Goal: Task Accomplishment & Management: Complete application form

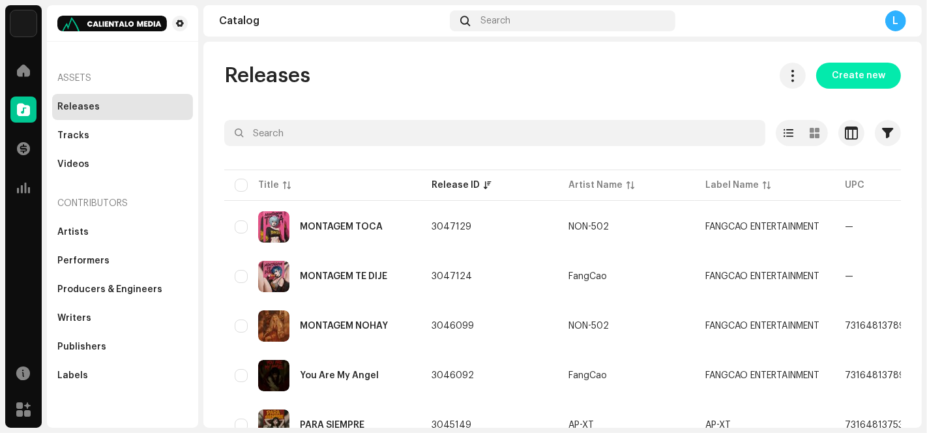
click at [839, 72] on span "Create new" at bounding box center [857, 76] width 53 height 26
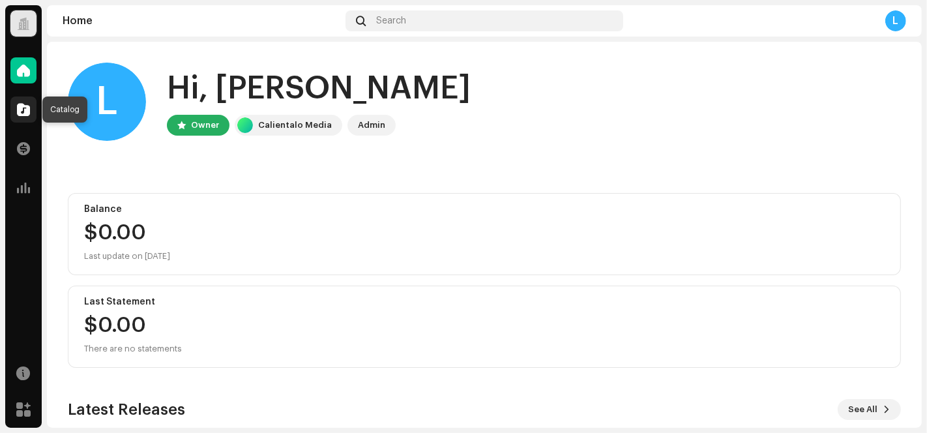
click at [23, 110] on span at bounding box center [23, 109] width 13 height 10
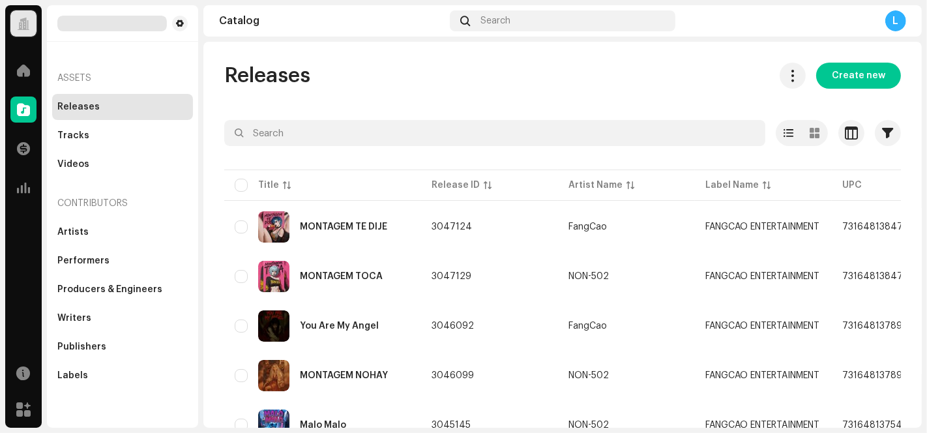
click at [848, 75] on span "Create new" at bounding box center [857, 76] width 53 height 26
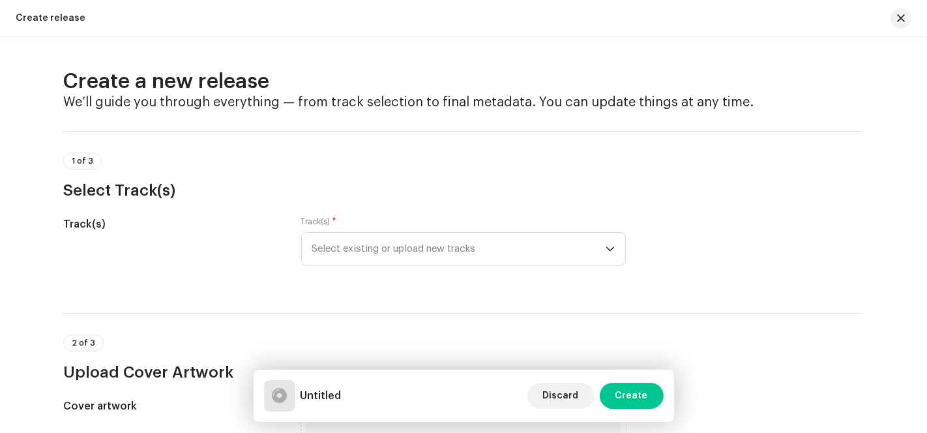
click at [538, 20] on div "Create release" at bounding box center [463, 18] width 927 height 37
click at [532, 250] on span "Select existing or upload new tracks" at bounding box center [458, 249] width 293 height 33
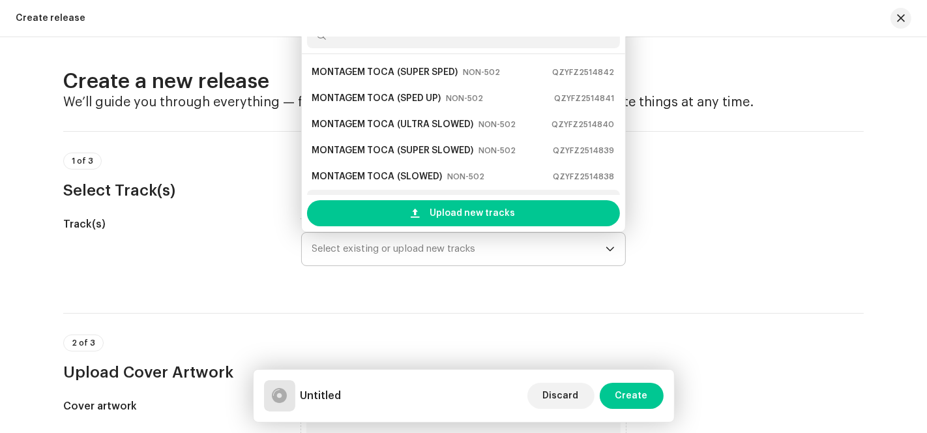
scroll to position [20, 0]
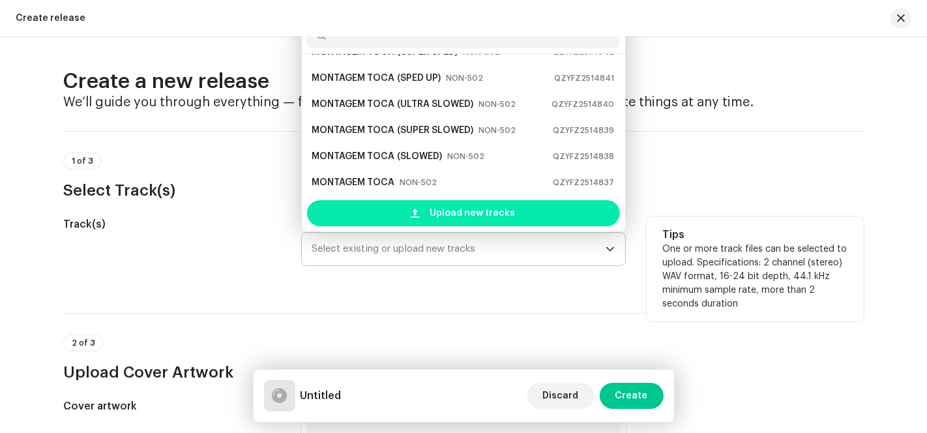
click at [463, 203] on span "Upload new tracks" at bounding box center [472, 213] width 85 height 26
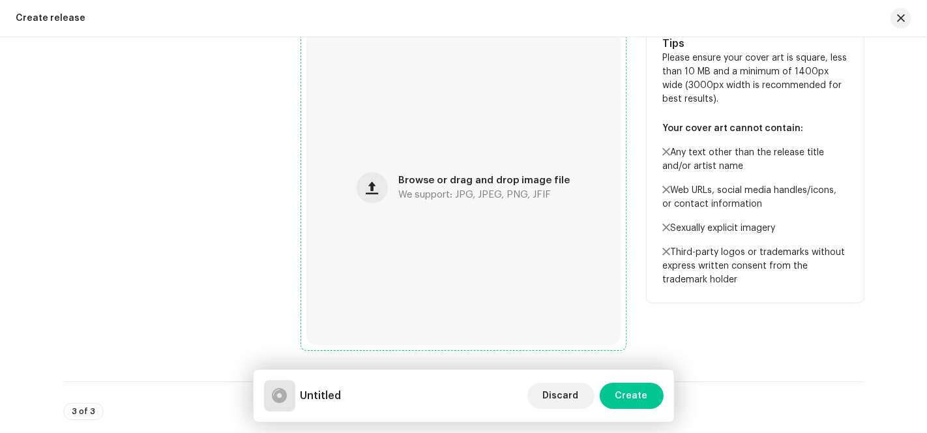
scroll to position [724, 0]
click at [373, 186] on span "button" at bounding box center [372, 185] width 12 height 10
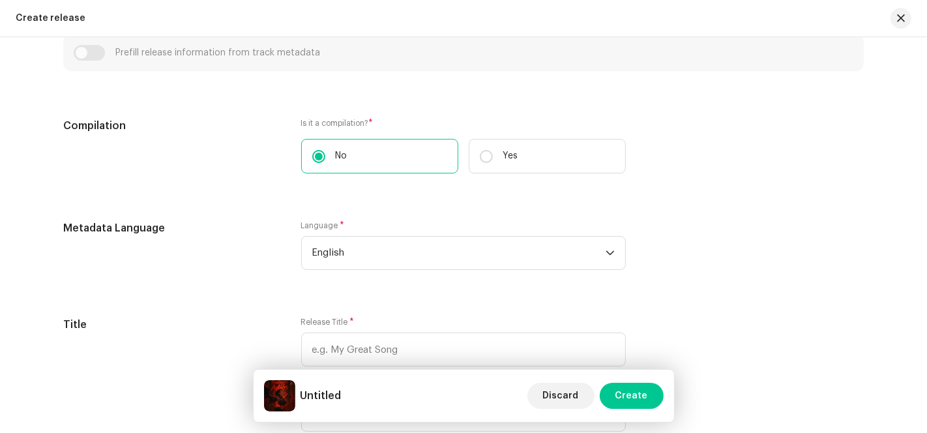
scroll to position [1158, 0]
click at [342, 244] on span "English" at bounding box center [458, 249] width 293 height 33
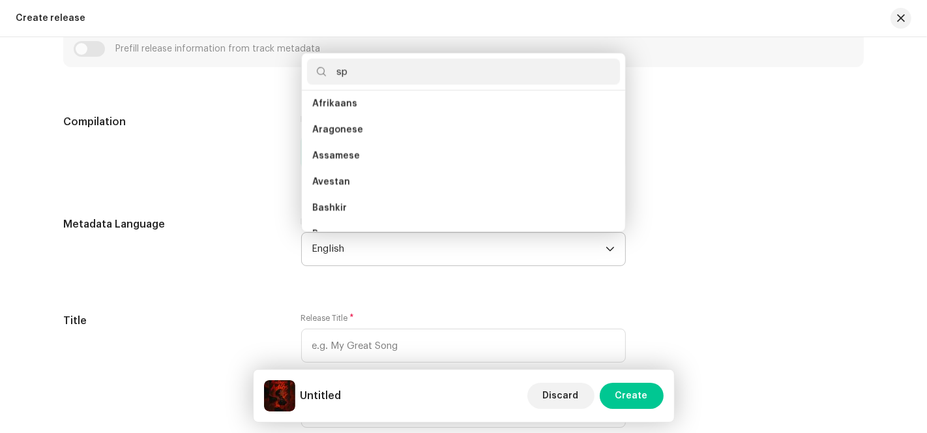
scroll to position [0, 0]
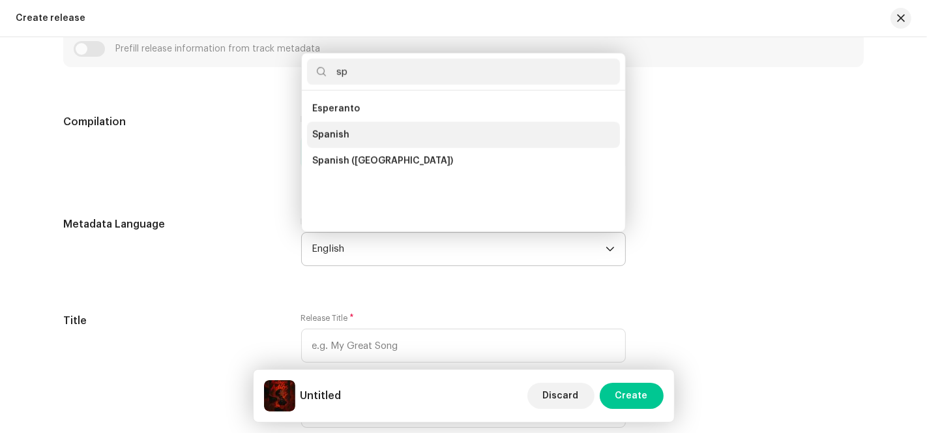
type input "sp"
click at [370, 134] on li "Spanish" at bounding box center [463, 135] width 313 height 26
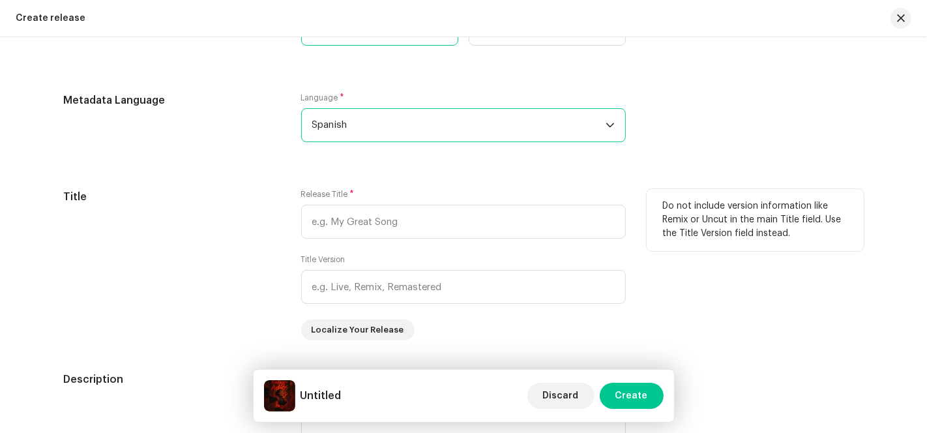
scroll to position [1469, 0]
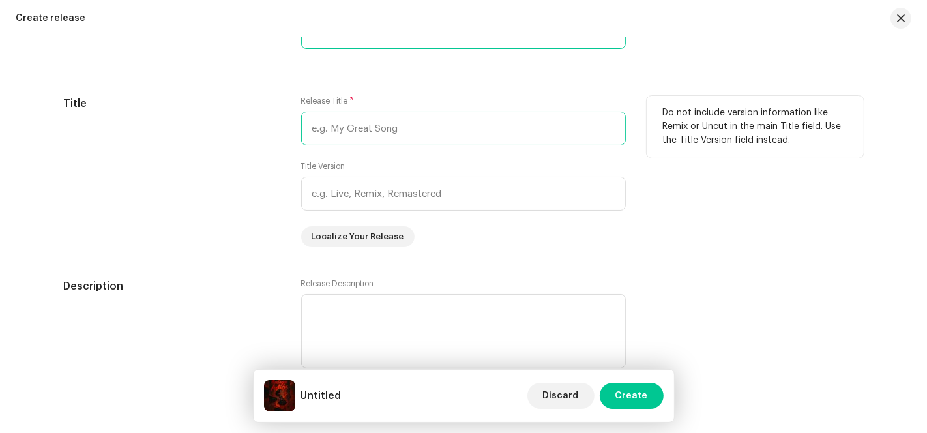
click at [339, 126] on input "text" at bounding box center [463, 128] width 324 height 34
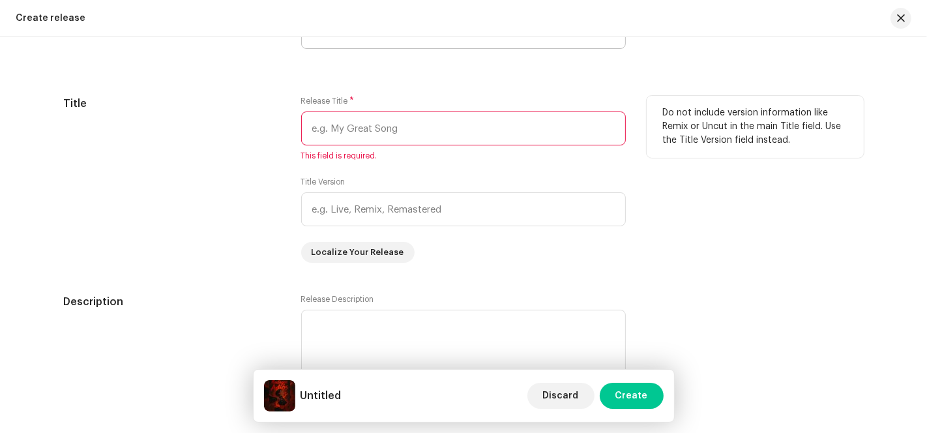
click at [365, 134] on input "text" at bounding box center [463, 128] width 324 height 34
paste input "Montagem Adiós"
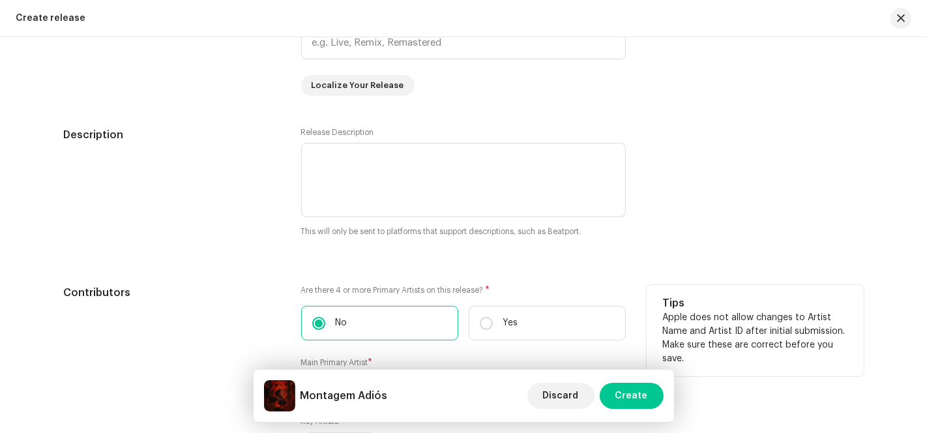
scroll to position [1831, 0]
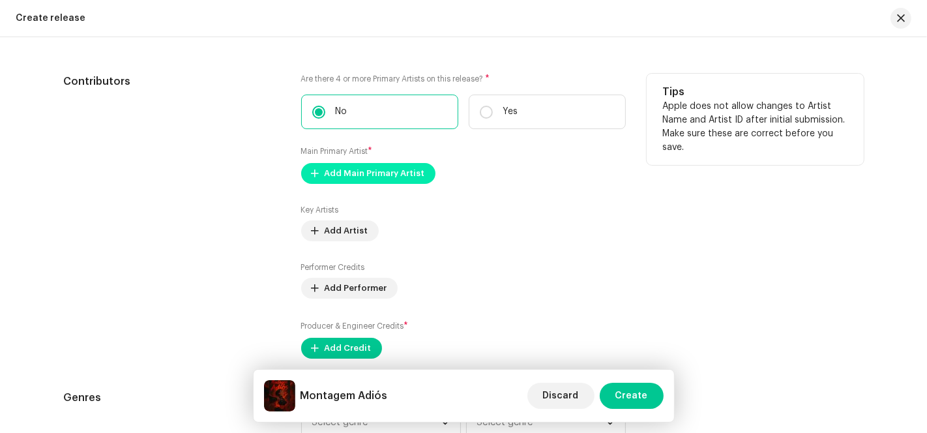
type input "Montagem Adiós"
click at [361, 176] on span "Add Main Primary Artist" at bounding box center [374, 173] width 100 height 26
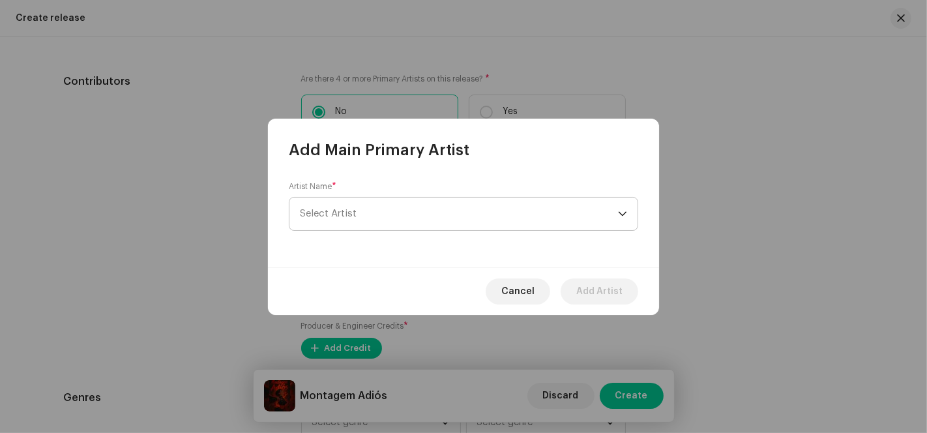
click at [498, 214] on span "Select Artist" at bounding box center [459, 213] width 318 height 33
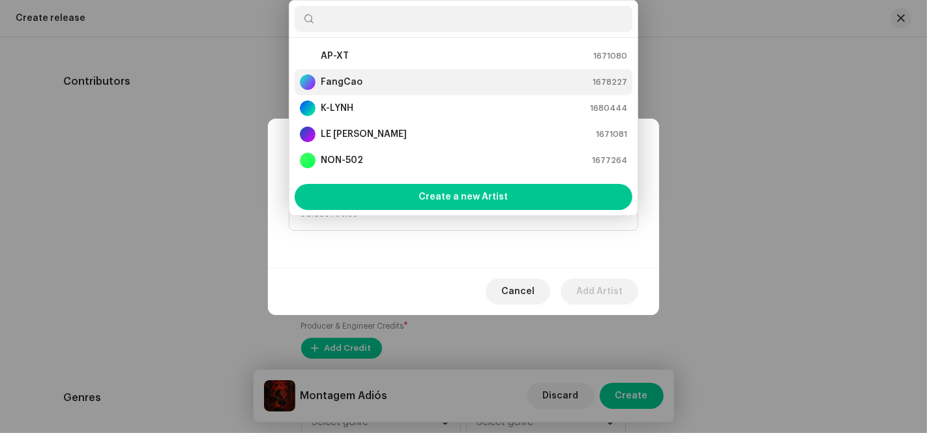
click at [417, 79] on div "FangCao 1678227" at bounding box center [463, 82] width 327 height 16
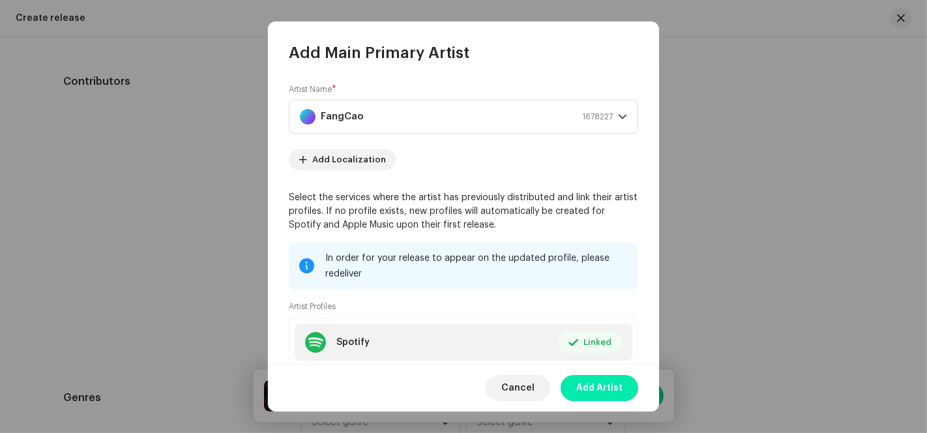
click at [602, 386] on span "Add Artist" at bounding box center [599, 388] width 46 height 26
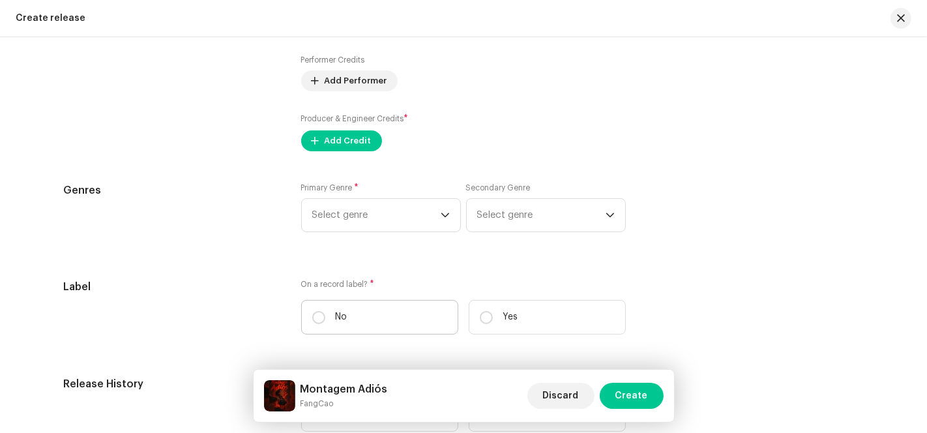
scroll to position [2017, 0]
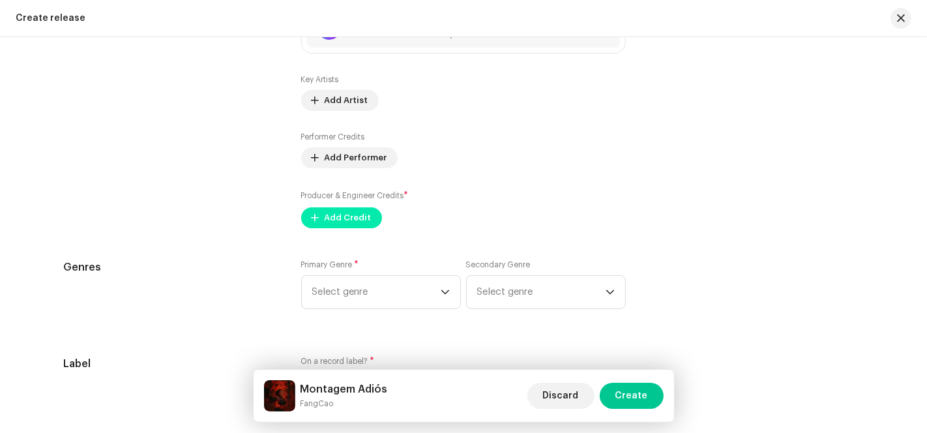
click at [344, 218] on span "Add Credit" at bounding box center [347, 218] width 47 height 26
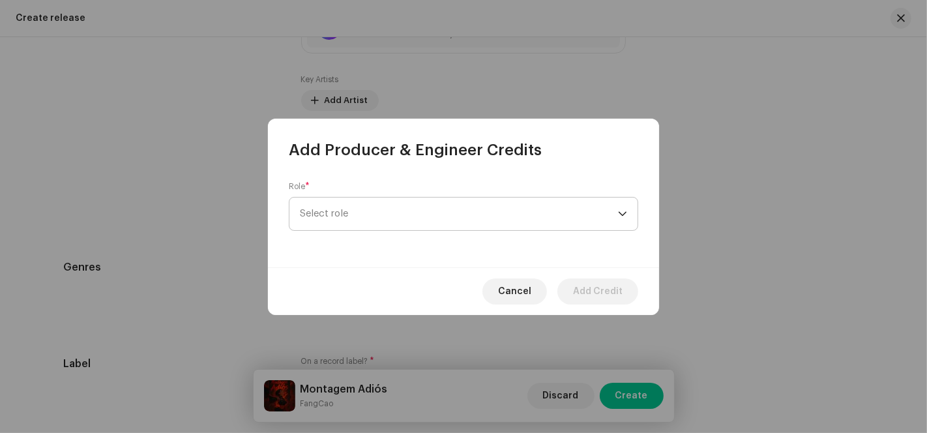
click at [490, 215] on span "Select role" at bounding box center [459, 213] width 318 height 33
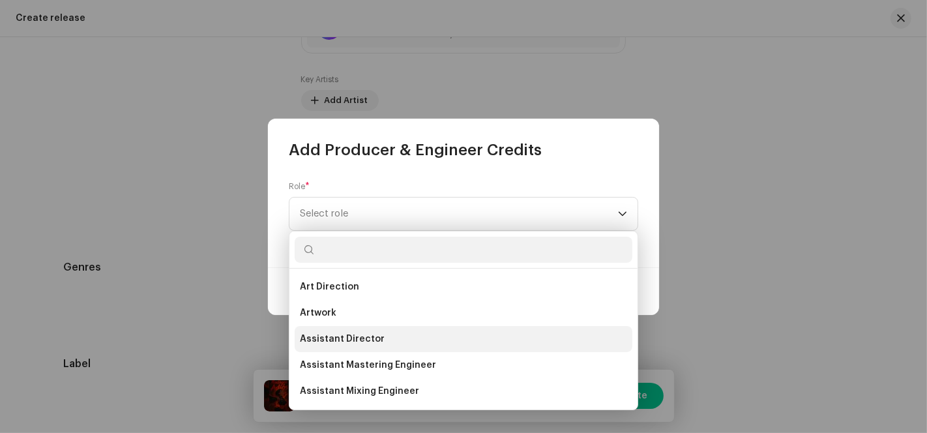
click at [347, 332] on span "Assistant Director" at bounding box center [342, 338] width 85 height 13
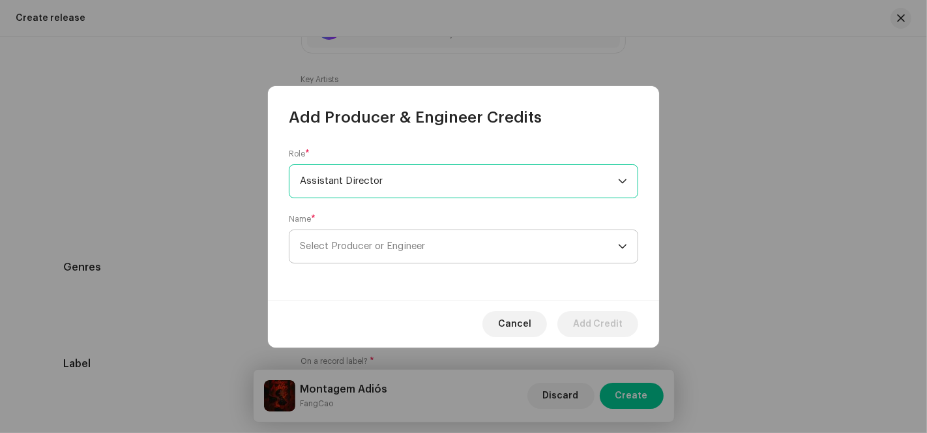
click at [447, 240] on span "Select Producer or Engineer" at bounding box center [459, 246] width 318 height 33
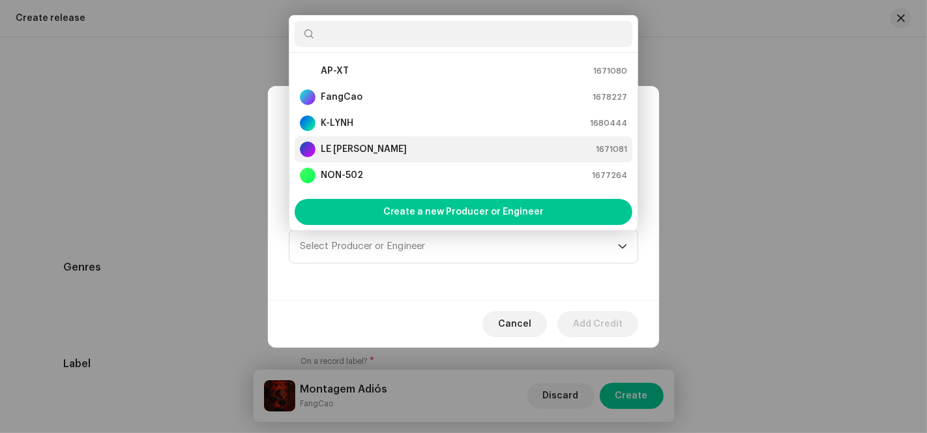
click at [365, 149] on div "LE [PERSON_NAME] 1671081" at bounding box center [463, 149] width 327 height 16
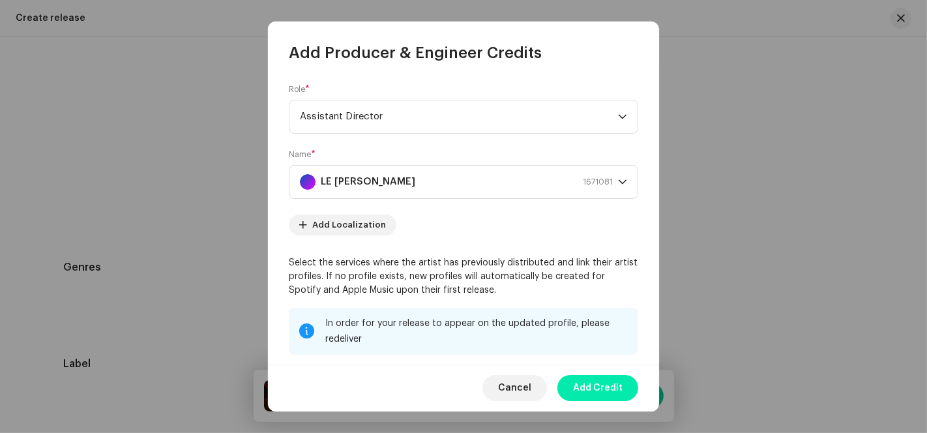
click at [605, 388] on span "Add Credit" at bounding box center [598, 388] width 50 height 26
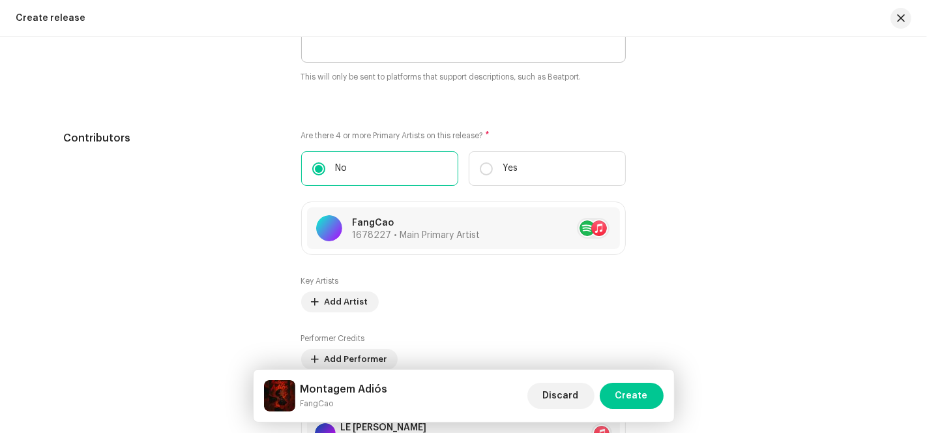
scroll to position [1842, 0]
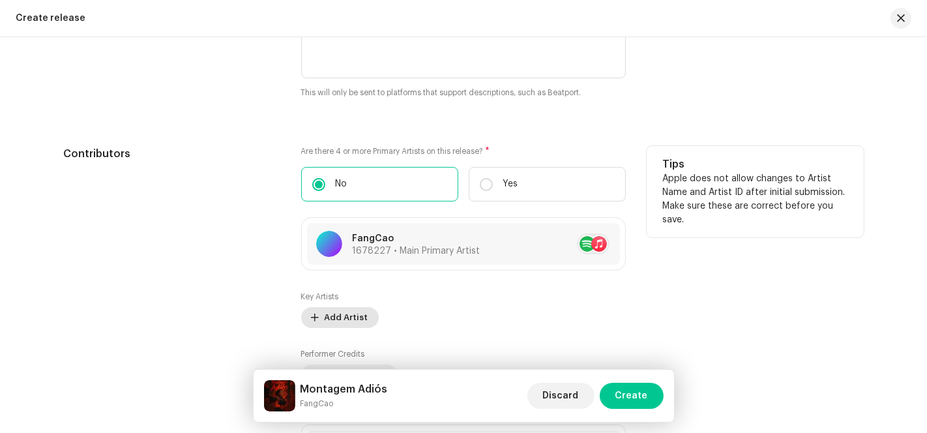
click at [344, 311] on span "Add Artist" at bounding box center [346, 317] width 44 height 26
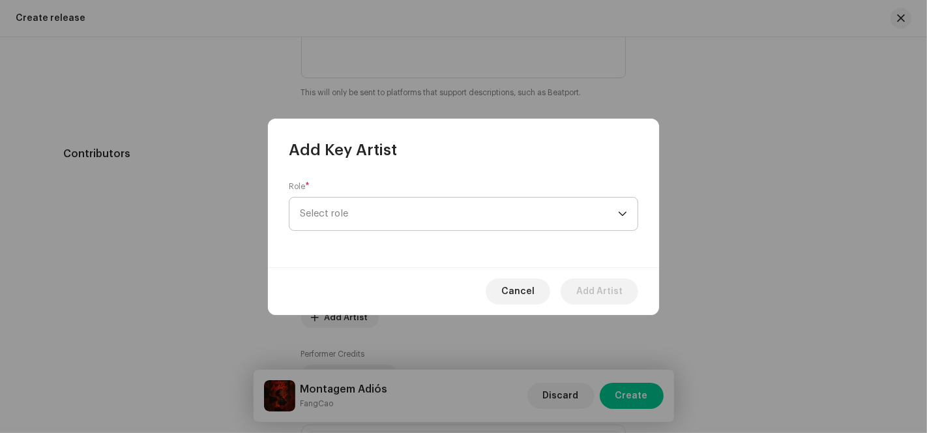
click at [437, 220] on span "Select role" at bounding box center [459, 213] width 318 height 33
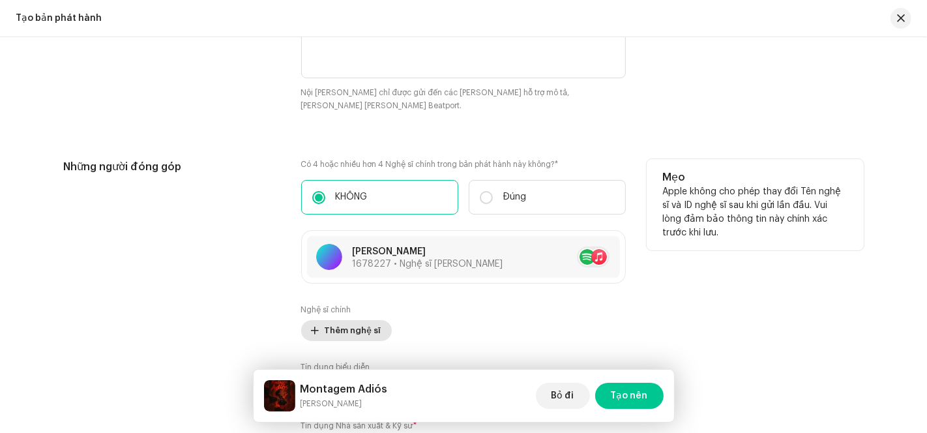
scroll to position [1899, 0]
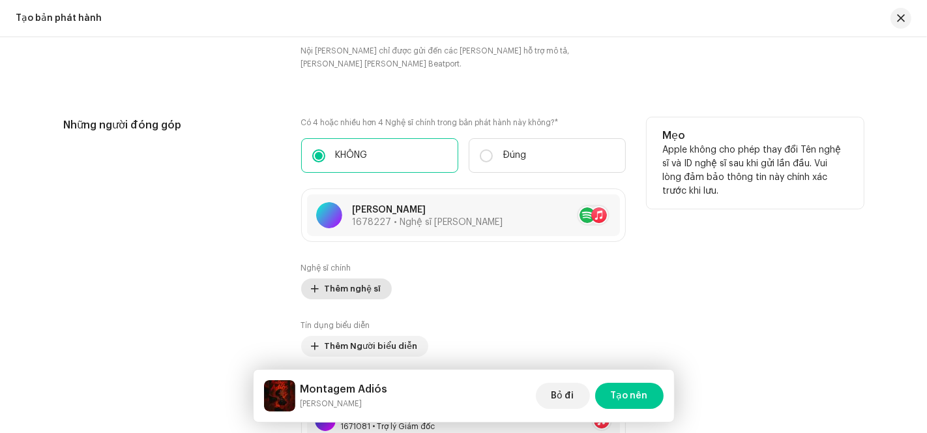
click at [363, 293] on font "Thêm nghệ sĩ" at bounding box center [352, 288] width 57 height 8
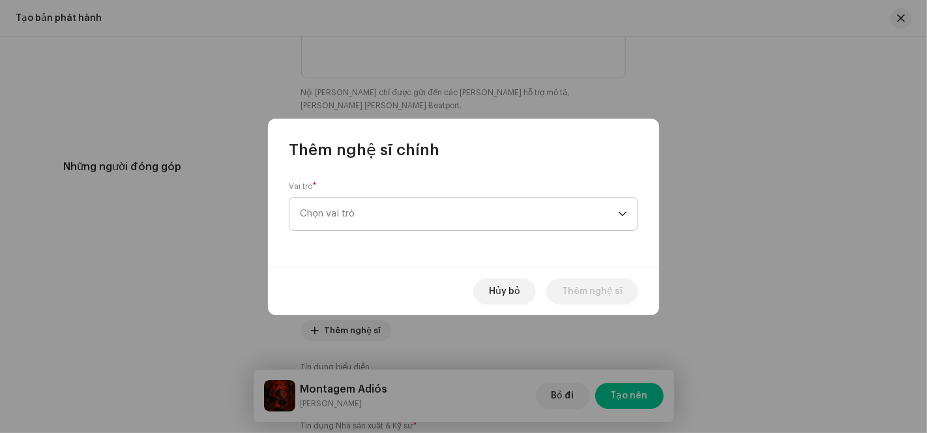
click at [558, 220] on span "Chọn vai trò" at bounding box center [459, 213] width 318 height 33
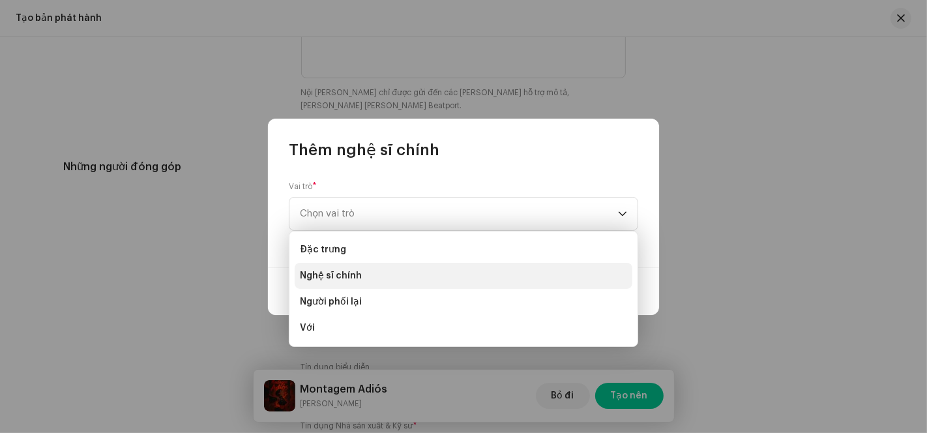
click at [379, 272] on li "Nghệ sĩ chính" at bounding box center [464, 276] width 338 height 26
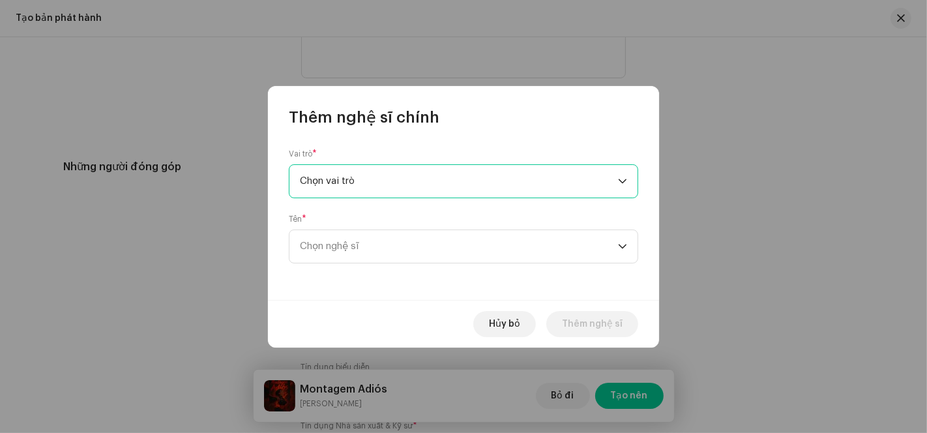
click at [543, 186] on span "Chọn vai trò" at bounding box center [459, 181] width 318 height 33
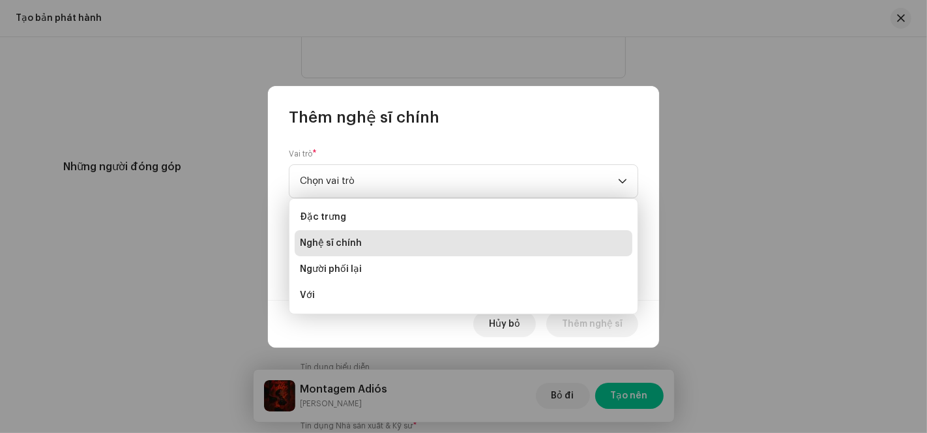
click at [417, 244] on li "Nghệ sĩ chính" at bounding box center [464, 243] width 338 height 26
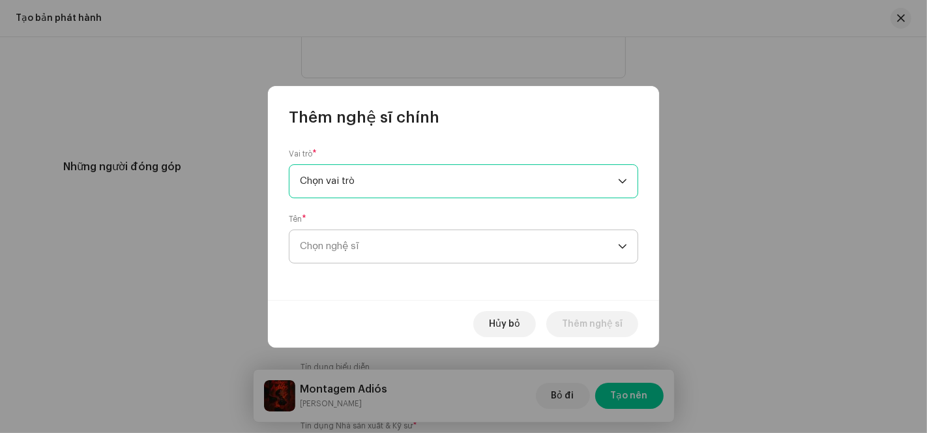
scroll to position [1941, 0]
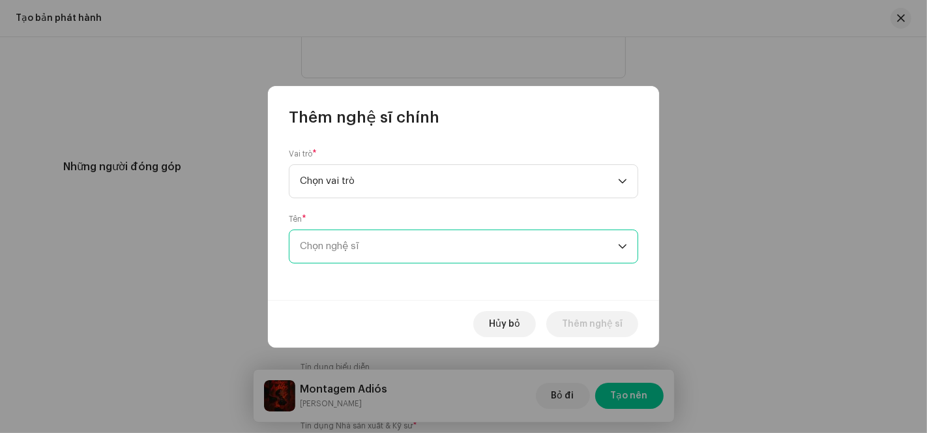
click at [556, 254] on span "Chọn nghệ sĩ" at bounding box center [459, 246] width 318 height 33
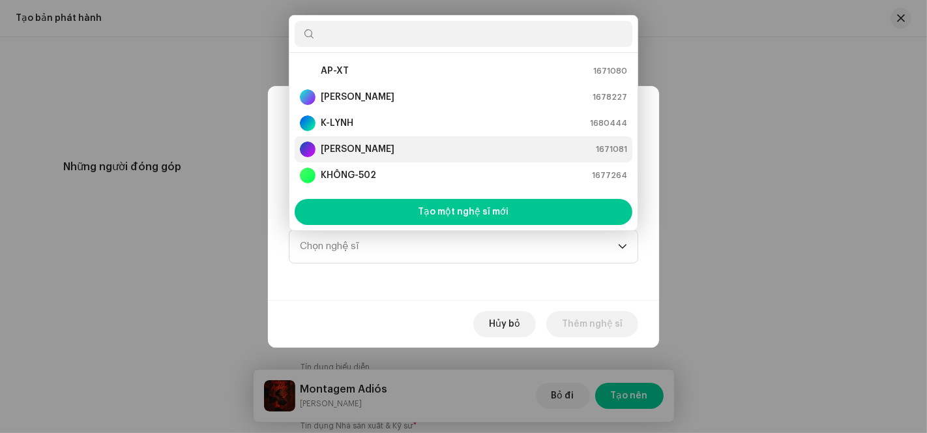
scroll to position [20, 0]
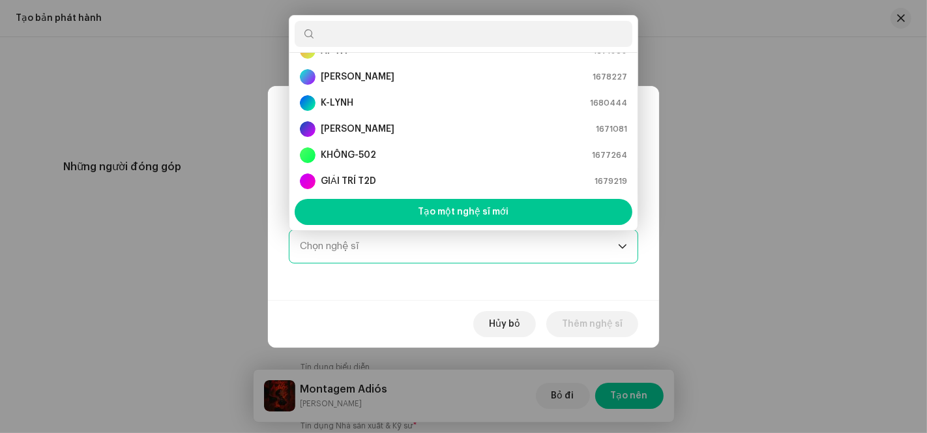
click at [397, 258] on span "Chọn nghệ sĩ" at bounding box center [459, 246] width 318 height 33
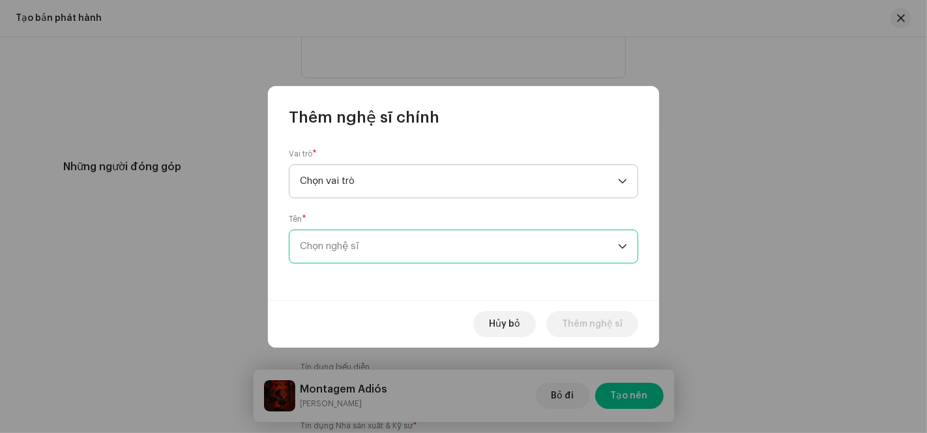
click at [463, 179] on span "Chọn vai trò" at bounding box center [459, 181] width 318 height 33
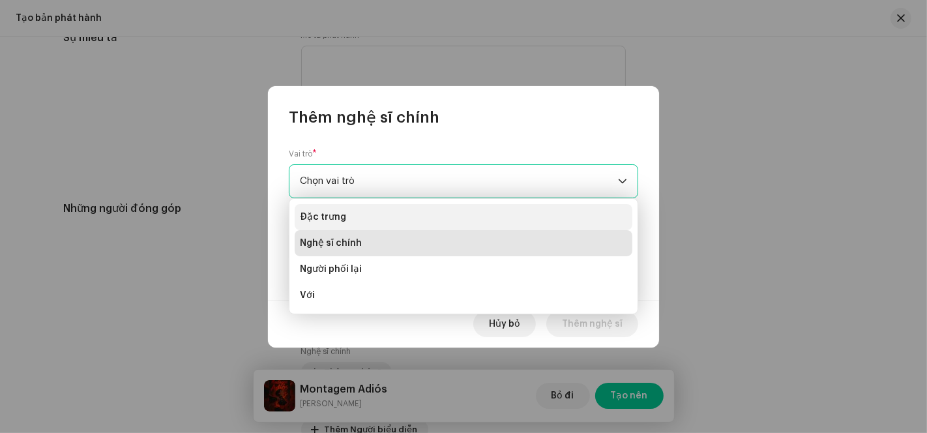
scroll to position [1982, 0]
click at [383, 214] on li "Đặc trưng" at bounding box center [464, 217] width 338 height 26
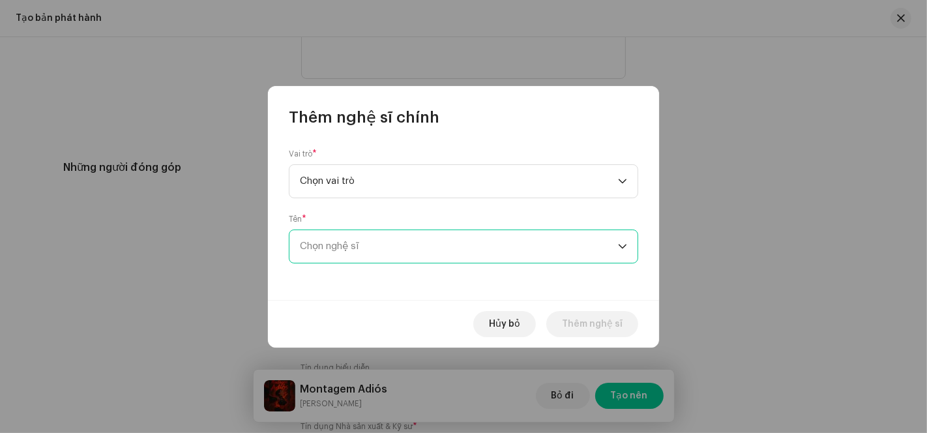
click at [465, 252] on span "Chọn nghệ sĩ" at bounding box center [459, 246] width 318 height 33
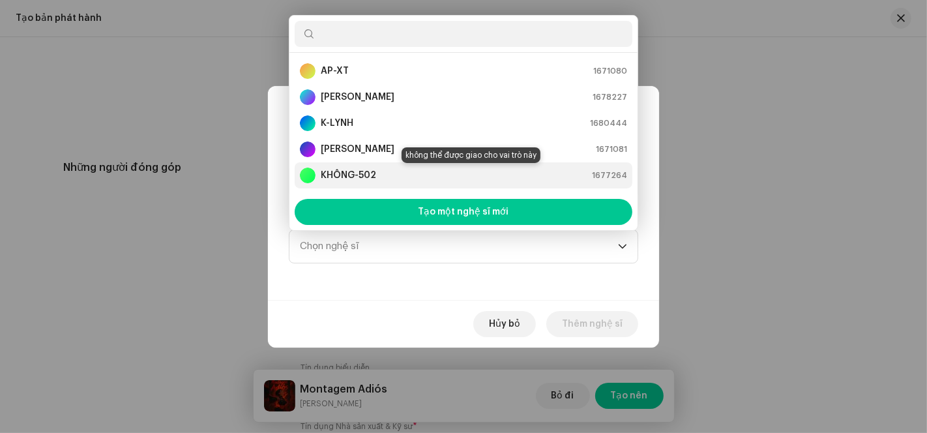
click at [361, 176] on font "KHÔNG-502" at bounding box center [348, 175] width 55 height 9
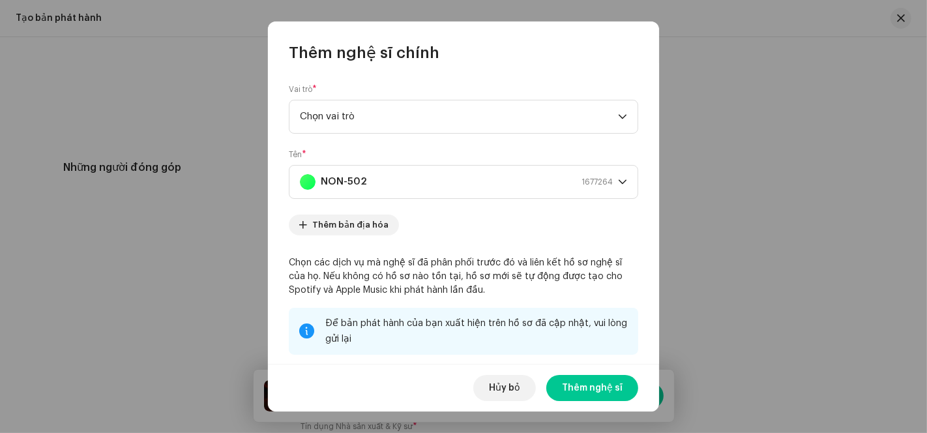
scroll to position [1967, 0]
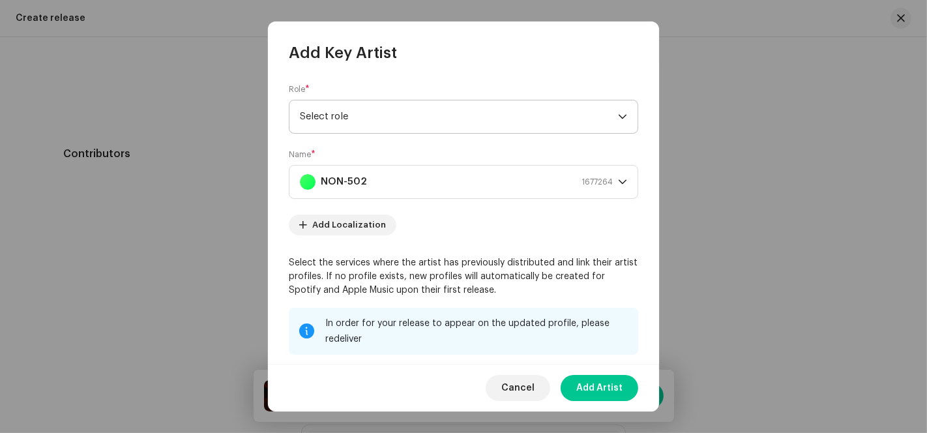
click at [588, 121] on span "Select role" at bounding box center [459, 116] width 318 height 33
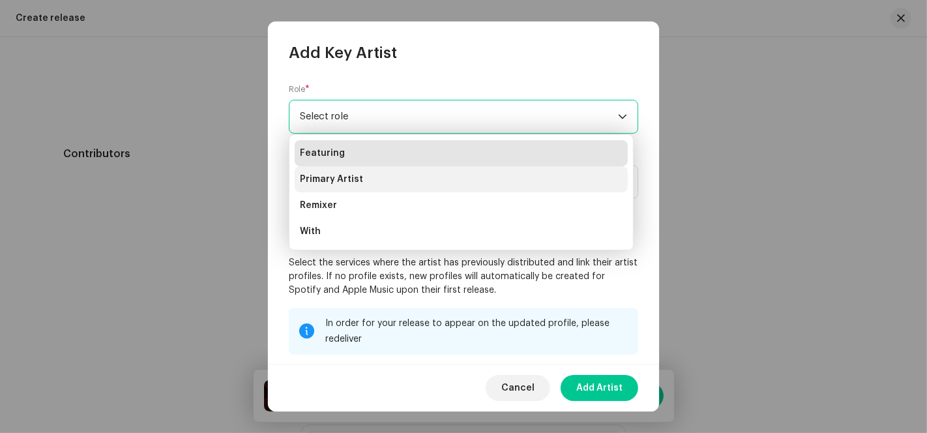
click at [369, 182] on li "Primary Artist" at bounding box center [461, 179] width 333 height 26
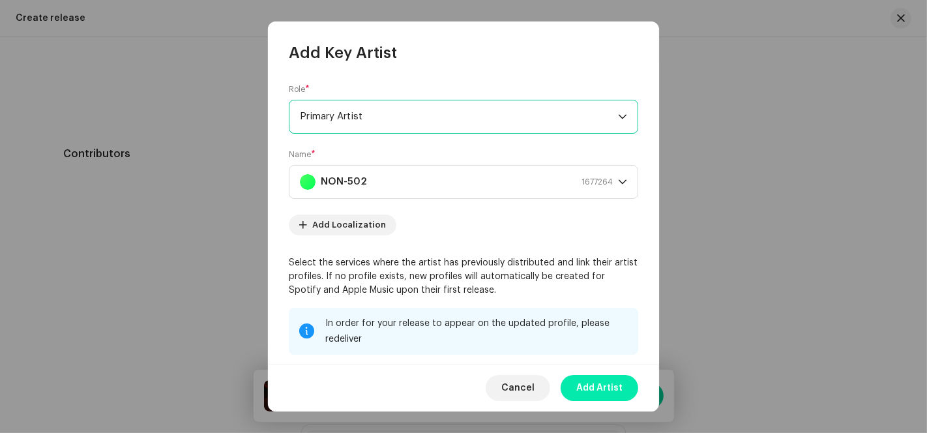
click at [612, 388] on span "Add Artist" at bounding box center [599, 388] width 46 height 26
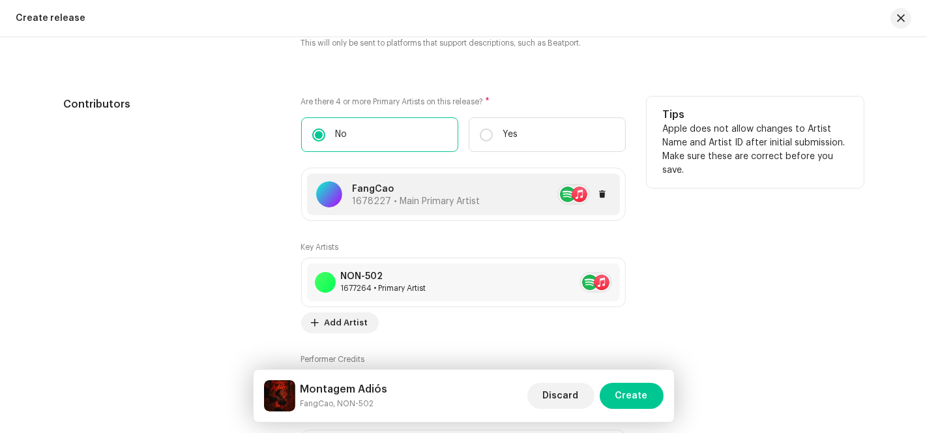
scroll to position [2039, 0]
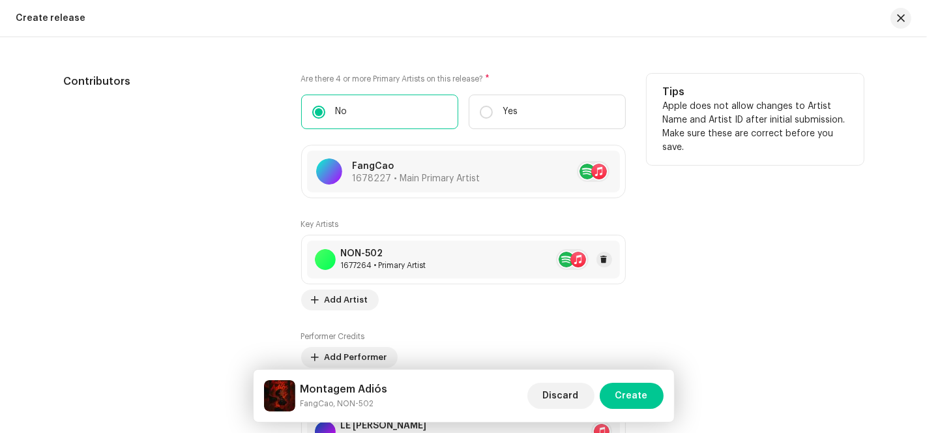
click at [371, 254] on div "NON-502" at bounding box center [383, 253] width 85 height 10
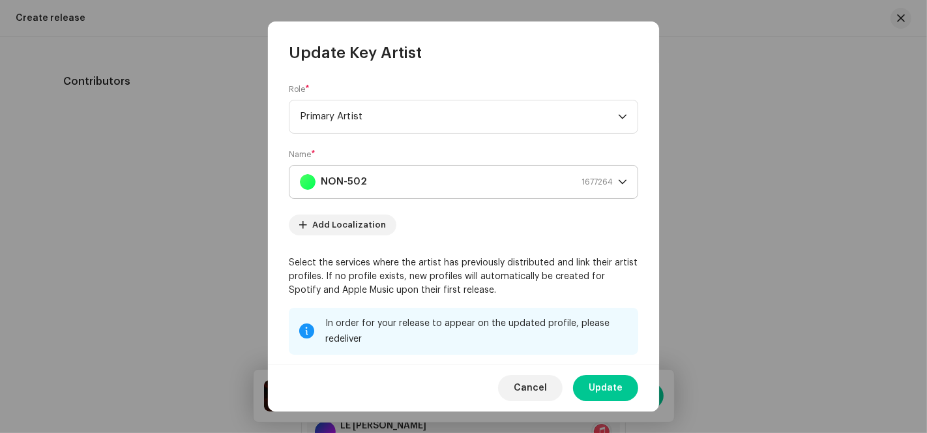
click at [401, 187] on div "NON-502 1677264" at bounding box center [456, 181] width 313 height 33
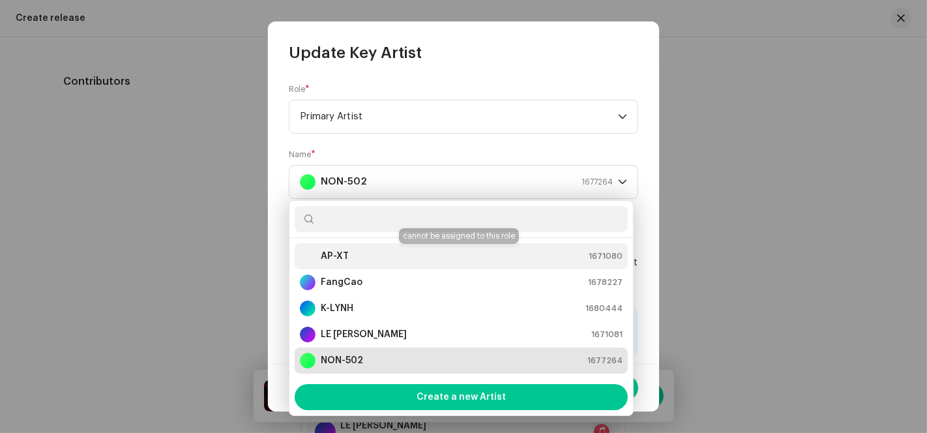
click at [358, 253] on div "AP-XT 1671080" at bounding box center [461, 256] width 323 height 16
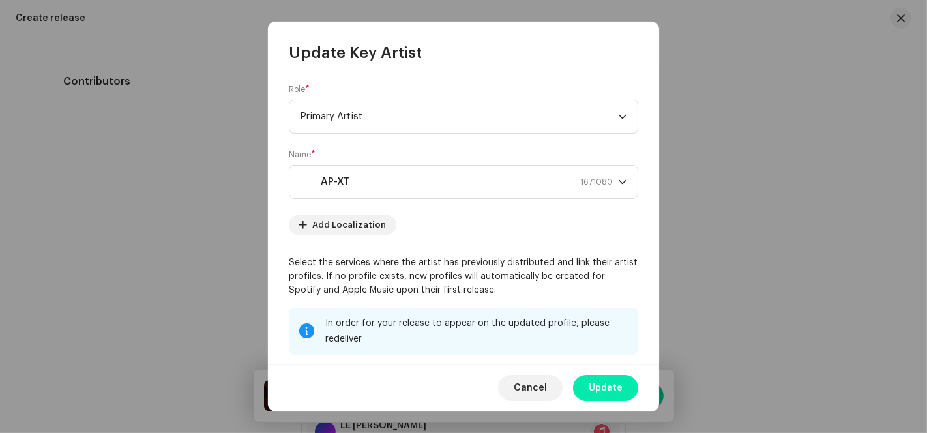
click at [607, 385] on span "Update" at bounding box center [605, 388] width 34 height 26
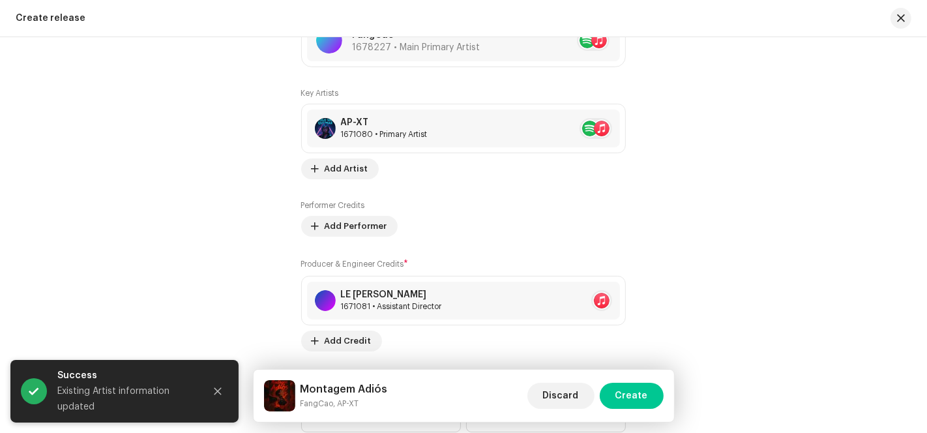
scroll to position [2329, 0]
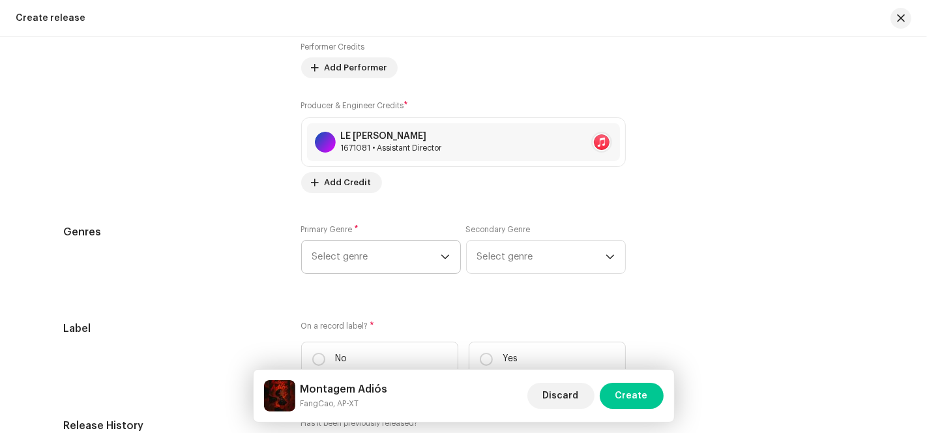
click at [408, 257] on span "Select genre" at bounding box center [376, 256] width 128 height 33
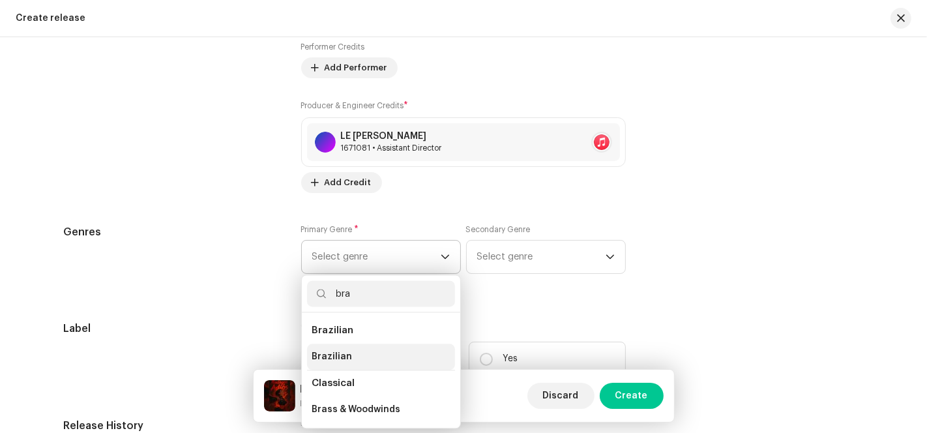
type input "bra"
click at [341, 352] on span "Brazilian" at bounding box center [332, 356] width 40 height 13
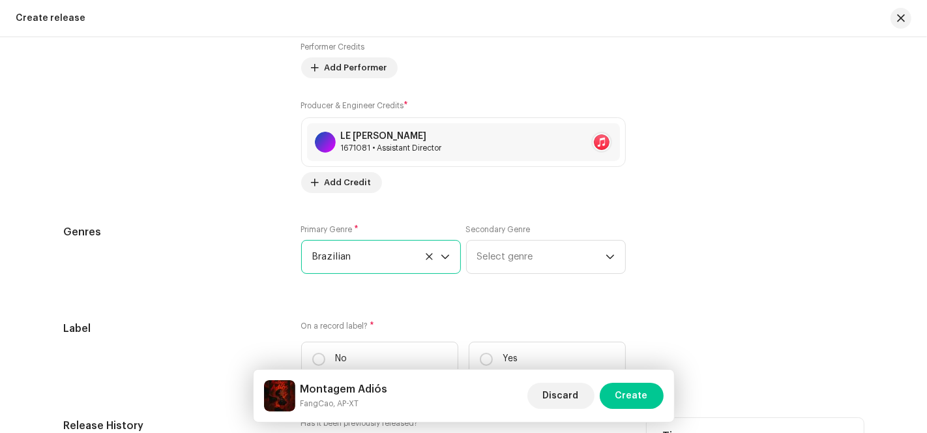
scroll to position [2546, 0]
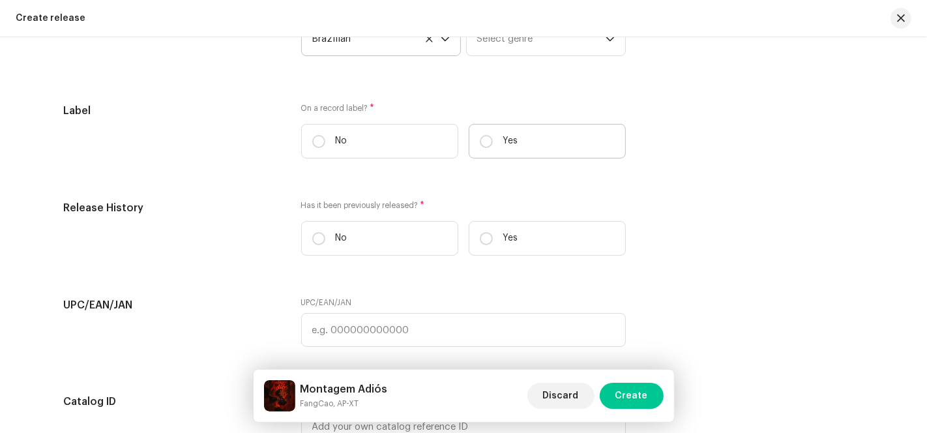
click at [512, 139] on p "Yes" at bounding box center [510, 141] width 15 height 14
click at [493, 139] on input "Yes" at bounding box center [486, 141] width 13 height 13
radio input "true"
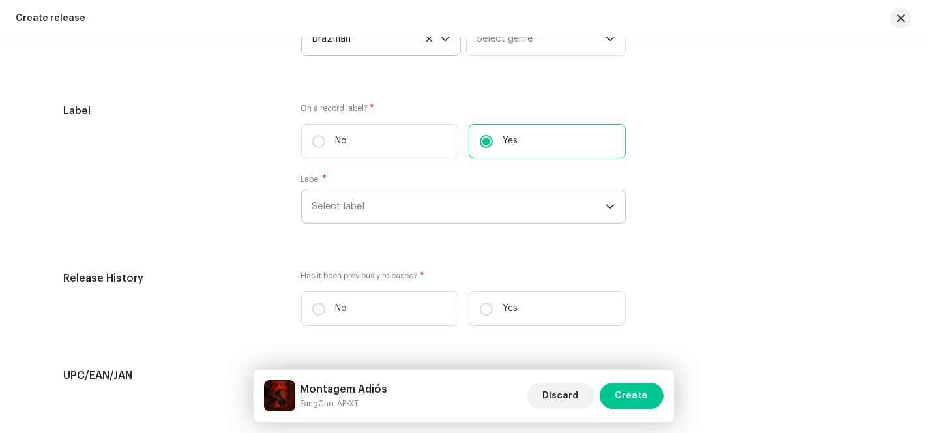
click at [408, 216] on span "Select label" at bounding box center [458, 206] width 293 height 33
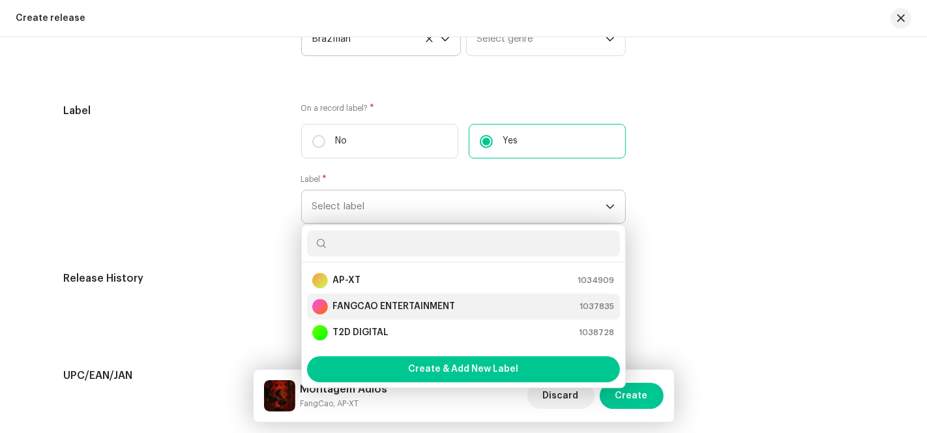
click at [361, 306] on strong "FANGCAO ENTERTAINMENT" at bounding box center [394, 306] width 122 height 13
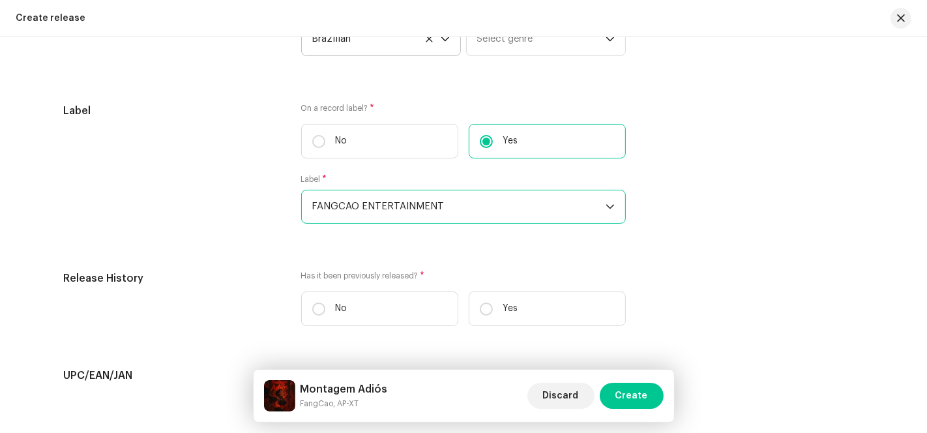
scroll to position [2691, 0]
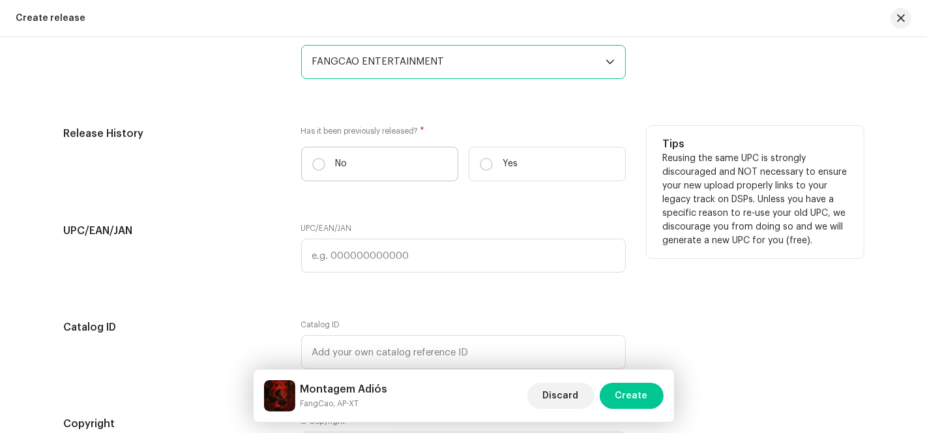
click at [338, 164] on p "No" at bounding box center [342, 164] width 12 height 14
click at [325, 164] on input "No" at bounding box center [318, 164] width 13 height 13
radio input "true"
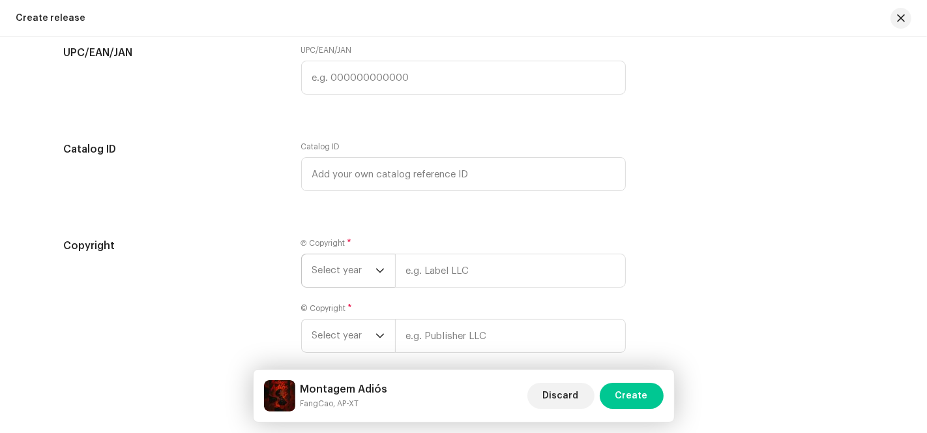
scroll to position [2932, 0]
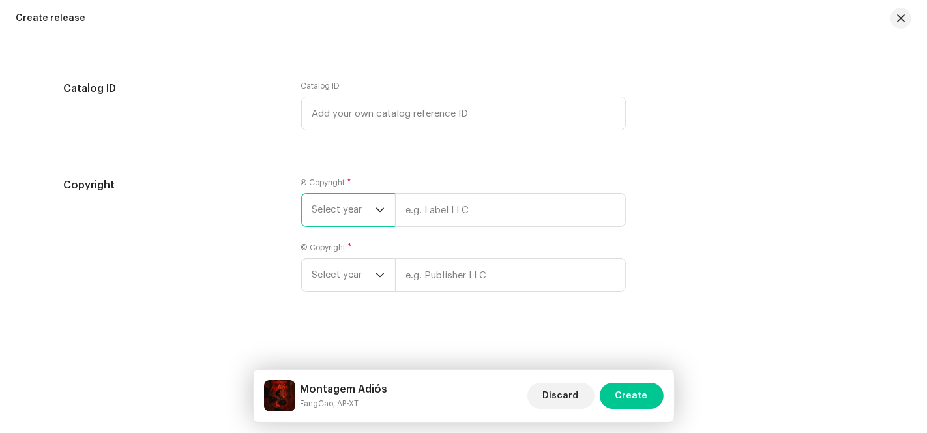
click at [360, 212] on span "Select year" at bounding box center [343, 210] width 63 height 33
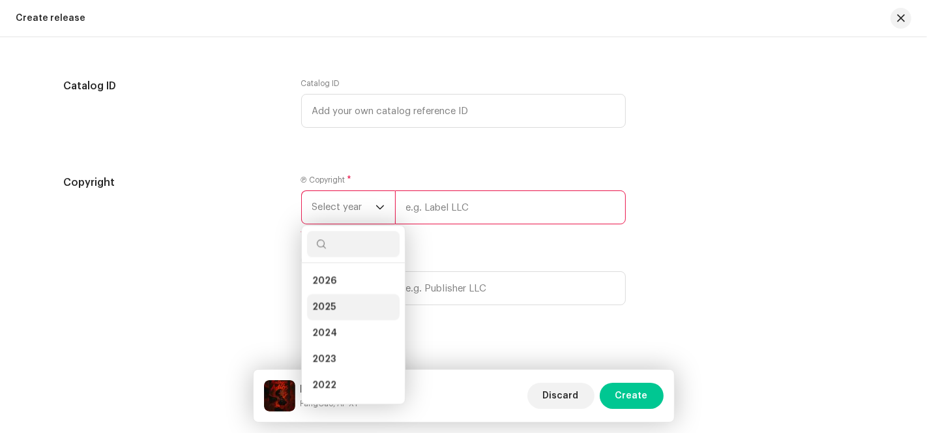
click at [336, 308] on li "2025" at bounding box center [353, 307] width 93 height 26
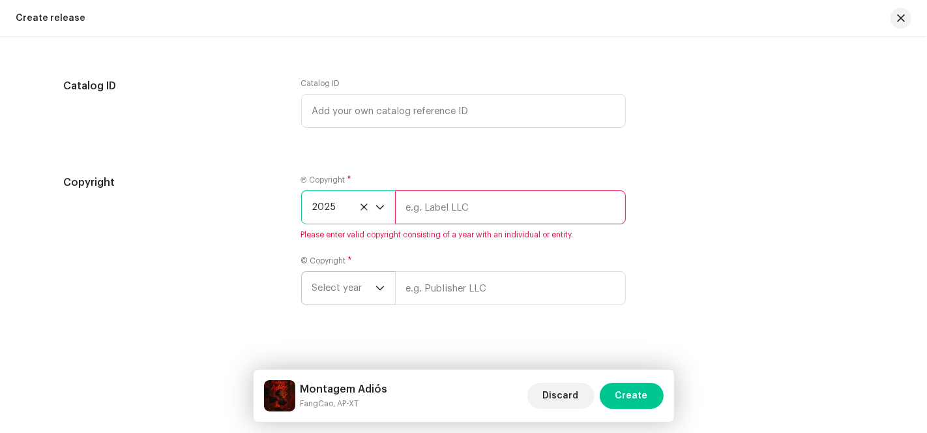
click at [378, 293] on icon "dropdown trigger" at bounding box center [379, 287] width 9 height 9
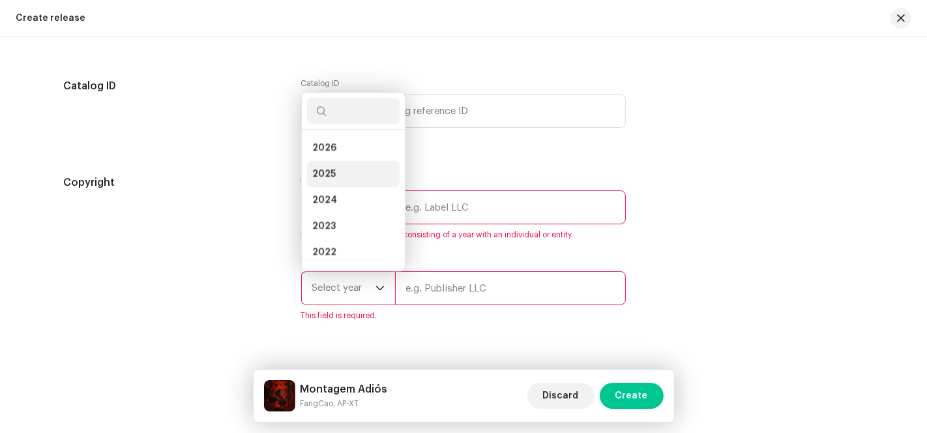
click at [351, 164] on li "2025" at bounding box center [353, 174] width 93 height 26
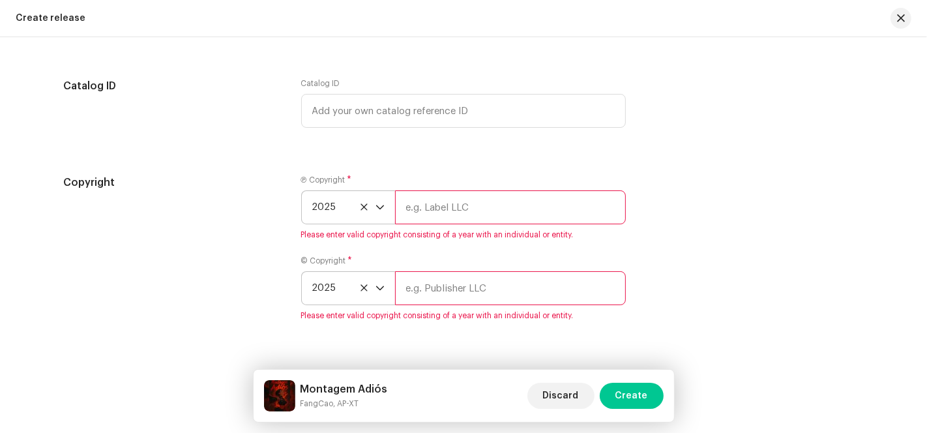
drag, startPoint x: 407, startPoint y: 210, endPoint x: 417, endPoint y: 213, distance: 10.7
click at [407, 210] on input "text" at bounding box center [510, 207] width 231 height 34
type input "AP-XT"
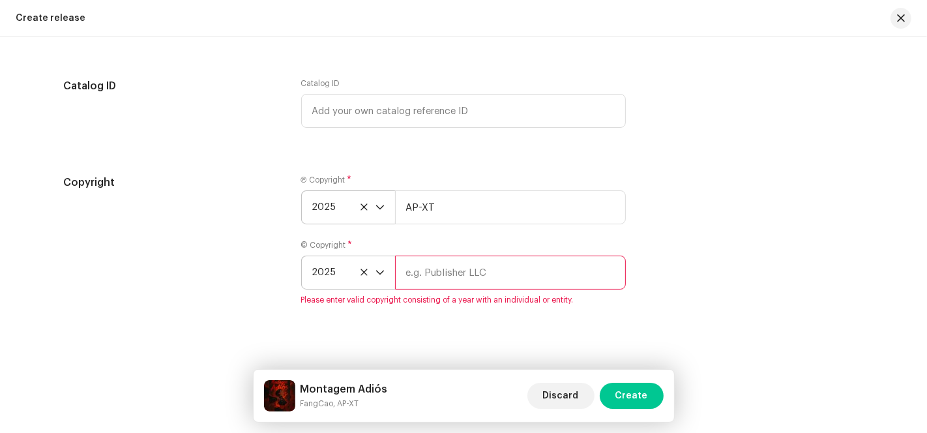
click at [422, 272] on input "text" at bounding box center [510, 272] width 231 height 34
type input "AP-XT"
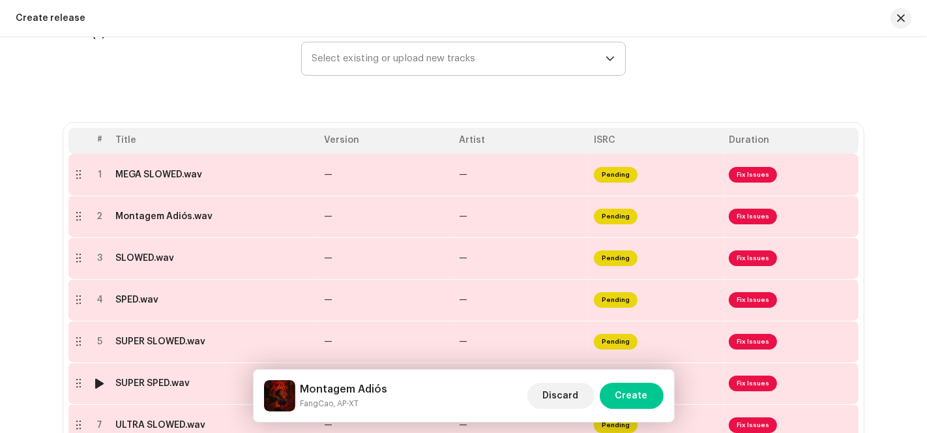
scroll to position [181, 0]
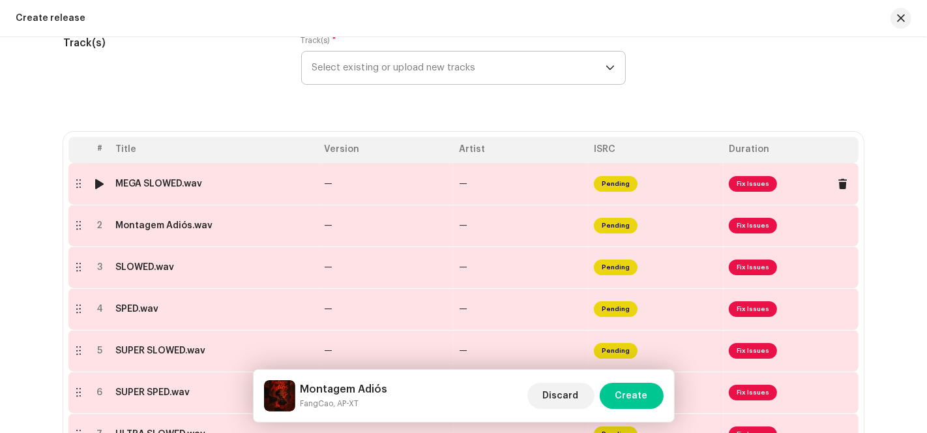
click at [740, 185] on span "Fix Issues" at bounding box center [752, 184] width 48 height 16
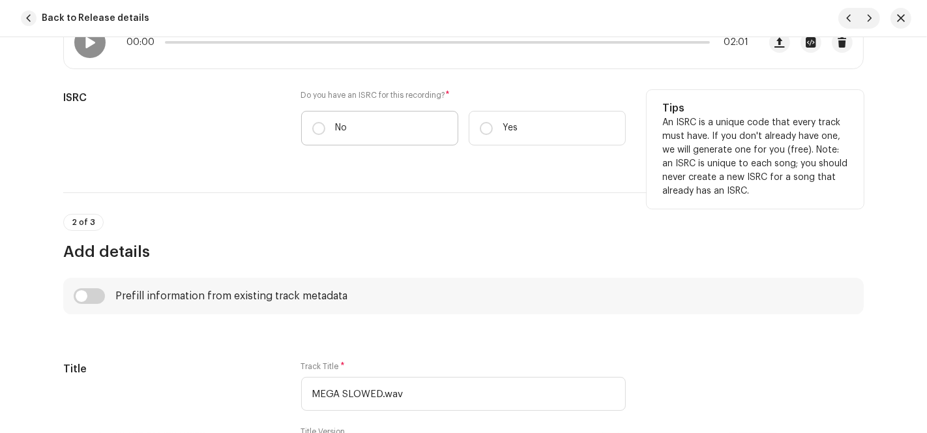
click at [359, 124] on label "No" at bounding box center [379, 128] width 157 height 35
click at [325, 124] on input "No" at bounding box center [318, 128] width 13 height 13
radio input "true"
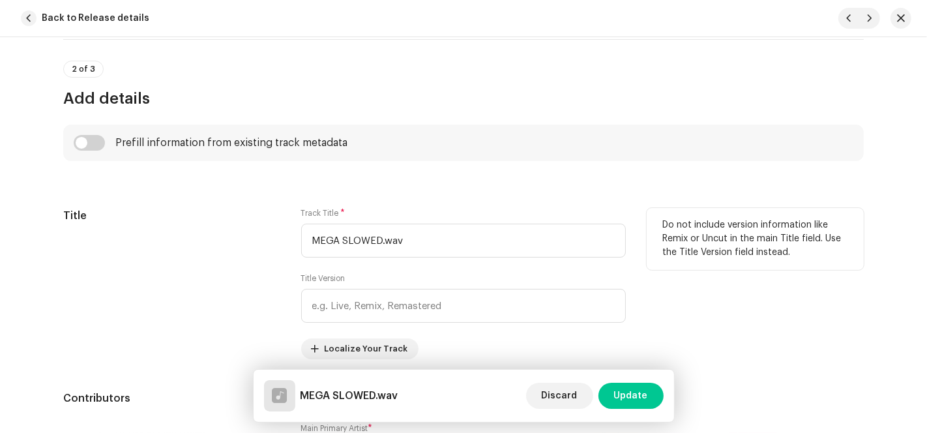
scroll to position [652, 0]
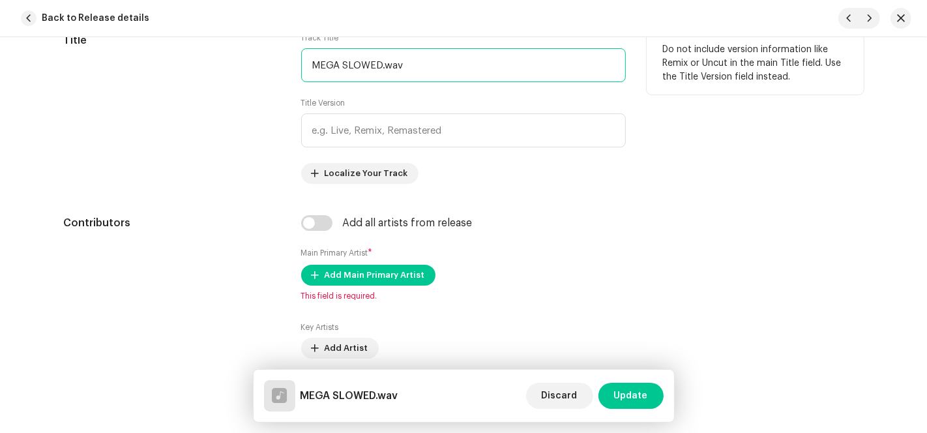
drag, startPoint x: 376, startPoint y: 65, endPoint x: 252, endPoint y: 70, distance: 123.9
click at [252, 70] on div "Title Track Title * MEGA SLOWED.wav Title Version Localize Your Track Do not in…" at bounding box center [463, 108] width 800 height 151
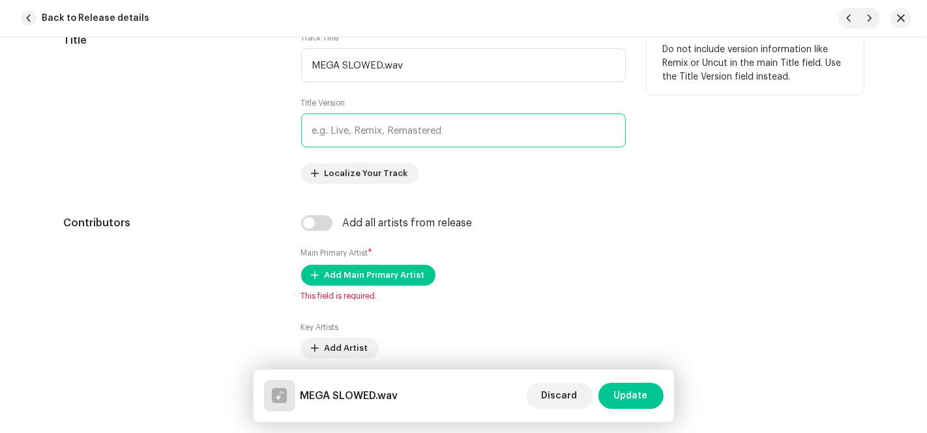
paste input "MEGA SLOWED"
click at [394, 129] on input "text" at bounding box center [463, 130] width 324 height 34
type input "MEGA SLOWED"
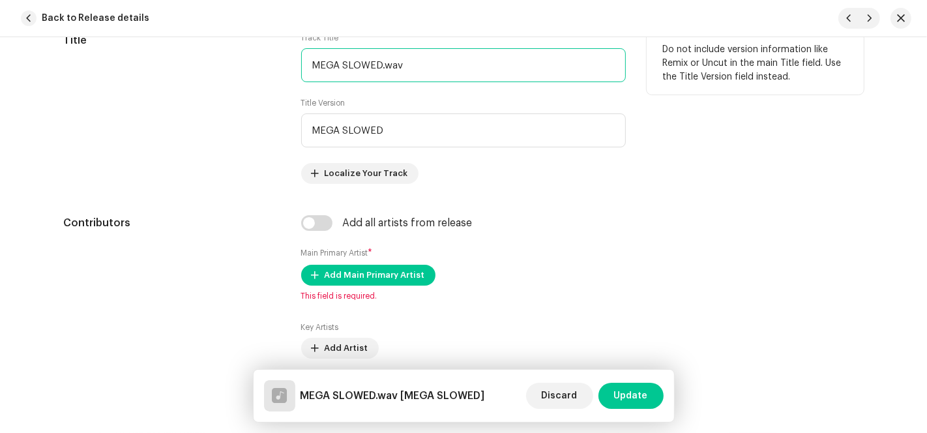
drag, startPoint x: 406, startPoint y: 59, endPoint x: 195, endPoint y: 65, distance: 210.5
click at [195, 65] on div "Title Track Title * MEGA SLOWED.wav Title Version MEGA SLOWED Localize Your Tra…" at bounding box center [463, 108] width 800 height 151
paste input "ontagem Adiós"
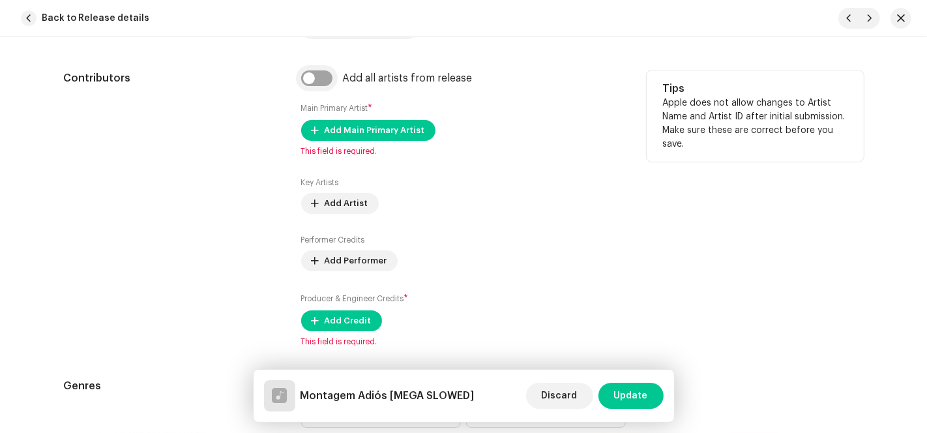
type input "Montagem Adiós"
click at [318, 75] on input "checkbox" at bounding box center [316, 78] width 31 height 16
checkbox input "true"
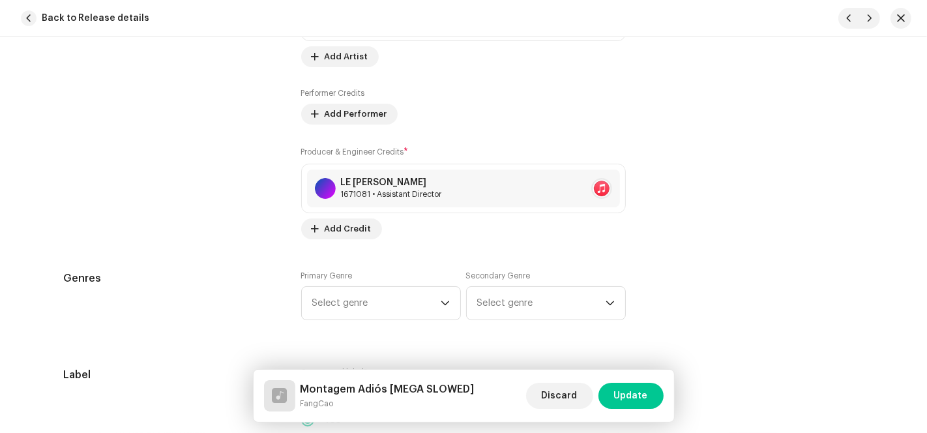
scroll to position [1158, 0]
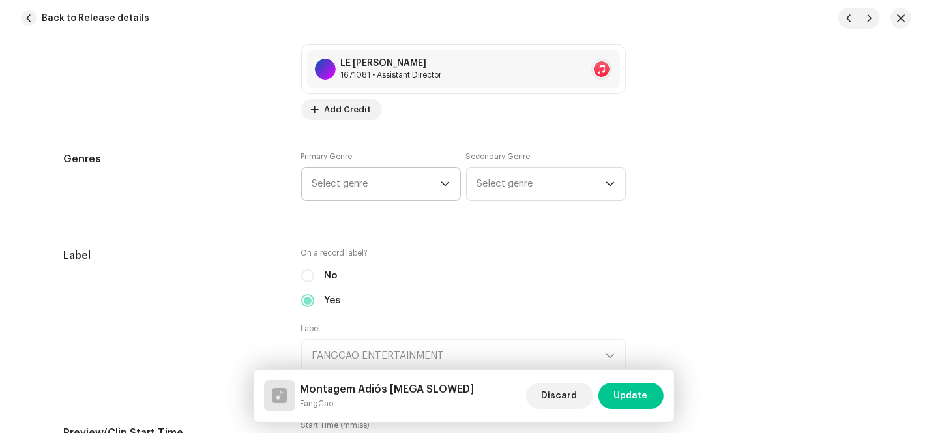
click at [440, 174] on div "dropdown trigger" at bounding box center [444, 183] width 9 height 33
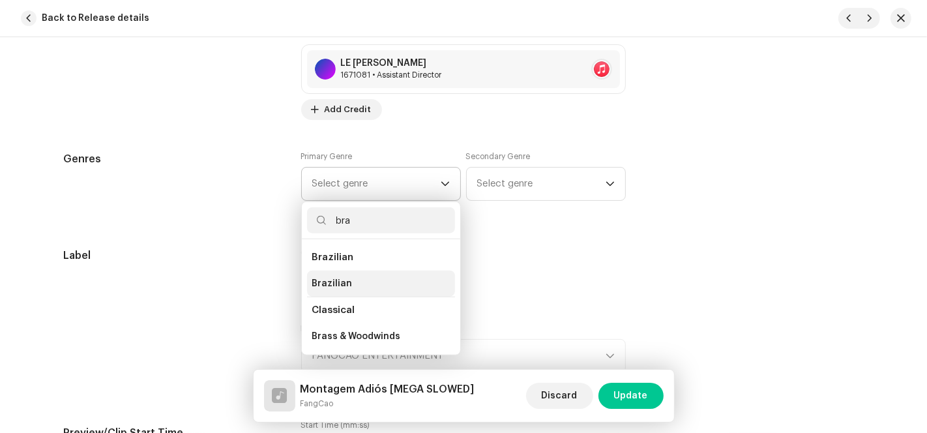
type input "bra"
click at [367, 284] on li "Brazilian" at bounding box center [381, 283] width 148 height 26
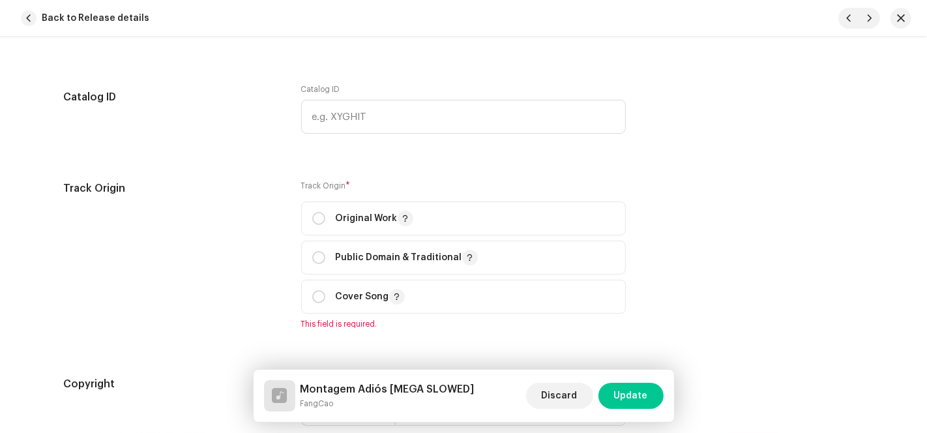
scroll to position [1592, 0]
click at [301, 220] on p-togglebutton "Original Work" at bounding box center [463, 216] width 324 height 34
radio input "true"
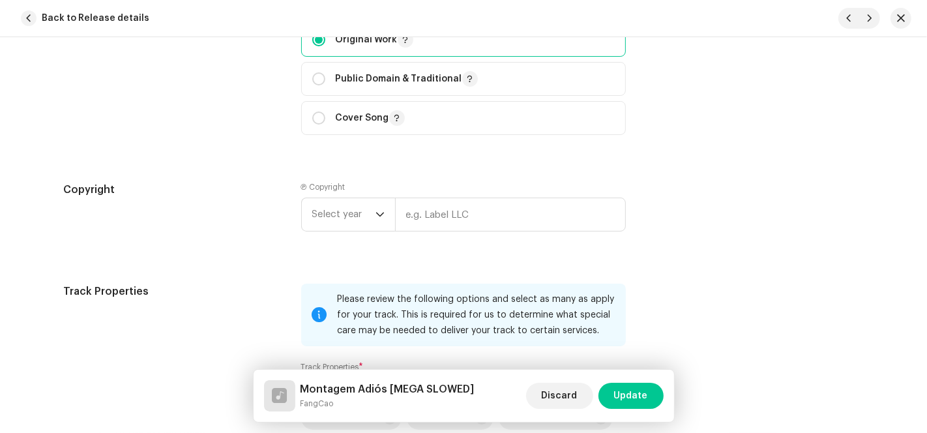
scroll to position [1809, 0]
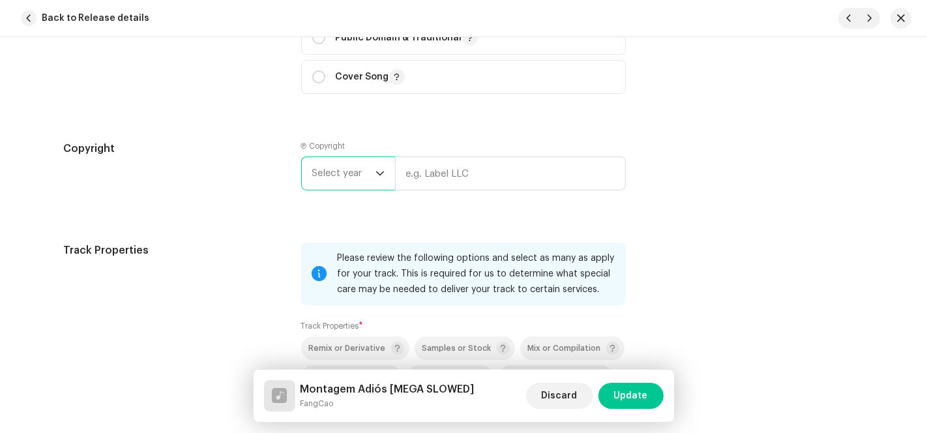
click at [367, 170] on span "Select year" at bounding box center [343, 173] width 63 height 33
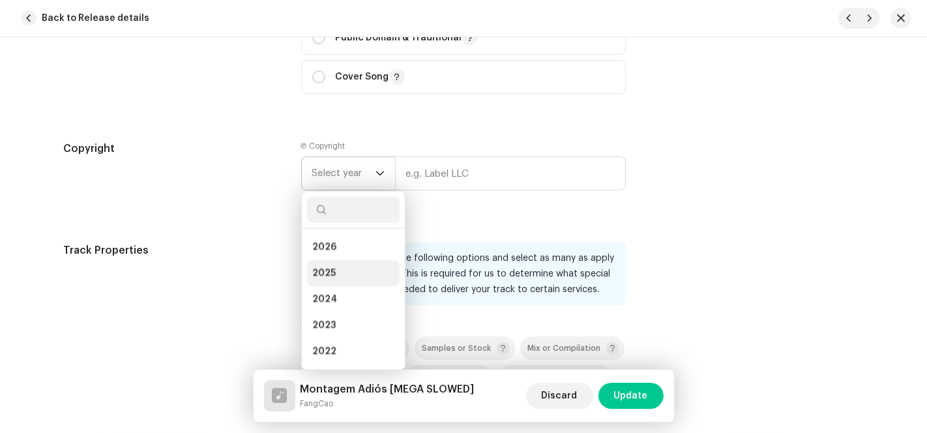
click at [325, 271] on span "2025" at bounding box center [323, 272] width 23 height 13
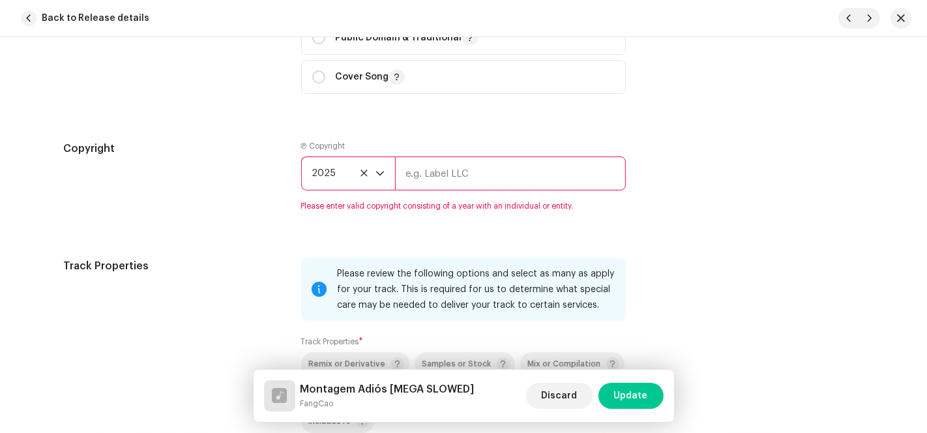
drag, startPoint x: 429, startPoint y: 176, endPoint x: 434, endPoint y: 182, distance: 7.8
click at [429, 176] on input "text" at bounding box center [510, 173] width 231 height 34
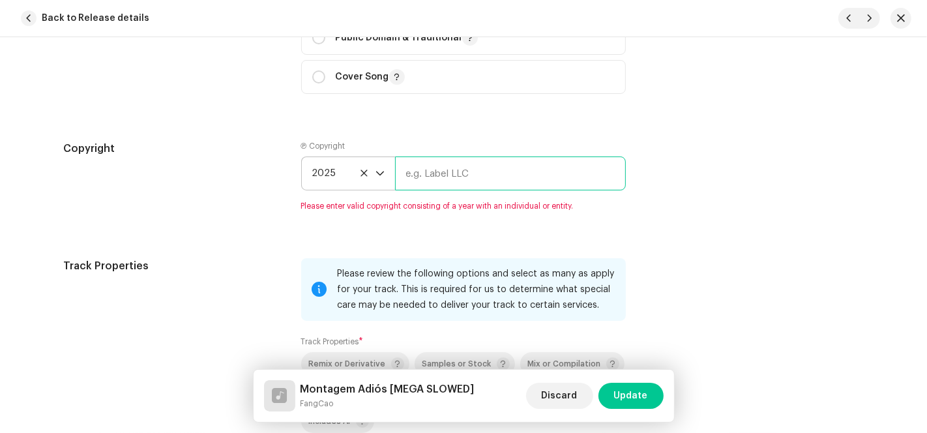
type input "AP-XT"
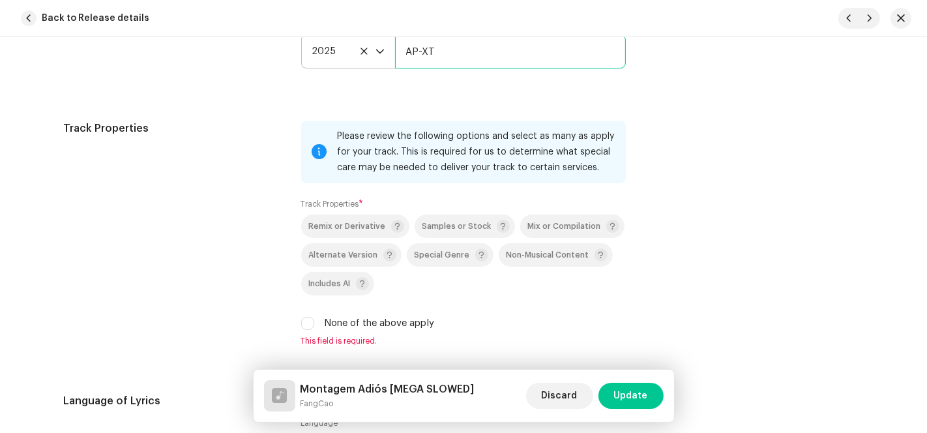
scroll to position [2099, 0]
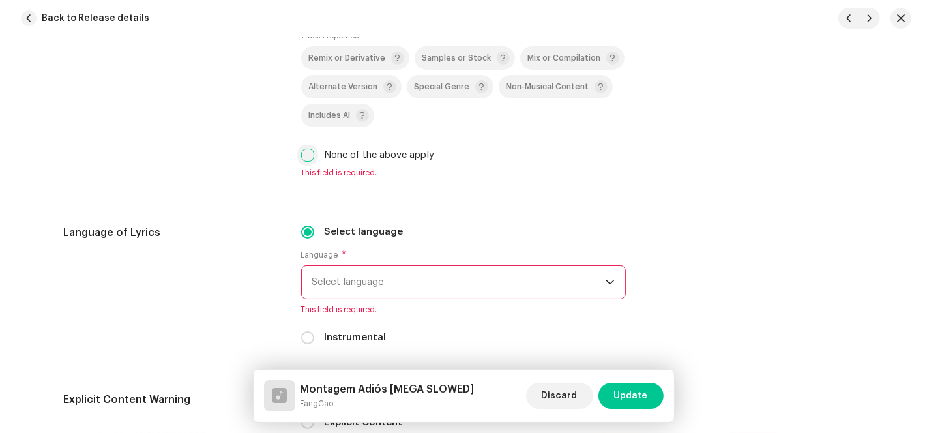
click at [308, 157] on input "None of the above apply" at bounding box center [307, 155] width 13 height 13
checkbox input "true"
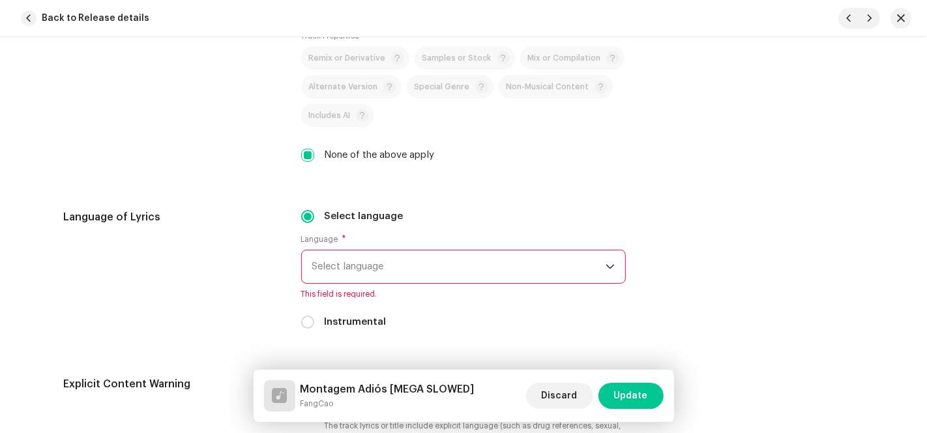
click at [415, 272] on span "Select language" at bounding box center [458, 266] width 293 height 33
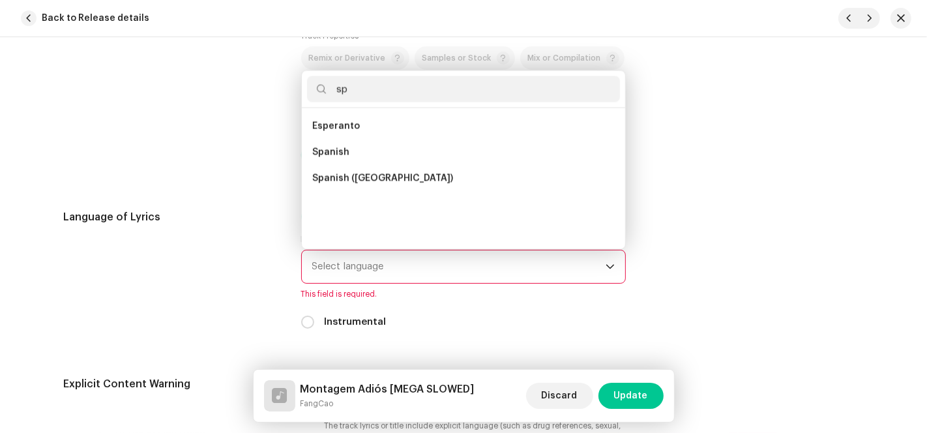
scroll to position [0, 0]
type input "sp"
click at [375, 144] on li "Spanish" at bounding box center [463, 152] width 313 height 26
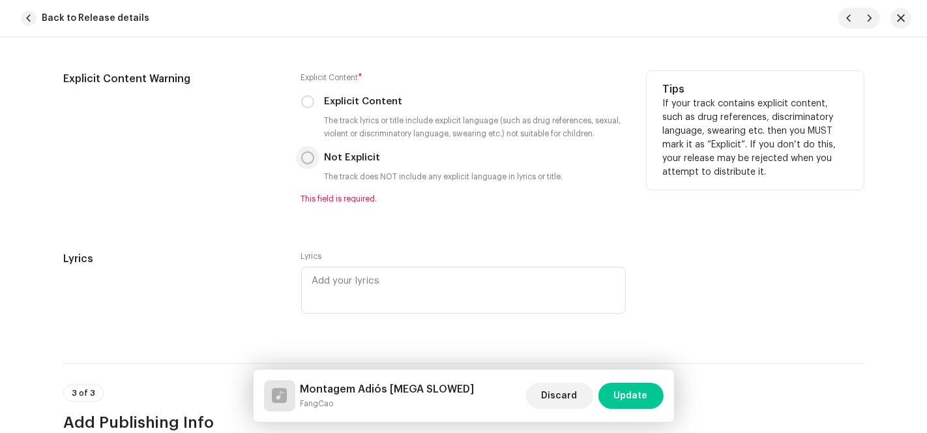
click at [306, 157] on input "Not Explicit" at bounding box center [307, 157] width 13 height 13
radio input "true"
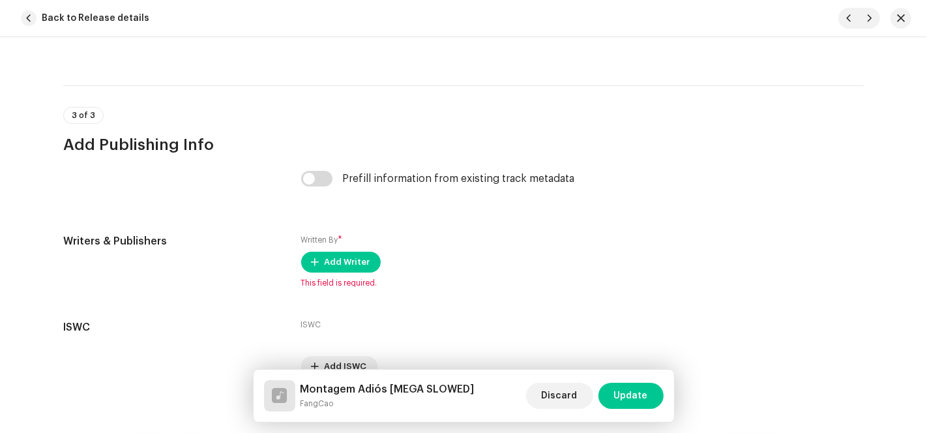
scroll to position [2679, 0]
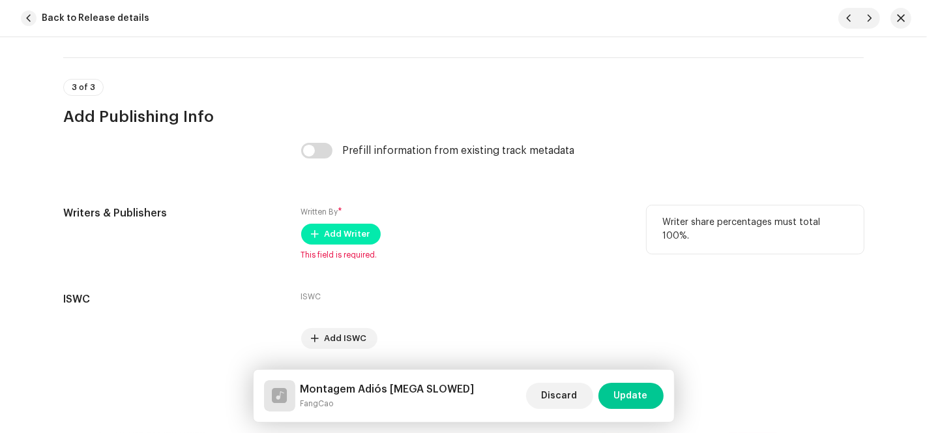
click at [324, 240] on span "Add Writer" at bounding box center [347, 234] width 46 height 26
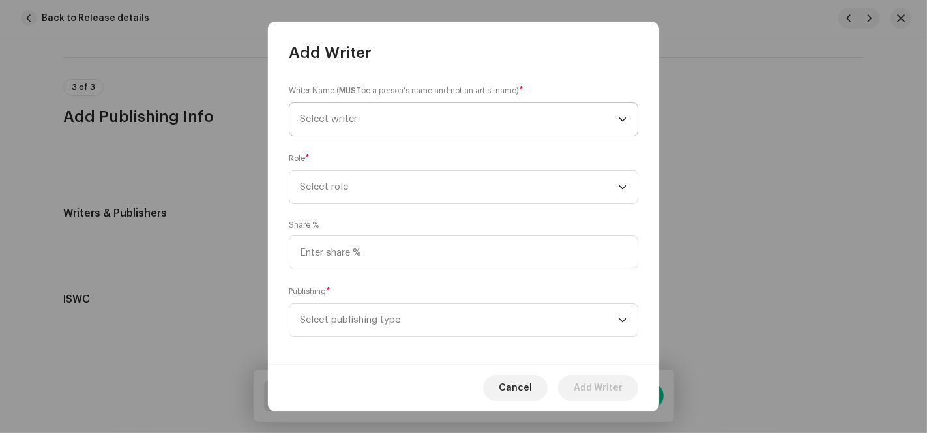
click at [506, 115] on span "Select writer" at bounding box center [459, 119] width 318 height 33
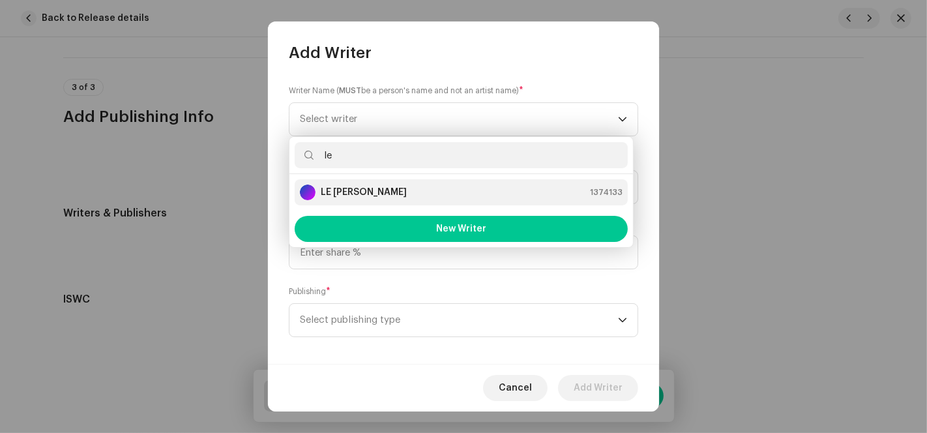
type input "le"
click at [351, 187] on strong "LE [PERSON_NAME]" at bounding box center [364, 192] width 86 height 13
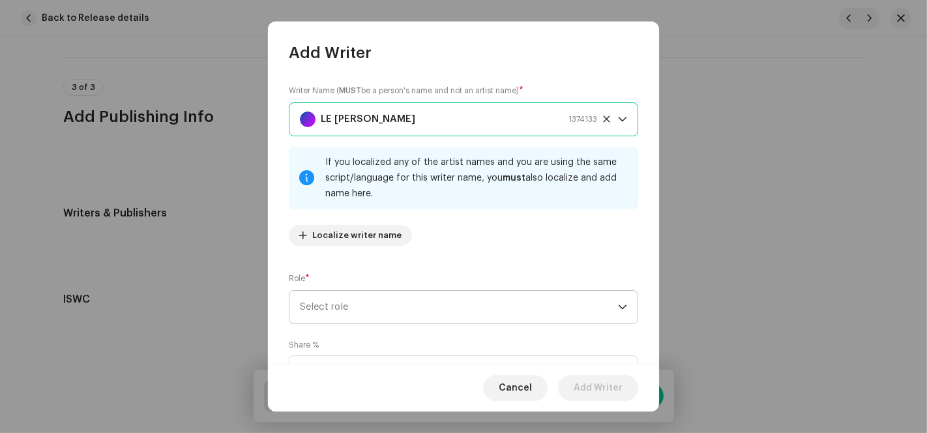
click at [385, 313] on span "Select role" at bounding box center [459, 307] width 318 height 33
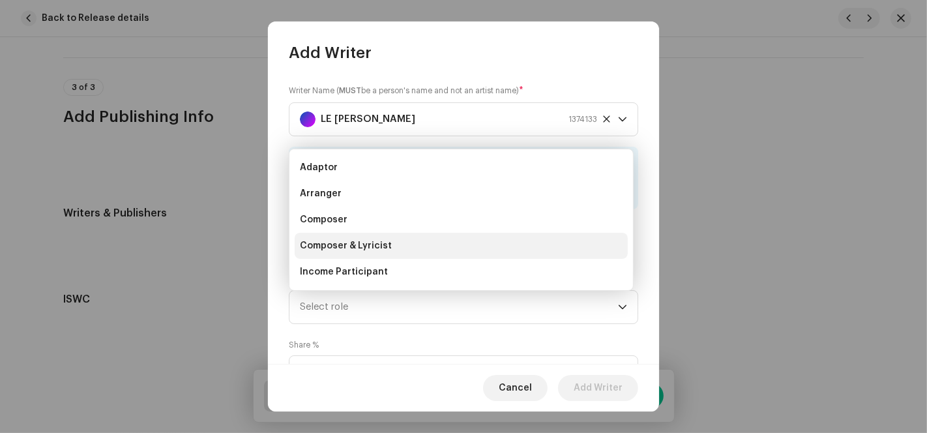
click at [356, 243] on span "Composer & Lyricist" at bounding box center [346, 245] width 92 height 13
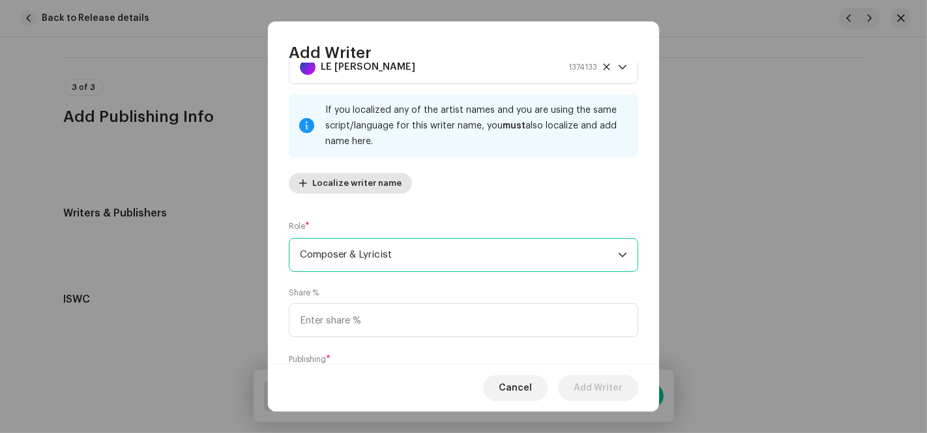
scroll to position [130, 0]
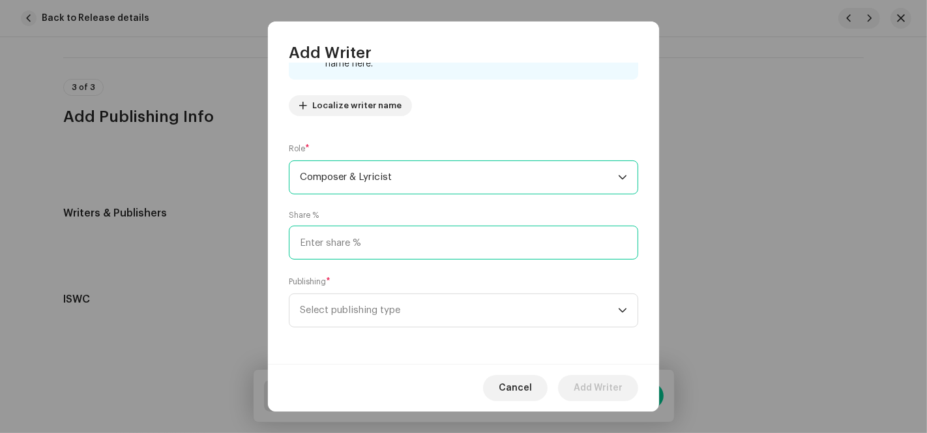
click at [348, 246] on input at bounding box center [463, 242] width 349 height 34
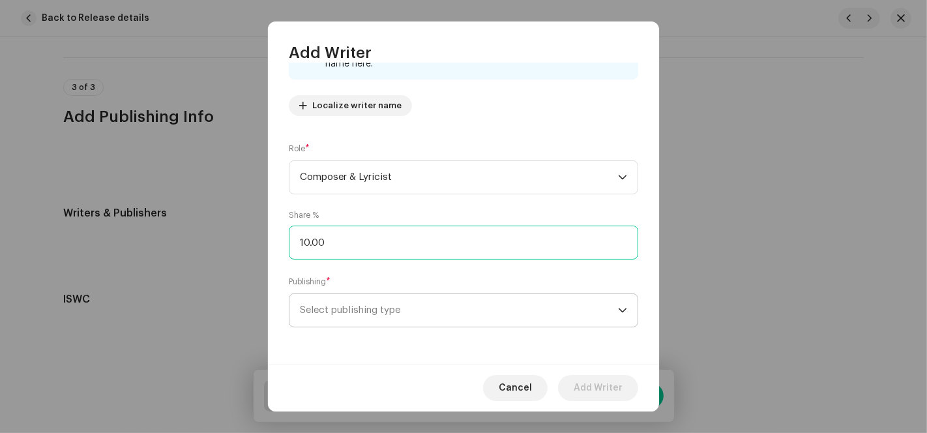
type input "100.00"
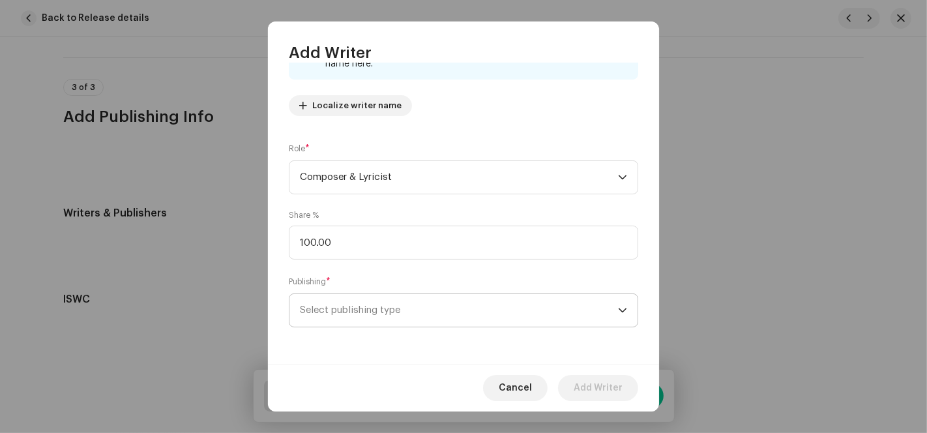
click at [344, 308] on span "Select publishing type" at bounding box center [459, 310] width 318 height 33
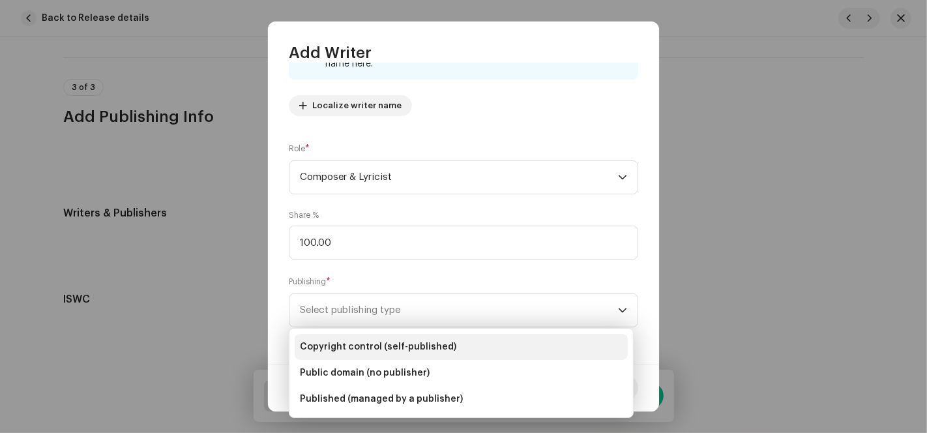
click at [362, 346] on span "Copyright control (self-published)" at bounding box center [378, 346] width 156 height 13
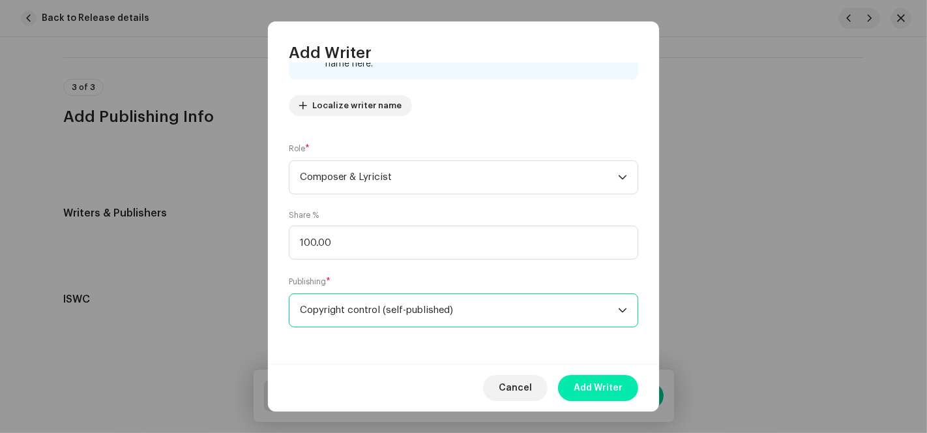
click at [590, 385] on span "Add Writer" at bounding box center [597, 388] width 49 height 26
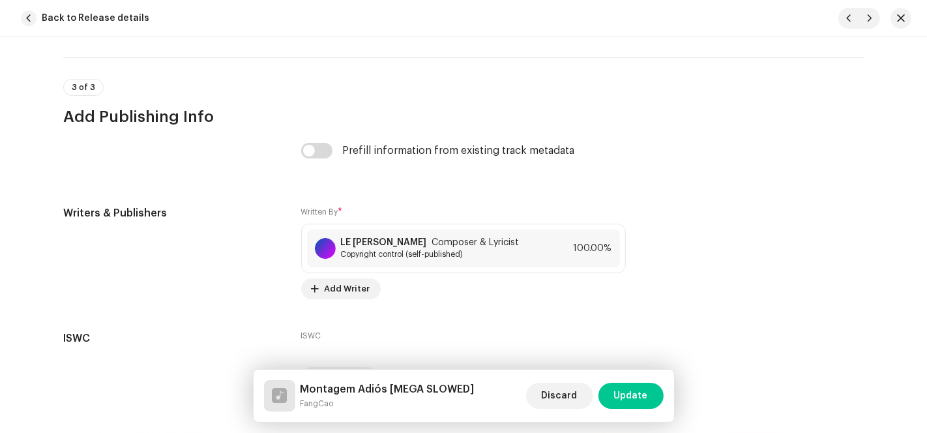
click at [626, 390] on span "Update" at bounding box center [631, 395] width 34 height 26
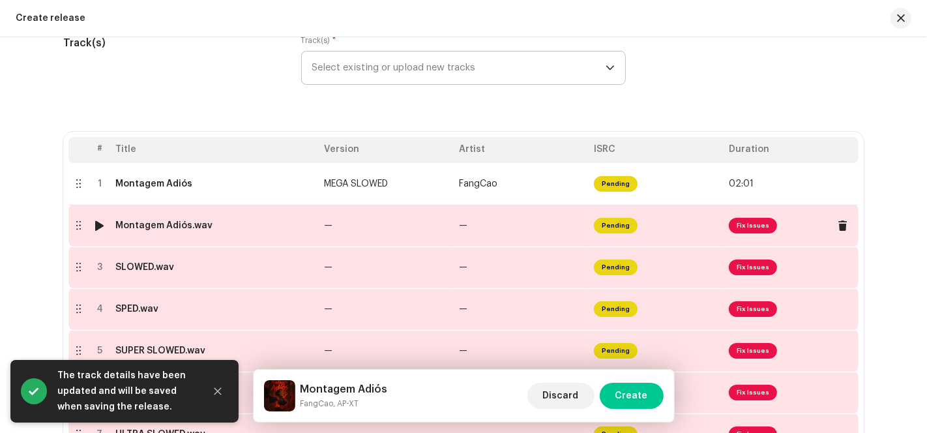
click at [730, 234] on span "Fix Issues" at bounding box center [790, 225] width 124 height 21
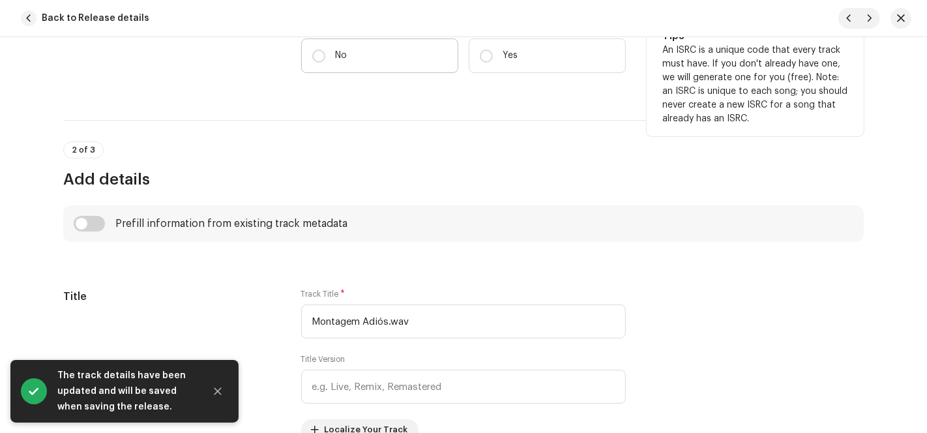
click at [343, 49] on p "No" at bounding box center [342, 56] width 12 height 14
click at [325, 50] on input "No" at bounding box center [318, 56] width 13 height 13
radio input "true"
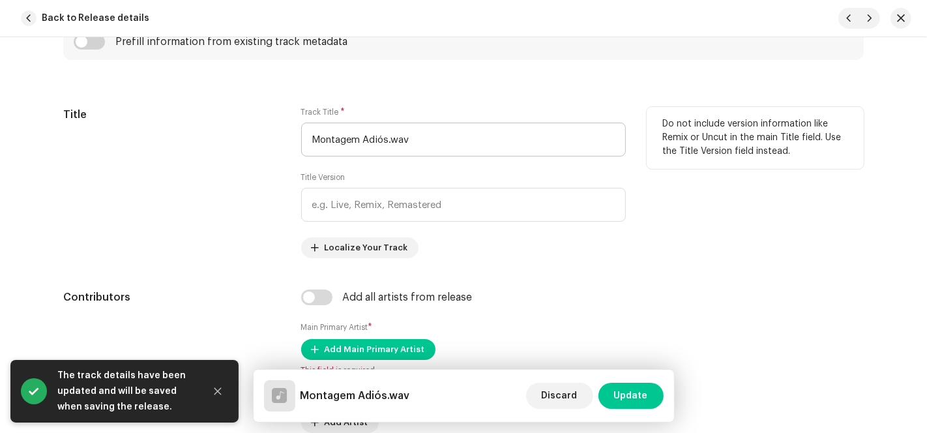
scroll to position [579, 0]
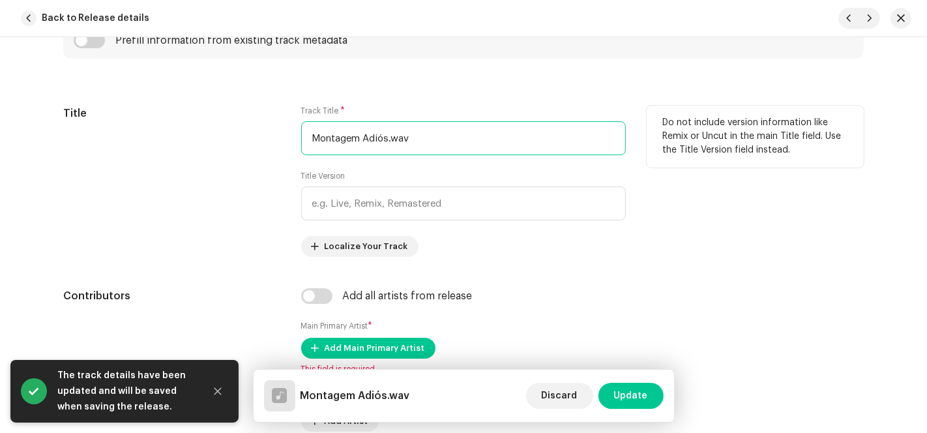
drag, startPoint x: 414, startPoint y: 134, endPoint x: 514, endPoint y: 134, distance: 100.3
click at [517, 134] on input "Montagem Adiós.wav" at bounding box center [463, 138] width 324 height 34
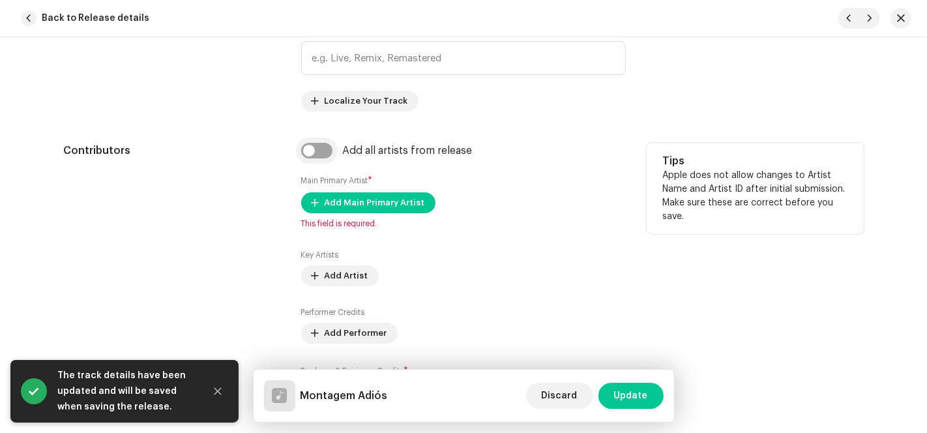
type input "Montagem Adiós"
click at [310, 151] on input "checkbox" at bounding box center [316, 151] width 31 height 16
checkbox input "true"
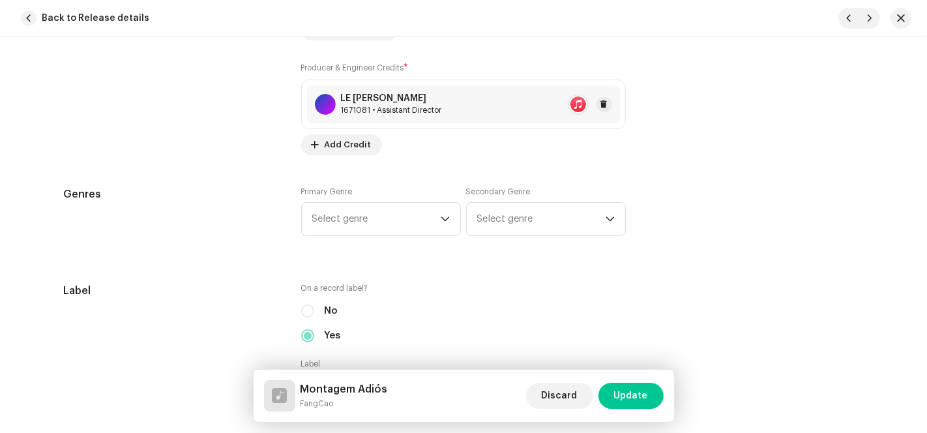
scroll to position [1230, 0]
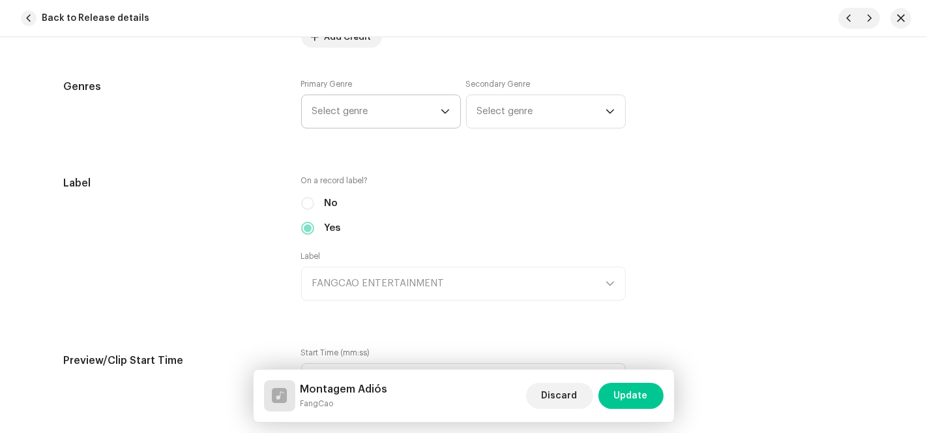
click at [423, 120] on span "Select genre" at bounding box center [376, 111] width 128 height 33
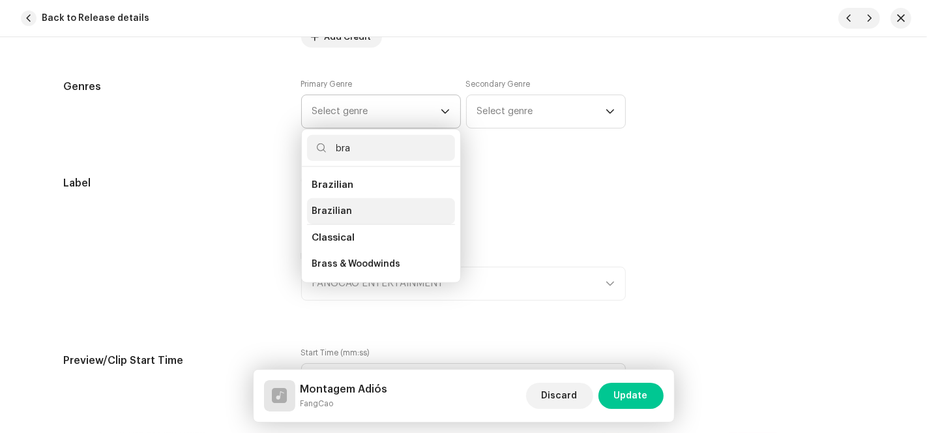
type input "bra"
click at [339, 212] on span "Brazilian" at bounding box center [332, 211] width 40 height 13
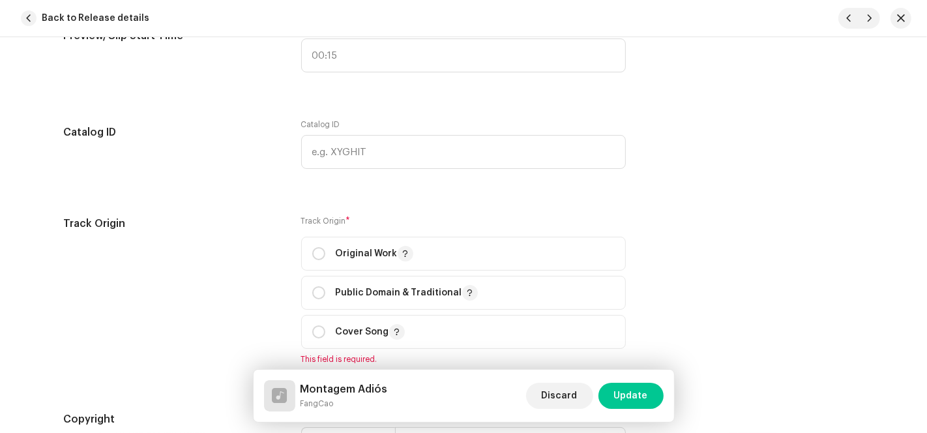
scroll to position [1737, 0]
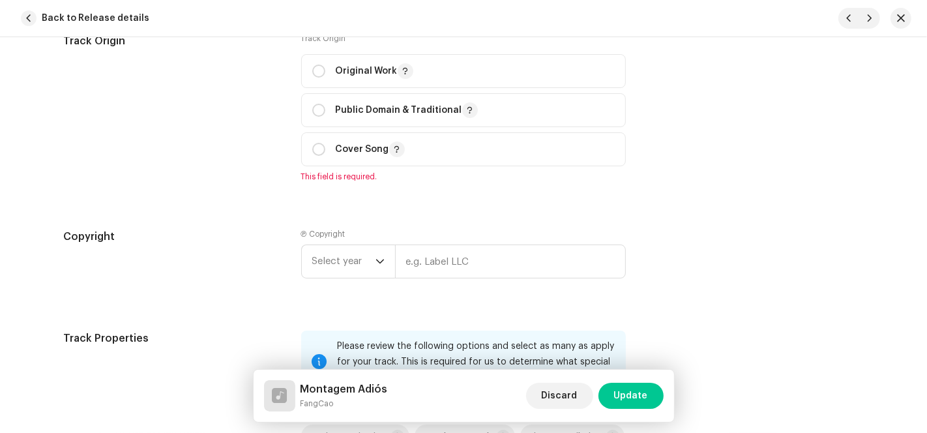
drag, startPoint x: 319, startPoint y: 72, endPoint x: 319, endPoint y: 90, distance: 18.2
click at [319, 72] on input "radio" at bounding box center [318, 71] width 13 height 13
radio input "true"
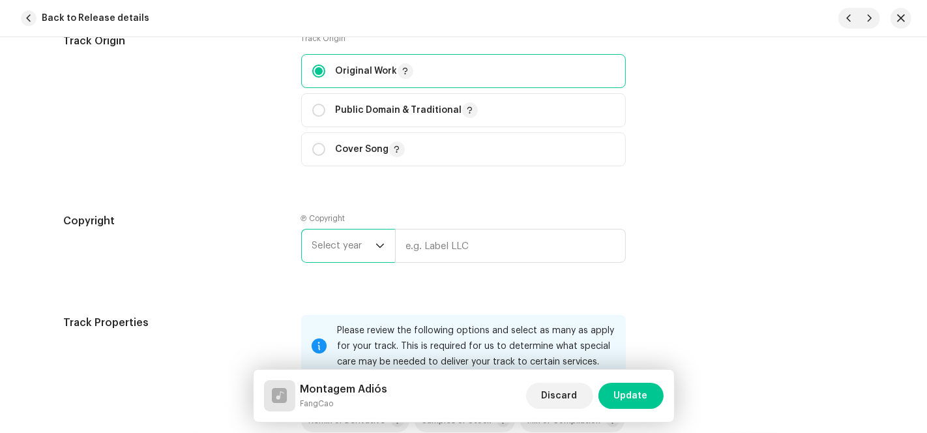
click at [363, 244] on span "Select year" at bounding box center [343, 245] width 63 height 33
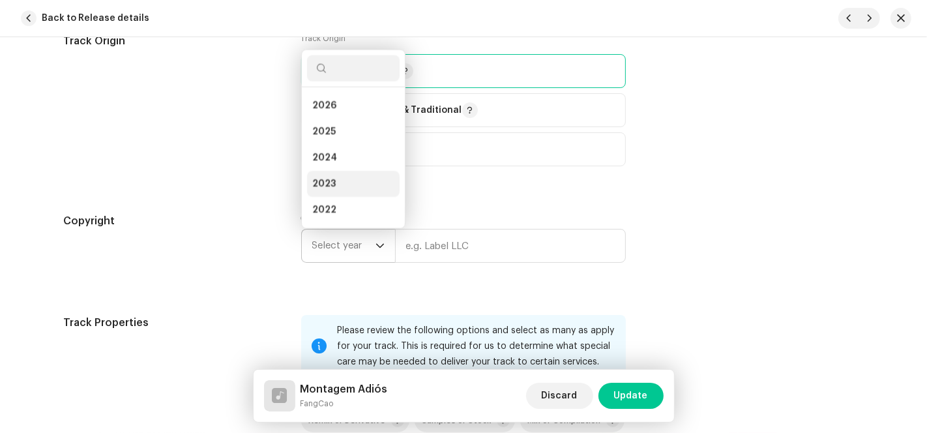
scroll to position [20, 0]
drag, startPoint x: 344, startPoint y: 112, endPoint x: 383, endPoint y: 140, distance: 48.1
click at [344, 112] on li "2025" at bounding box center [353, 111] width 93 height 26
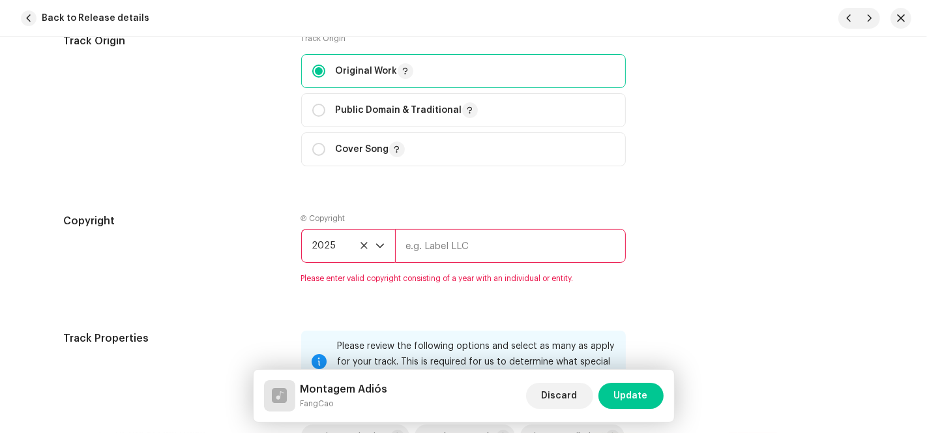
click at [422, 239] on input "text" at bounding box center [510, 246] width 231 height 34
type input "AP-XT"
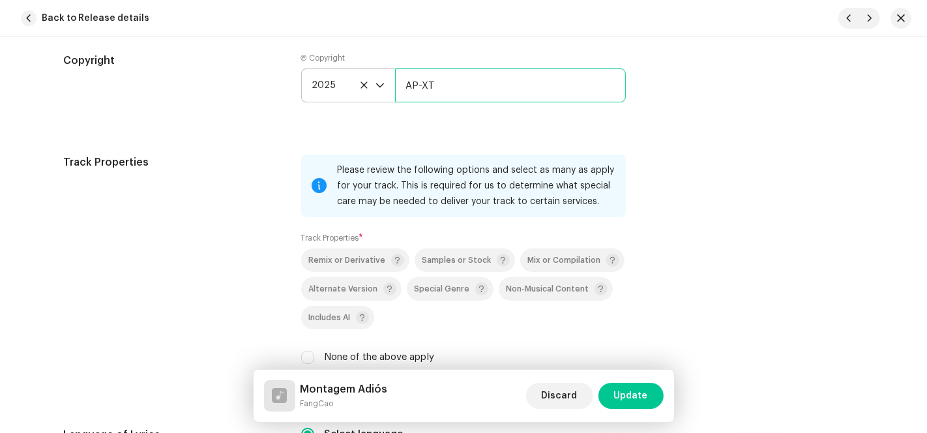
scroll to position [2027, 0]
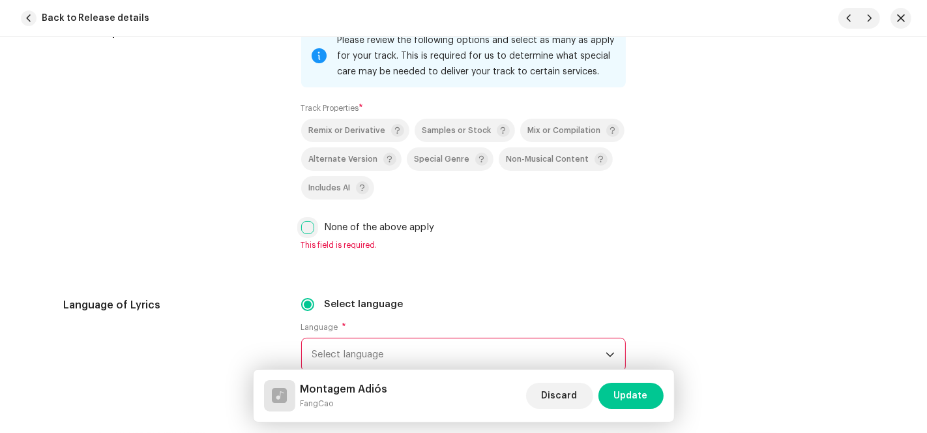
click at [303, 226] on input "None of the above apply" at bounding box center [307, 227] width 13 height 13
checkbox input "true"
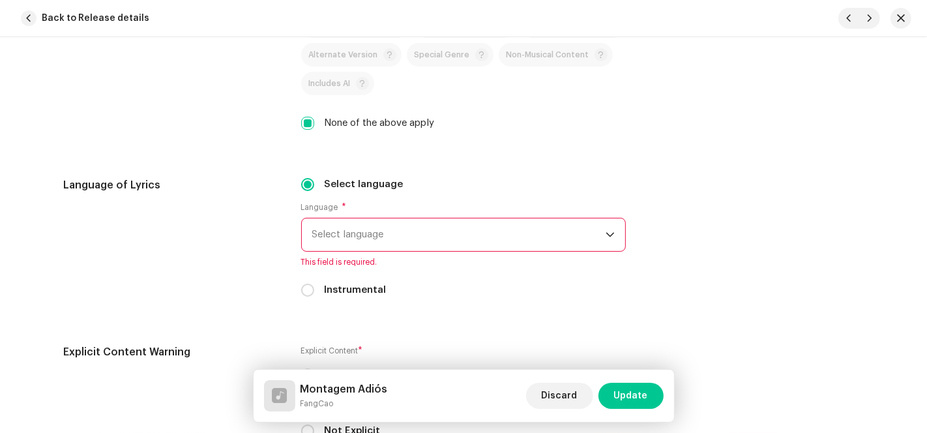
scroll to position [2244, 0]
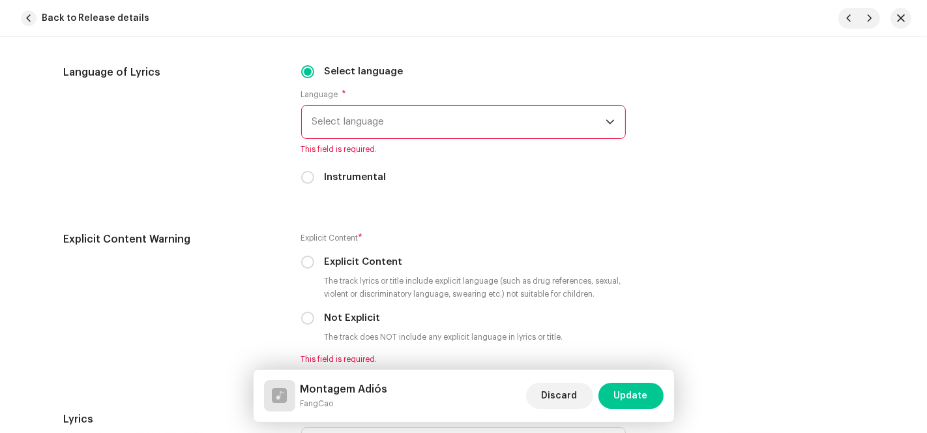
click at [448, 128] on span "Select language" at bounding box center [458, 122] width 293 height 33
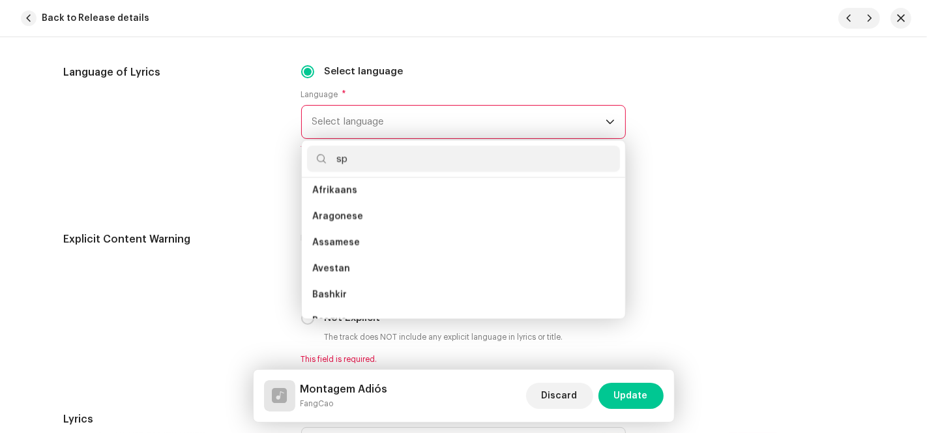
scroll to position [0, 0]
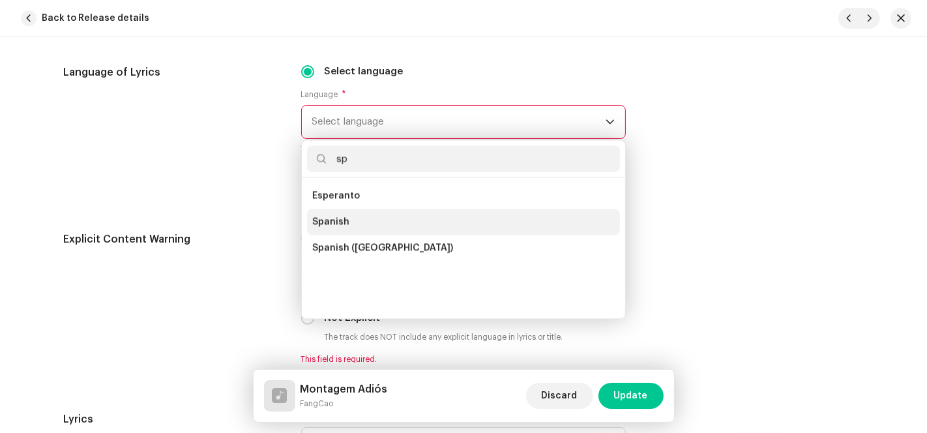
type input "sp"
click at [352, 224] on li "Spanish" at bounding box center [463, 222] width 313 height 26
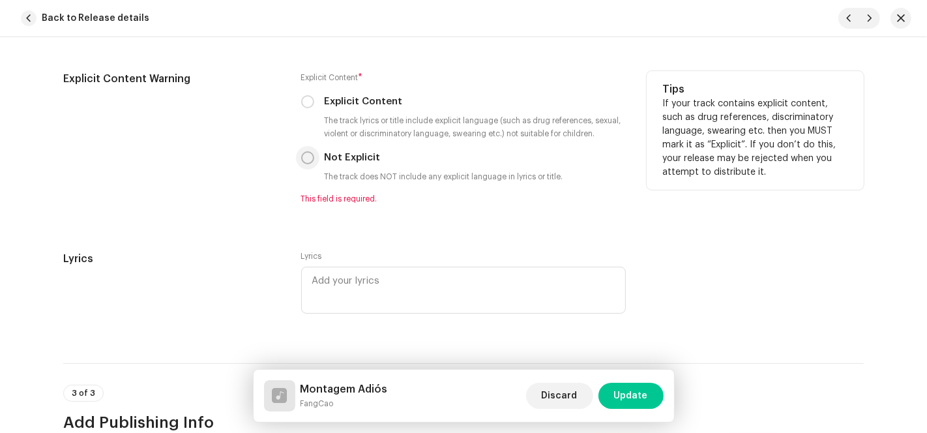
click at [306, 157] on input "Not Explicit" at bounding box center [307, 157] width 13 height 13
radio input "true"
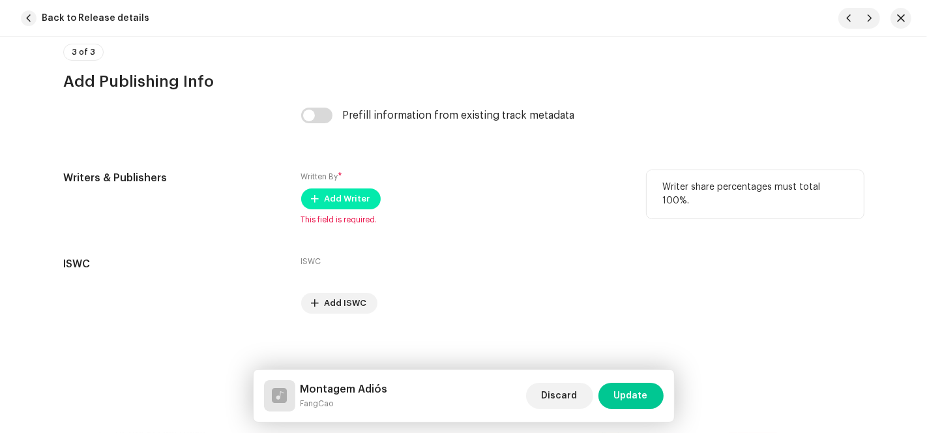
scroll to position [2720, 0]
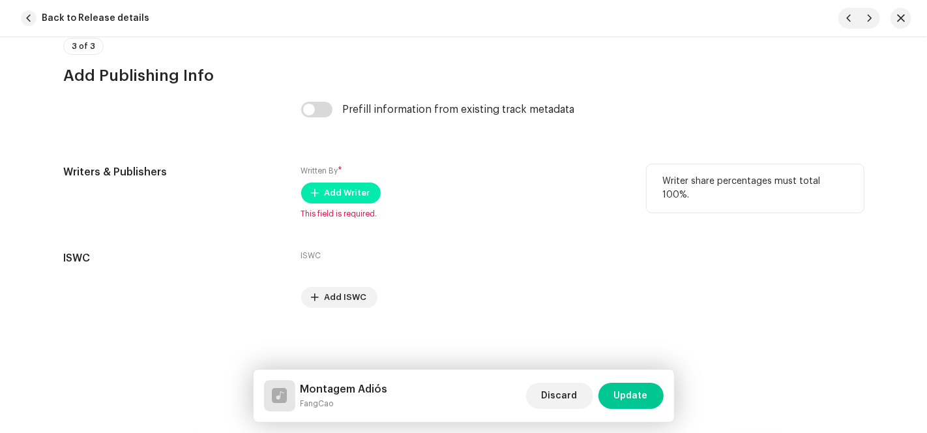
click at [317, 189] on button "Add Writer" at bounding box center [340, 192] width 79 height 21
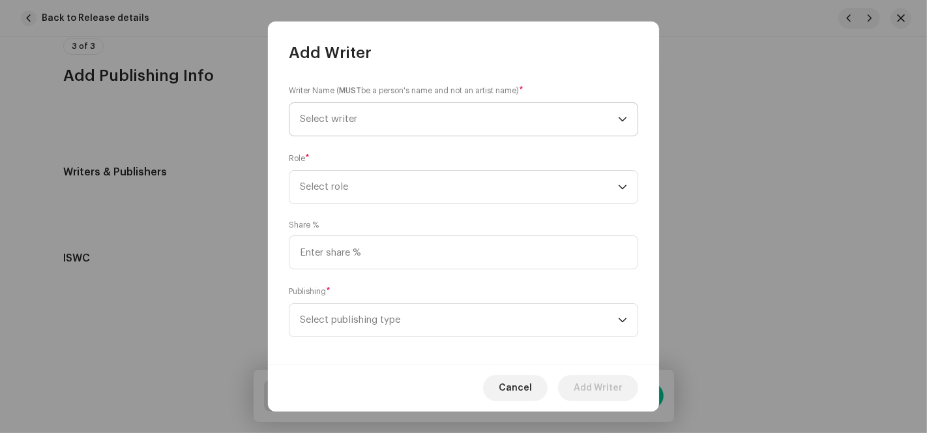
click at [446, 124] on span "Select writer" at bounding box center [459, 119] width 318 height 33
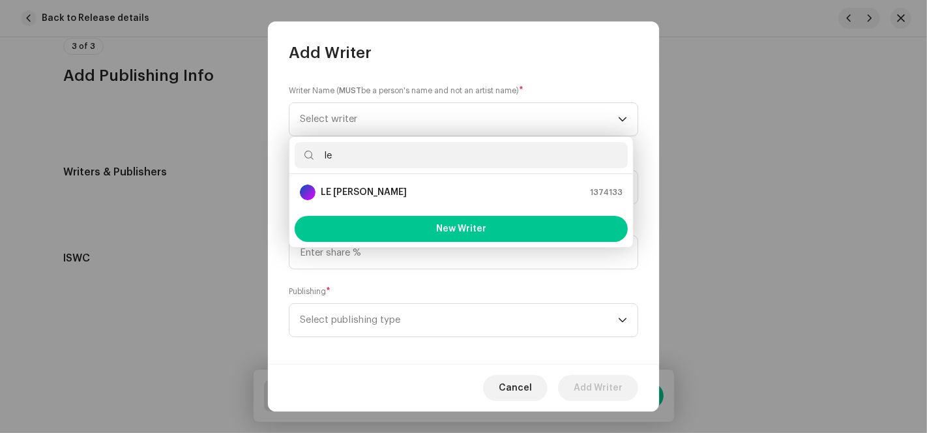
type input "le"
click at [356, 186] on strong "LE [PERSON_NAME]" at bounding box center [364, 192] width 86 height 13
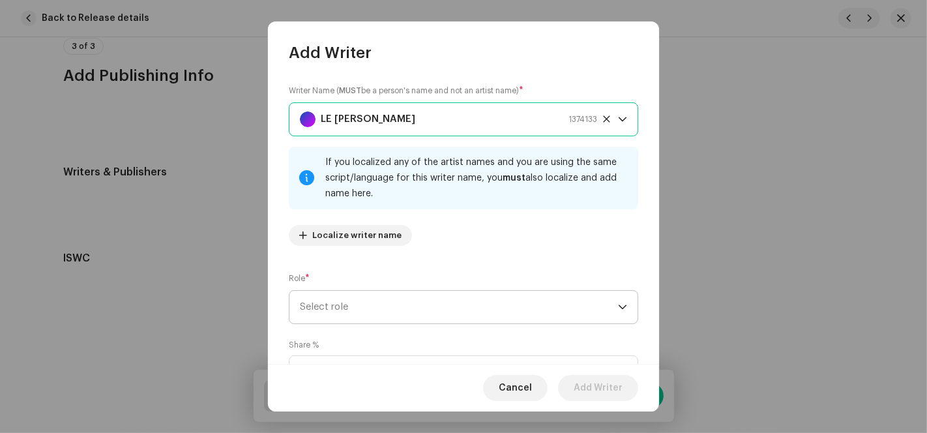
click at [338, 309] on span "Select role" at bounding box center [459, 307] width 318 height 33
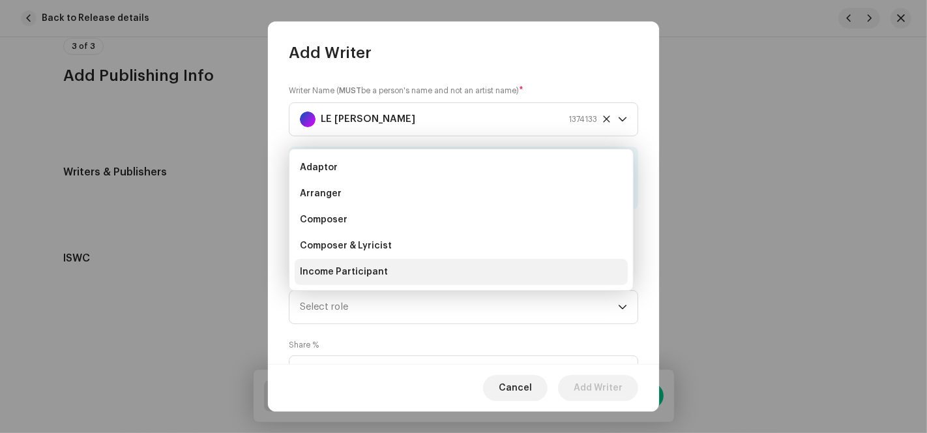
scroll to position [20, 0]
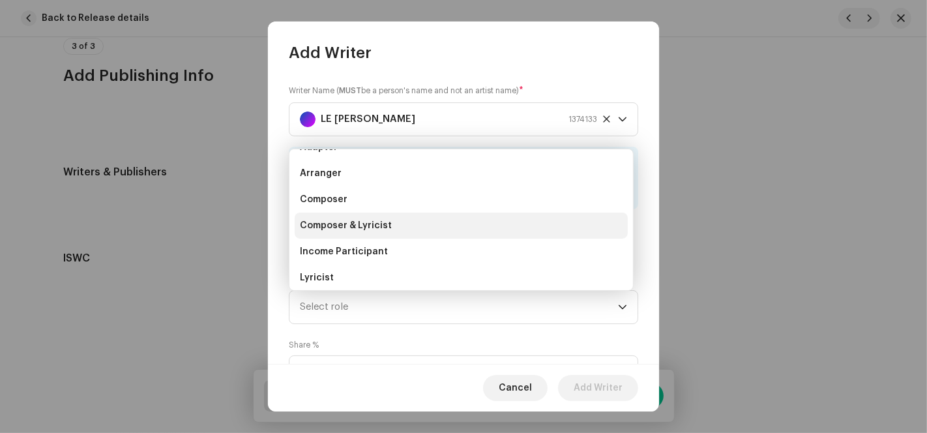
click at [350, 214] on li "Composer & Lyricist" at bounding box center [461, 225] width 333 height 26
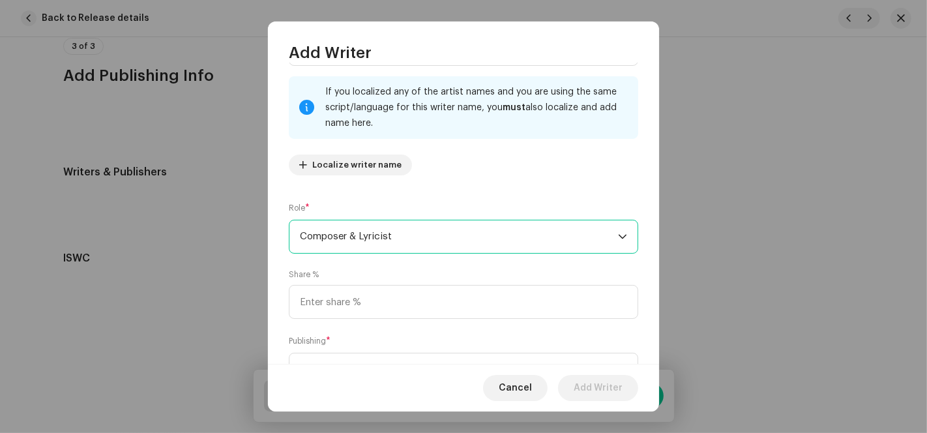
scroll to position [130, 0]
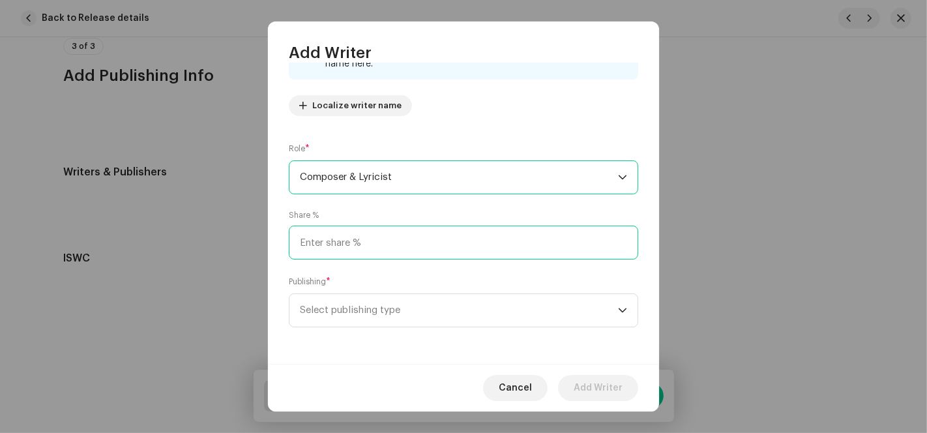
click at [340, 241] on input at bounding box center [463, 242] width 349 height 34
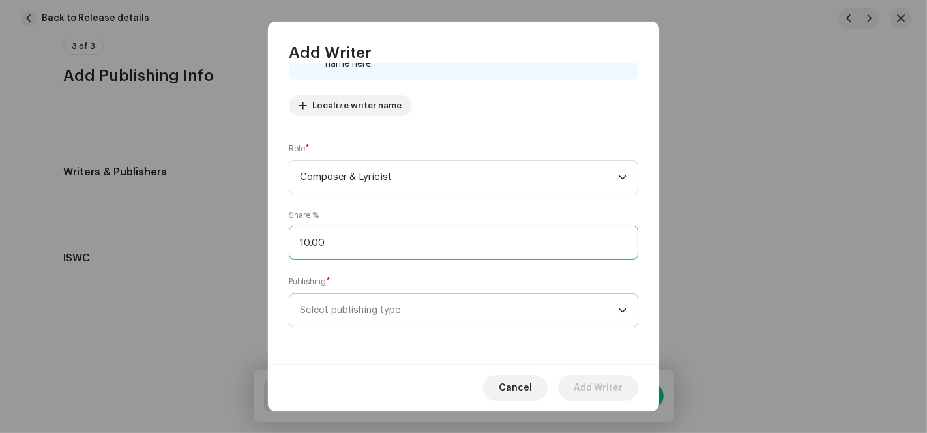
type input "100.00"
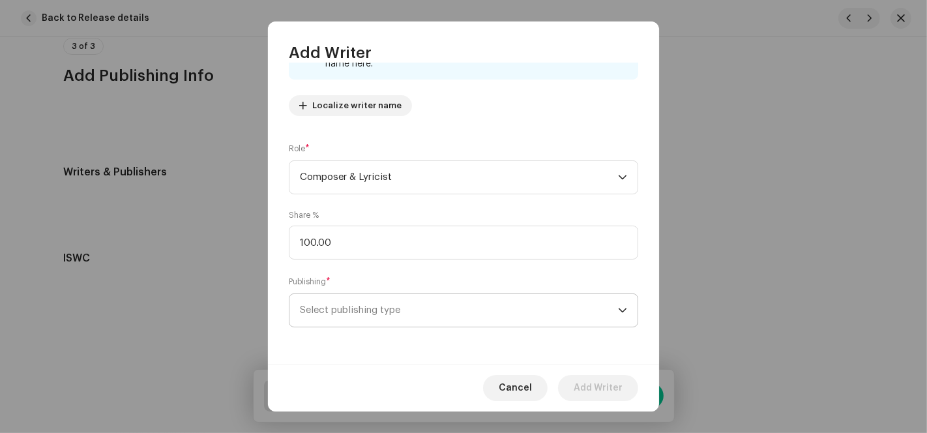
click at [353, 302] on span "Select publishing type" at bounding box center [459, 310] width 318 height 33
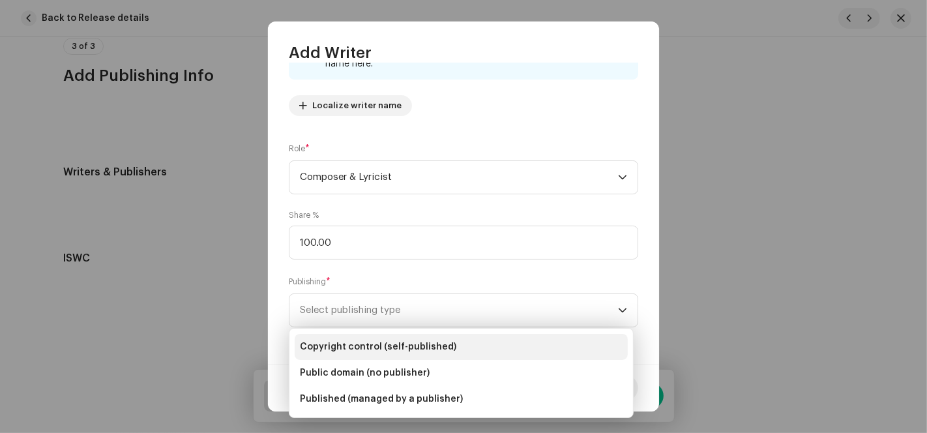
click at [372, 351] on span "Copyright control (self-published)" at bounding box center [378, 346] width 156 height 13
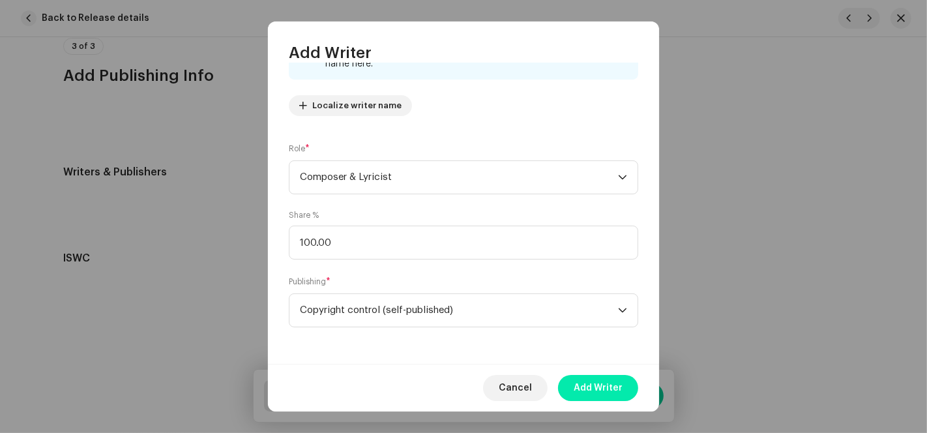
click at [607, 386] on span "Add Writer" at bounding box center [597, 388] width 49 height 26
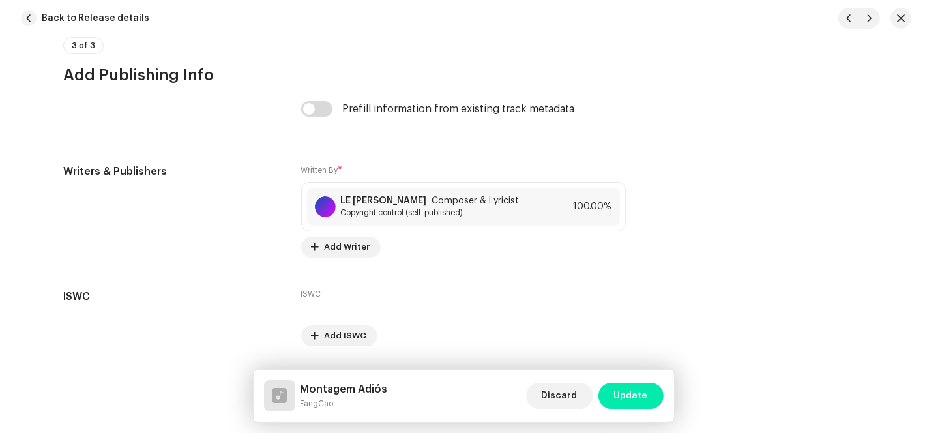
click at [637, 394] on span "Update" at bounding box center [631, 395] width 34 height 26
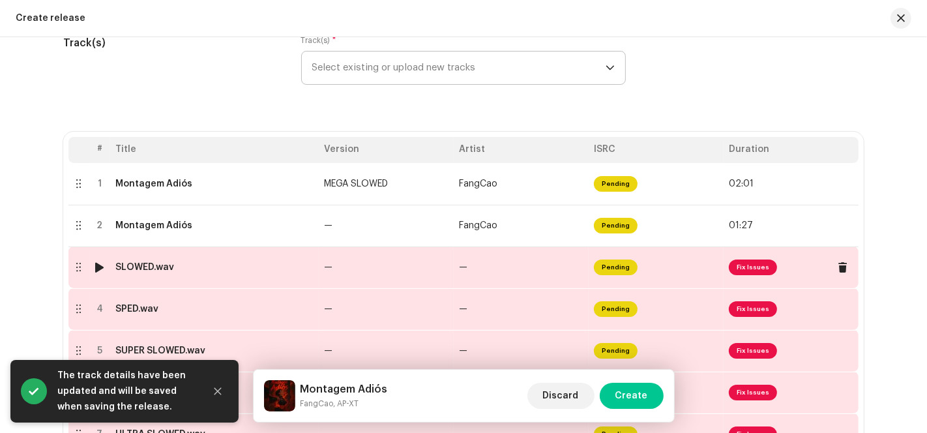
click at [671, 263] on td "Pending" at bounding box center [655, 267] width 135 height 42
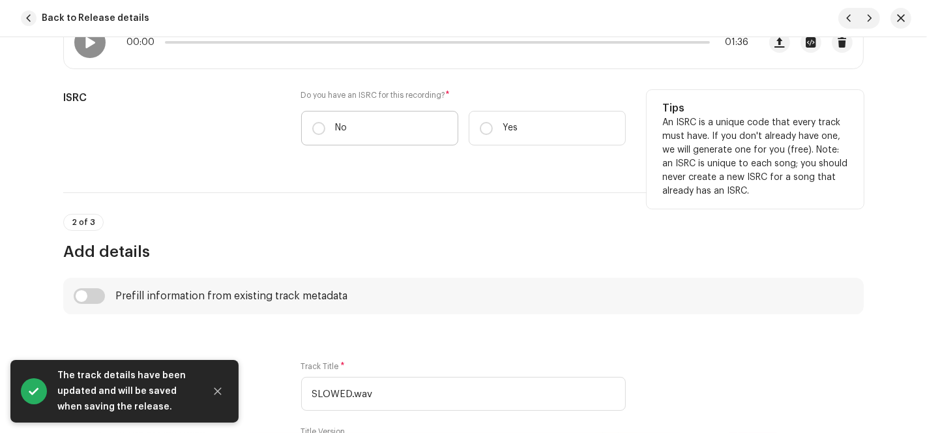
click at [362, 117] on label "No" at bounding box center [379, 128] width 157 height 35
click at [325, 122] on input "No" at bounding box center [318, 128] width 13 height 13
radio input "true"
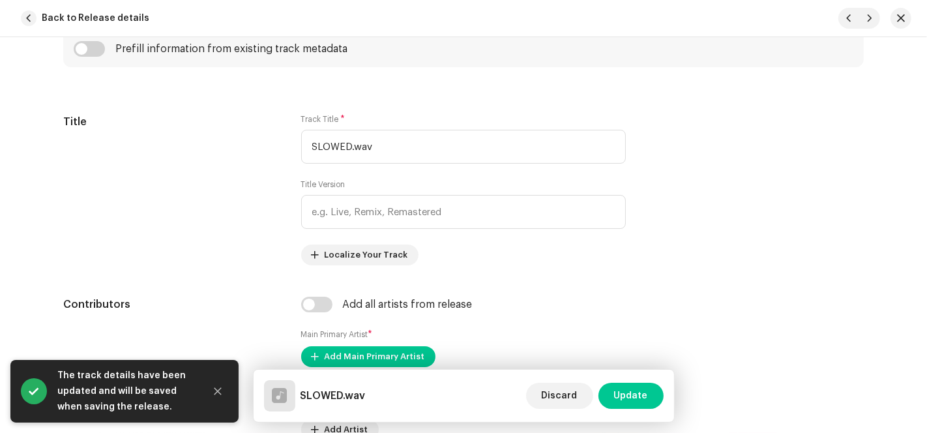
scroll to position [579, 0]
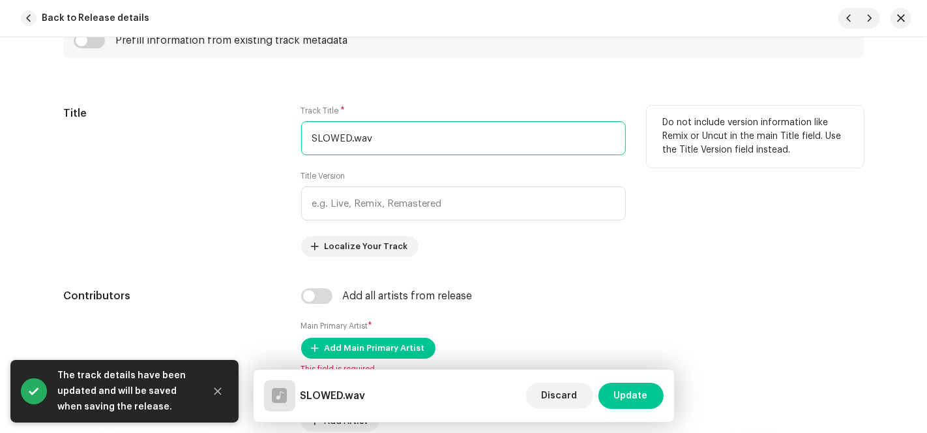
drag, startPoint x: 347, startPoint y: 134, endPoint x: 227, endPoint y: 154, distance: 122.3
click at [229, 154] on div "Title Track Title * SLOWED.wav Title Version Localize Your Track Do not include…" at bounding box center [463, 181] width 800 height 151
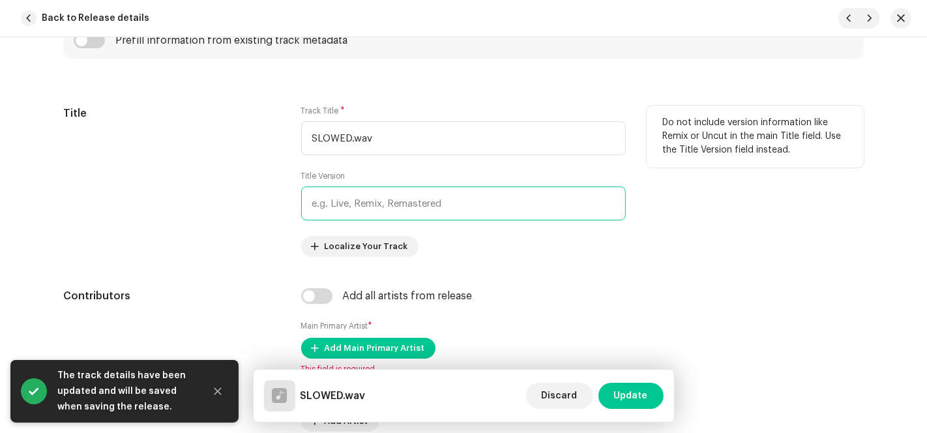
paste input "SLOWED"
click at [360, 198] on input "text" at bounding box center [463, 203] width 324 height 34
type input "SLOWED"
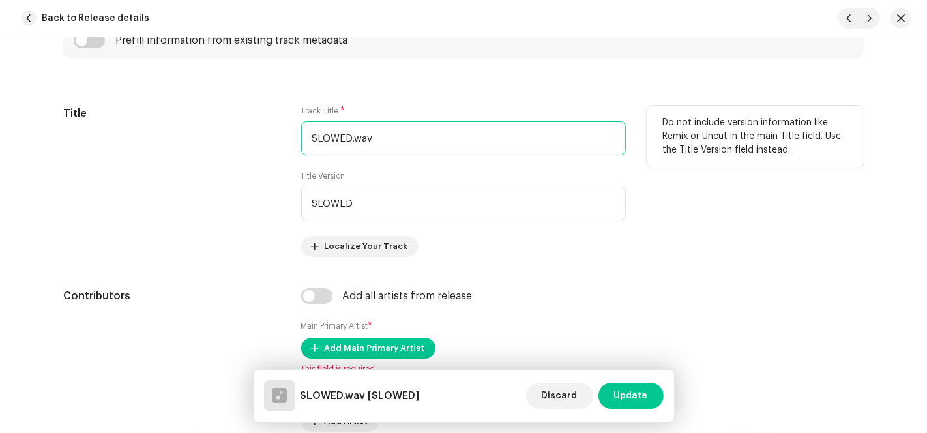
drag, startPoint x: 277, startPoint y: 131, endPoint x: 230, endPoint y: 130, distance: 46.9
click at [233, 131] on div "Title Track Title * SLOWED.wav Title Version SLOWED Localize Your Track Do not …" at bounding box center [463, 181] width 800 height 151
paste input "Montagem Adiós"
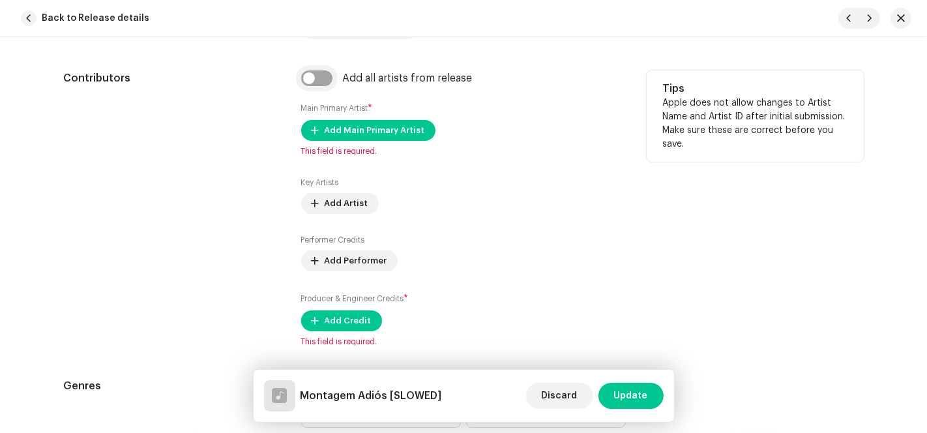
type input "Montagem Adiós"
click at [321, 81] on input "checkbox" at bounding box center [316, 78] width 31 height 16
checkbox input "true"
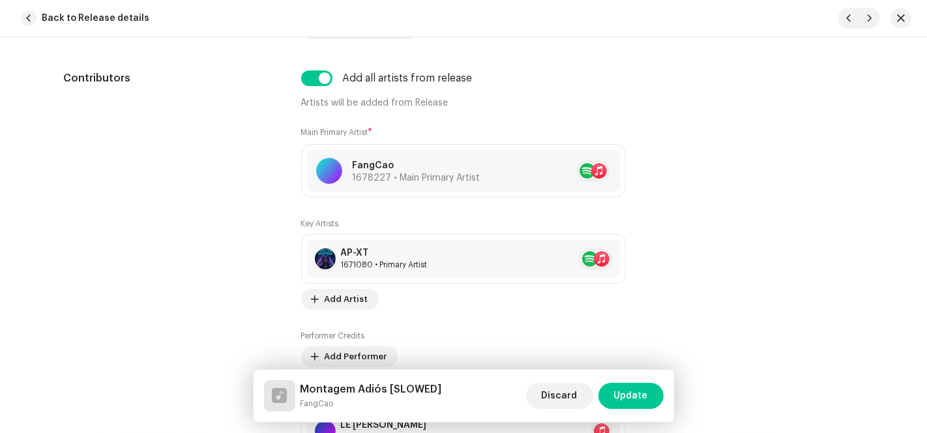
scroll to position [1230, 0]
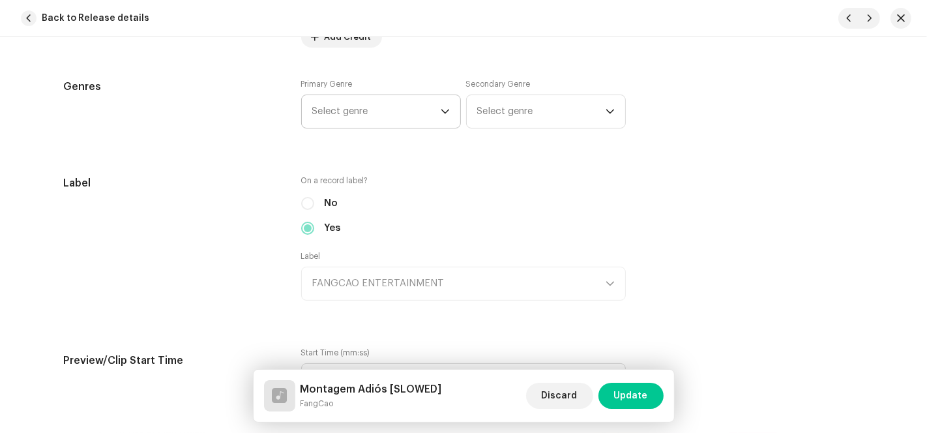
click at [412, 107] on span "Select genre" at bounding box center [376, 111] width 128 height 33
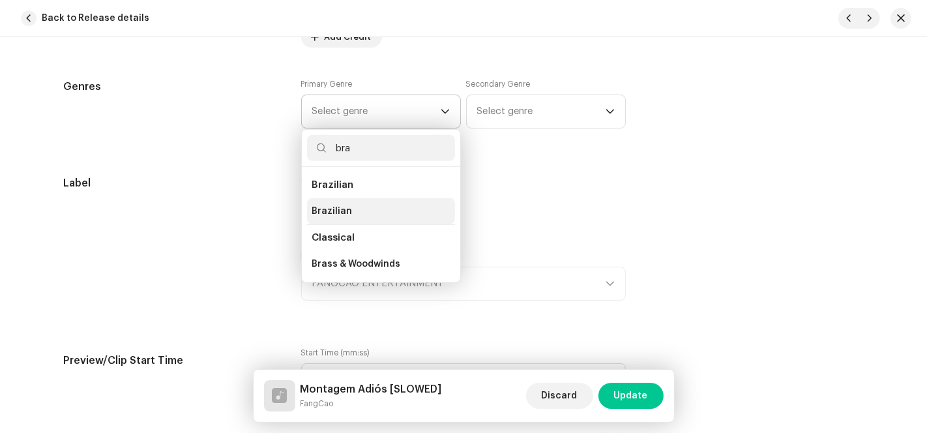
type input "bra"
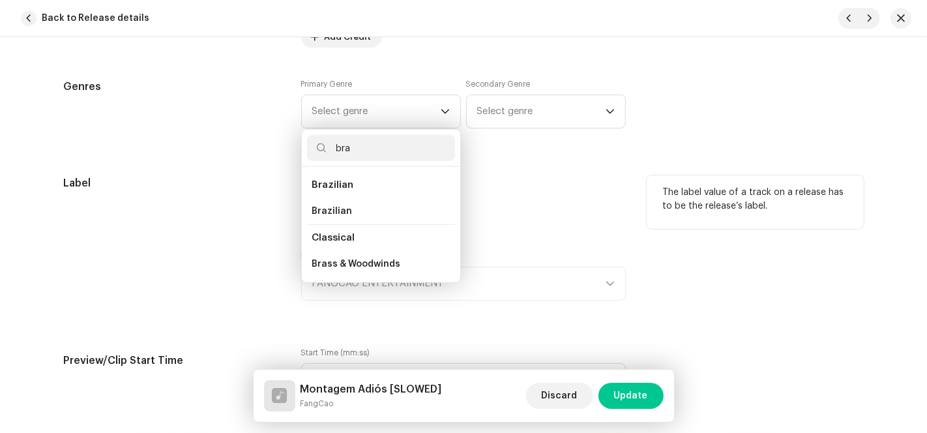
drag, startPoint x: 348, startPoint y: 211, endPoint x: 277, endPoint y: 181, distance: 77.1
click at [348, 211] on li "Brazilian" at bounding box center [381, 211] width 148 height 26
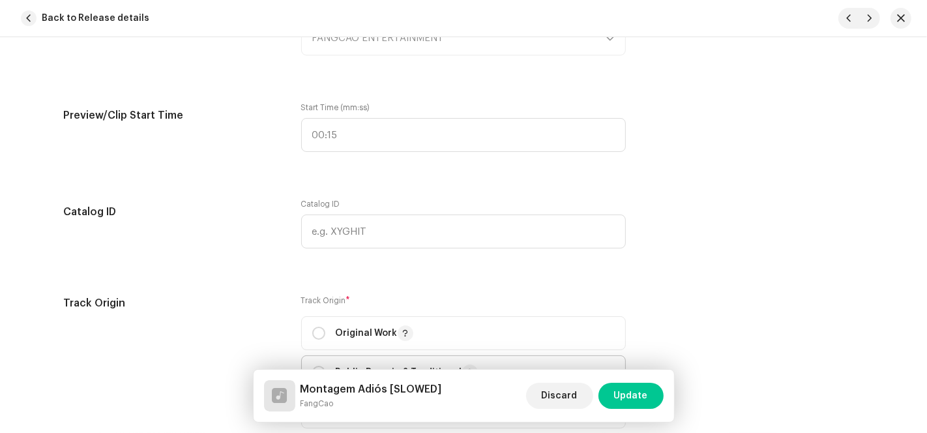
scroll to position [1665, 0]
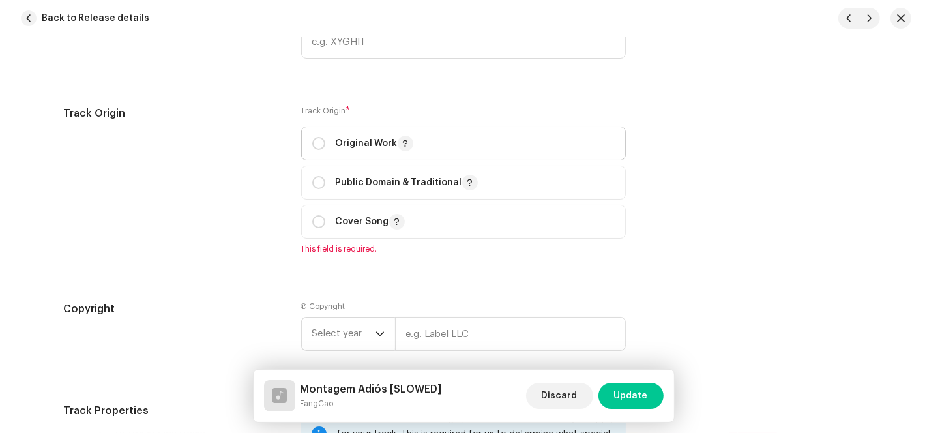
click at [336, 144] on p "Original Work" at bounding box center [375, 144] width 78 height 16
radio input "true"
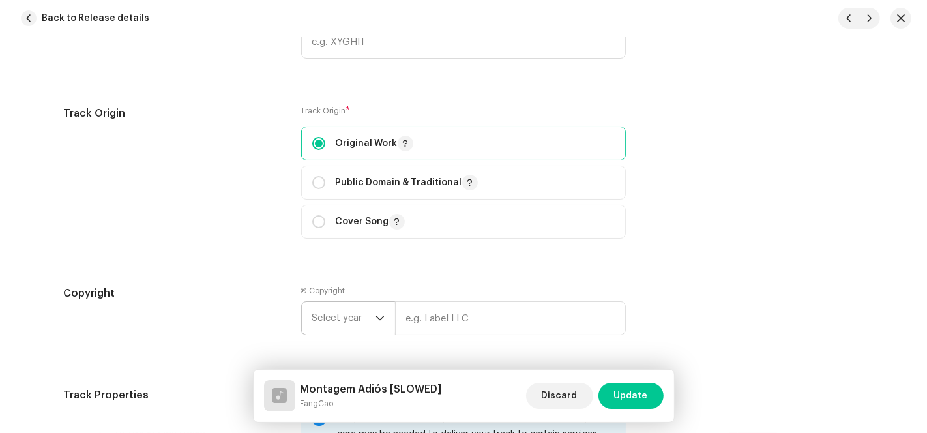
click at [356, 332] on span "Select year" at bounding box center [343, 318] width 63 height 33
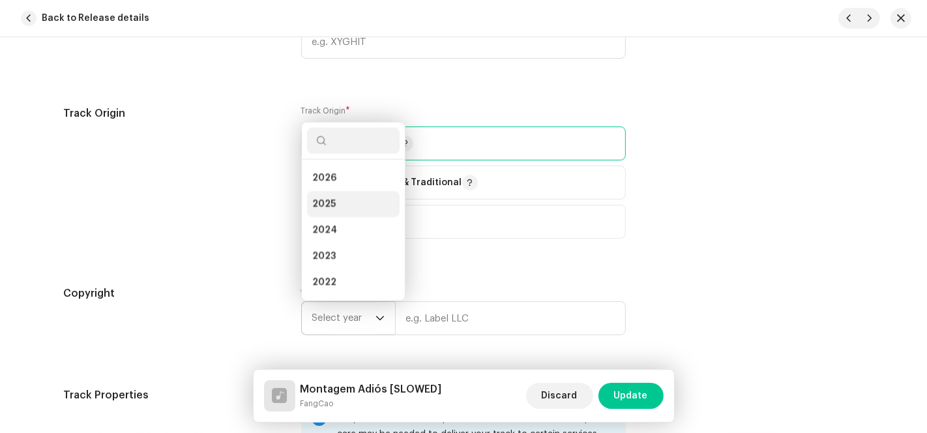
click at [350, 199] on li "2025" at bounding box center [353, 204] width 93 height 26
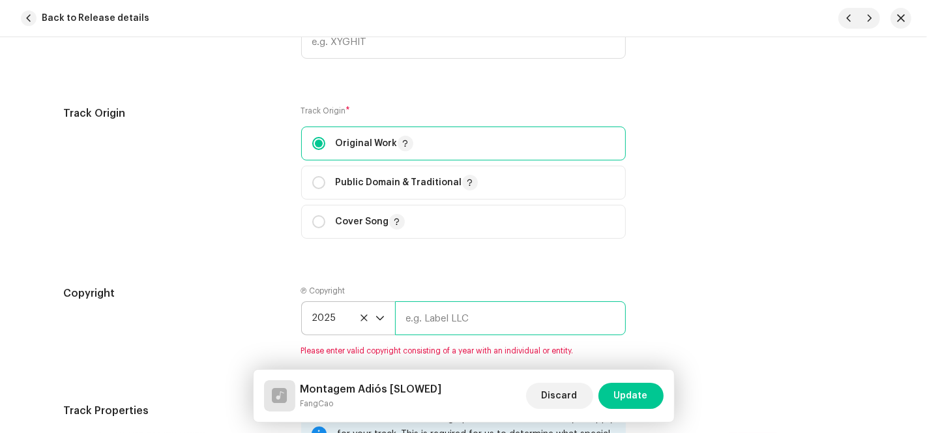
click at [458, 323] on input "text" at bounding box center [510, 318] width 231 height 34
type input "AP-XT"
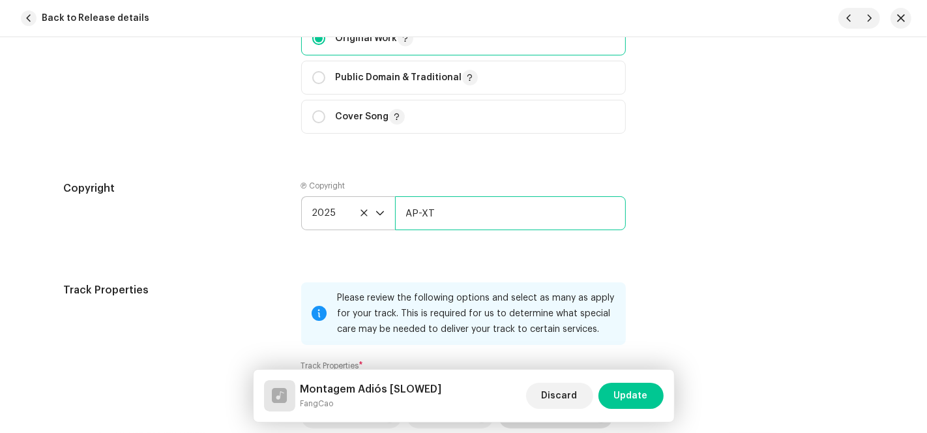
scroll to position [2099, 0]
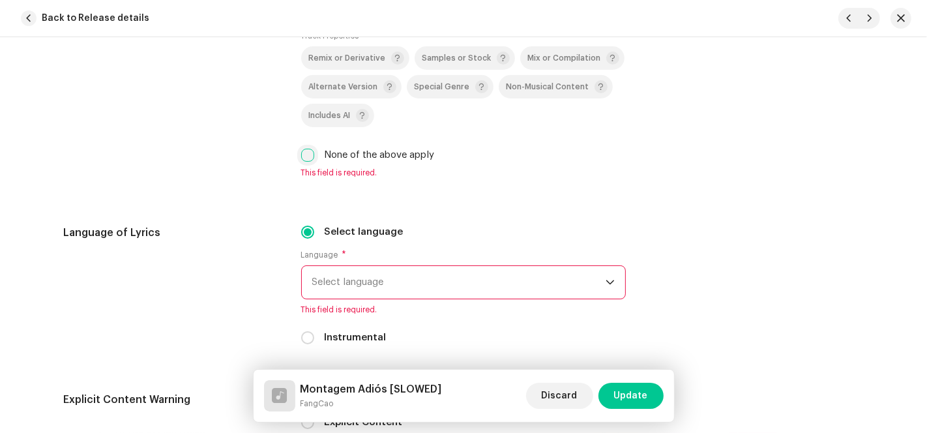
click at [302, 154] on input "None of the above apply" at bounding box center [307, 155] width 13 height 13
checkbox input "true"
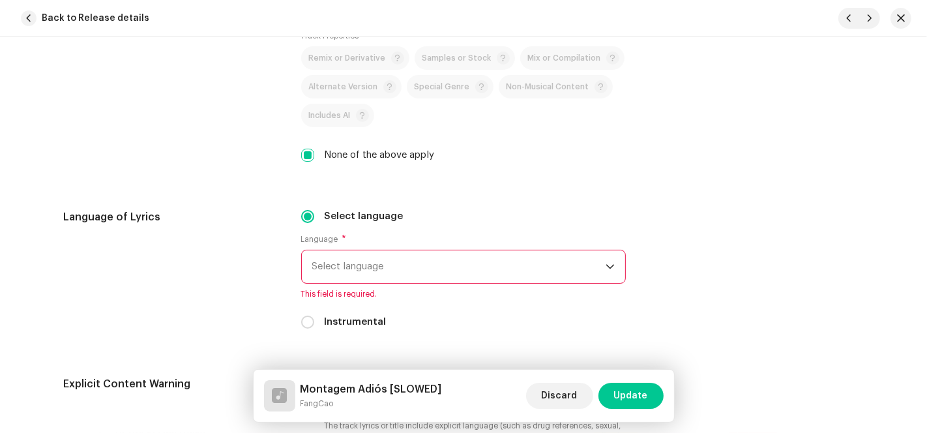
click at [385, 262] on span "Select language" at bounding box center [458, 266] width 293 height 33
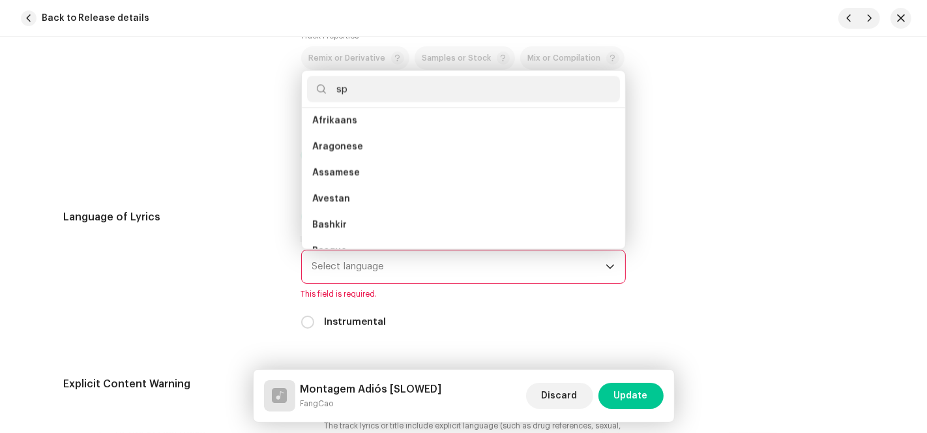
scroll to position [0, 0]
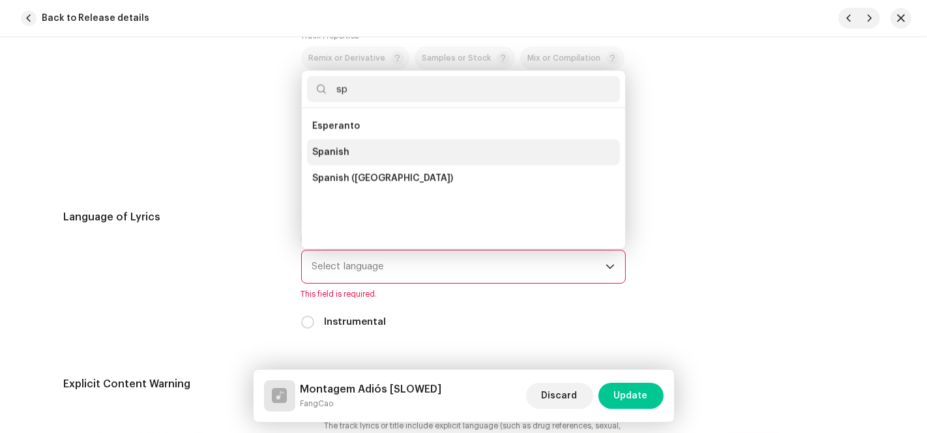
type input "sp"
click at [358, 147] on li "Spanish" at bounding box center [463, 152] width 313 height 26
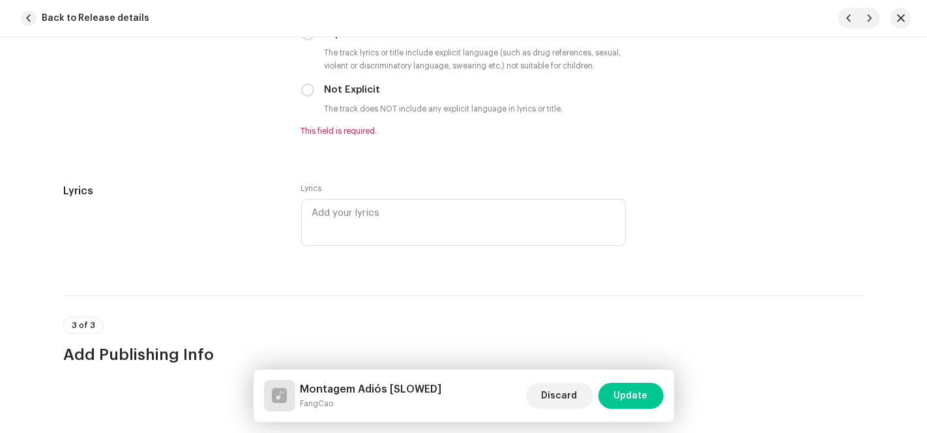
scroll to position [2461, 0]
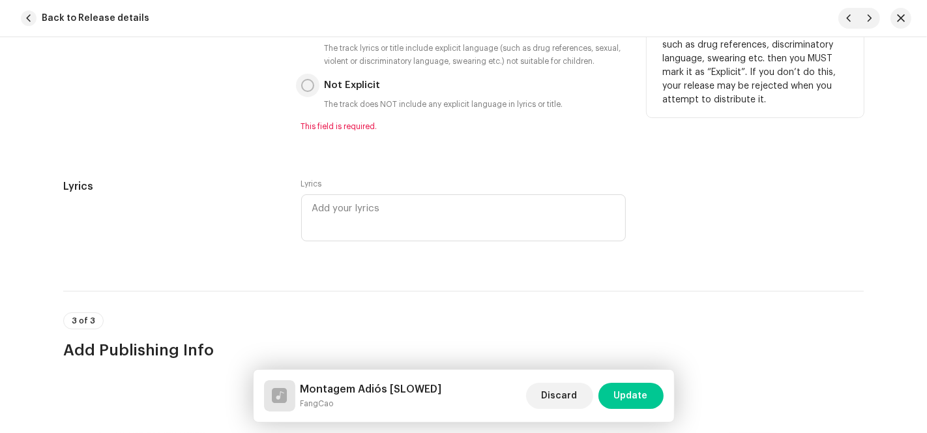
click at [303, 87] on input "Not Explicit" at bounding box center [307, 85] width 13 height 13
radio input "true"
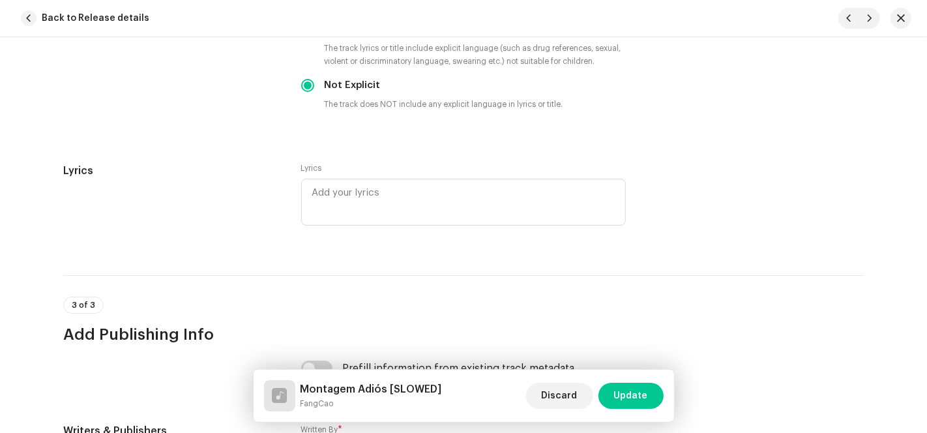
scroll to position [2720, 0]
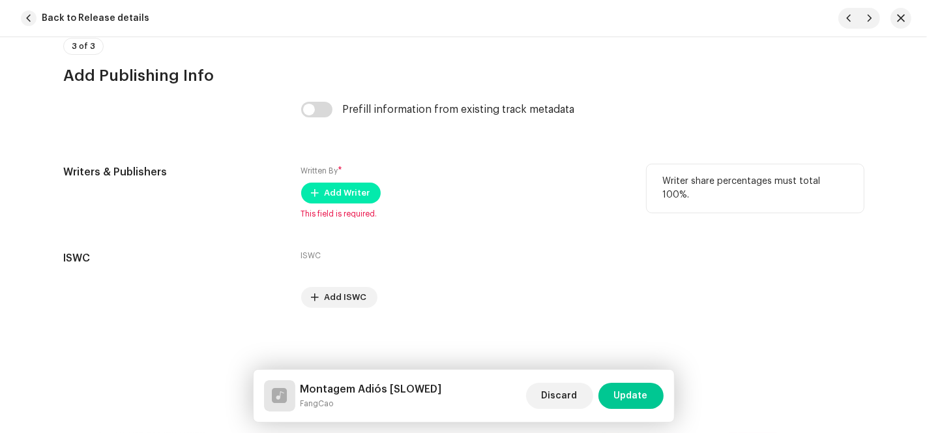
click at [327, 195] on span "Add Writer" at bounding box center [347, 193] width 46 height 26
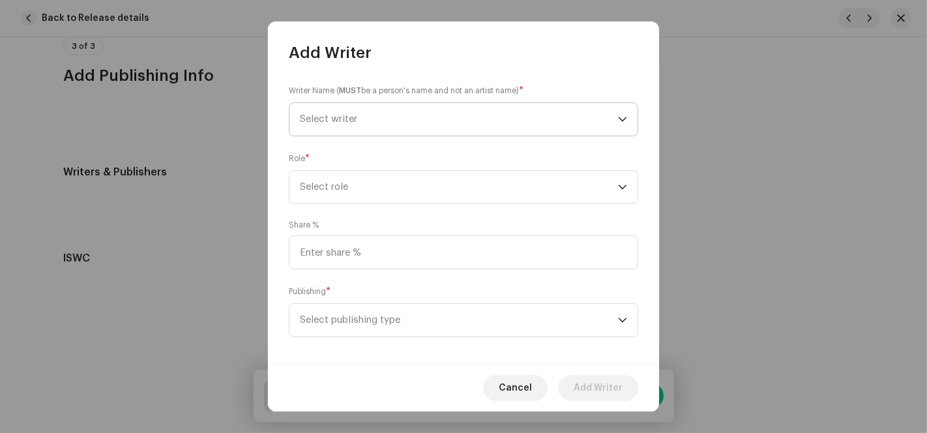
click at [575, 119] on span "Select writer" at bounding box center [459, 119] width 318 height 33
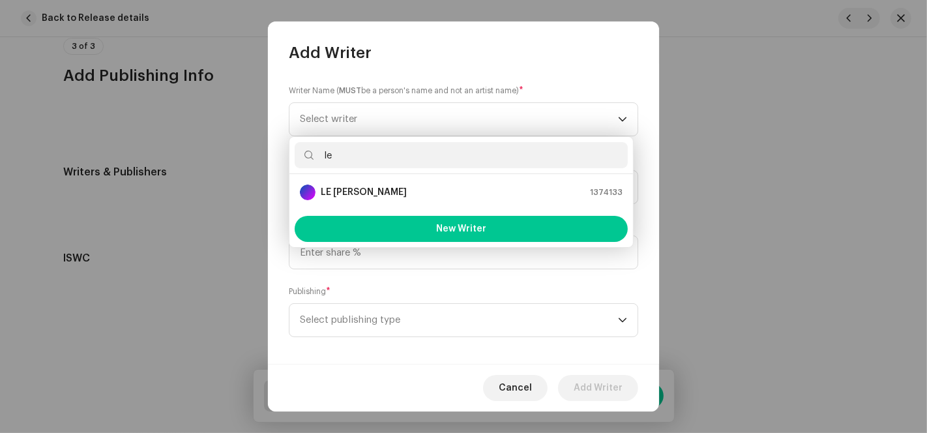
type input "le"
click at [372, 192] on div "LE [PERSON_NAME] 1374133" at bounding box center [461, 192] width 323 height 16
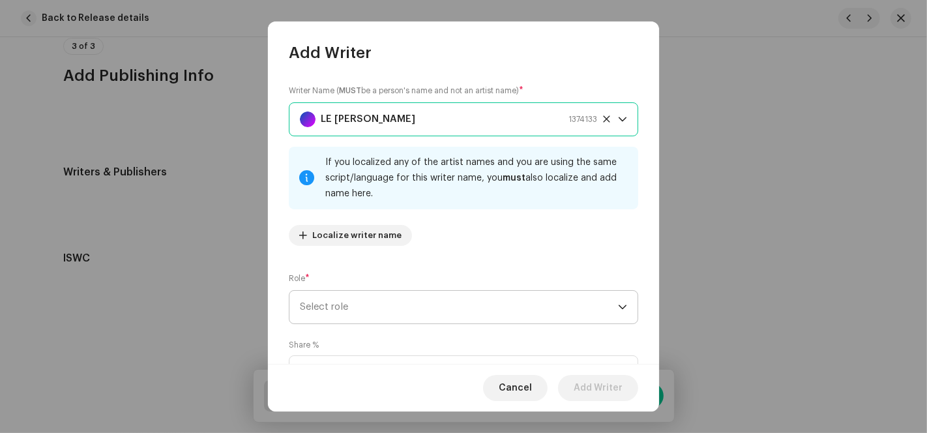
click at [424, 308] on span "Select role" at bounding box center [459, 307] width 318 height 33
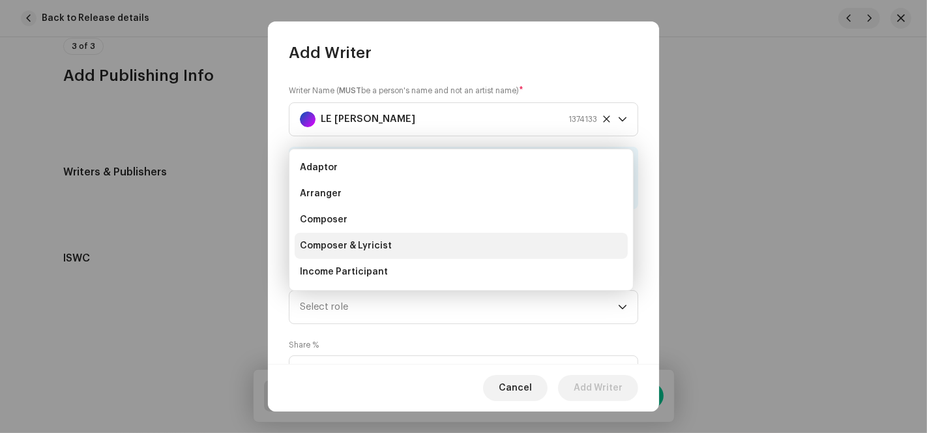
click at [378, 246] on span "Composer & Lyricist" at bounding box center [346, 245] width 92 height 13
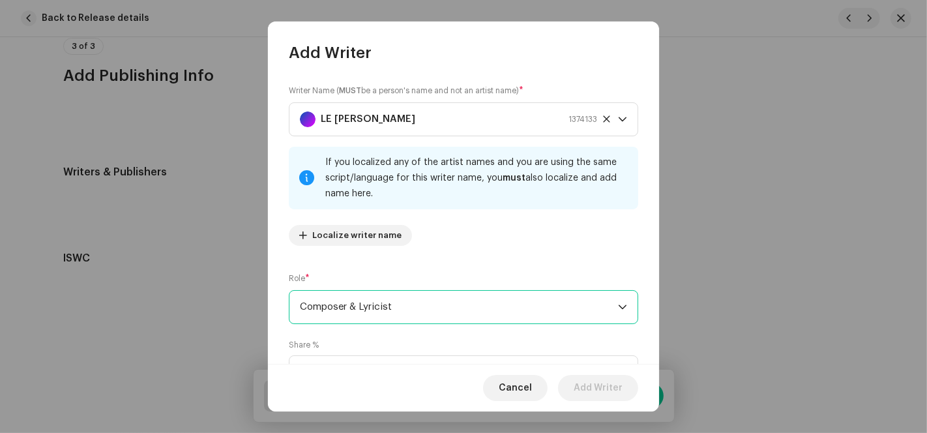
scroll to position [130, 0]
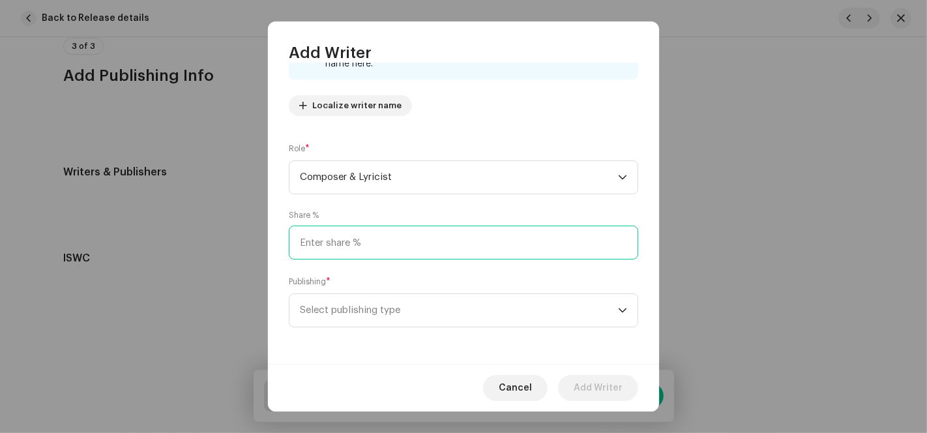
click at [365, 248] on input at bounding box center [463, 242] width 349 height 34
type input "100.00"
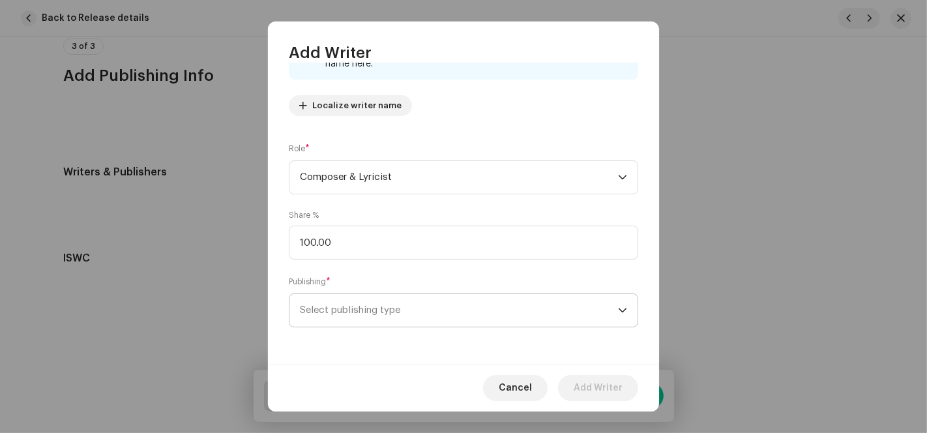
click at [351, 306] on span "Select publishing type" at bounding box center [459, 310] width 318 height 33
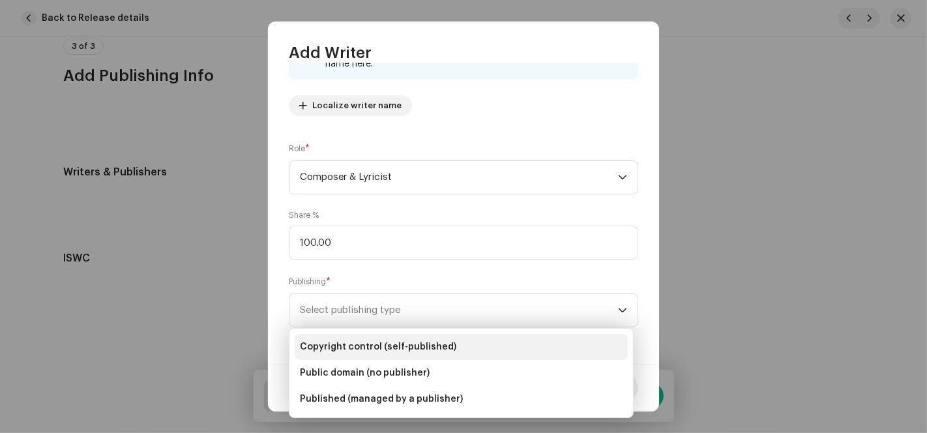
click at [376, 347] on span "Copyright control (self-published)" at bounding box center [378, 346] width 156 height 13
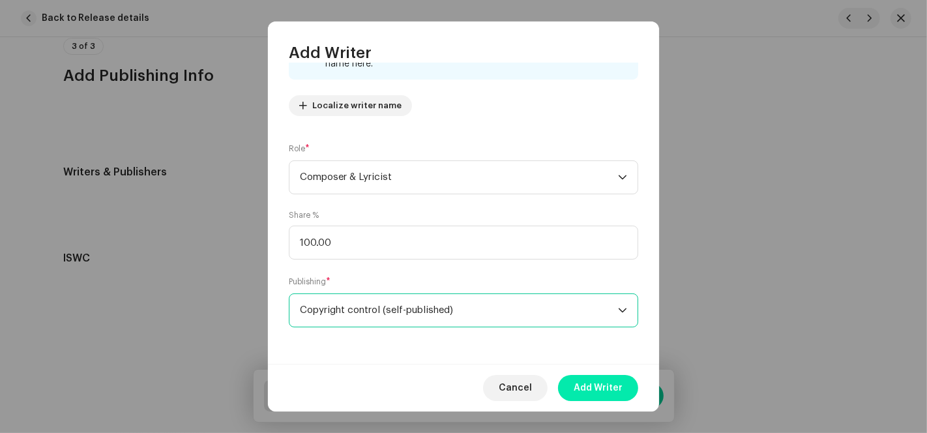
click at [594, 384] on span "Add Writer" at bounding box center [597, 388] width 49 height 26
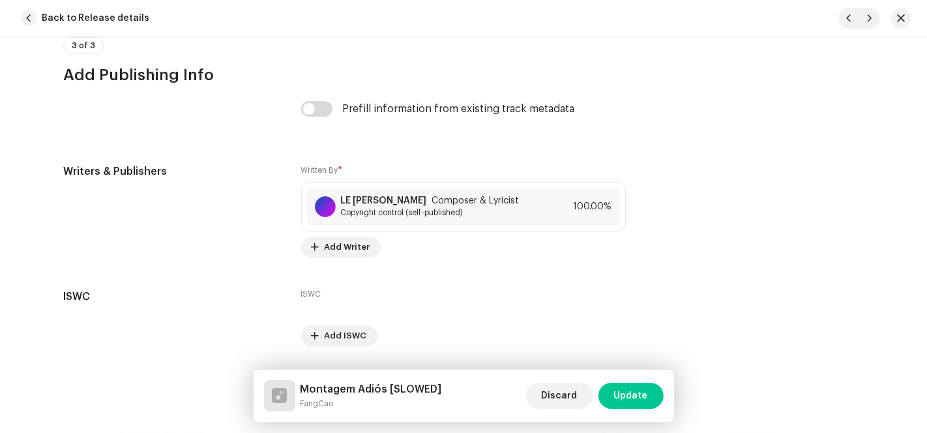
click at [616, 393] on span "Update" at bounding box center [631, 395] width 34 height 26
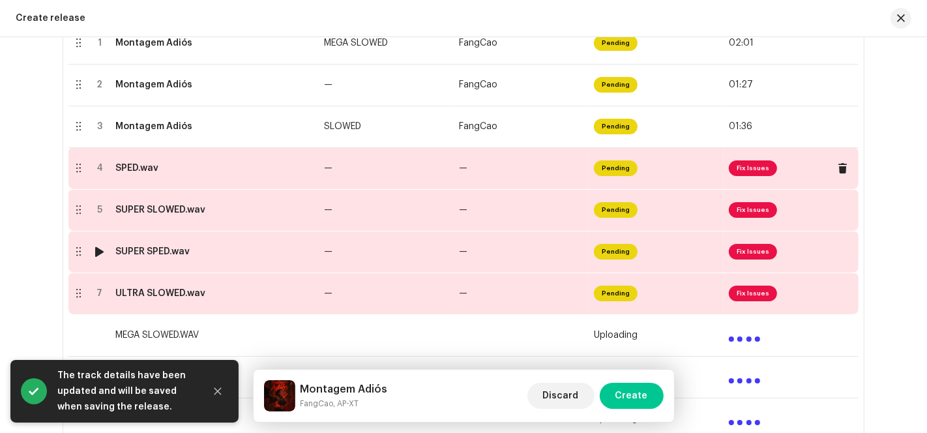
scroll to position [326, 0]
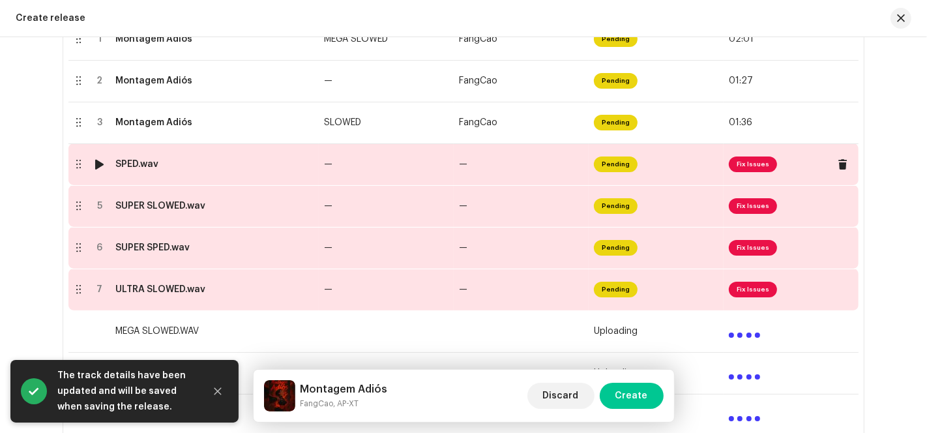
click at [510, 164] on td "—" at bounding box center [520, 164] width 135 height 42
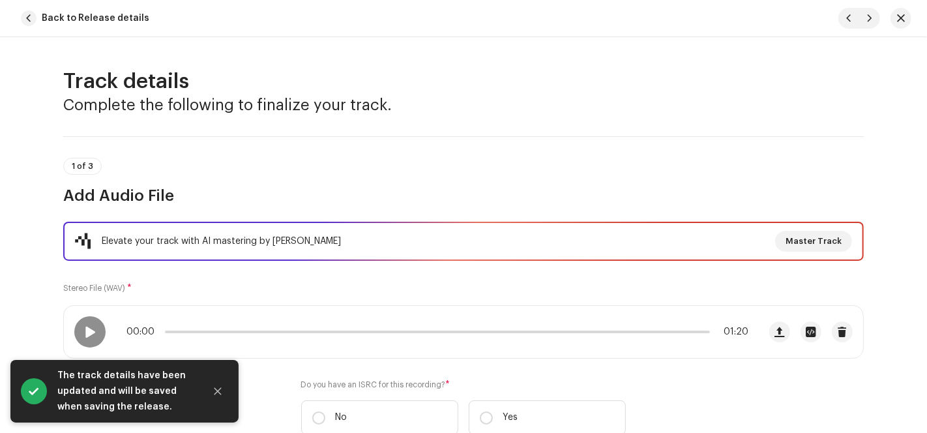
scroll to position [145, 0]
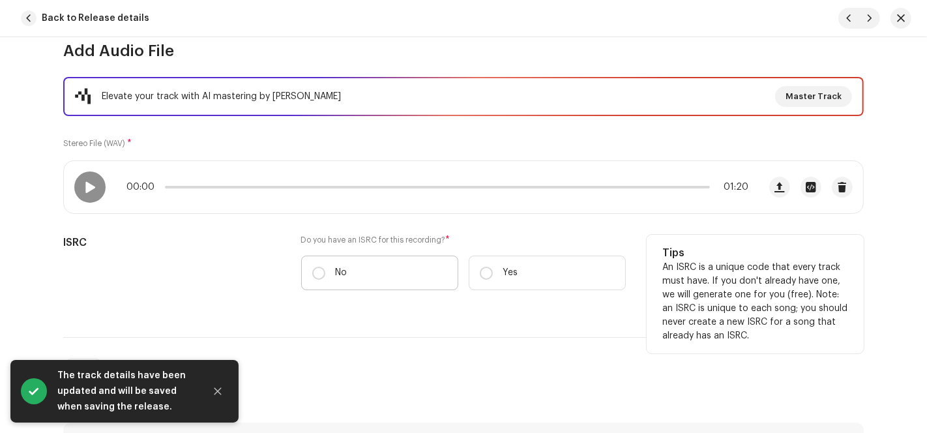
click at [332, 272] on label "No" at bounding box center [379, 272] width 157 height 35
click at [325, 272] on input "No" at bounding box center [318, 272] width 13 height 13
radio input "true"
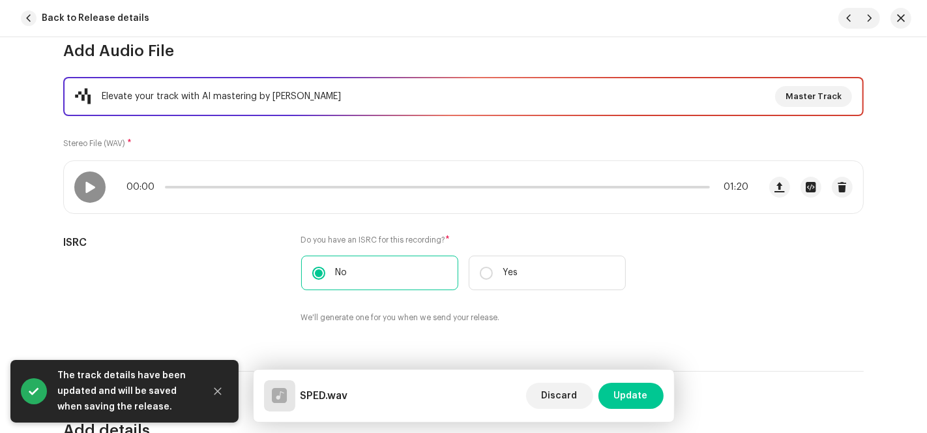
scroll to position [434, 0]
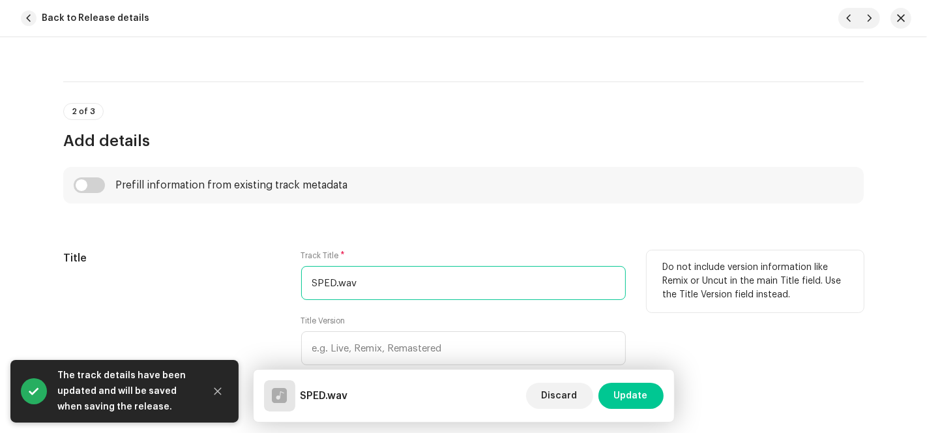
drag, startPoint x: 332, startPoint y: 281, endPoint x: 252, endPoint y: 278, distance: 80.2
click at [252, 278] on div "Title Track Title * SPED.wav Title Version Localize Your Track Do not include v…" at bounding box center [463, 325] width 800 height 151
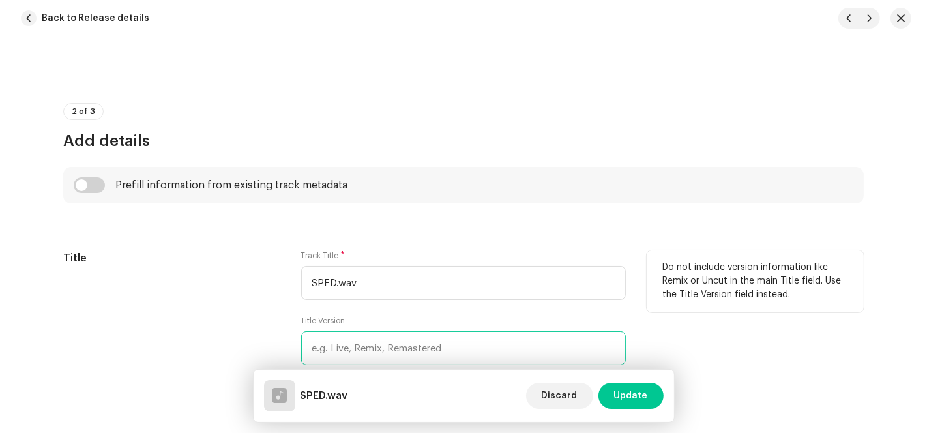
click at [338, 349] on input "text" at bounding box center [463, 348] width 324 height 34
paste input "SPED"
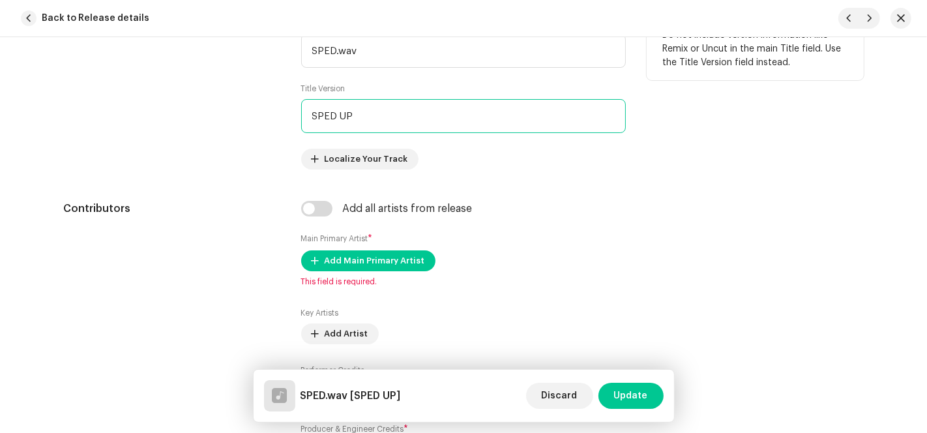
scroll to position [579, 0]
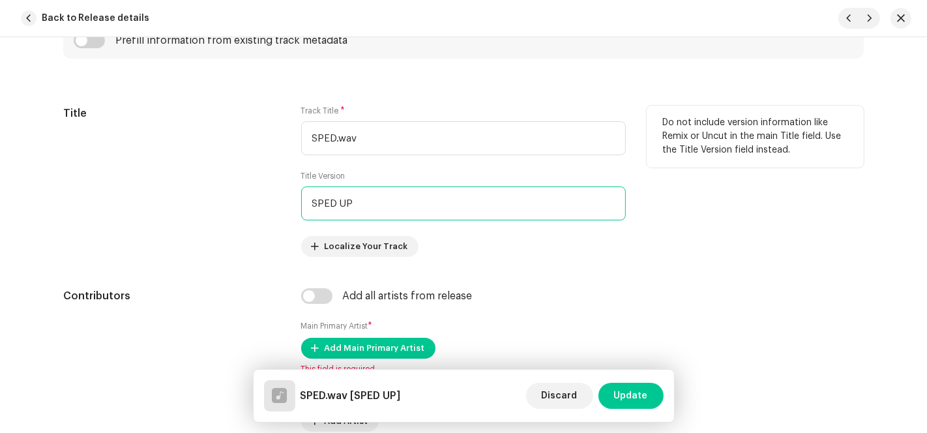
type input "SPED UP"
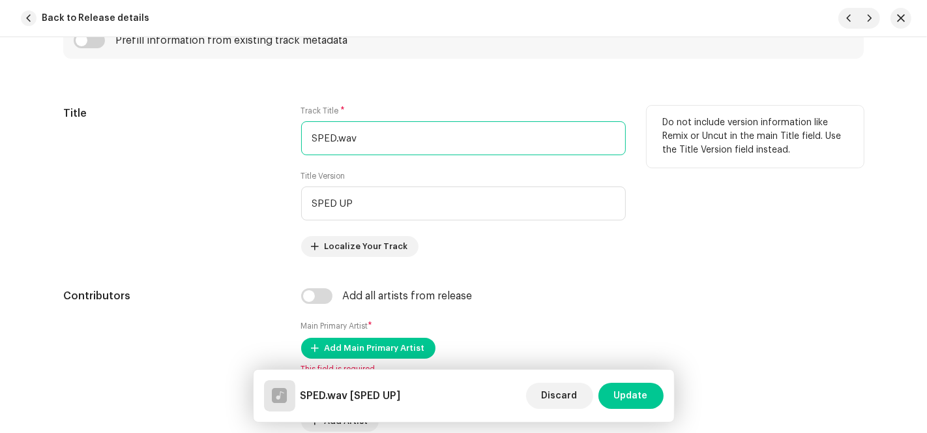
drag, startPoint x: 292, startPoint y: 145, endPoint x: 225, endPoint y: 147, distance: 67.1
click at [219, 150] on div "Title Track Title * SPED.wav Title Version SPED UP Localize Your Track Do not i…" at bounding box center [463, 181] width 800 height 151
paste input "Montagem Adiós"
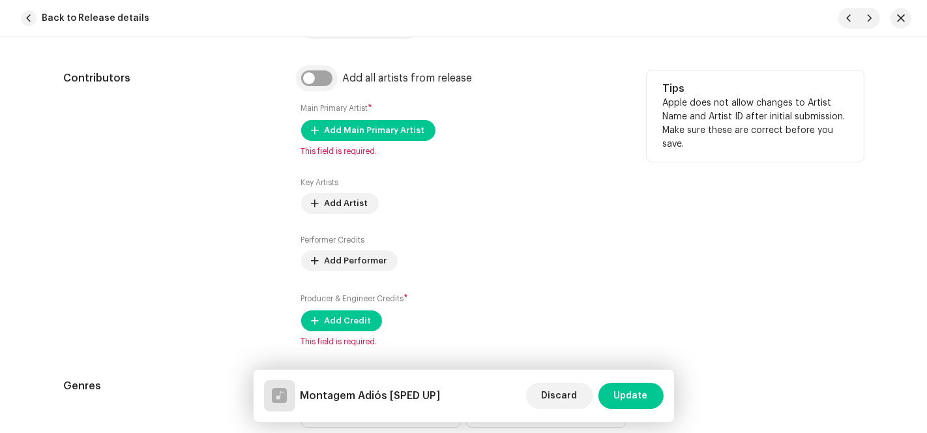
type input "Montagem Adiós"
click at [314, 70] on input "checkbox" at bounding box center [316, 78] width 31 height 16
checkbox input "true"
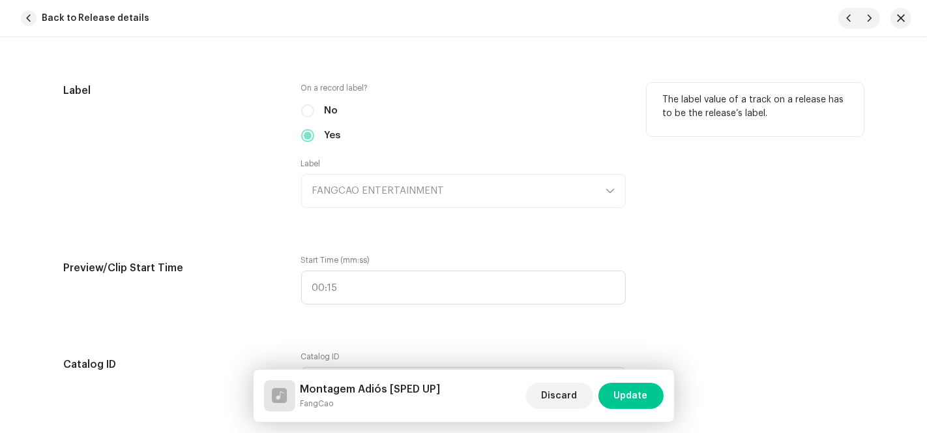
scroll to position [1303, 0]
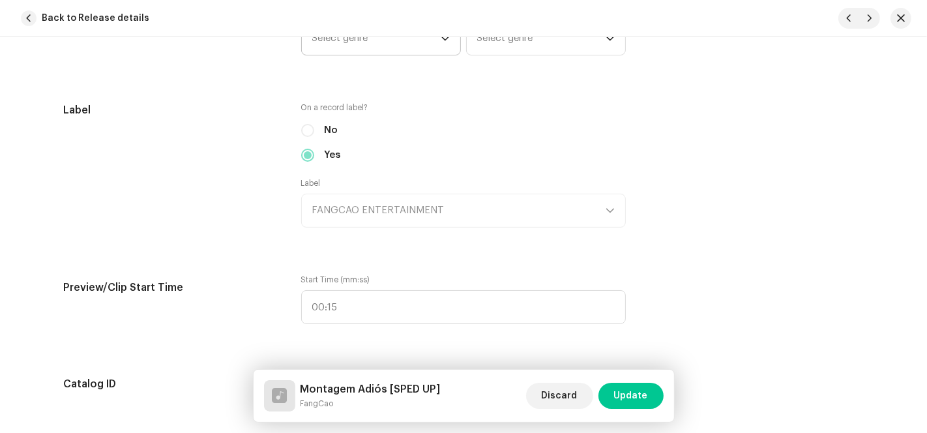
click at [407, 46] on span "Select genre" at bounding box center [376, 38] width 128 height 33
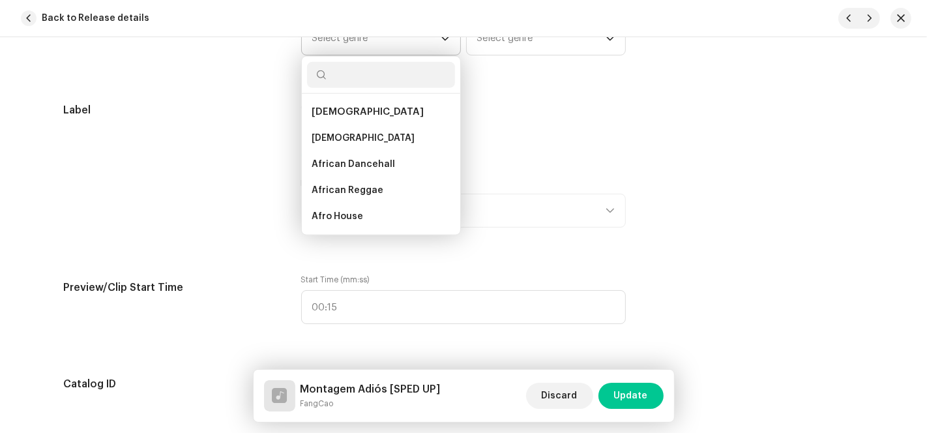
type input "N"
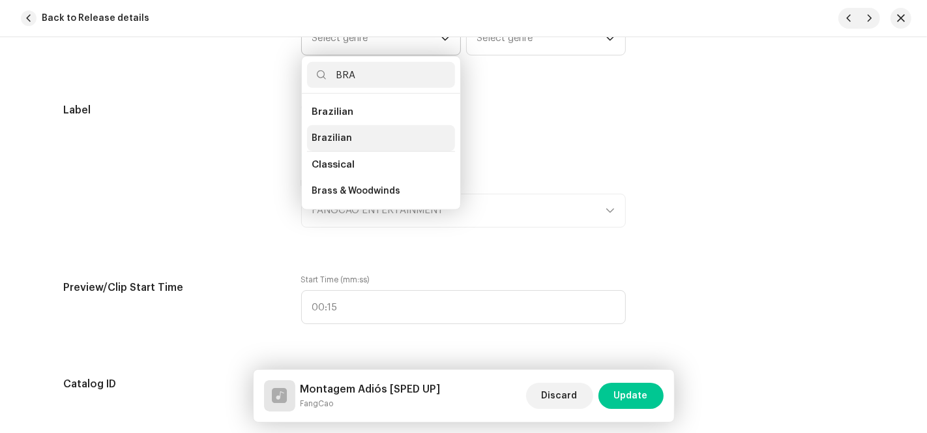
type input "BRA"
click at [347, 143] on li "Brazilian" at bounding box center [381, 138] width 148 height 26
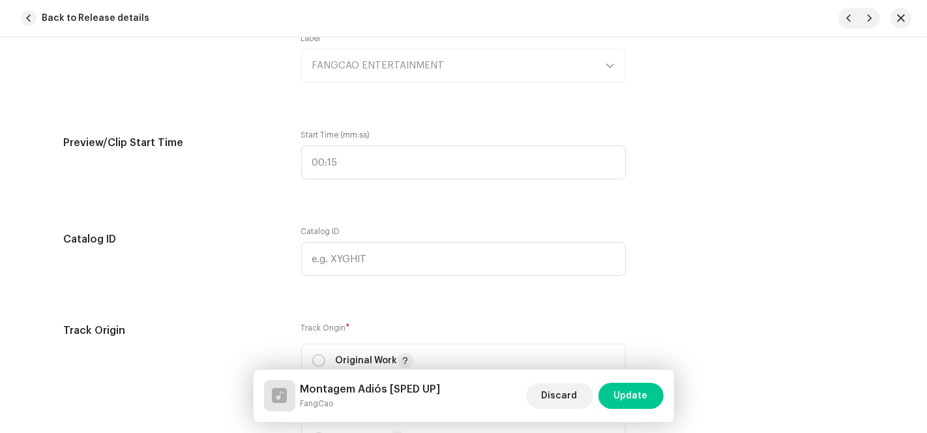
scroll to position [1648, 0]
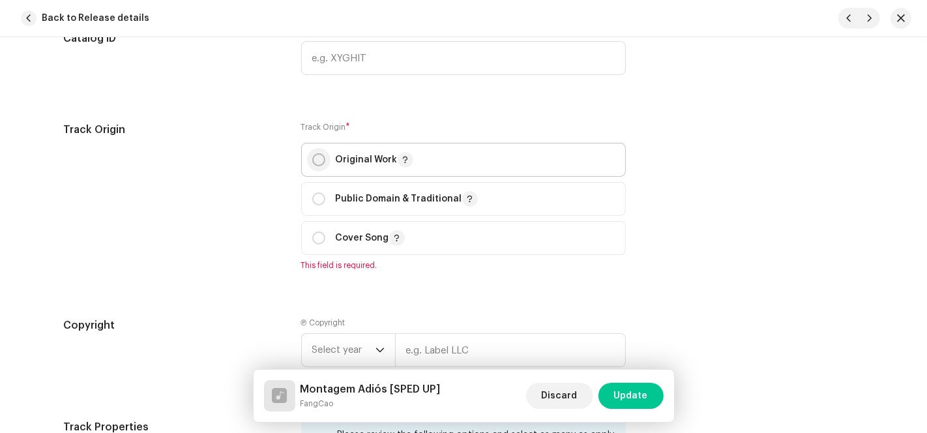
click at [313, 160] on input "radio" at bounding box center [318, 159] width 13 height 13
radio input "true"
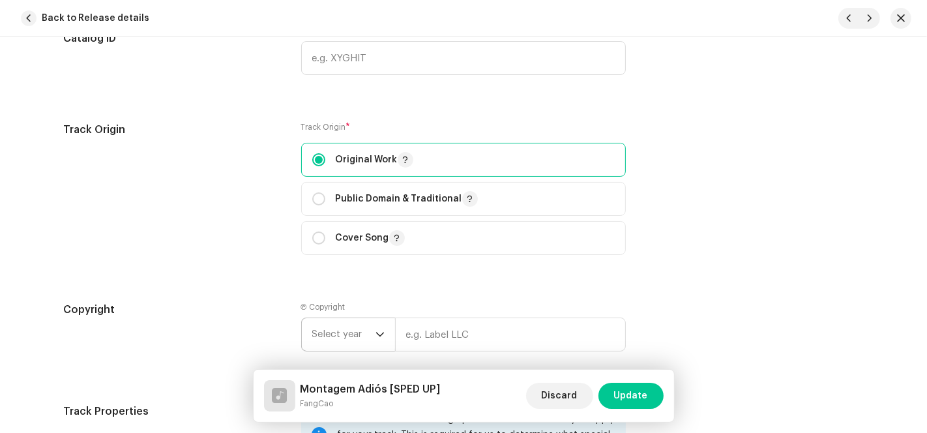
click at [341, 336] on span "Select year" at bounding box center [343, 334] width 63 height 33
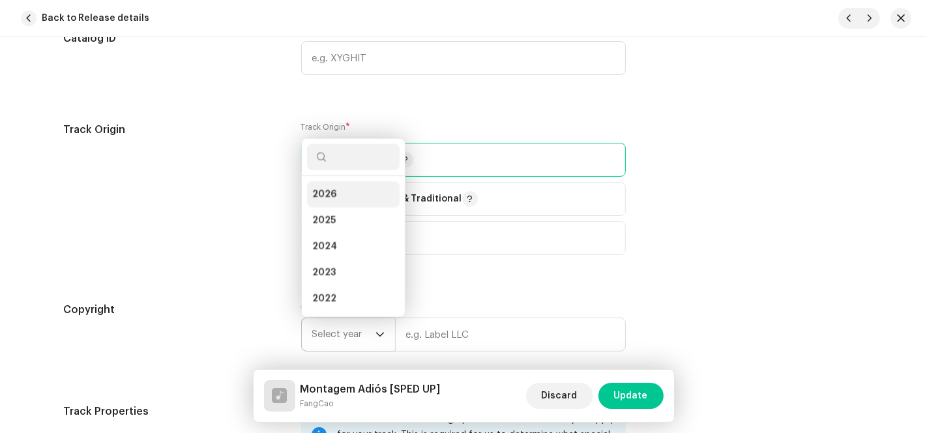
scroll to position [5, 0]
click at [343, 226] on li "2025" at bounding box center [353, 215] width 93 height 26
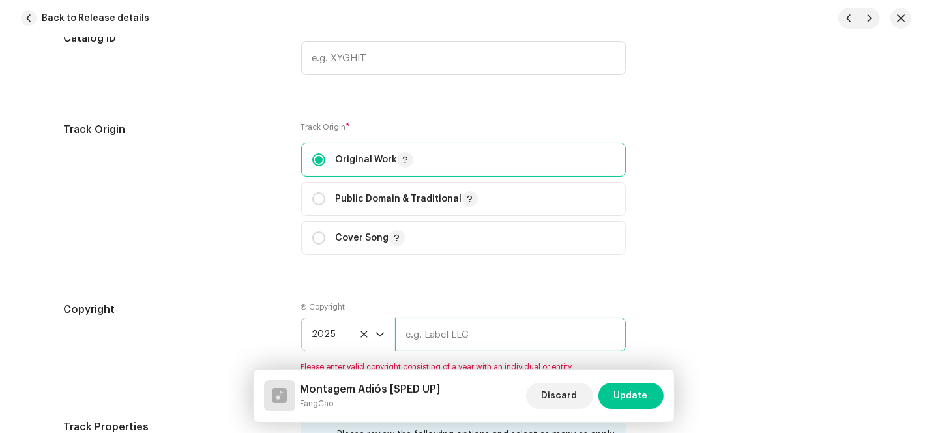
click at [447, 340] on input "text" at bounding box center [510, 334] width 231 height 34
type input "AP-XT"
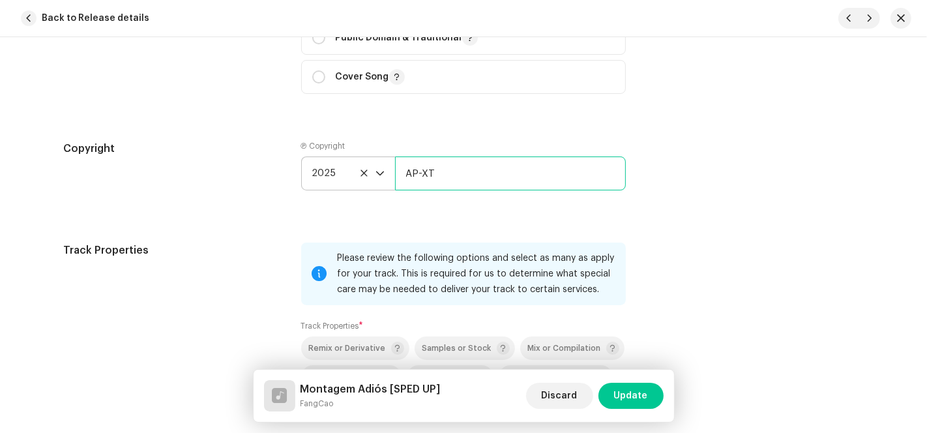
scroll to position [2010, 0]
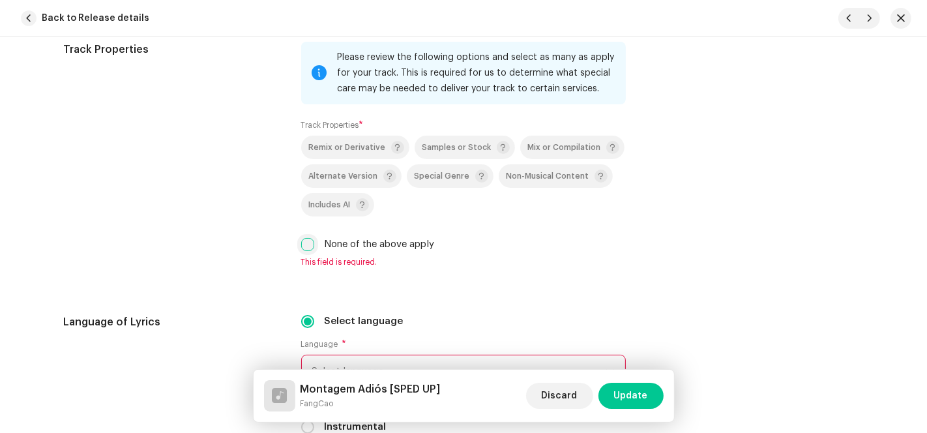
click at [304, 248] on input "None of the above apply" at bounding box center [307, 244] width 13 height 13
checkbox input "true"
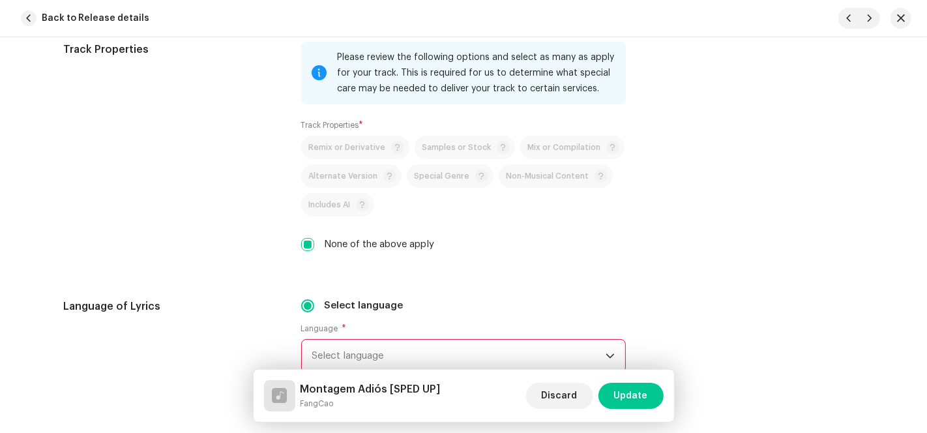
scroll to position [2228, 0]
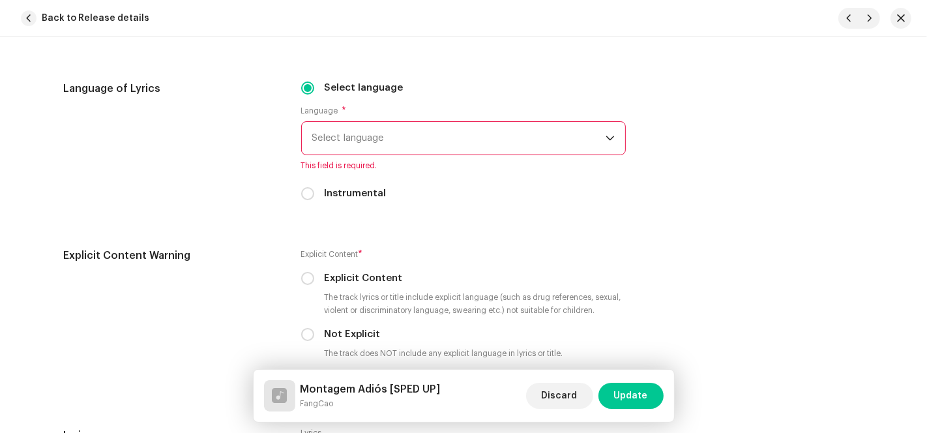
click at [409, 148] on span "Select language" at bounding box center [458, 138] width 293 height 33
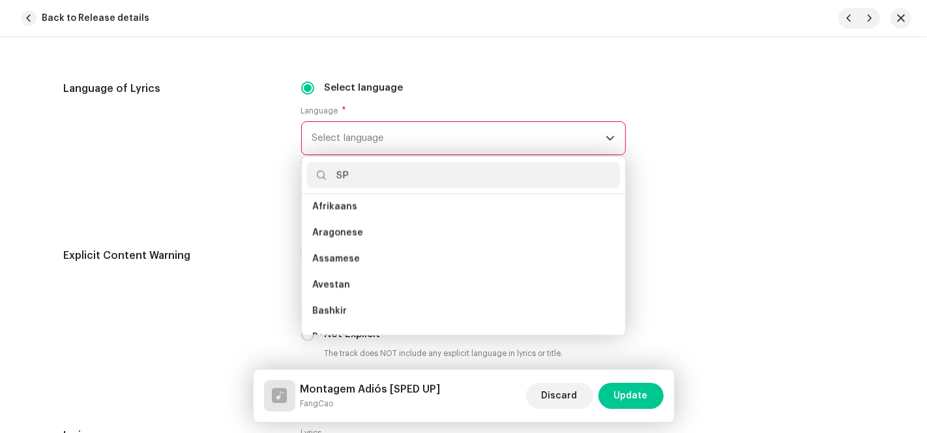
scroll to position [0, 0]
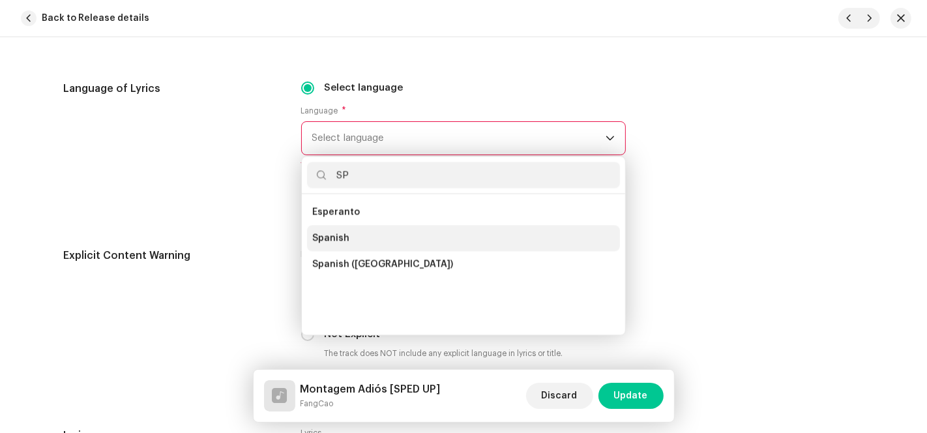
type input "SP"
click at [356, 241] on li "Spanish" at bounding box center [463, 238] width 313 height 26
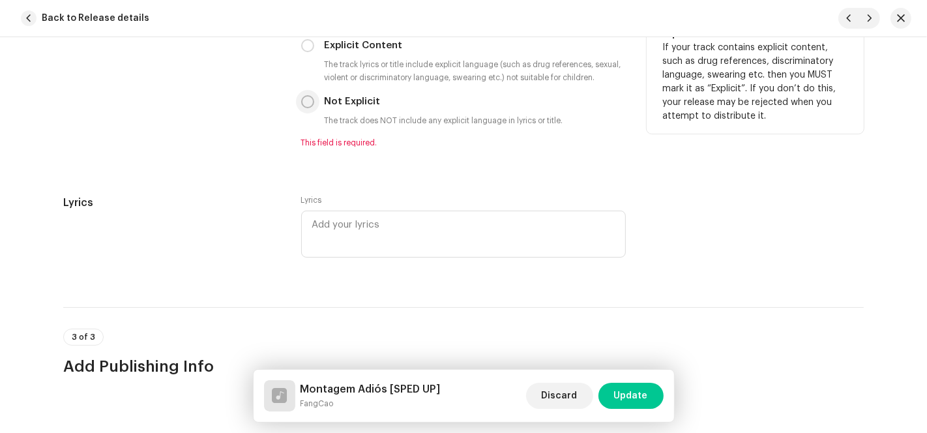
click at [309, 106] on input "Not Explicit" at bounding box center [307, 101] width 13 height 13
radio input "true"
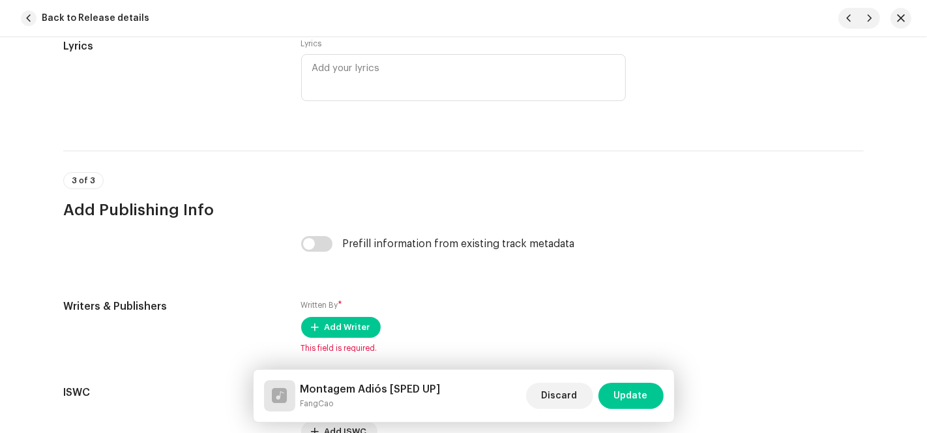
scroll to position [2720, 0]
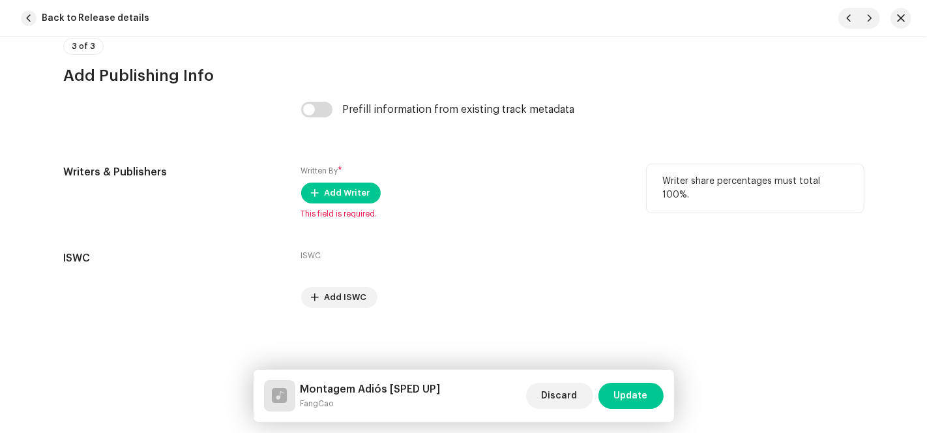
click at [331, 203] on div "Written By * Add Writer This field is required." at bounding box center [463, 191] width 324 height 55
click at [337, 193] on span "Add Writer" at bounding box center [347, 193] width 46 height 26
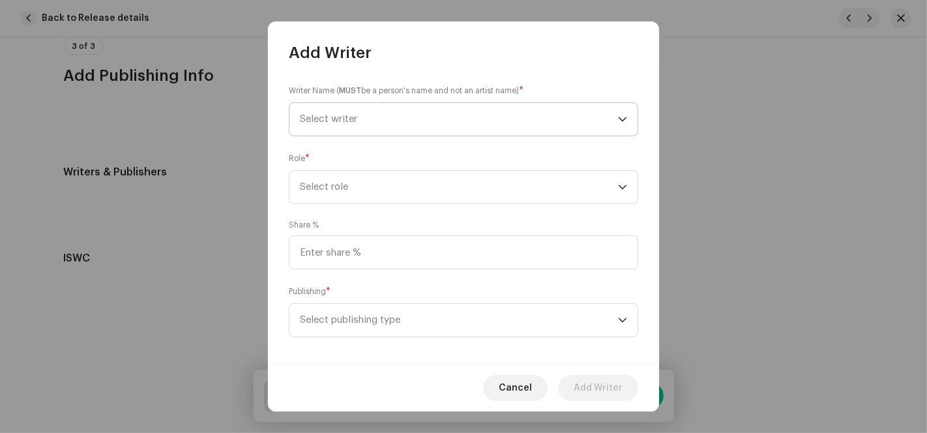
click at [611, 111] on span "Select writer" at bounding box center [459, 119] width 318 height 33
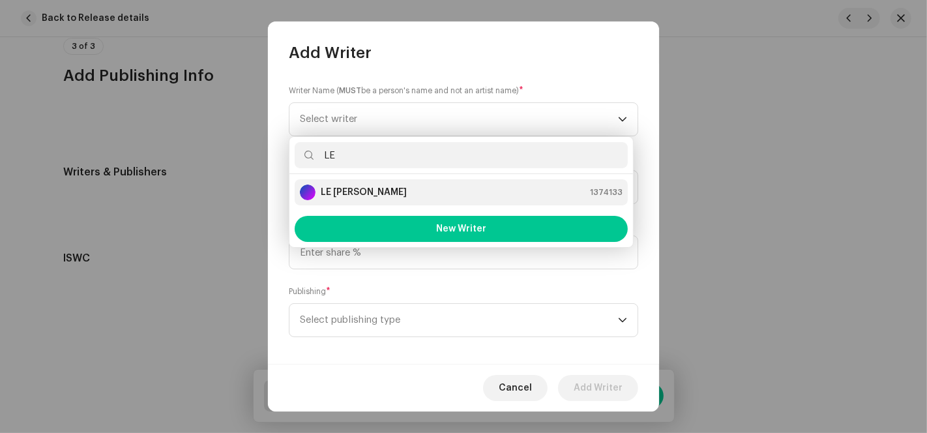
type input "LE"
click at [353, 186] on strong "LE [PERSON_NAME]" at bounding box center [364, 192] width 86 height 13
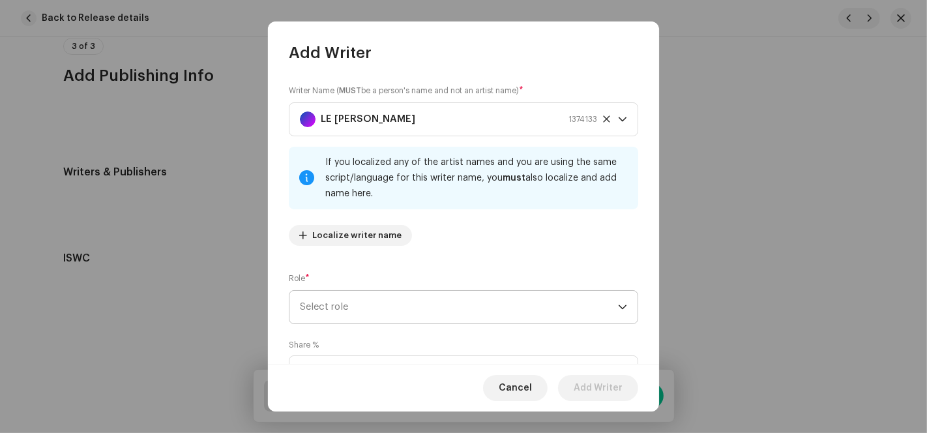
click at [378, 311] on span "Select role" at bounding box center [459, 307] width 318 height 33
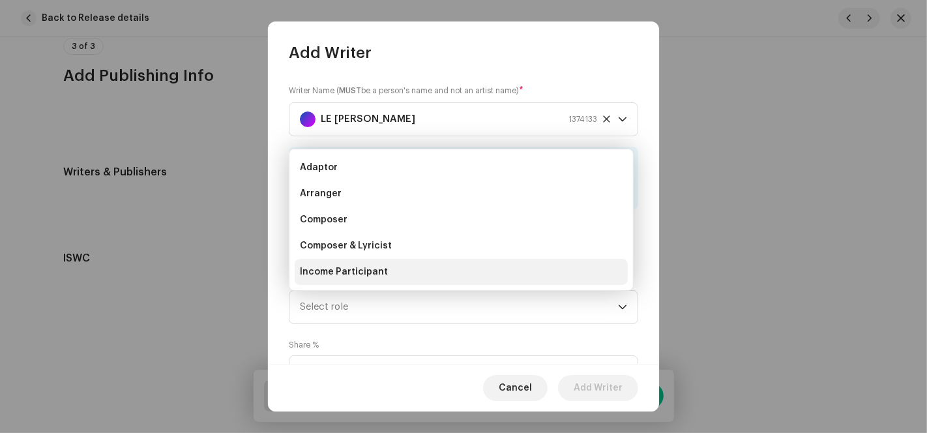
scroll to position [20, 0]
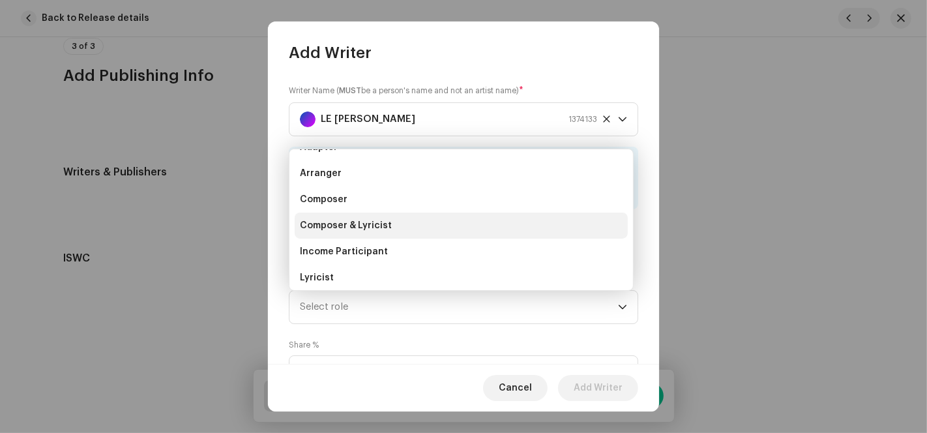
click at [370, 219] on span "Composer & Lyricist" at bounding box center [346, 225] width 92 height 13
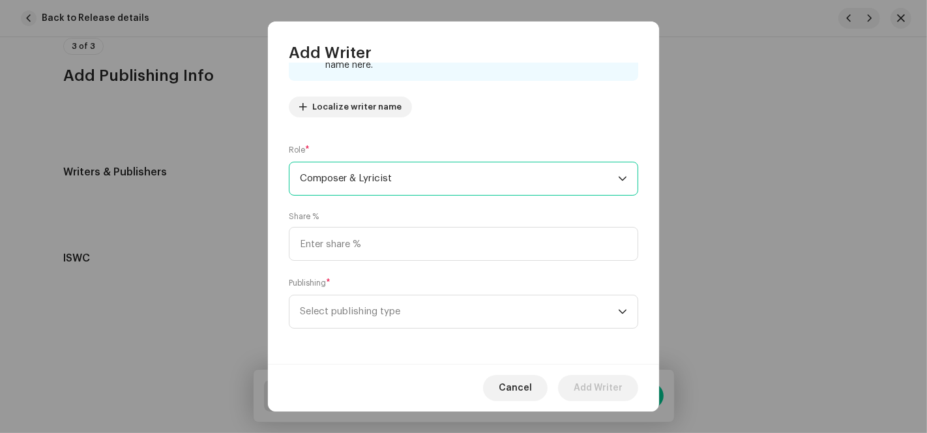
scroll to position [130, 0]
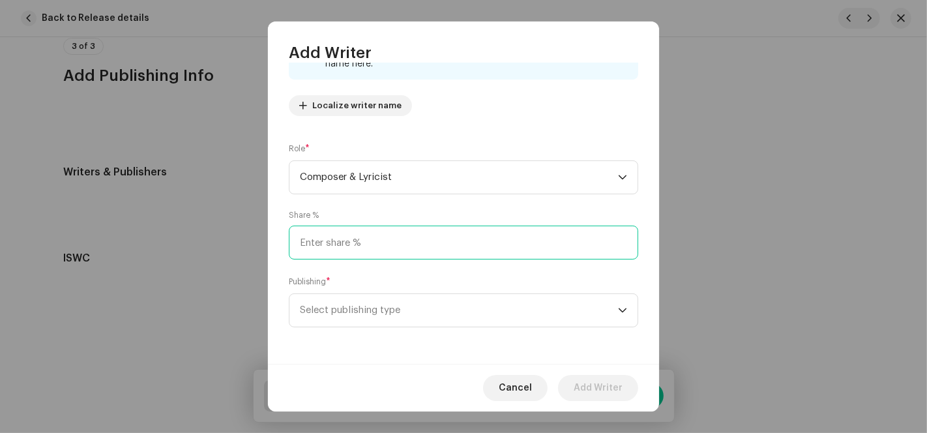
click at [355, 251] on input at bounding box center [463, 242] width 349 height 34
type input "100.00"
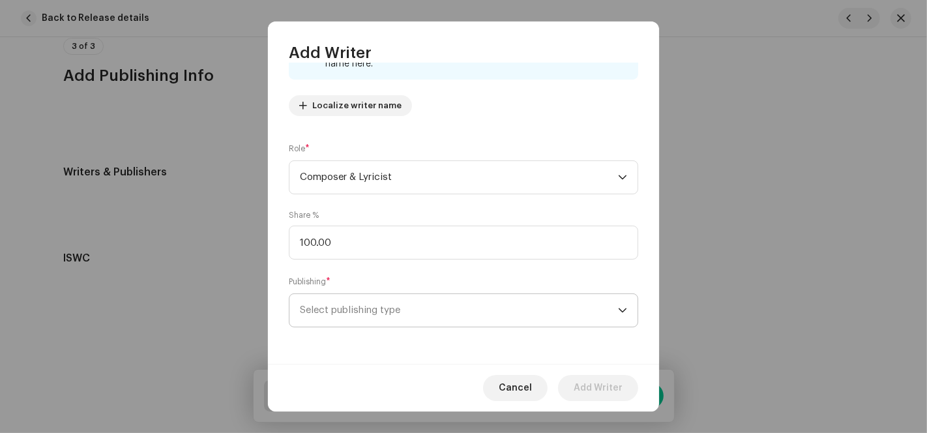
click at [357, 308] on span "Select publishing type" at bounding box center [459, 310] width 318 height 33
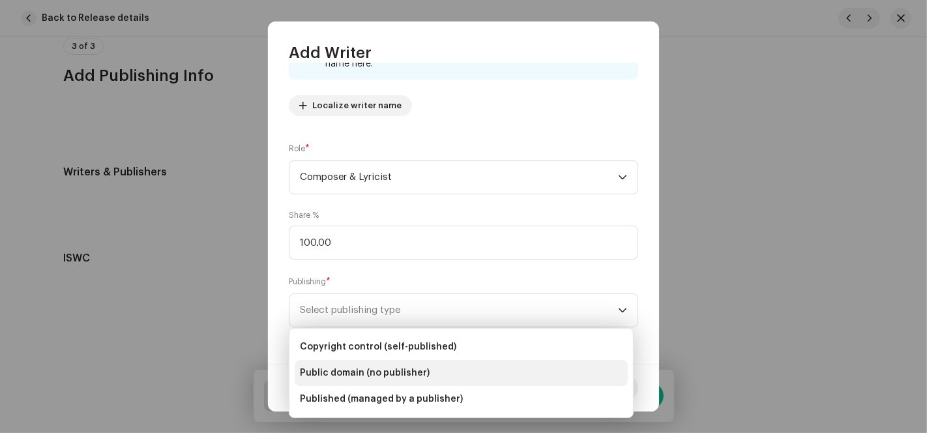
drag, startPoint x: 353, startPoint y: 343, endPoint x: 417, endPoint y: 371, distance: 69.7
click at [353, 344] on span "Copyright control (self-published)" at bounding box center [378, 346] width 156 height 13
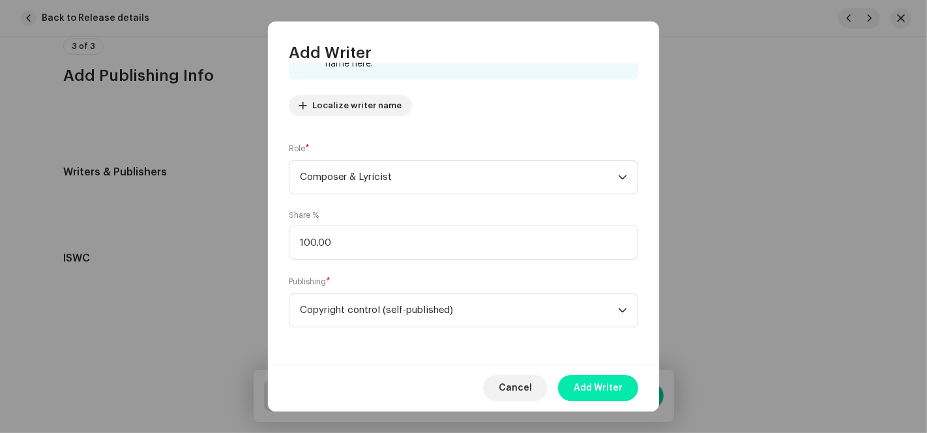
click at [588, 388] on span "Add Writer" at bounding box center [597, 388] width 49 height 26
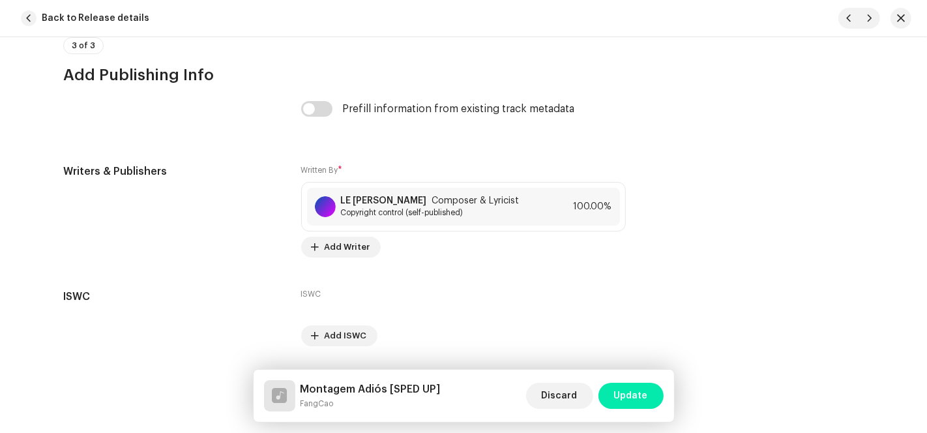
click at [631, 396] on span "Update" at bounding box center [631, 395] width 34 height 26
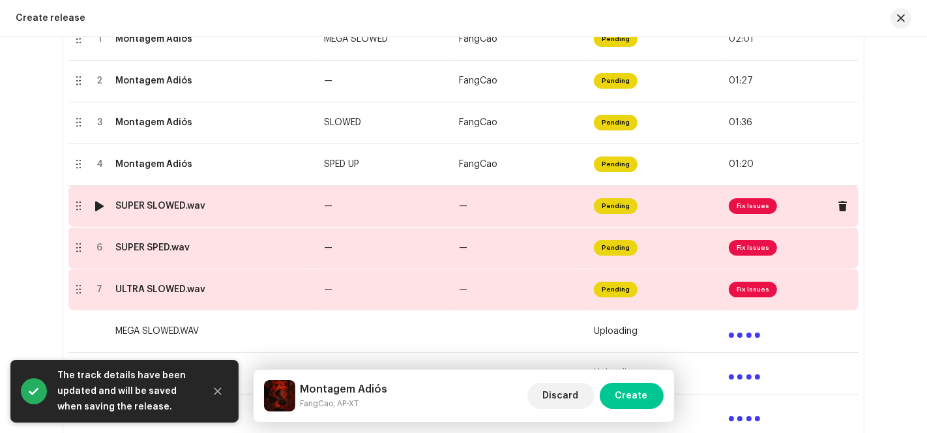
click at [495, 214] on td "—" at bounding box center [520, 206] width 135 height 42
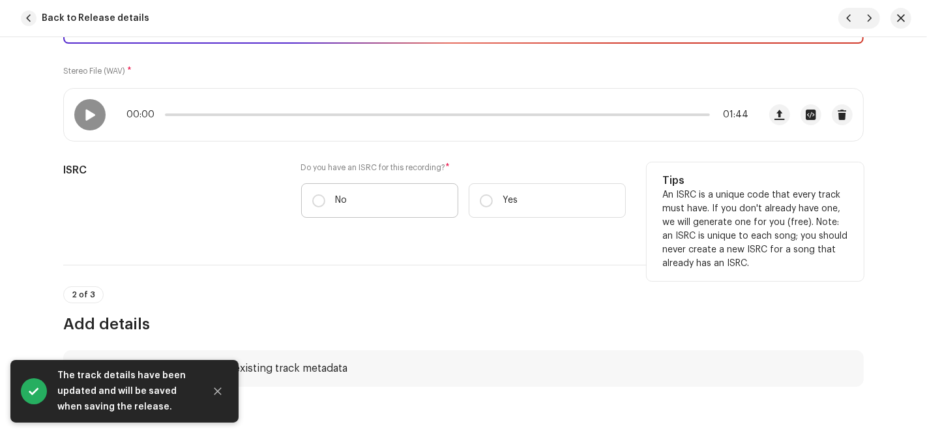
click at [354, 201] on label "No" at bounding box center [379, 200] width 157 height 35
click at [325, 201] on input "No" at bounding box center [318, 200] width 13 height 13
radio input "true"
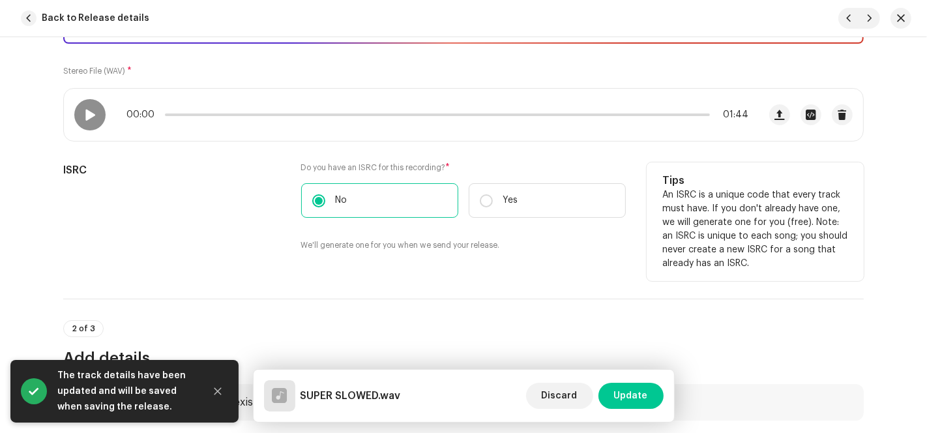
scroll to position [506, 0]
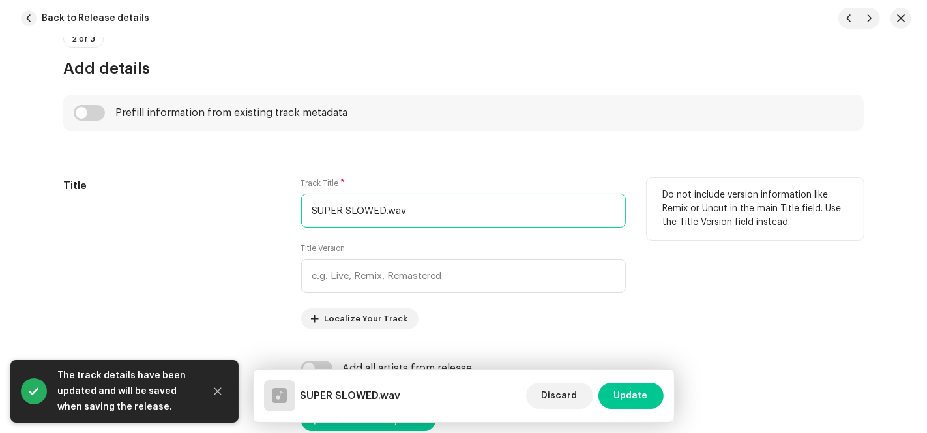
drag, startPoint x: 381, startPoint y: 209, endPoint x: 223, endPoint y: 207, distance: 157.0
click at [227, 207] on div "Title Track Title * SUPER SLOWED.wav Title Version Localize Your Track Do not i…" at bounding box center [463, 253] width 800 height 151
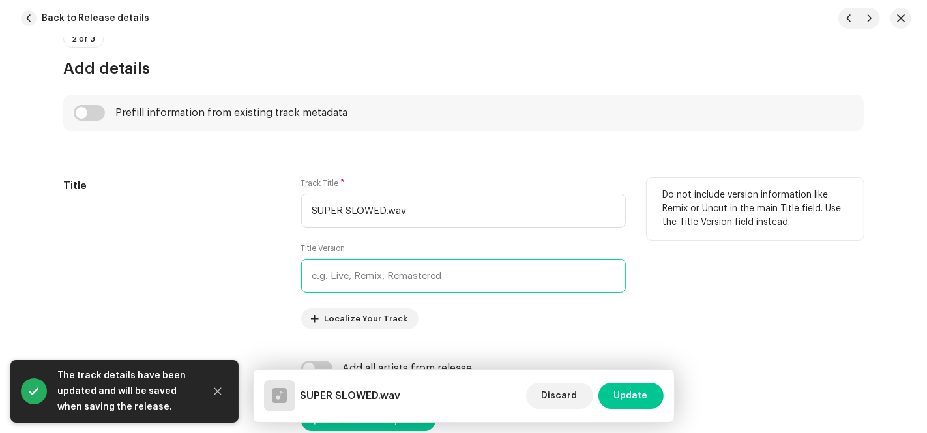
paste input "SUPER SLOWED"
click at [344, 280] on input "SUPER SLOWED" at bounding box center [463, 276] width 324 height 34
type input "SUPER SLOWED"
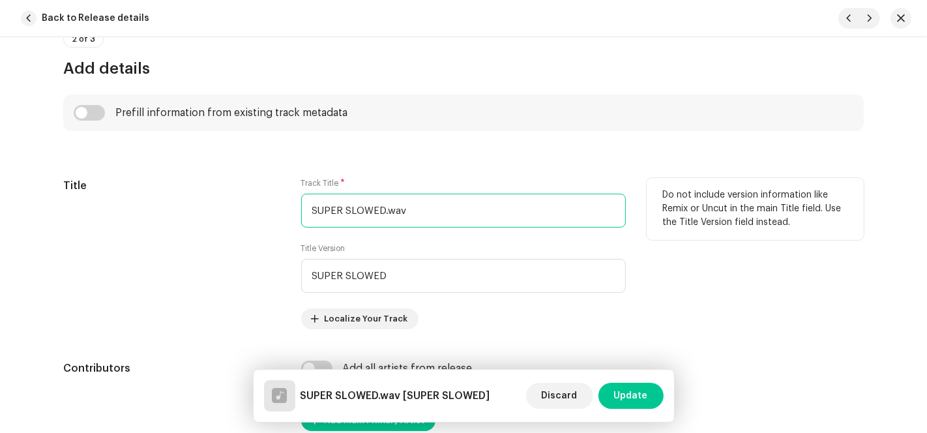
drag, startPoint x: 240, startPoint y: 202, endPoint x: 188, endPoint y: 207, distance: 52.3
click at [193, 207] on div "Title Track Title * SUPER SLOWED.wav Title Version SUPER SLOWED Localize Your T…" at bounding box center [463, 253] width 800 height 151
paste input "Montagem Adiós"
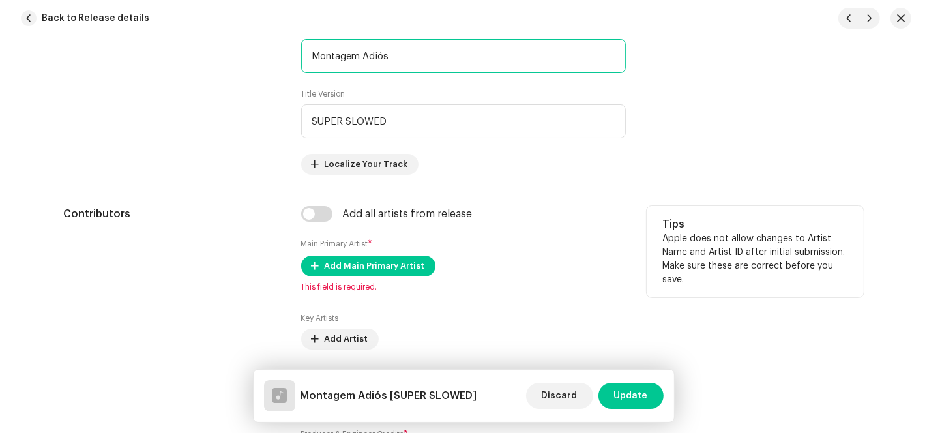
scroll to position [796, 0]
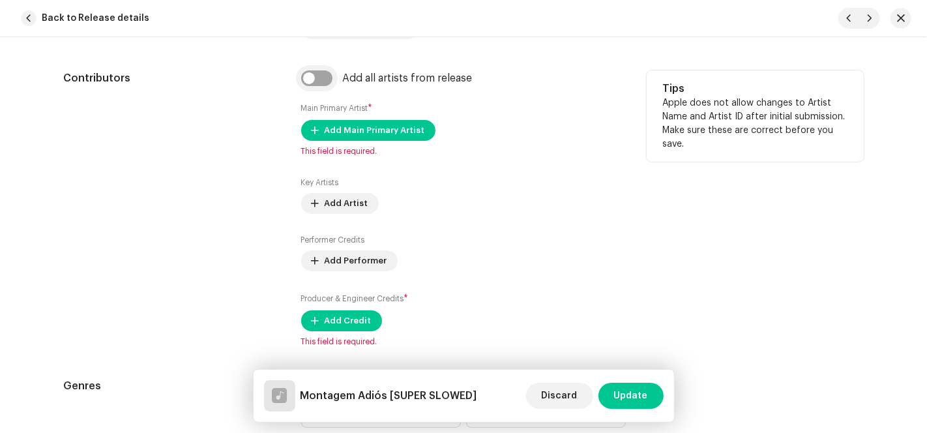
type input "Montagem Adiós"
click at [308, 70] on input "checkbox" at bounding box center [316, 78] width 31 height 16
checkbox input "true"
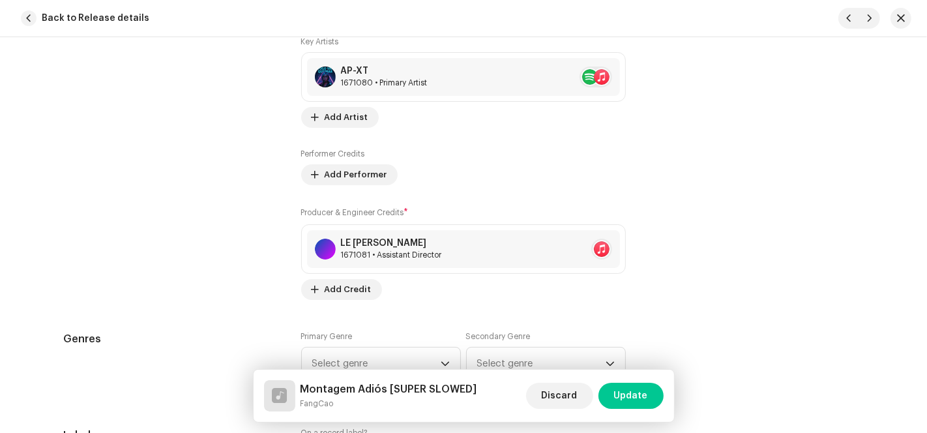
scroll to position [1230, 0]
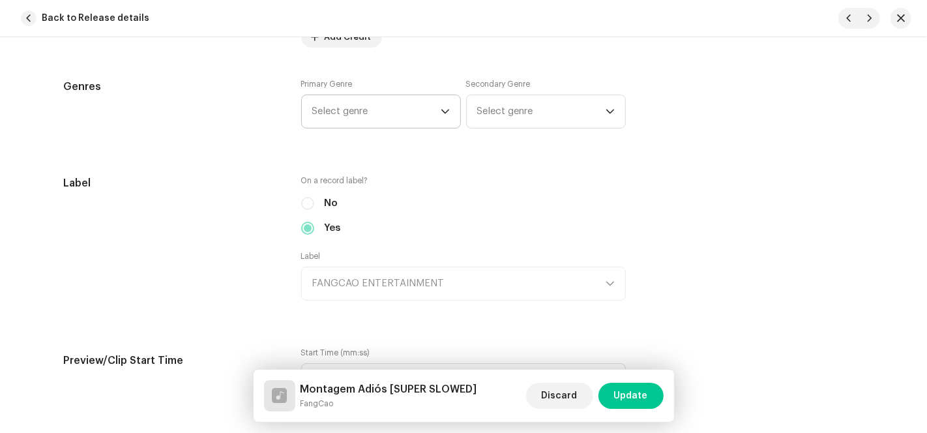
click at [337, 103] on span "Select genre" at bounding box center [376, 111] width 128 height 33
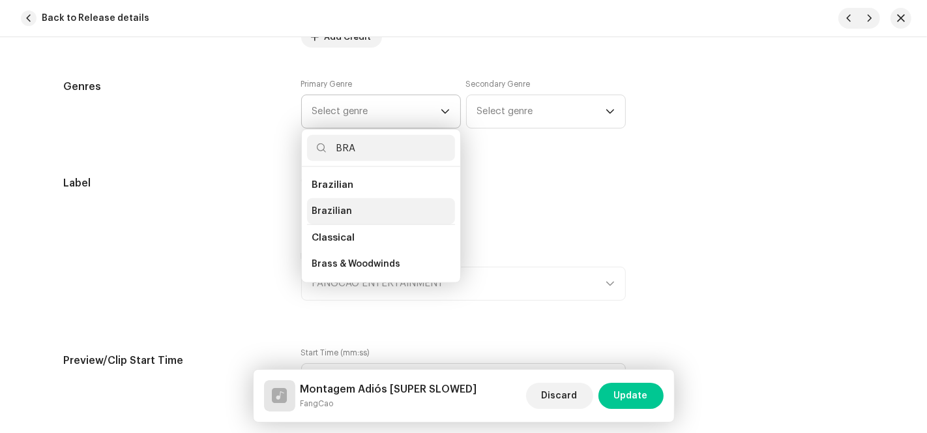
type input "BRA"
click at [343, 205] on span "Brazilian" at bounding box center [332, 211] width 40 height 13
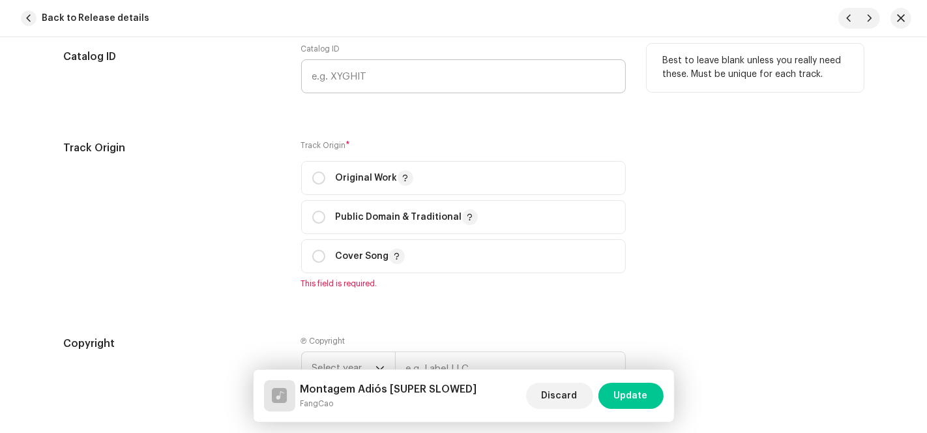
scroll to position [1737, 0]
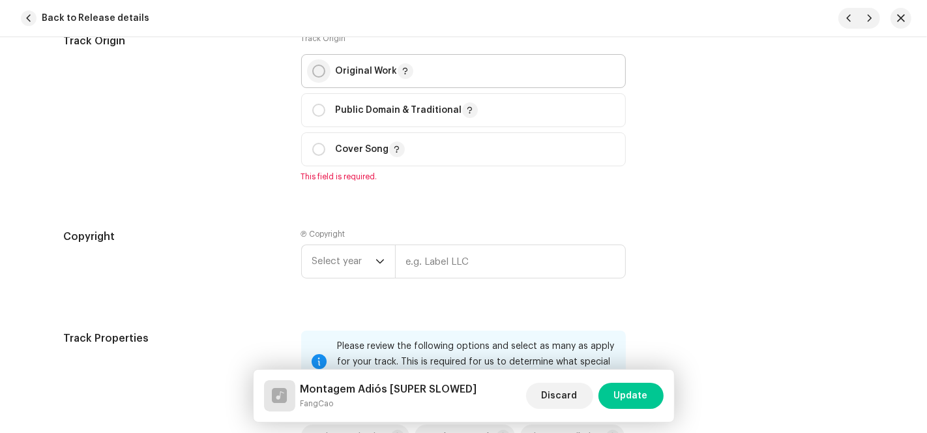
click at [321, 74] on input "radio" at bounding box center [318, 71] width 13 height 13
radio input "true"
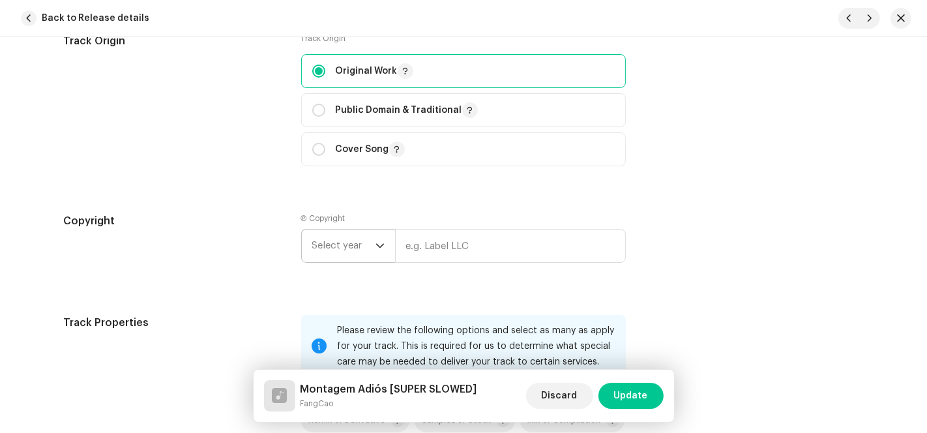
click at [349, 236] on span "Select year" at bounding box center [343, 245] width 63 height 33
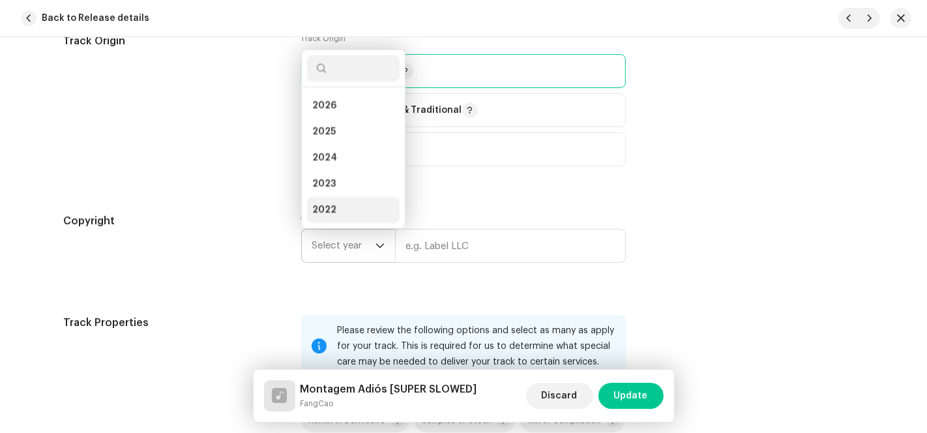
scroll to position [20, 0]
click at [343, 116] on li "2025" at bounding box center [353, 111] width 93 height 26
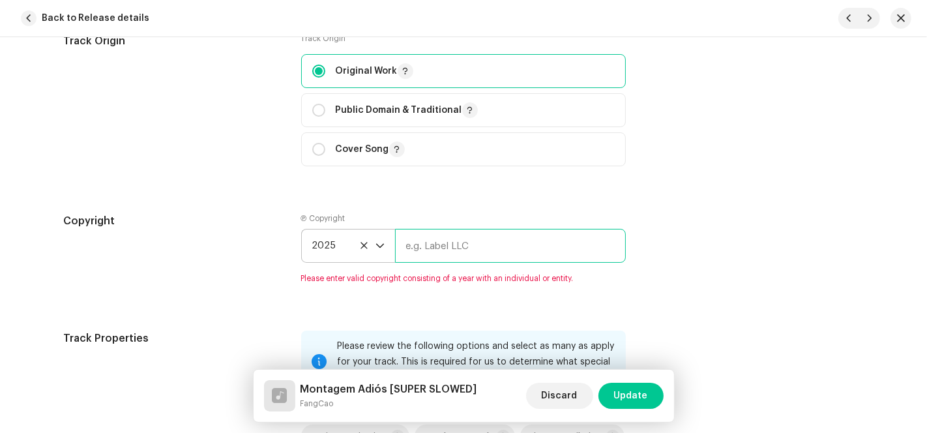
click at [446, 248] on input "text" at bounding box center [510, 246] width 231 height 34
type input "AP-XT"
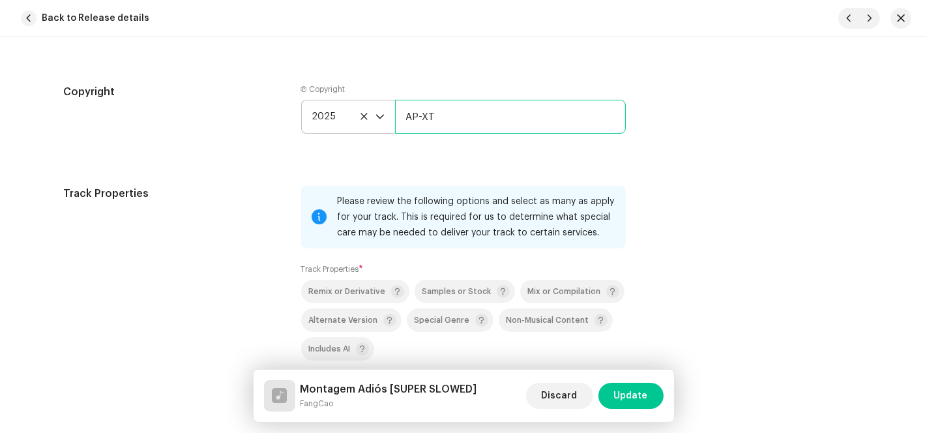
scroll to position [2099, 0]
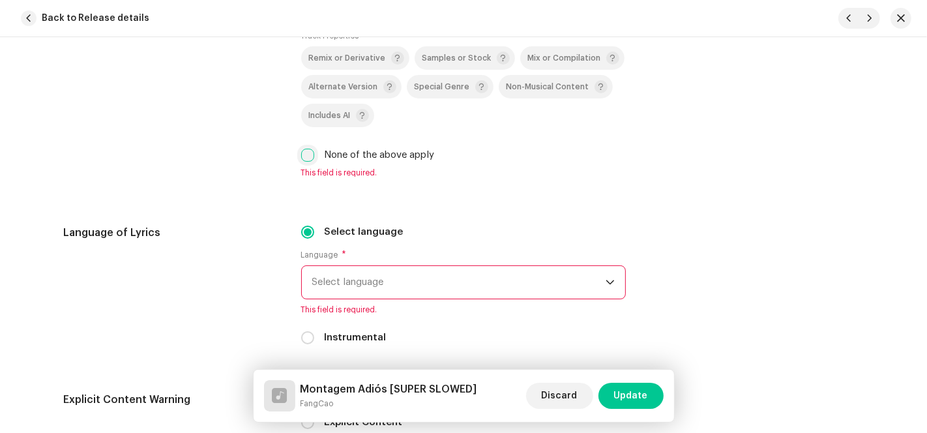
click at [303, 157] on input "None of the above apply" at bounding box center [307, 155] width 13 height 13
checkbox input "true"
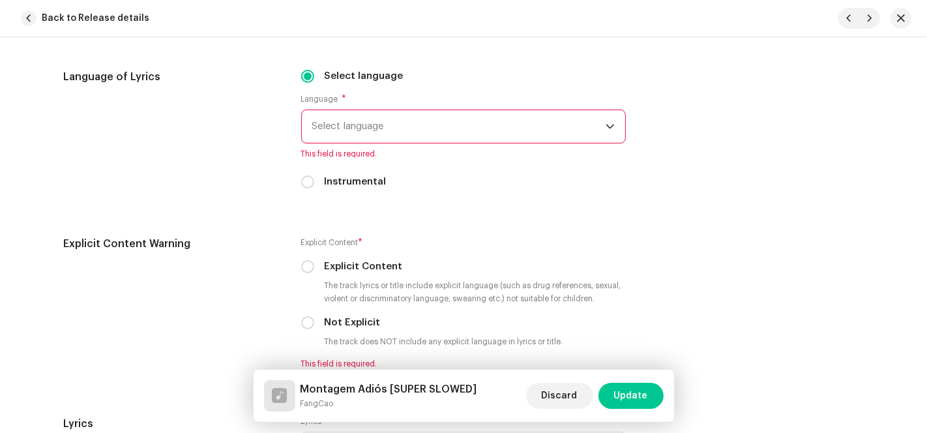
scroll to position [2244, 0]
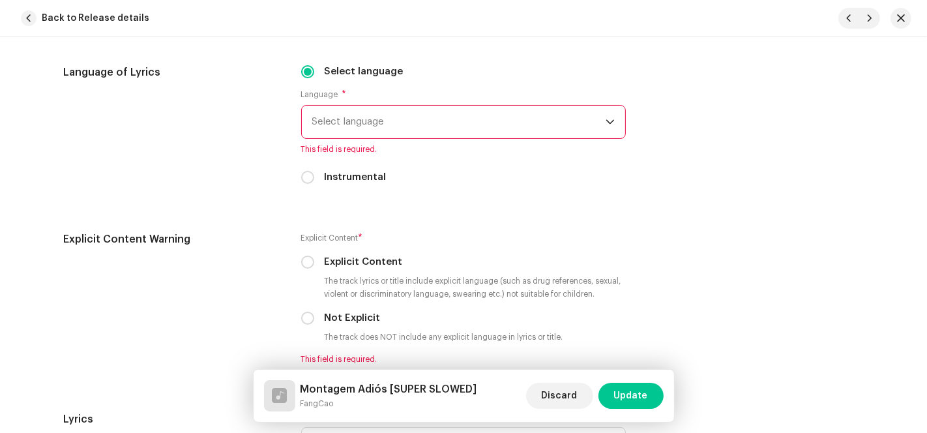
click at [431, 128] on span "Select language" at bounding box center [458, 122] width 293 height 33
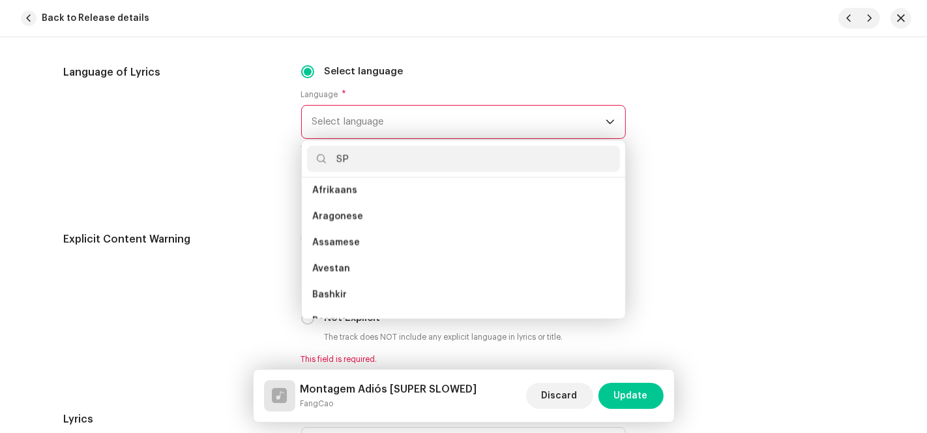
scroll to position [0, 0]
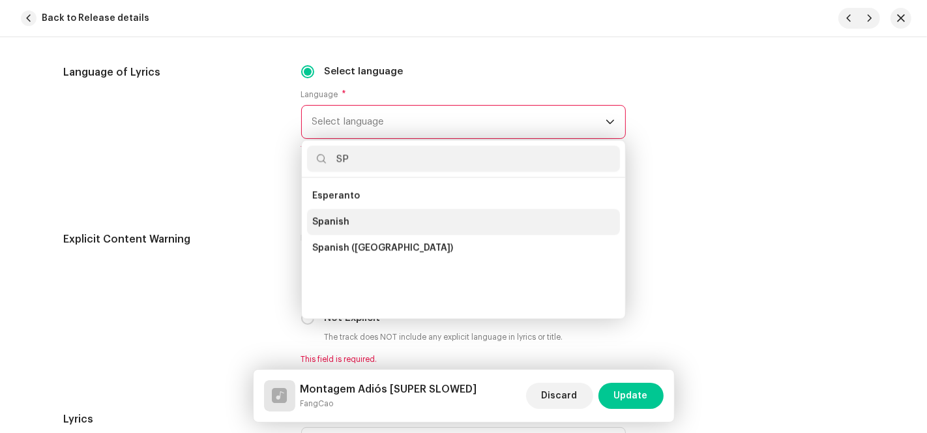
type input "SP"
click at [356, 231] on li "Spanish" at bounding box center [463, 222] width 313 height 26
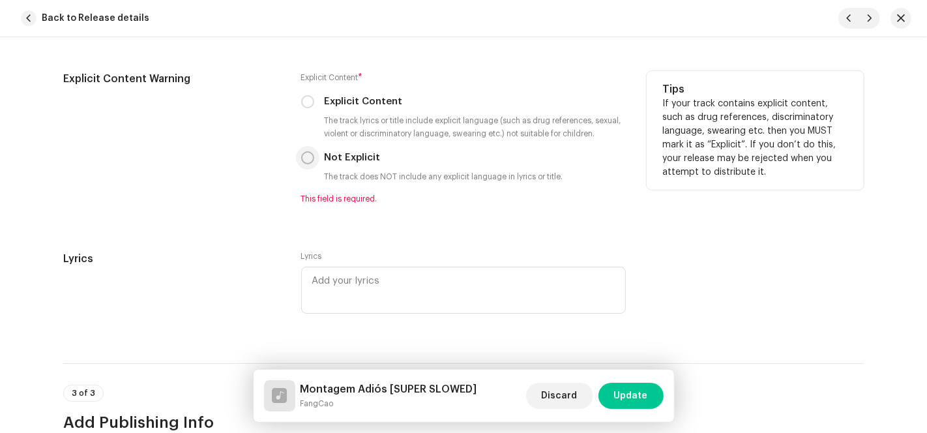
click at [304, 161] on input "Not Explicit" at bounding box center [307, 157] width 13 height 13
radio input "true"
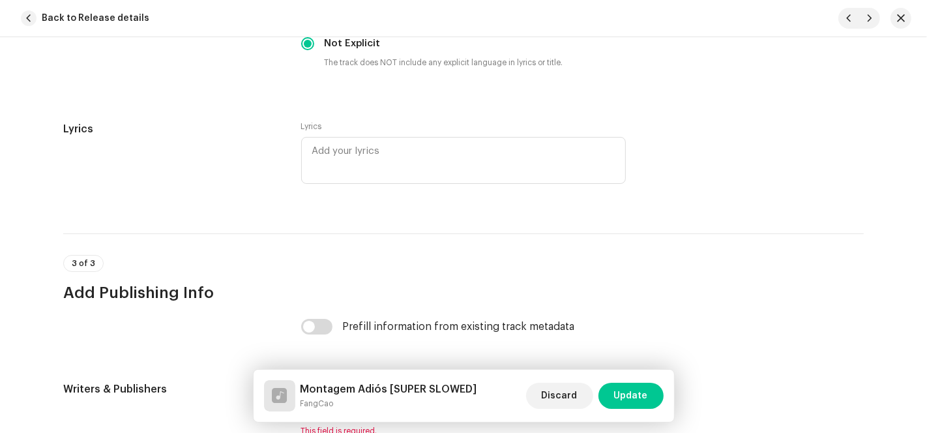
scroll to position [2606, 0]
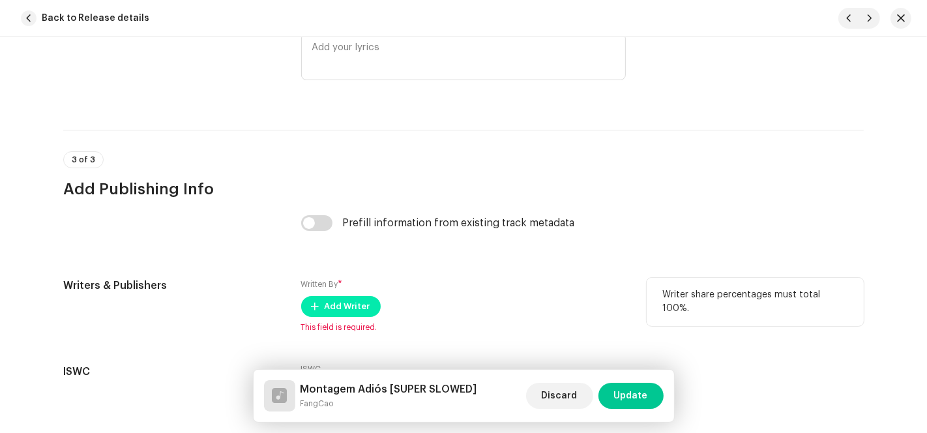
click at [326, 310] on span "Add Writer" at bounding box center [347, 306] width 46 height 26
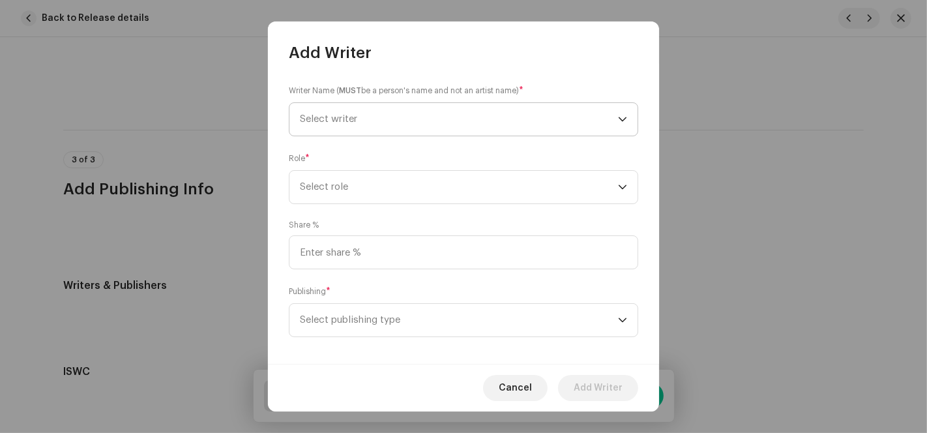
click at [482, 120] on span "Select writer" at bounding box center [459, 119] width 318 height 33
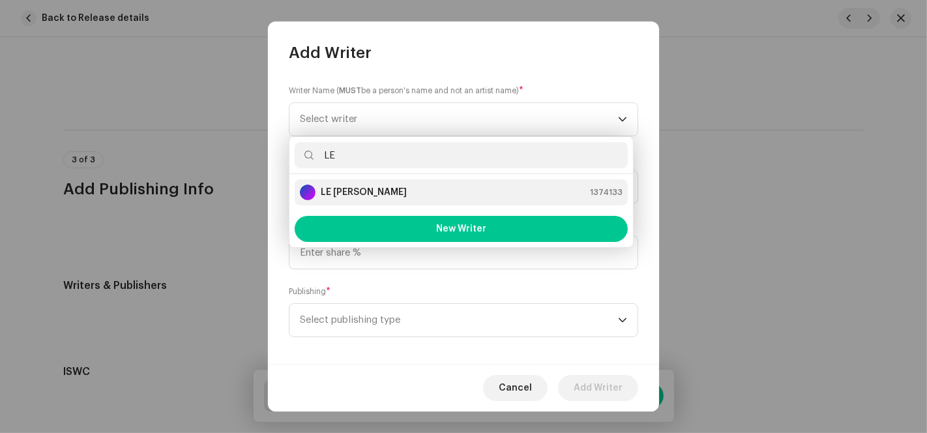
type input "LE"
click at [362, 192] on div "LE [PERSON_NAME] 1374133" at bounding box center [461, 192] width 323 height 16
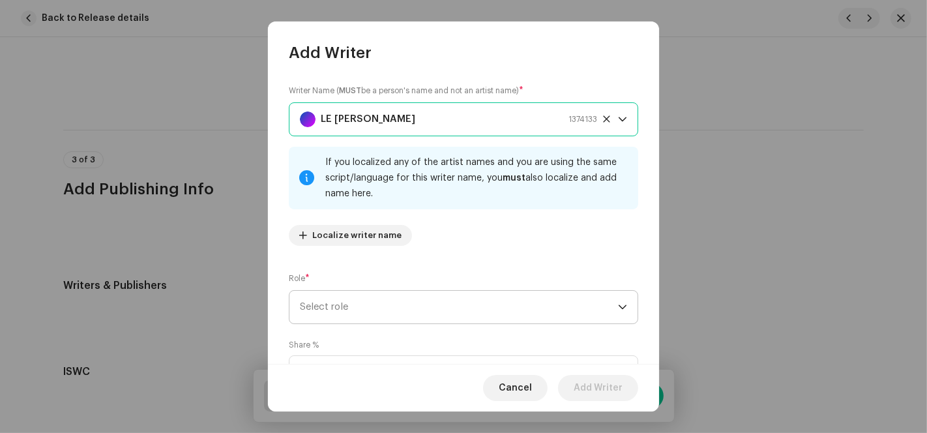
click at [418, 304] on span "Select role" at bounding box center [459, 307] width 318 height 33
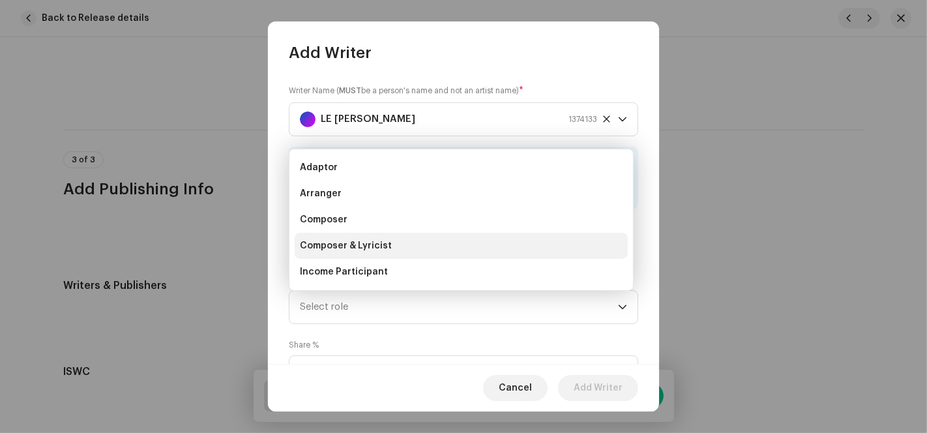
scroll to position [20, 0]
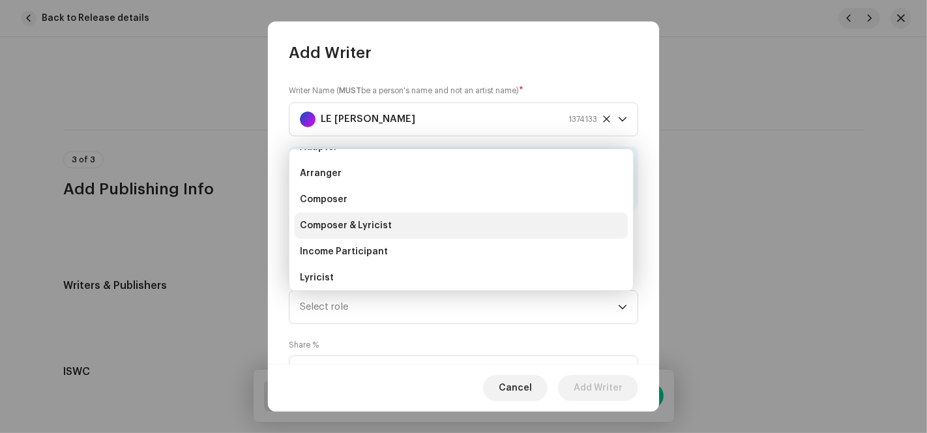
click at [393, 227] on li "Composer & Lyricist" at bounding box center [461, 225] width 333 height 26
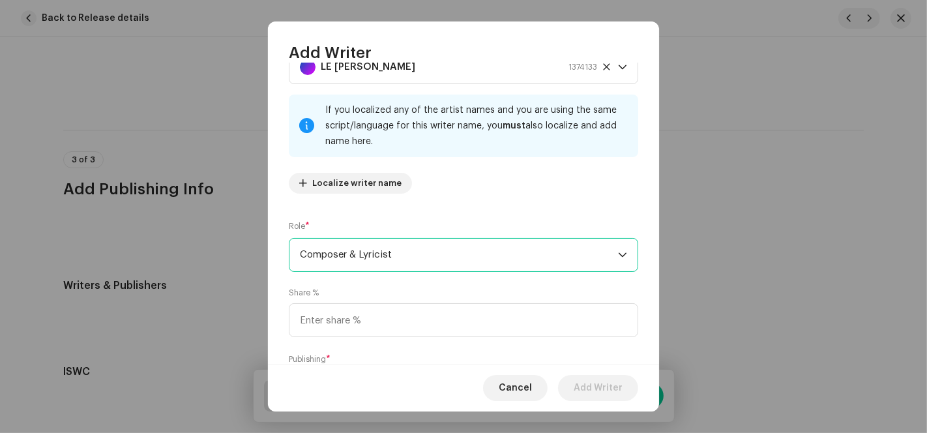
scroll to position [130, 0]
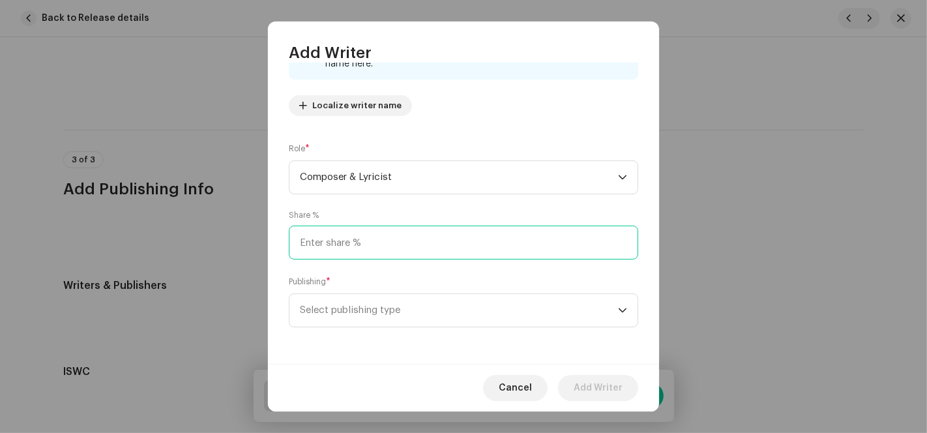
click at [360, 250] on input at bounding box center [463, 242] width 349 height 34
type input "100.00"
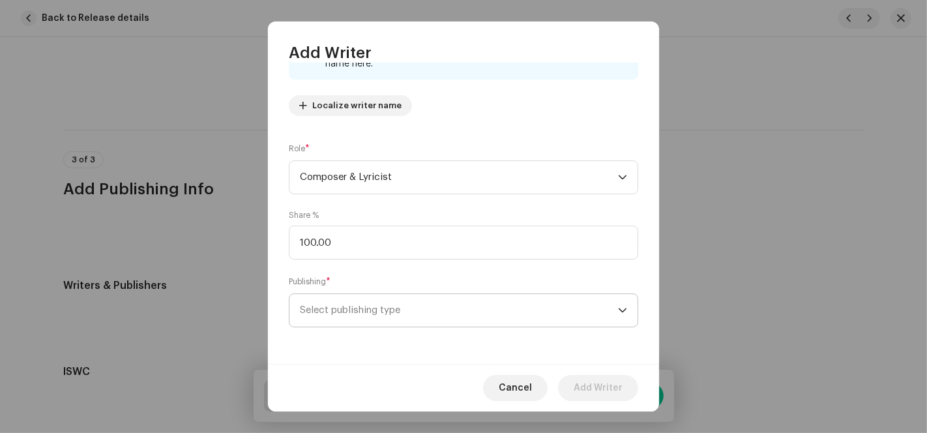
click at [361, 308] on span "Select publishing type" at bounding box center [459, 310] width 318 height 33
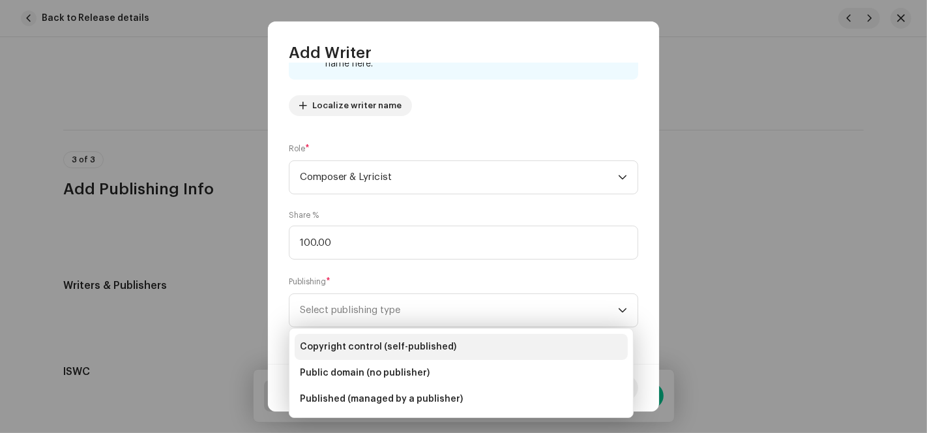
click at [349, 352] on span "Copyright control (self-published)" at bounding box center [378, 346] width 156 height 13
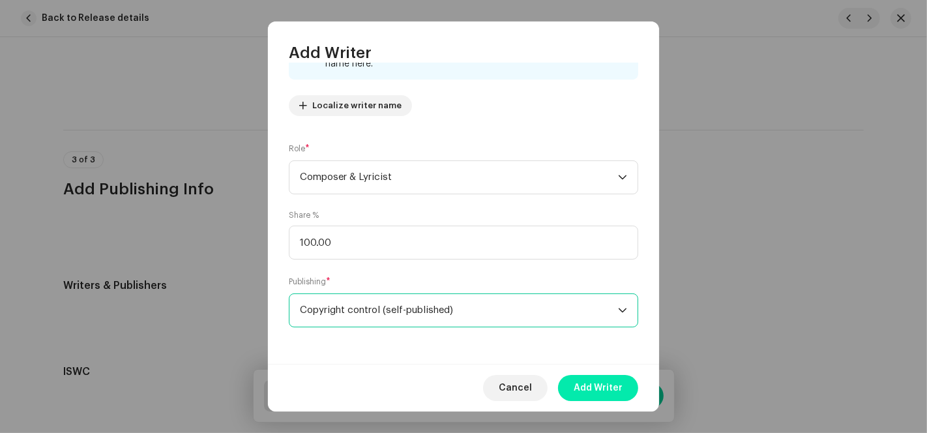
click at [606, 393] on span "Add Writer" at bounding box center [597, 388] width 49 height 26
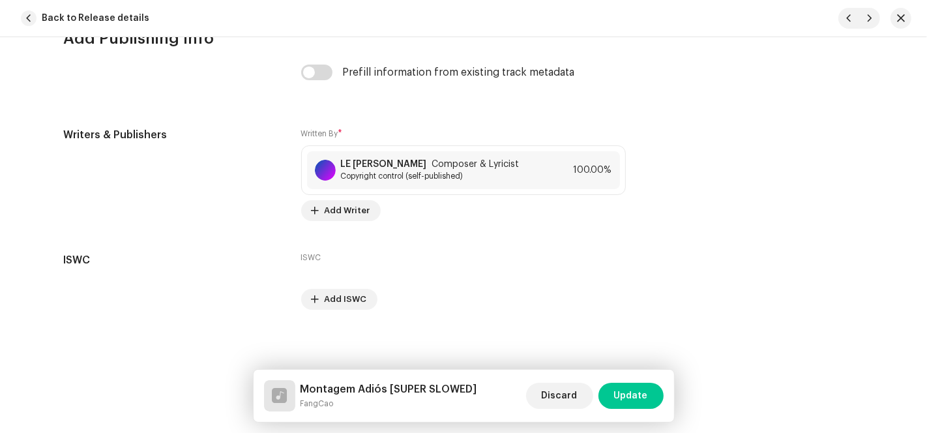
scroll to position [2759, 0]
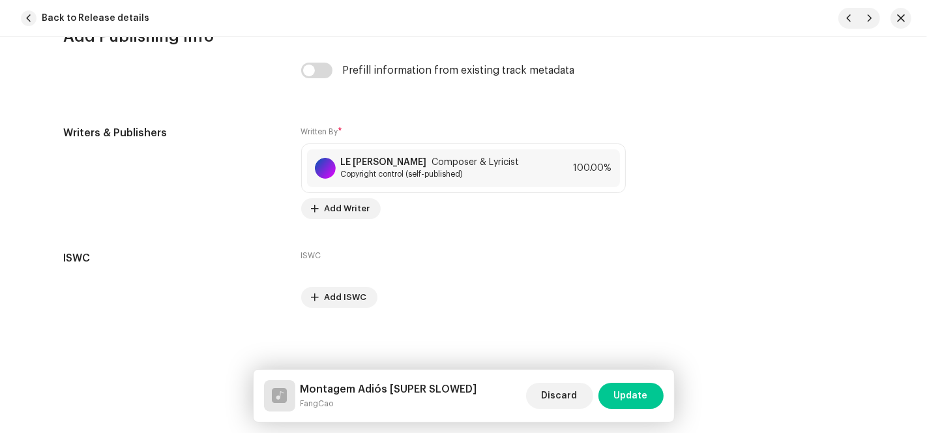
drag, startPoint x: 644, startPoint y: 390, endPoint x: 637, endPoint y: 356, distance: 34.6
click at [644, 390] on span "Update" at bounding box center [631, 395] width 34 height 26
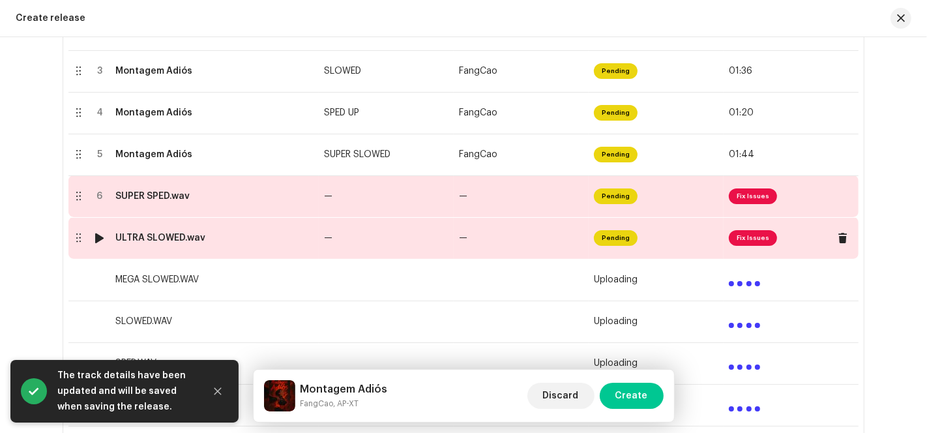
scroll to position [398, 0]
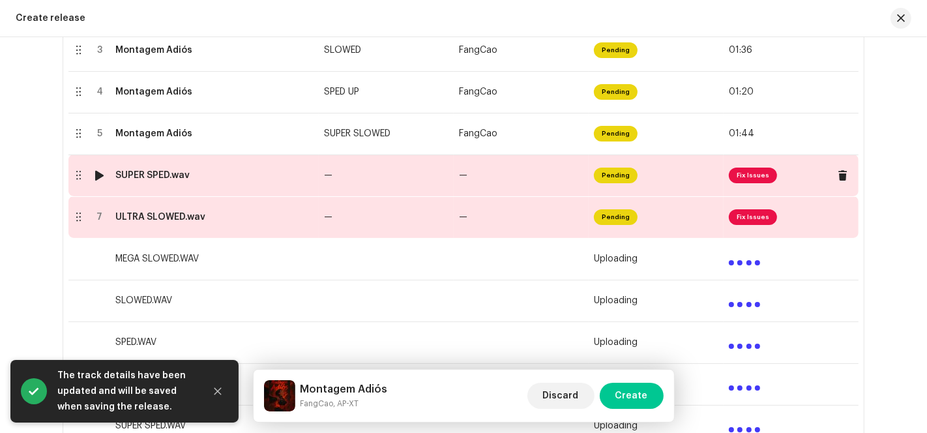
click at [513, 186] on td "—" at bounding box center [520, 175] width 135 height 42
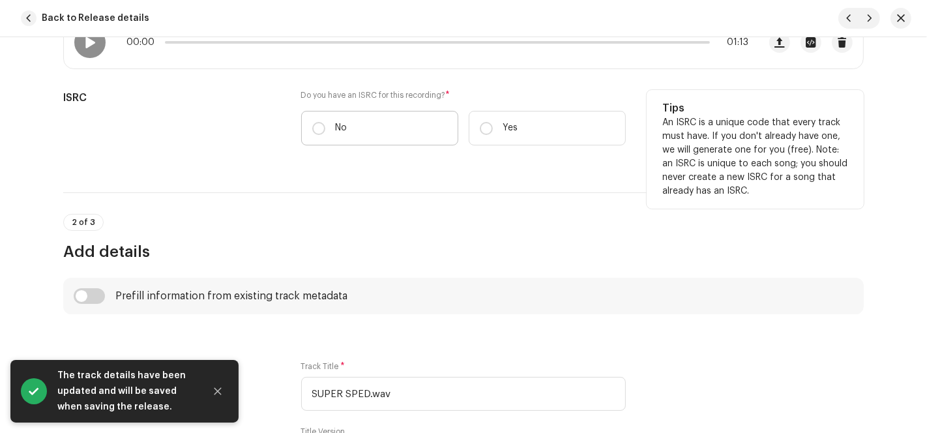
click at [336, 124] on p "No" at bounding box center [342, 128] width 12 height 14
click at [325, 124] on input "No" at bounding box center [318, 128] width 13 height 13
radio input "true"
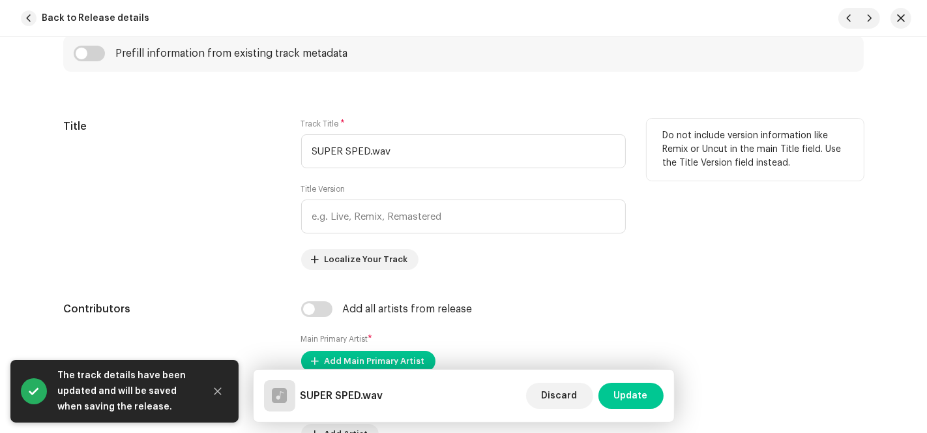
scroll to position [579, 0]
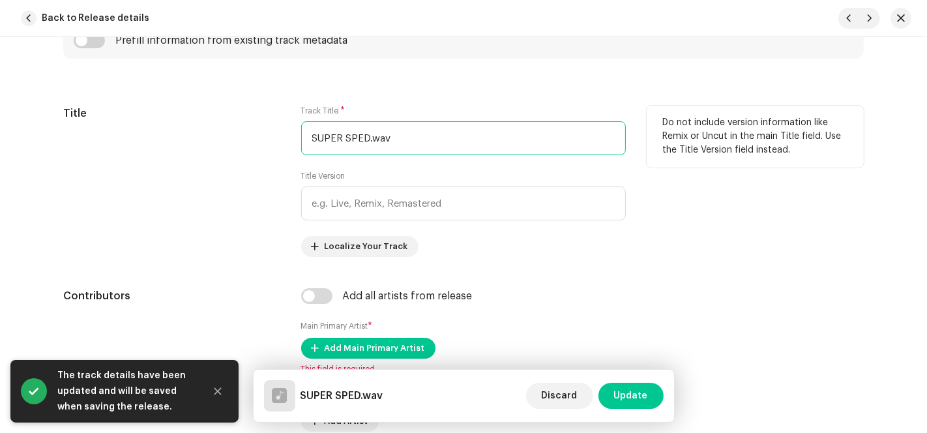
drag, startPoint x: 353, startPoint y: 135, endPoint x: 233, endPoint y: 154, distance: 121.4
click at [254, 151] on div "Title Track Title * SUPER SPED.wav Title Version Localize Your Track Do not inc…" at bounding box center [463, 181] width 800 height 151
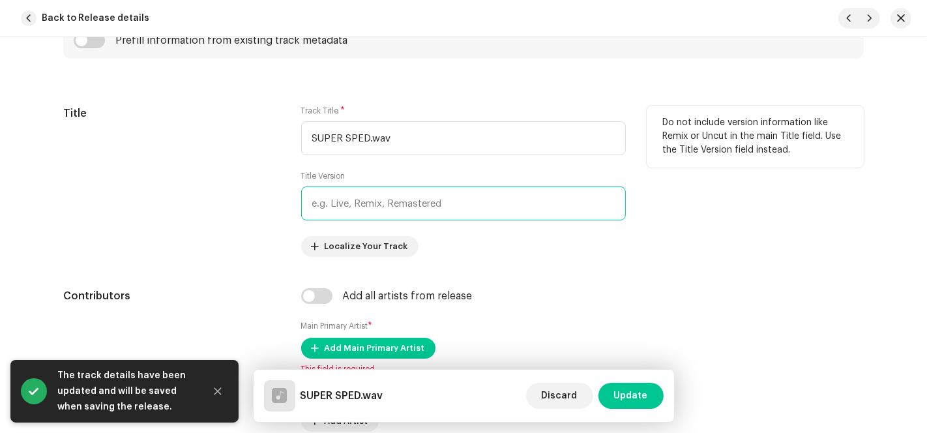
paste input "SUPER SPED"
click at [348, 209] on input "text" at bounding box center [463, 203] width 324 height 34
type input "SUPER SPED"
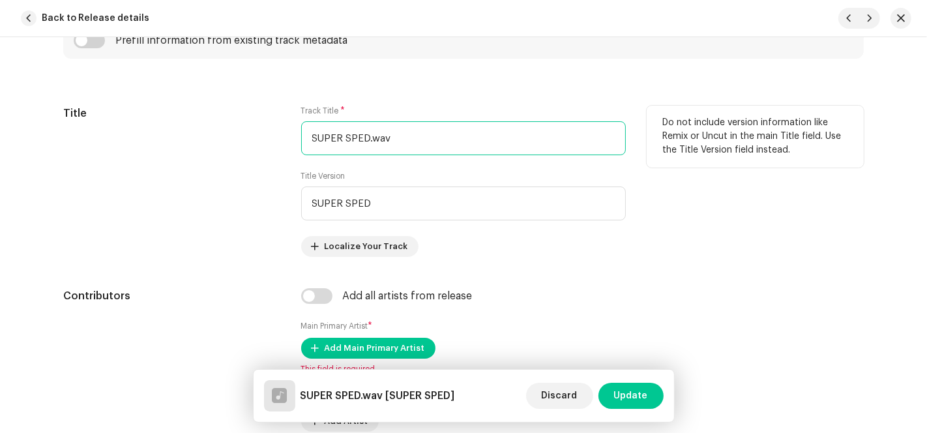
drag, startPoint x: 385, startPoint y: 137, endPoint x: 189, endPoint y: 149, distance: 196.5
click at [210, 159] on div "Title Track Title * SUPER SPED.wav Title Version SUPER SPED Localize Your Track…" at bounding box center [463, 181] width 800 height 151
paste input "Montagem Adiós"
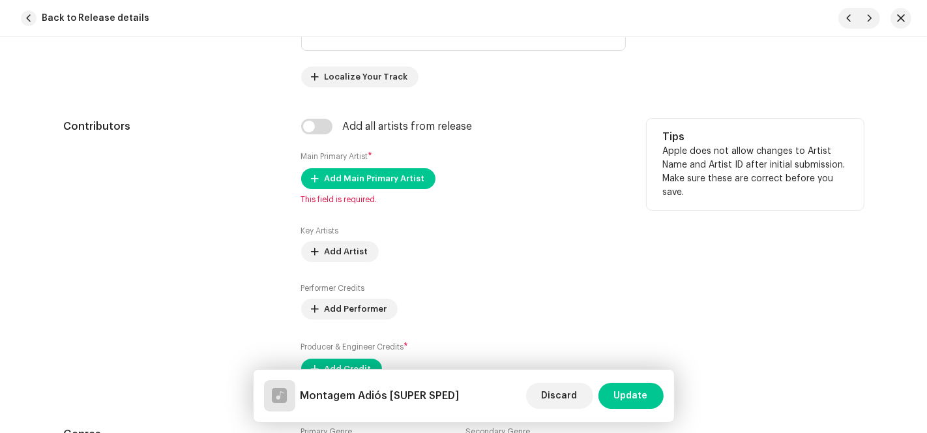
scroll to position [796, 0]
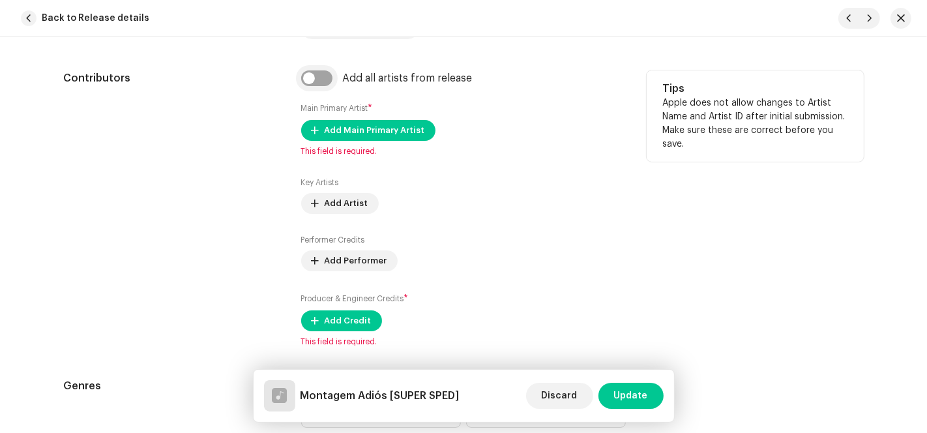
type input "Montagem Adiós"
click at [316, 79] on input "checkbox" at bounding box center [316, 78] width 31 height 16
checkbox input "true"
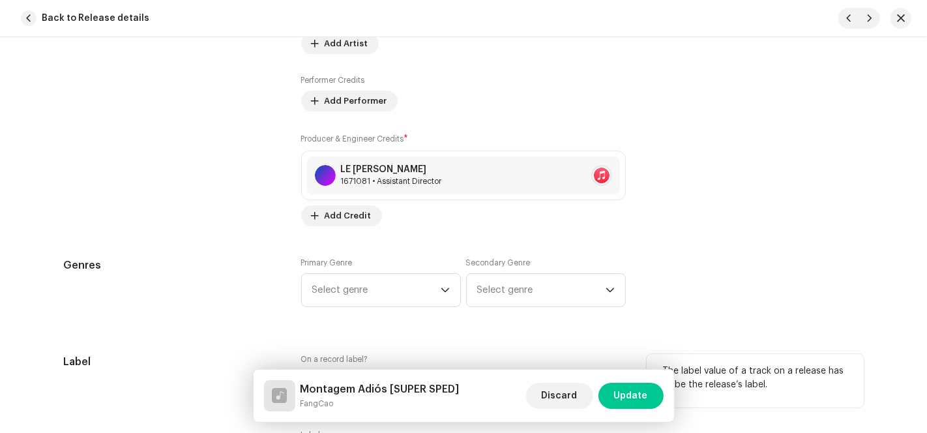
scroll to position [1230, 0]
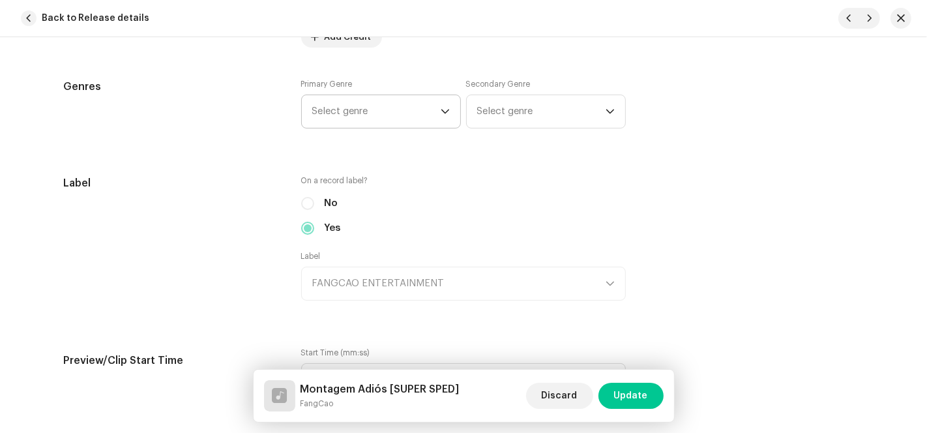
click at [389, 107] on span "Select genre" at bounding box center [376, 111] width 128 height 33
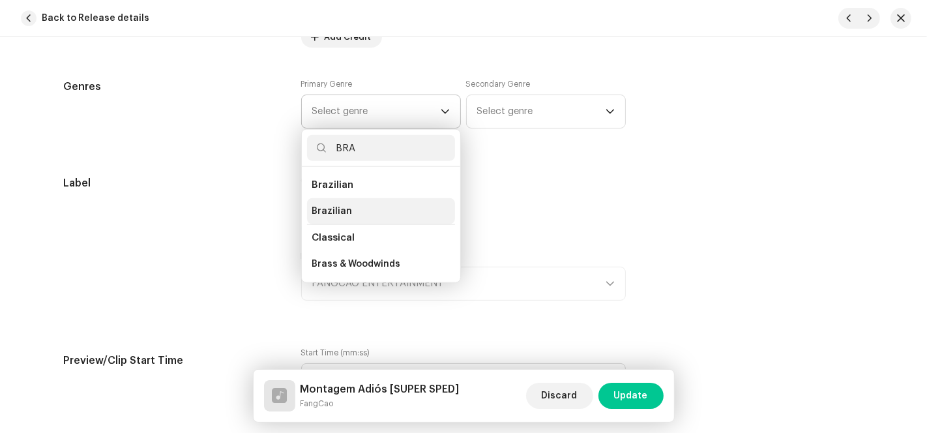
type input "BRA"
click at [354, 212] on li "Brazilian" at bounding box center [381, 211] width 148 height 26
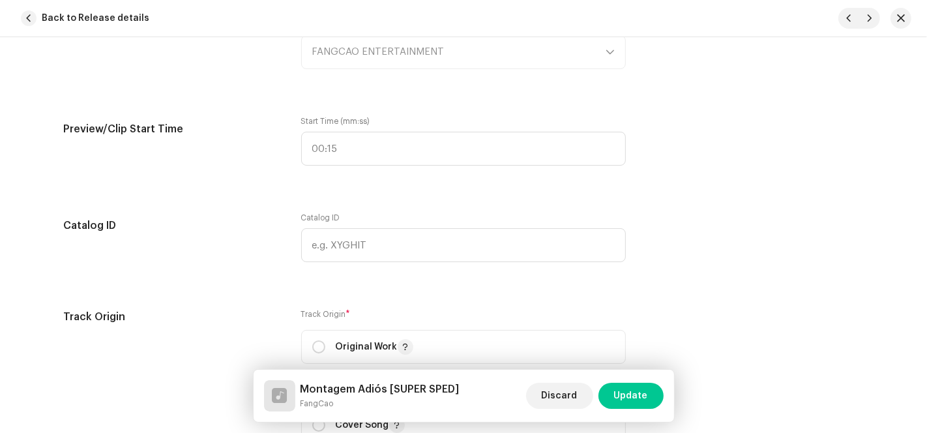
scroll to position [1665, 0]
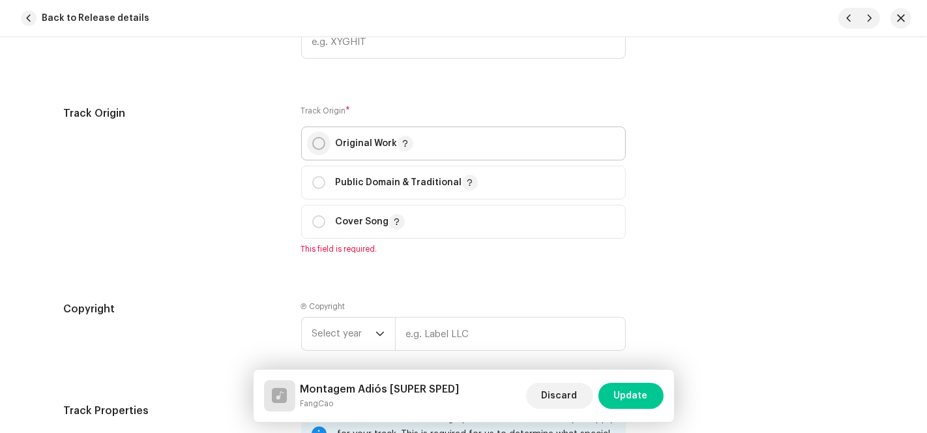
click at [321, 143] on input "radio" at bounding box center [318, 143] width 13 height 13
radio input "true"
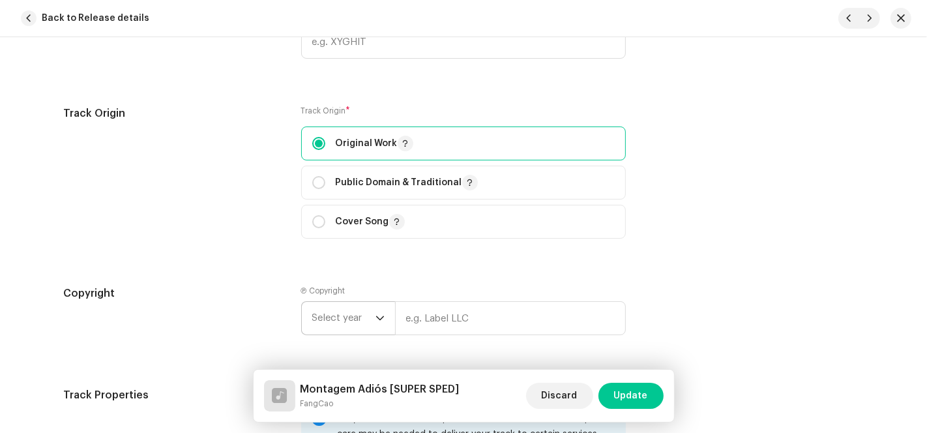
click at [363, 309] on span "Select year" at bounding box center [343, 318] width 63 height 33
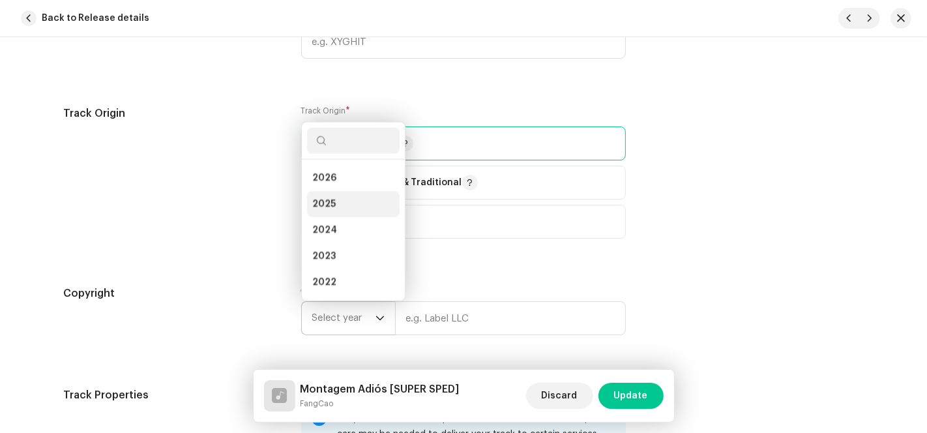
scroll to position [20, 0]
drag, startPoint x: 342, startPoint y: 182, endPoint x: 472, endPoint y: 296, distance: 173.1
click at [341, 182] on li "2025" at bounding box center [353, 184] width 93 height 26
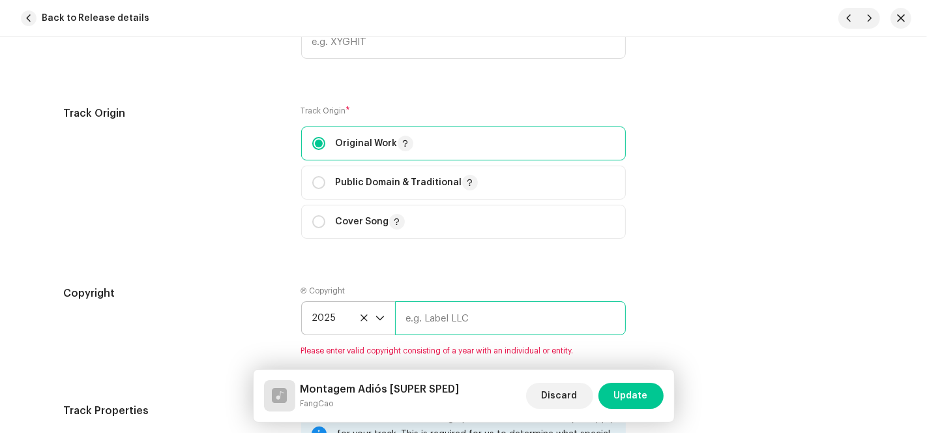
click at [476, 317] on input "text" at bounding box center [510, 318] width 231 height 34
type input "AP-XT"
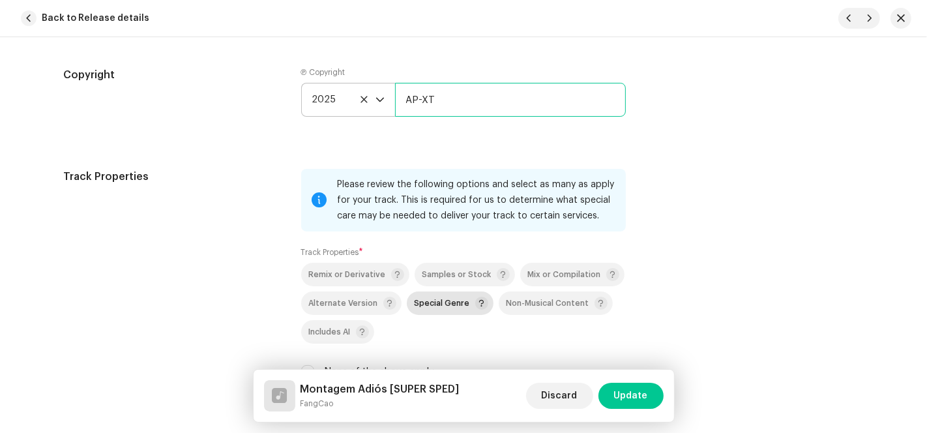
scroll to position [2172, 0]
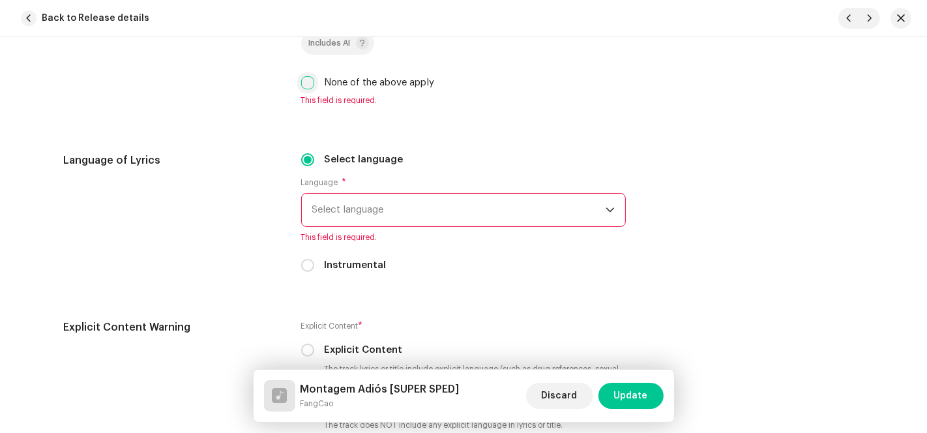
click at [305, 85] on input "None of the above apply" at bounding box center [307, 82] width 13 height 13
checkbox input "true"
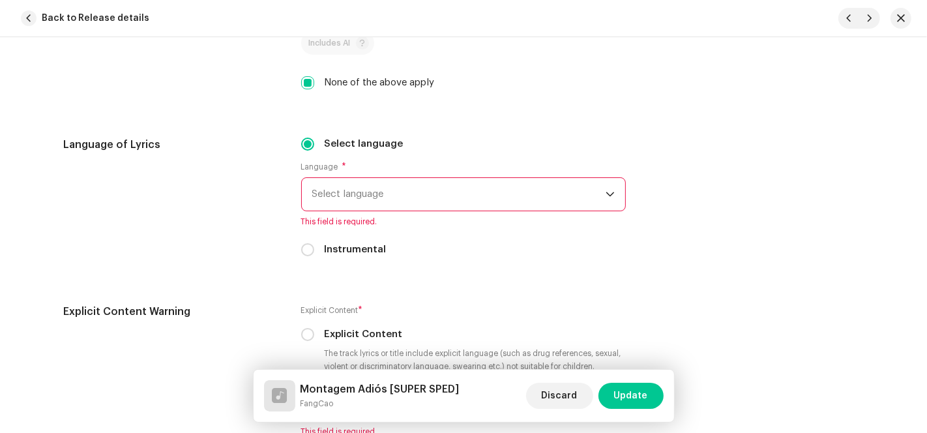
click at [380, 191] on span "Select language" at bounding box center [458, 194] width 293 height 33
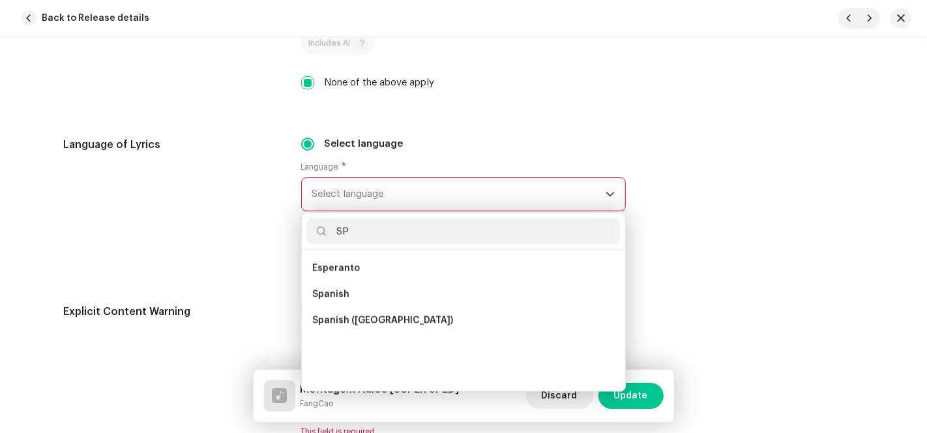
scroll to position [0, 0]
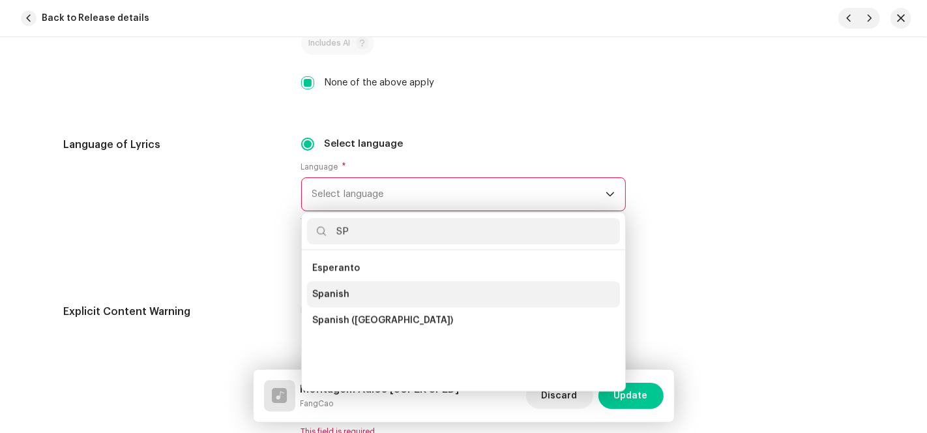
type input "SP"
click at [352, 291] on li "Spanish" at bounding box center [463, 294] width 313 height 26
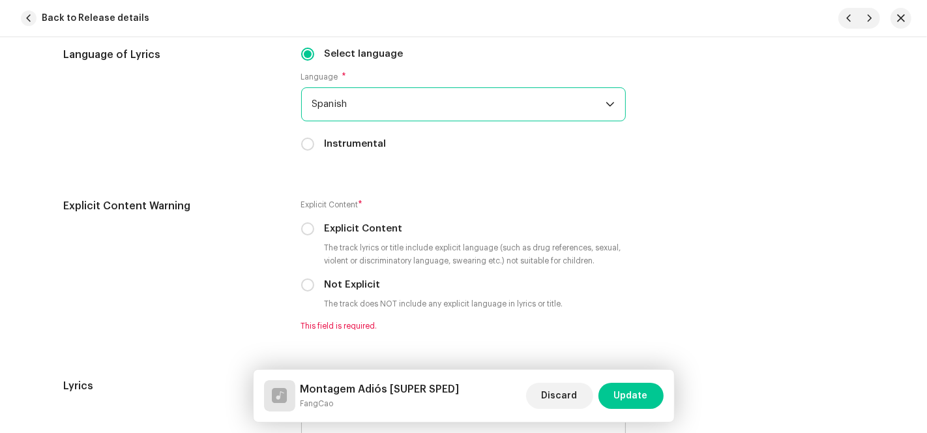
scroll to position [2461, 0]
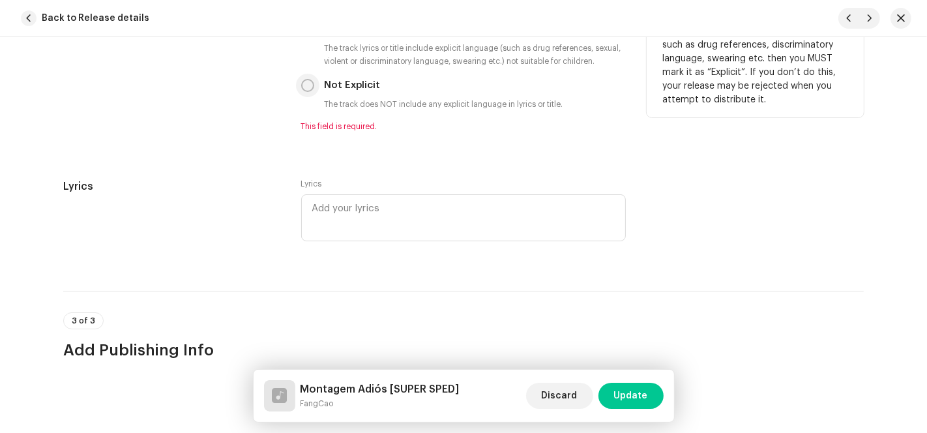
click at [306, 85] on input "Not Explicit" at bounding box center [307, 85] width 13 height 13
radio input "true"
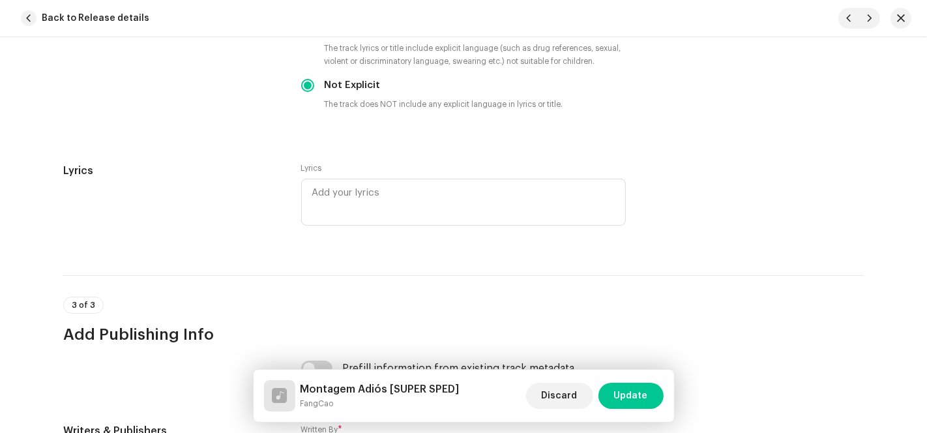
scroll to position [2720, 0]
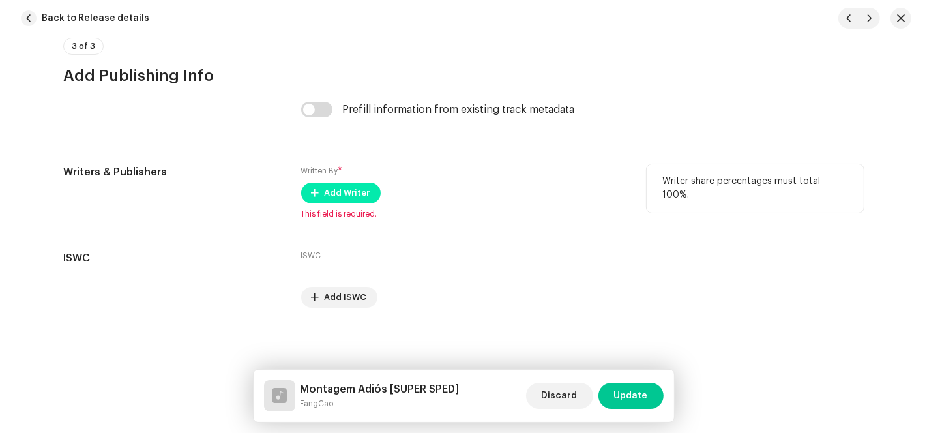
click at [349, 199] on span "Add Writer" at bounding box center [347, 193] width 46 height 26
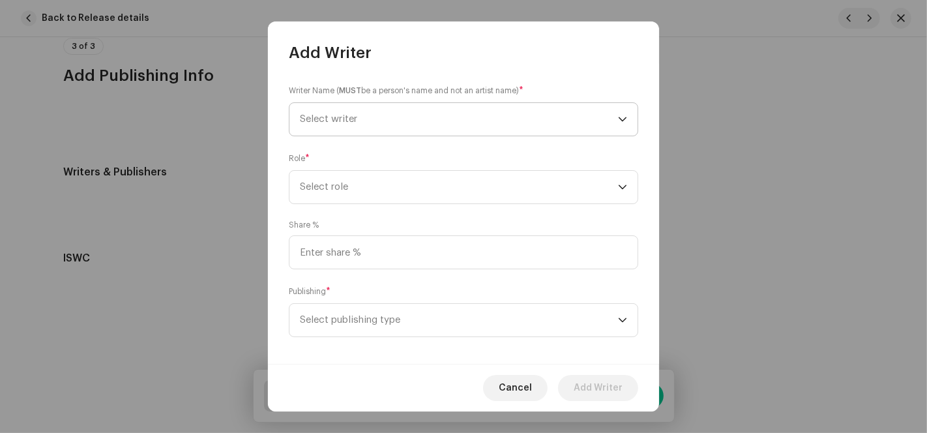
click at [586, 129] on span "Select writer" at bounding box center [459, 119] width 318 height 33
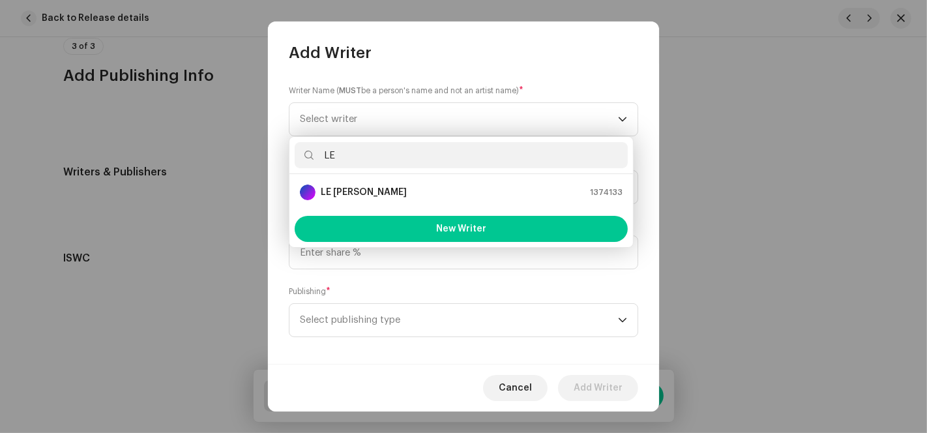
type input "LE"
click at [386, 190] on div "LE [PERSON_NAME] 1374133" at bounding box center [461, 192] width 323 height 16
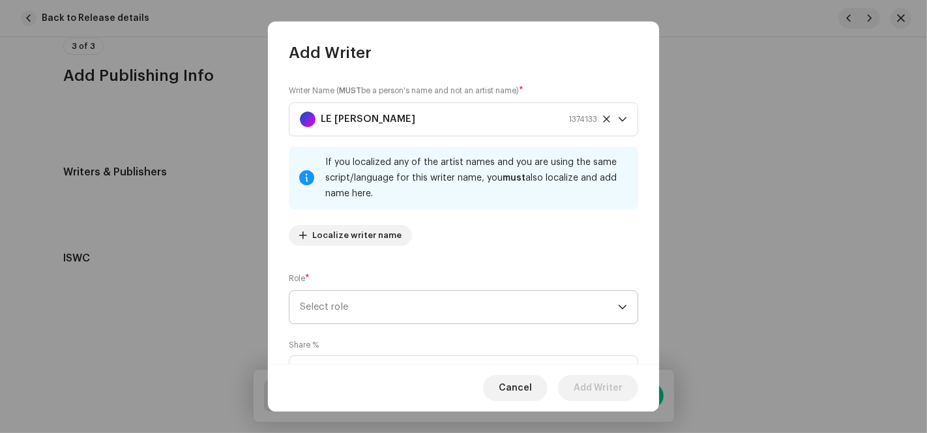
click at [397, 306] on span "Select role" at bounding box center [459, 307] width 318 height 33
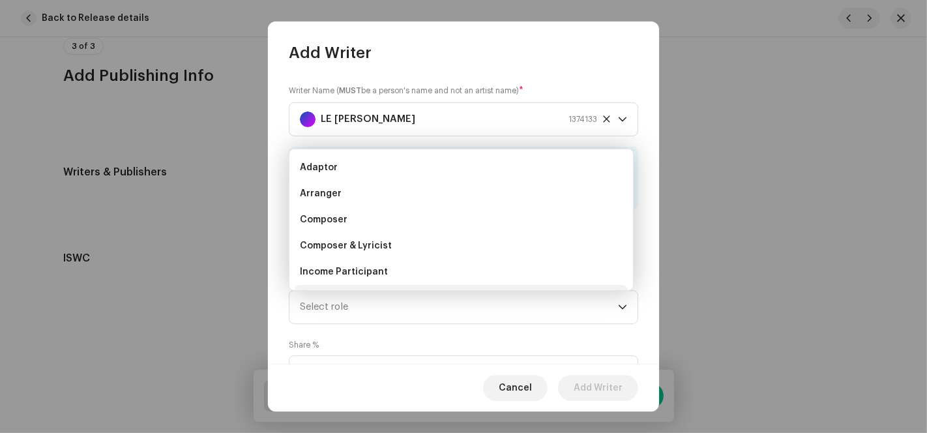
scroll to position [20, 0]
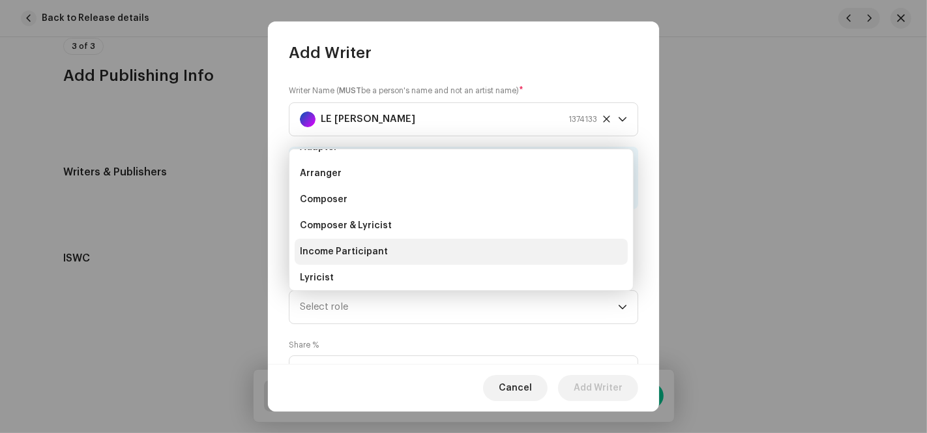
click at [385, 250] on li "Income Participant" at bounding box center [461, 251] width 333 height 26
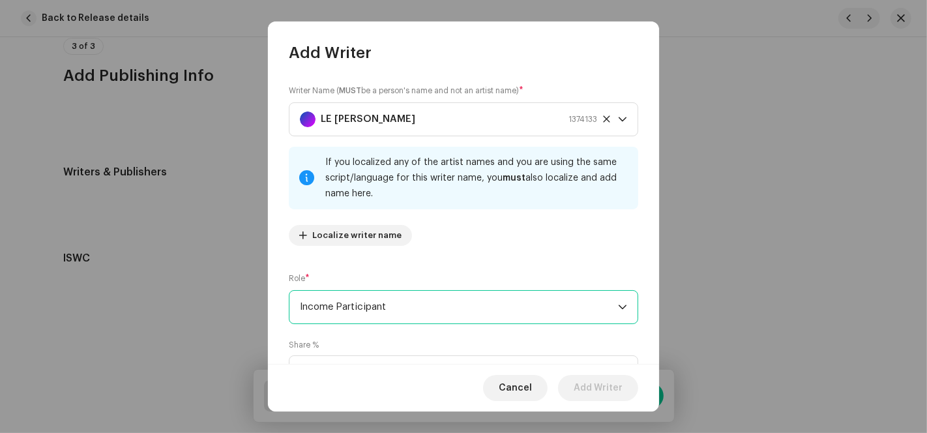
click at [384, 302] on span "Income Participant" at bounding box center [459, 307] width 318 height 33
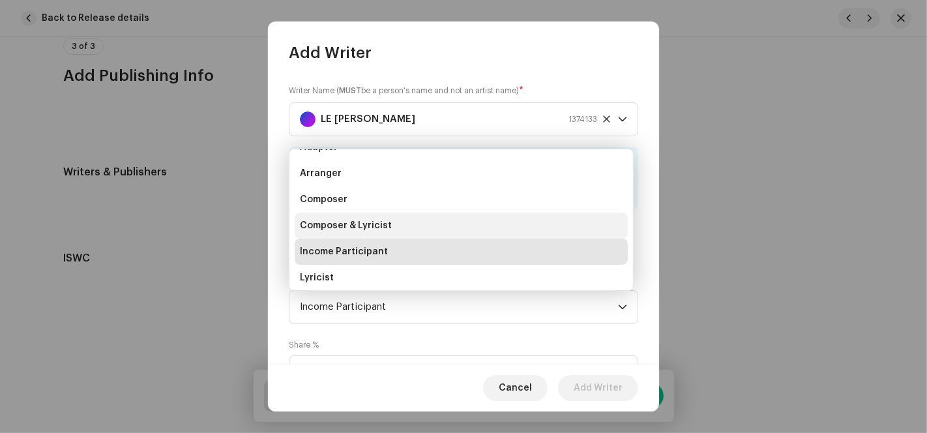
click at [376, 229] on span "Composer & Lyricist" at bounding box center [346, 225] width 92 height 13
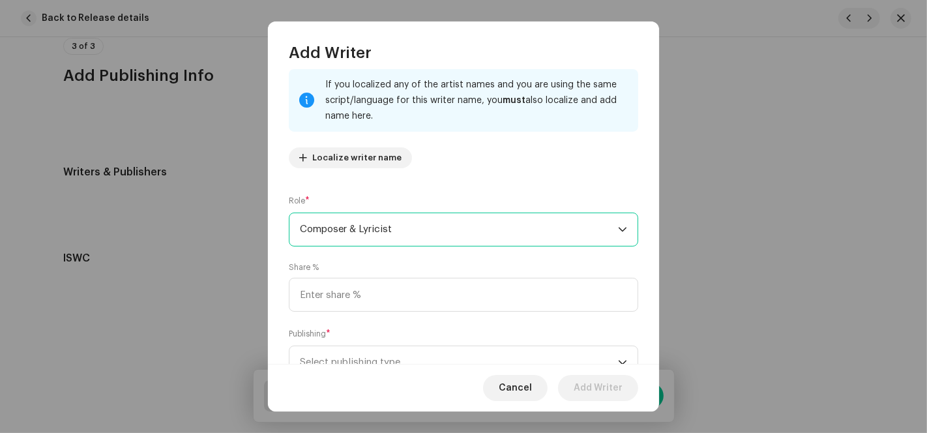
scroll to position [130, 0]
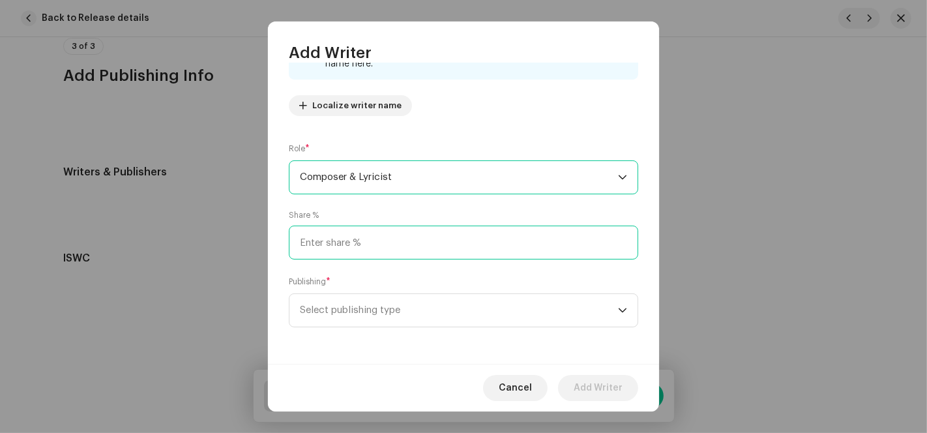
click at [376, 238] on input at bounding box center [463, 242] width 349 height 34
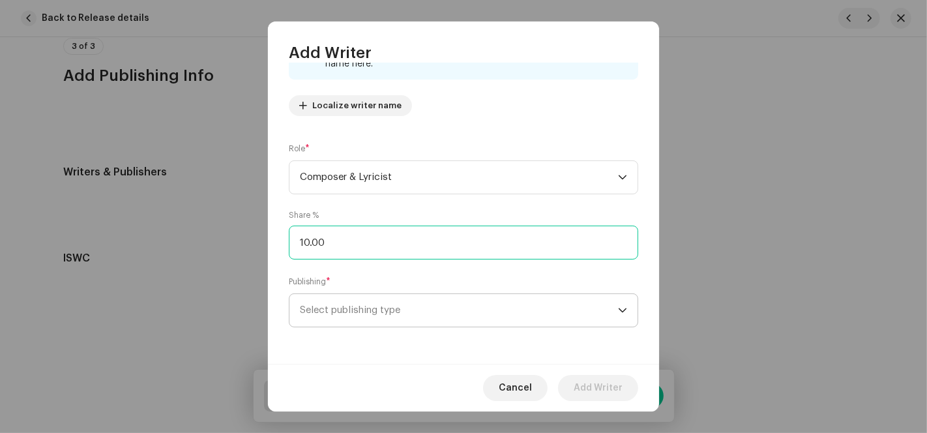
type input "100.00"
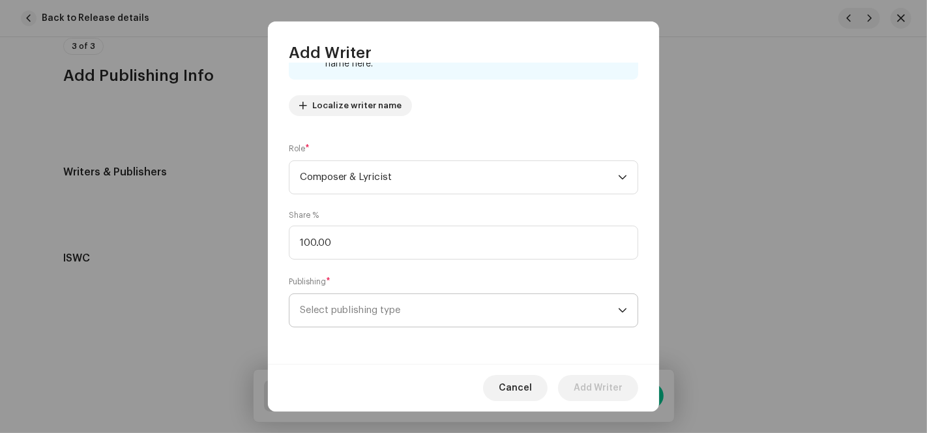
click at [365, 302] on span "Select publishing type" at bounding box center [459, 310] width 318 height 33
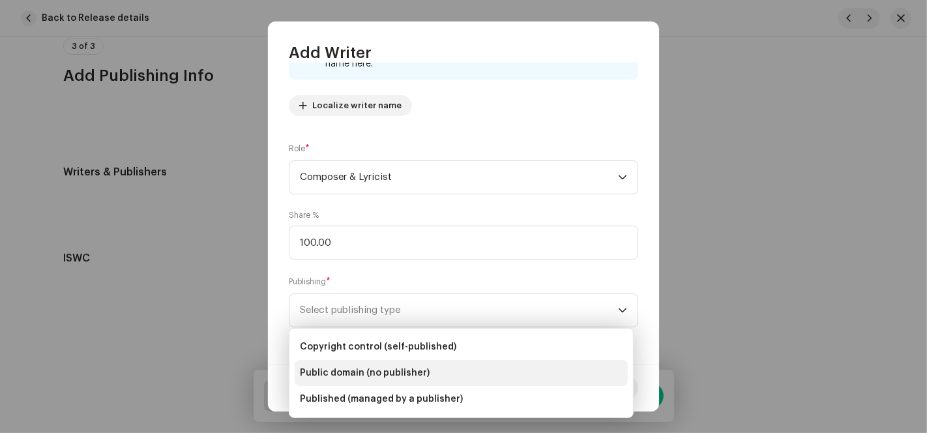
drag, startPoint x: 370, startPoint y: 345, endPoint x: 461, endPoint y: 367, distance: 93.9
click at [373, 351] on span "Copyright control (self-published)" at bounding box center [378, 346] width 156 height 13
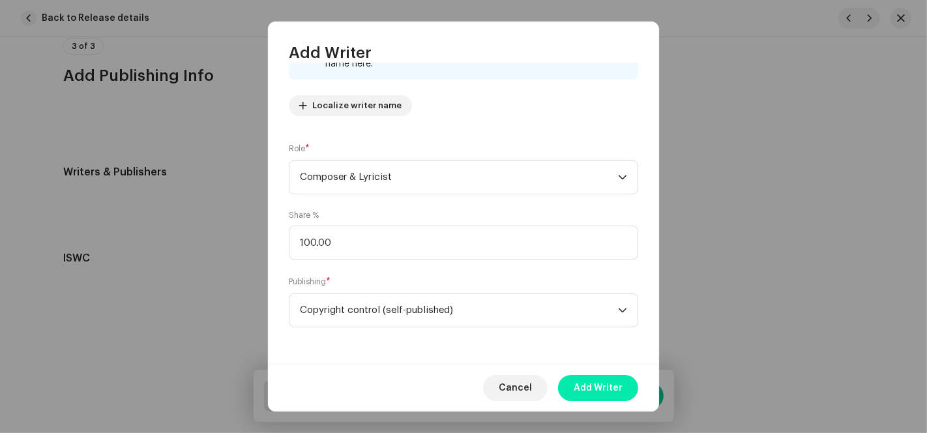
click at [574, 383] on button "Add Writer" at bounding box center [598, 388] width 80 height 26
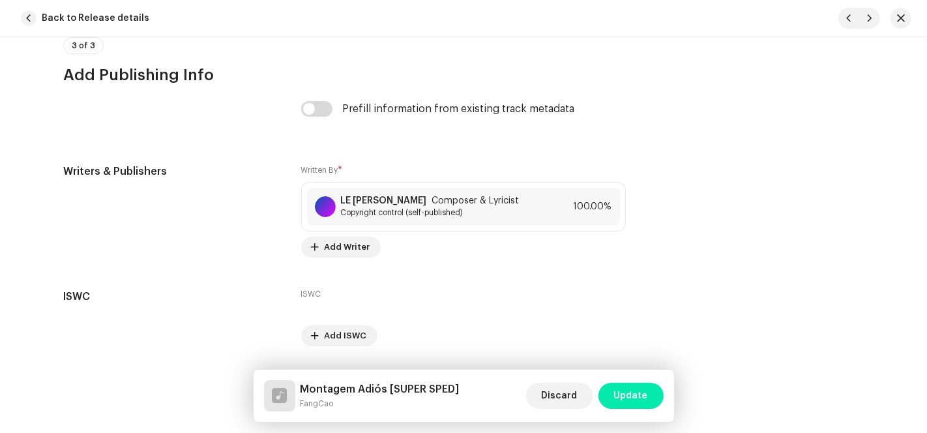
click at [633, 391] on span "Update" at bounding box center [631, 395] width 34 height 26
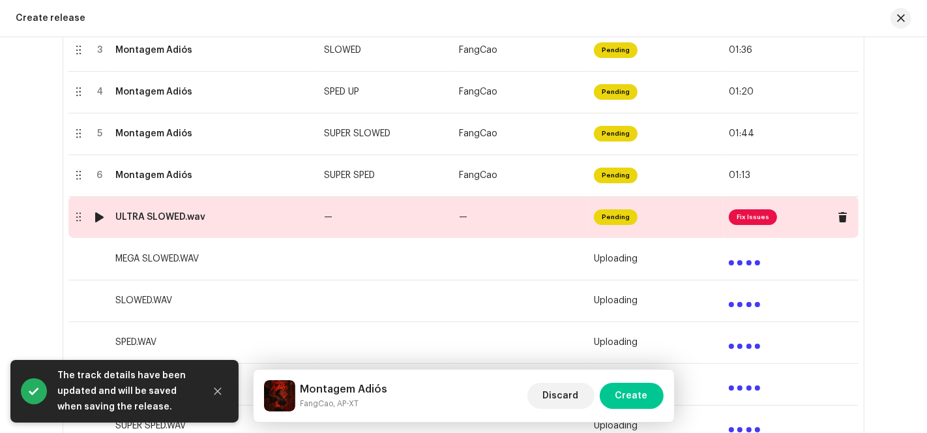
click at [513, 222] on td "—" at bounding box center [520, 217] width 135 height 42
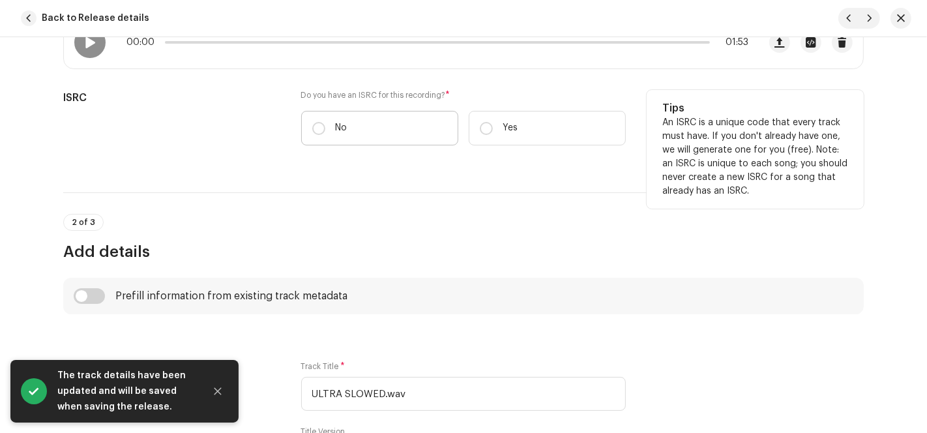
click at [329, 119] on label "No" at bounding box center [379, 128] width 157 height 35
click at [325, 122] on input "No" at bounding box center [318, 128] width 13 height 13
radio input "true"
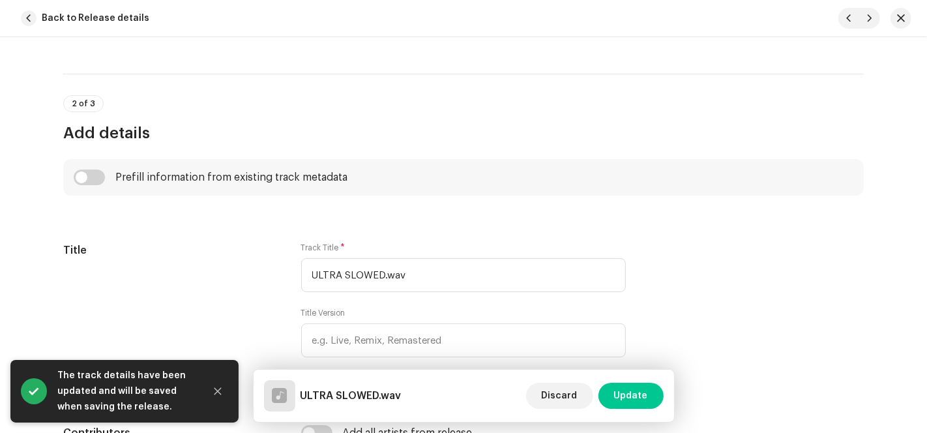
scroll to position [506, 0]
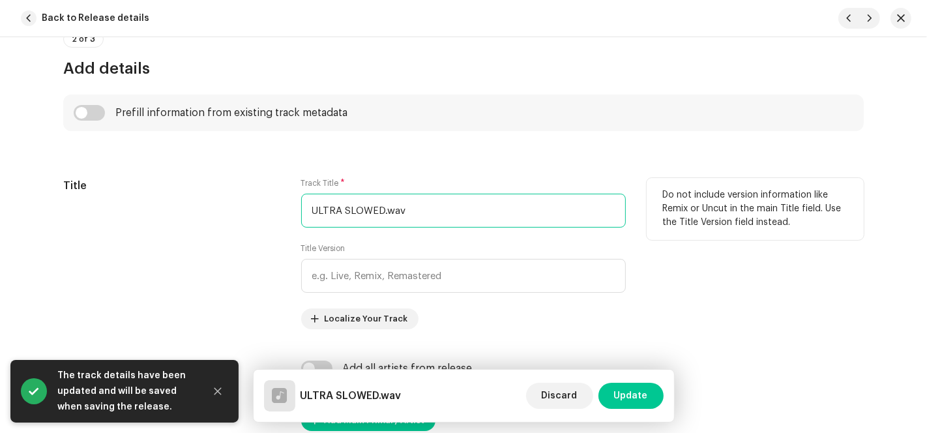
drag, startPoint x: 379, startPoint y: 207, endPoint x: 265, endPoint y: 207, distance: 114.0
click at [265, 207] on div "Title Track Title * ULTRA SLOWED.wav Title Version Localize Your Track Do not i…" at bounding box center [463, 253] width 800 height 151
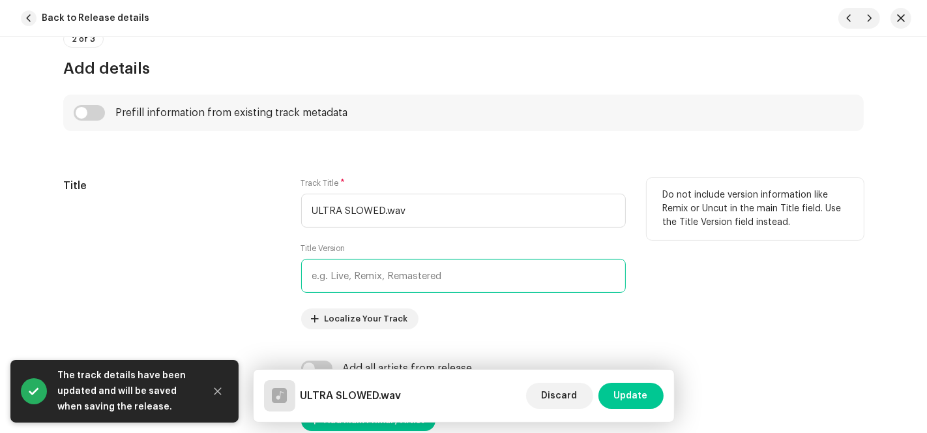
click at [356, 266] on input "text" at bounding box center [463, 276] width 324 height 34
paste input "ULTRA SLOWED"
type input "ULTRA SLOWED"
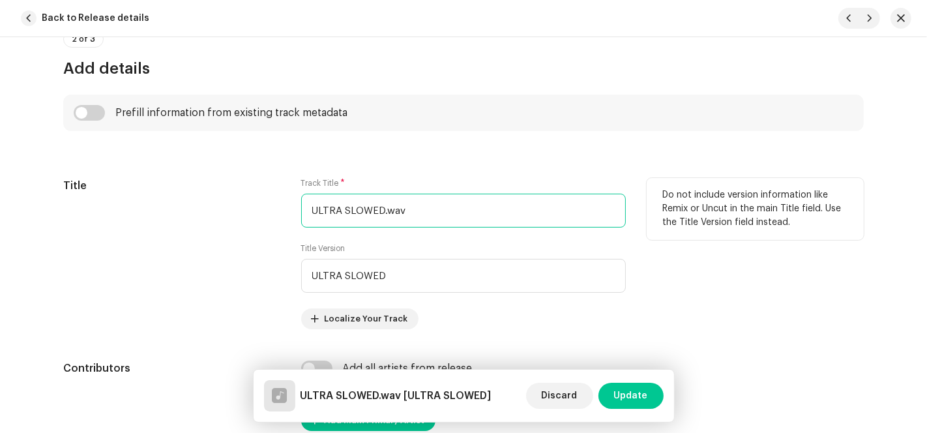
drag, startPoint x: 379, startPoint y: 205, endPoint x: 131, endPoint y: 200, distance: 248.3
click at [131, 200] on div "Title Track Title * ULTRA SLOWED.wav Title Version ULTRA SLOWED Localize Your T…" at bounding box center [463, 253] width 800 height 151
paste input "Montagem Adiós"
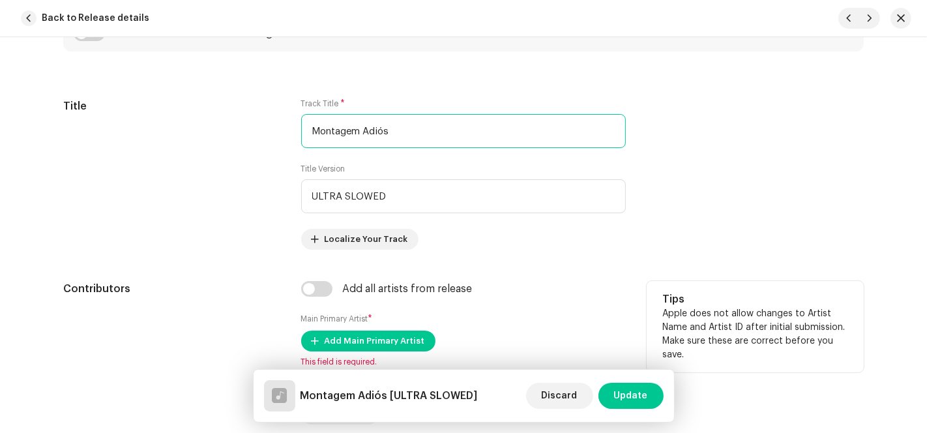
scroll to position [724, 0]
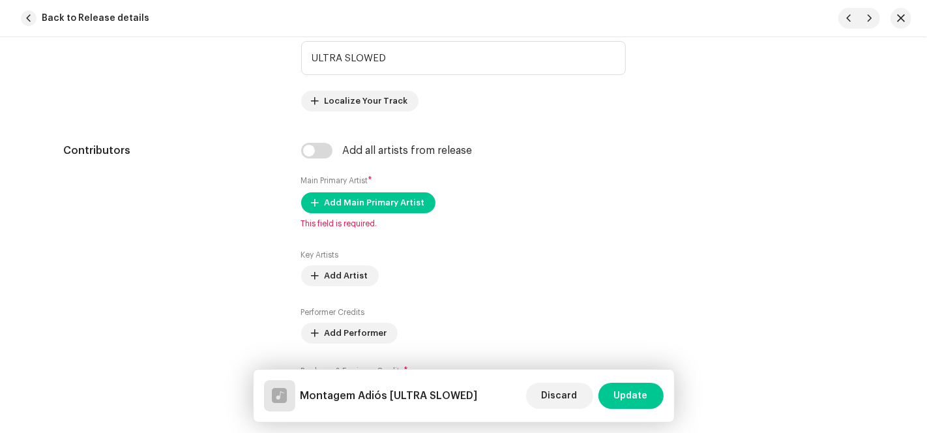
type input "Montagem Adiós"
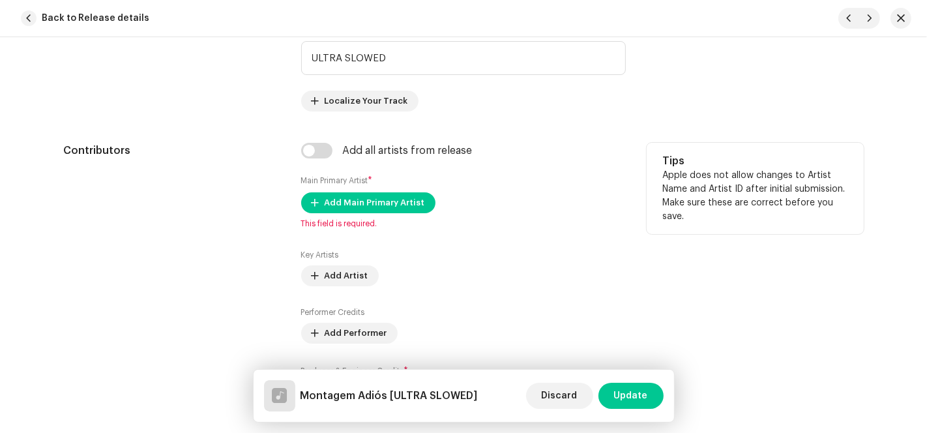
click at [314, 158] on div "Add all artists from release Main Primary Artist * Add Main Primary Artist This…" at bounding box center [463, 281] width 324 height 276
click at [317, 150] on input "checkbox" at bounding box center [316, 151] width 31 height 16
checkbox input "true"
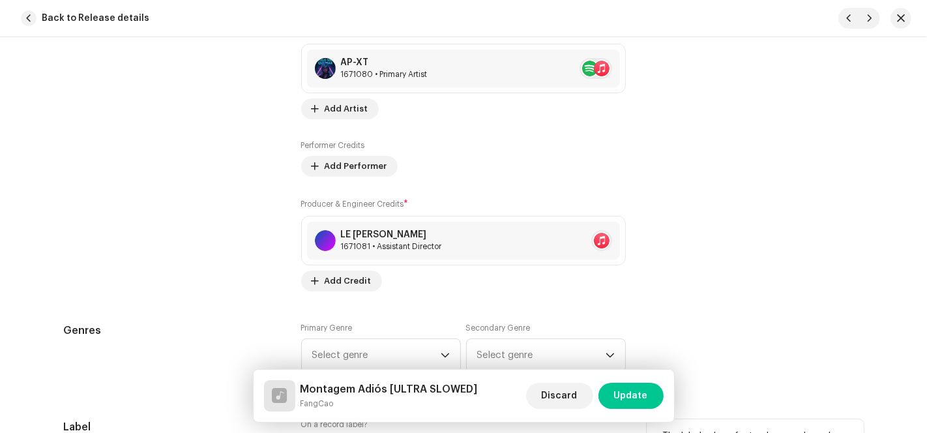
scroll to position [1303, 0]
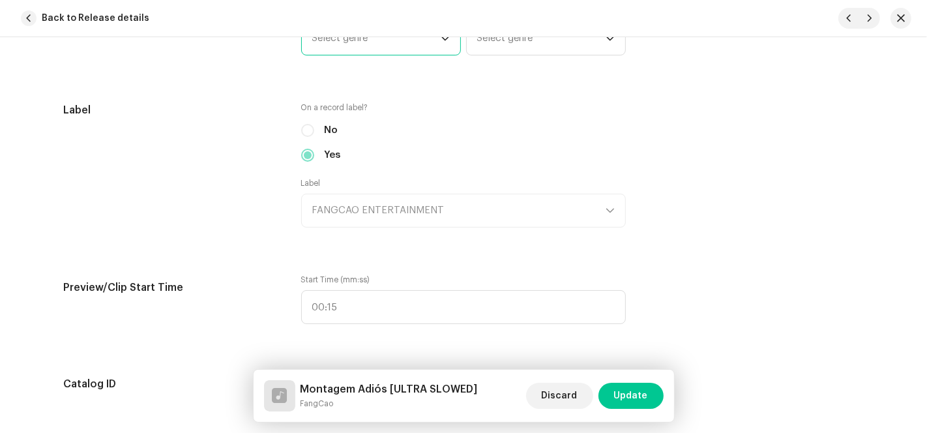
click at [420, 43] on span "Select genre" at bounding box center [376, 38] width 128 height 33
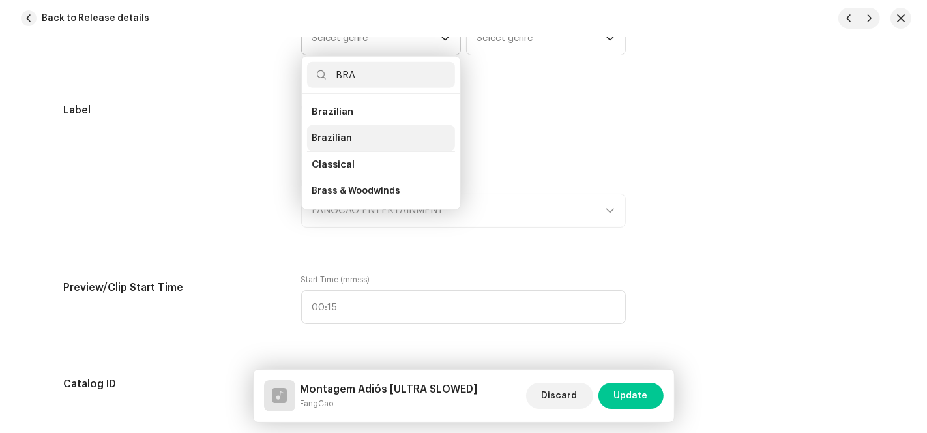
type input "BRA"
click at [369, 141] on li "Brazilian" at bounding box center [381, 138] width 148 height 26
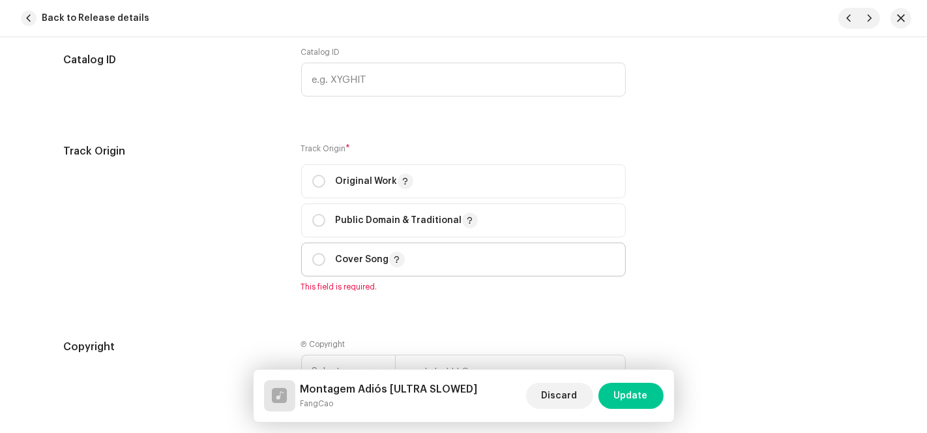
scroll to position [1721, 0]
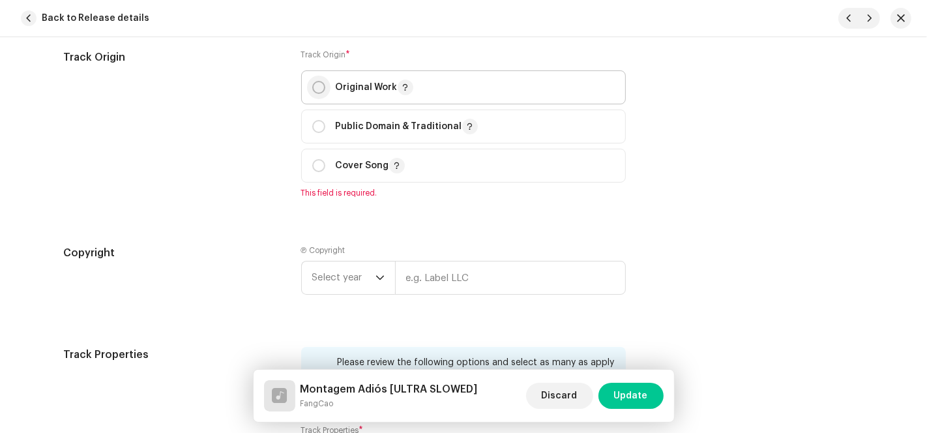
click at [320, 90] on input "radio" at bounding box center [318, 87] width 13 height 13
radio input "true"
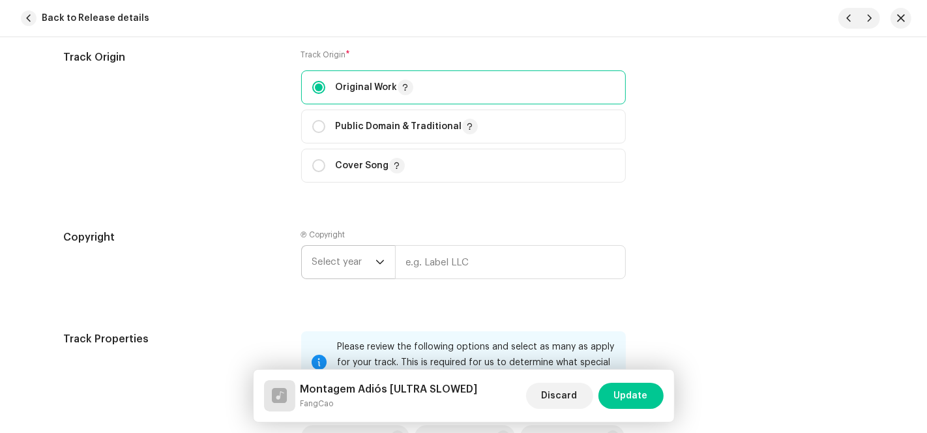
click at [361, 261] on span "Select year" at bounding box center [343, 262] width 63 height 33
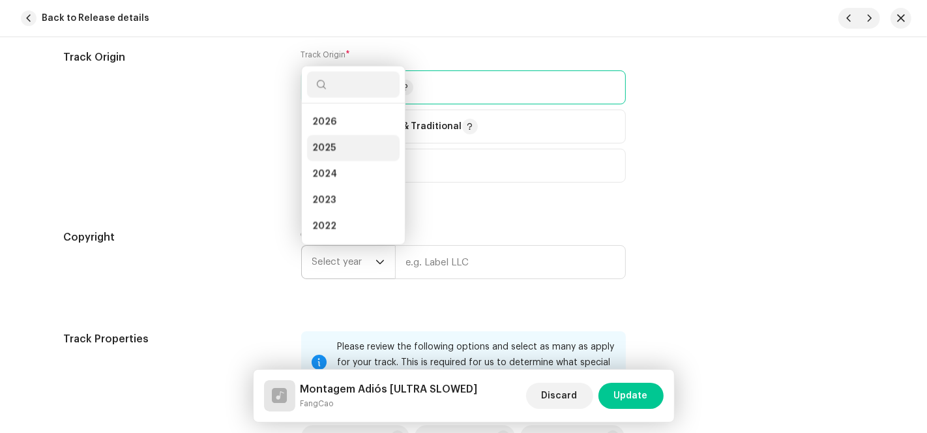
click at [341, 152] on li "2025" at bounding box center [353, 148] width 93 height 26
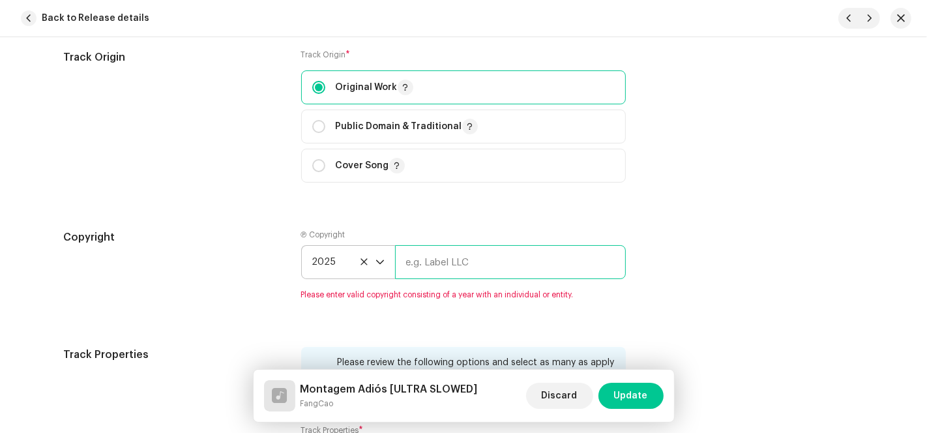
drag, startPoint x: 431, startPoint y: 258, endPoint x: 457, endPoint y: 291, distance: 42.6
click at [431, 260] on input "text" at bounding box center [510, 262] width 231 height 34
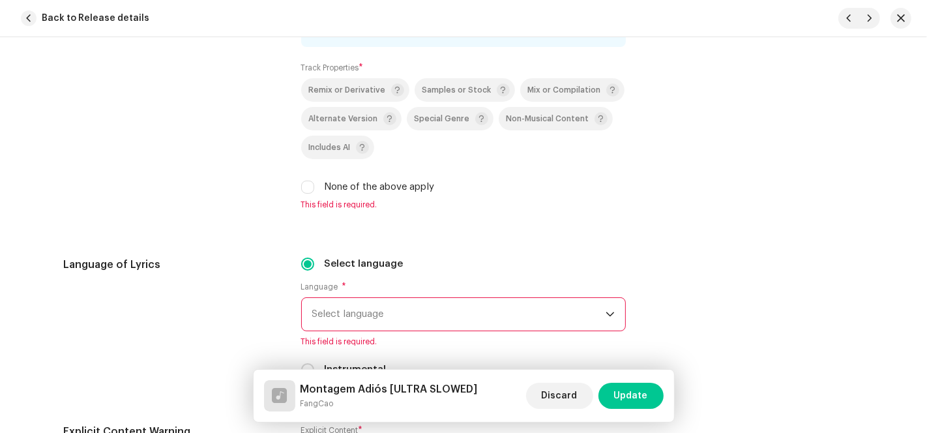
type input "AP-XT"
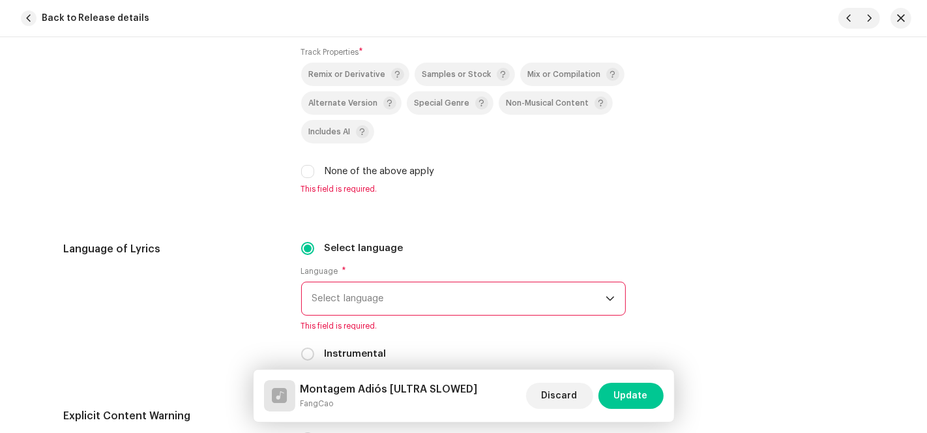
scroll to position [2067, 0]
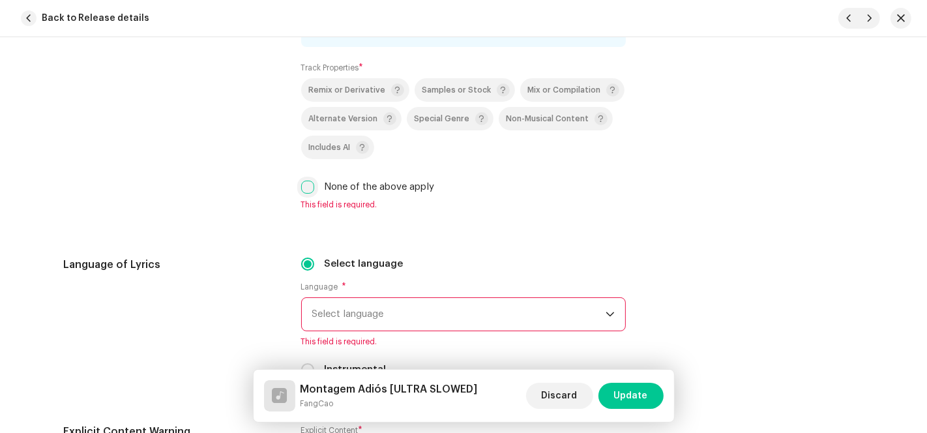
click at [311, 190] on input "None of the above apply" at bounding box center [307, 186] width 13 height 13
checkbox input "true"
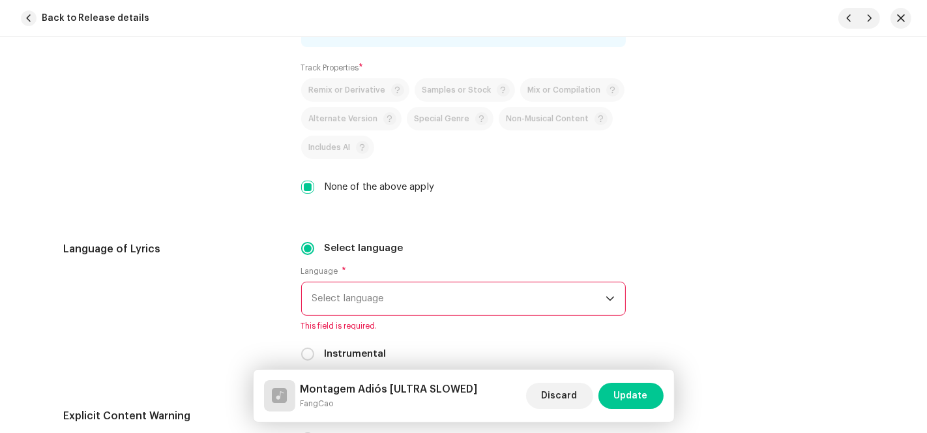
click at [425, 301] on span "Select language" at bounding box center [458, 298] width 293 height 33
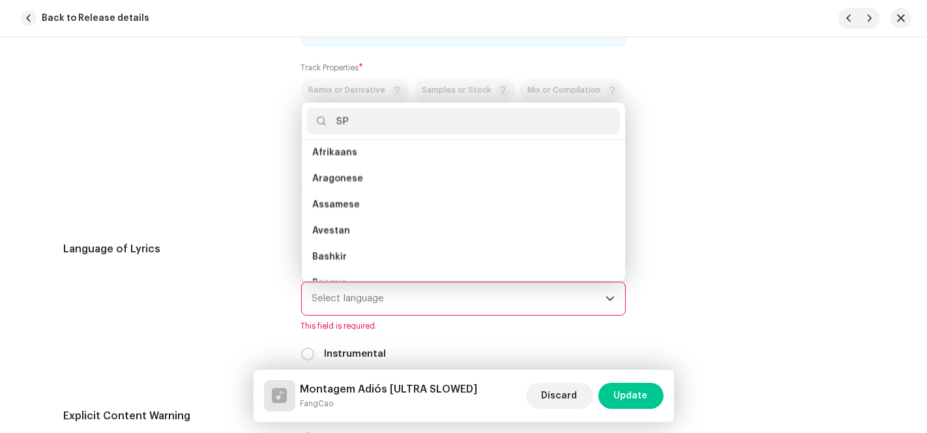
scroll to position [0, 0]
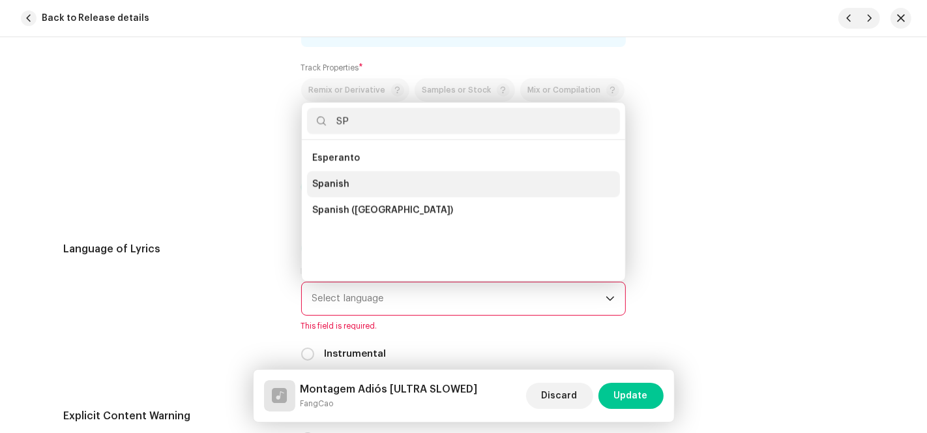
type input "SP"
click at [377, 178] on li "Spanish" at bounding box center [463, 184] width 313 height 26
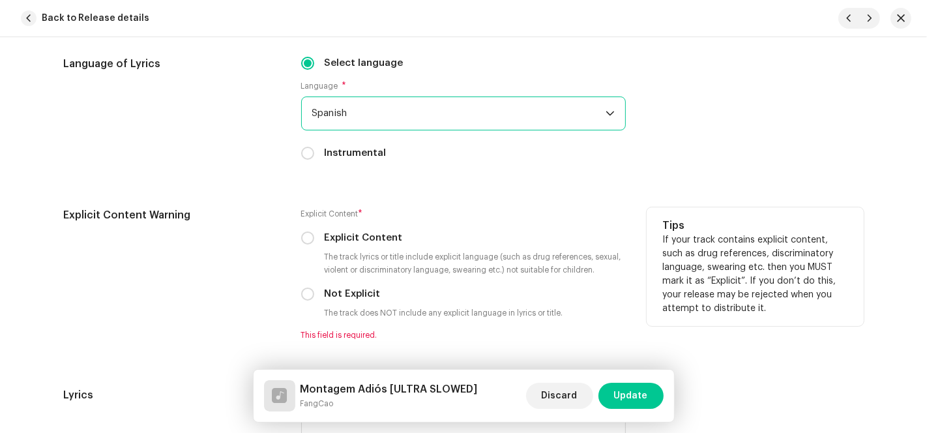
scroll to position [2502, 0]
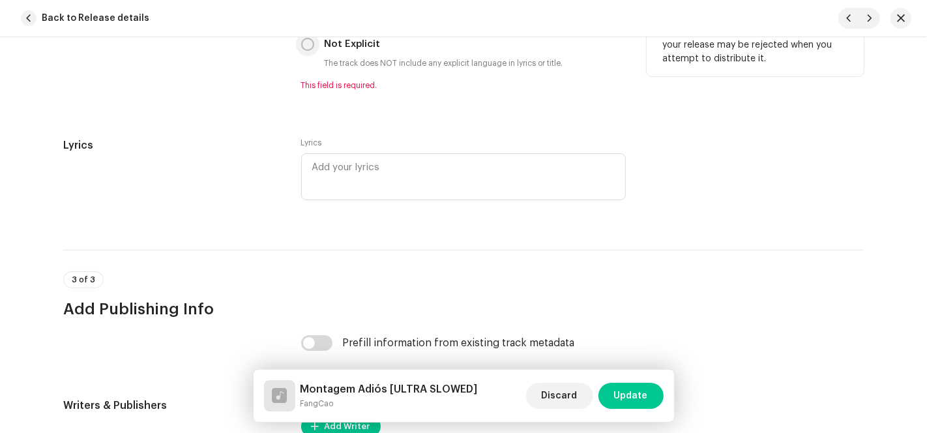
click at [309, 42] on input "Not Explicit" at bounding box center [307, 44] width 13 height 13
radio input "true"
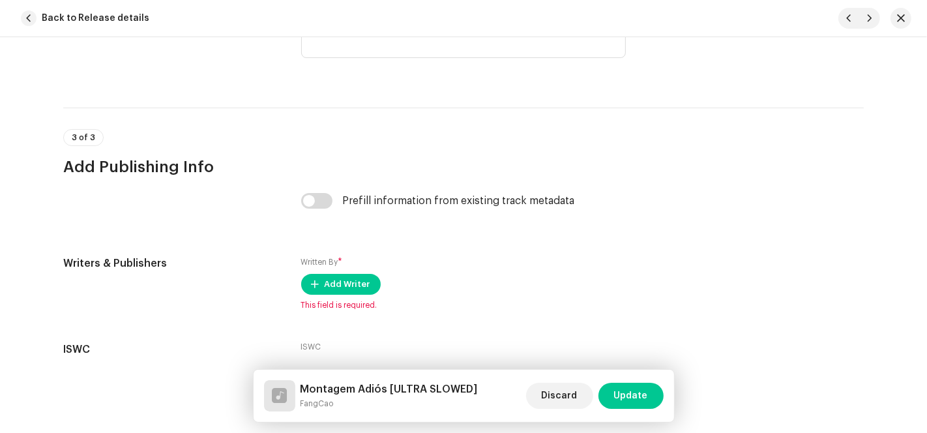
scroll to position [2719, 0]
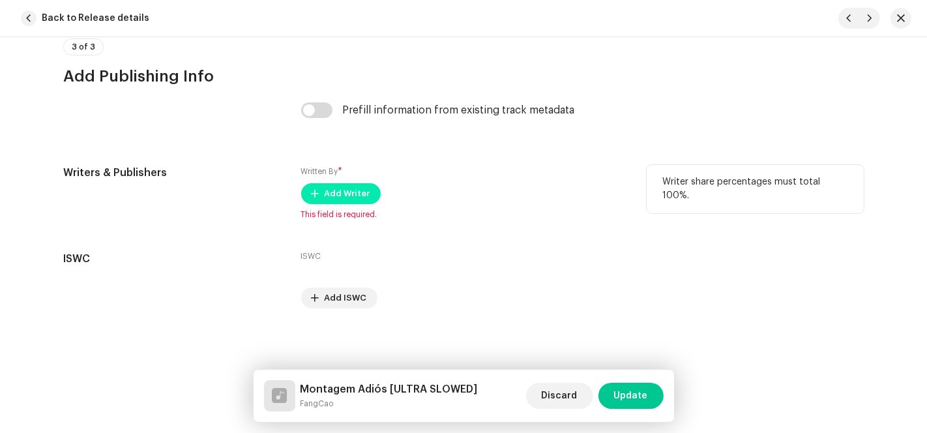
click at [335, 205] on div "Written By * Add Writer This field is required." at bounding box center [463, 192] width 324 height 55
click at [346, 204] on span "Add Writer" at bounding box center [347, 193] width 46 height 26
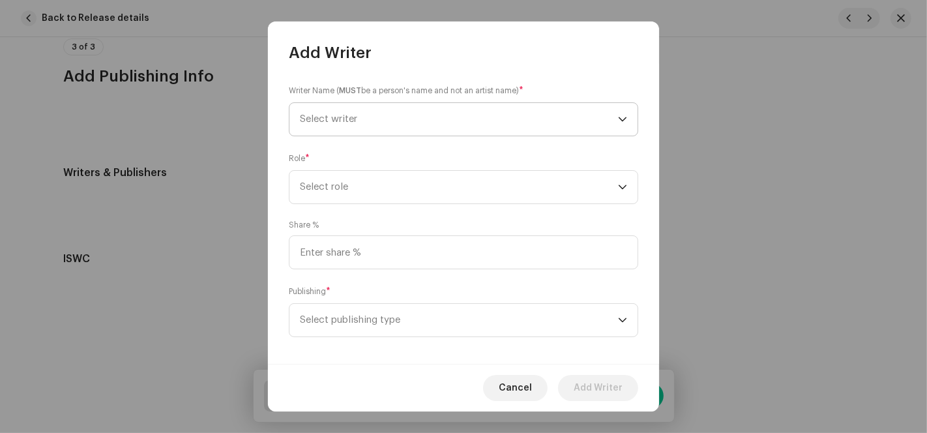
click at [601, 109] on span "Select writer" at bounding box center [459, 119] width 318 height 33
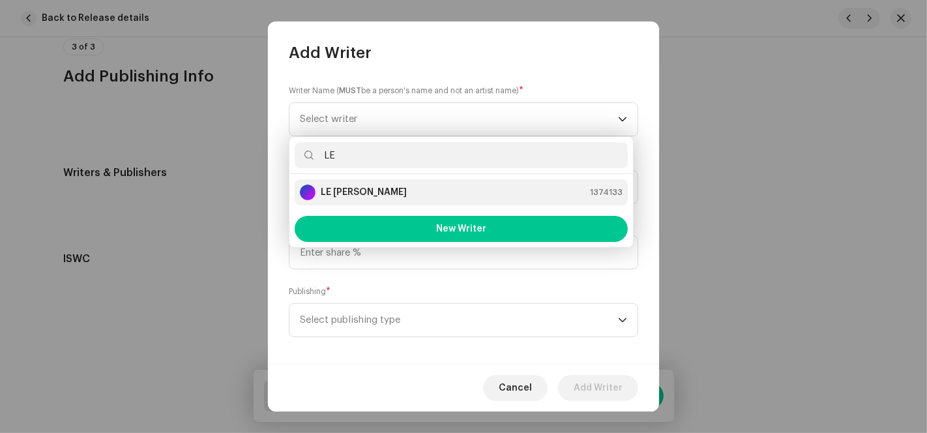
type input "LE"
click at [385, 182] on li "LE [PERSON_NAME] 1374133" at bounding box center [461, 192] width 333 height 26
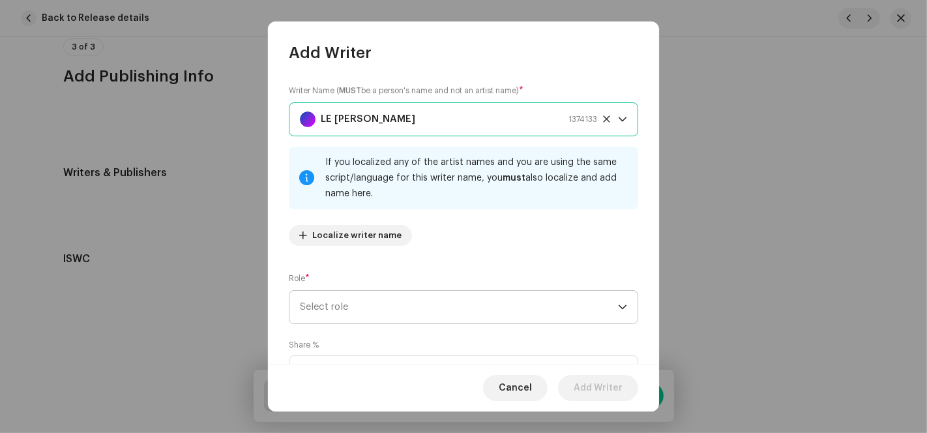
click at [397, 311] on span "Select role" at bounding box center [459, 307] width 318 height 33
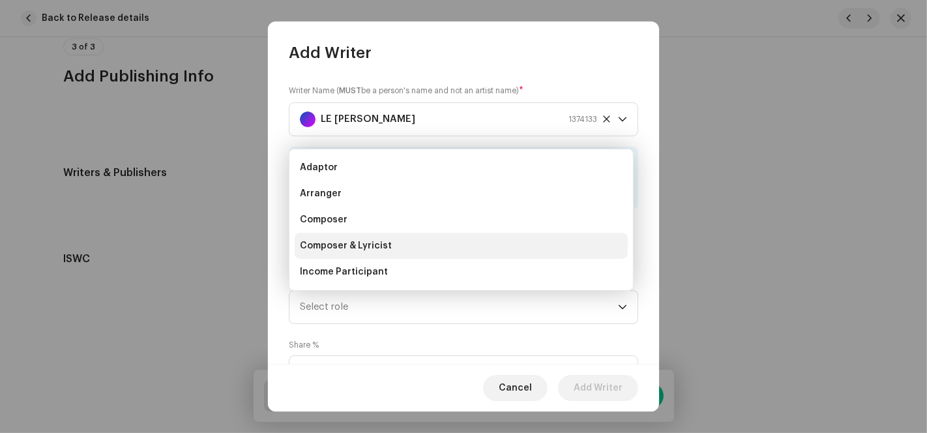
click at [352, 235] on li "Composer & Lyricist" at bounding box center [461, 246] width 333 height 26
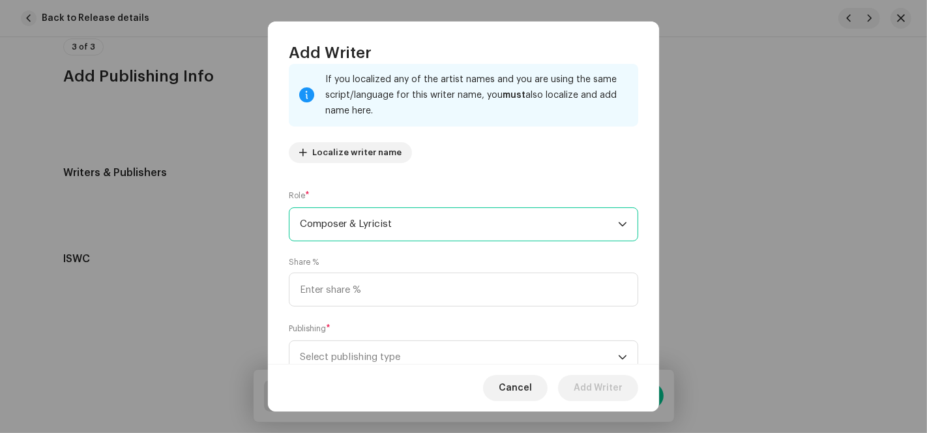
scroll to position [130, 0]
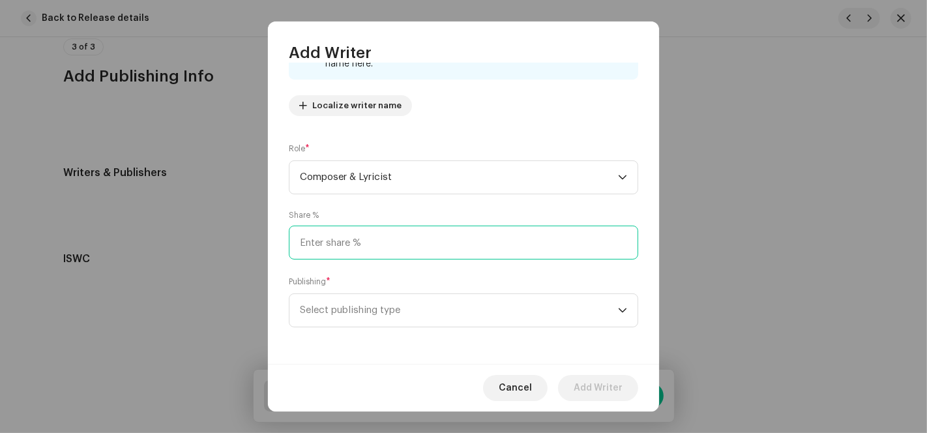
click at [359, 250] on input at bounding box center [463, 242] width 349 height 34
type input "100.00"
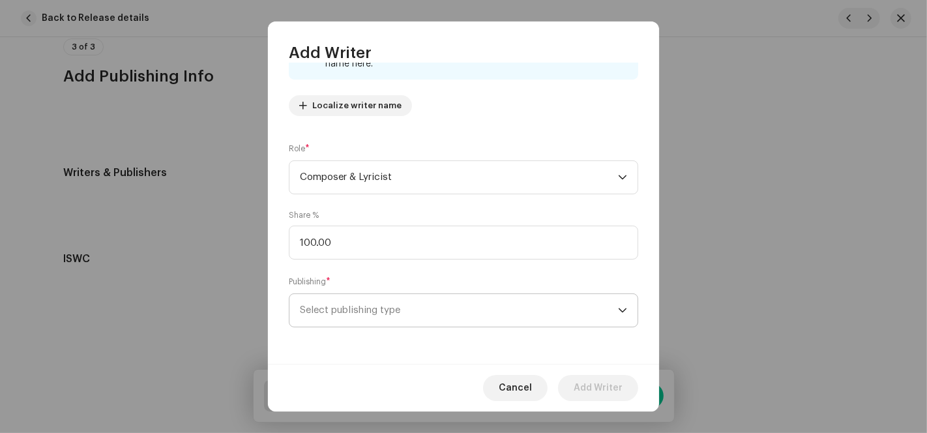
click at [351, 311] on span "Select publishing type" at bounding box center [459, 310] width 318 height 33
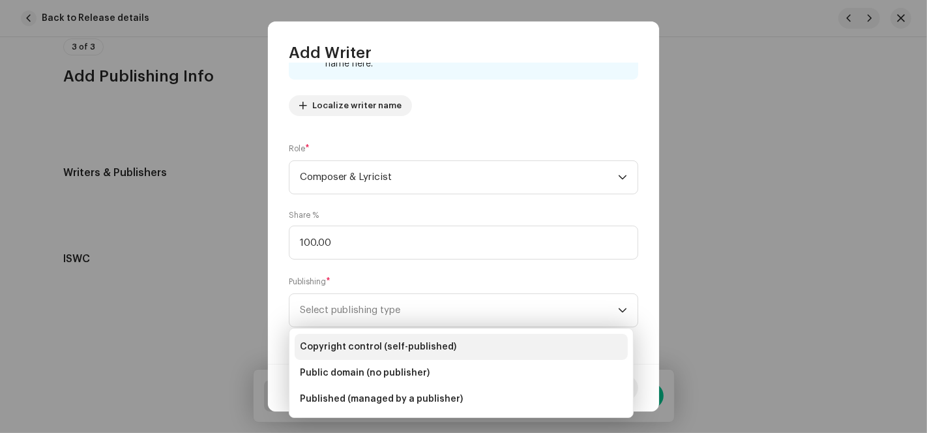
click at [352, 344] on span "Copyright control (self-published)" at bounding box center [378, 346] width 156 height 13
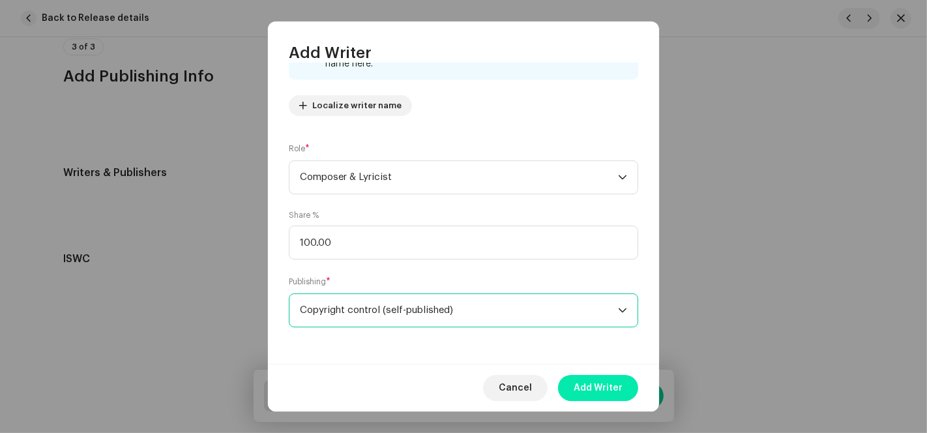
click at [616, 384] on span "Add Writer" at bounding box center [597, 388] width 49 height 26
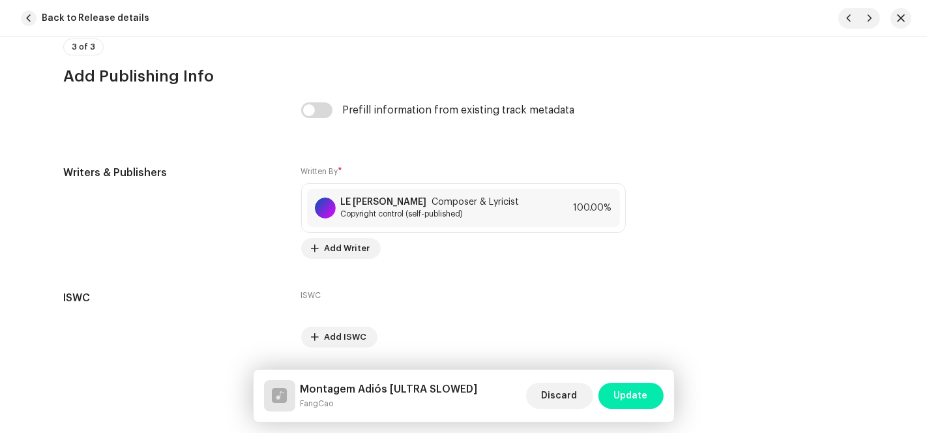
click at [626, 394] on span "Update" at bounding box center [631, 395] width 34 height 26
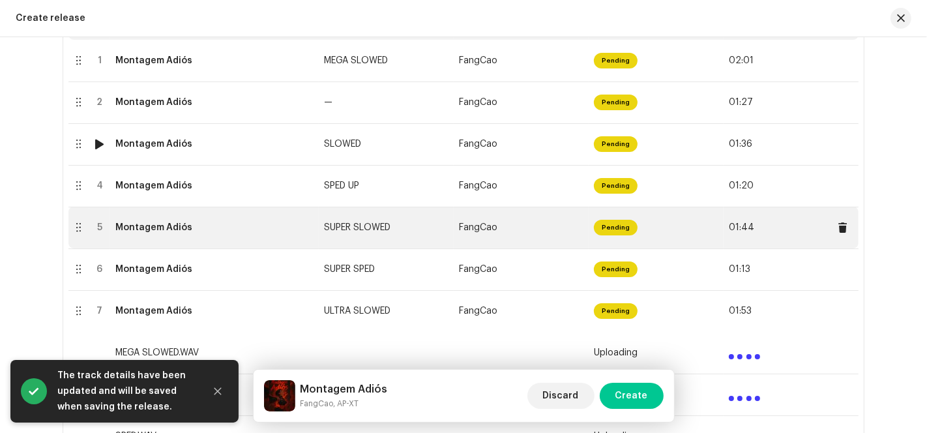
scroll to position [326, 0]
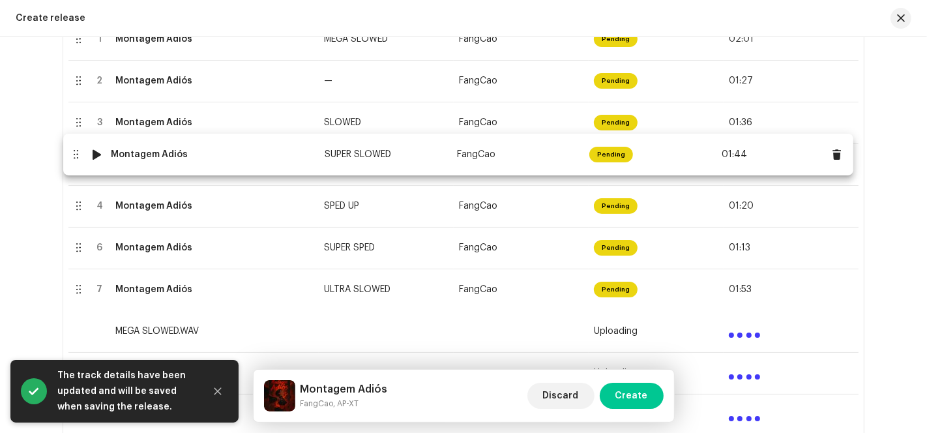
drag, startPoint x: 156, startPoint y: 215, endPoint x: 154, endPoint y: 164, distance: 50.9
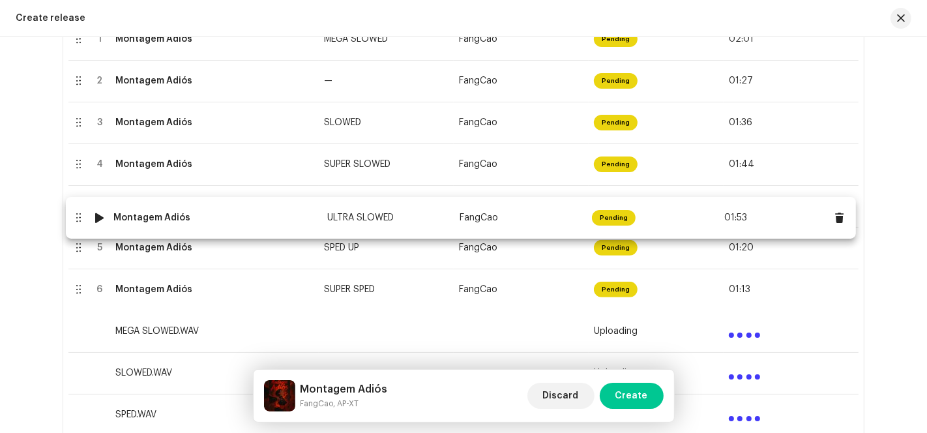
drag, startPoint x: 152, startPoint y: 291, endPoint x: 152, endPoint y: 220, distance: 71.0
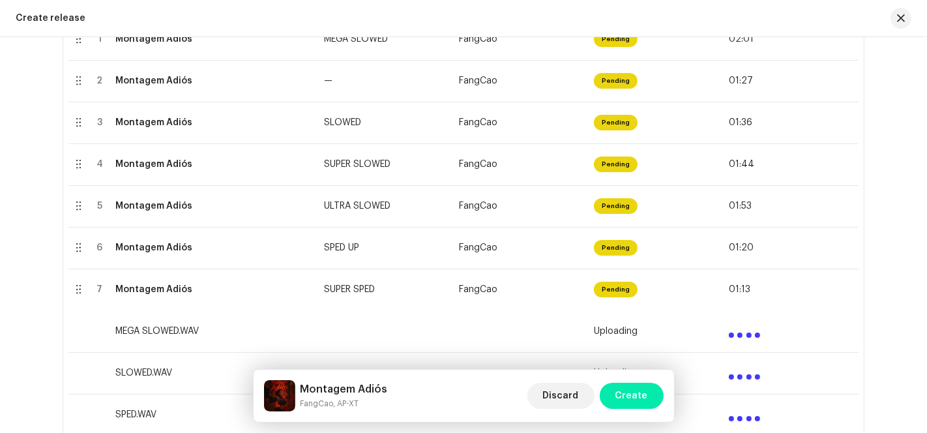
click at [621, 401] on span "Create" at bounding box center [631, 395] width 33 height 26
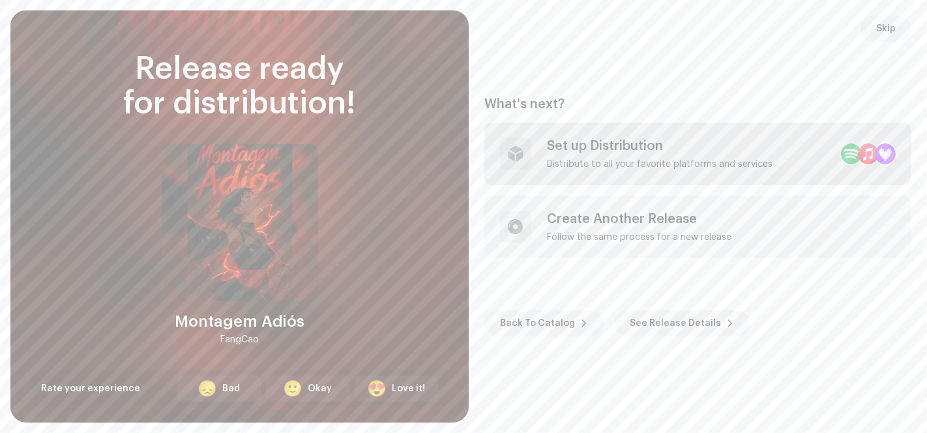
click at [678, 151] on div "Set up Distribution" at bounding box center [659, 146] width 225 height 16
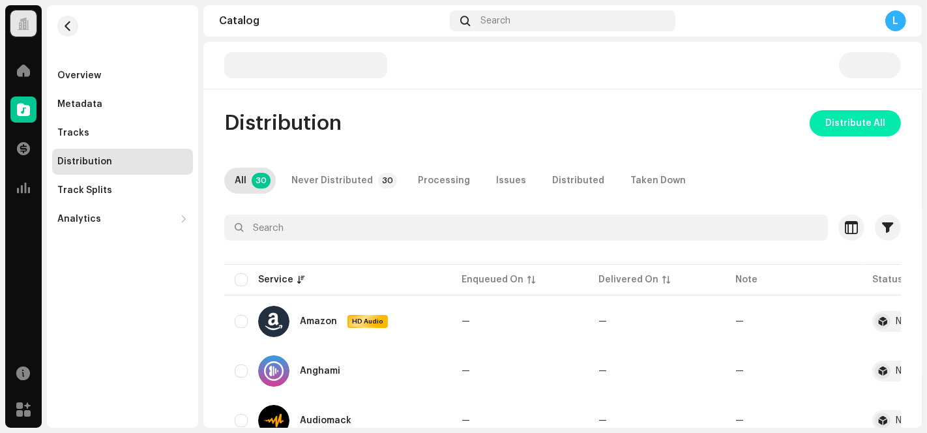
click at [832, 111] on span "Distribute All" at bounding box center [855, 123] width 60 height 26
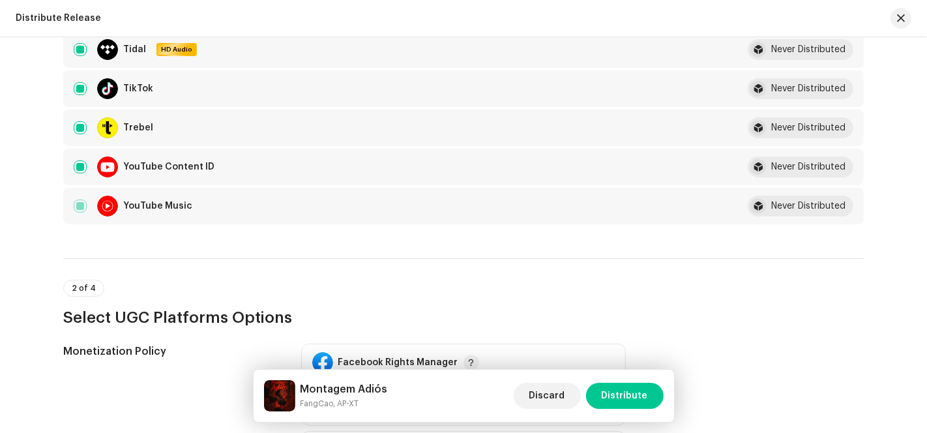
scroll to position [1158, 0]
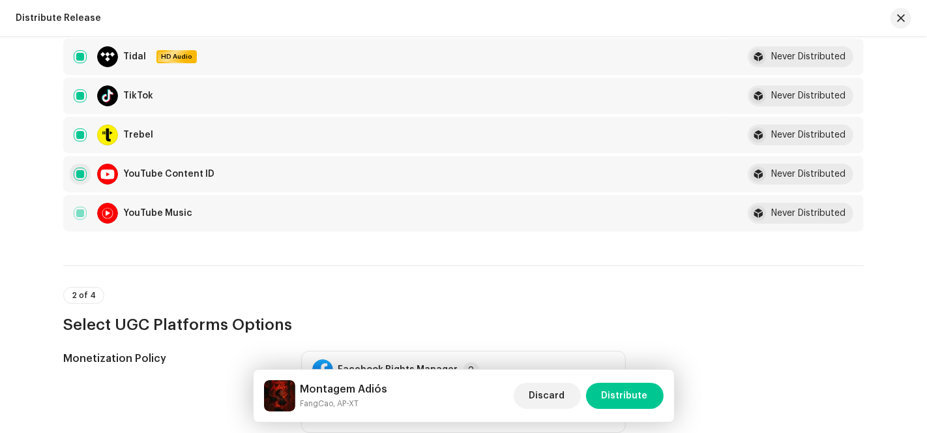
click at [74, 167] on input "checkbox" at bounding box center [80, 173] width 13 height 13
checkbox input "false"
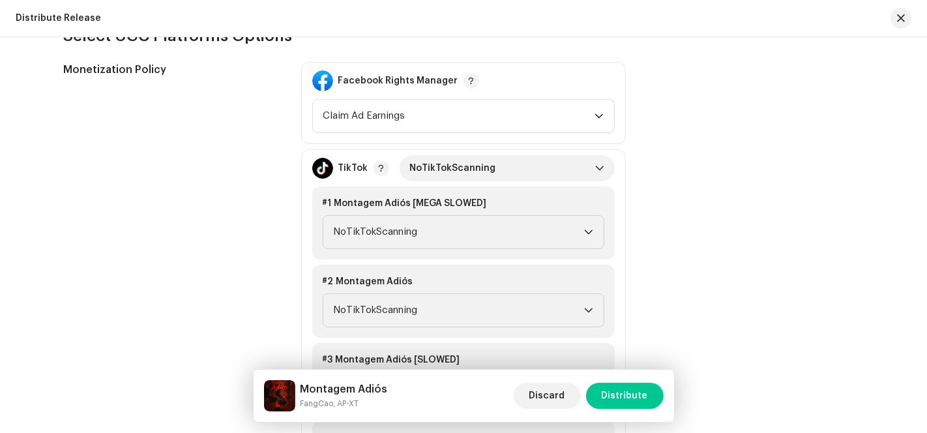
scroll to position [1448, 0]
click at [588, 158] on span "NoTikTokScanning" at bounding box center [502, 167] width 185 height 26
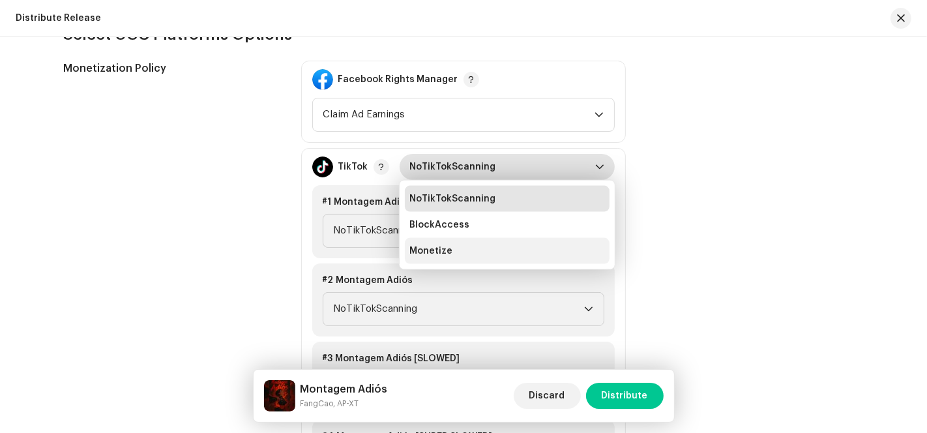
click at [463, 246] on li "Monetize" at bounding box center [507, 251] width 205 height 26
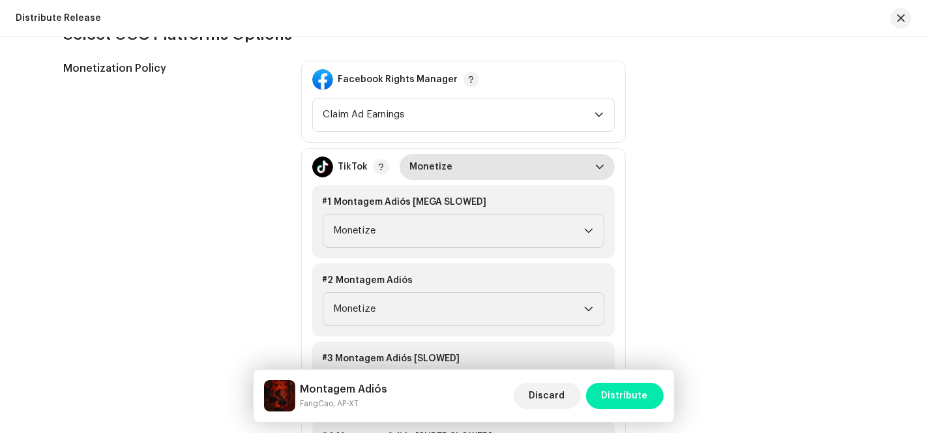
click at [643, 401] on span "Distribute" at bounding box center [624, 395] width 46 height 26
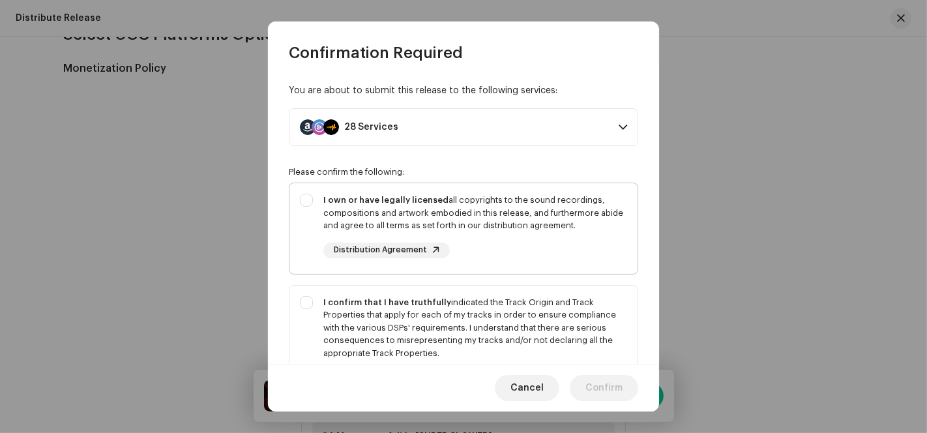
click at [306, 190] on div "I own or have legally licensed all copyrights to the sound recordings, composit…" at bounding box center [463, 225] width 348 height 85
checkbox input "true"
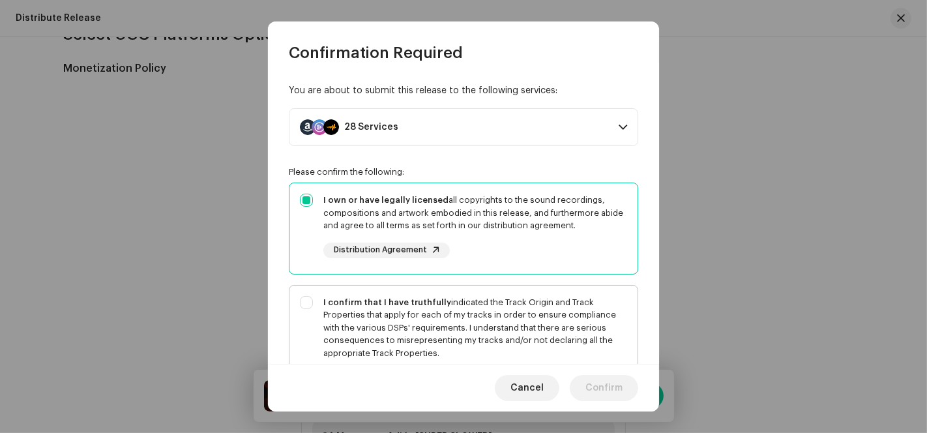
click at [311, 296] on div "I confirm that I have truthfully indicated the Track Origin and Track Propertie…" at bounding box center [463, 340] width 348 height 111
checkbox input "true"
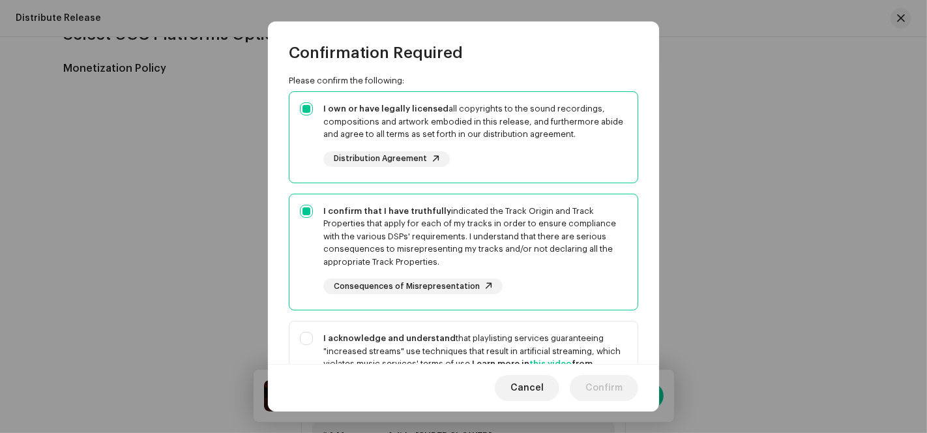
scroll to position [145, 0]
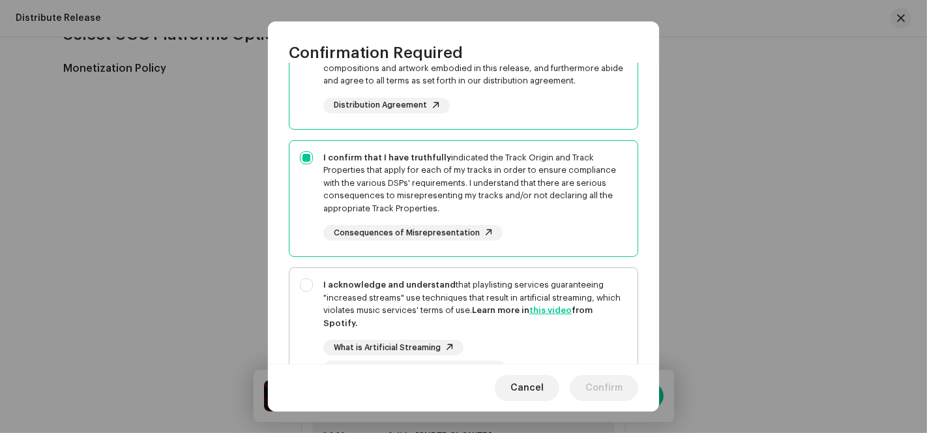
click at [302, 278] on div "I acknowledge and understand that playlisting services guaranteeing "increased …" at bounding box center [463, 327] width 348 height 119
checkbox input "true"
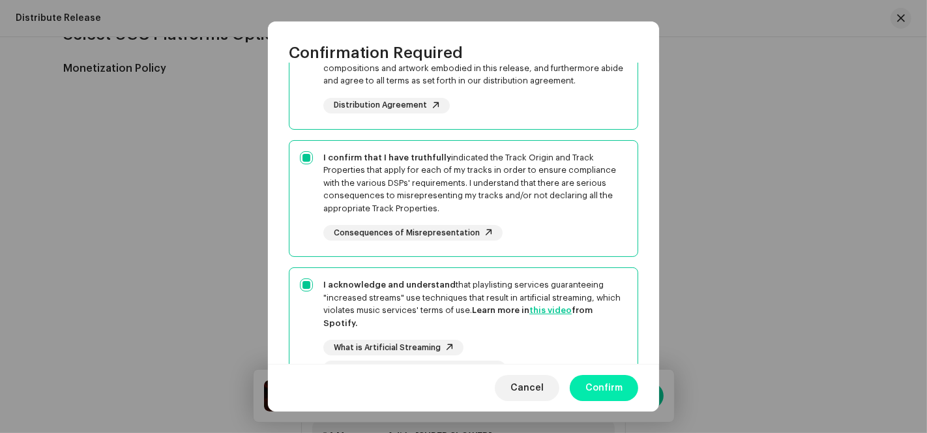
click at [596, 389] on span "Confirm" at bounding box center [603, 388] width 37 height 26
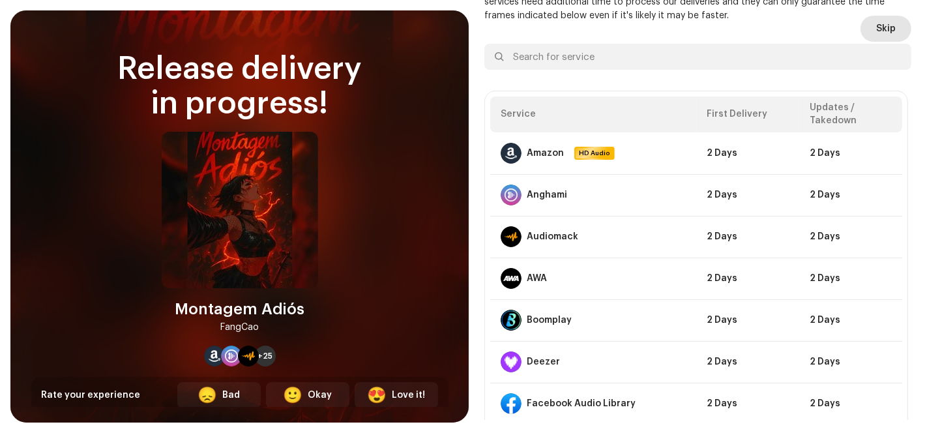
click at [899, 27] on button "Skip" at bounding box center [885, 29] width 51 height 26
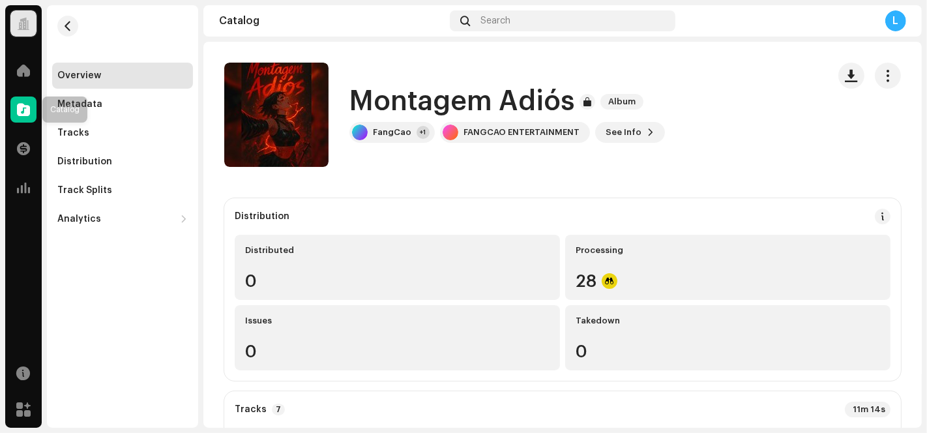
click at [14, 110] on div at bounding box center [23, 109] width 26 height 26
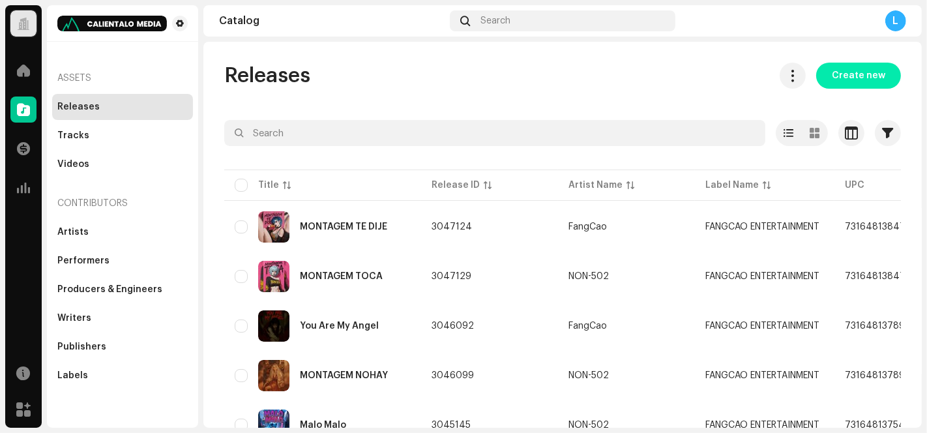
click at [870, 66] on span "Create new" at bounding box center [857, 76] width 53 height 26
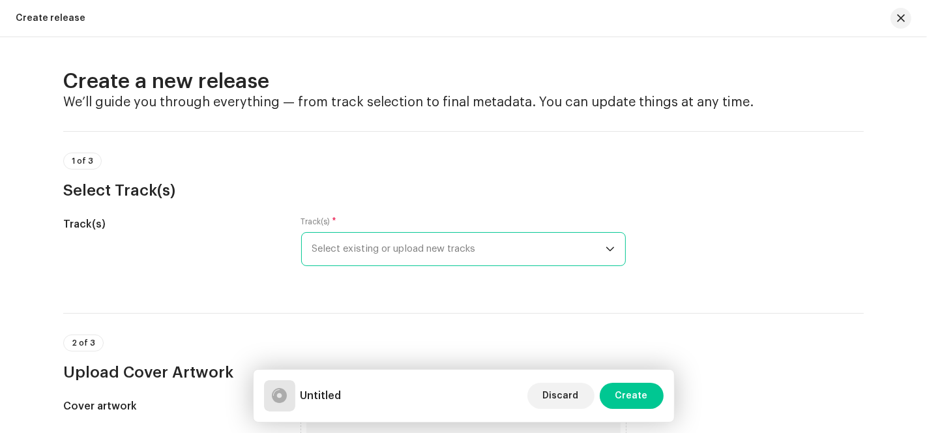
click at [501, 248] on span "Select existing or upload new tracks" at bounding box center [458, 249] width 293 height 33
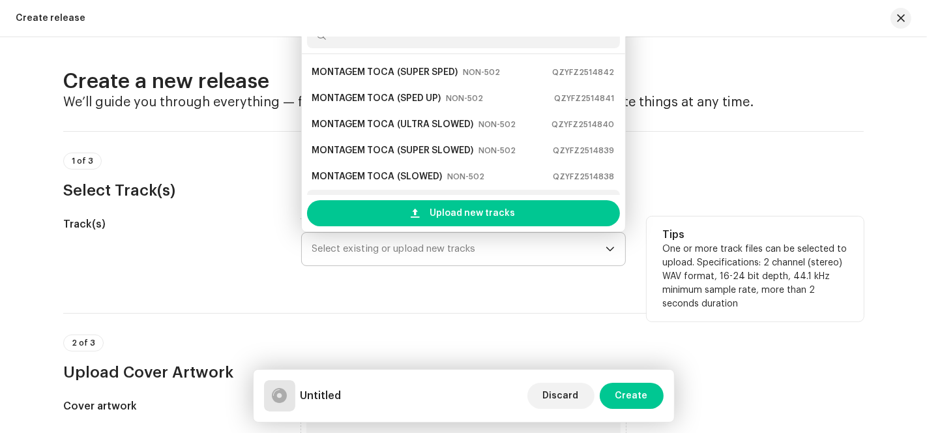
scroll to position [20, 0]
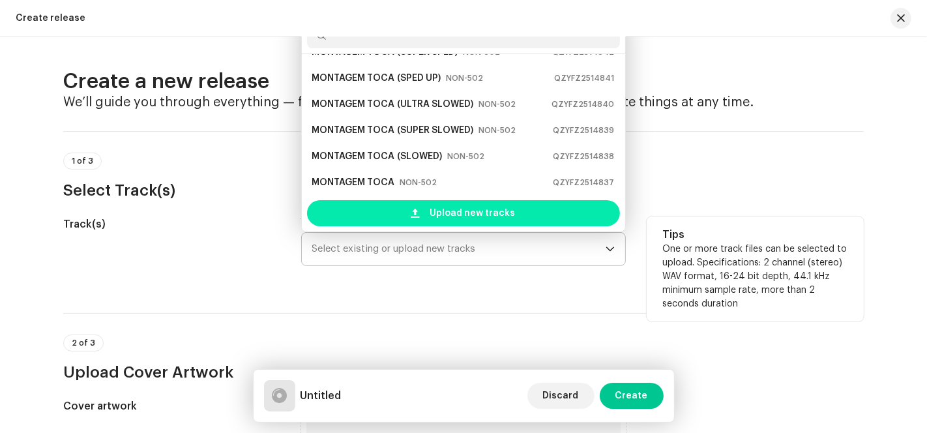
click at [437, 210] on span "Upload new tracks" at bounding box center [472, 213] width 85 height 26
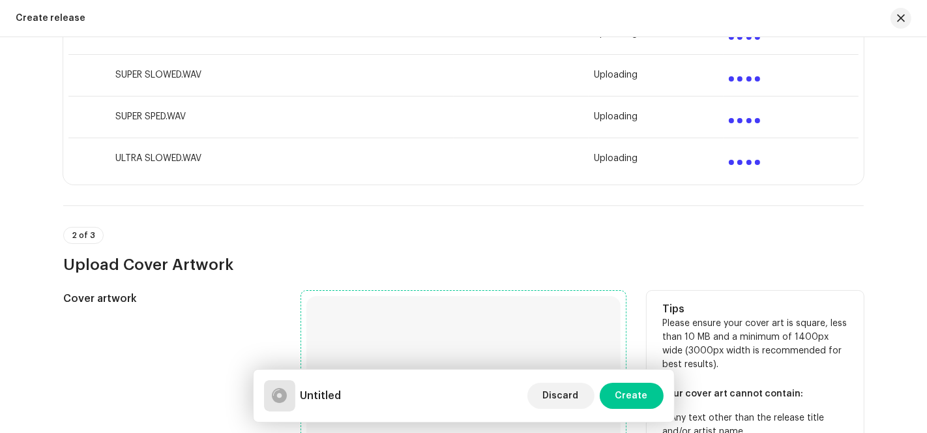
scroll to position [652, 0]
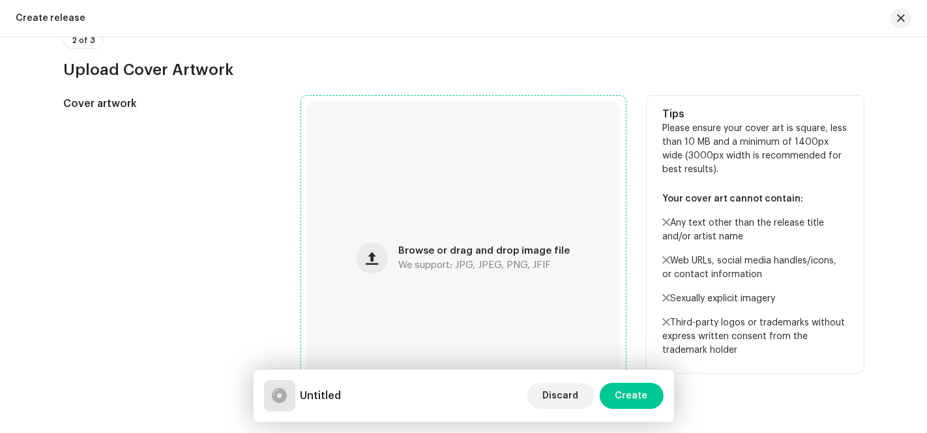
click at [407, 276] on div "Browse or drag and drop image file We support: JPG, JPEG, PNG, JFIF" at bounding box center [463, 258] width 314 height 314
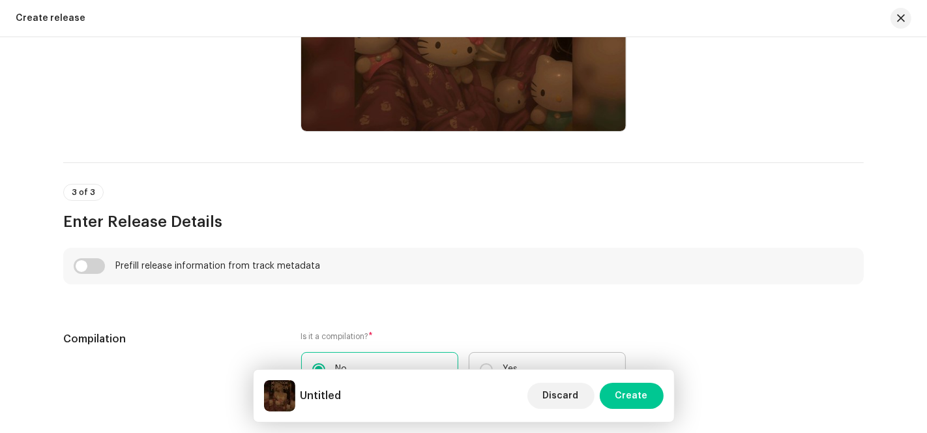
scroll to position [1252, 0]
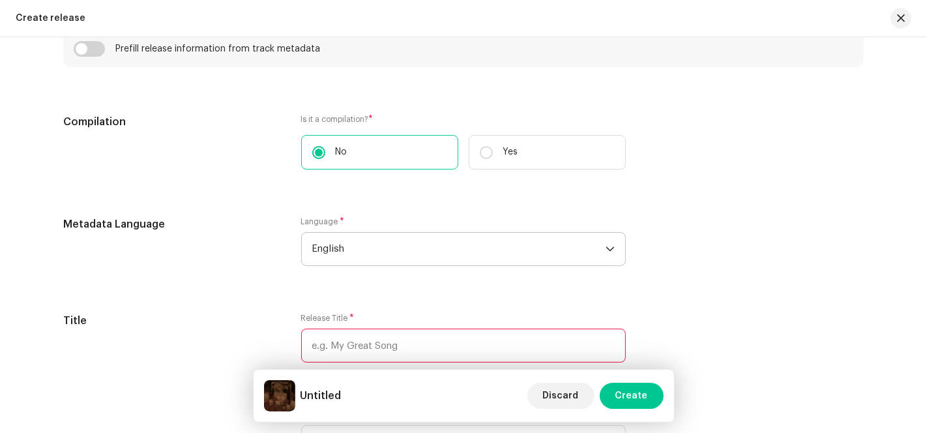
click at [349, 252] on span "English" at bounding box center [458, 249] width 293 height 33
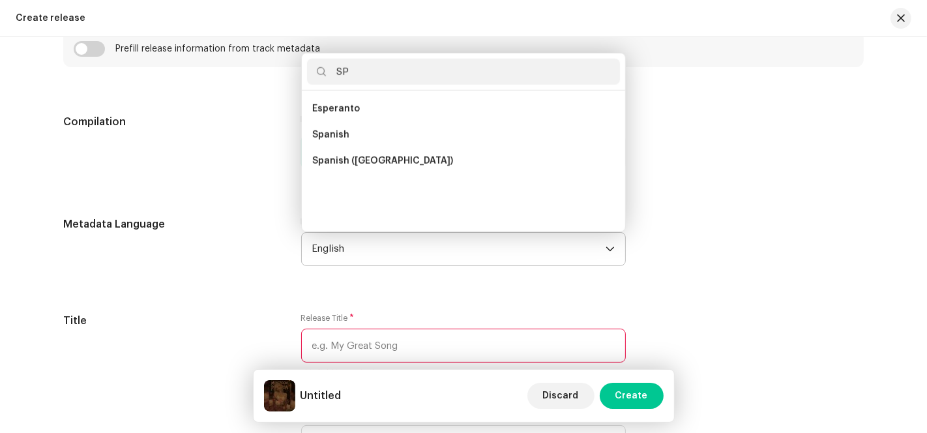
scroll to position [0, 0]
type input "SP"
click at [381, 126] on li "Spanish" at bounding box center [463, 135] width 313 height 26
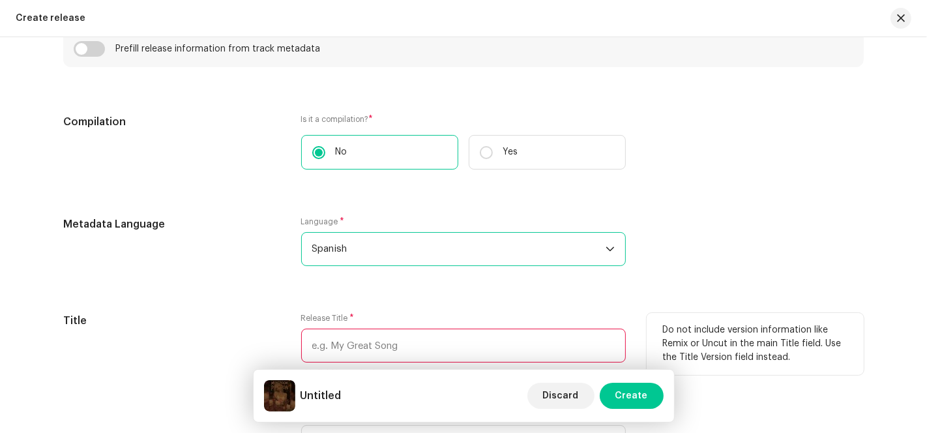
click at [336, 348] on input "text" at bounding box center [463, 345] width 324 height 34
paste input "MONTAGEM PERDÓN"
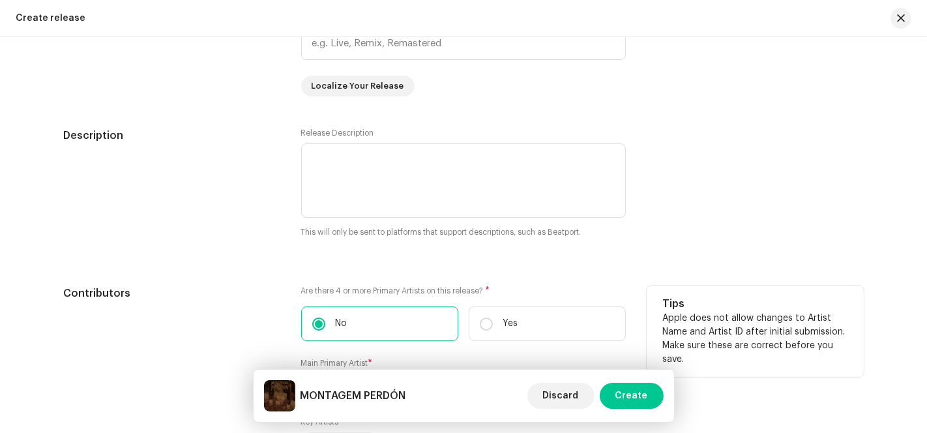
scroll to position [1759, 0]
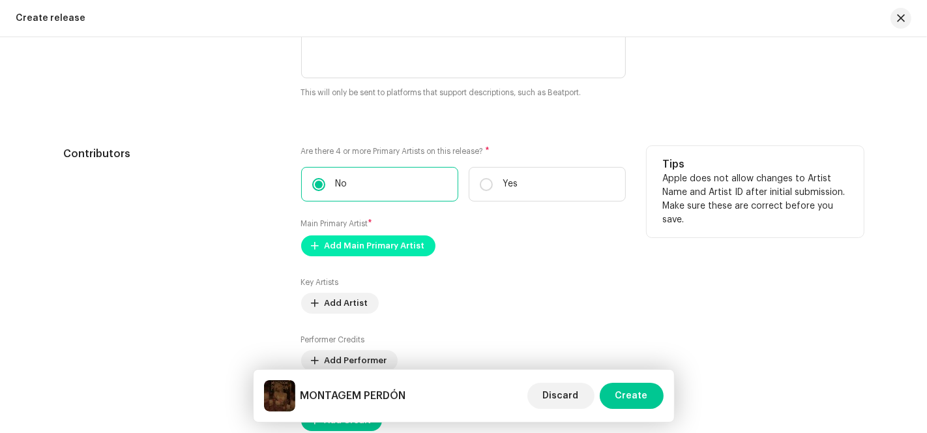
type input "MONTAGEM PERDÓN"
click at [355, 248] on span "Add Main Primary Artist" at bounding box center [374, 246] width 100 height 26
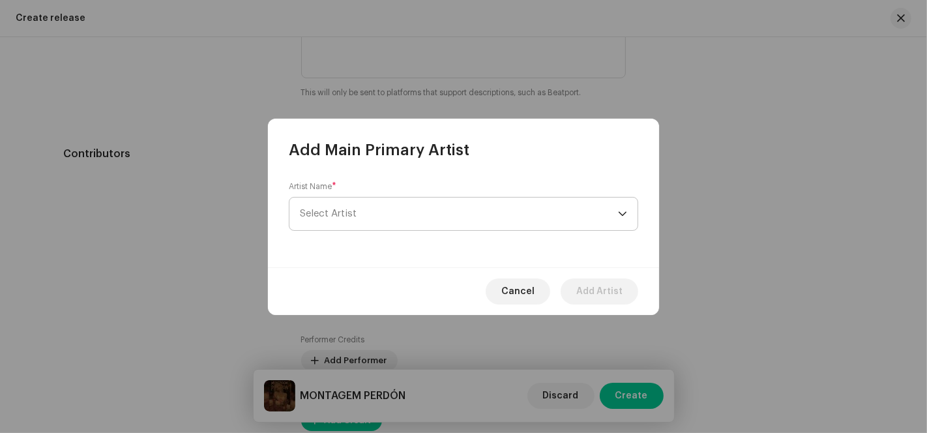
click at [537, 201] on span "Select Artist" at bounding box center [459, 213] width 318 height 33
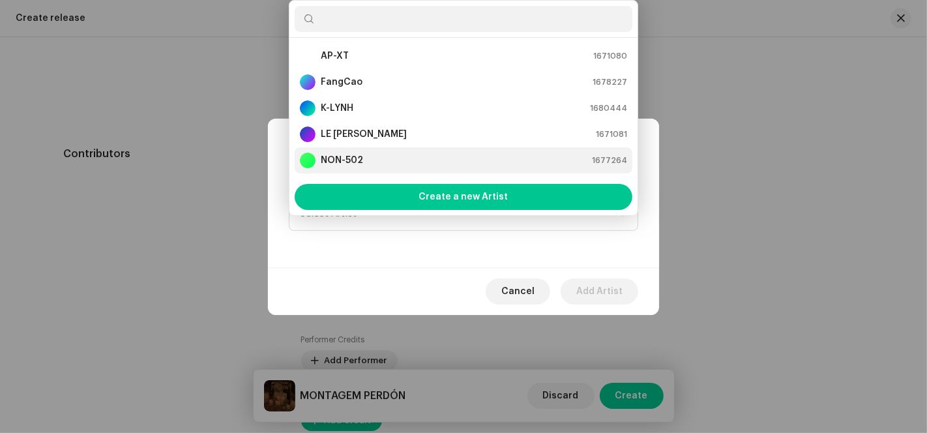
scroll to position [20, 0]
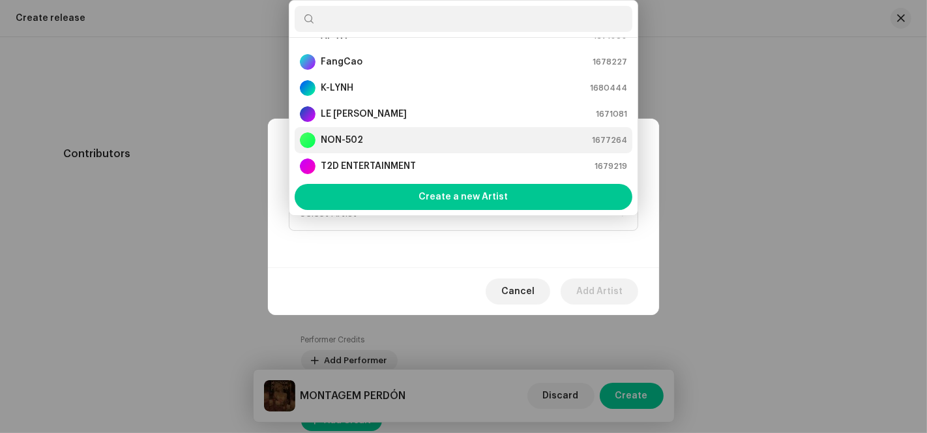
click at [373, 137] on div "NON-502 1677264" at bounding box center [463, 140] width 327 height 16
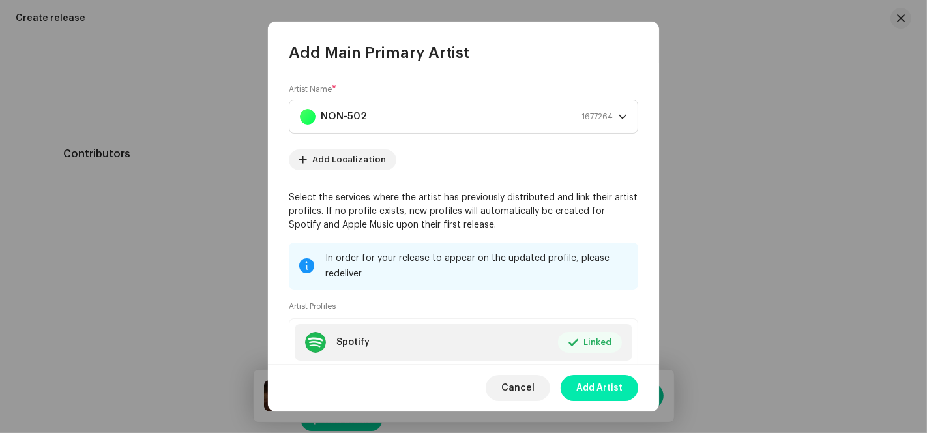
click at [599, 388] on span "Add Artist" at bounding box center [599, 388] width 46 height 26
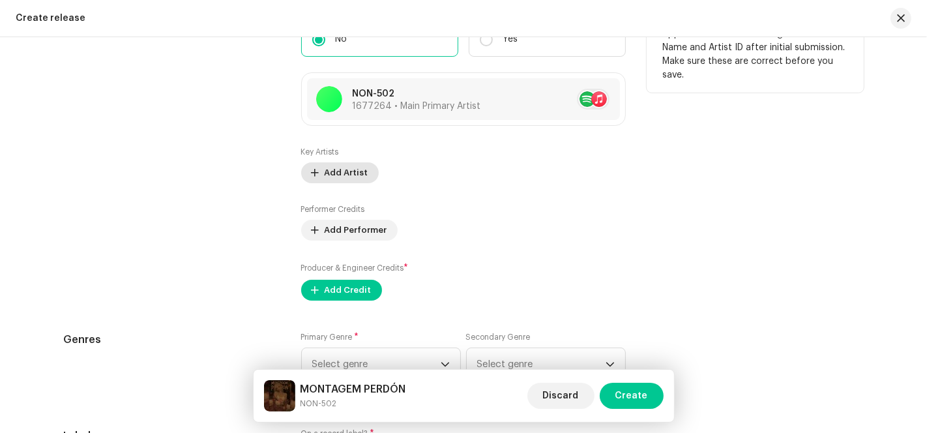
click at [343, 172] on span "Add Artist" at bounding box center [346, 173] width 44 height 26
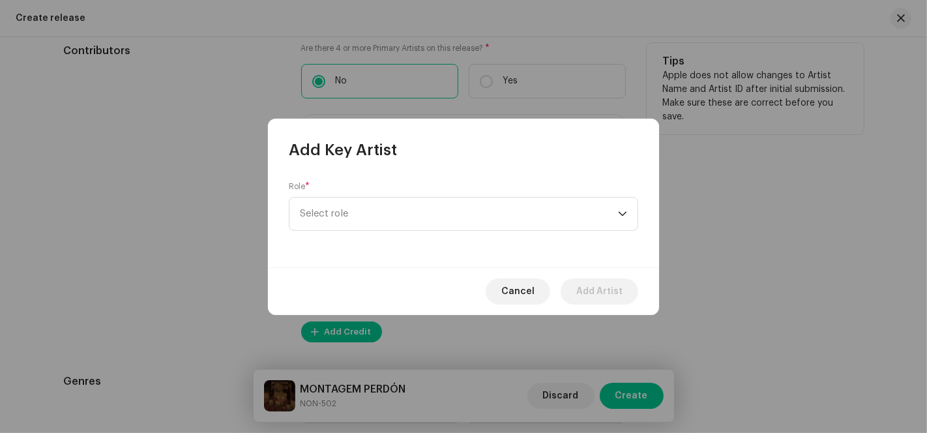
scroll to position [1945, 0]
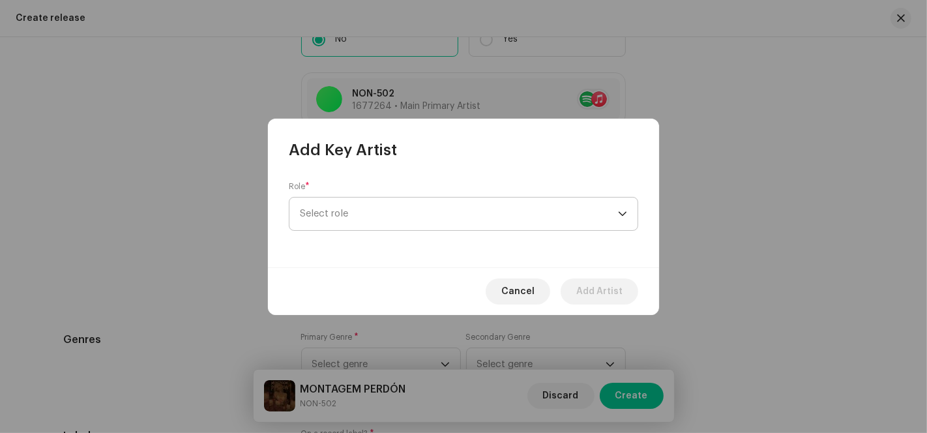
click at [502, 221] on span "Select role" at bounding box center [459, 213] width 318 height 33
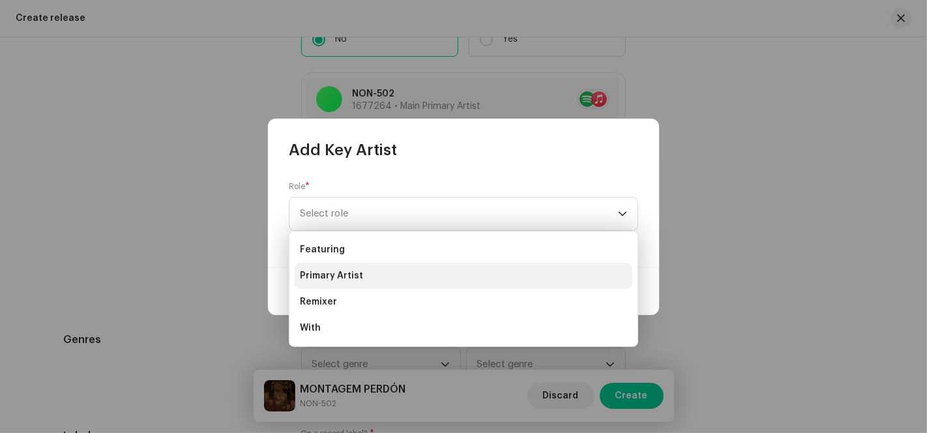
click at [373, 274] on li "Primary Artist" at bounding box center [464, 276] width 338 height 26
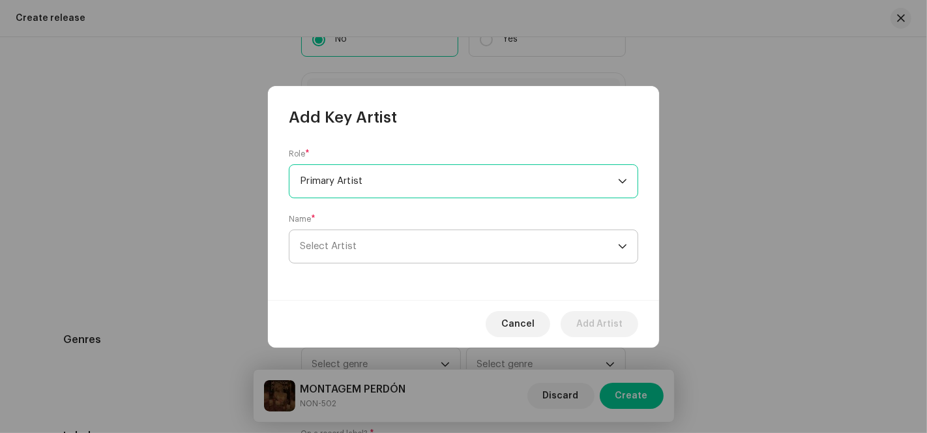
click at [382, 246] on span "Select Artist" at bounding box center [459, 246] width 318 height 33
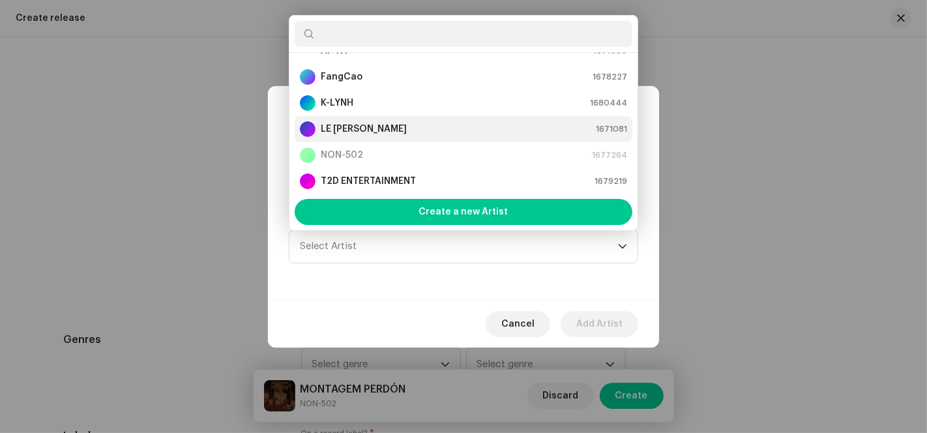
scroll to position [0, 0]
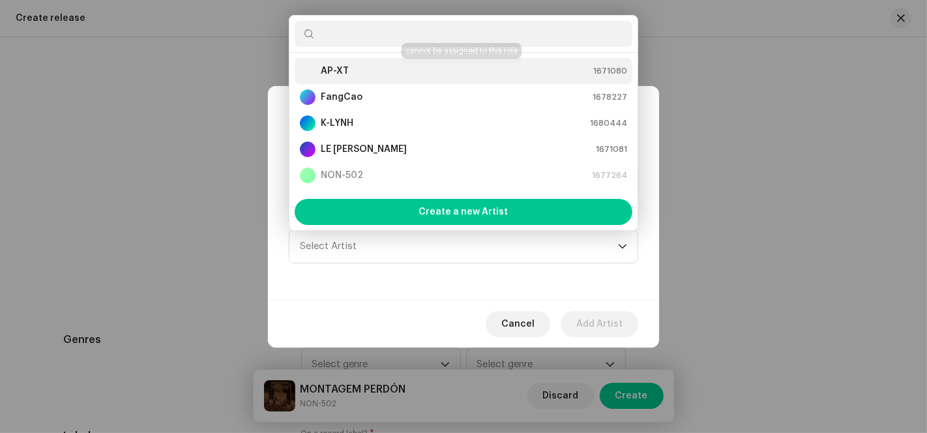
click at [355, 74] on div "AP-XT 1671080" at bounding box center [463, 71] width 327 height 16
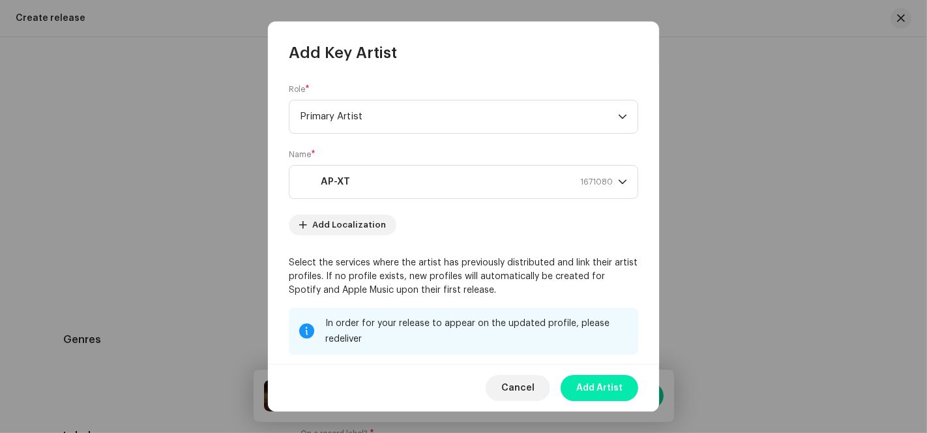
click at [602, 387] on span "Add Artist" at bounding box center [599, 388] width 46 height 26
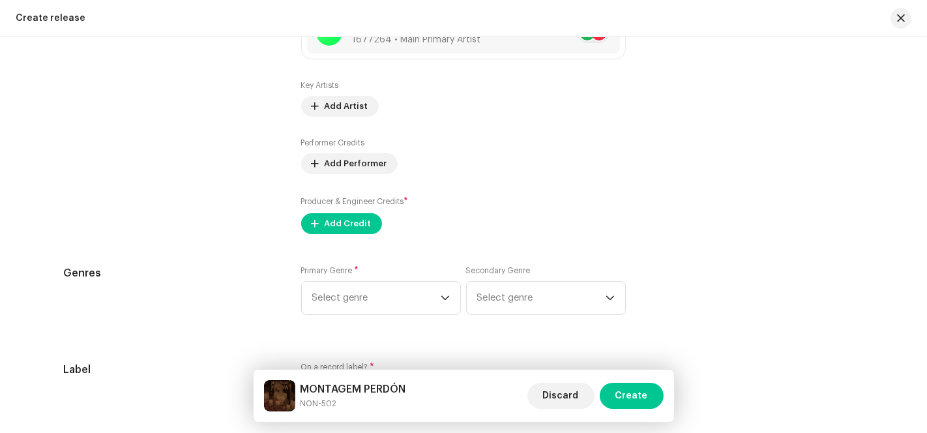
scroll to position [2090, 0]
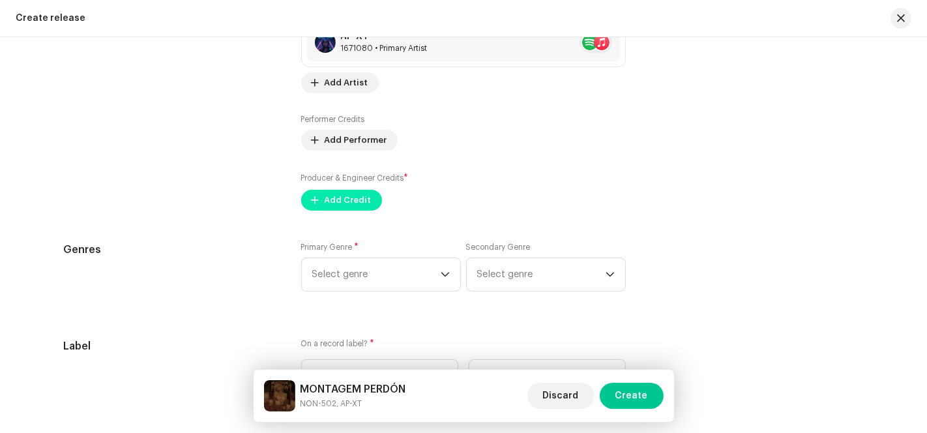
click at [352, 201] on span "Add Credit" at bounding box center [347, 200] width 47 height 26
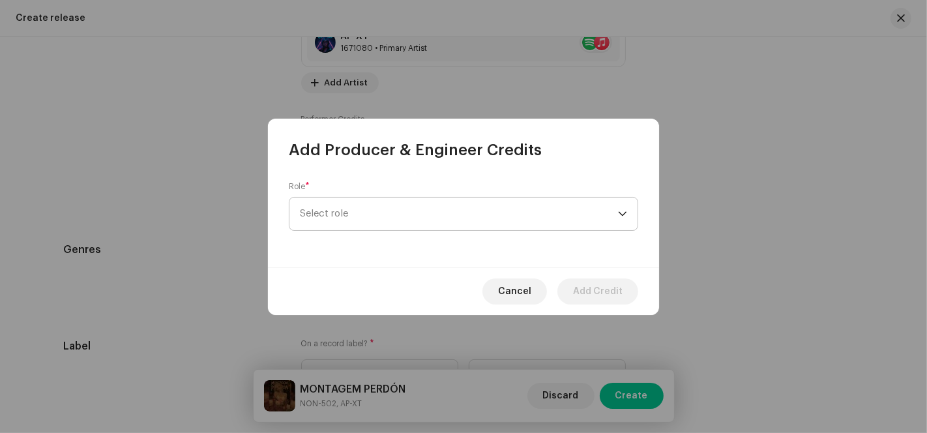
click at [500, 213] on span "Select role" at bounding box center [459, 213] width 318 height 33
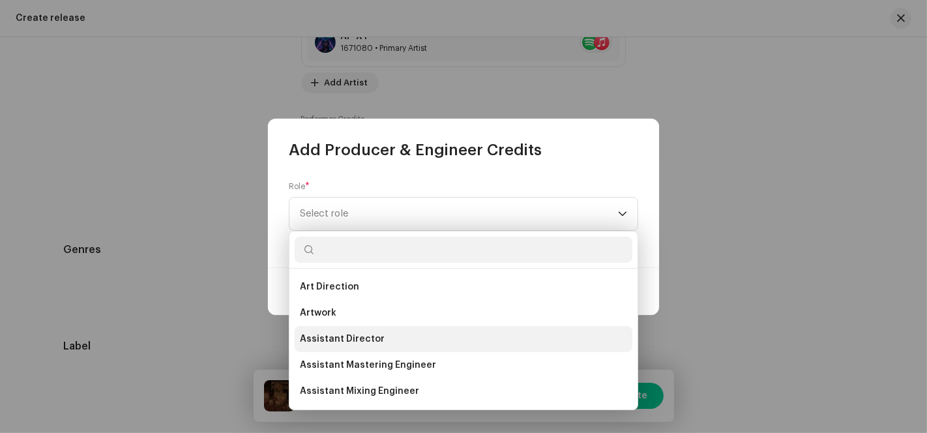
click at [348, 335] on span "Assistant Director" at bounding box center [342, 338] width 85 height 13
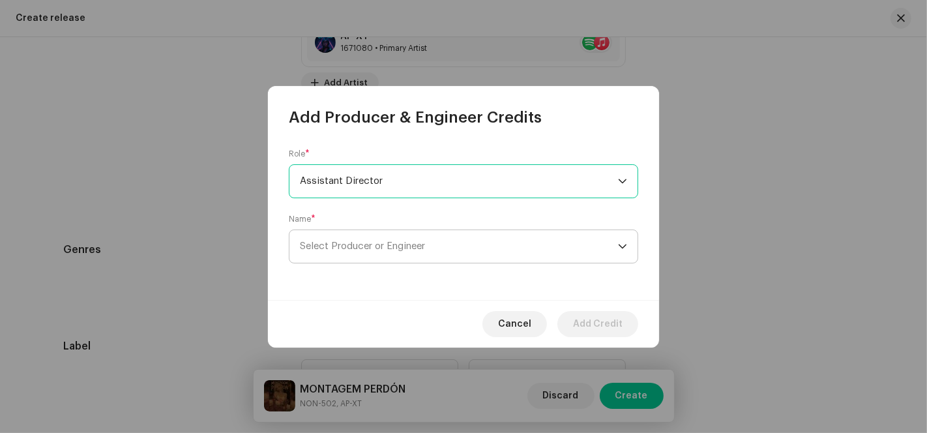
click at [401, 249] on span "Select Producer or Engineer" at bounding box center [362, 246] width 125 height 10
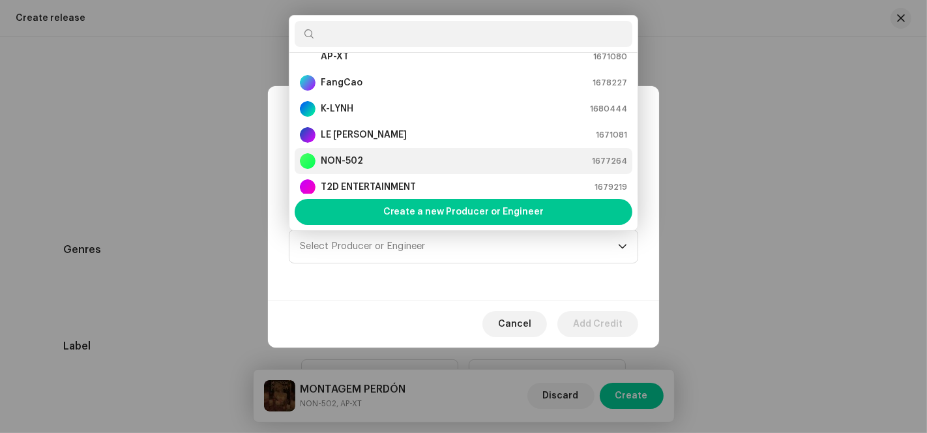
scroll to position [26, 0]
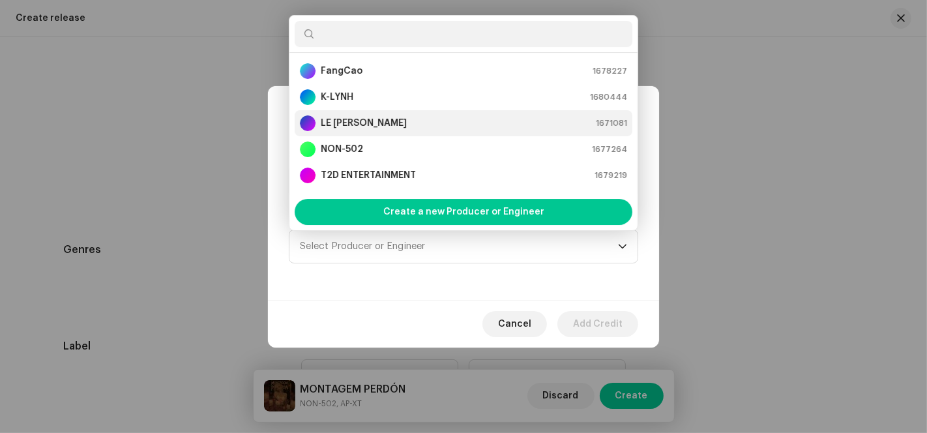
click at [367, 119] on div "LE [PERSON_NAME] 1671081" at bounding box center [463, 123] width 327 height 16
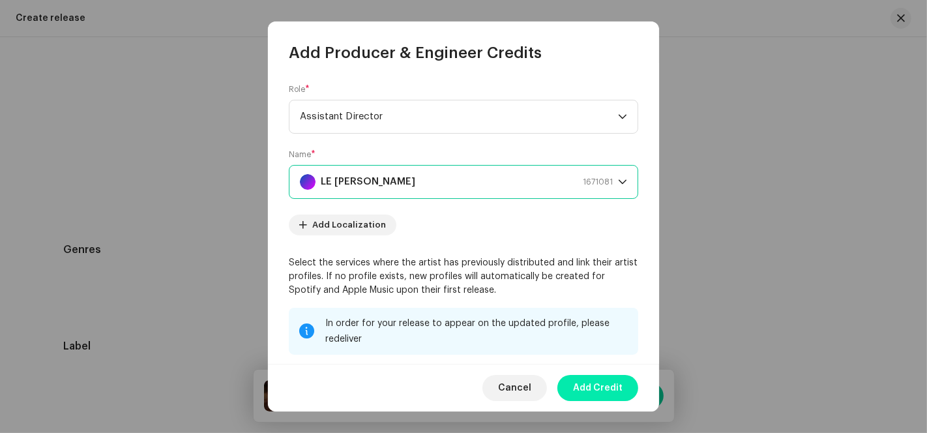
click at [603, 388] on span "Add Credit" at bounding box center [598, 388] width 50 height 26
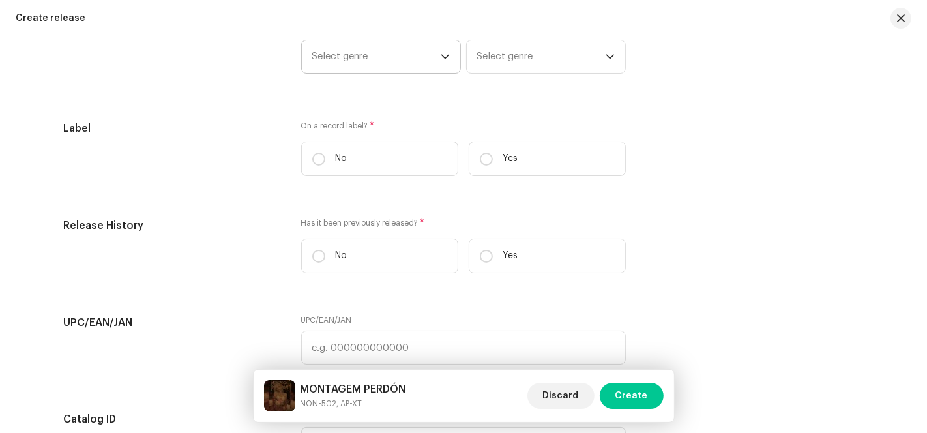
scroll to position [2403, 0]
click at [440, 66] on div "dropdown trigger" at bounding box center [444, 57] width 9 height 33
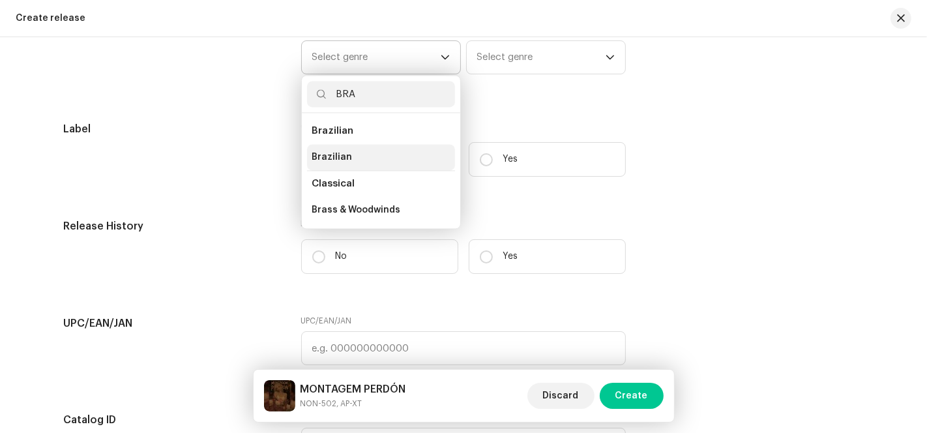
type input "BRA"
click at [360, 152] on li "Brazilian" at bounding box center [381, 157] width 148 height 26
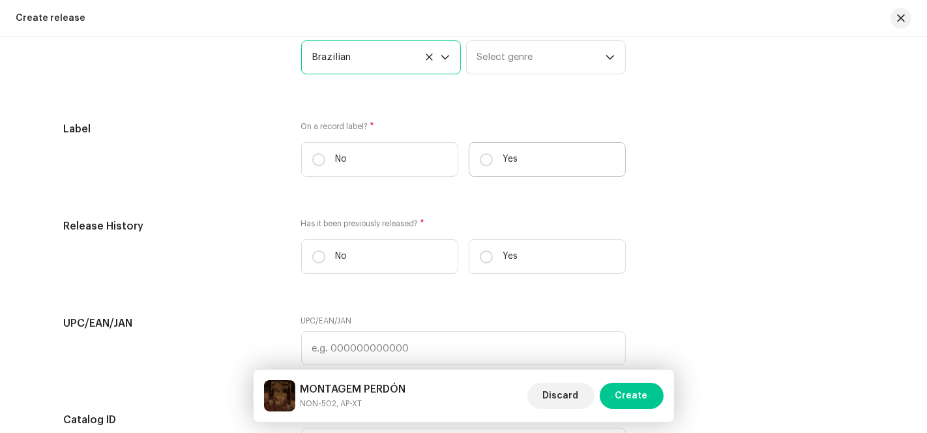
click at [490, 171] on label "Yes" at bounding box center [546, 159] width 157 height 35
click at [490, 166] on input "Yes" at bounding box center [486, 159] width 13 height 13
radio input "true"
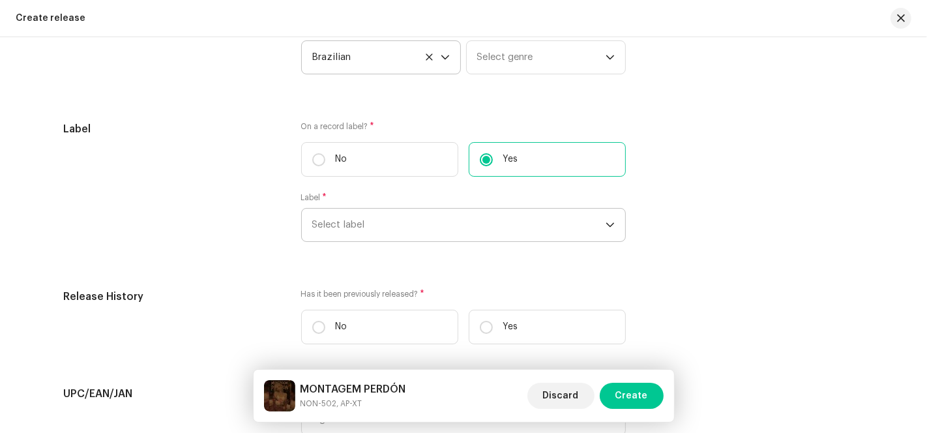
click at [448, 229] on span "Select label" at bounding box center [458, 225] width 293 height 33
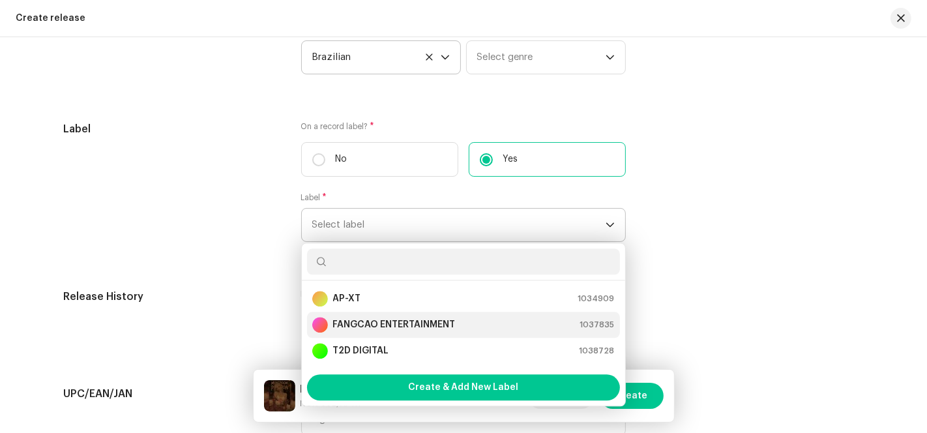
click at [355, 332] on div "FANGCAO ENTERTAINMENT" at bounding box center [383, 325] width 143 height 16
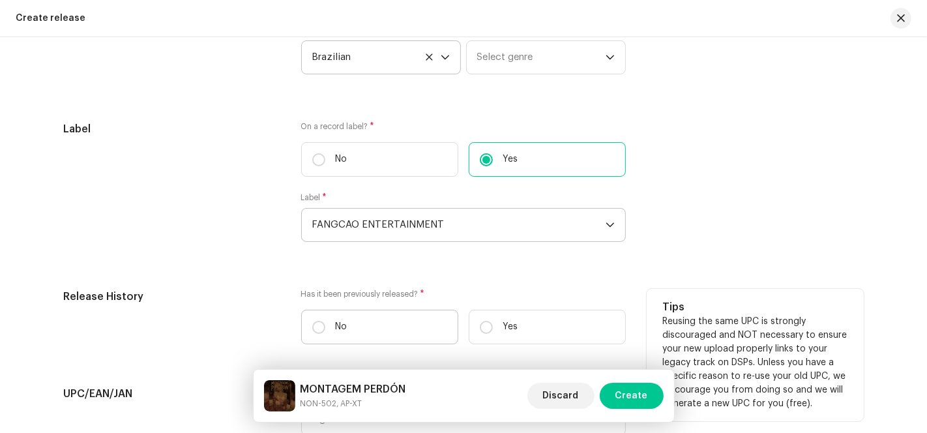
click at [339, 332] on p "No" at bounding box center [342, 327] width 12 height 14
click at [325, 332] on input "No" at bounding box center [318, 327] width 13 height 13
radio input "true"
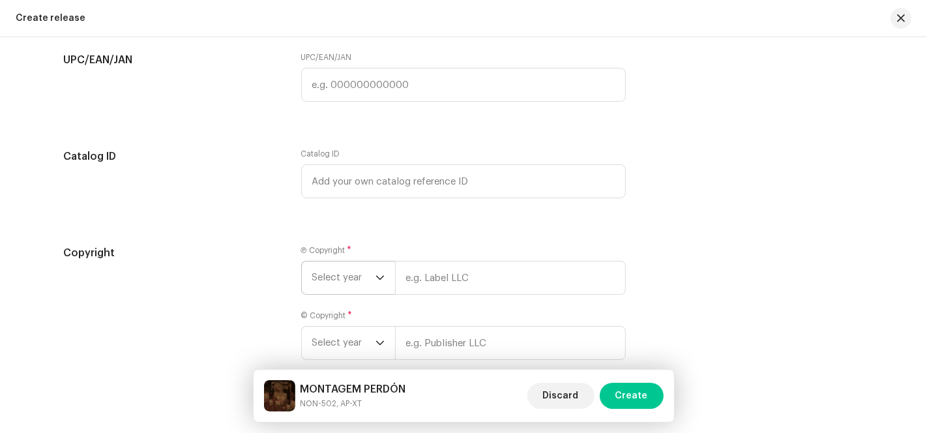
scroll to position [2807, 0]
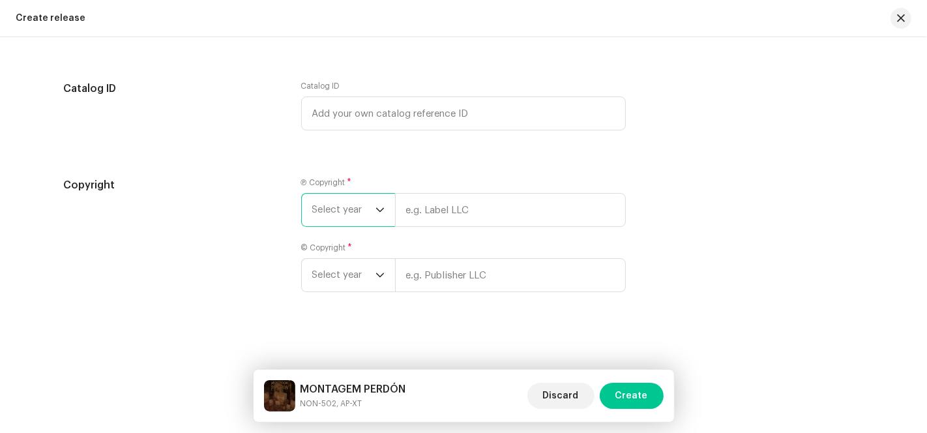
click at [365, 207] on span "Select year" at bounding box center [343, 210] width 63 height 33
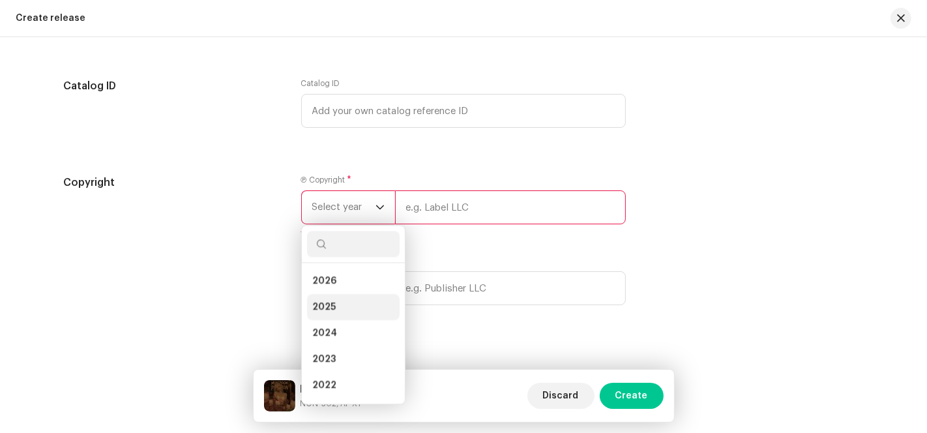
click at [330, 302] on span "2025" at bounding box center [323, 306] width 23 height 13
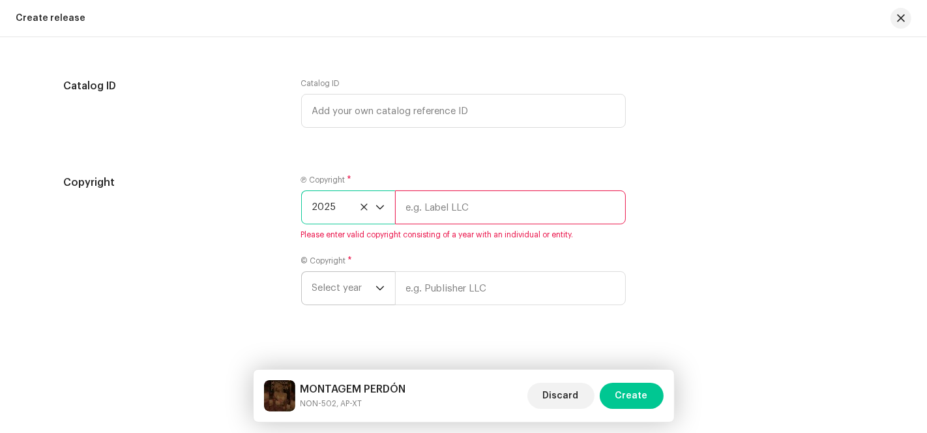
click at [352, 287] on span "Select year" at bounding box center [343, 288] width 63 height 33
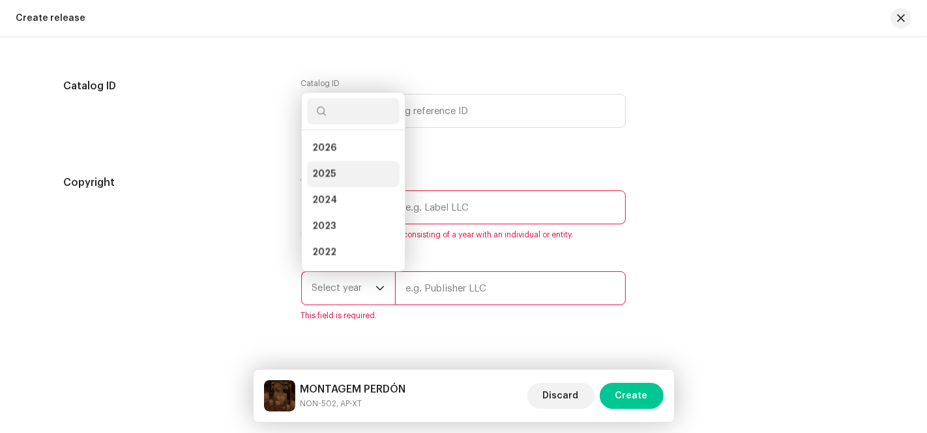
click at [338, 166] on li "2025" at bounding box center [353, 174] width 93 height 26
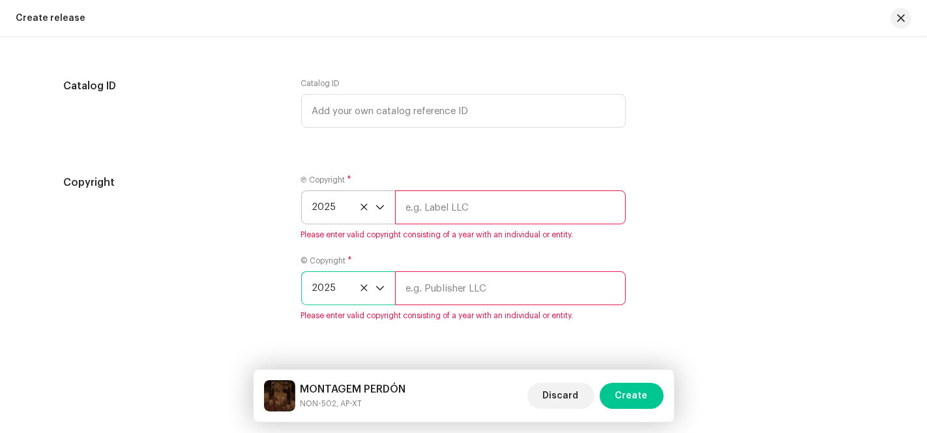
click at [416, 209] on input "text" at bounding box center [510, 207] width 231 height 34
type input "AP-XT"
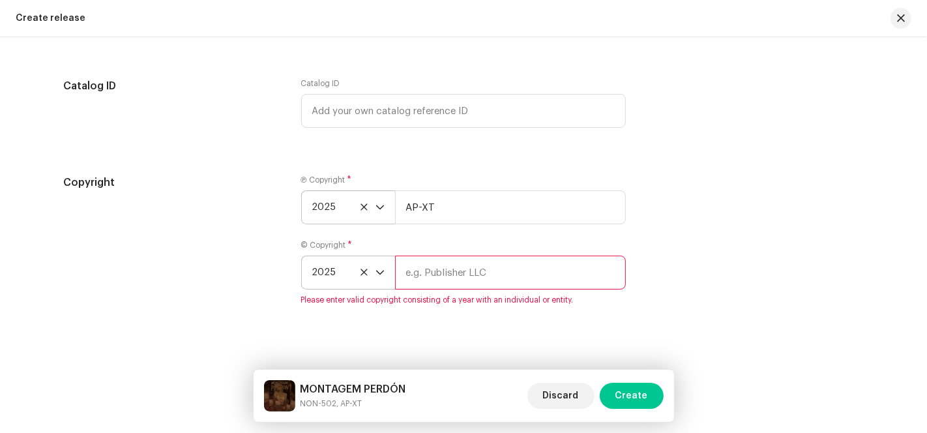
click at [439, 280] on input "text" at bounding box center [510, 272] width 231 height 34
type input "AP-XT"
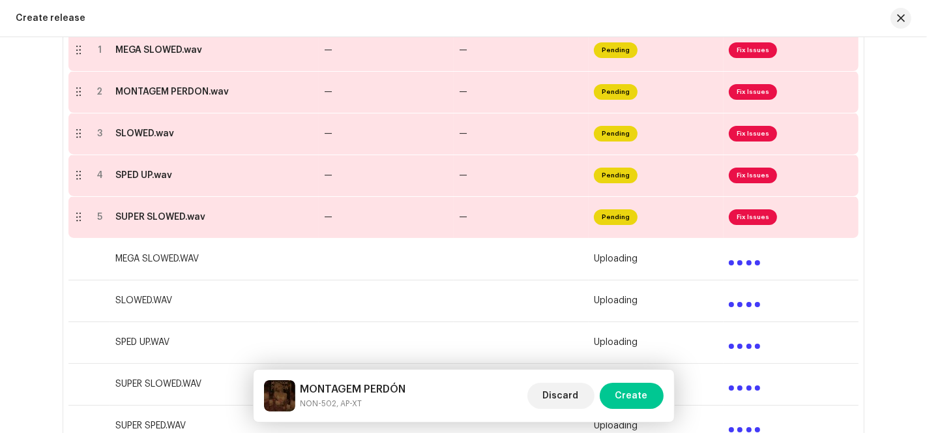
scroll to position [170, 0]
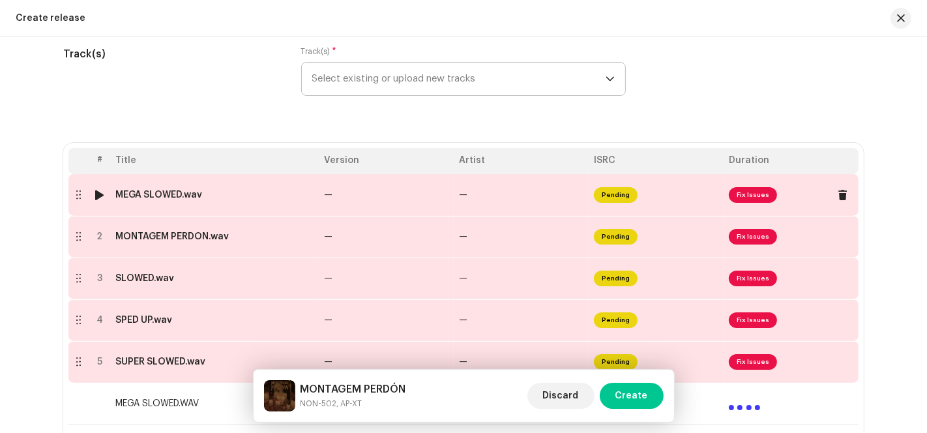
click at [737, 201] on span "Fix Issues" at bounding box center [752, 195] width 48 height 16
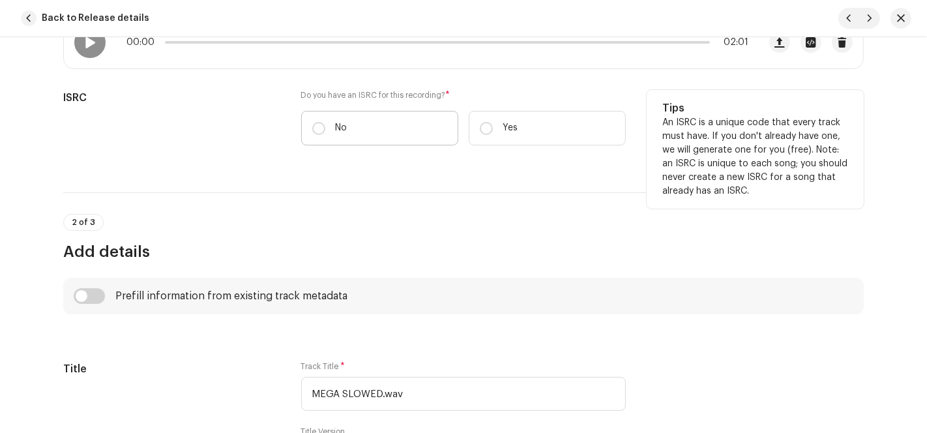
click at [326, 124] on label "No" at bounding box center [379, 128] width 157 height 35
click at [325, 124] on input "No" at bounding box center [318, 128] width 13 height 13
radio input "true"
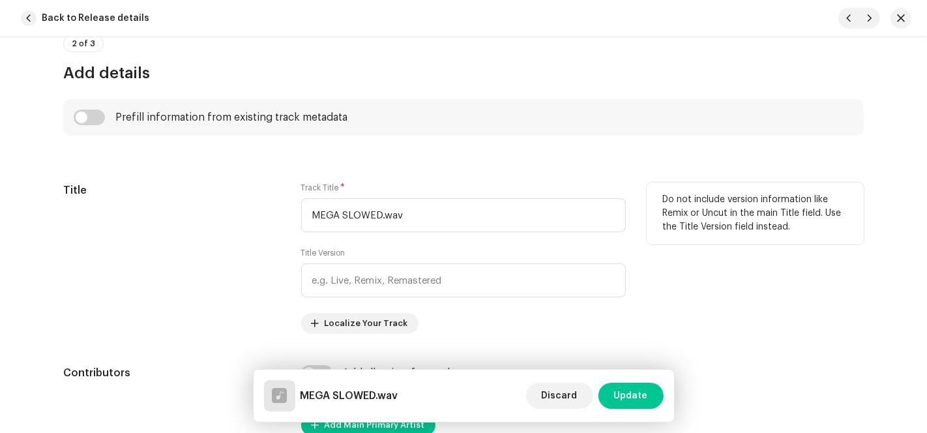
scroll to position [579, 0]
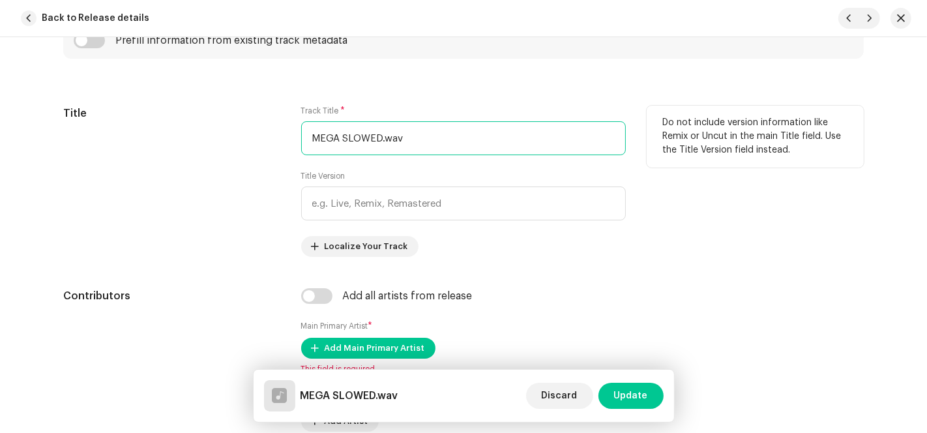
drag, startPoint x: 376, startPoint y: 139, endPoint x: 248, endPoint y: 140, distance: 128.4
click at [253, 139] on div "Title Track Title * MEGA SLOWED.wav Title Version Localize Your Track Do not in…" at bounding box center [463, 181] width 800 height 151
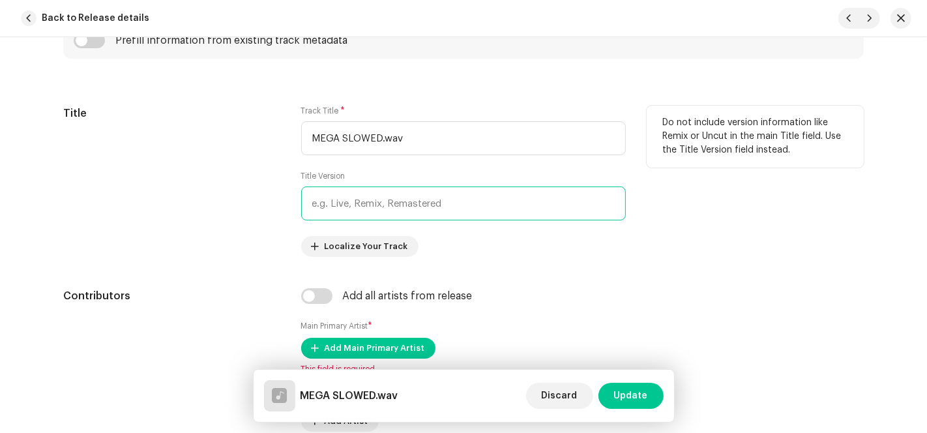
click at [369, 209] on input "text" at bounding box center [463, 203] width 324 height 34
paste input "MEGA SLOWED"
type input "MEGA SLOWED"
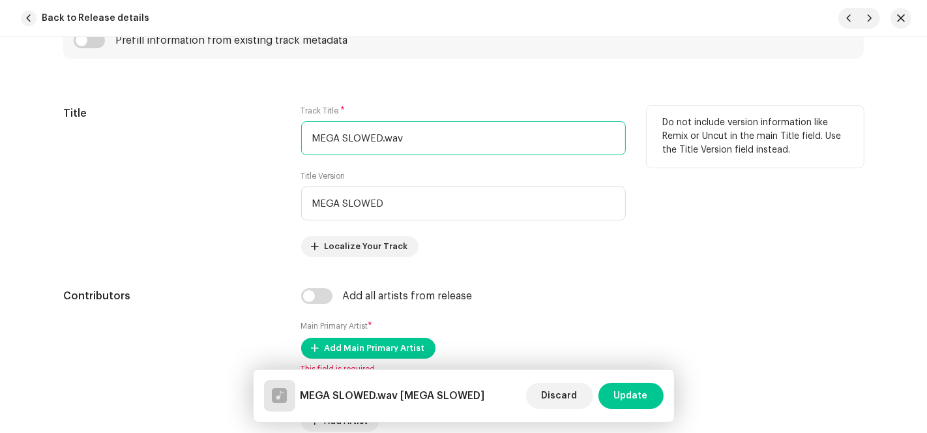
drag, startPoint x: 165, startPoint y: 134, endPoint x: 175, endPoint y: 135, distance: 10.4
click at [162, 134] on div "Title Track Title * MEGA SLOWED.wav Title Version MEGA SLOWED Localize Your Tra…" at bounding box center [463, 181] width 800 height 151
paste input "ONTAGEM PERDÓN"
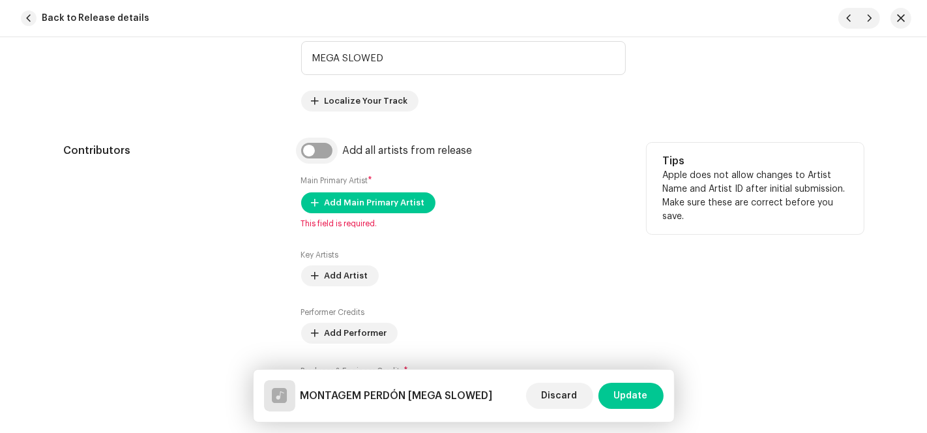
type input "MONTAGEM PERDÓN"
click at [317, 156] on input "checkbox" at bounding box center [316, 151] width 31 height 16
checkbox input "true"
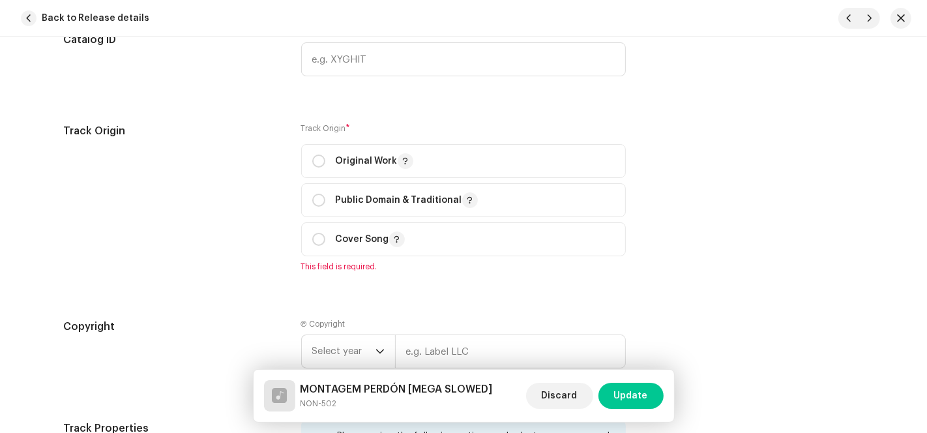
scroll to position [1665, 0]
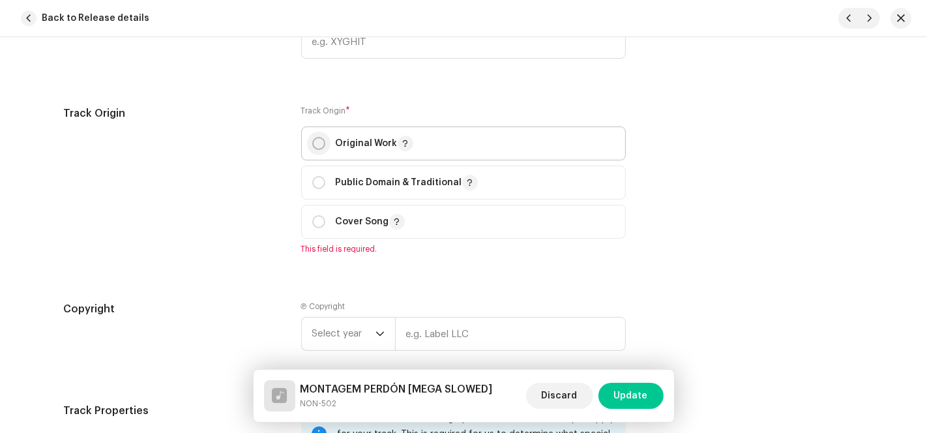
click at [316, 148] on input "radio" at bounding box center [318, 143] width 13 height 13
radio input "true"
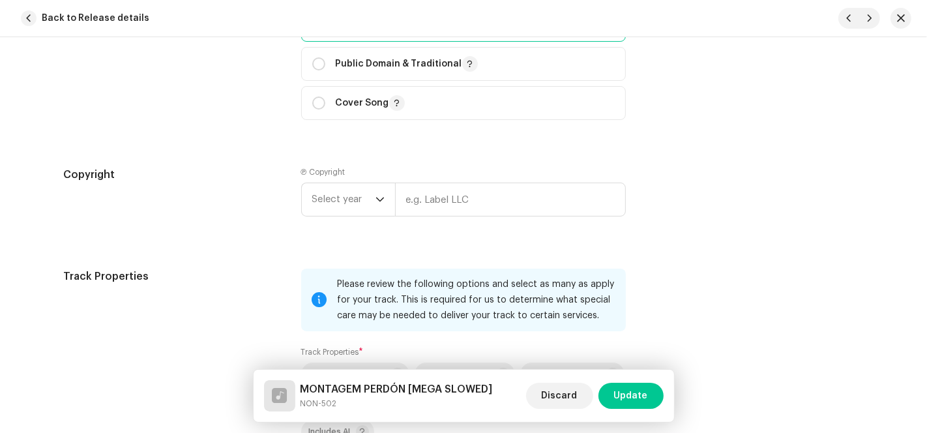
scroll to position [1882, 0]
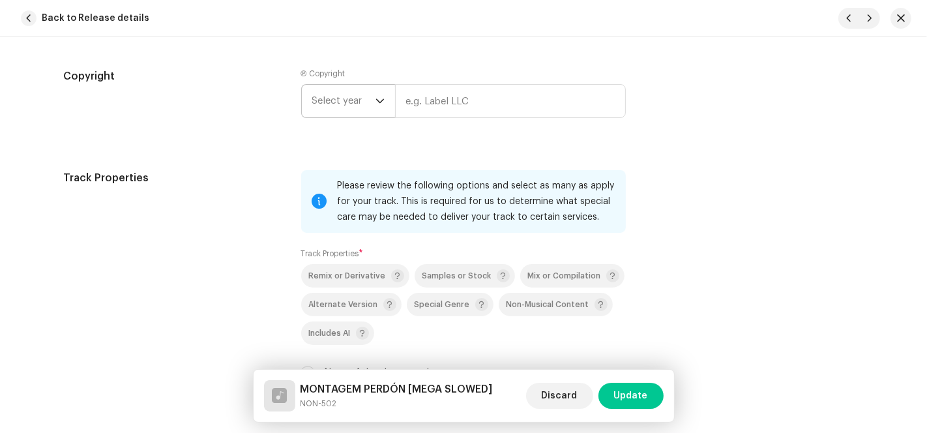
click at [366, 110] on span "Select year" at bounding box center [343, 101] width 63 height 33
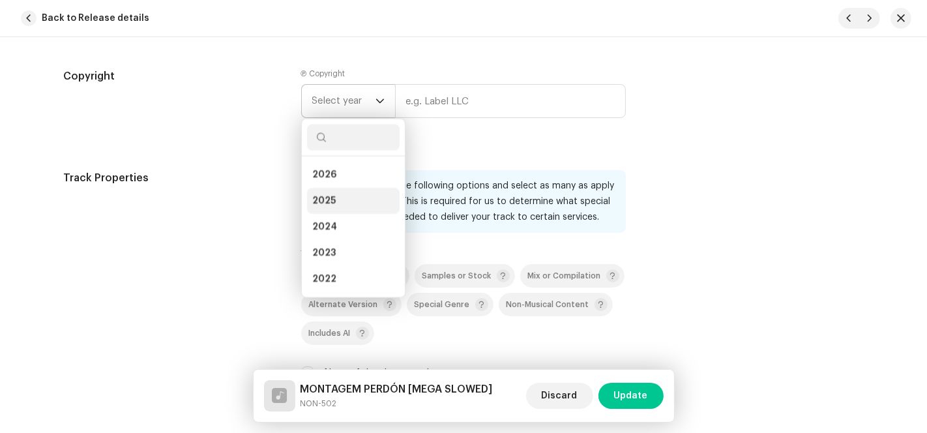
click at [326, 204] on span "2025" at bounding box center [323, 200] width 23 height 13
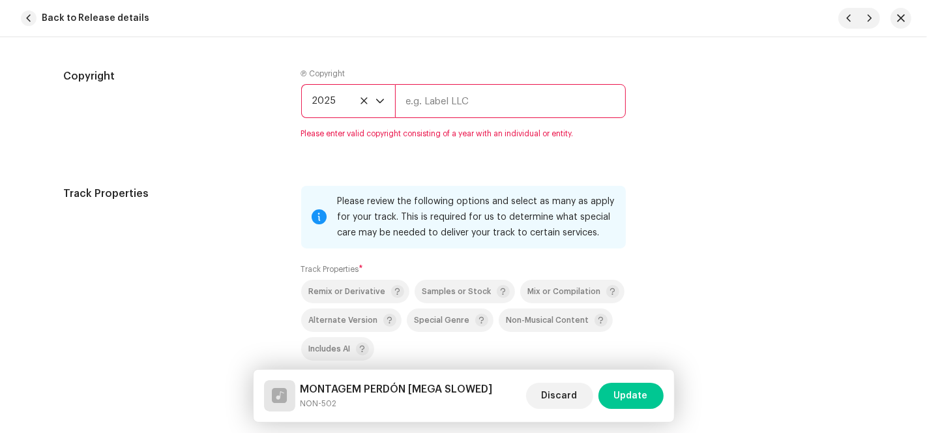
click at [441, 111] on input "text" at bounding box center [510, 101] width 231 height 34
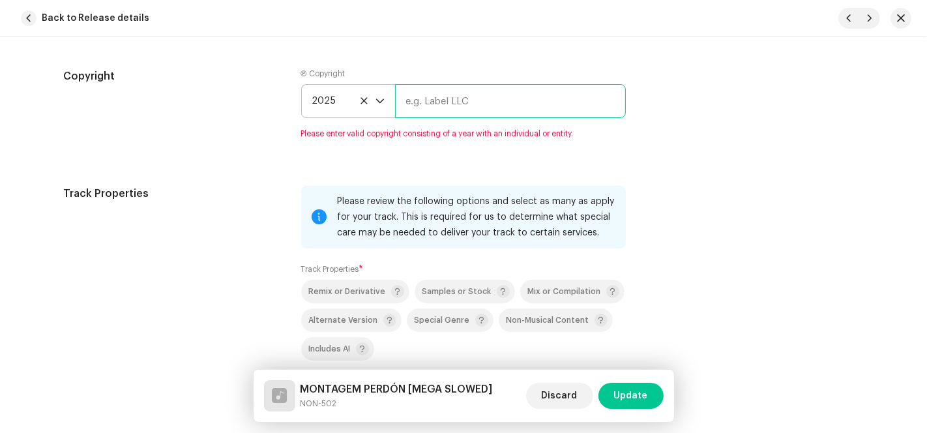
type input "AP-XT"
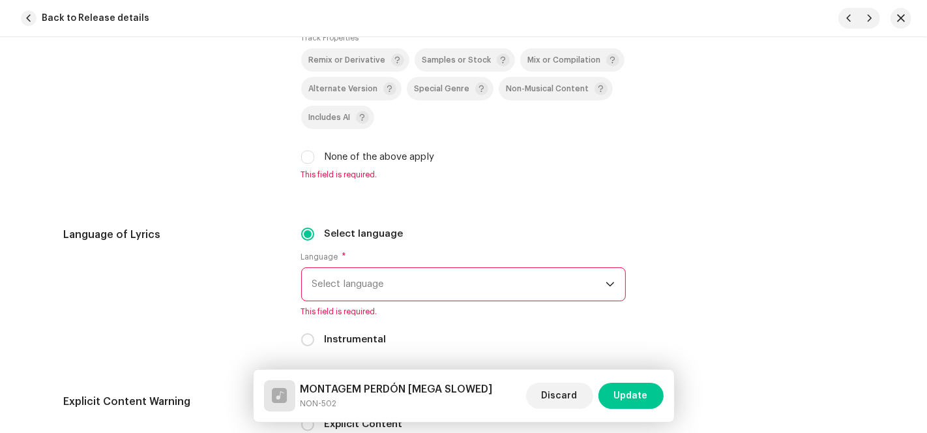
scroll to position [2099, 0]
drag, startPoint x: 299, startPoint y: 159, endPoint x: 321, endPoint y: 171, distance: 24.8
click at [301, 158] on input "None of the above apply" at bounding box center [307, 155] width 13 height 13
checkbox input "true"
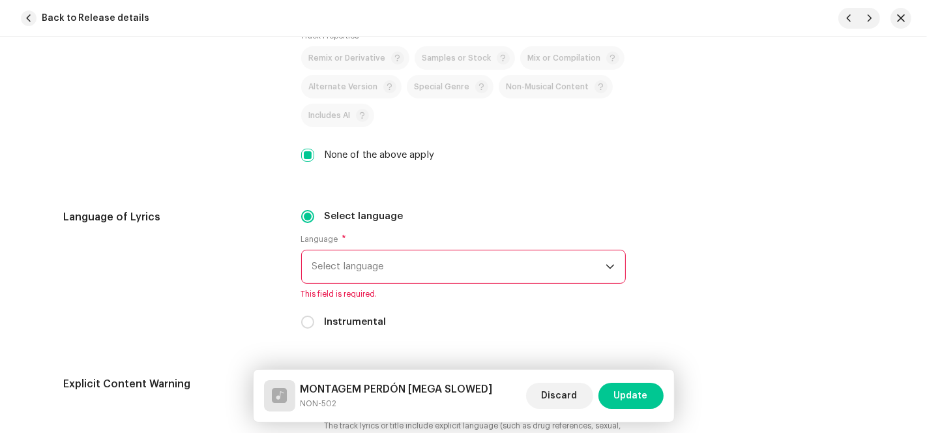
click at [372, 268] on span "Select language" at bounding box center [458, 266] width 293 height 33
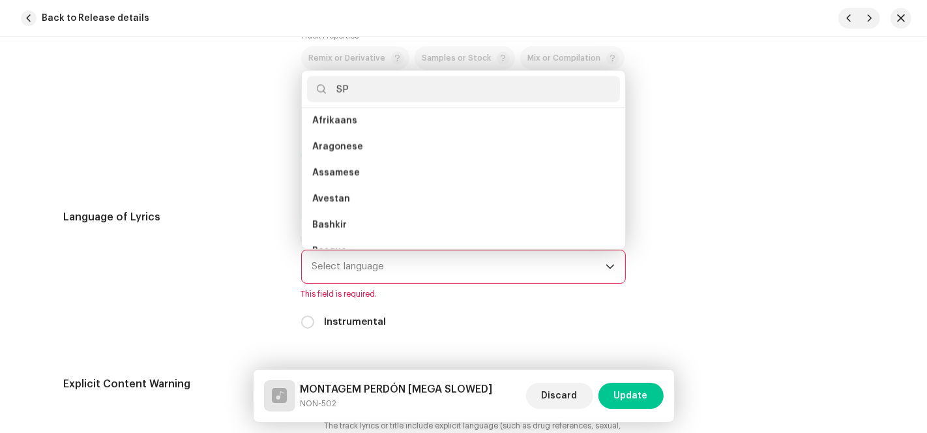
scroll to position [0, 0]
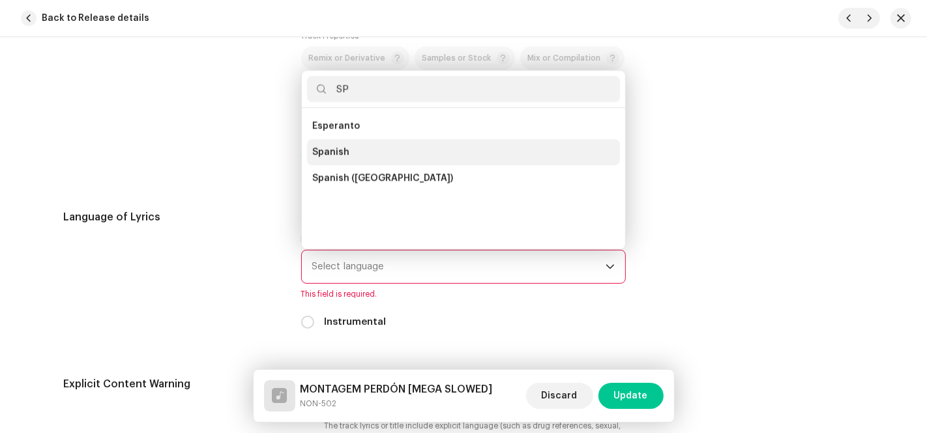
type input "SP"
click at [343, 144] on li "Spanish" at bounding box center [463, 152] width 313 height 26
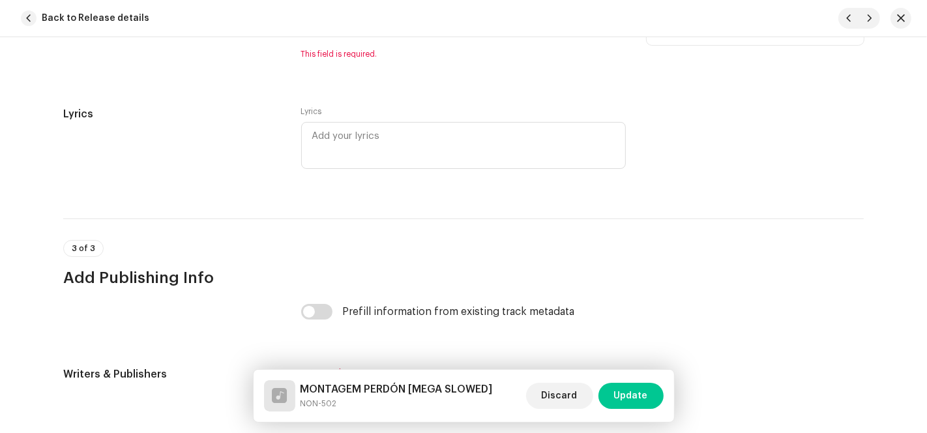
scroll to position [2461, 0]
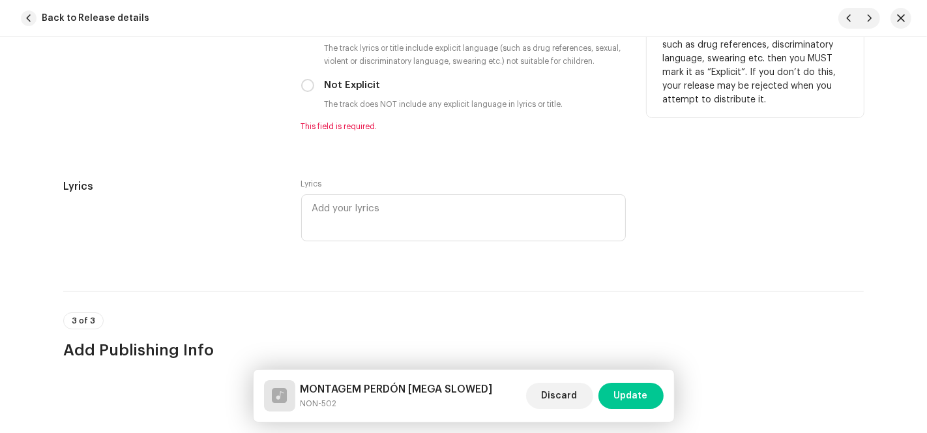
click at [303, 94] on div "Explicit Content * Explicit Content The track lyrics or title include explicit …" at bounding box center [463, 65] width 324 height 133
click at [302, 92] on p-radiobutton at bounding box center [307, 85] width 13 height 13
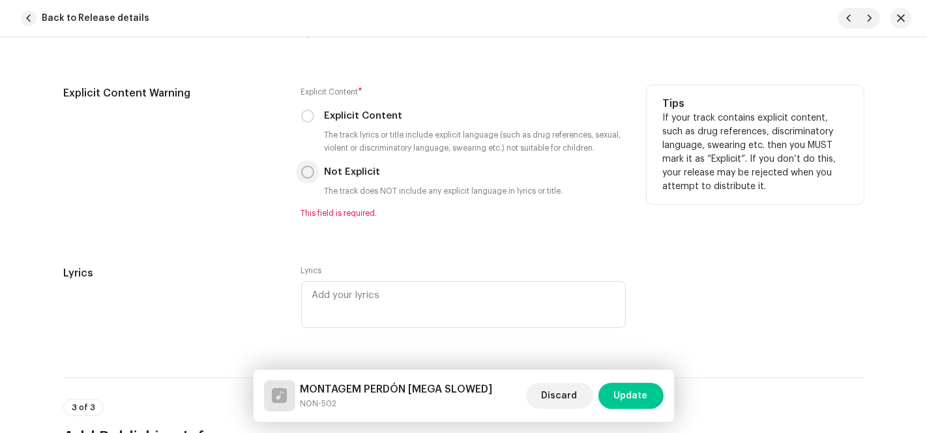
click at [306, 170] on input "Not Explicit" at bounding box center [307, 171] width 13 height 13
radio input "true"
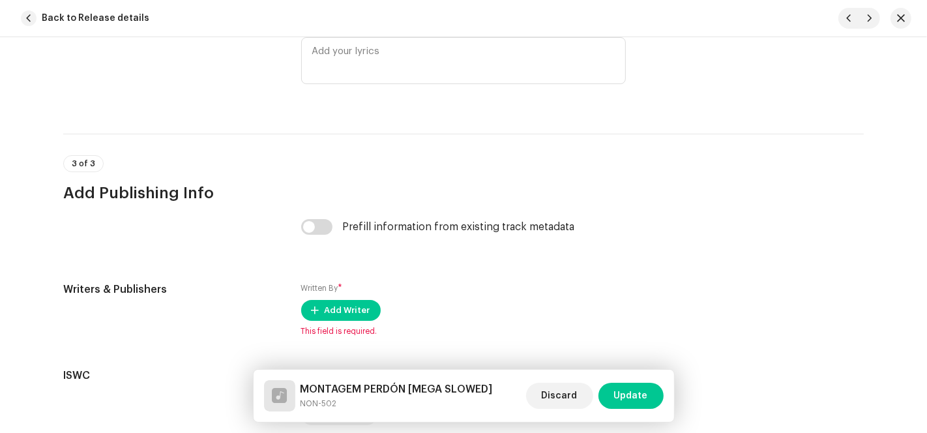
scroll to position [2720, 0]
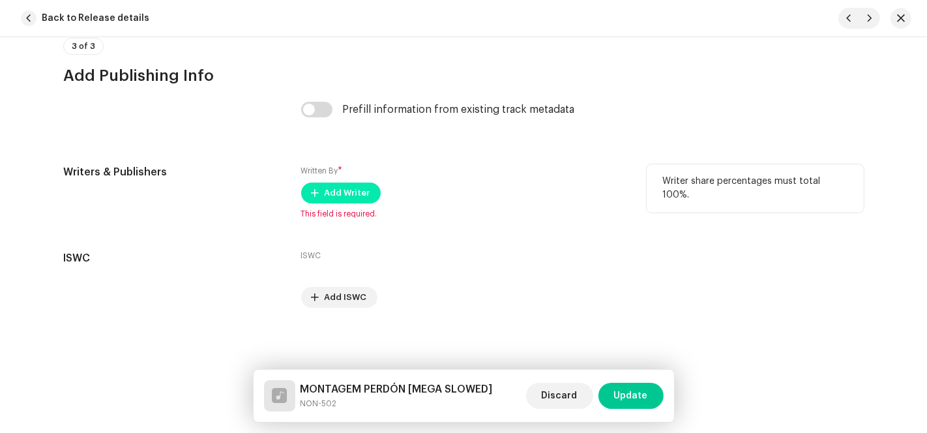
click at [324, 188] on span "Add Writer" at bounding box center [347, 193] width 46 height 26
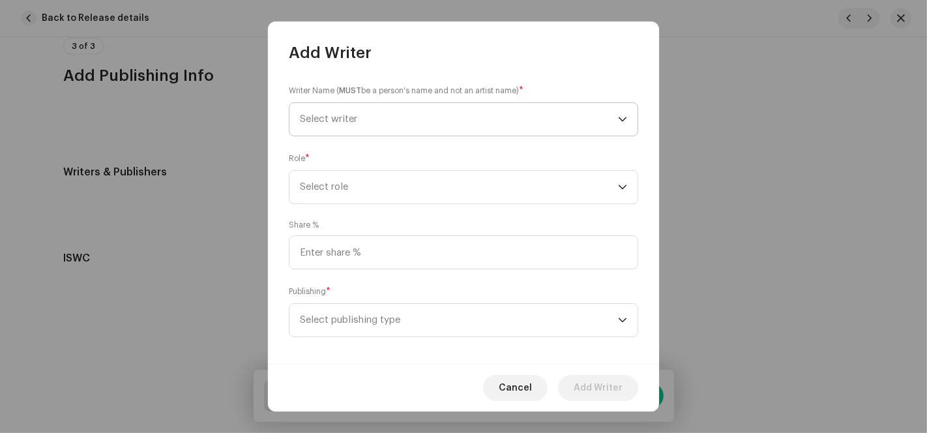
click at [528, 122] on span "Select writer" at bounding box center [459, 119] width 318 height 33
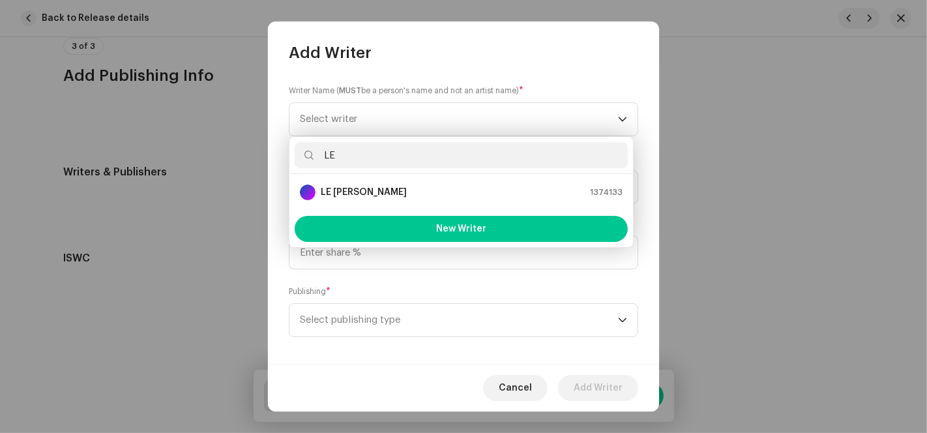
type input "LE"
click at [369, 187] on div "LE [PERSON_NAME] 1374133" at bounding box center [461, 192] width 323 height 16
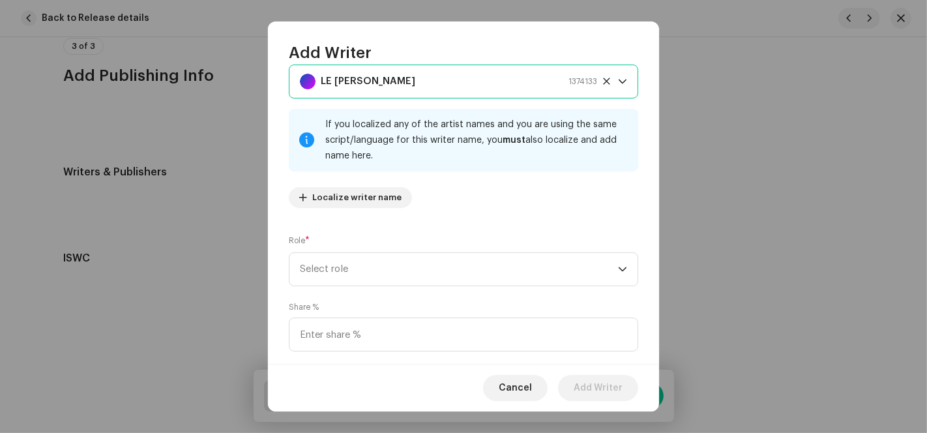
scroll to position [130, 0]
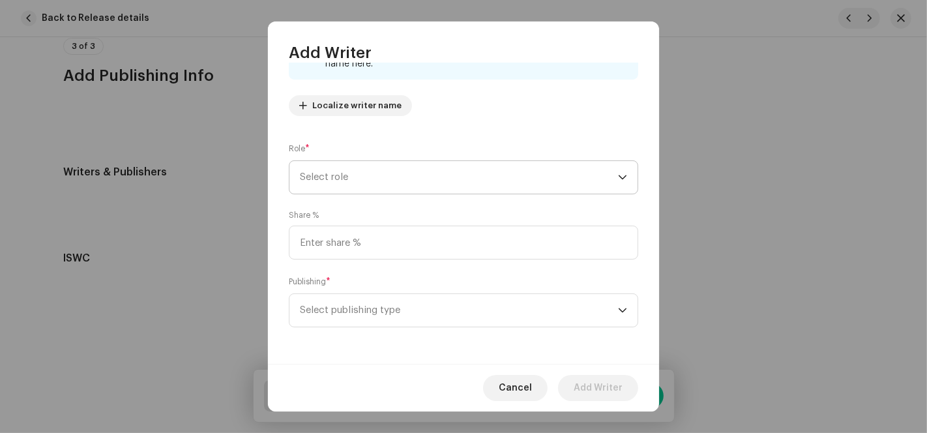
click at [482, 174] on span "Select role" at bounding box center [459, 177] width 318 height 33
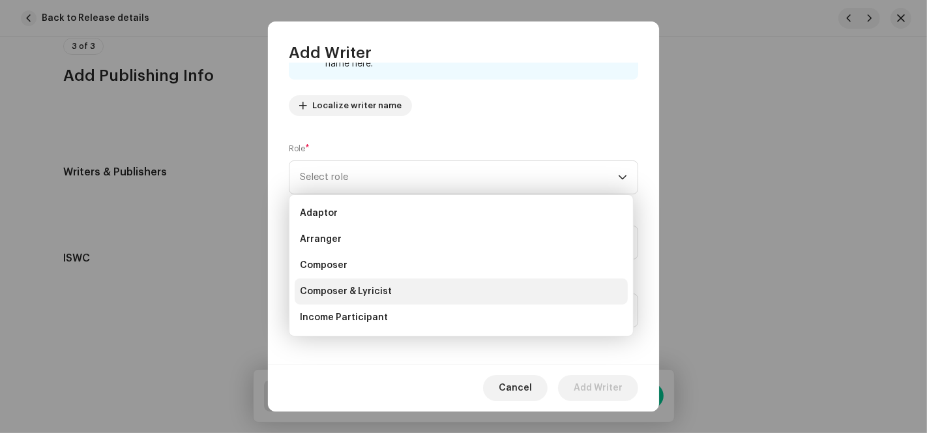
drag, startPoint x: 382, startPoint y: 284, endPoint x: 406, endPoint y: 268, distance: 29.1
click at [382, 285] on span "Composer & Lyricist" at bounding box center [346, 291] width 92 height 13
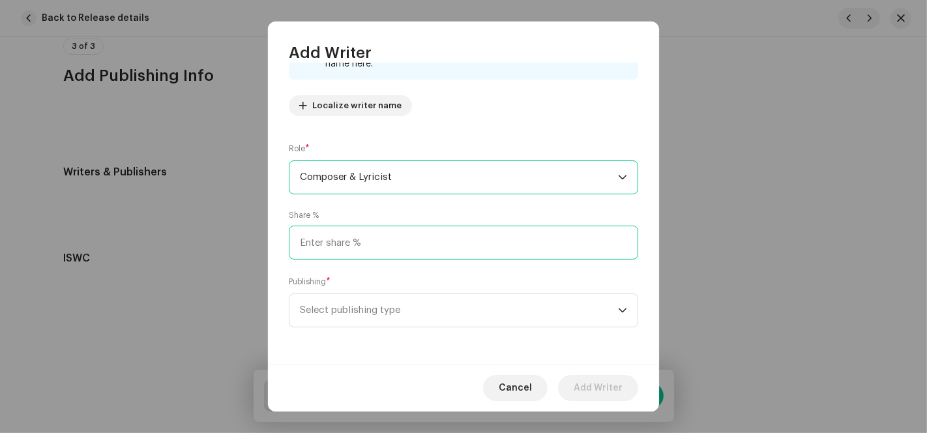
click at [402, 245] on input at bounding box center [463, 242] width 349 height 34
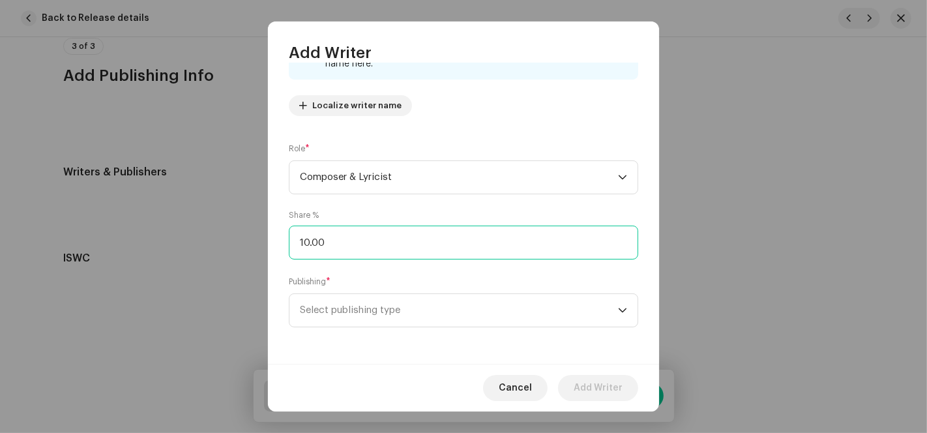
type input "100.00"
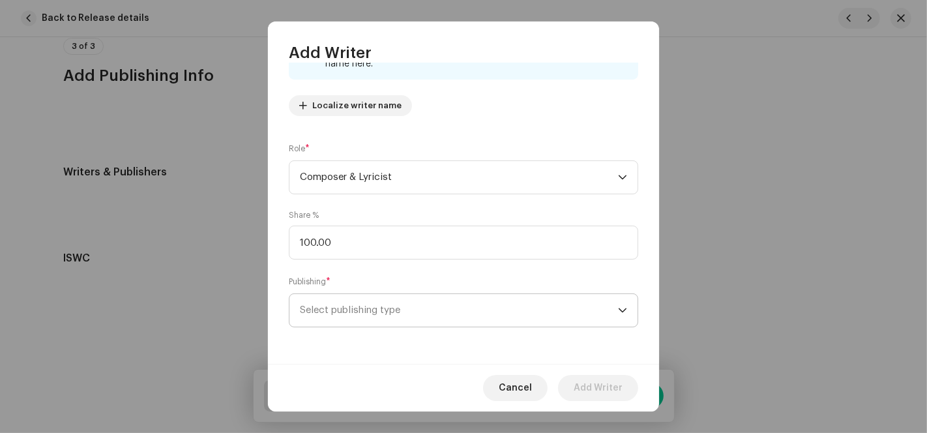
click at [372, 305] on span "Select publishing type" at bounding box center [459, 310] width 318 height 33
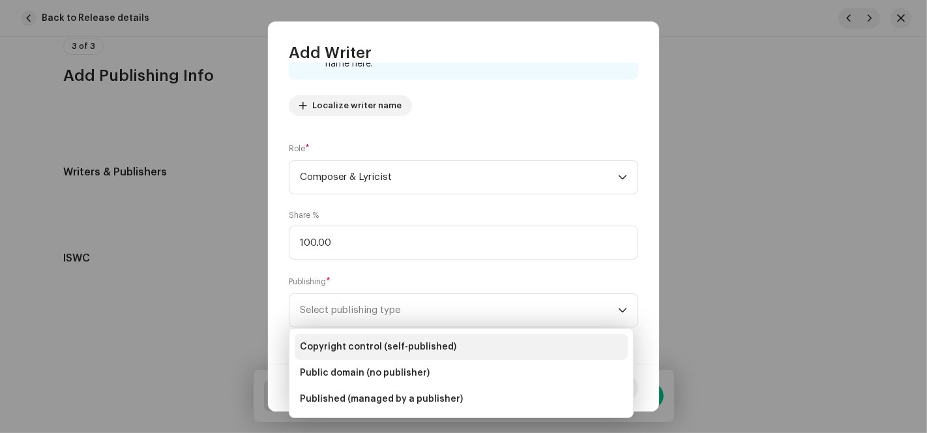
click at [379, 341] on span "Copyright control (self-published)" at bounding box center [378, 346] width 156 height 13
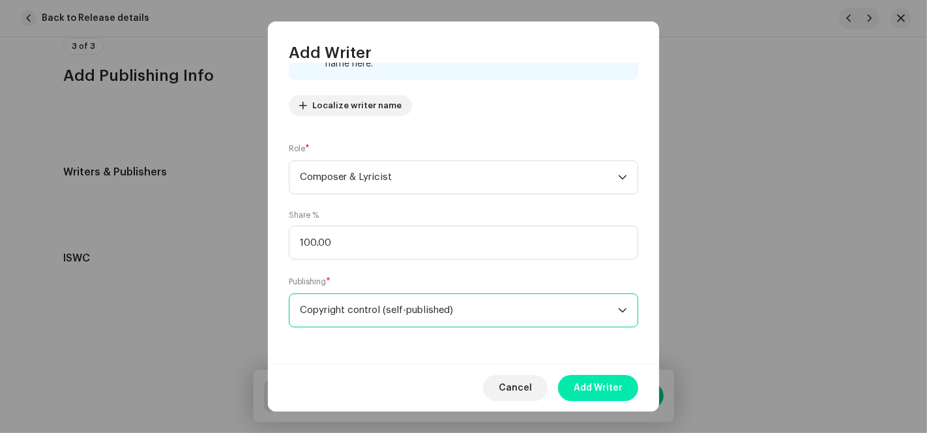
click at [588, 392] on span "Add Writer" at bounding box center [597, 388] width 49 height 26
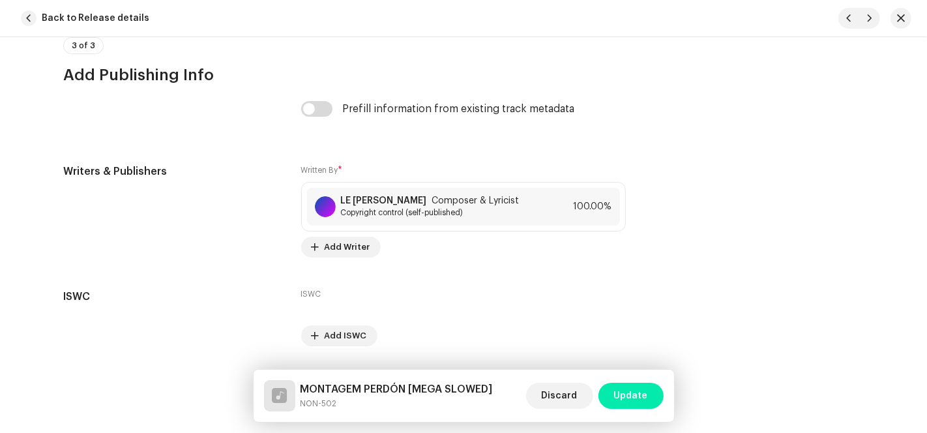
click at [624, 397] on span "Update" at bounding box center [631, 395] width 34 height 26
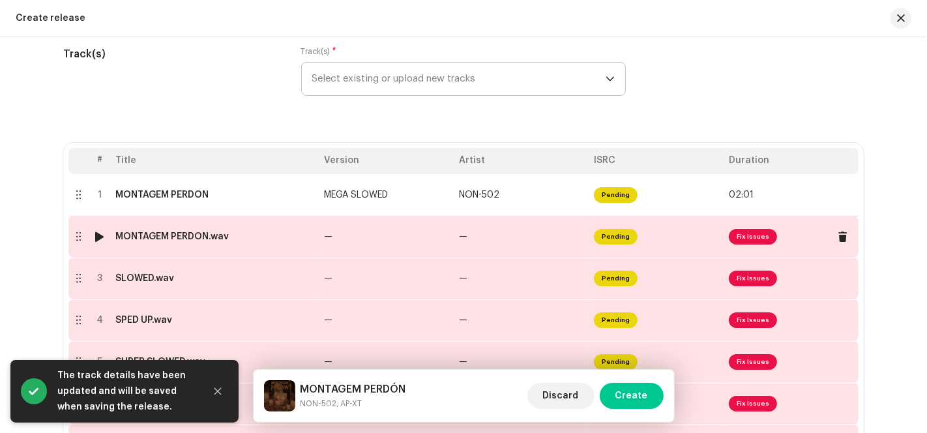
click at [659, 250] on td "Pending" at bounding box center [655, 237] width 135 height 42
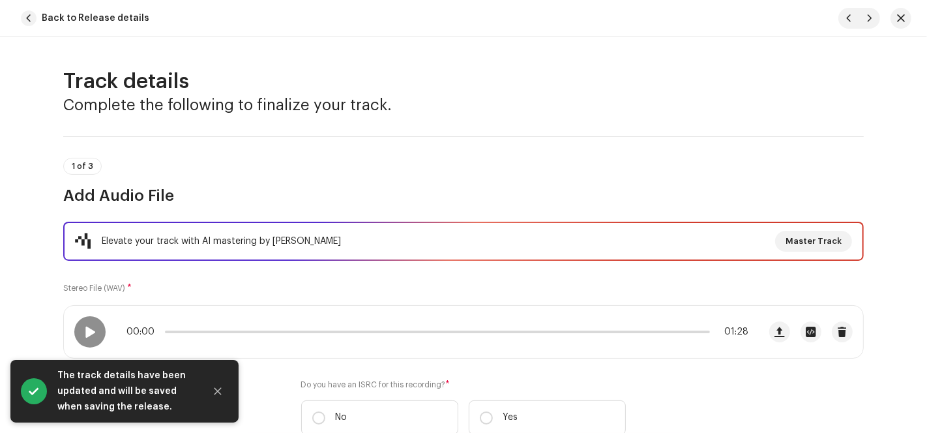
scroll to position [289, 0]
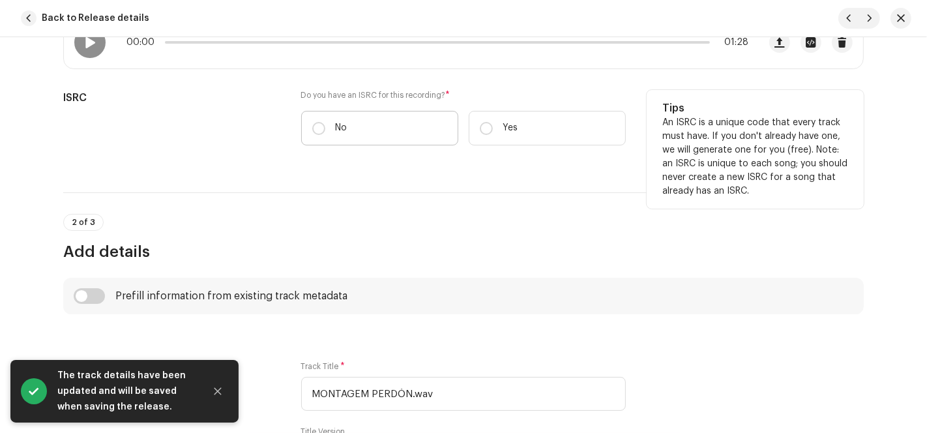
click at [344, 134] on label "No" at bounding box center [379, 128] width 157 height 35
click at [325, 134] on input "No" at bounding box center [318, 128] width 13 height 13
radio input "true"
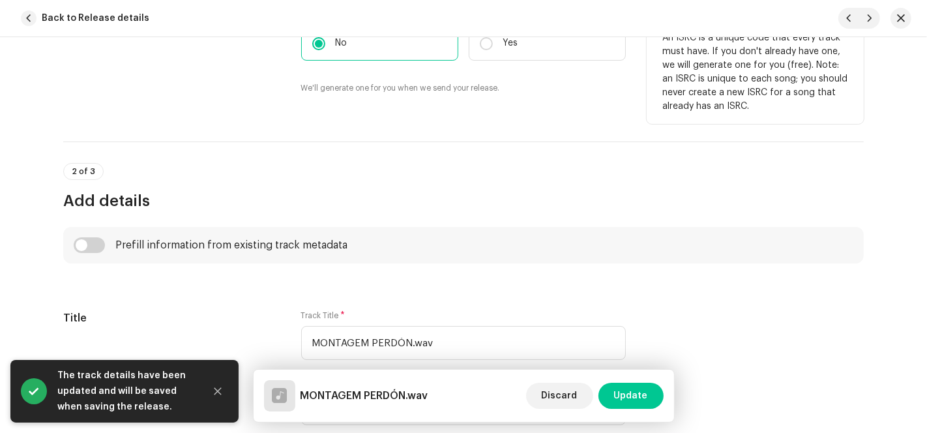
scroll to position [506, 0]
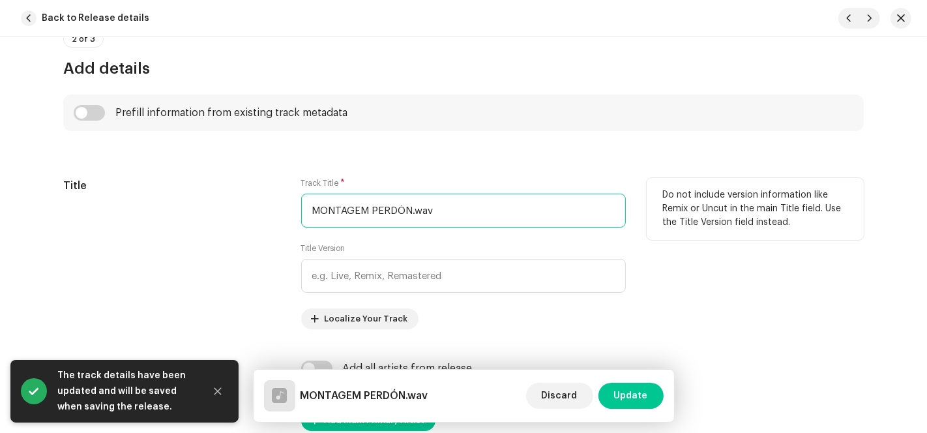
drag, startPoint x: 406, startPoint y: 209, endPoint x: 249, endPoint y: 209, distance: 157.0
click at [249, 209] on div "Title Track Title * MONTAGEM PERDÓN.wav Title Version Localize Your Track Do no…" at bounding box center [463, 253] width 800 height 151
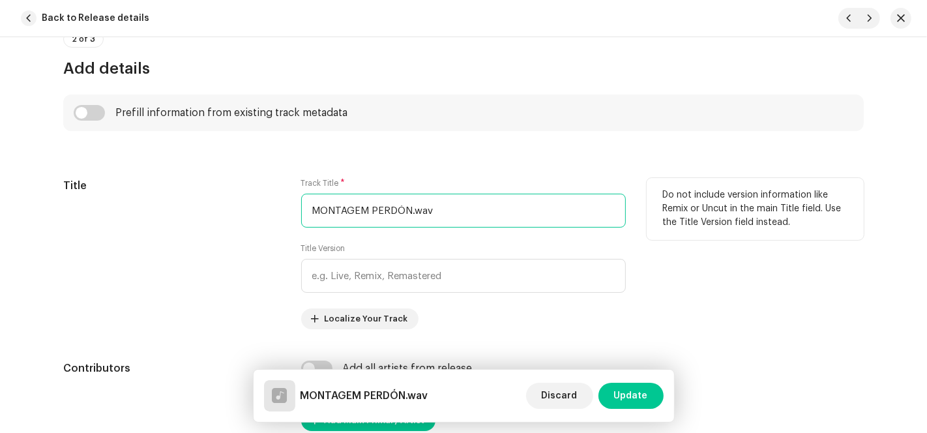
click at [433, 211] on input "MONTAGEM PERDÓN.wav" at bounding box center [463, 211] width 324 height 34
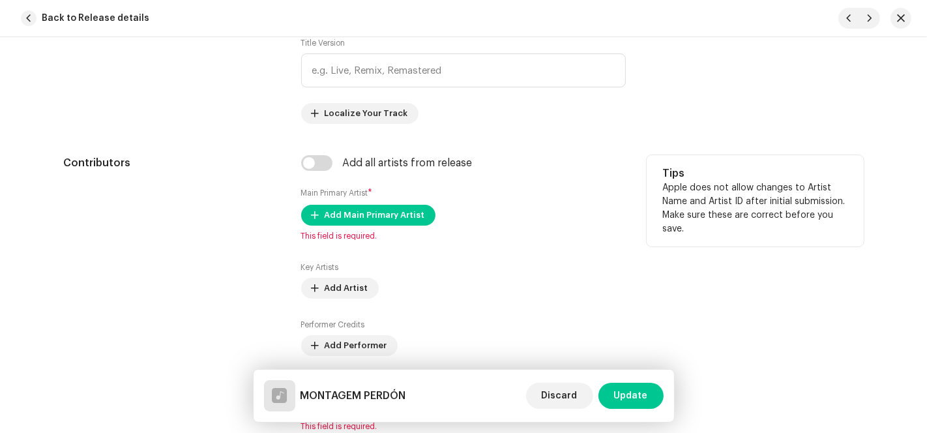
scroll to position [724, 0]
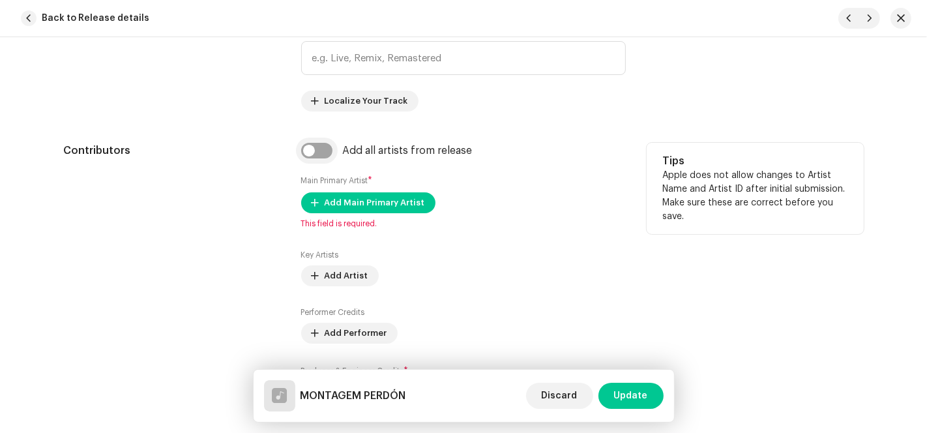
type input "MONTAGEM PERDÓN"
click at [311, 143] on input "checkbox" at bounding box center [316, 151] width 31 height 16
checkbox input "true"
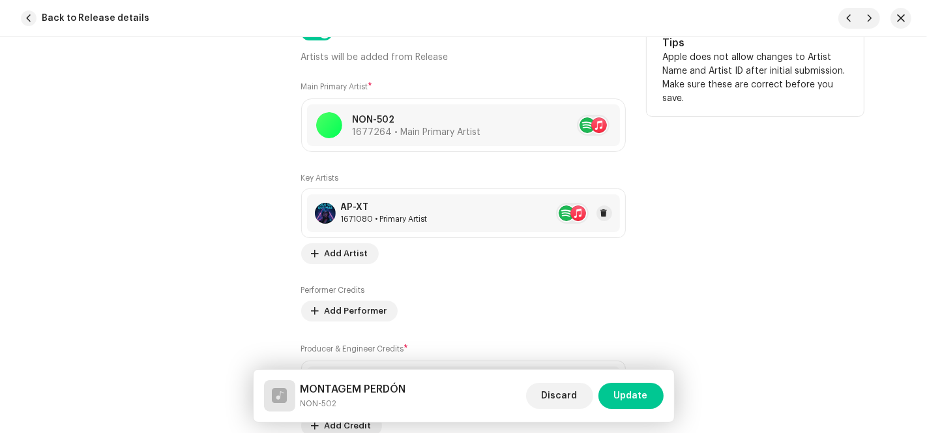
scroll to position [1086, 0]
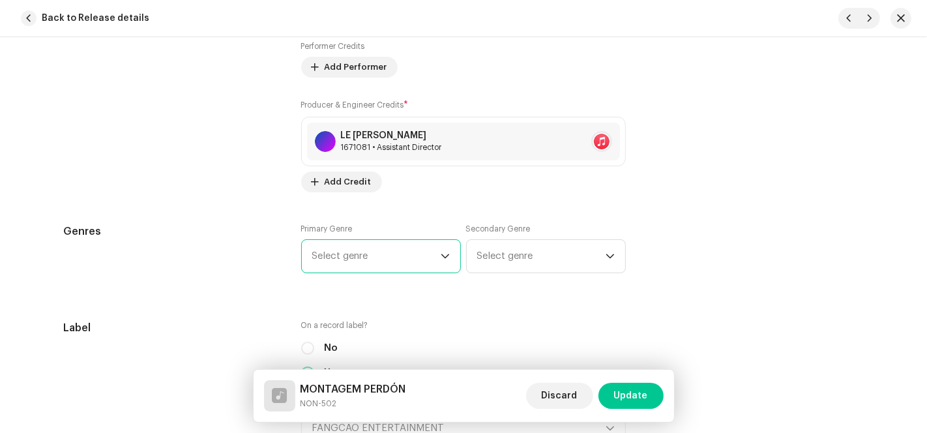
click at [384, 252] on span "Select genre" at bounding box center [376, 256] width 128 height 33
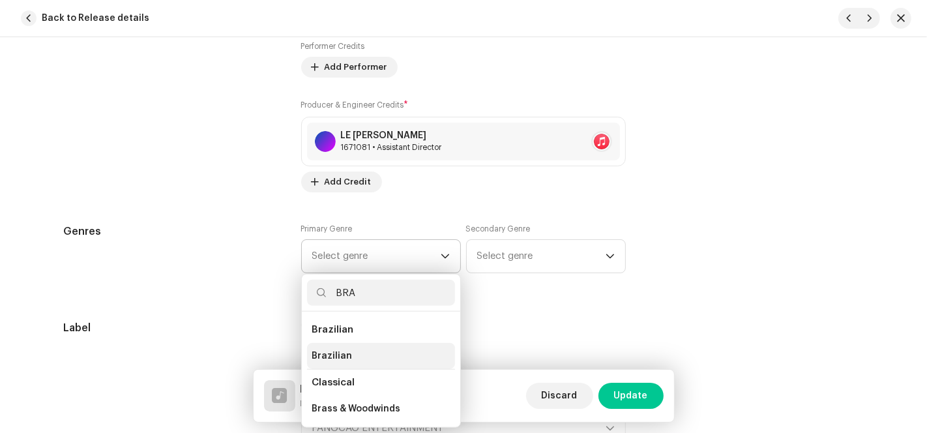
type input "BRA"
click at [341, 358] on span "Brazilian" at bounding box center [332, 355] width 40 height 13
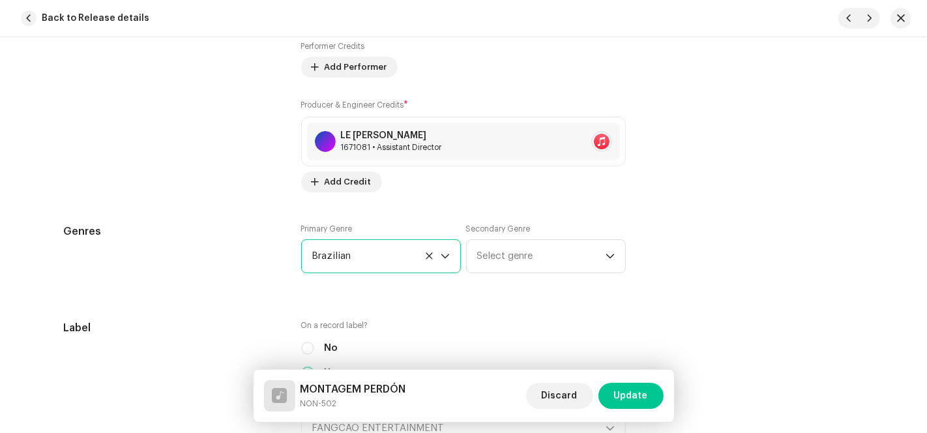
scroll to position [1520, 0]
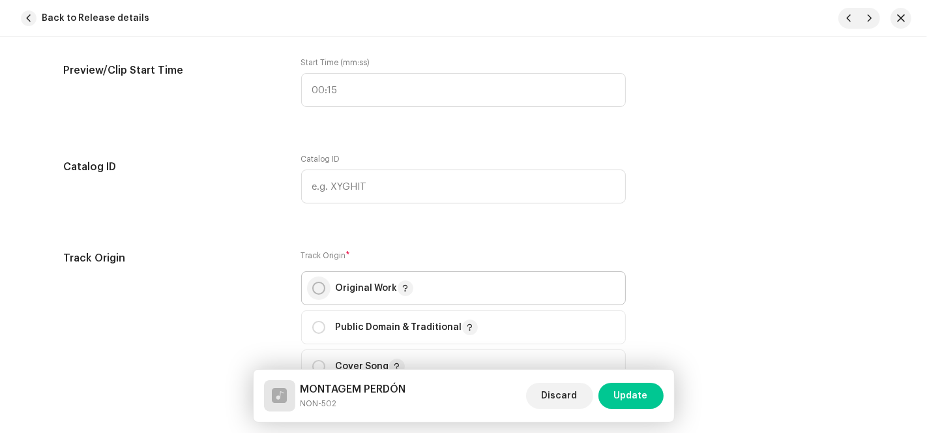
click at [312, 293] on p-radiobutton at bounding box center [318, 287] width 13 height 13
radio input "true"
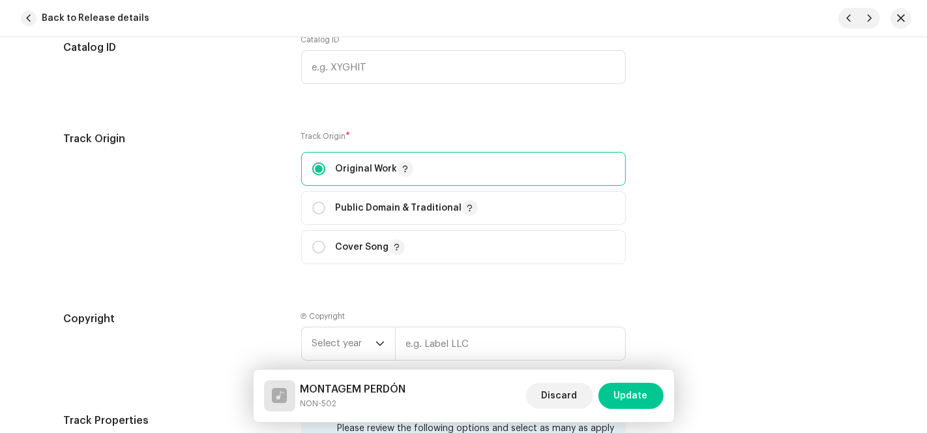
scroll to position [1809, 0]
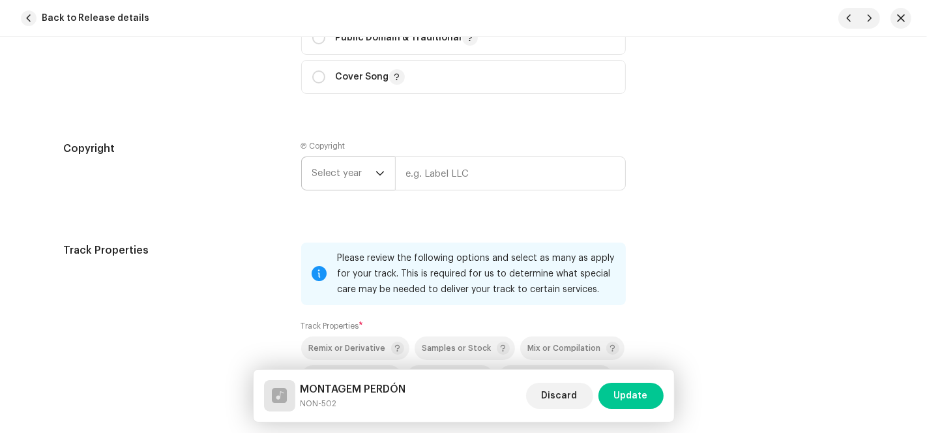
click at [349, 186] on span "Select year" at bounding box center [343, 173] width 63 height 33
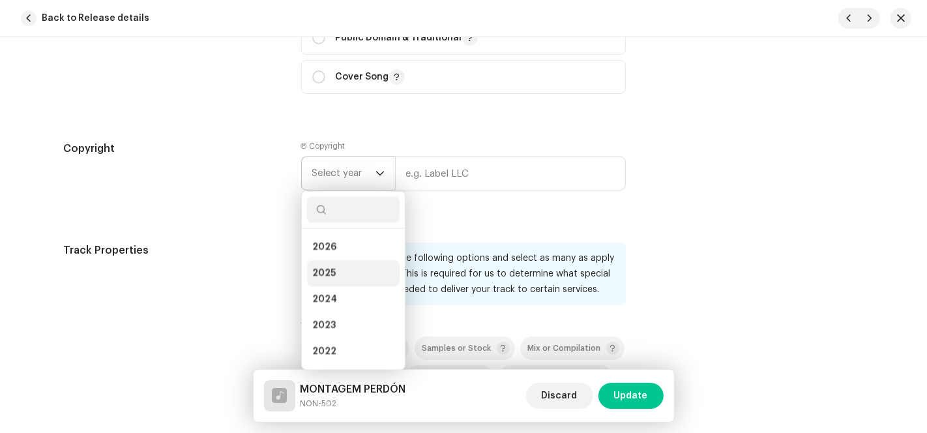
click at [343, 272] on li "2025" at bounding box center [353, 273] width 93 height 26
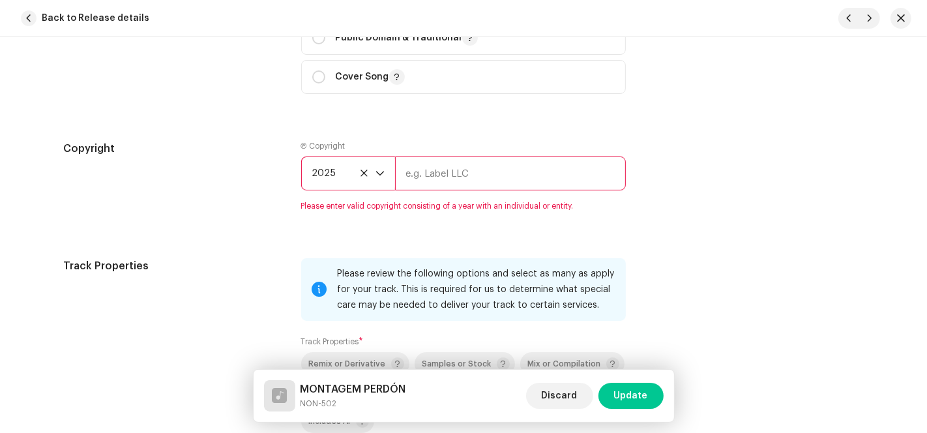
click at [436, 179] on input "text" at bounding box center [510, 173] width 231 height 34
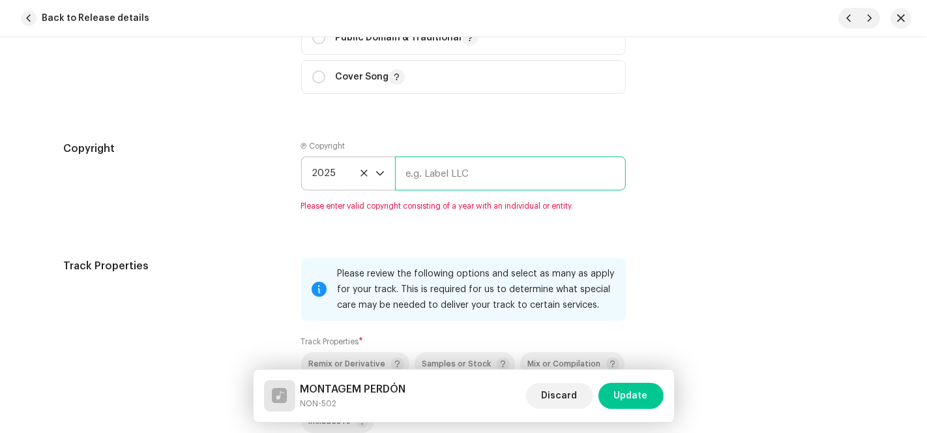
type input "AP-XT"
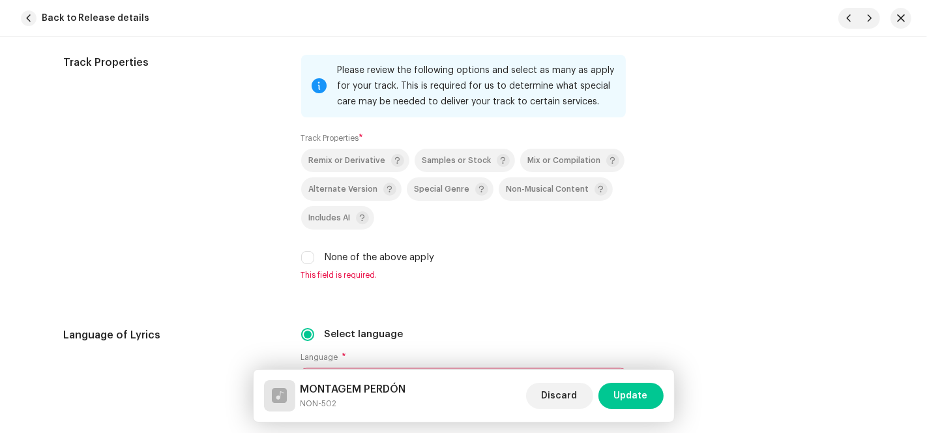
scroll to position [2172, 0]
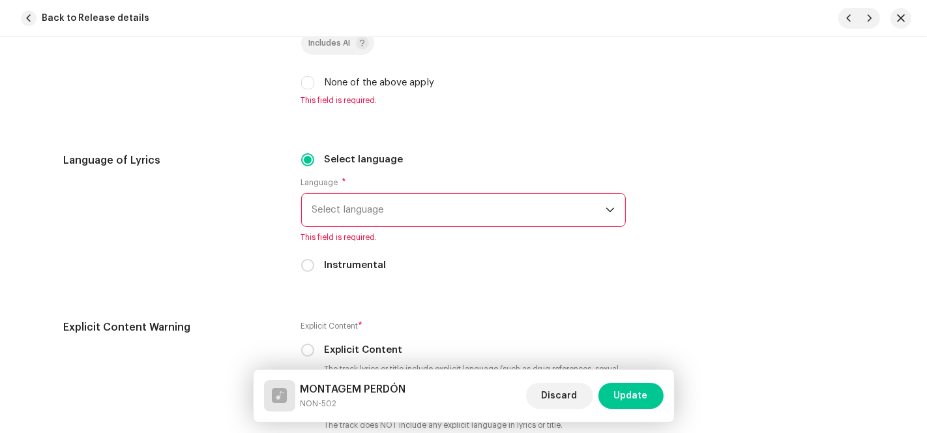
click at [304, 85] on input "None of the above apply" at bounding box center [307, 82] width 13 height 13
checkbox input "true"
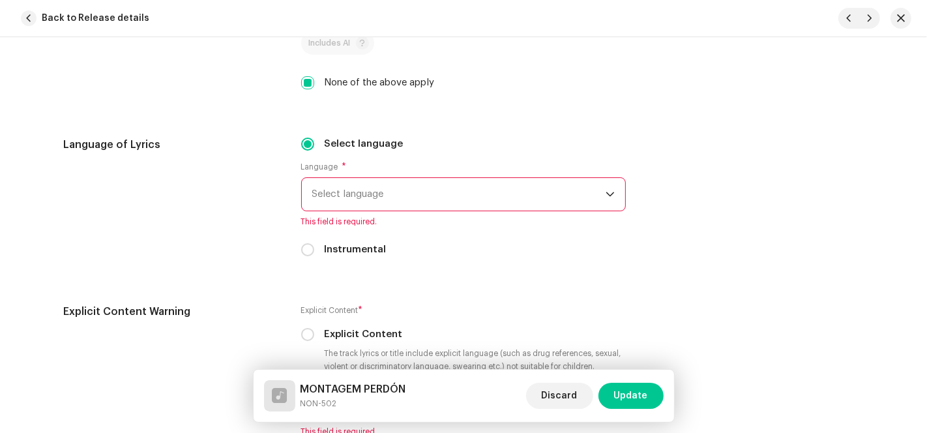
click at [366, 200] on span "Select language" at bounding box center [458, 194] width 293 height 33
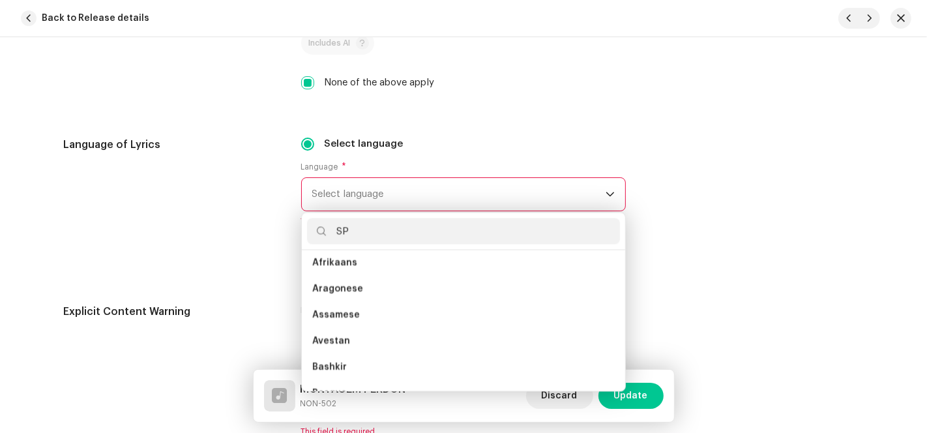
scroll to position [0, 0]
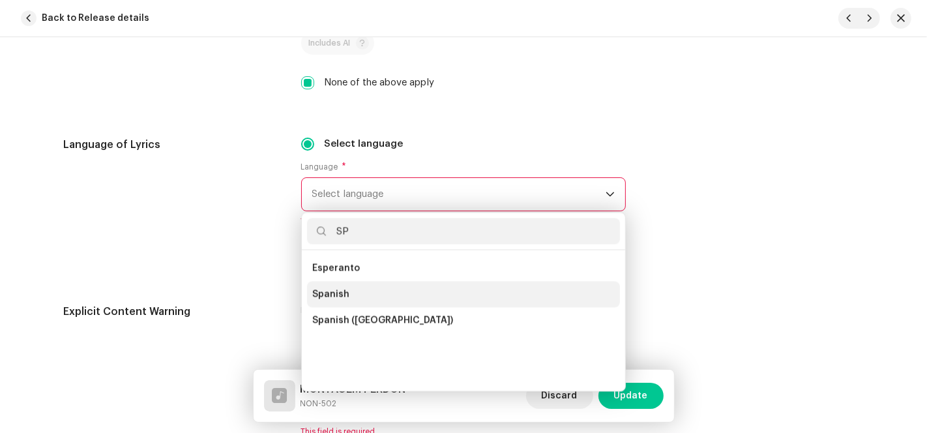
type input "SP"
click at [345, 296] on li "Spanish" at bounding box center [463, 294] width 313 height 26
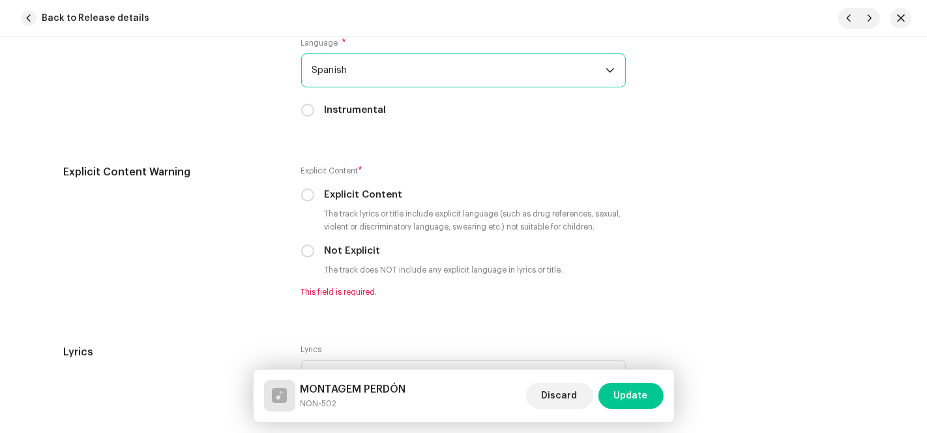
scroll to position [2461, 0]
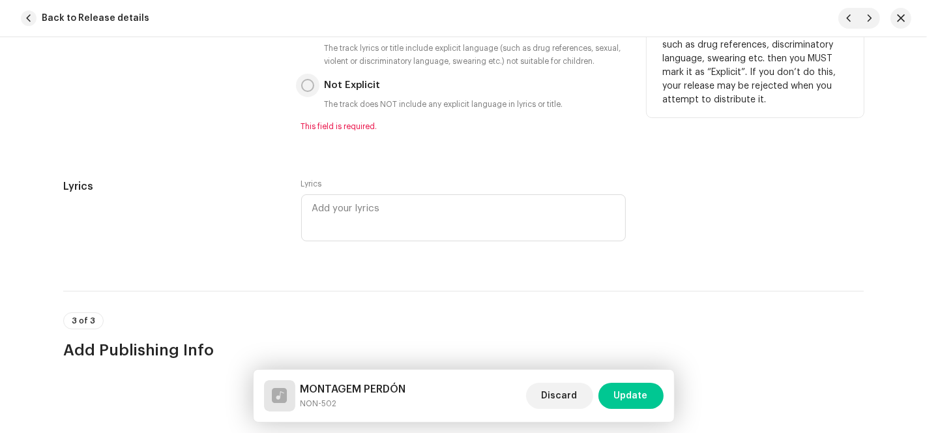
click at [307, 86] on input "Not Explicit" at bounding box center [307, 85] width 13 height 13
radio input "true"
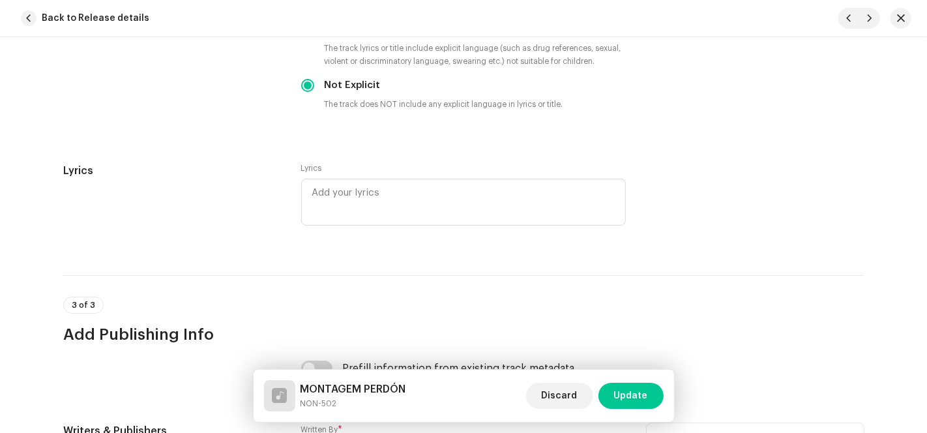
scroll to position [2720, 0]
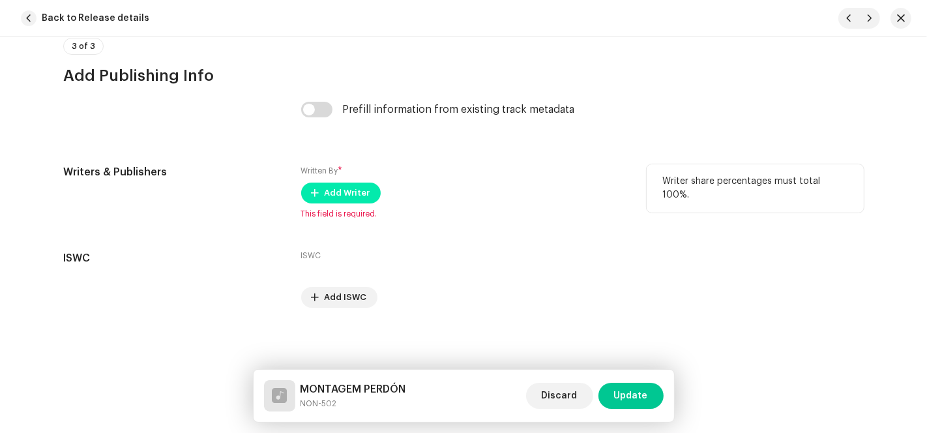
click at [328, 203] on span "Add Writer" at bounding box center [347, 193] width 46 height 26
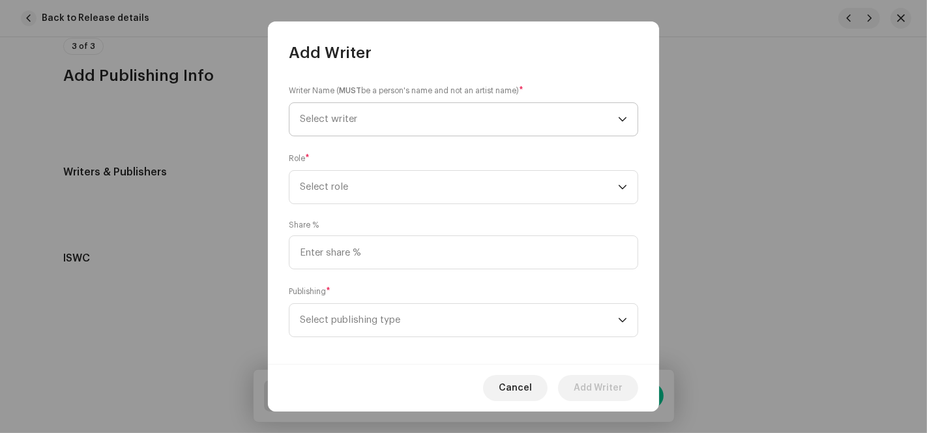
click at [452, 135] on span "Select writer" at bounding box center [459, 119] width 318 height 33
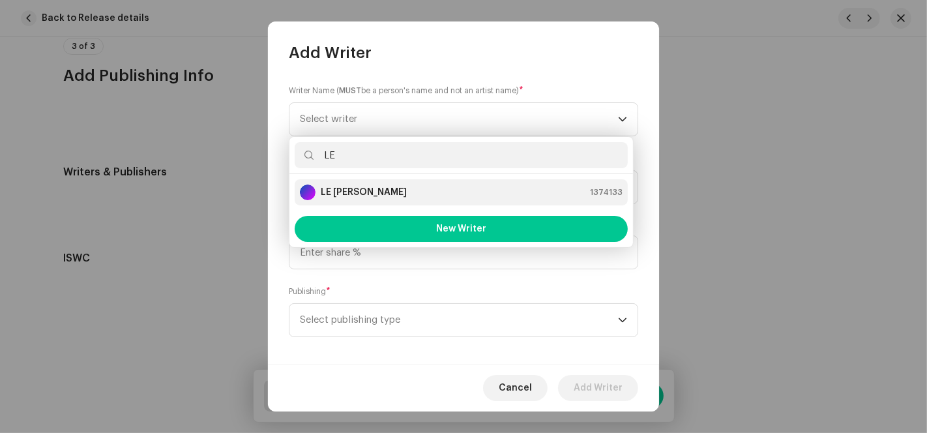
type input "LE"
click at [361, 190] on div "LE [PERSON_NAME] 1374133" at bounding box center [461, 192] width 323 height 16
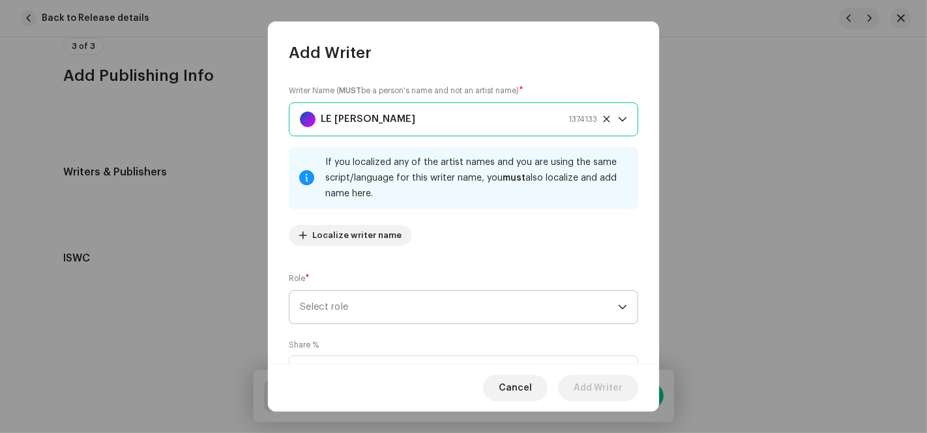
click at [417, 308] on span "Select role" at bounding box center [459, 307] width 318 height 33
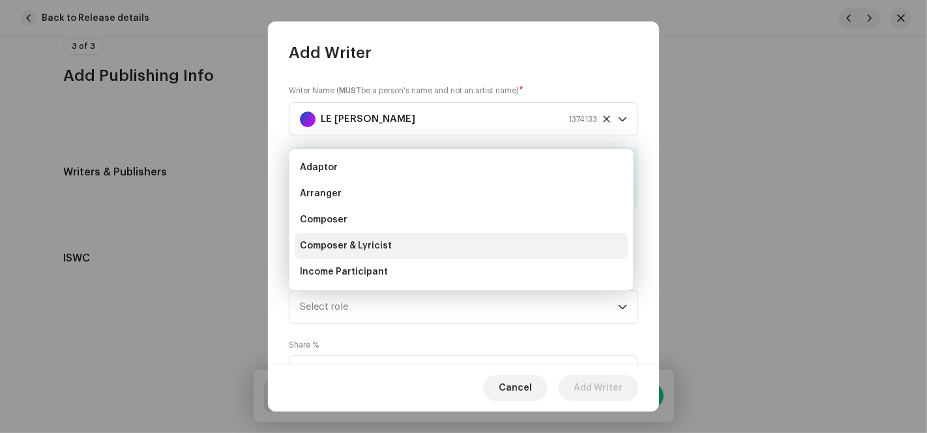
scroll to position [20, 0]
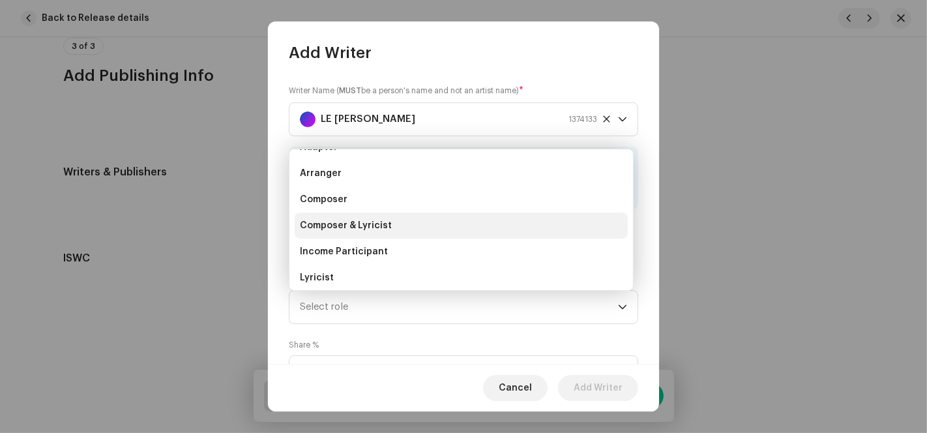
click at [376, 225] on span "Composer & Lyricist" at bounding box center [346, 225] width 92 height 13
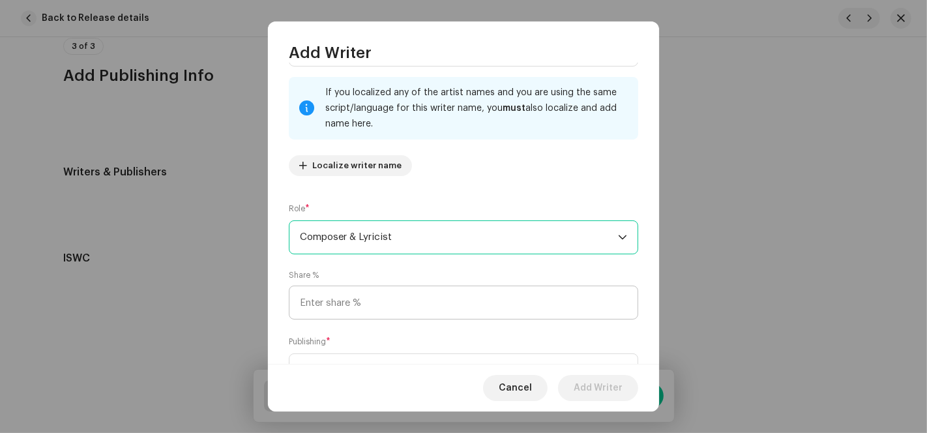
scroll to position [130, 0]
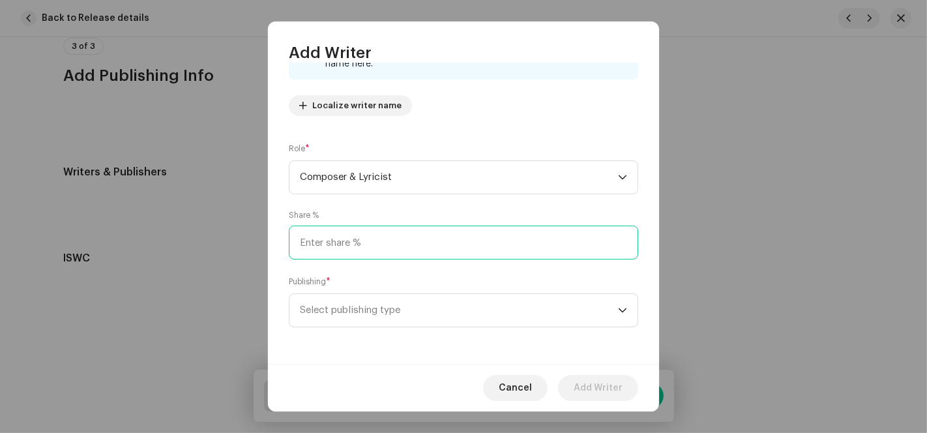
click at [350, 248] on input at bounding box center [463, 242] width 349 height 34
type input "100.00"
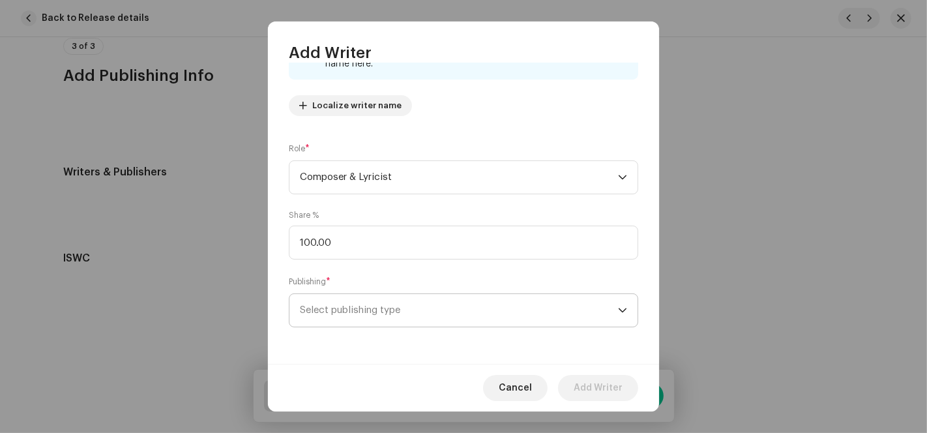
click at [347, 308] on span "Select publishing type" at bounding box center [459, 310] width 318 height 33
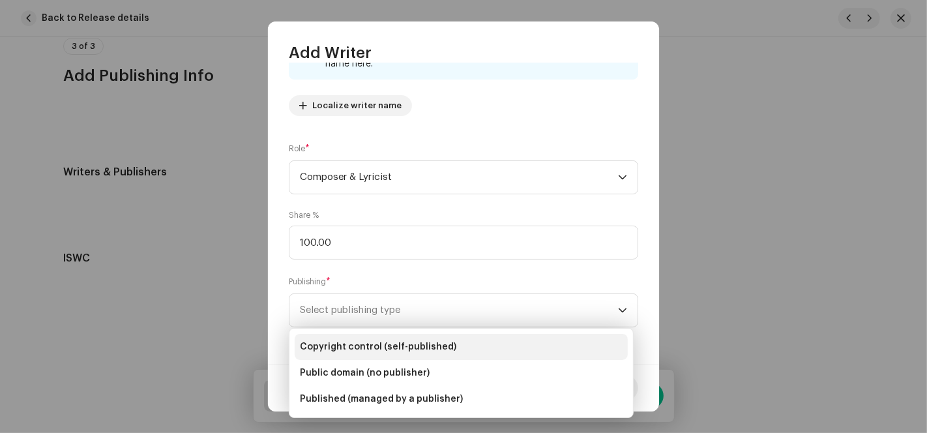
click at [373, 347] on span "Copyright control (self-published)" at bounding box center [378, 346] width 156 height 13
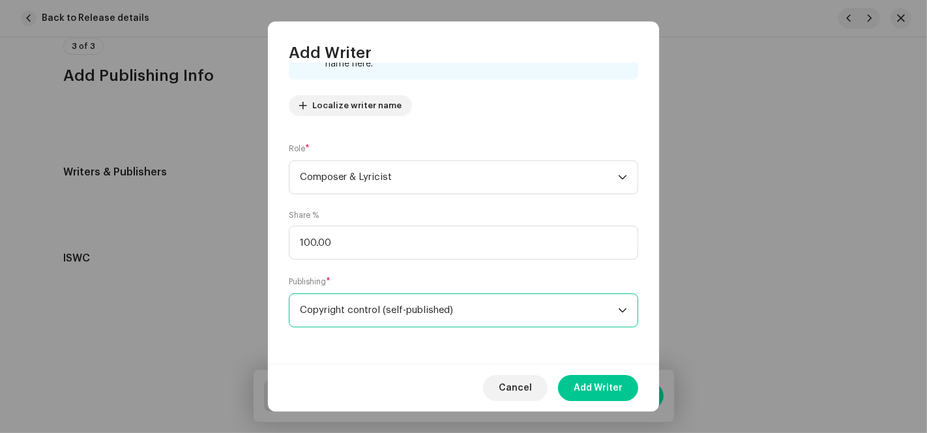
click at [624, 386] on button "Add Writer" at bounding box center [598, 388] width 80 height 26
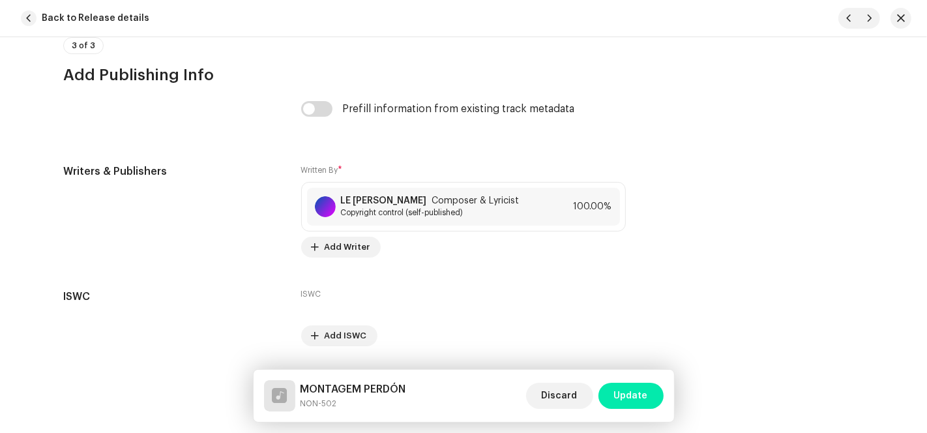
click at [626, 396] on span "Update" at bounding box center [631, 395] width 34 height 26
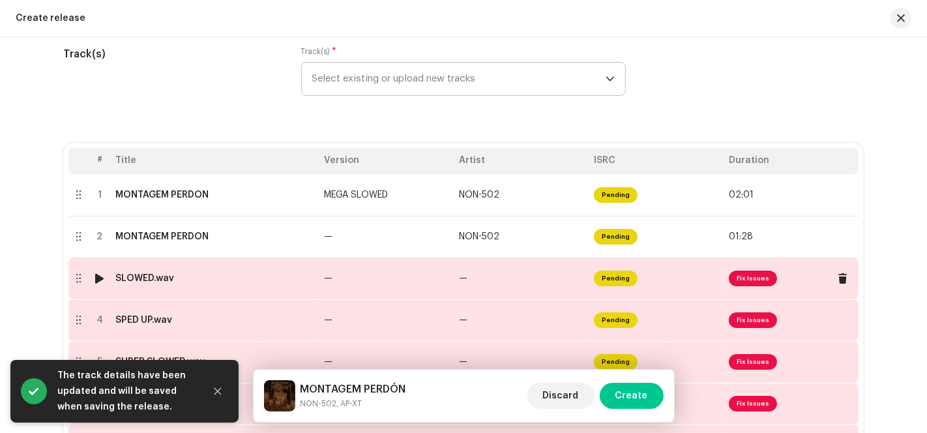
click at [646, 289] on td "Pending" at bounding box center [655, 278] width 135 height 42
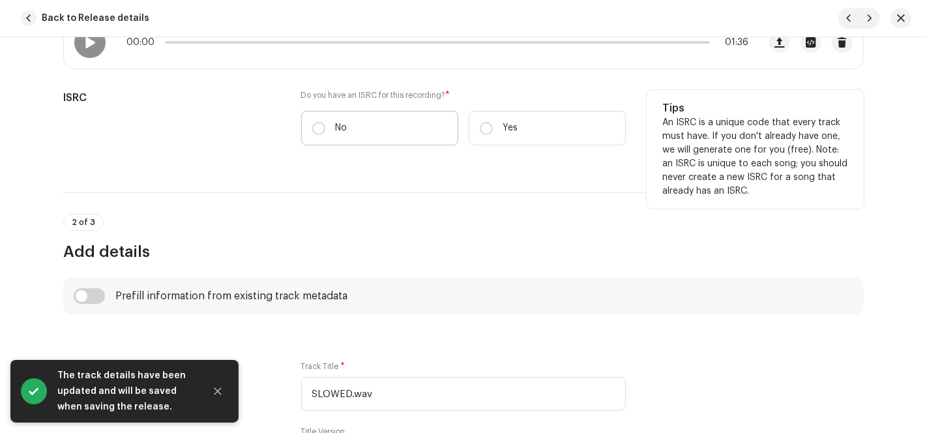
click at [346, 116] on label "No" at bounding box center [379, 128] width 157 height 35
click at [325, 122] on input "No" at bounding box center [318, 128] width 13 height 13
radio input "true"
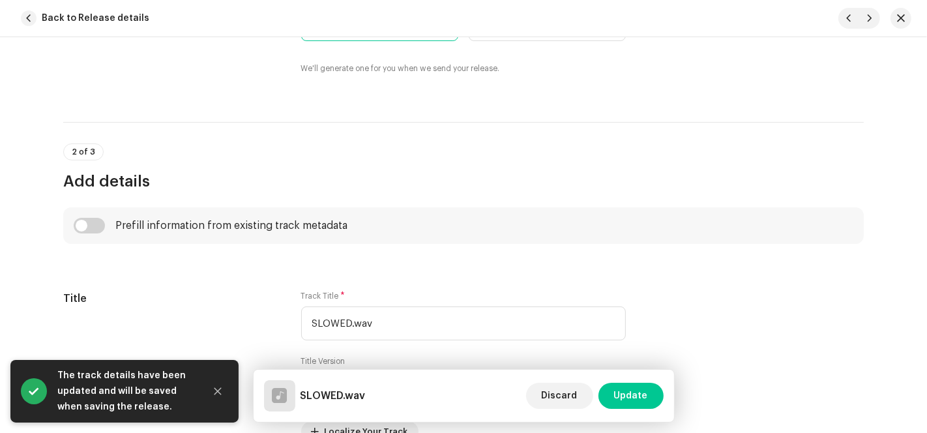
scroll to position [506, 0]
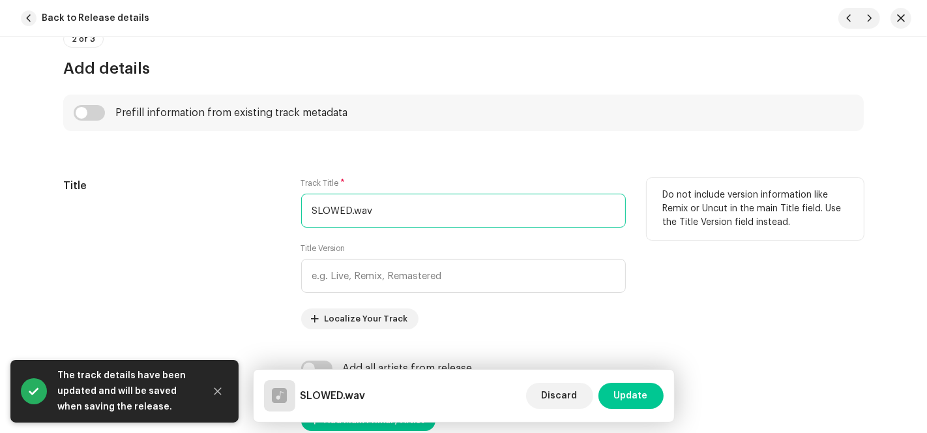
drag, startPoint x: 343, startPoint y: 207, endPoint x: 280, endPoint y: 203, distance: 64.0
click at [268, 203] on div "Title Track Title * SLOWED.wav Title Version Localize Your Track Do not include…" at bounding box center [463, 253] width 800 height 151
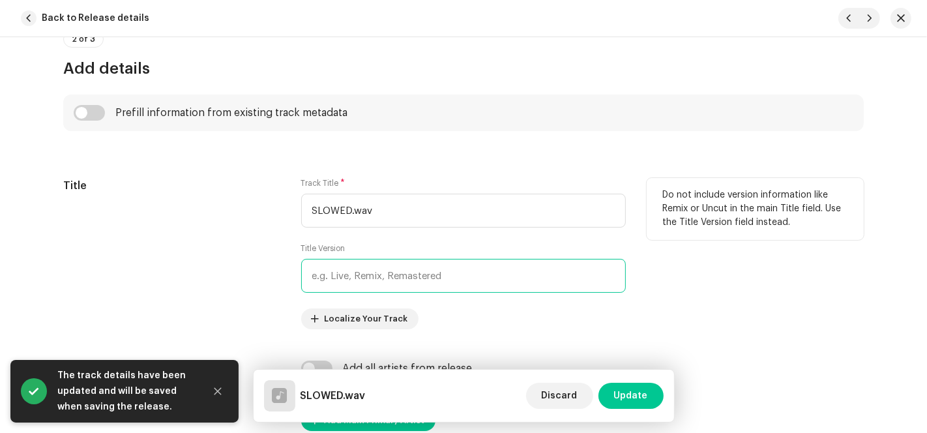
click at [383, 274] on input "text" at bounding box center [463, 276] width 324 height 34
paste input "SLOWED"
type input "SLOWED"
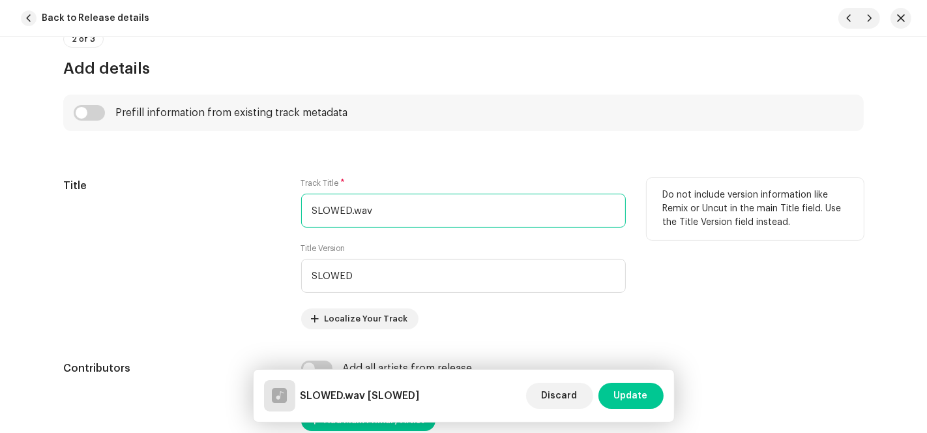
drag, startPoint x: 420, startPoint y: 205, endPoint x: 179, endPoint y: 201, distance: 241.8
click at [196, 205] on div "Title Track Title * SLOWED.wav Title Version SLOWED Localize Your Track Do not …" at bounding box center [463, 253] width 800 height 151
paste input "MONTAGEM PERDÓN"
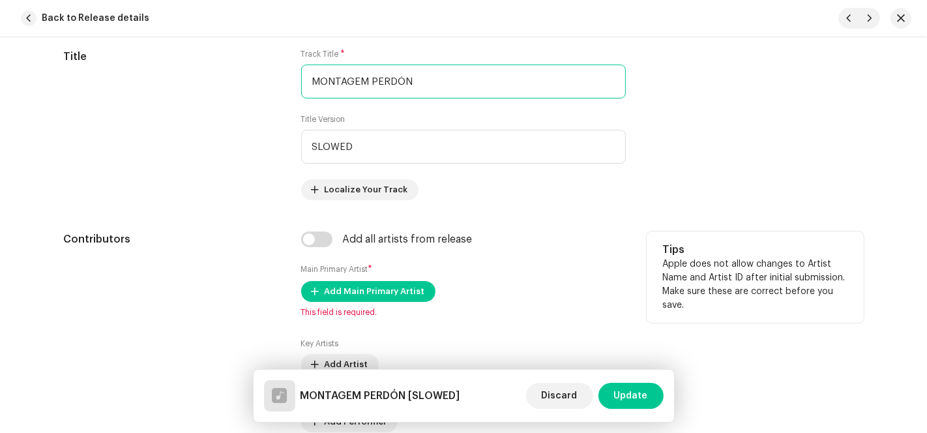
scroll to position [796, 0]
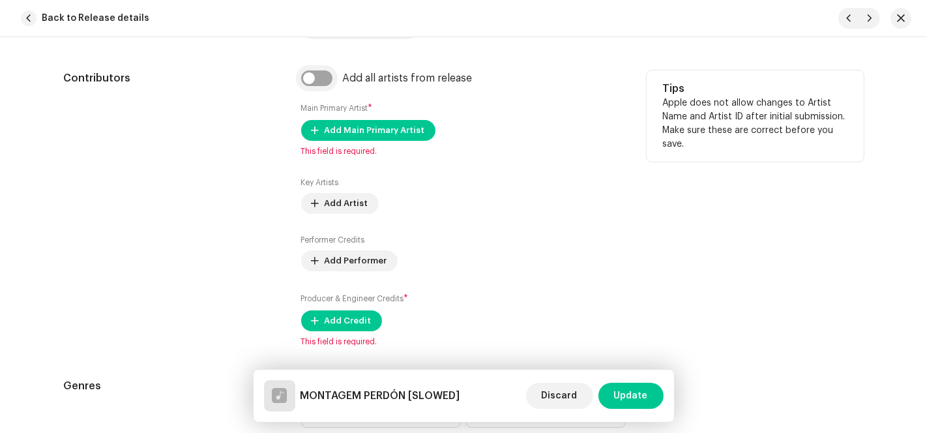
type input "MONTAGEM PERDÓN"
click at [315, 77] on input "checkbox" at bounding box center [316, 78] width 31 height 16
checkbox input "true"
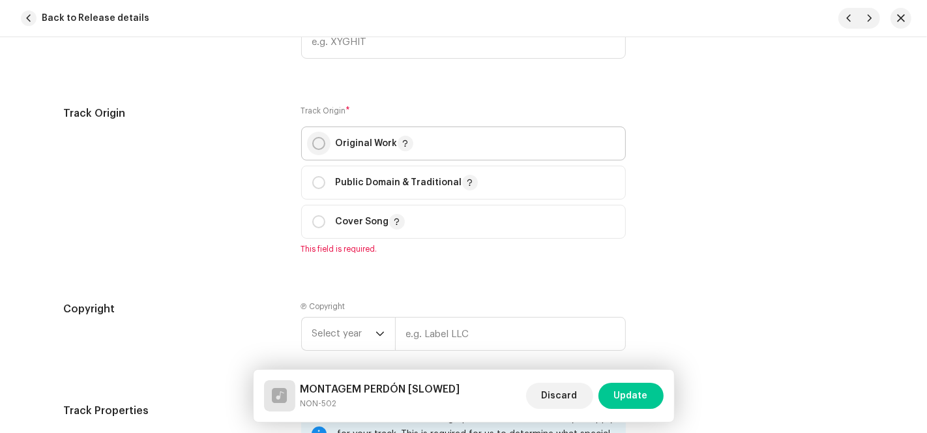
click at [319, 141] on input "radio" at bounding box center [318, 143] width 13 height 13
radio input "true"
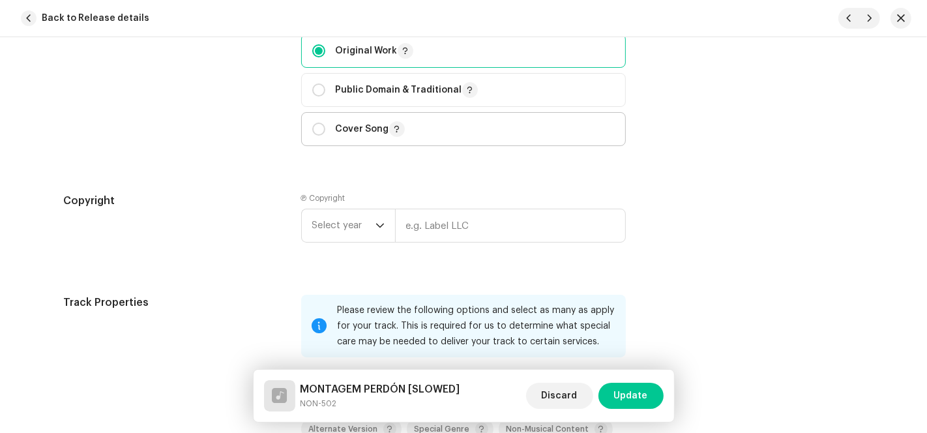
scroll to position [1809, 0]
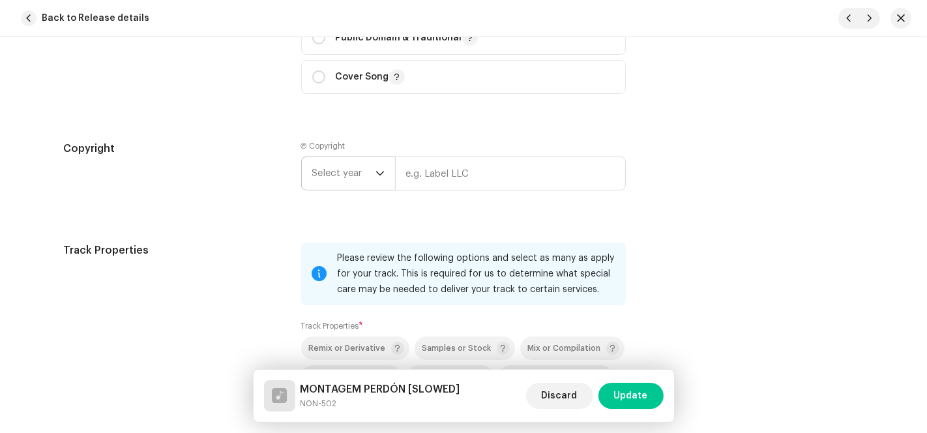
click at [370, 172] on span "Select year" at bounding box center [343, 173] width 63 height 33
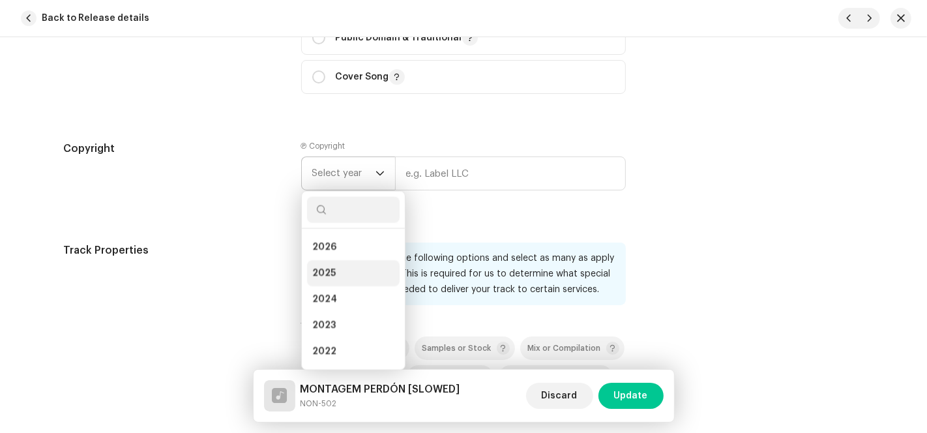
click at [343, 269] on li "2025" at bounding box center [353, 273] width 93 height 26
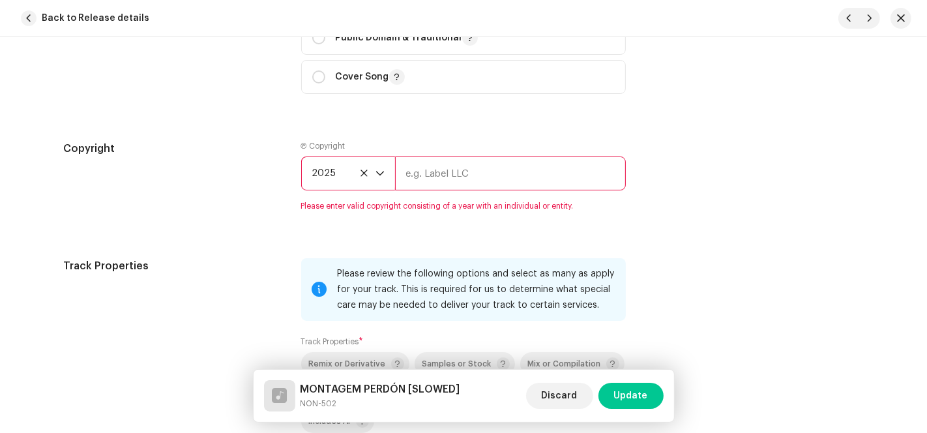
click at [446, 174] on input "text" at bounding box center [510, 173] width 231 height 34
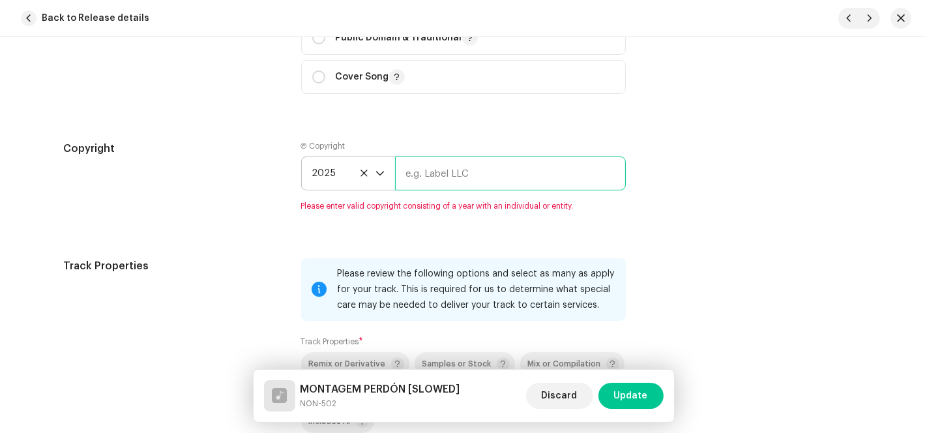
type input "AP-XT"
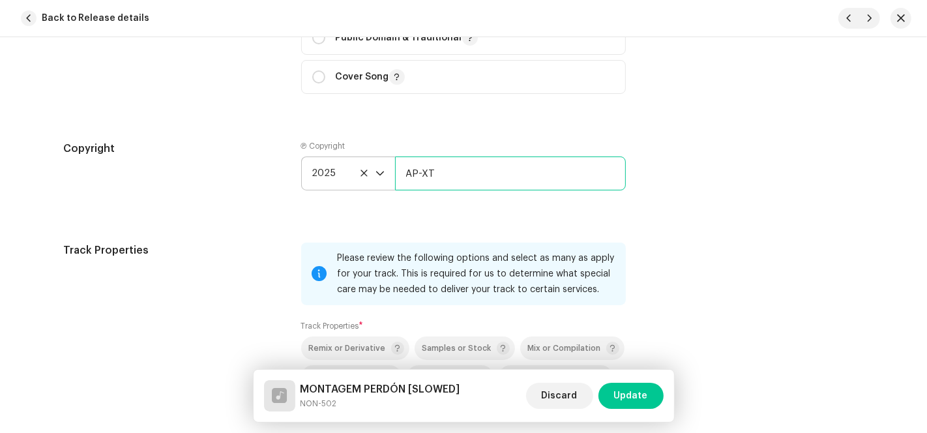
scroll to position [2099, 0]
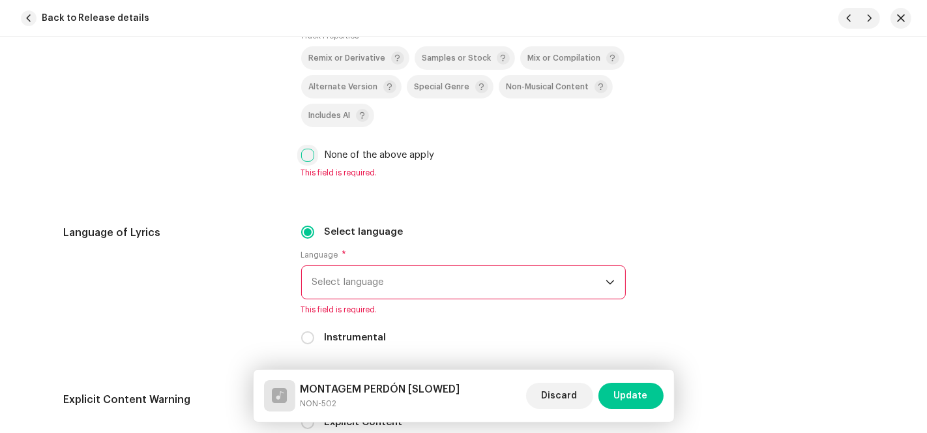
click at [307, 149] on input "None of the above apply" at bounding box center [307, 155] width 13 height 13
checkbox input "true"
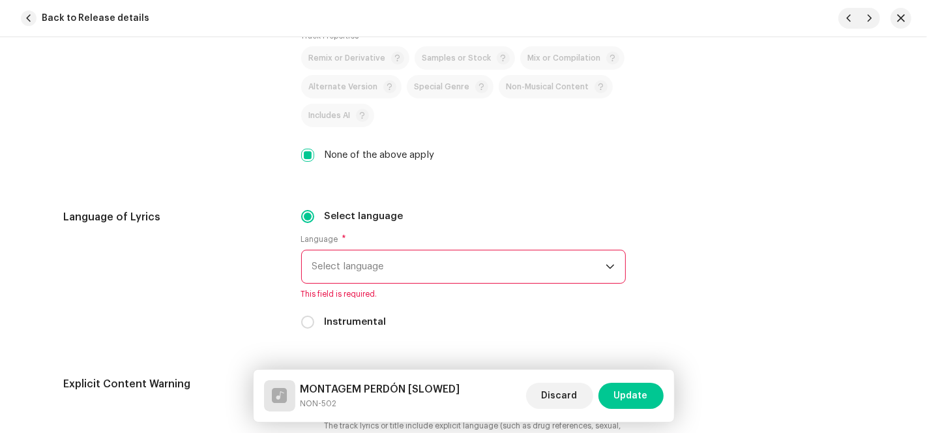
click at [388, 262] on span "Select language" at bounding box center [458, 266] width 293 height 33
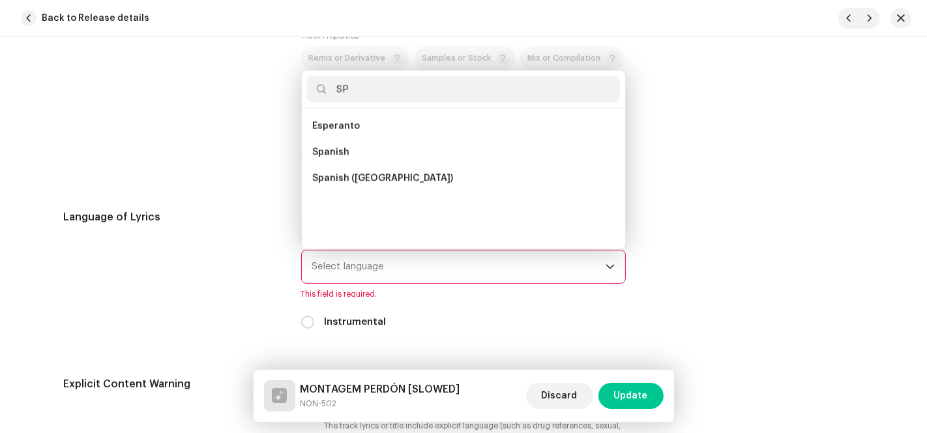
scroll to position [0, 0]
type input "SP"
click at [362, 146] on li "Spanish" at bounding box center [463, 152] width 313 height 26
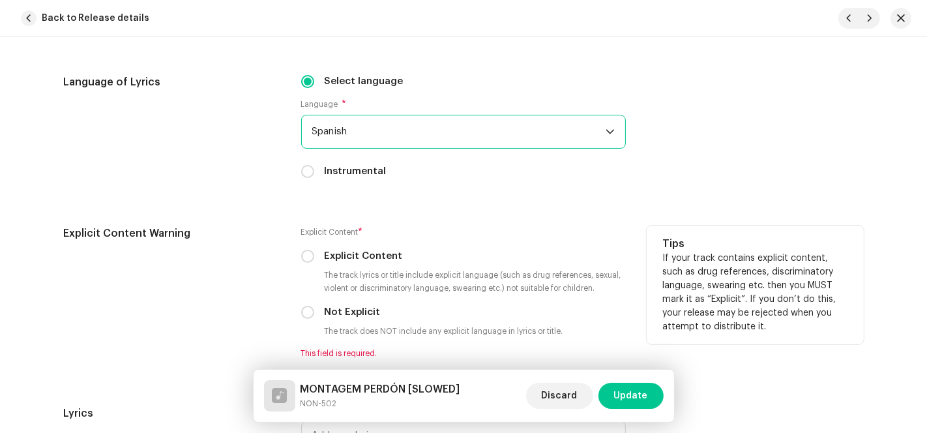
scroll to position [2389, 0]
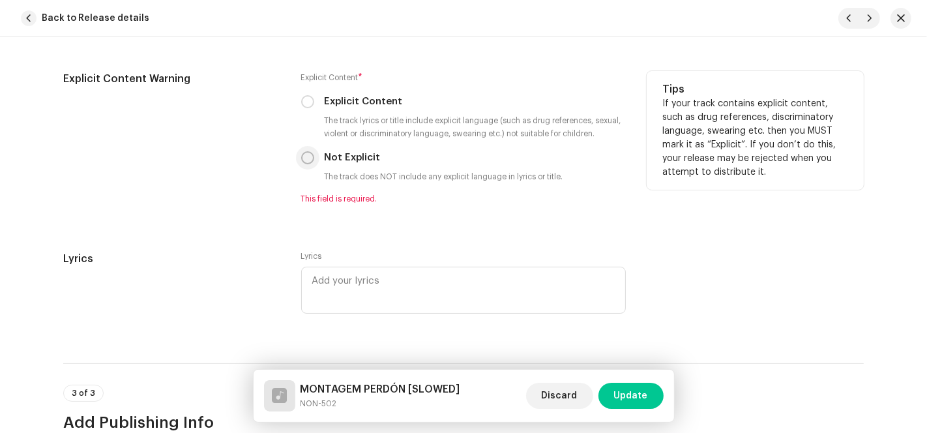
click at [301, 164] on input "Not Explicit" at bounding box center [307, 157] width 13 height 13
radio input "true"
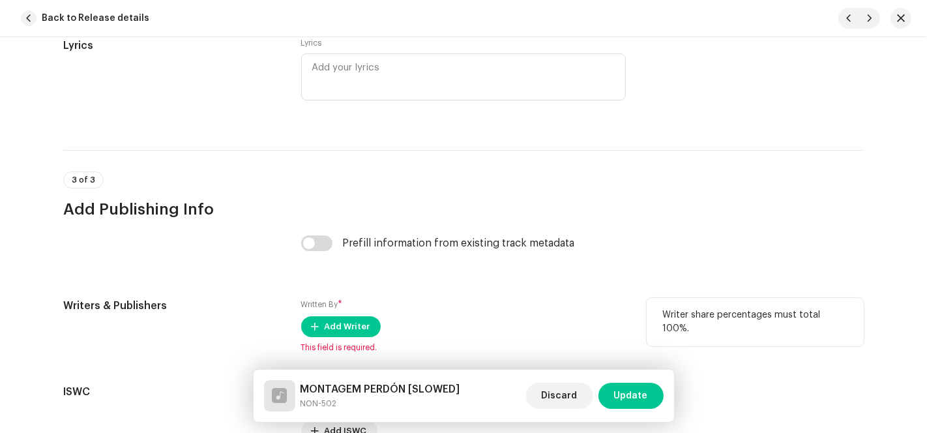
scroll to position [2679, 0]
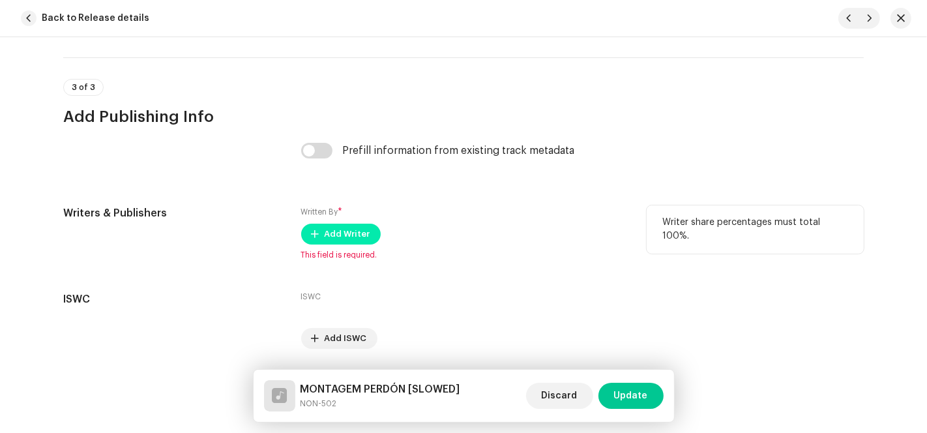
click at [329, 235] on span "Add Writer" at bounding box center [347, 234] width 46 height 26
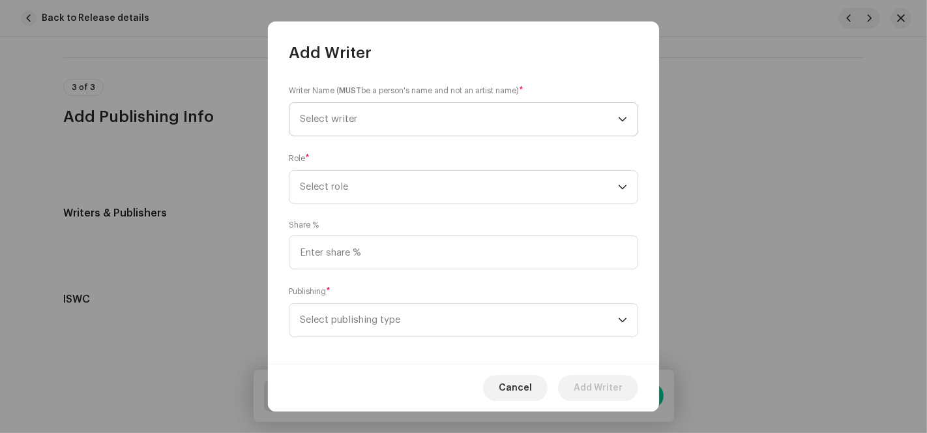
click at [568, 119] on span "Select writer" at bounding box center [459, 119] width 318 height 33
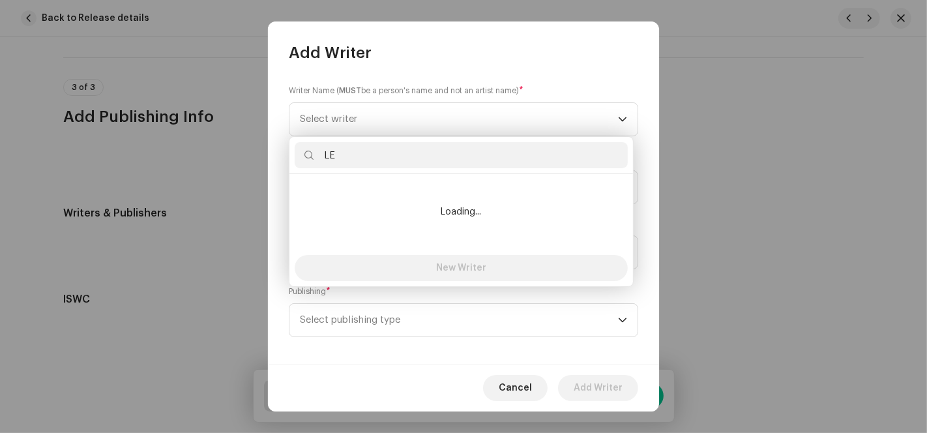
type input "LE"
click at [400, 194] on li "Loading..." at bounding box center [461, 211] width 333 height 65
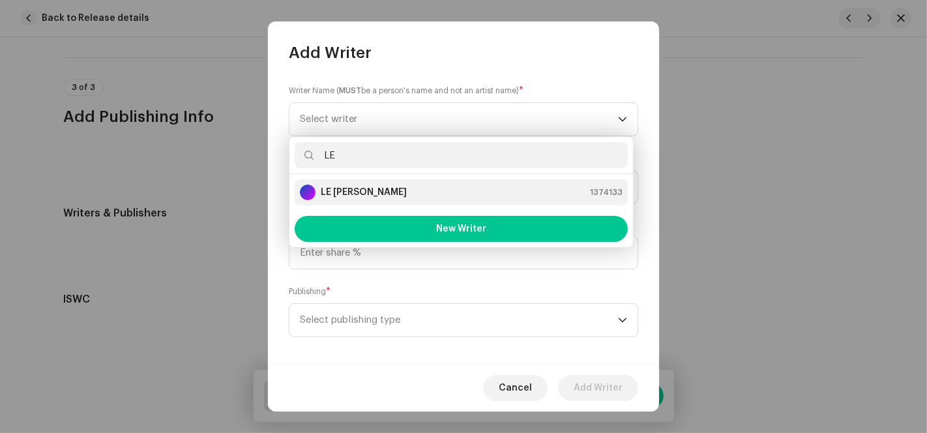
click at [382, 196] on div "LE [PERSON_NAME] 1374133" at bounding box center [461, 192] width 323 height 16
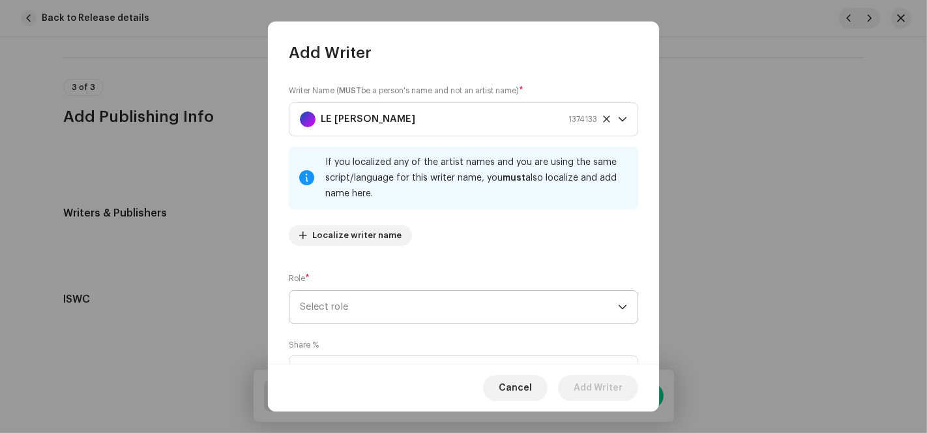
drag, startPoint x: 356, startPoint y: 306, endPoint x: 376, endPoint y: 308, distance: 20.2
click at [356, 308] on span "Select role" at bounding box center [459, 307] width 318 height 33
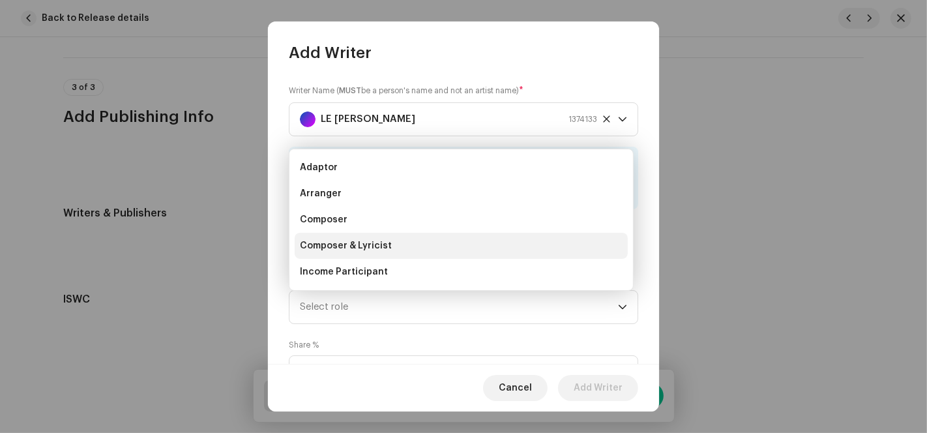
scroll to position [20, 0]
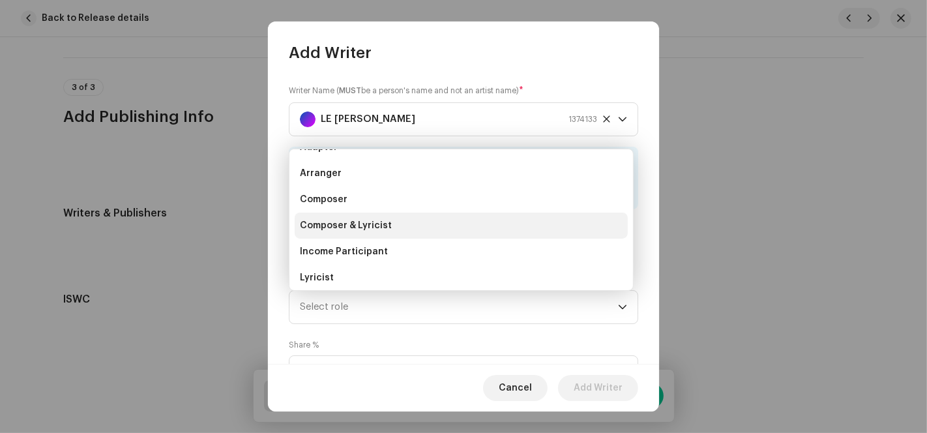
click at [381, 220] on span "Composer & Lyricist" at bounding box center [346, 225] width 92 height 13
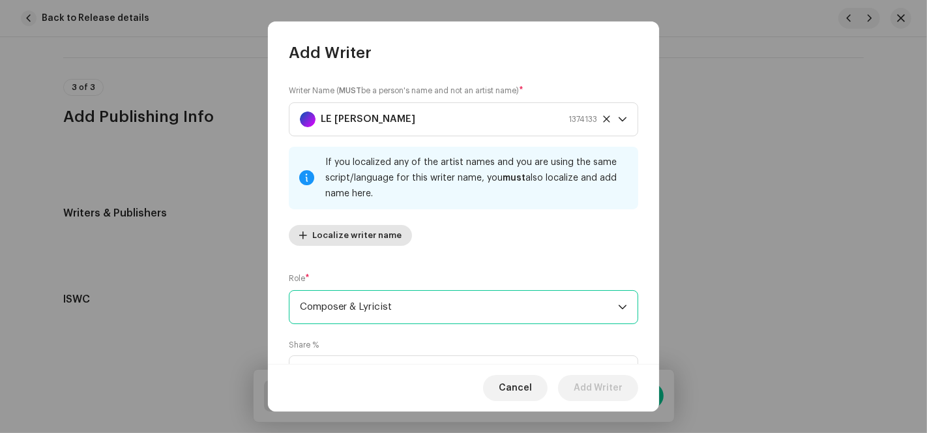
scroll to position [130, 0]
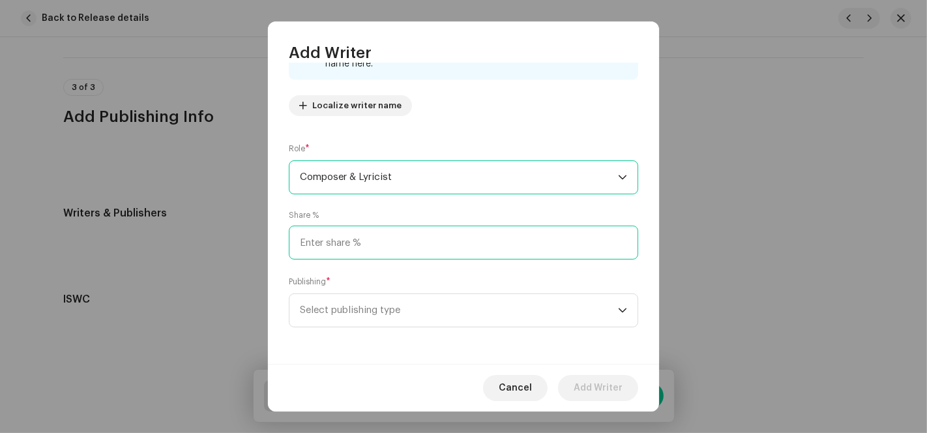
click at [368, 242] on input at bounding box center [463, 242] width 349 height 34
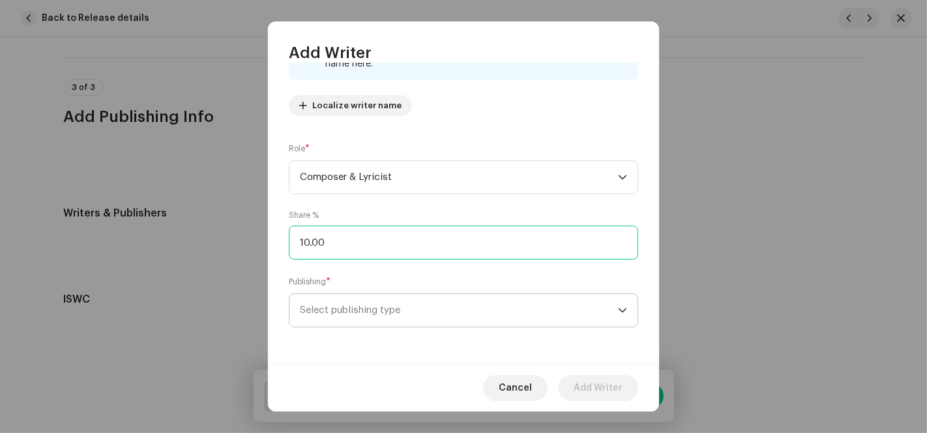
type input "100.00"
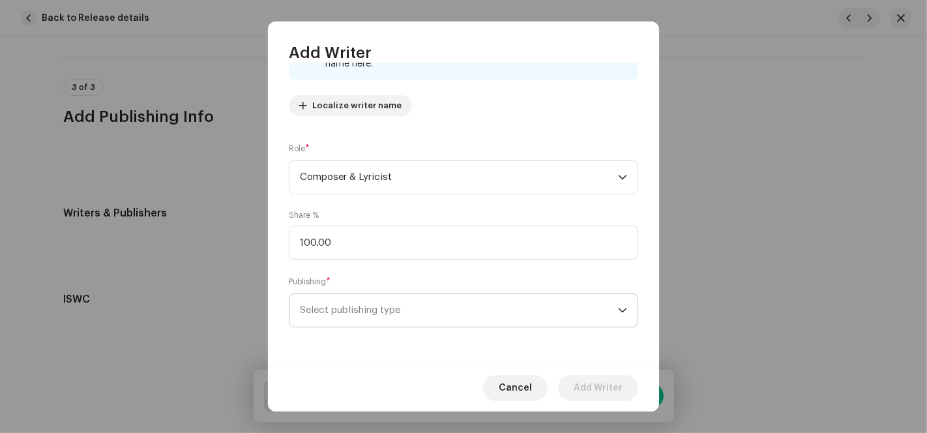
click at [357, 315] on span "Select publishing type" at bounding box center [459, 310] width 318 height 33
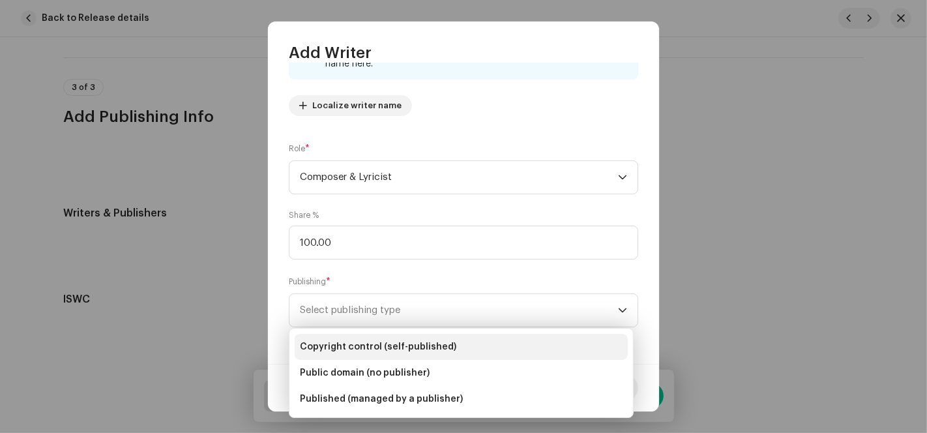
click at [364, 349] on span "Copyright control (self-published)" at bounding box center [378, 346] width 156 height 13
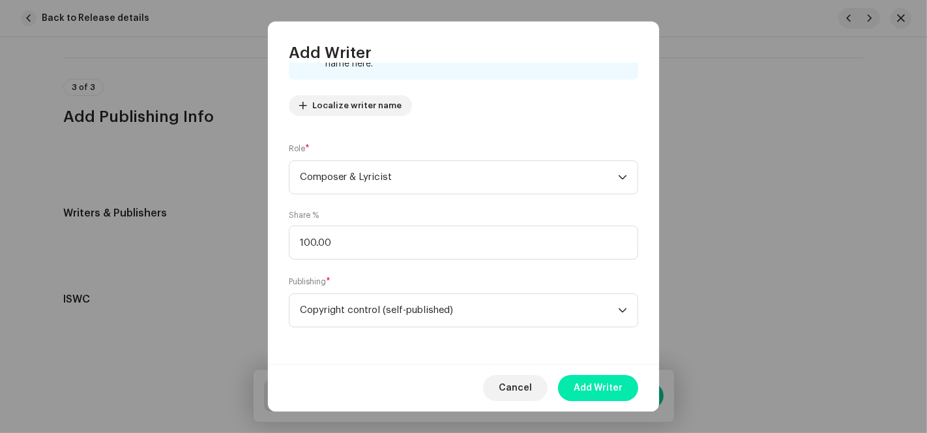
click at [601, 389] on span "Add Writer" at bounding box center [597, 388] width 49 height 26
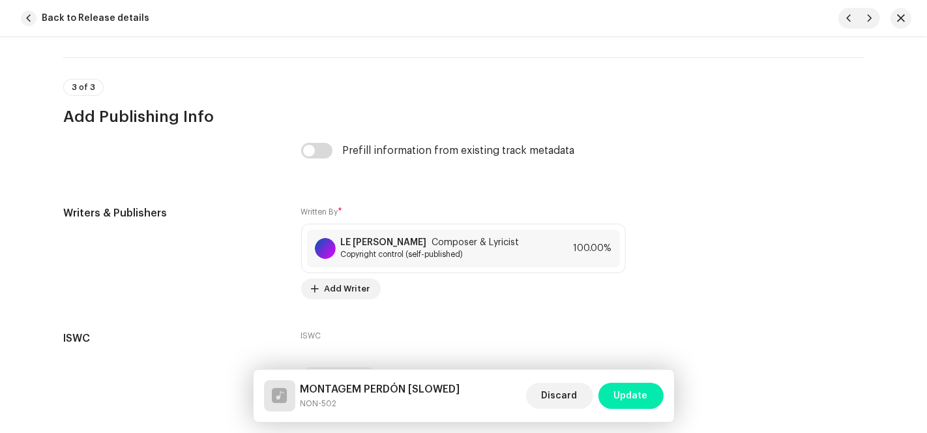
click at [633, 401] on span "Update" at bounding box center [631, 395] width 34 height 26
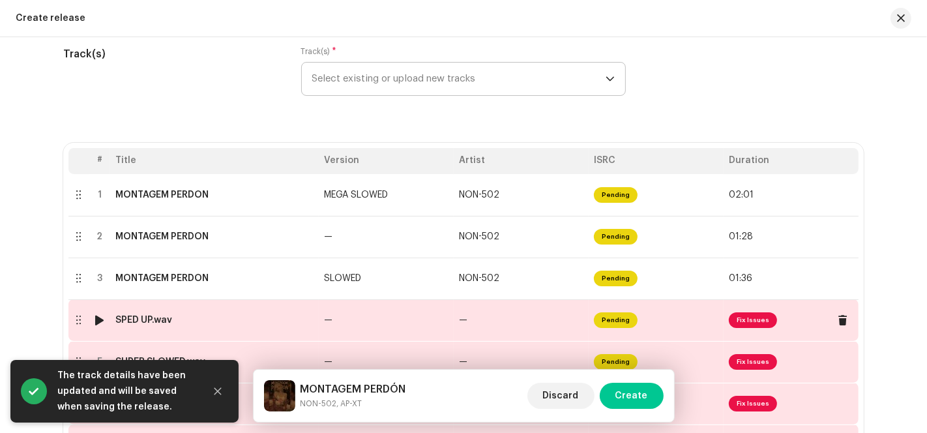
click at [590, 324] on td "Pending" at bounding box center [655, 320] width 135 height 42
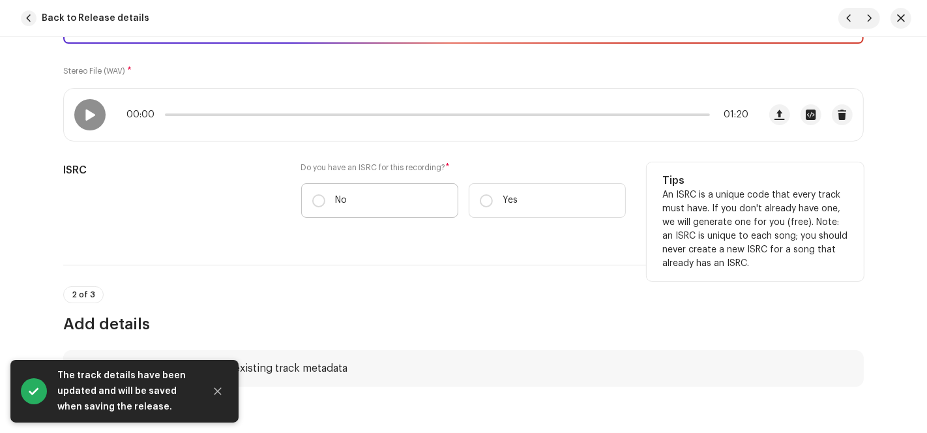
click at [340, 195] on p "No" at bounding box center [342, 201] width 12 height 14
click at [325, 195] on input "No" at bounding box center [318, 200] width 13 height 13
radio input "true"
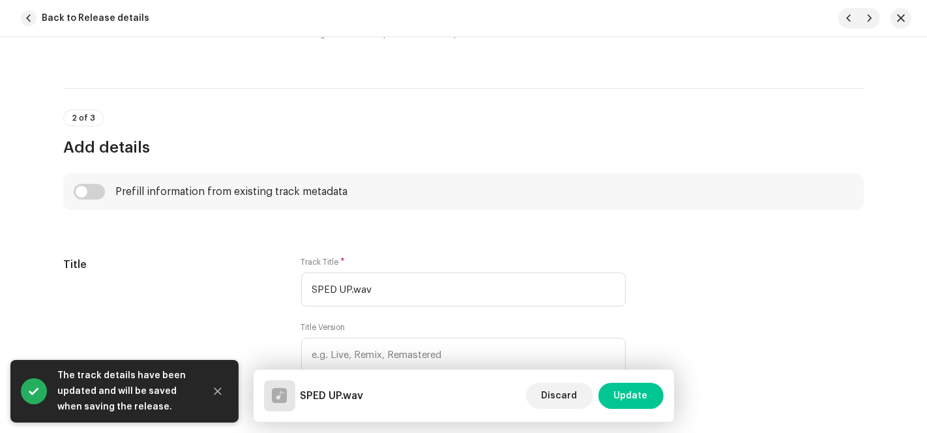
scroll to position [506, 0]
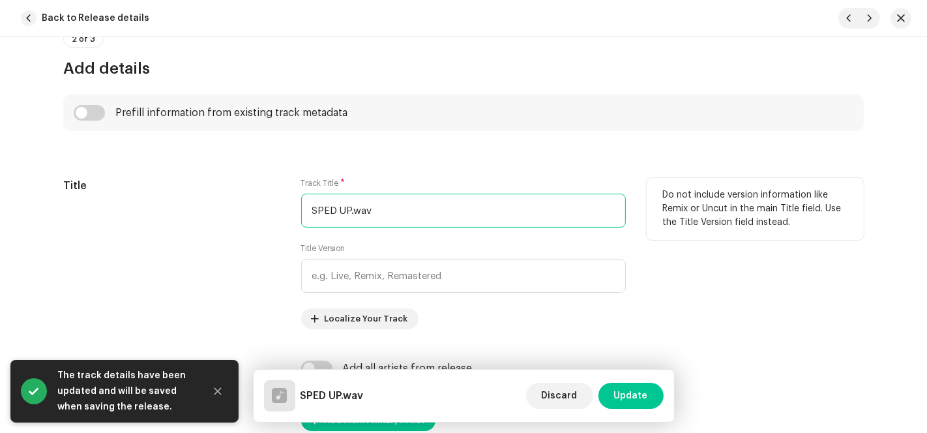
drag, startPoint x: 348, startPoint y: 207, endPoint x: 209, endPoint y: 235, distance: 142.2
click at [209, 235] on div "Title Track Title * SPED UP.wav Title Version Localize Your Track Do not includ…" at bounding box center [463, 253] width 800 height 151
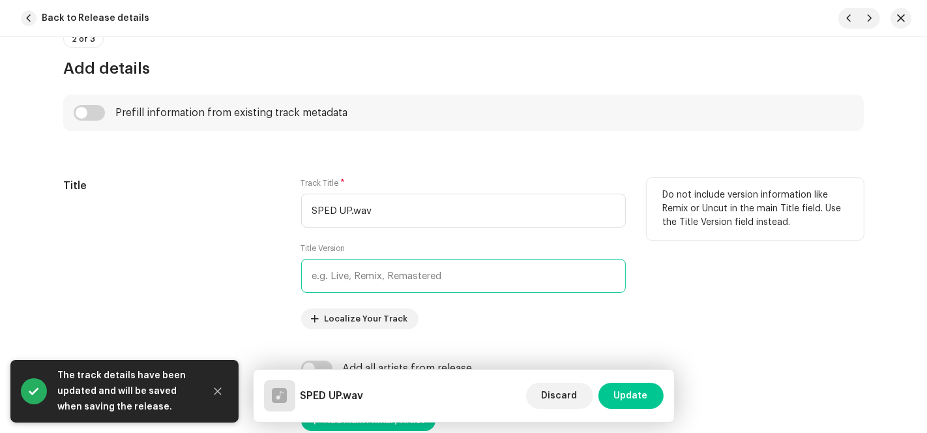
click at [325, 272] on input "text" at bounding box center [463, 276] width 324 height 34
paste input "SPED UP"
type input "SPED UP"
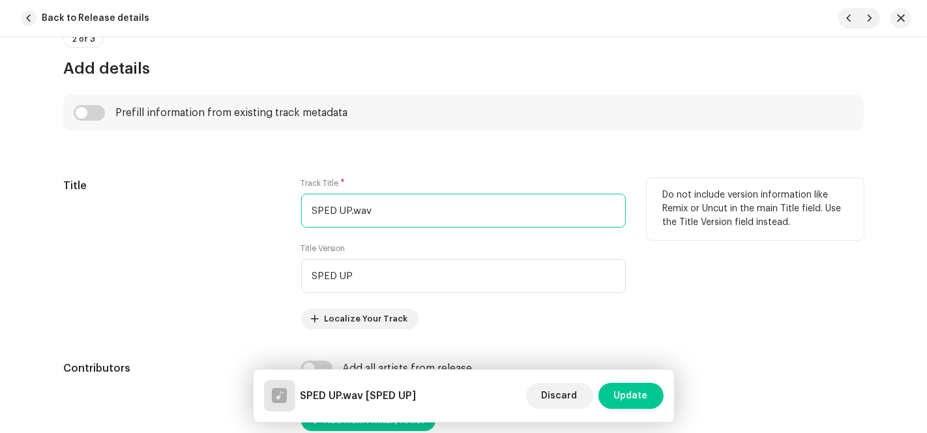
drag, startPoint x: 372, startPoint y: 203, endPoint x: 244, endPoint y: 200, distance: 128.4
click at [248, 200] on div "Title Track Title * SPED UP.wav Title Version SPED UP Localize Your Track Do no…" at bounding box center [463, 253] width 800 height 151
paste input "MONTAGEM PERDÓN"
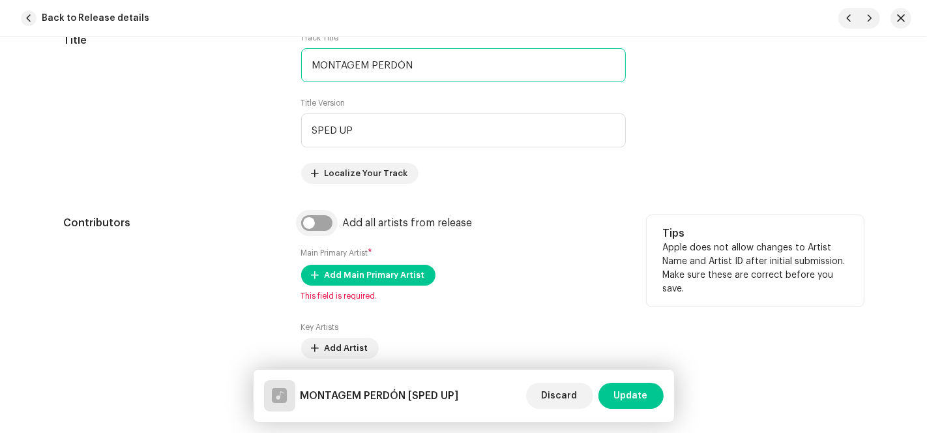
type input "MONTAGEM PERDÓN"
click at [321, 228] on input "checkbox" at bounding box center [316, 223] width 31 height 16
checkbox input "true"
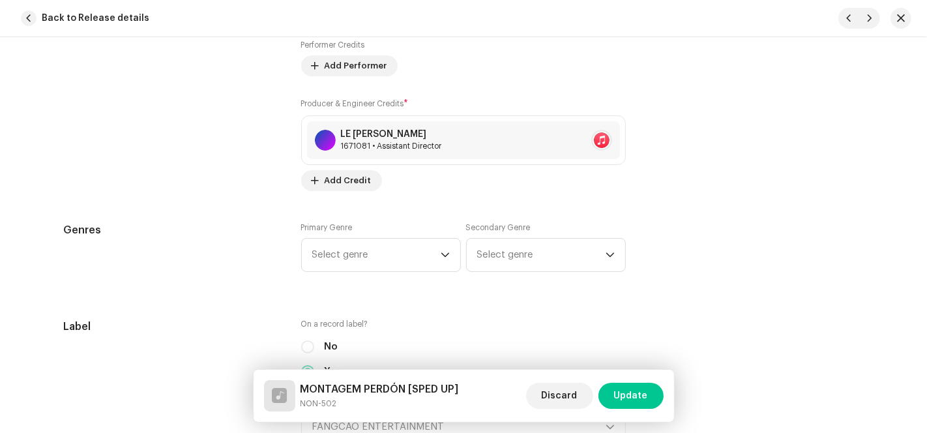
scroll to position [1158, 0]
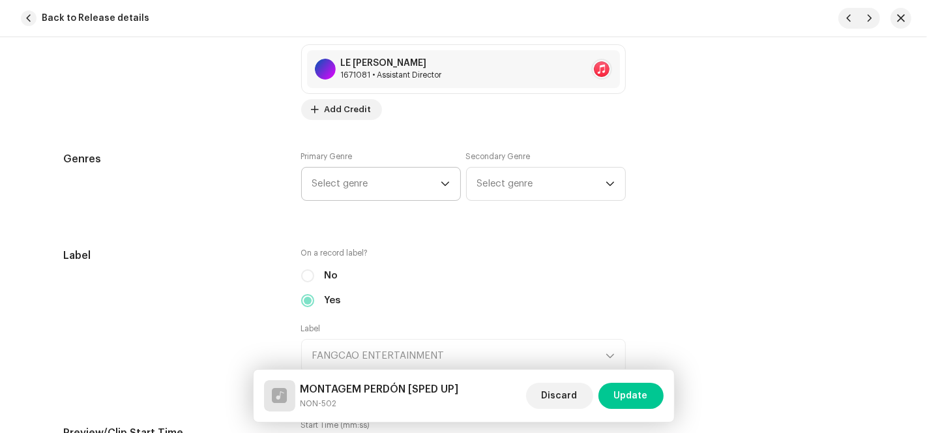
click at [444, 179] on icon "dropdown trigger" at bounding box center [444, 183] width 9 height 9
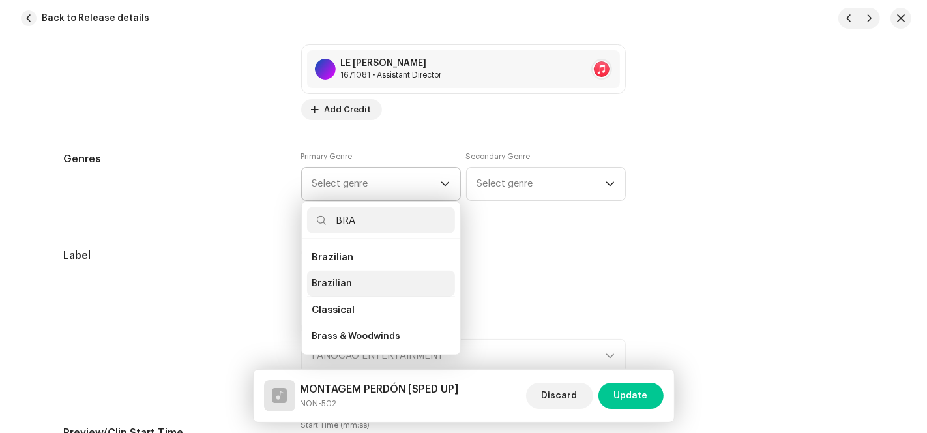
type input "BRA"
click at [344, 279] on span "Brazilian" at bounding box center [332, 283] width 40 height 13
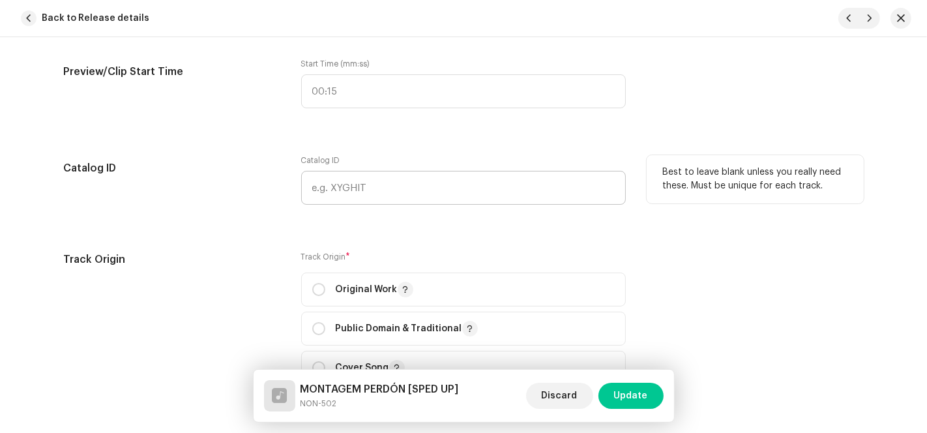
scroll to position [1520, 0]
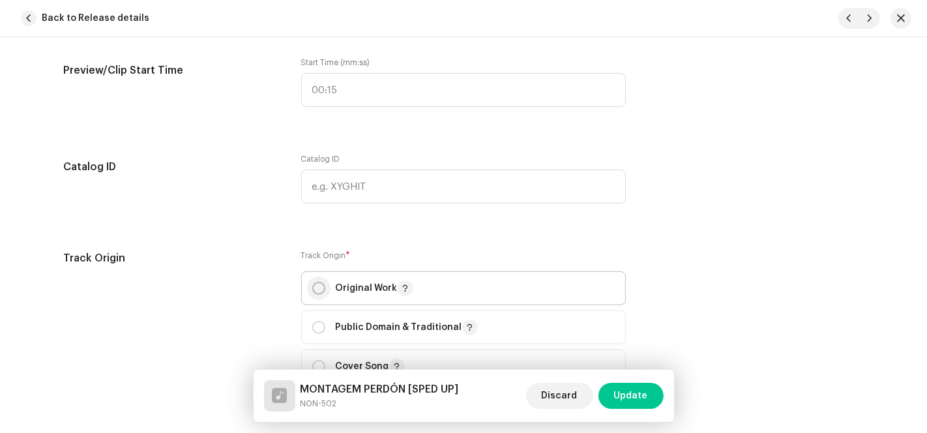
click at [322, 293] on p-radiobutton at bounding box center [318, 287] width 13 height 13
radio input "true"
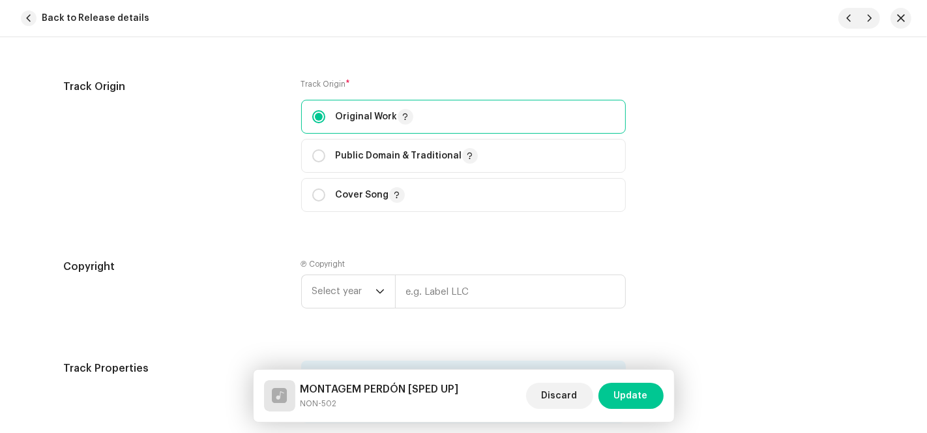
scroll to position [1809, 0]
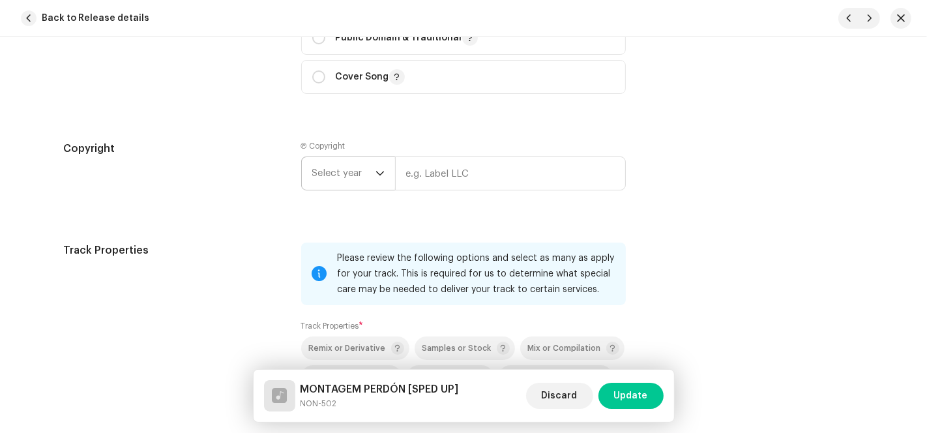
click at [343, 172] on span "Select year" at bounding box center [343, 173] width 63 height 33
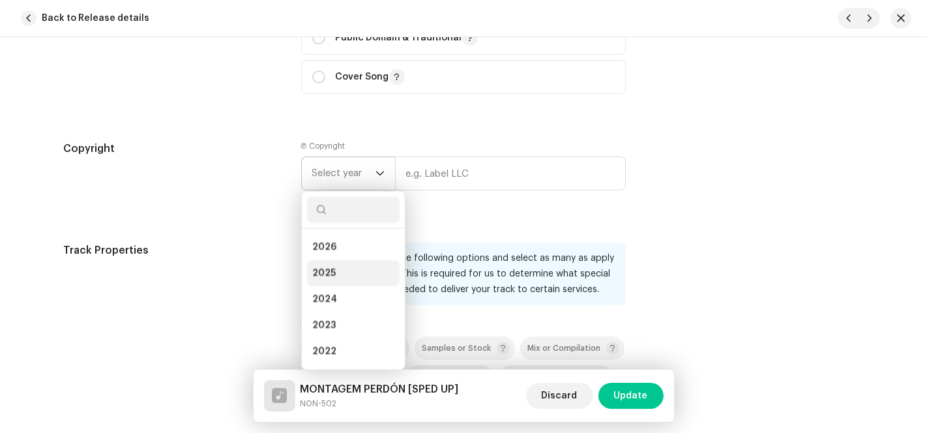
click at [334, 272] on li "2025" at bounding box center [353, 273] width 93 height 26
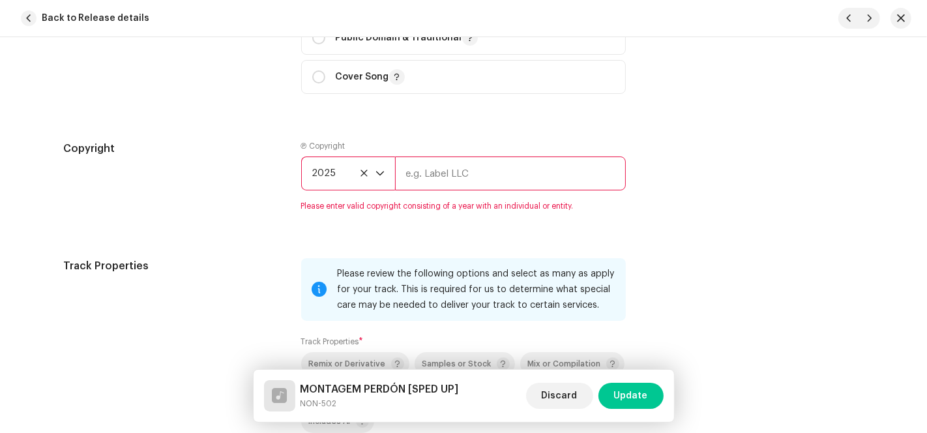
drag, startPoint x: 451, startPoint y: 162, endPoint x: 476, endPoint y: 187, distance: 35.9
click at [451, 162] on input "text" at bounding box center [510, 173] width 231 height 34
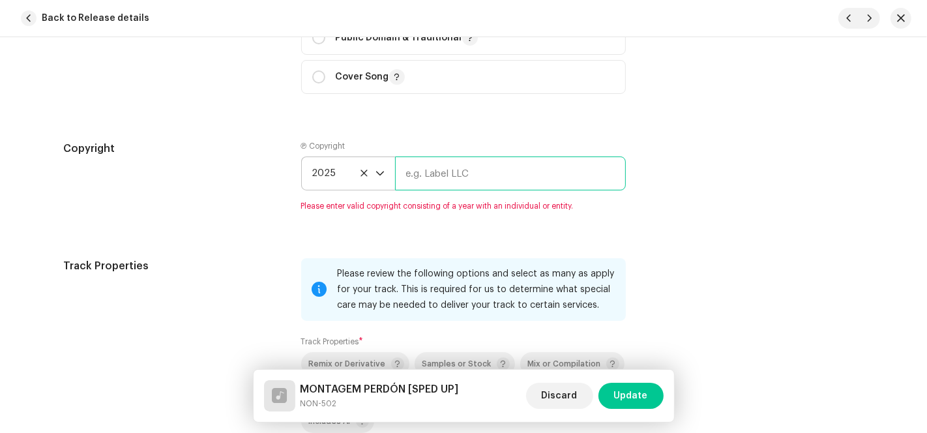
type input "AP-XT"
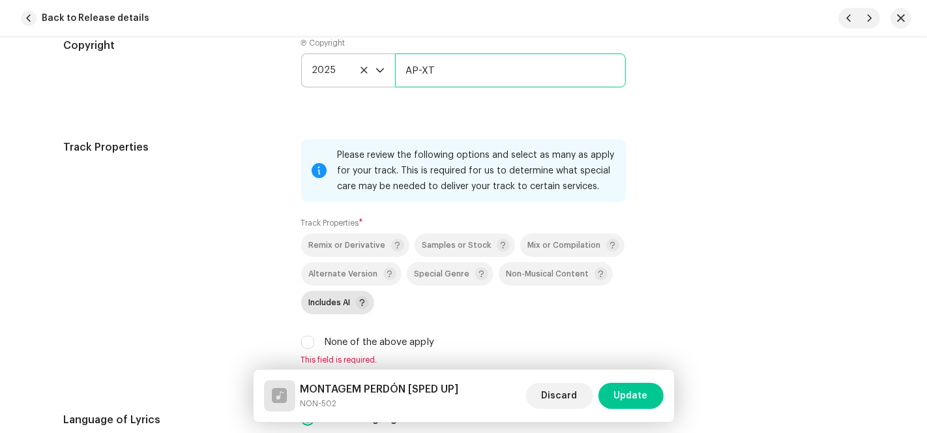
scroll to position [2027, 0]
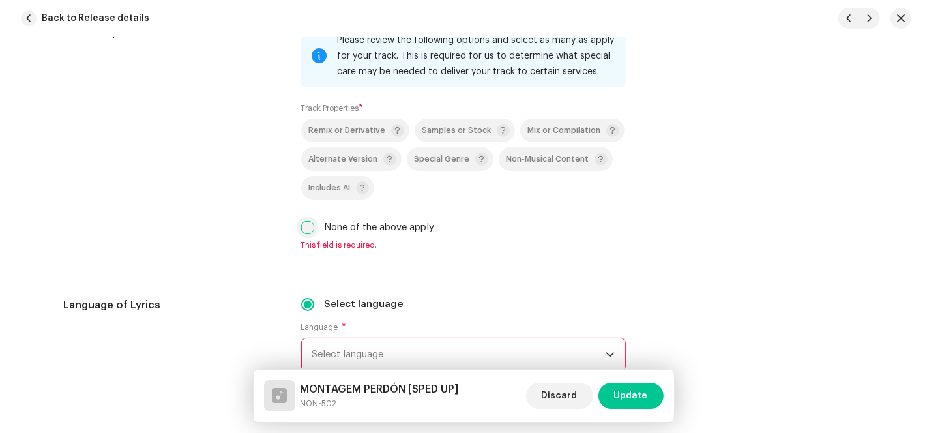
click at [309, 226] on input "None of the above apply" at bounding box center [307, 227] width 13 height 13
checkbox input "true"
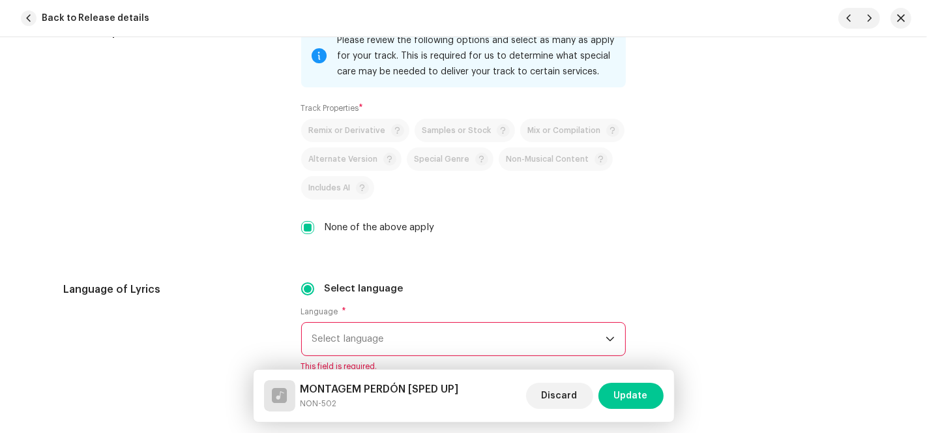
click at [394, 338] on span "Select language" at bounding box center [458, 339] width 293 height 33
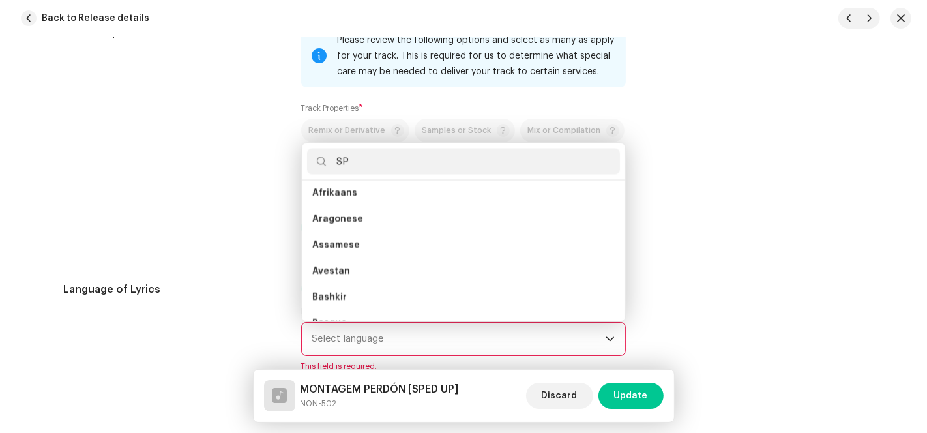
scroll to position [0, 0]
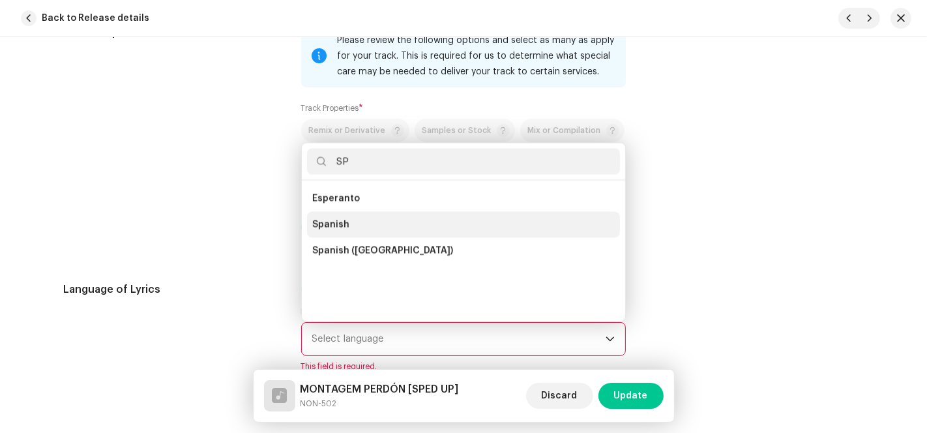
type input "SP"
click at [359, 222] on li "Spanish" at bounding box center [463, 225] width 313 height 26
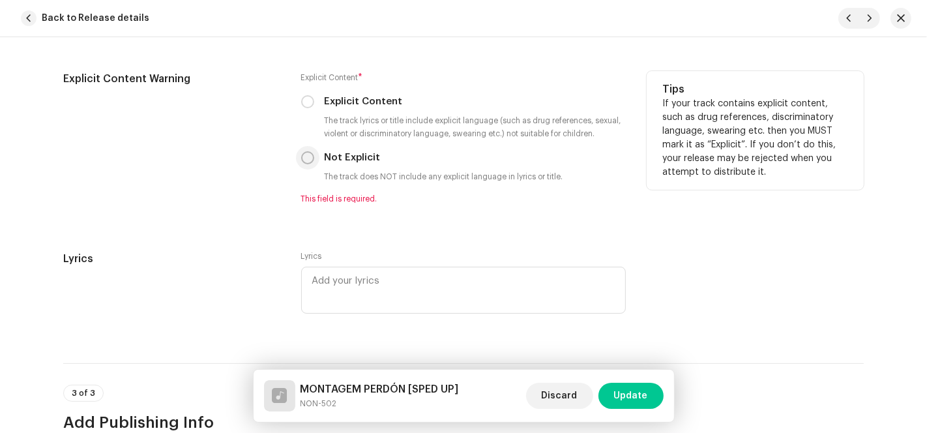
click at [306, 160] on input "Not Explicit" at bounding box center [307, 157] width 13 height 13
radio input "true"
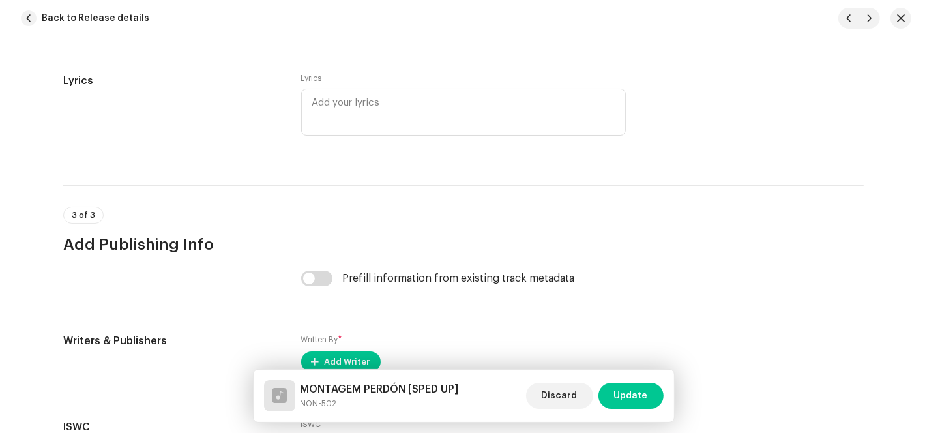
scroll to position [2720, 0]
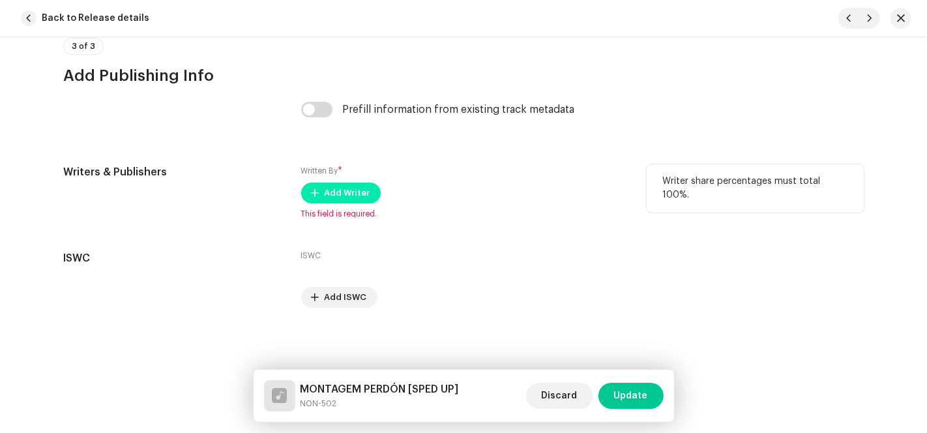
click at [340, 195] on span "Add Writer" at bounding box center [347, 193] width 46 height 26
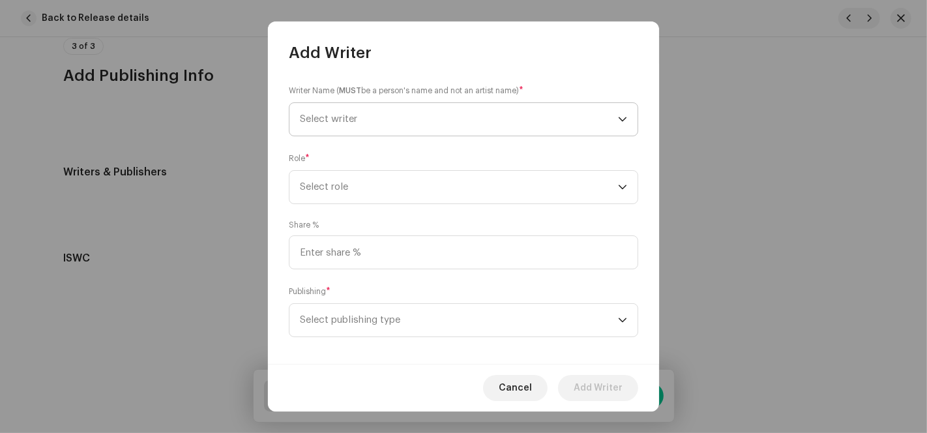
click at [586, 130] on span "Select writer" at bounding box center [459, 119] width 318 height 33
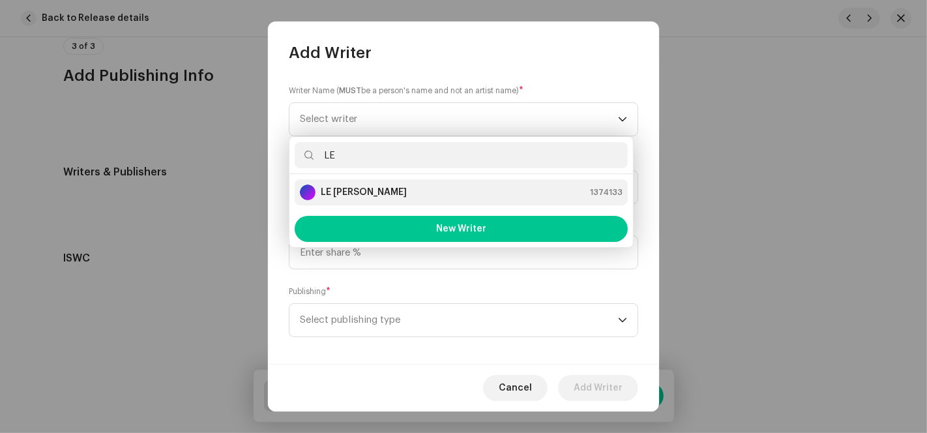
type input "LE"
click at [371, 190] on div "LE [PERSON_NAME] 1374133" at bounding box center [461, 192] width 323 height 16
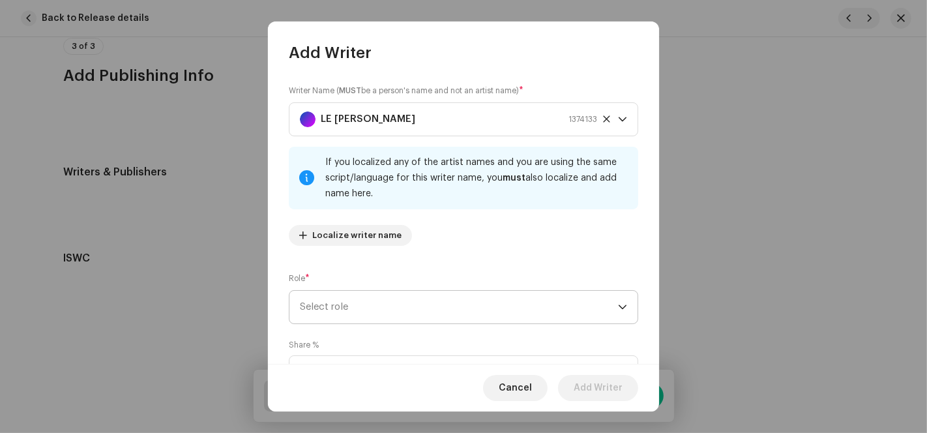
click at [351, 311] on span "Select role" at bounding box center [459, 307] width 318 height 33
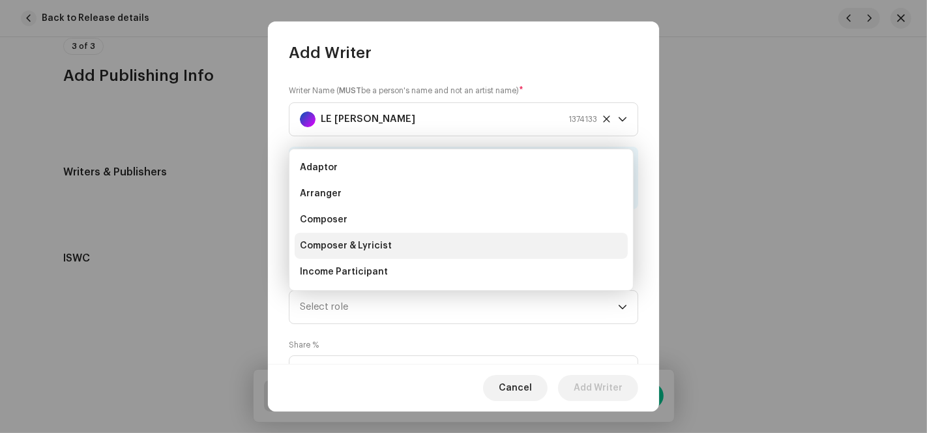
click at [349, 241] on span "Composer & Lyricist" at bounding box center [346, 245] width 92 height 13
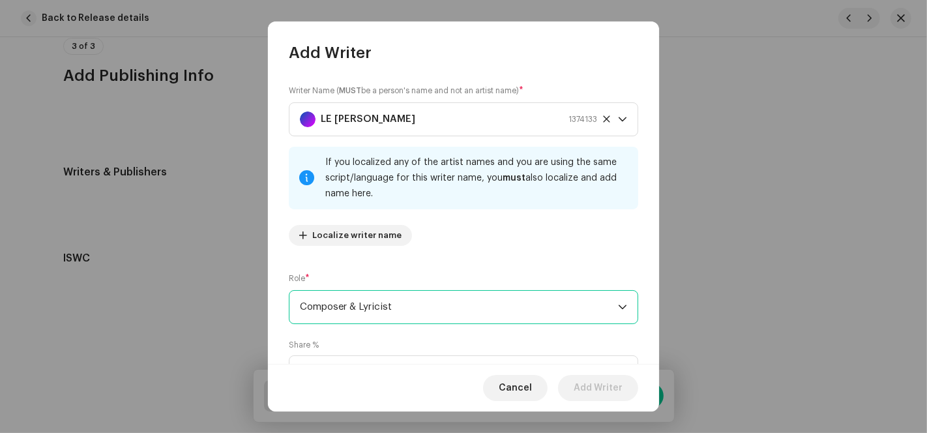
scroll to position [130, 0]
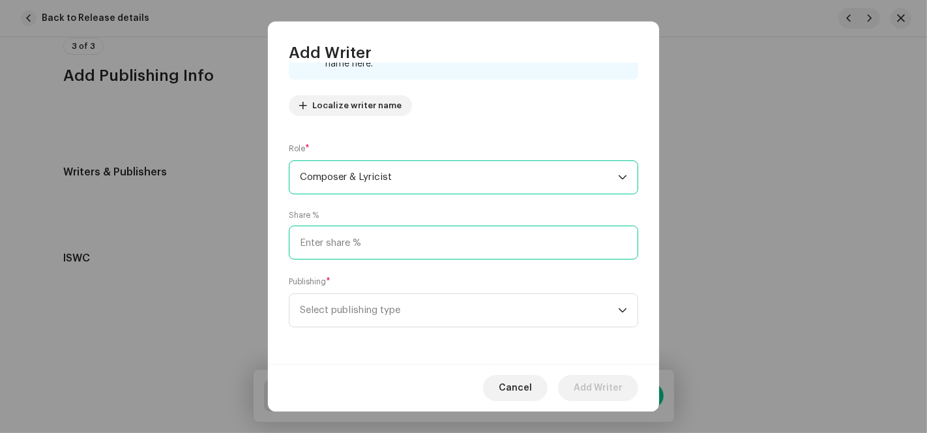
click at [352, 241] on input at bounding box center [463, 242] width 349 height 34
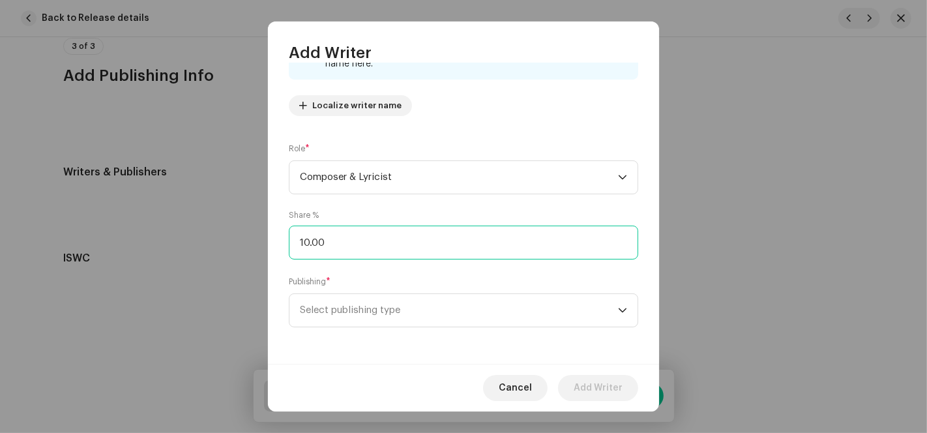
type input "100.00"
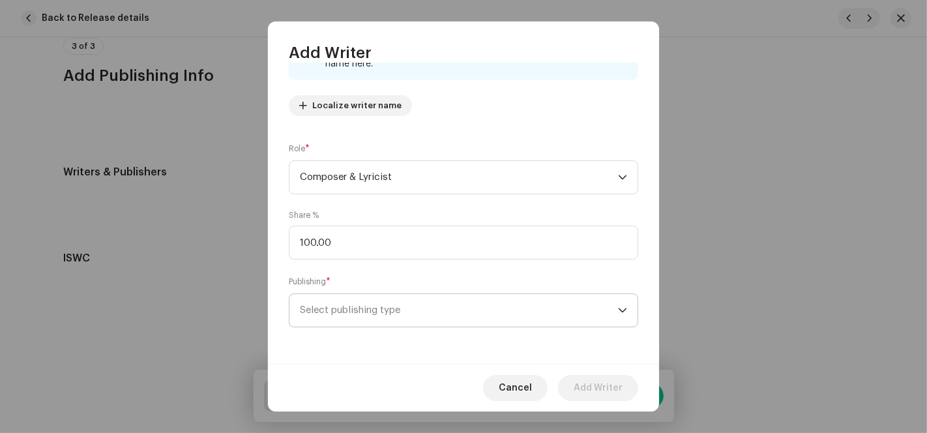
click at [347, 310] on span "Select publishing type" at bounding box center [459, 310] width 318 height 33
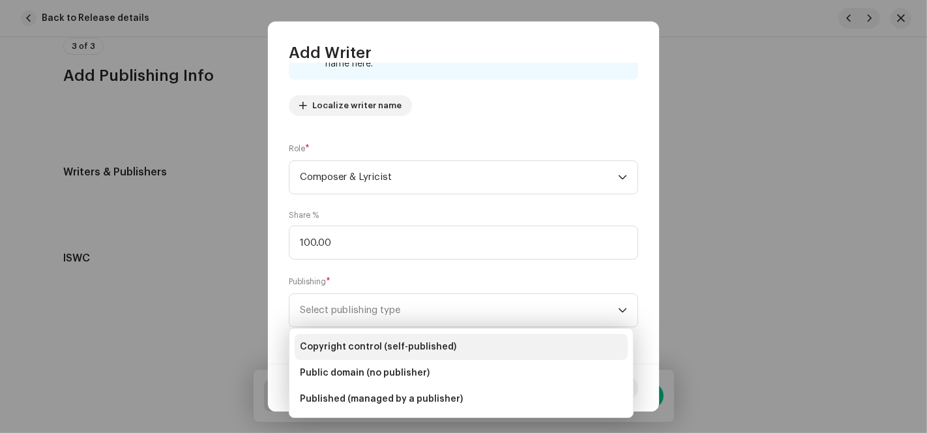
click at [353, 341] on span "Copyright control (self-published)" at bounding box center [378, 346] width 156 height 13
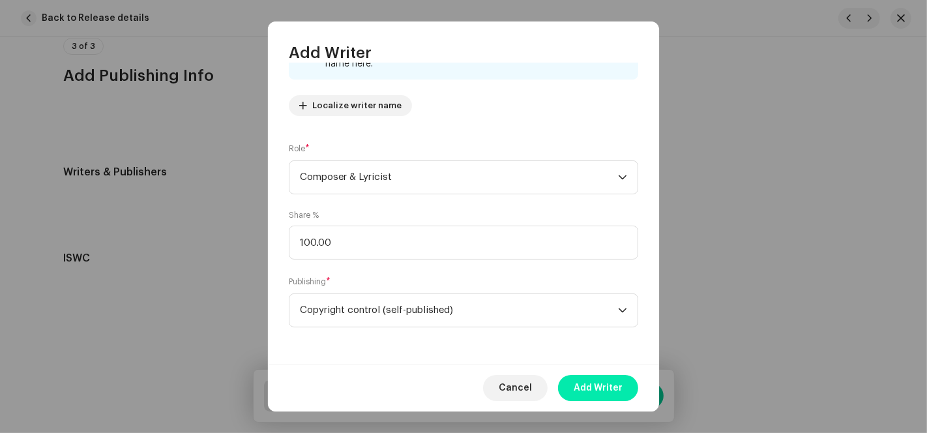
drag, startPoint x: 573, startPoint y: 387, endPoint x: 604, endPoint y: 390, distance: 30.7
click at [576, 389] on button "Add Writer" at bounding box center [598, 388] width 80 height 26
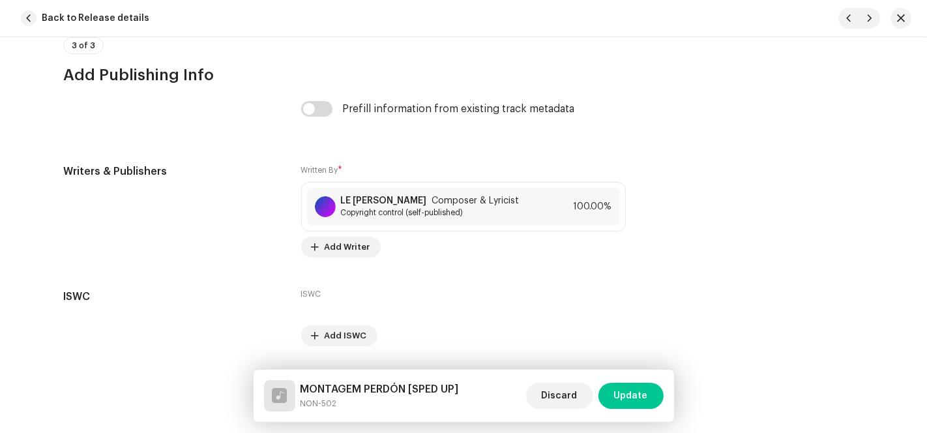
click at [635, 394] on span "Update" at bounding box center [631, 395] width 34 height 26
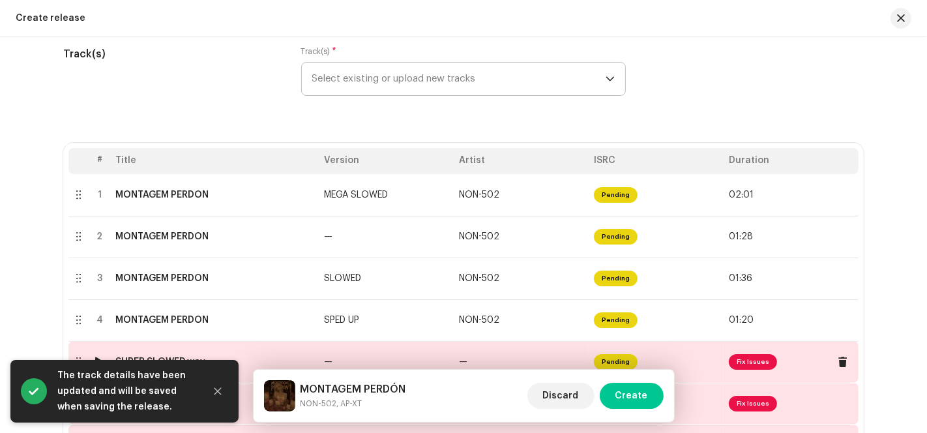
click at [631, 360] on span "Pending" at bounding box center [616, 362] width 44 height 16
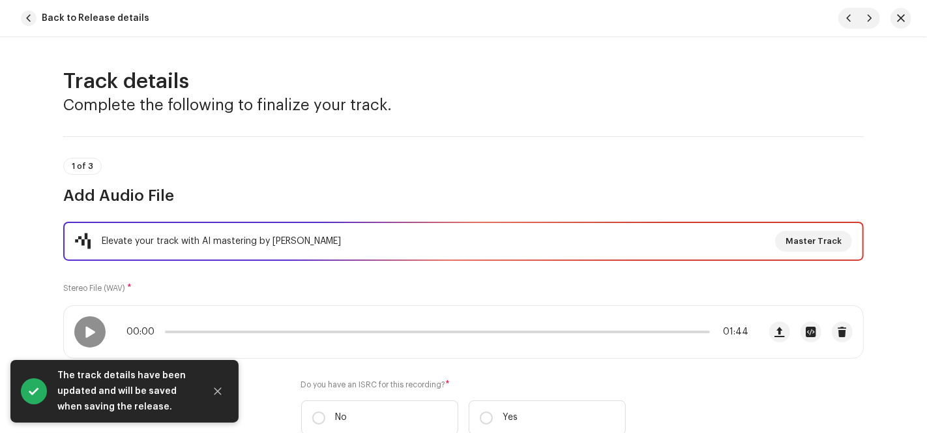
scroll to position [217, 0]
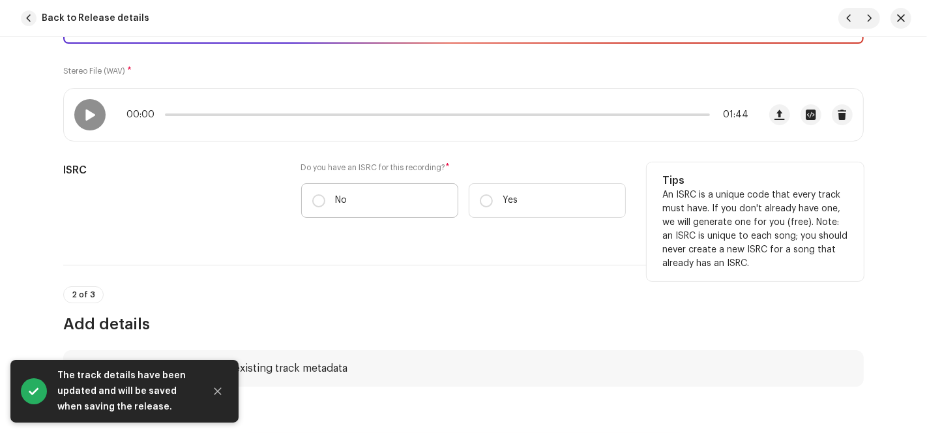
click at [331, 185] on label "No" at bounding box center [379, 200] width 157 height 35
click at [325, 194] on input "No" at bounding box center [318, 200] width 13 height 13
radio input "true"
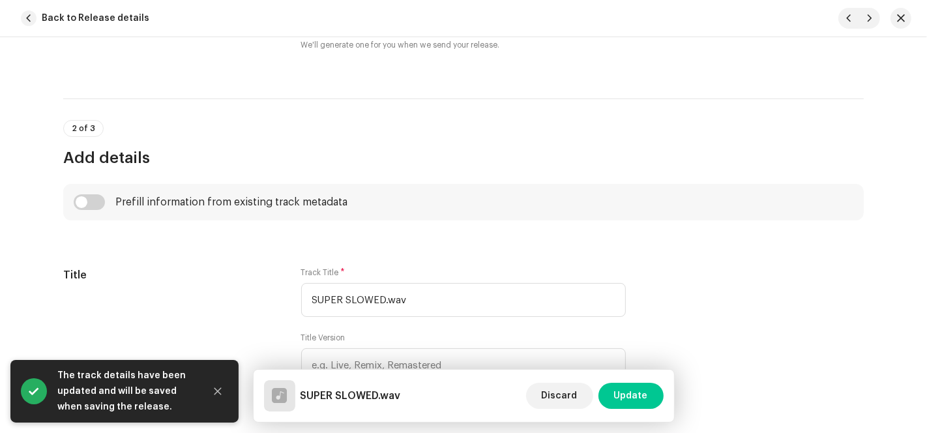
scroll to position [579, 0]
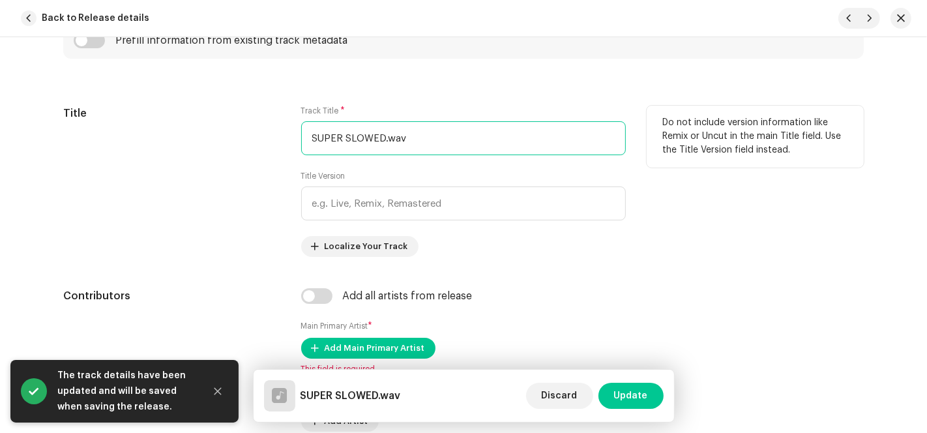
drag, startPoint x: 381, startPoint y: 135, endPoint x: 263, endPoint y: 134, distance: 117.9
click at [263, 134] on div "Title Track Title * SUPER SLOWED.wav Title Version Localize Your Track Do not i…" at bounding box center [463, 181] width 800 height 151
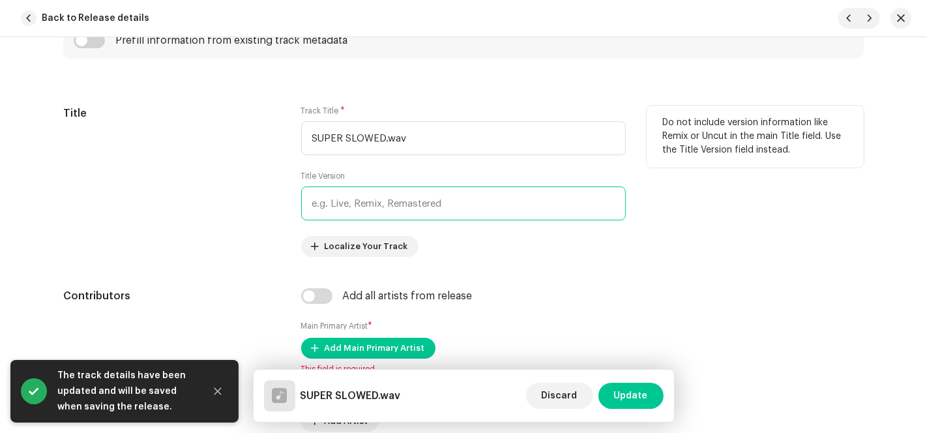
click at [361, 211] on input "text" at bounding box center [463, 203] width 324 height 34
paste input "SUPER SLOWED"
type input "SUPER SLOWED"
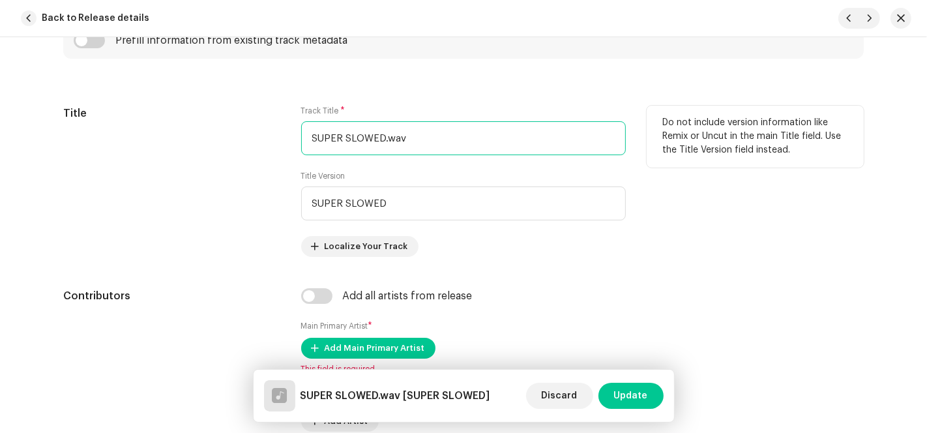
drag, startPoint x: 385, startPoint y: 131, endPoint x: 227, endPoint y: 118, distance: 158.2
paste input "MONTAGEM PERDÓN"
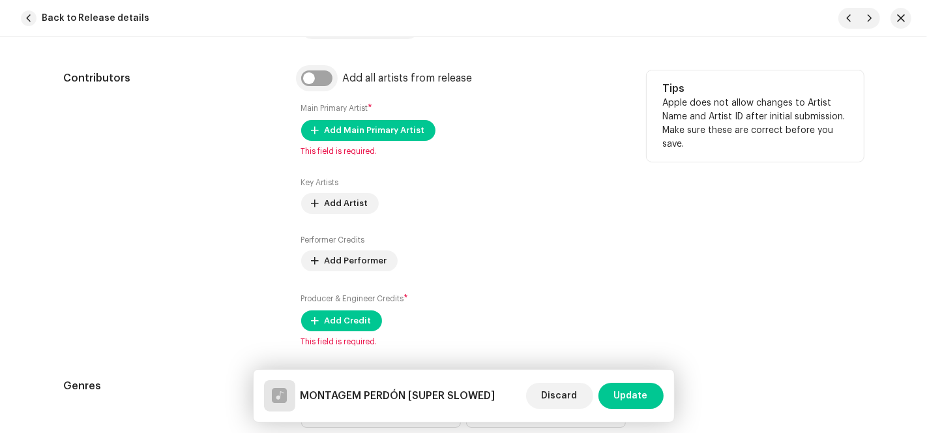
type input "MONTAGEM PERDÓN"
click at [322, 72] on input "checkbox" at bounding box center [316, 78] width 31 height 16
checkbox input "true"
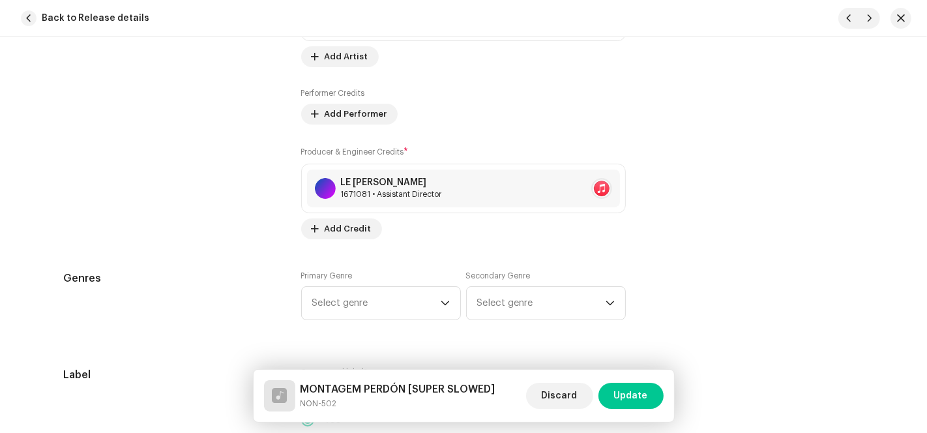
scroll to position [1158, 0]
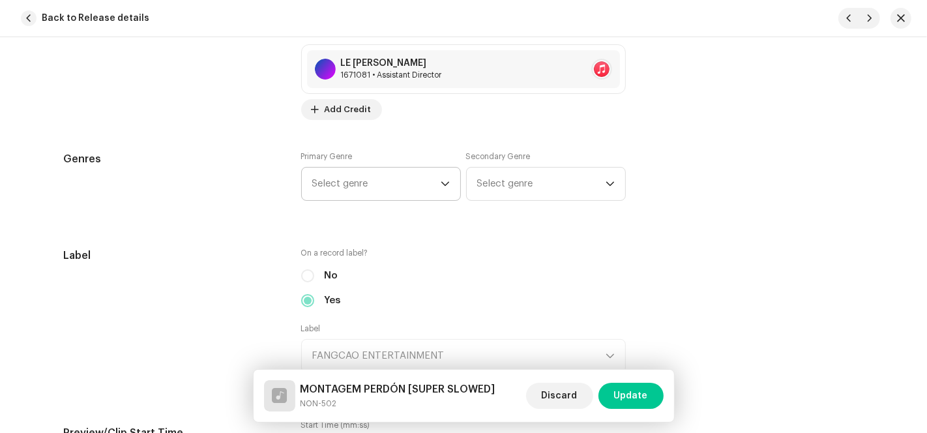
click at [392, 176] on span "Select genre" at bounding box center [376, 183] width 128 height 33
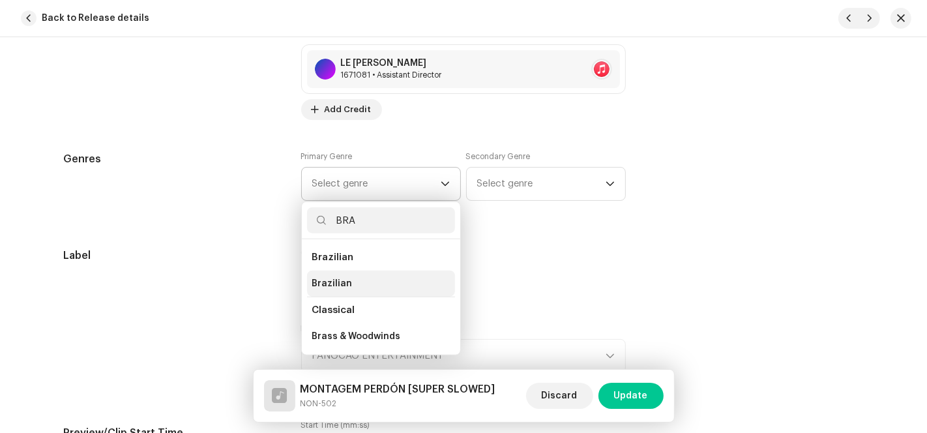
type input "BRA"
click at [340, 283] on span "Brazilian" at bounding box center [332, 283] width 40 height 13
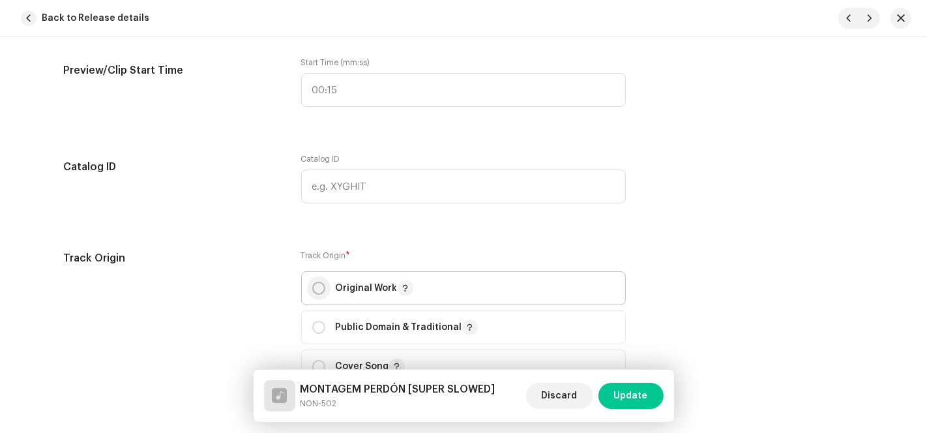
click at [315, 284] on input "radio" at bounding box center [318, 287] width 13 height 13
radio input "true"
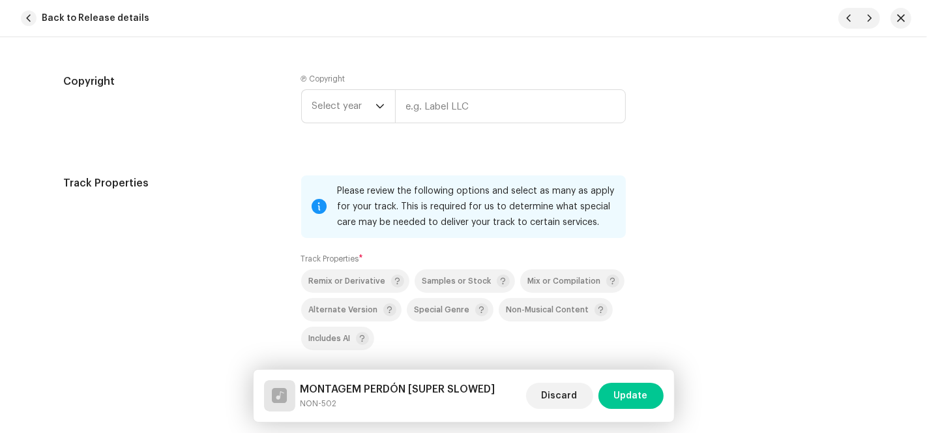
scroll to position [1882, 0]
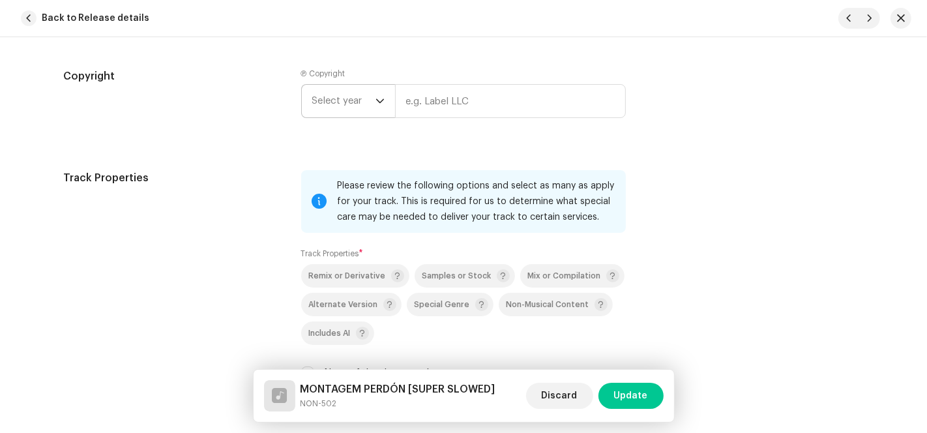
click at [368, 100] on span "Select year" at bounding box center [343, 101] width 63 height 33
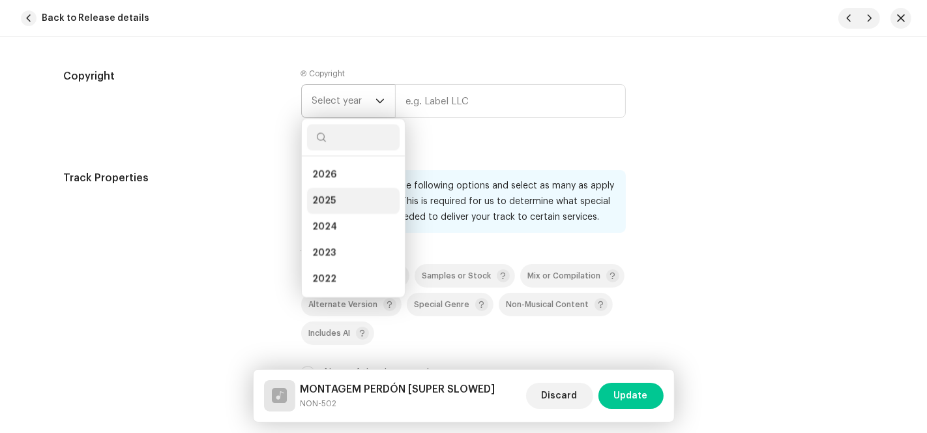
click at [344, 199] on li "2025" at bounding box center [353, 201] width 93 height 26
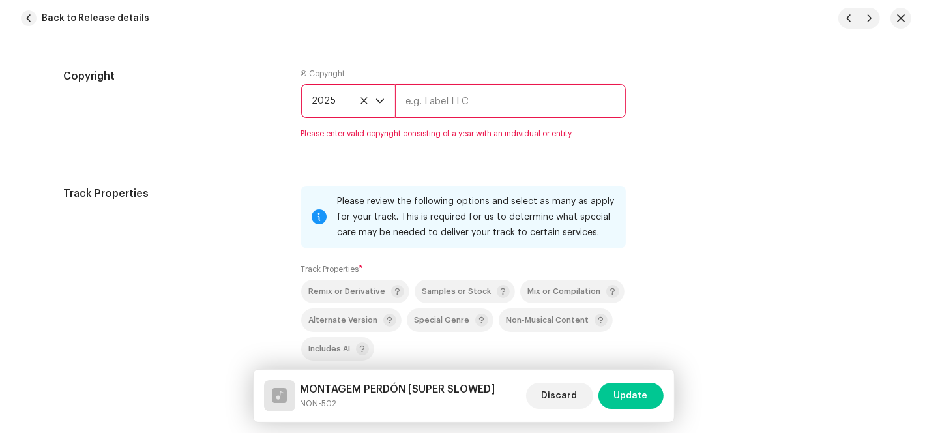
click at [436, 111] on input "text" at bounding box center [510, 101] width 231 height 34
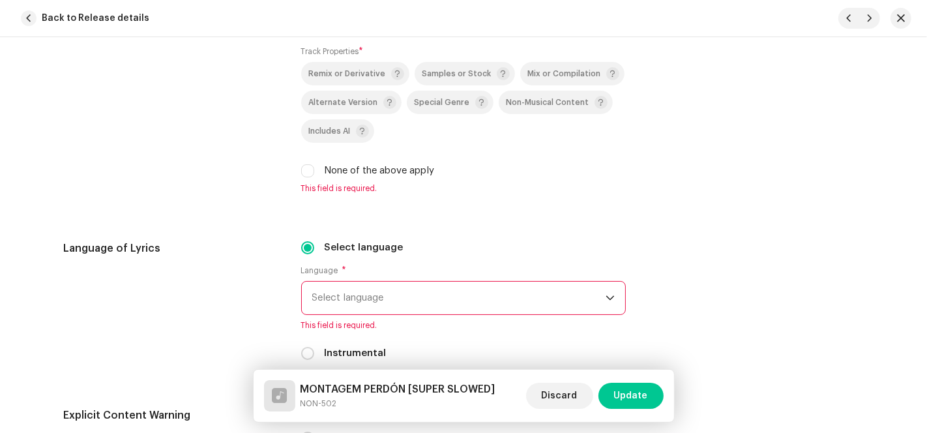
type input "AP-XT"
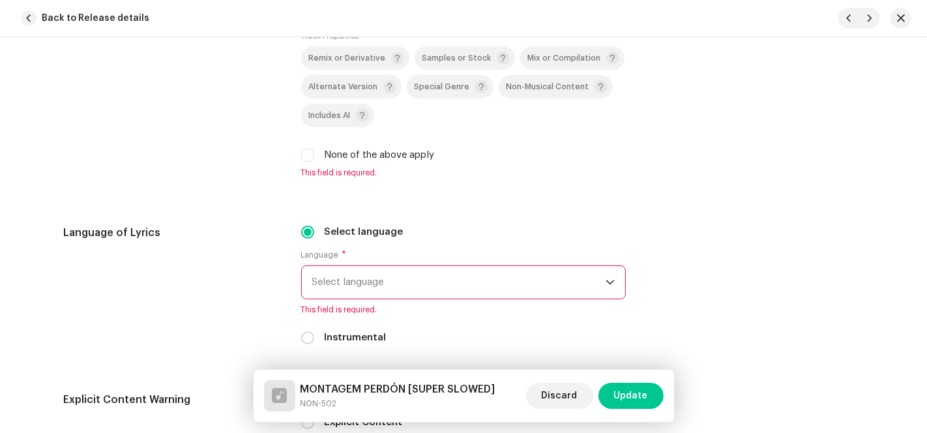
scroll to position [2084, 0]
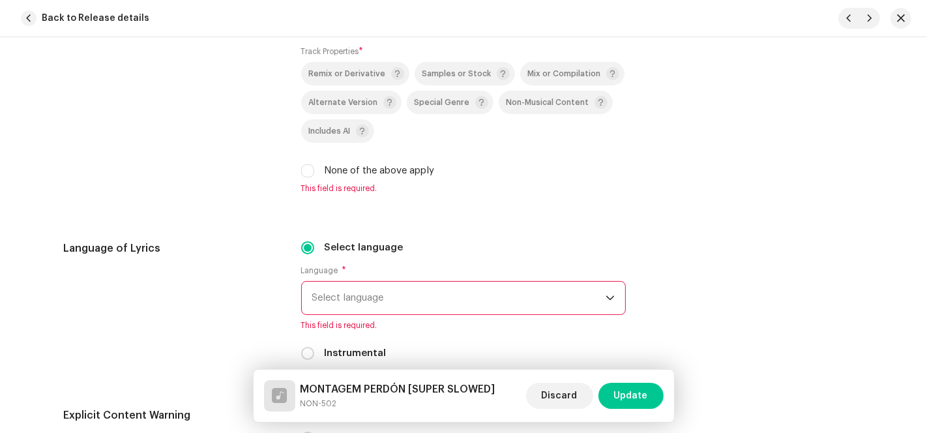
drag, startPoint x: 306, startPoint y: 169, endPoint x: 313, endPoint y: 179, distance: 12.5
click at [306, 170] on input "None of the above apply" at bounding box center [307, 170] width 13 height 13
checkbox input "true"
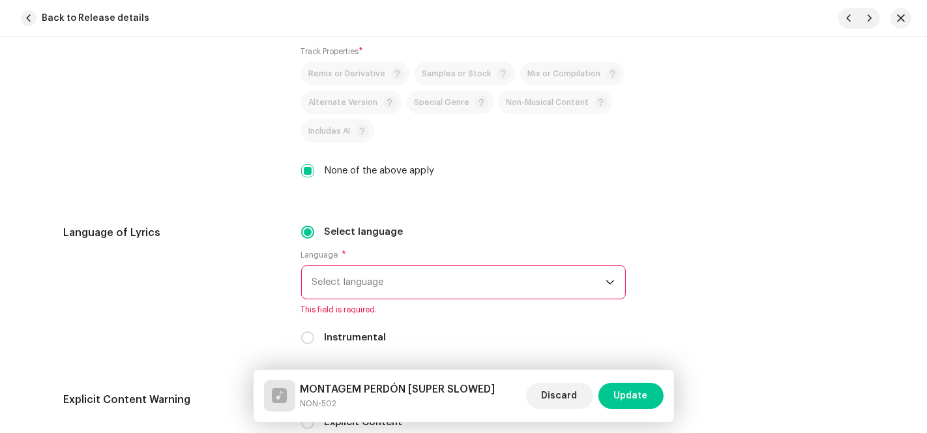
click at [391, 282] on span "Select language" at bounding box center [458, 282] width 293 height 33
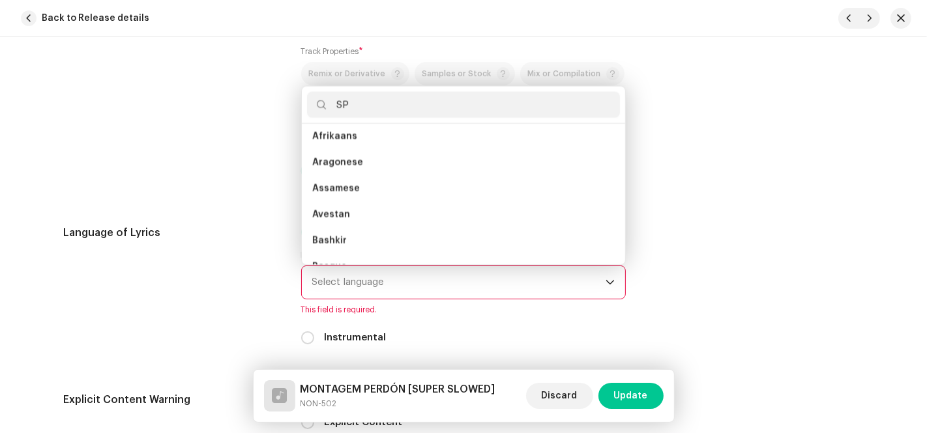
scroll to position [0, 0]
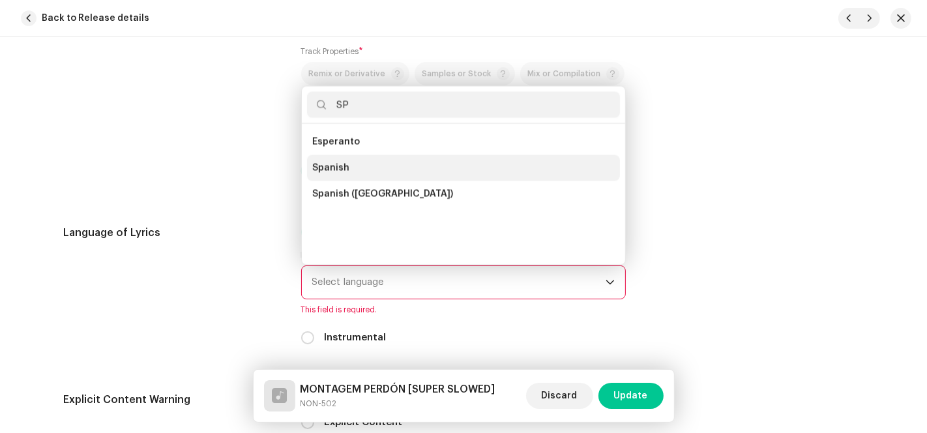
type input "SP"
click at [352, 167] on li "Spanish" at bounding box center [463, 168] width 313 height 26
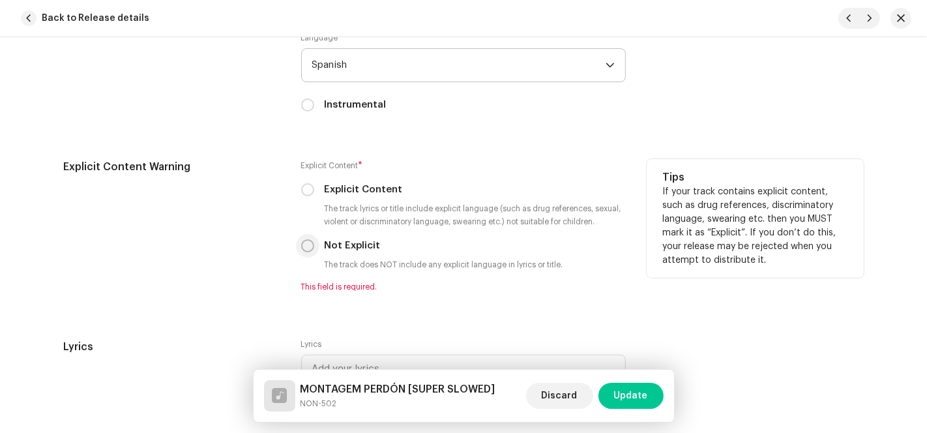
click at [305, 244] on input "Not Explicit" at bounding box center [307, 245] width 13 height 13
radio input "true"
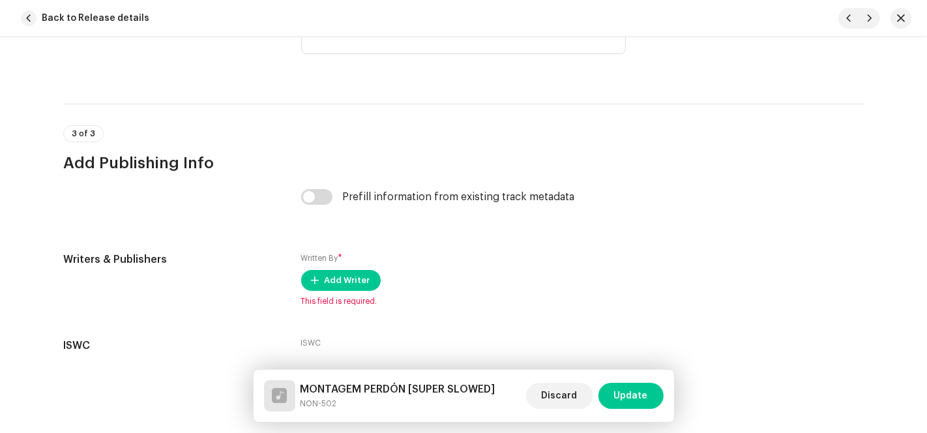
scroll to position [2720, 0]
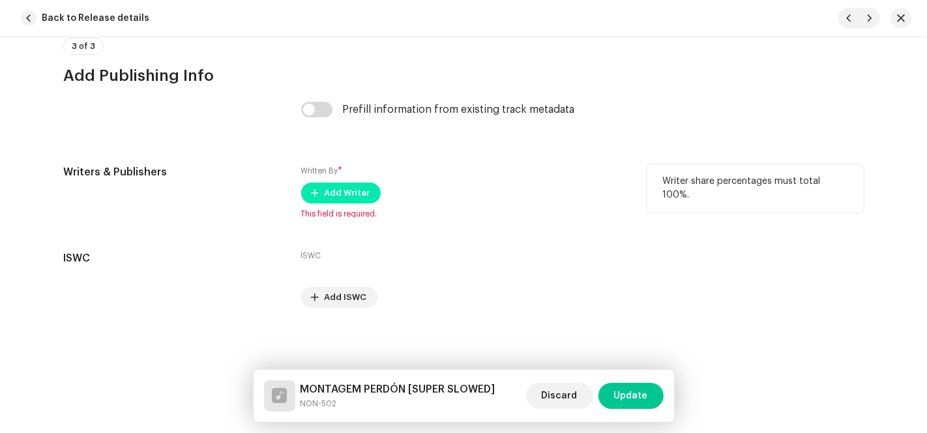
click at [342, 192] on span "Add Writer" at bounding box center [347, 193] width 46 height 26
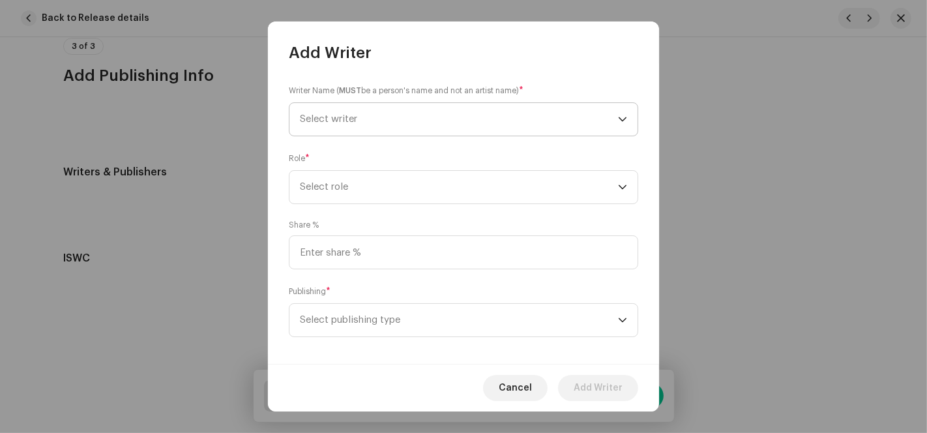
click at [500, 121] on span "Select writer" at bounding box center [459, 119] width 318 height 33
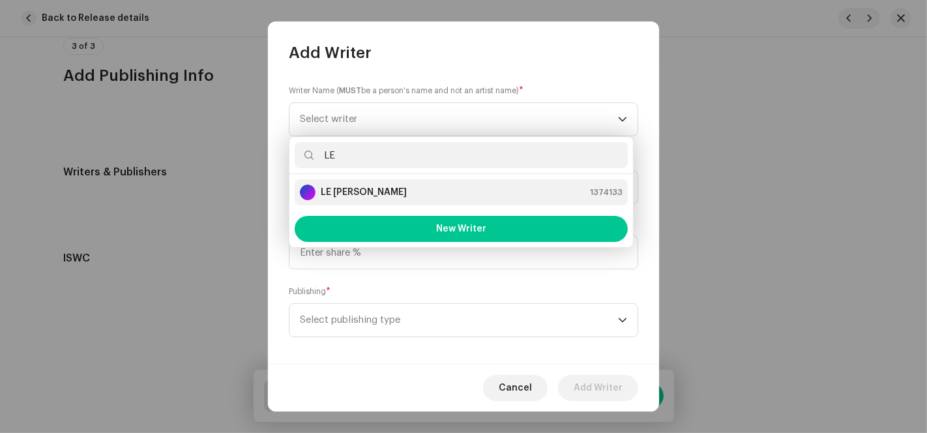
type input "LE"
click at [359, 192] on strong "LE [PERSON_NAME]" at bounding box center [364, 192] width 86 height 13
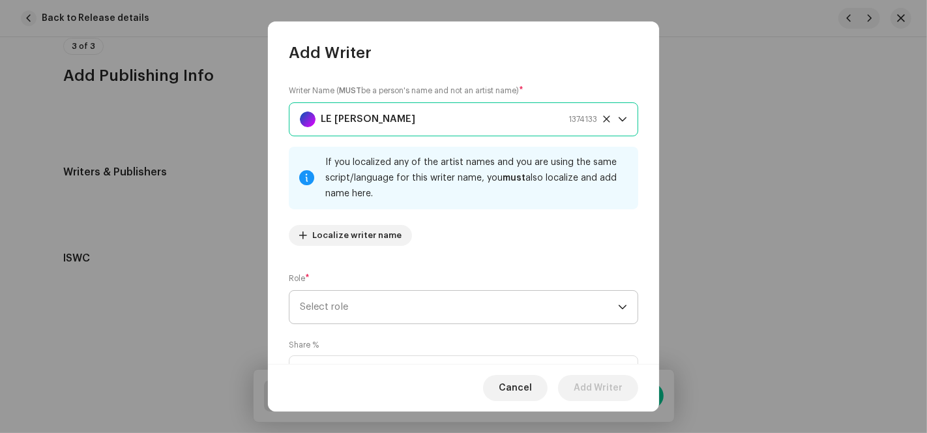
click at [348, 309] on span "Select role" at bounding box center [459, 307] width 318 height 33
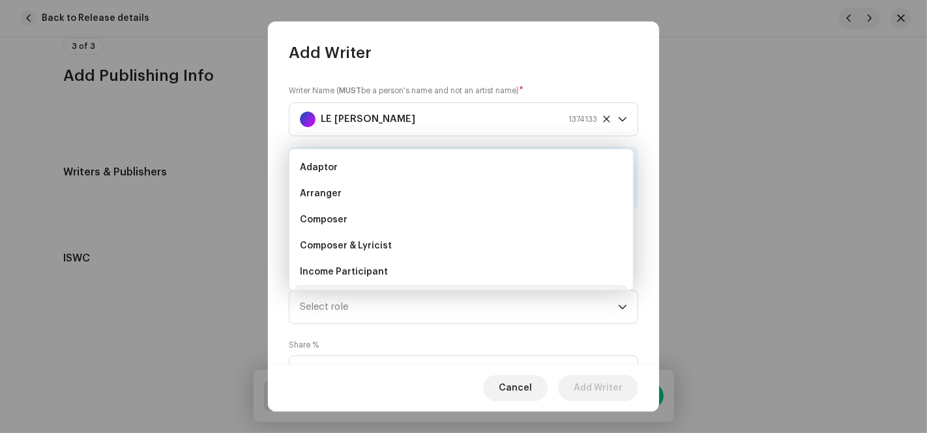
scroll to position [20, 0]
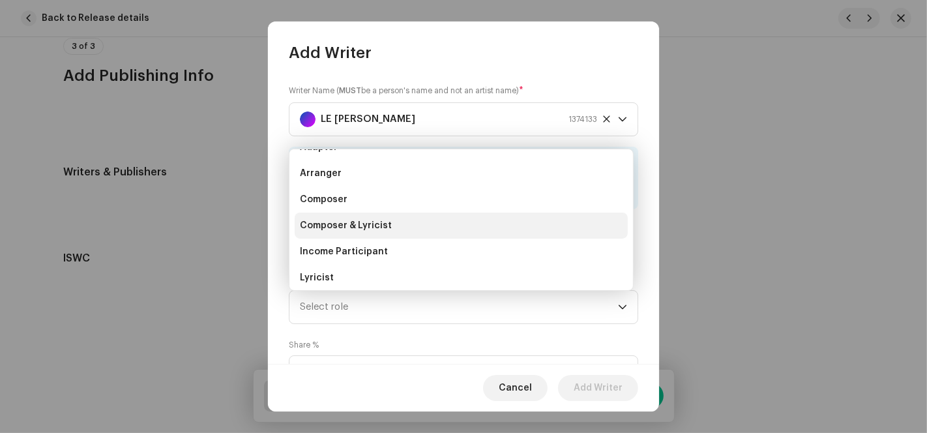
click at [369, 219] on span "Composer & Lyricist" at bounding box center [346, 225] width 92 height 13
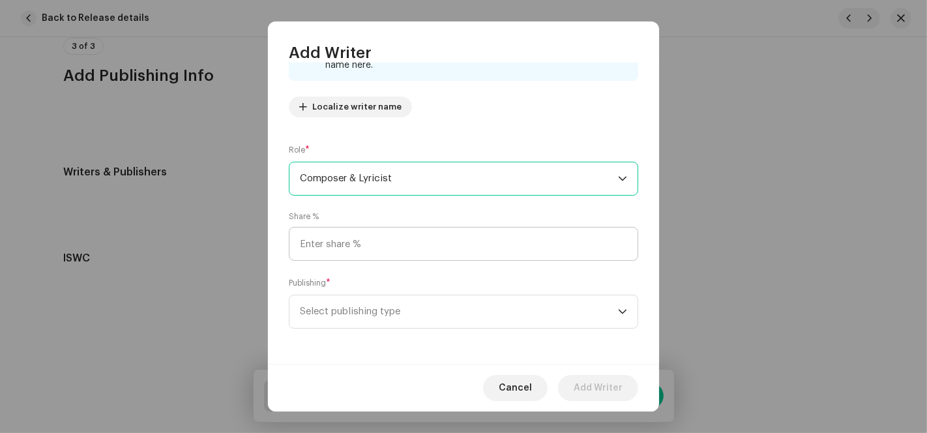
scroll to position [130, 0]
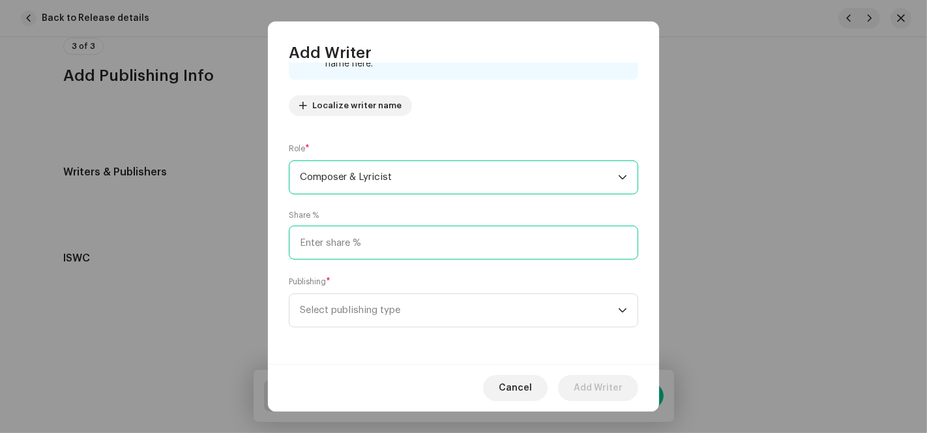
click at [366, 241] on input at bounding box center [463, 242] width 349 height 34
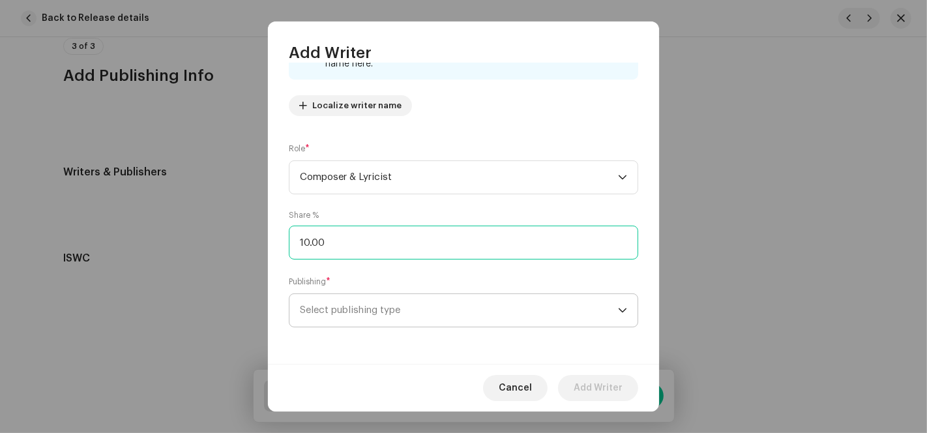
type input "100.00"
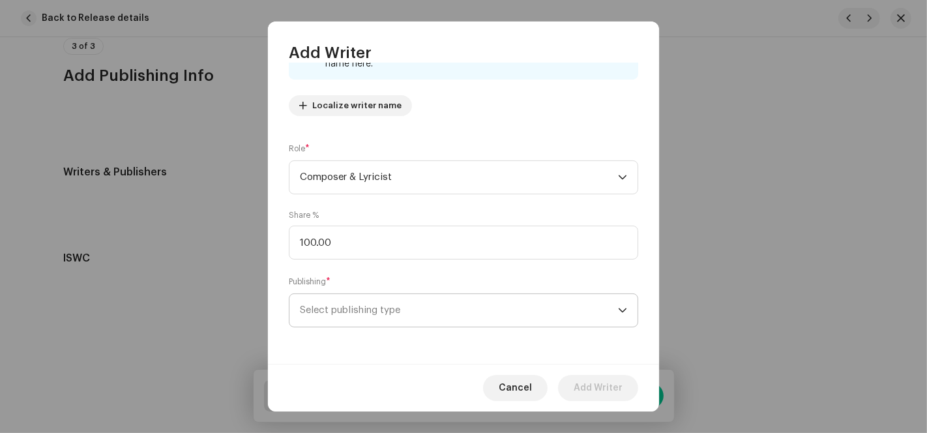
click at [336, 312] on span "Select publishing type" at bounding box center [459, 310] width 318 height 33
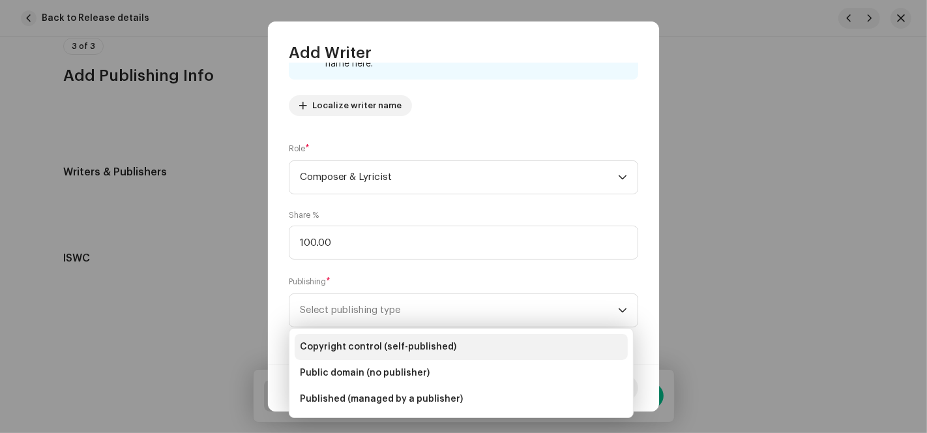
click at [350, 354] on li "Copyright control (self-published)" at bounding box center [461, 347] width 333 height 26
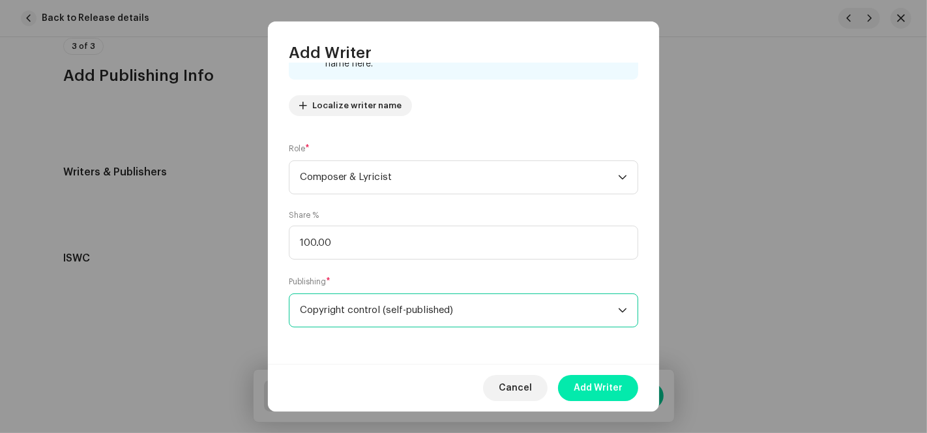
click at [596, 386] on span "Add Writer" at bounding box center [597, 388] width 49 height 26
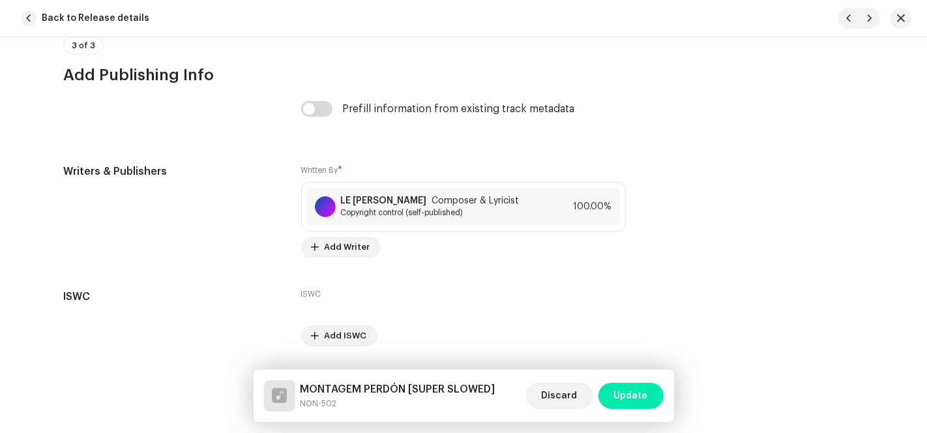
click at [629, 401] on span "Update" at bounding box center [631, 395] width 34 height 26
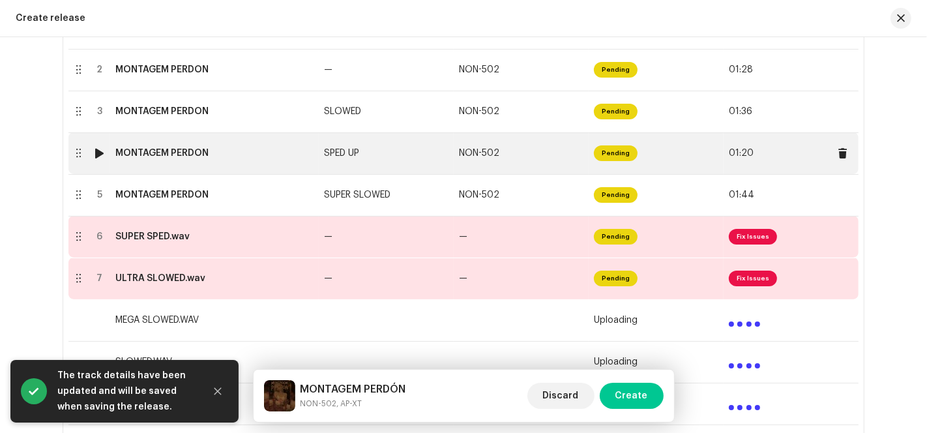
scroll to position [387, 0]
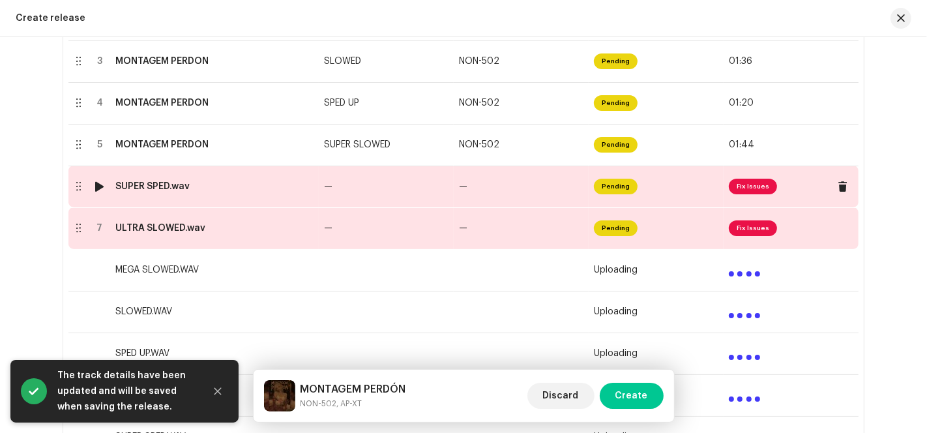
click at [521, 195] on td "—" at bounding box center [520, 186] width 135 height 42
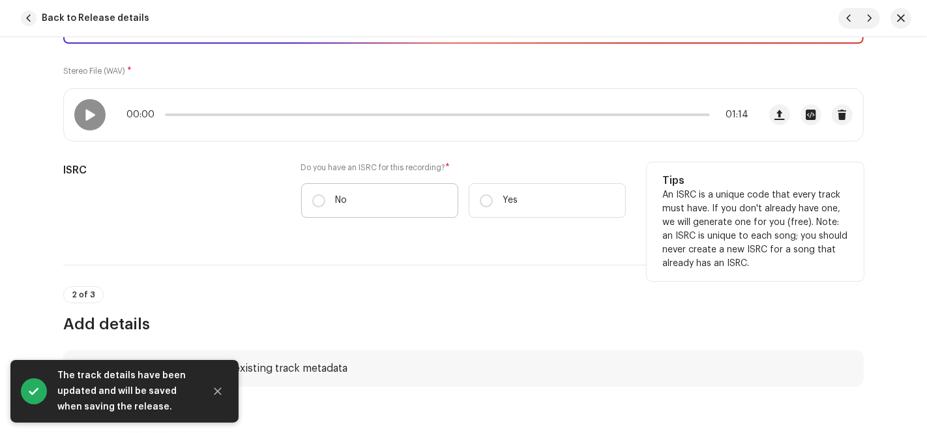
click at [326, 203] on label "No" at bounding box center [379, 200] width 157 height 35
click at [325, 203] on input "No" at bounding box center [318, 200] width 13 height 13
radio input "true"
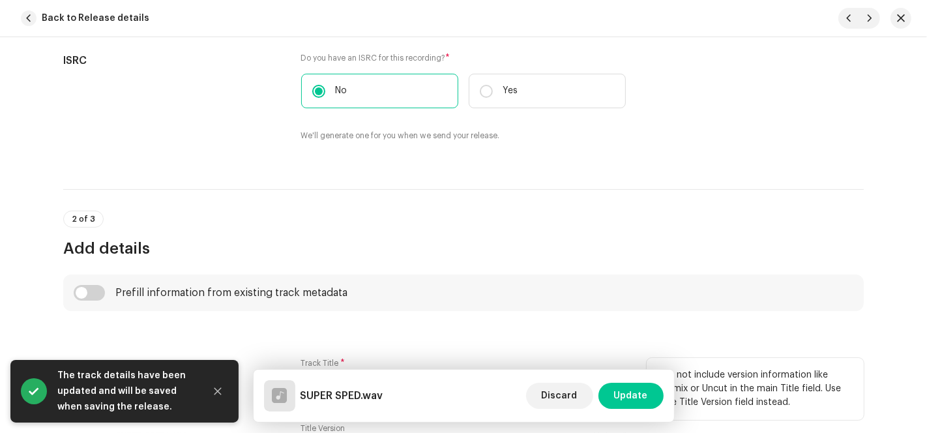
scroll to position [506, 0]
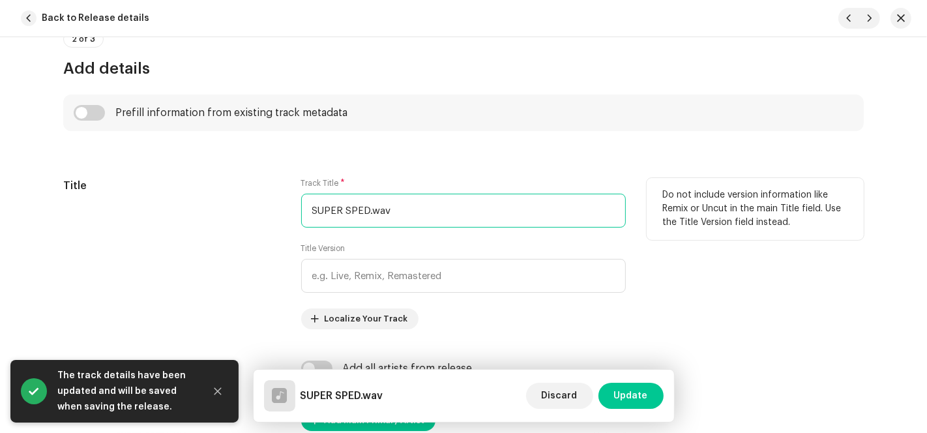
drag, startPoint x: 364, startPoint y: 207, endPoint x: 249, endPoint y: 205, distance: 115.3
click at [250, 205] on div "Title Track Title * SUPER SPED.wav Title Version Localize Your Track Do not inc…" at bounding box center [463, 253] width 800 height 151
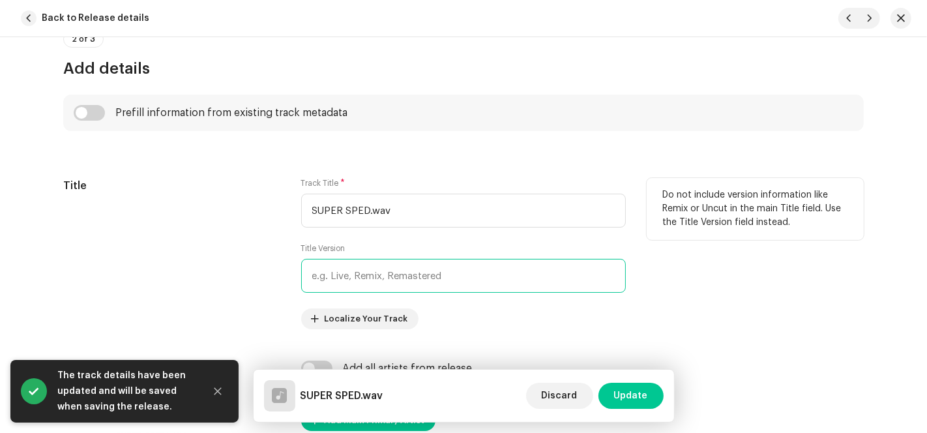
paste input "SUPER SPED"
click at [328, 280] on input "text" at bounding box center [463, 276] width 324 height 34
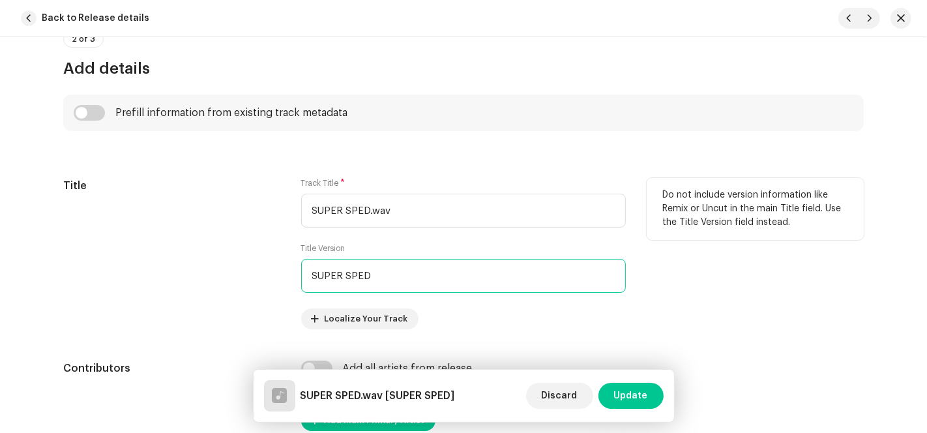
type input "SUPER SPED"
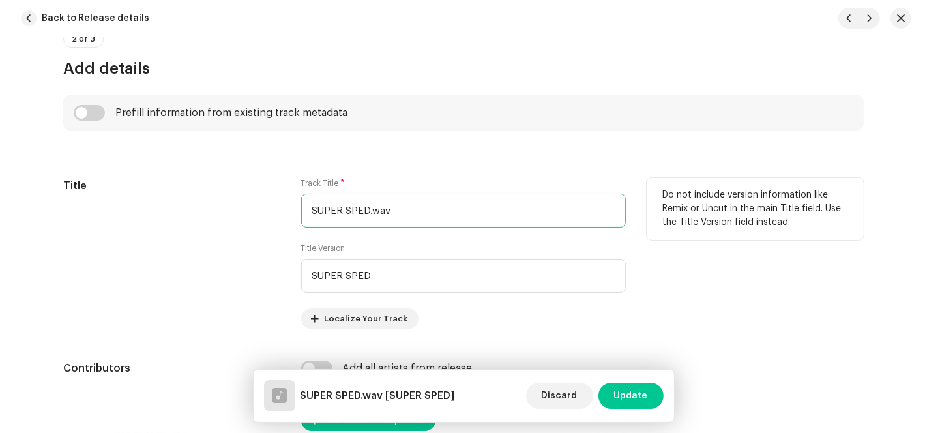
click at [182, 212] on div "Title Track Title * SUPER SPED.wav Title Version SUPER SPED Localize Your Track…" at bounding box center [463, 253] width 800 height 151
paste input "MONTAGEM PERDÓN"
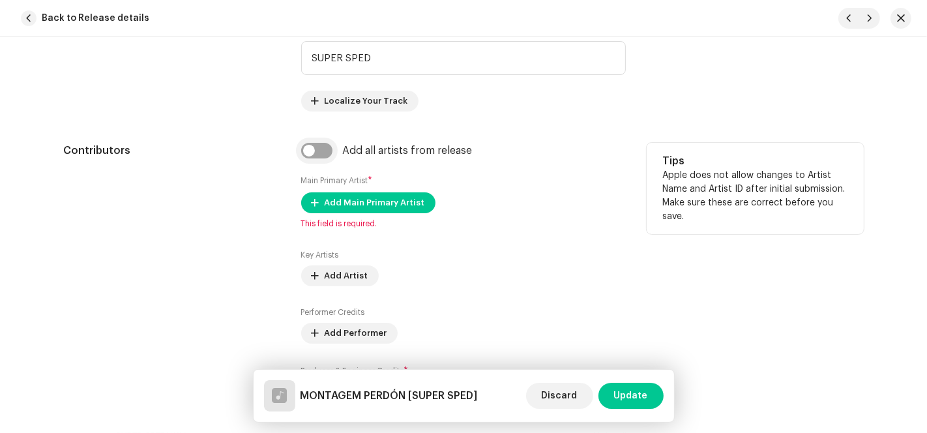
click at [311, 143] on input "checkbox" at bounding box center [316, 151] width 31 height 16
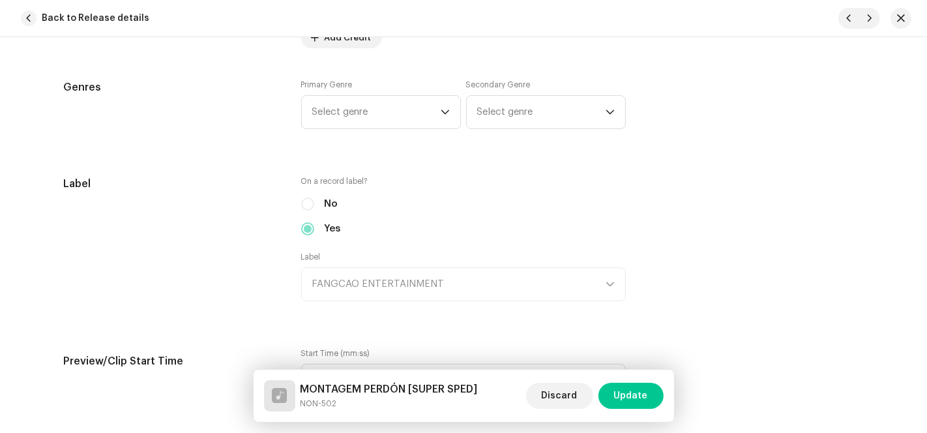
scroll to position [1230, 0]
click at [411, 117] on span "Select genre" at bounding box center [376, 111] width 128 height 33
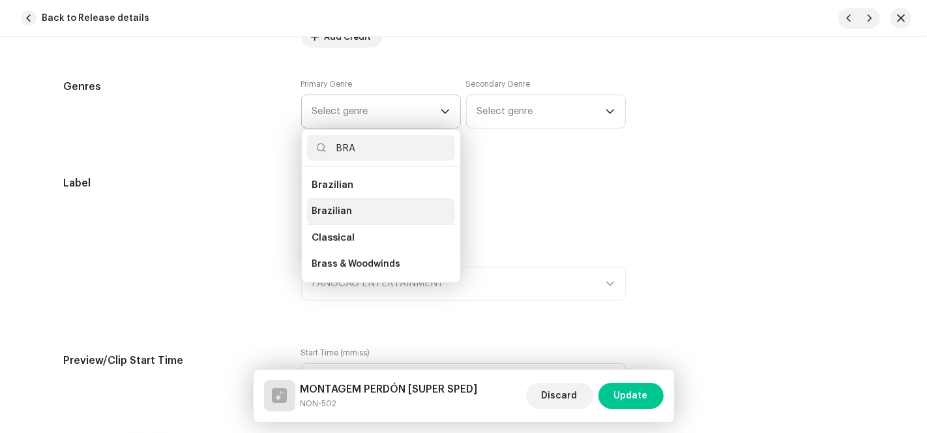
click at [356, 209] on li "Brazilian" at bounding box center [381, 211] width 148 height 26
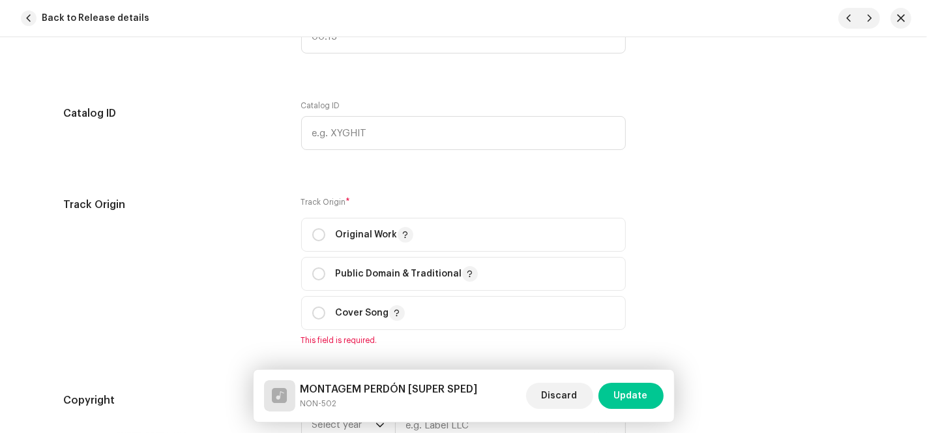
scroll to position [1737, 0]
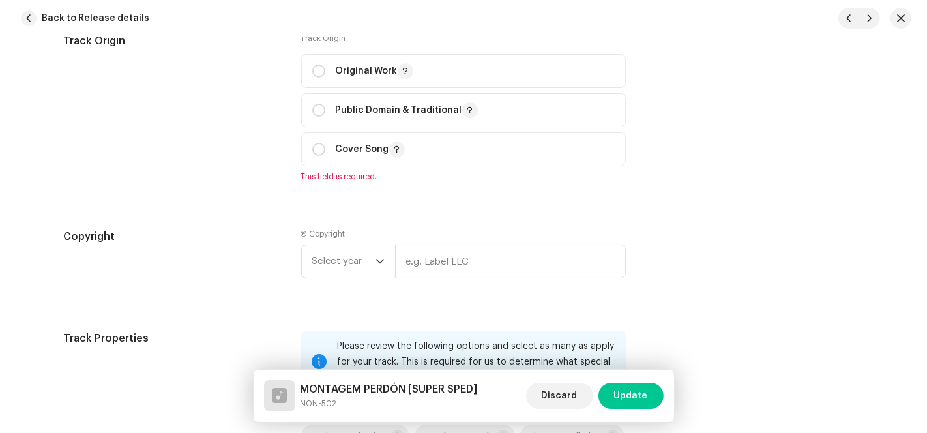
drag, startPoint x: 314, startPoint y: 64, endPoint x: 321, endPoint y: 172, distance: 108.4
click at [314, 65] on input "radio" at bounding box center [318, 71] width 13 height 13
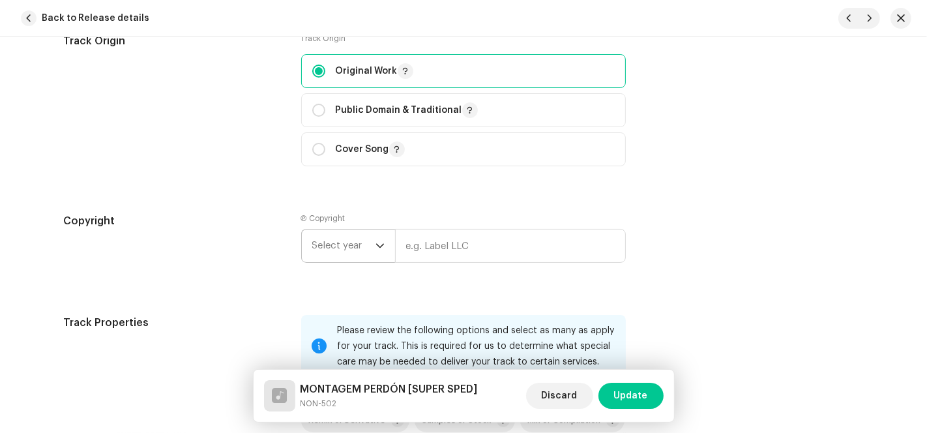
click at [344, 250] on span "Select year" at bounding box center [343, 245] width 63 height 33
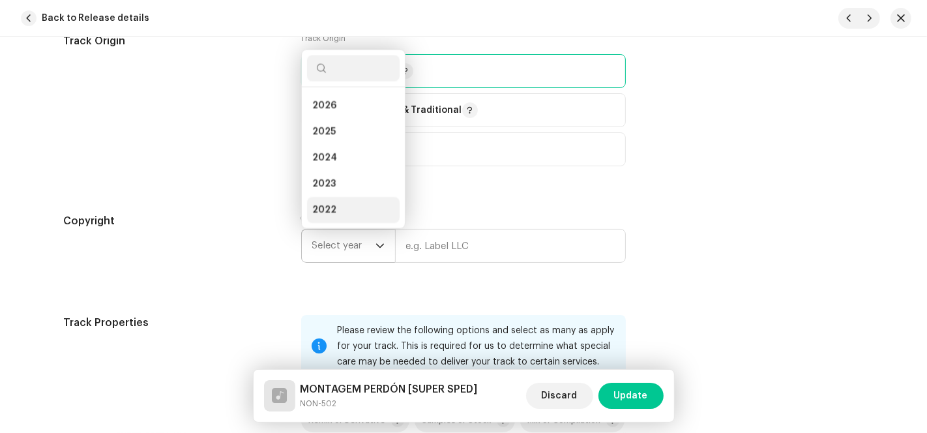
scroll to position [20, 0]
click at [347, 112] on li "2025" at bounding box center [353, 111] width 93 height 26
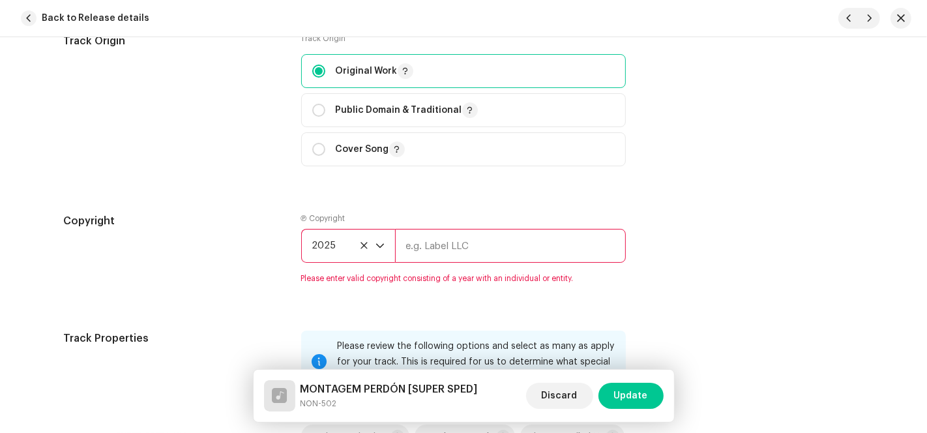
click at [424, 244] on input "text" at bounding box center [510, 246] width 231 height 34
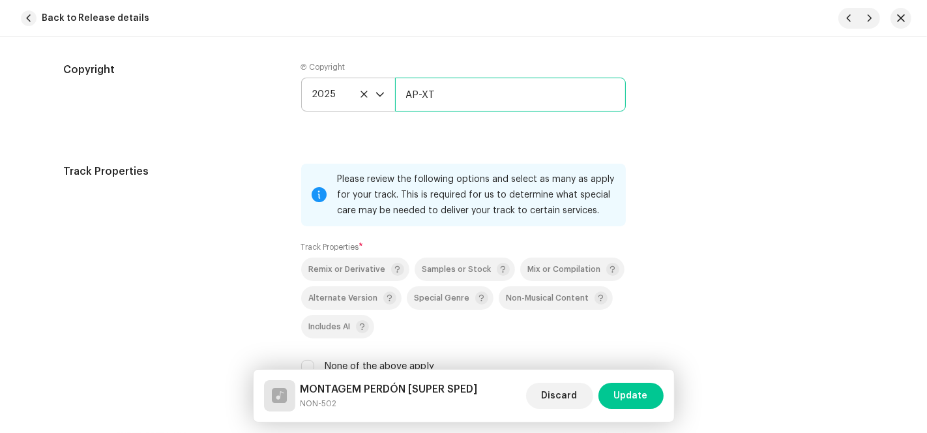
scroll to position [2027, 0]
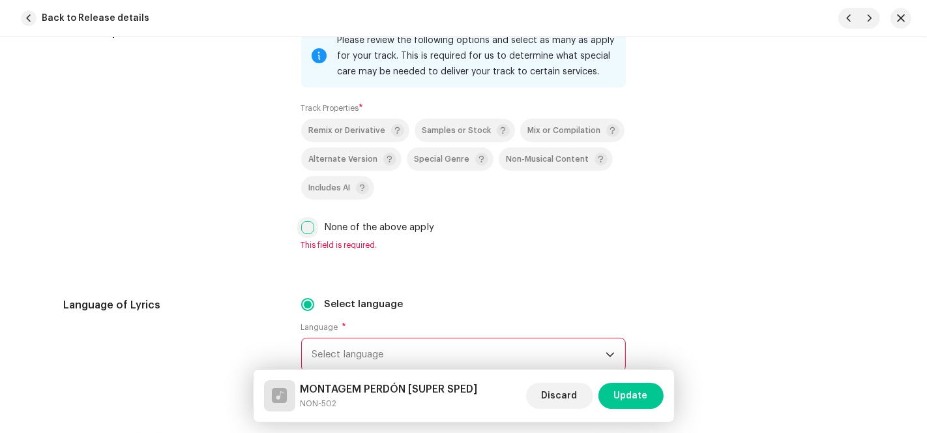
click at [303, 231] on input "None of the above apply" at bounding box center [307, 227] width 13 height 13
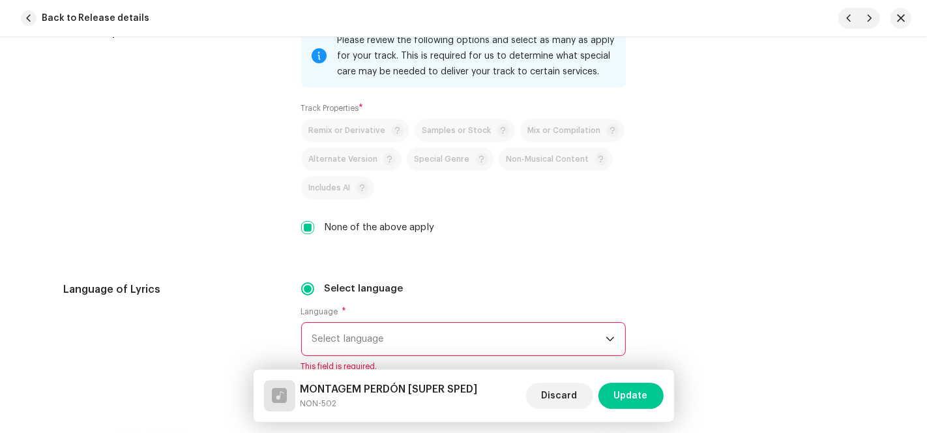
click at [430, 335] on span "Select language" at bounding box center [458, 339] width 293 height 33
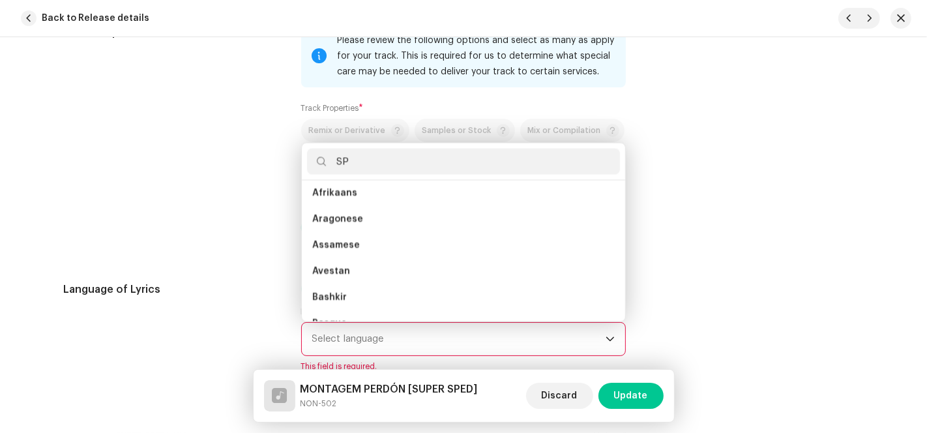
scroll to position [0, 0]
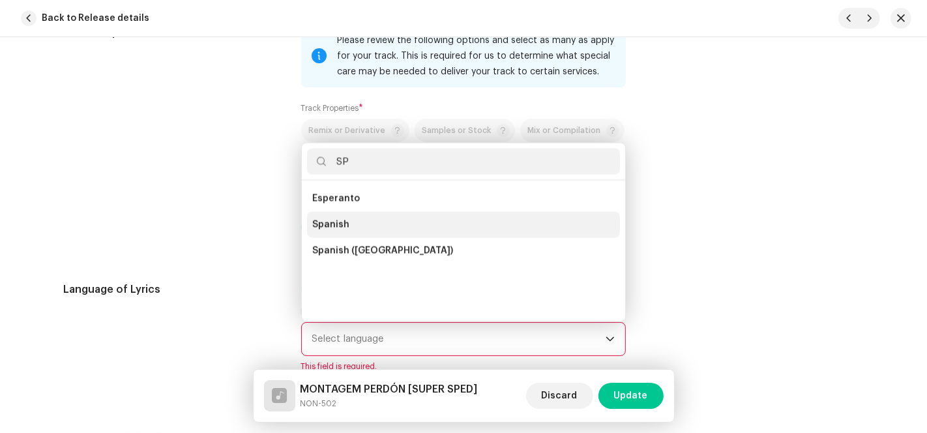
click at [373, 222] on li "Spanish" at bounding box center [463, 225] width 313 height 26
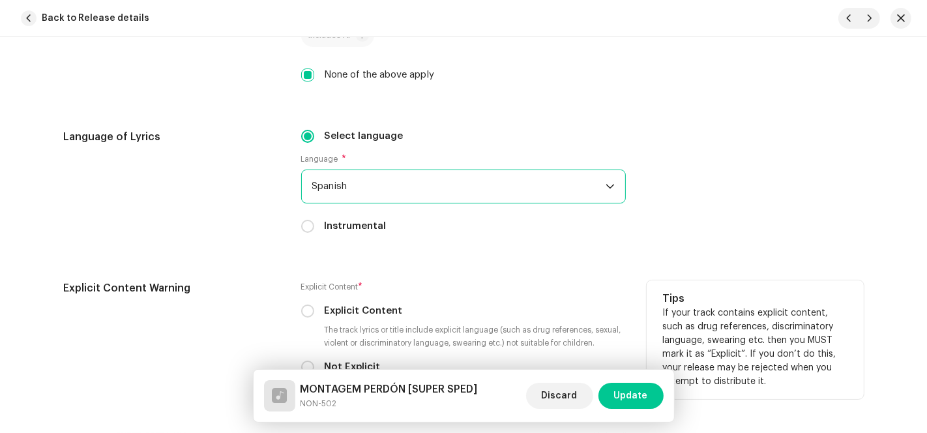
scroll to position [2316, 0]
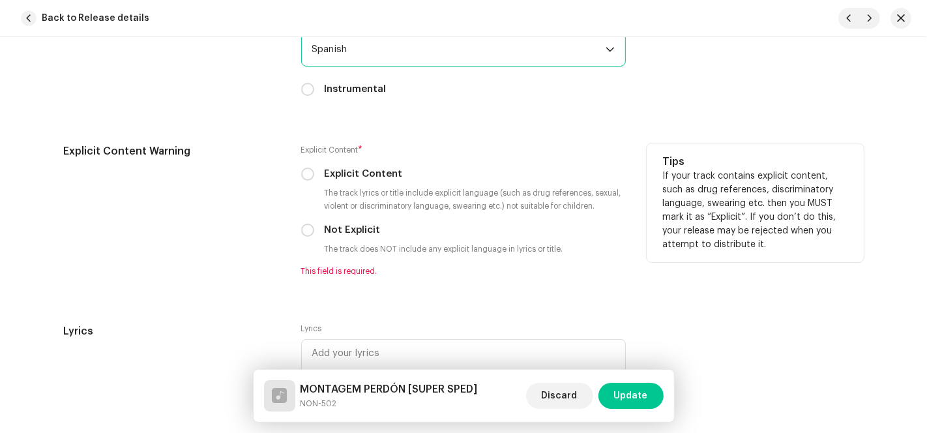
click at [306, 235] on input "Not Explicit" at bounding box center [307, 229] width 13 height 13
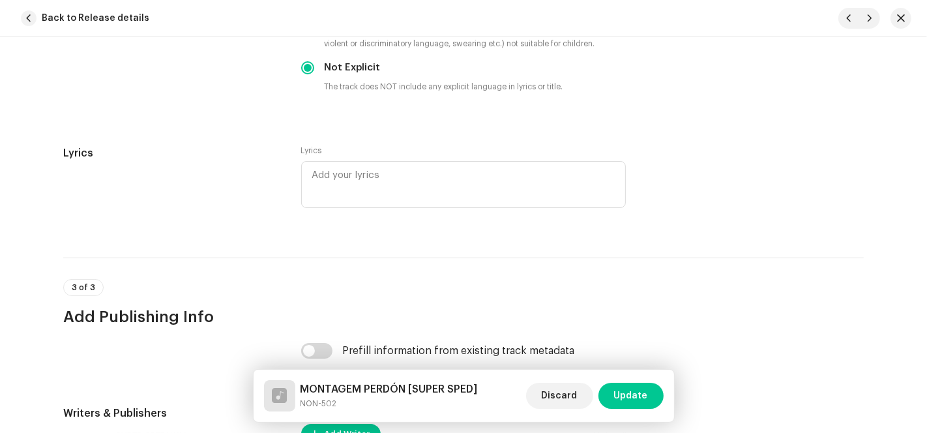
scroll to position [2679, 0]
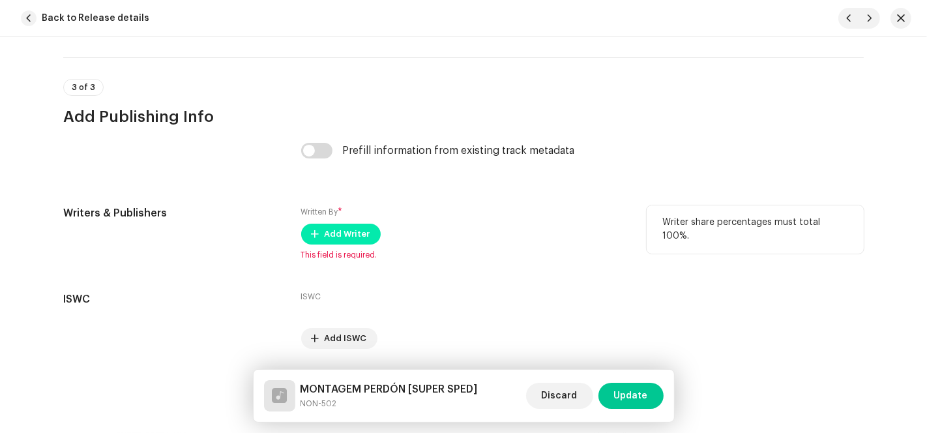
click at [350, 231] on span "Add Writer" at bounding box center [347, 234] width 46 height 26
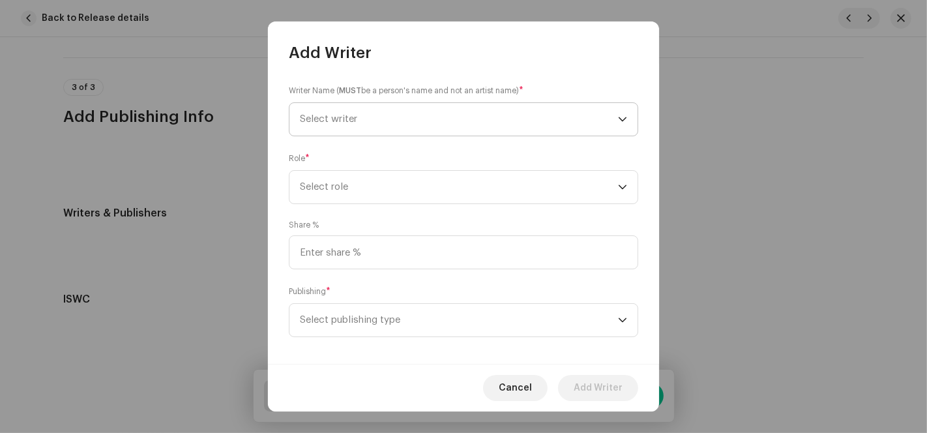
click at [506, 128] on span "Select writer" at bounding box center [459, 119] width 318 height 33
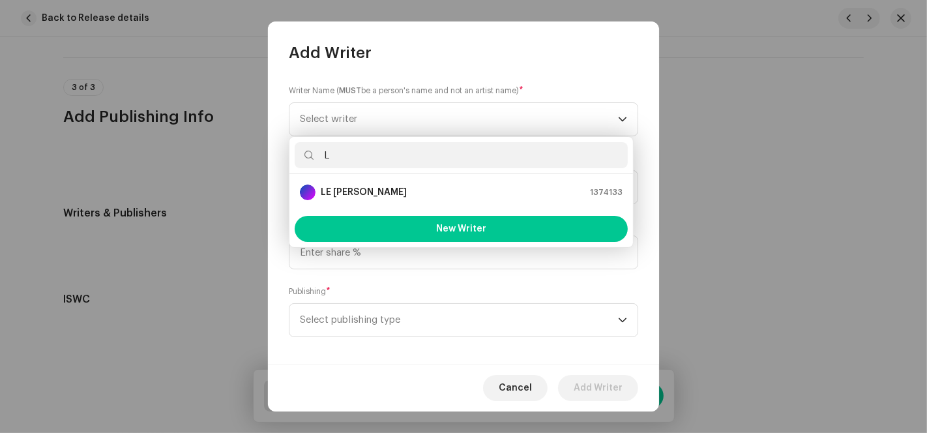
click at [376, 187] on div "LE [PERSON_NAME] 1374133" at bounding box center [461, 192] width 323 height 16
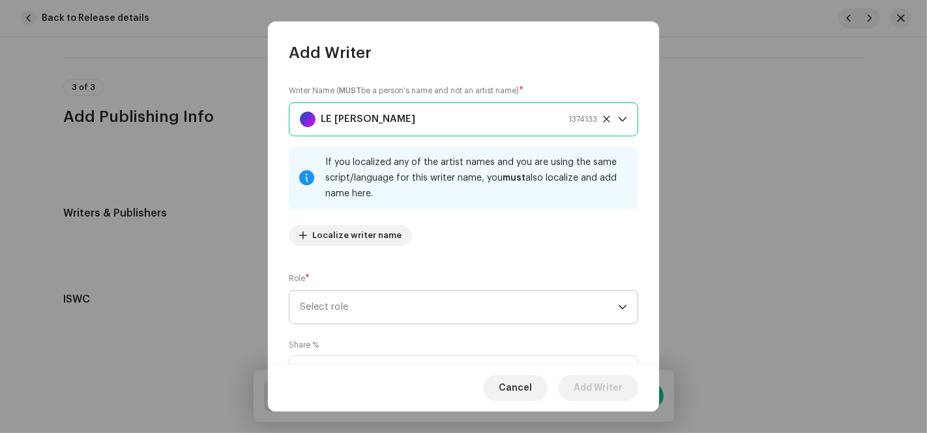
click at [355, 317] on span "Select role" at bounding box center [459, 307] width 318 height 33
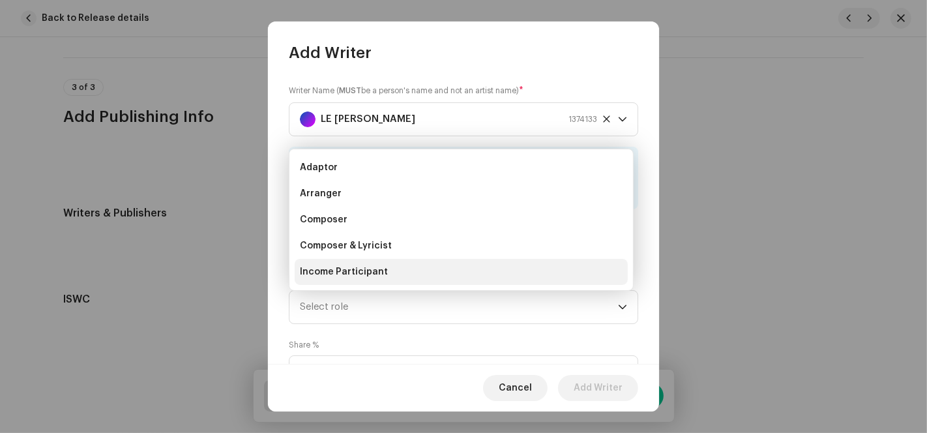
scroll to position [20, 0]
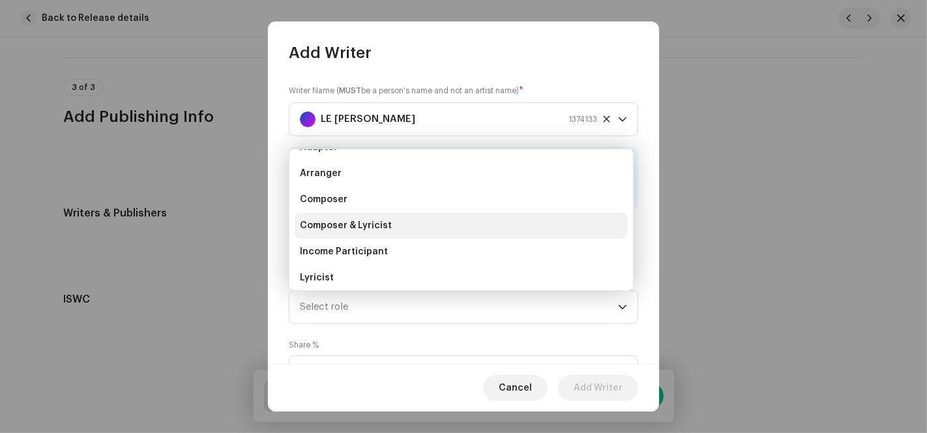
click at [345, 230] on span "Composer & Lyricist" at bounding box center [346, 225] width 92 height 13
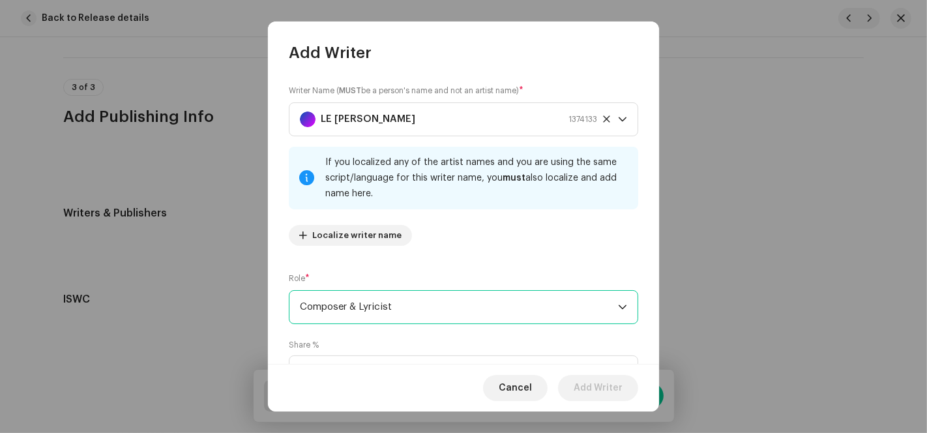
scroll to position [130, 0]
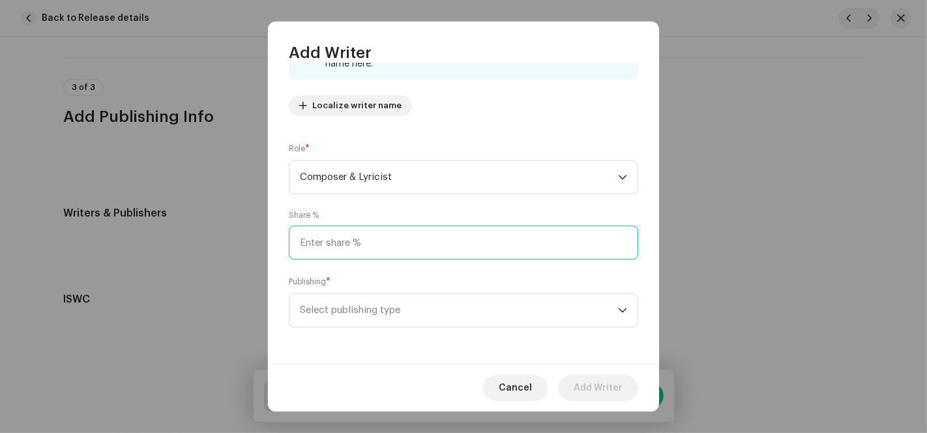
click at [332, 252] on input at bounding box center [463, 242] width 349 height 34
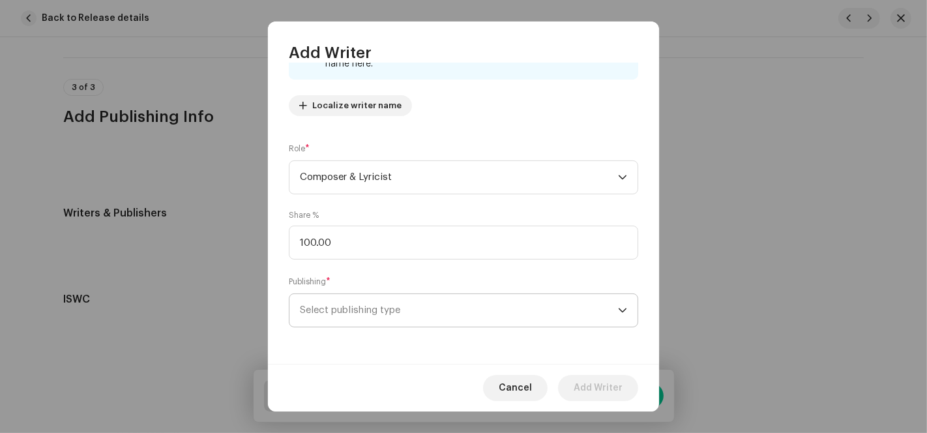
click at [336, 308] on span "Select publishing type" at bounding box center [459, 310] width 318 height 33
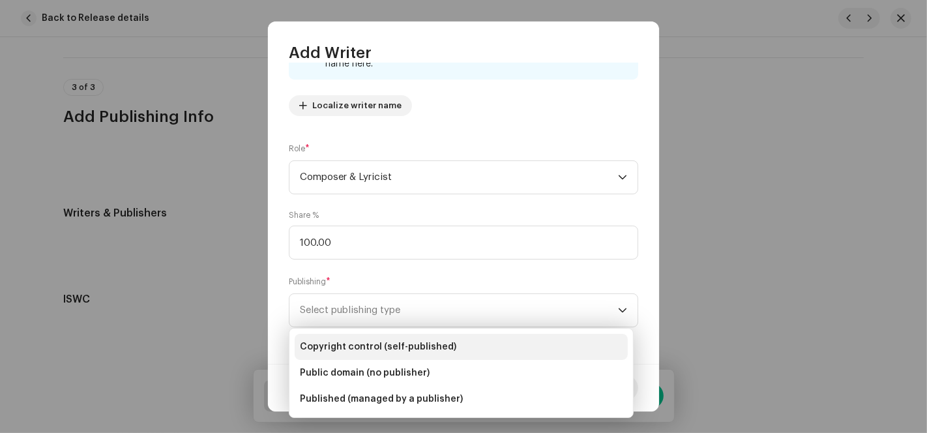
click at [370, 345] on span "Copyright control (self-published)" at bounding box center [378, 346] width 156 height 13
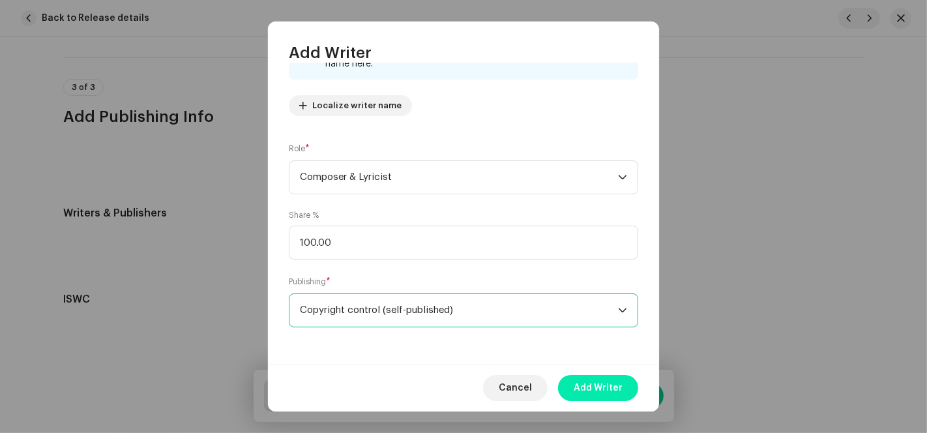
click at [609, 392] on span "Add Writer" at bounding box center [597, 388] width 49 height 26
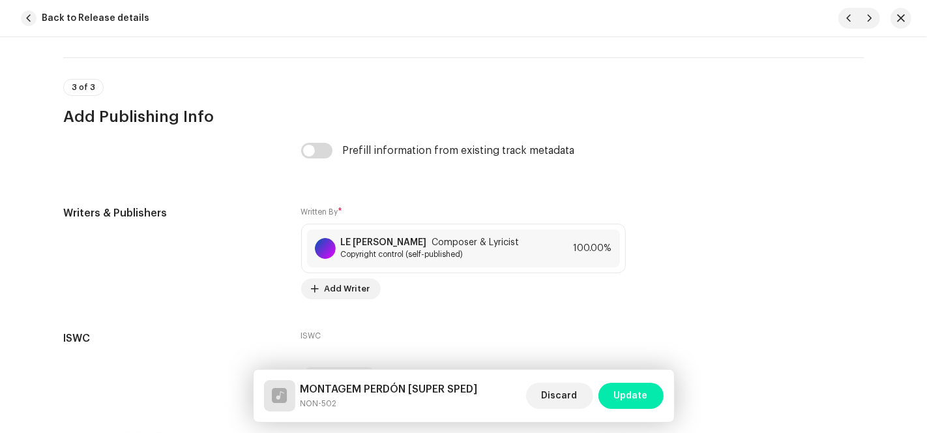
click at [629, 403] on span "Update" at bounding box center [631, 395] width 34 height 26
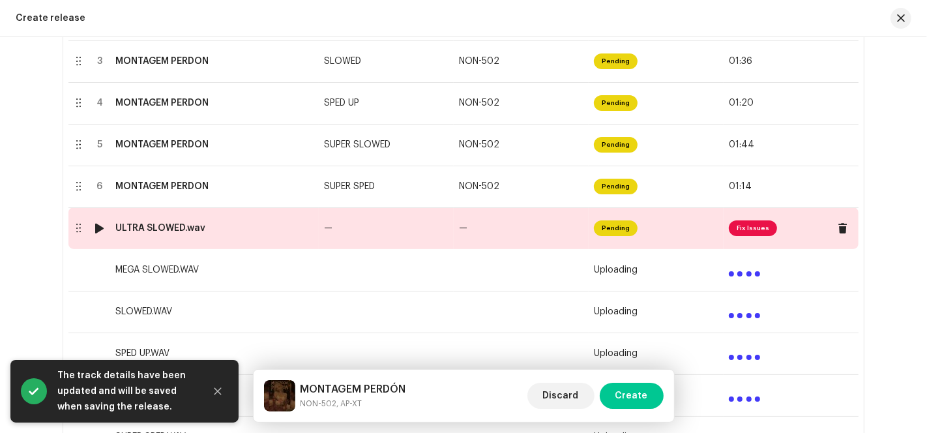
click at [437, 229] on td "—" at bounding box center [386, 228] width 135 height 42
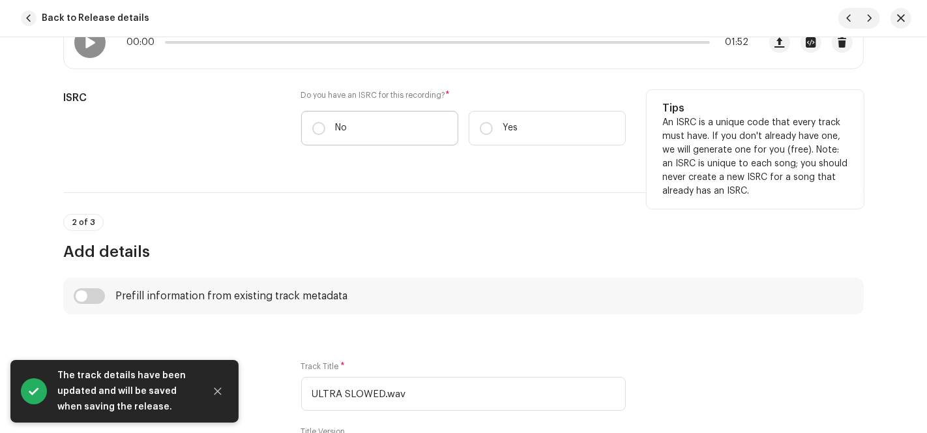
drag, startPoint x: 331, startPoint y: 127, endPoint x: 358, endPoint y: 164, distance: 45.6
click at [331, 126] on label "No" at bounding box center [379, 128] width 157 height 35
click at [325, 126] on input "No" at bounding box center [318, 128] width 13 height 13
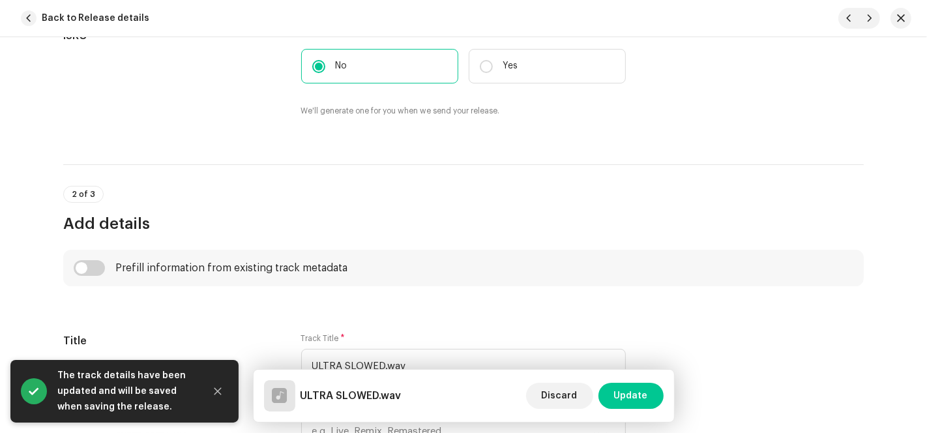
scroll to position [506, 0]
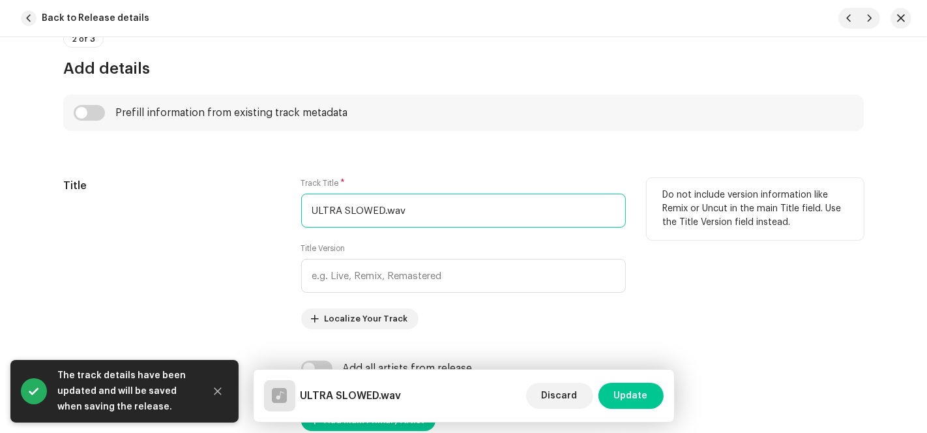
drag, startPoint x: 381, startPoint y: 206, endPoint x: 288, endPoint y: 203, distance: 92.6
click at [292, 205] on div "Title Track Title * ULTRA SLOWED.wav Title Version Localize Your Track Do not i…" at bounding box center [463, 253] width 800 height 151
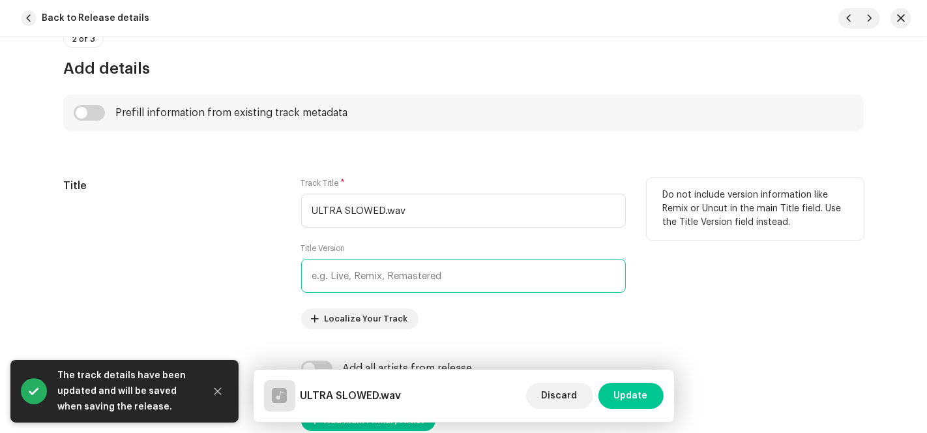
click at [352, 283] on input "text" at bounding box center [463, 276] width 324 height 34
paste input "ULTRA SLOWED"
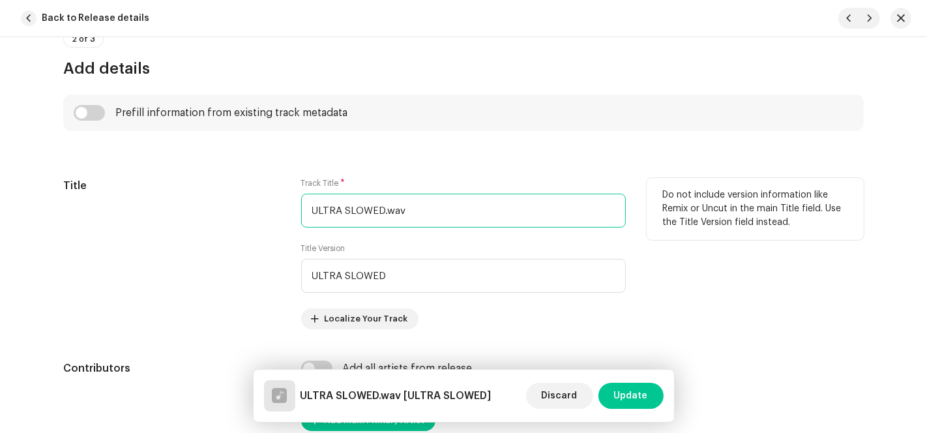
click at [197, 222] on div "Title Track Title * ULTRA SLOWED.wav Title Version ULTRA SLOWED Localize Your T…" at bounding box center [463, 253] width 800 height 151
paste input "MONTAGEM PERDÓN"
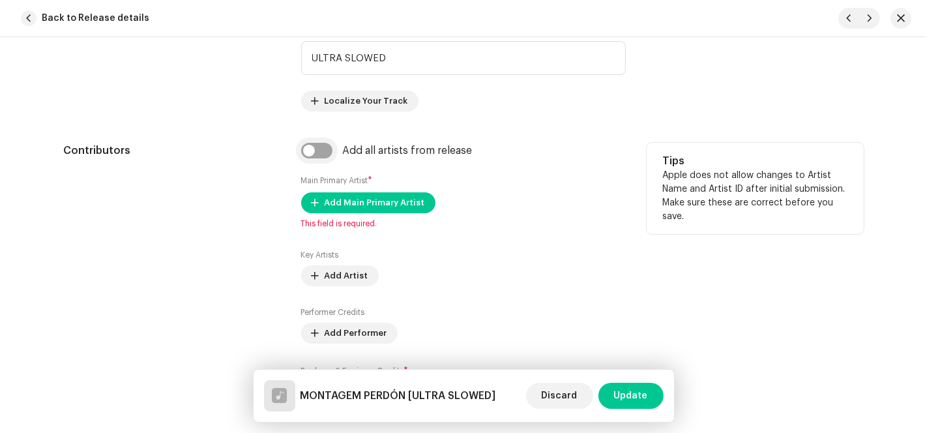
click at [314, 149] on input "checkbox" at bounding box center [316, 151] width 31 height 16
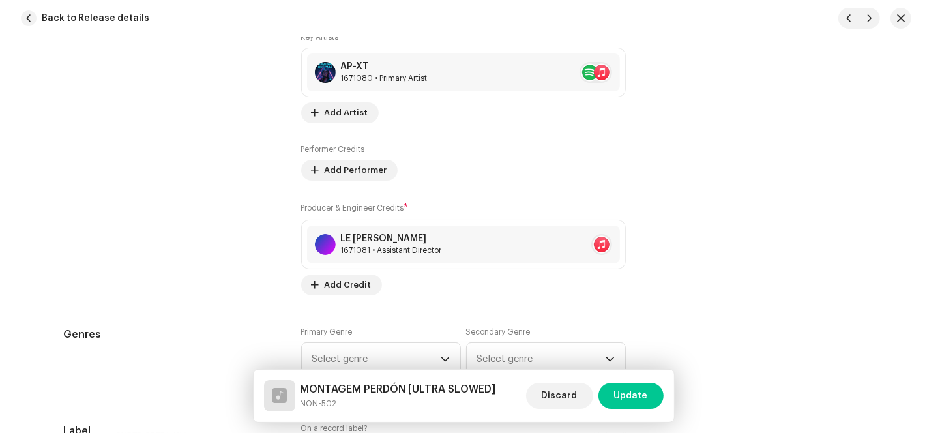
scroll to position [1086, 0]
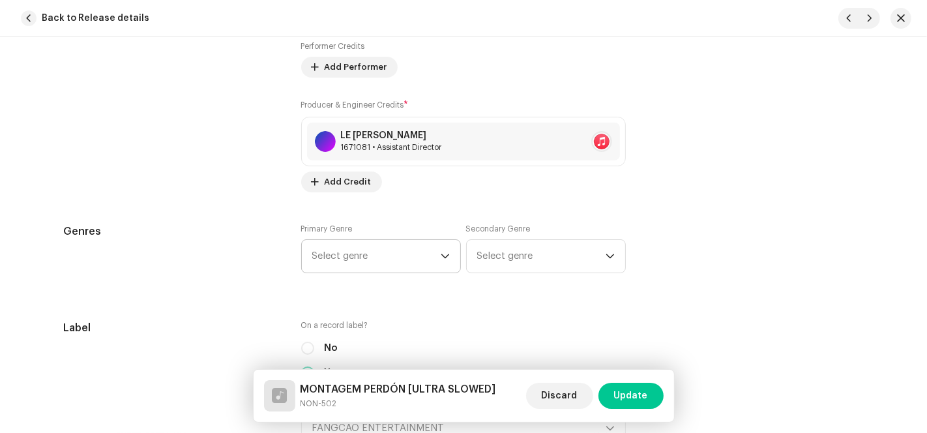
click at [364, 249] on span "Select genre" at bounding box center [376, 256] width 128 height 33
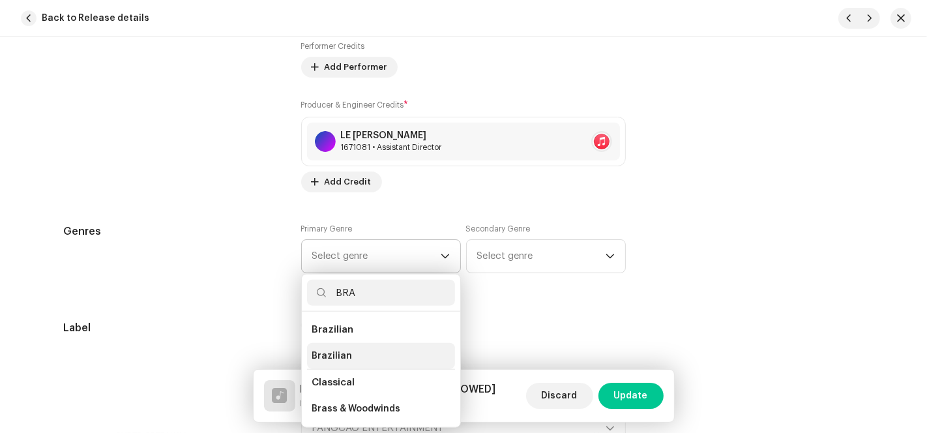
click at [338, 354] on span "Brazilian" at bounding box center [332, 355] width 40 height 13
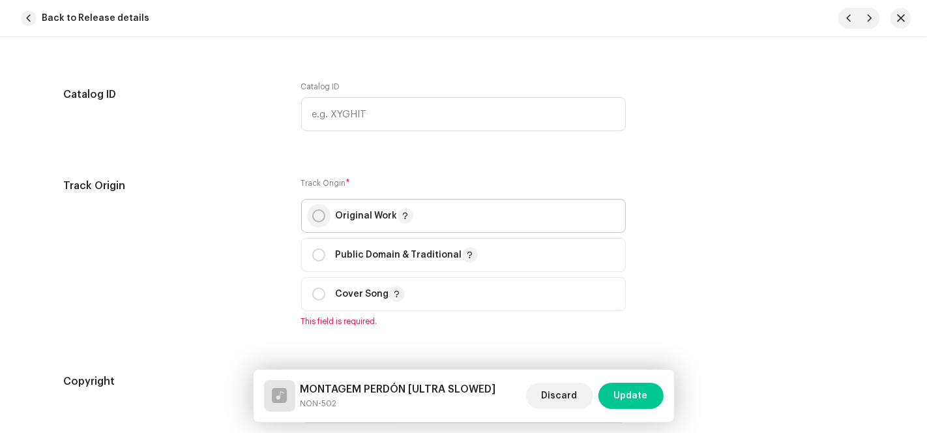
click at [317, 220] on input "radio" at bounding box center [318, 215] width 13 height 13
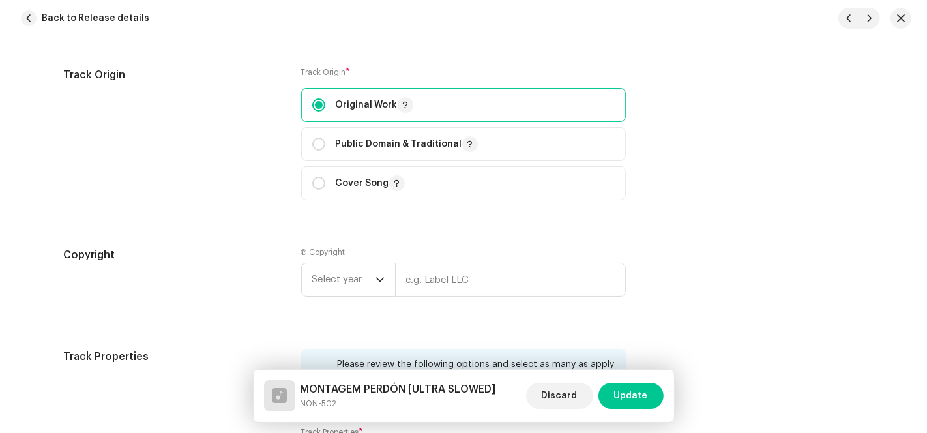
scroll to position [1882, 0]
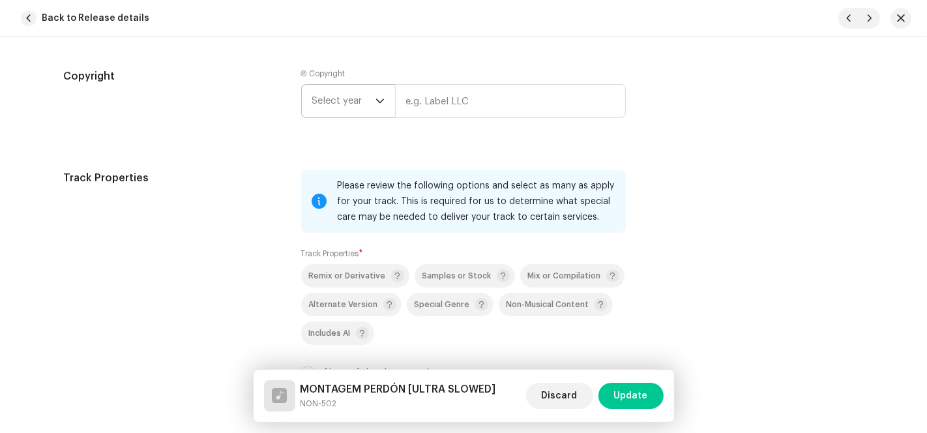
click at [375, 104] on icon "dropdown trigger" at bounding box center [379, 100] width 9 height 9
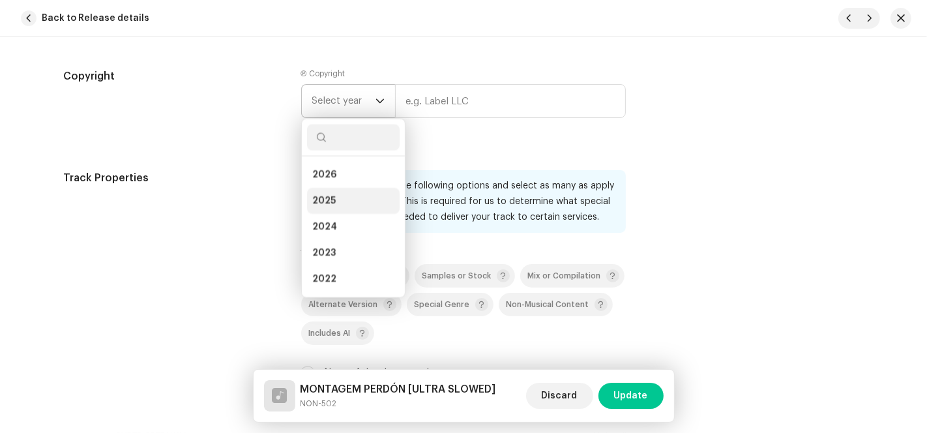
click at [327, 203] on span "2025" at bounding box center [323, 200] width 23 height 13
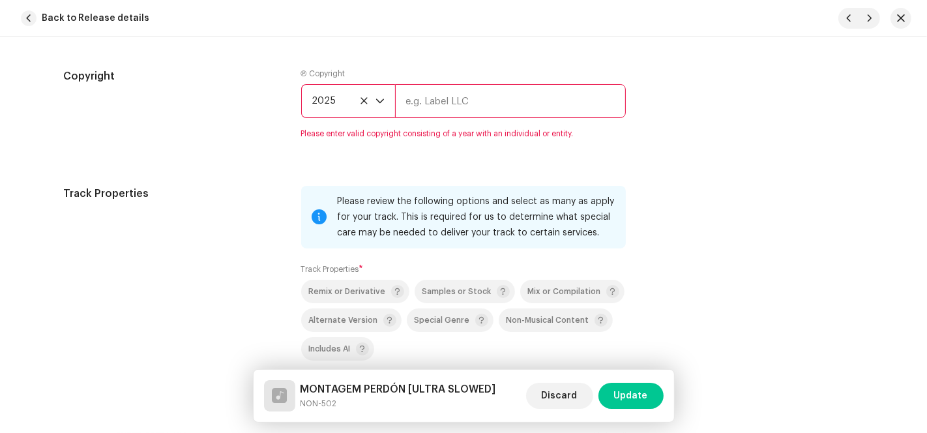
drag, startPoint x: 478, startPoint y: 107, endPoint x: 477, endPoint y: 116, distance: 9.1
click at [478, 107] on input "text" at bounding box center [510, 101] width 231 height 34
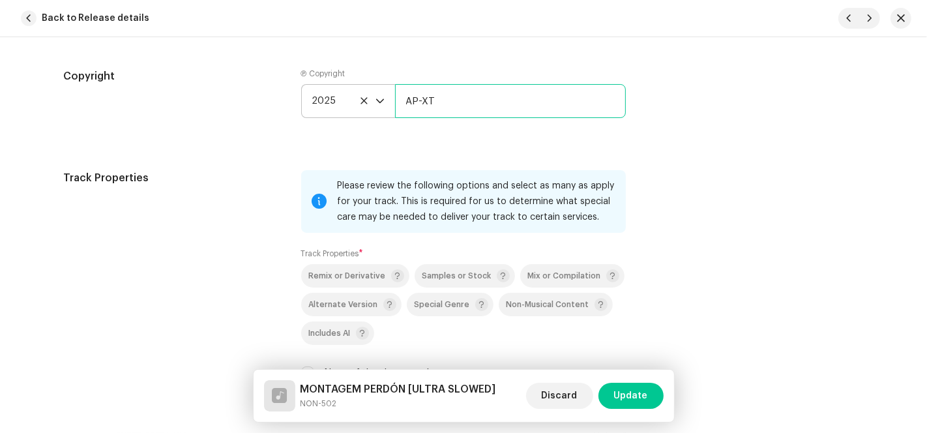
scroll to position [2172, 0]
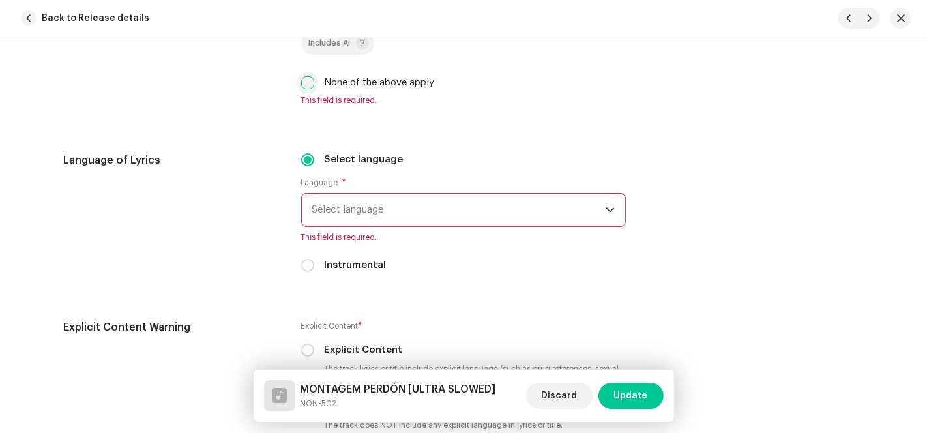
click at [306, 85] on input "None of the above apply" at bounding box center [307, 82] width 13 height 13
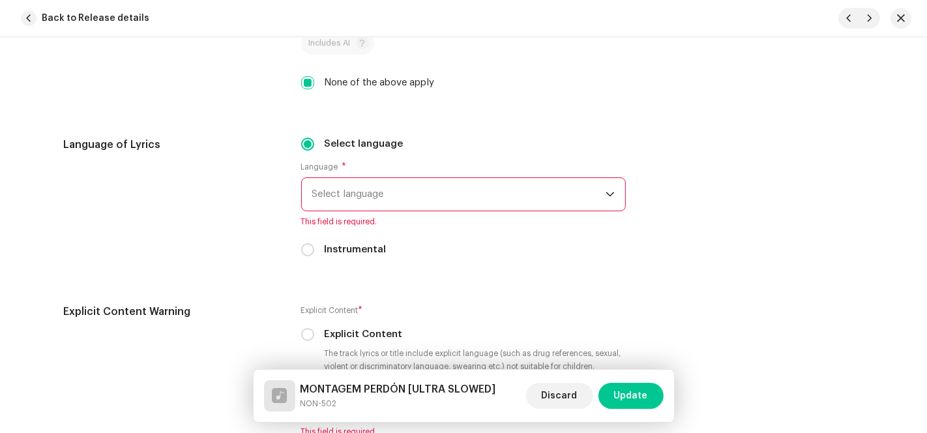
click at [346, 196] on span "Select language" at bounding box center [458, 194] width 293 height 33
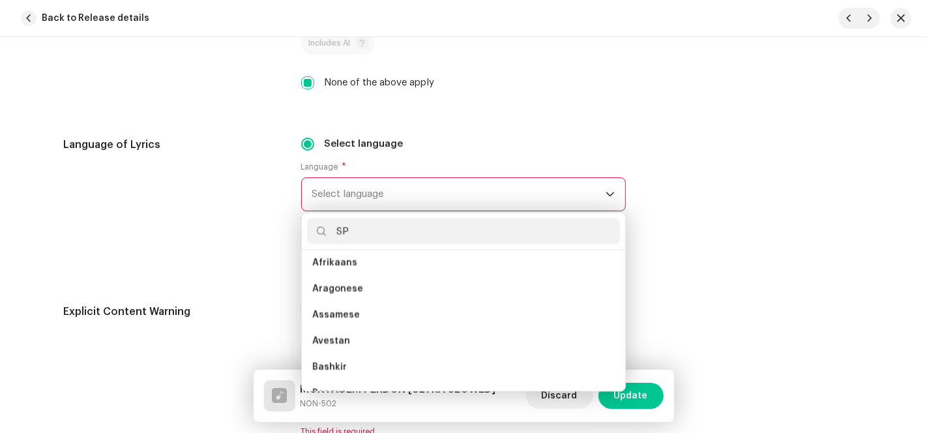
scroll to position [0, 0]
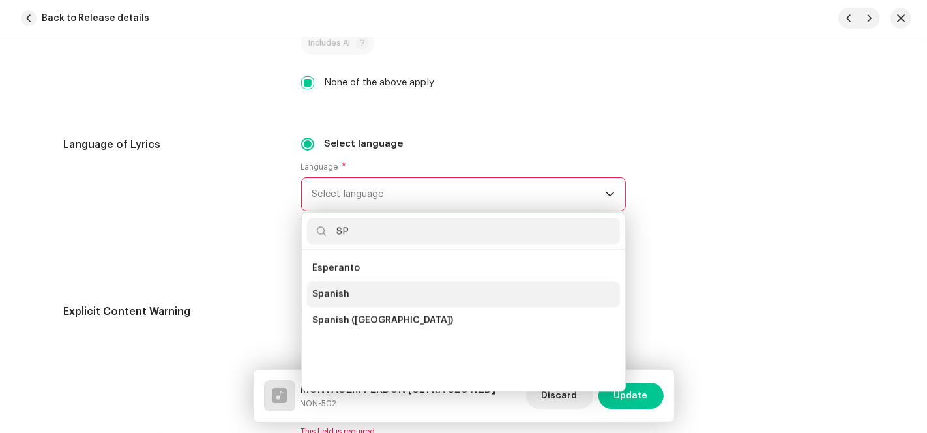
click at [335, 289] on span "Spanish" at bounding box center [330, 293] width 37 height 13
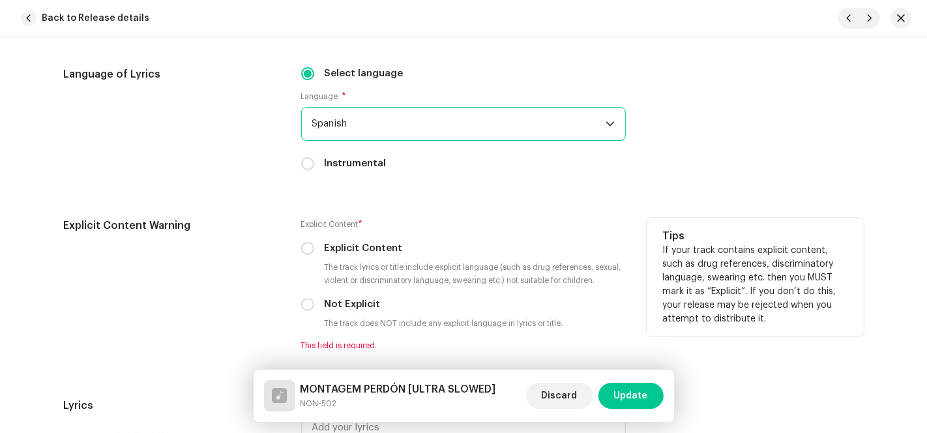
scroll to position [2389, 0]
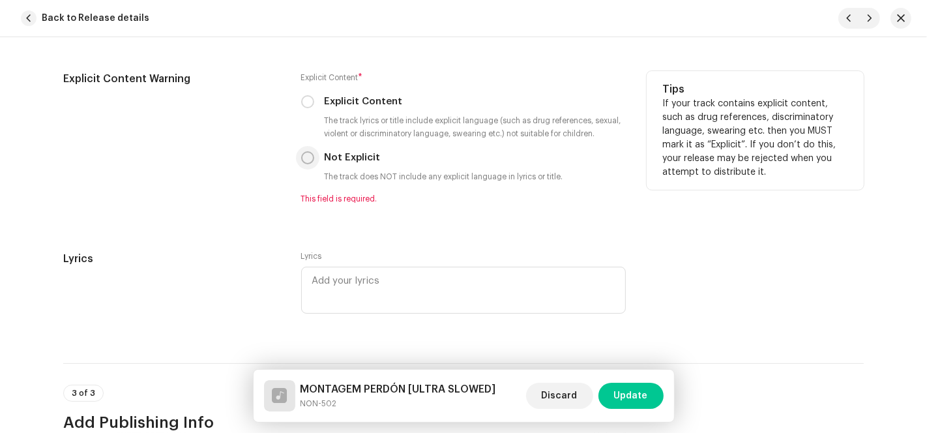
click at [309, 160] on input "Not Explicit" at bounding box center [307, 157] width 13 height 13
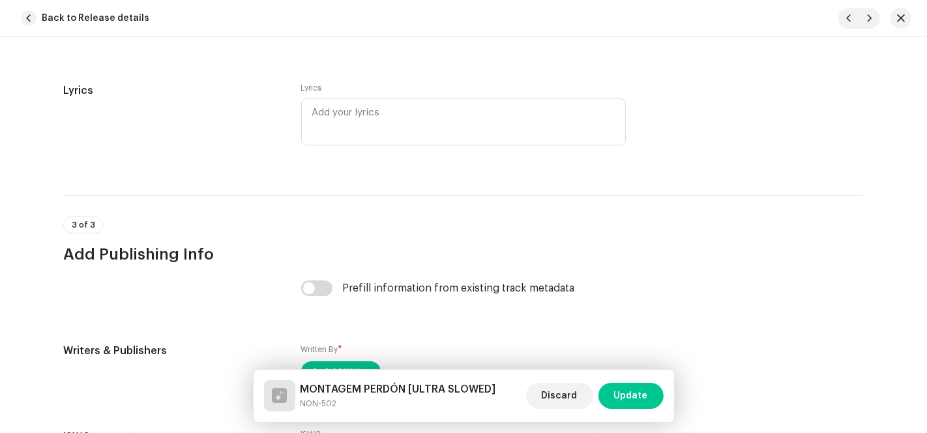
scroll to position [2606, 0]
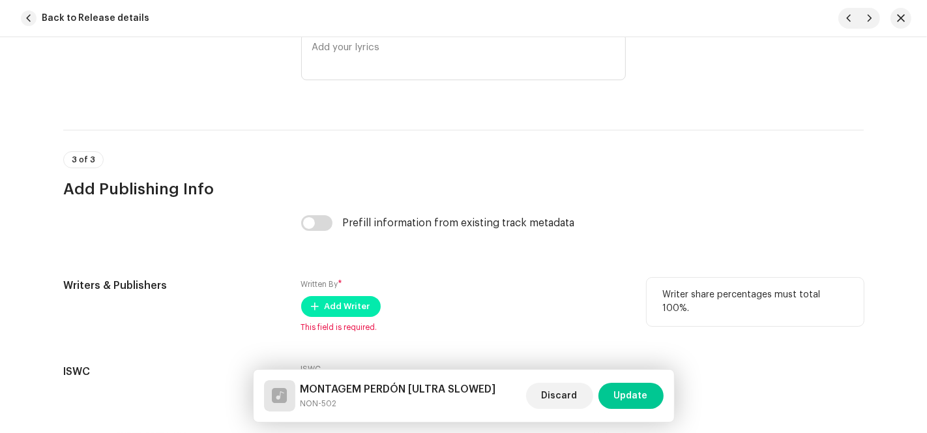
click at [328, 310] on span "Add Writer" at bounding box center [347, 306] width 46 height 26
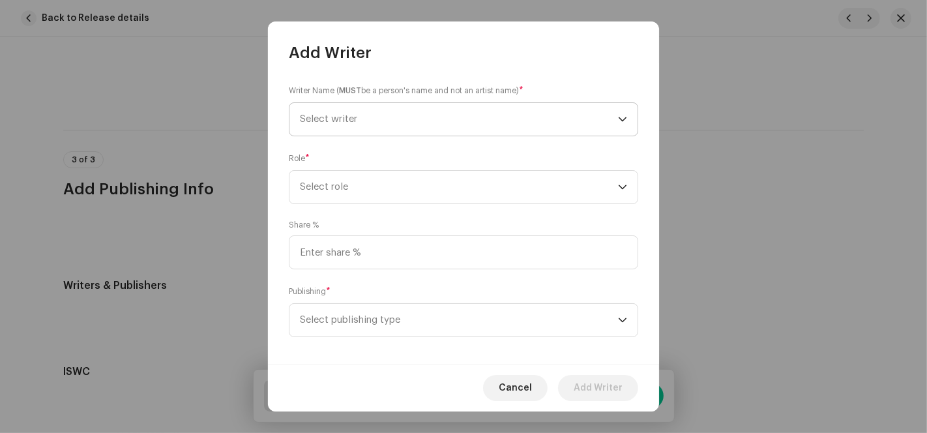
click at [487, 122] on span "Select writer" at bounding box center [459, 119] width 318 height 33
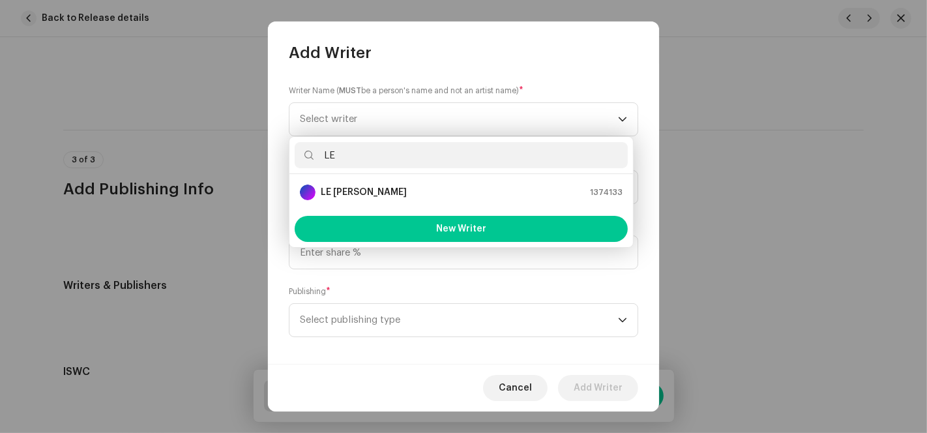
click at [349, 183] on li "LE [PERSON_NAME] 1374133" at bounding box center [461, 192] width 333 height 26
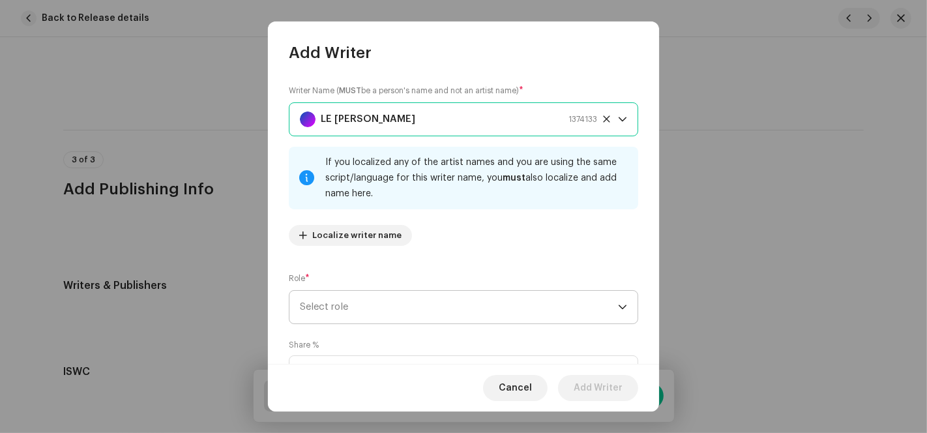
click at [410, 307] on span "Select role" at bounding box center [459, 307] width 318 height 33
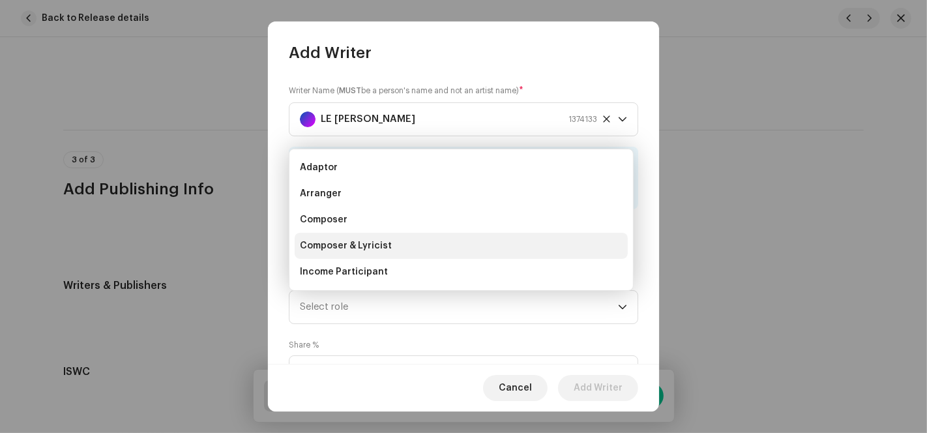
click at [367, 248] on span "Composer & Lyricist" at bounding box center [346, 245] width 92 height 13
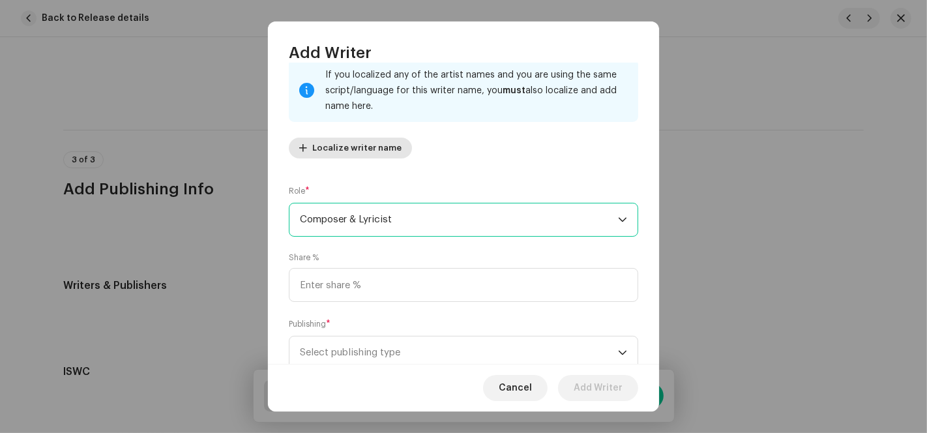
scroll to position [130, 0]
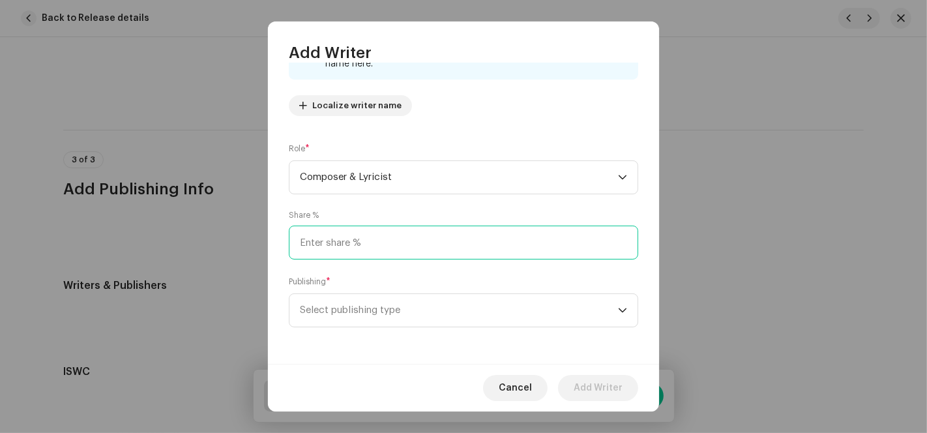
click at [370, 239] on input at bounding box center [463, 242] width 349 height 34
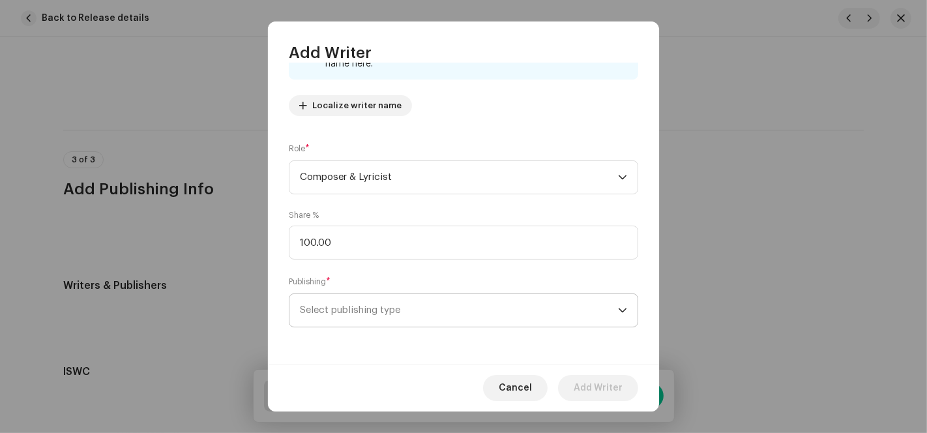
click at [365, 316] on span "Select publishing type" at bounding box center [459, 310] width 318 height 33
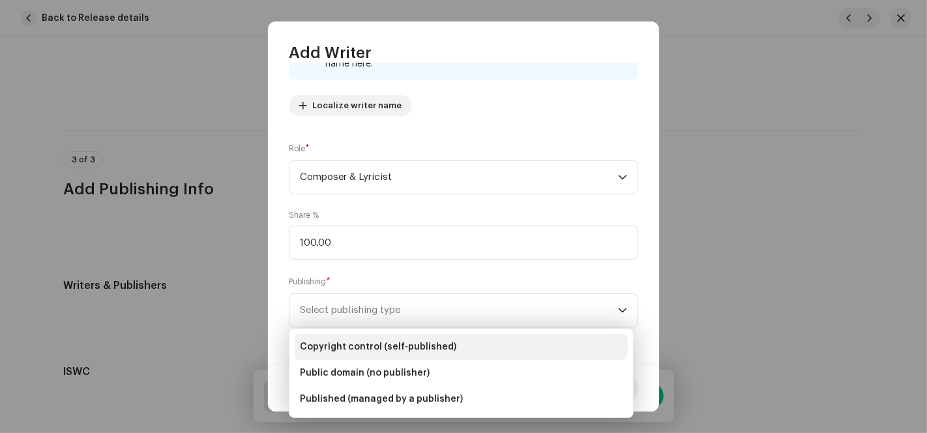
click at [406, 354] on li "Copyright control (self-published)" at bounding box center [461, 347] width 333 height 26
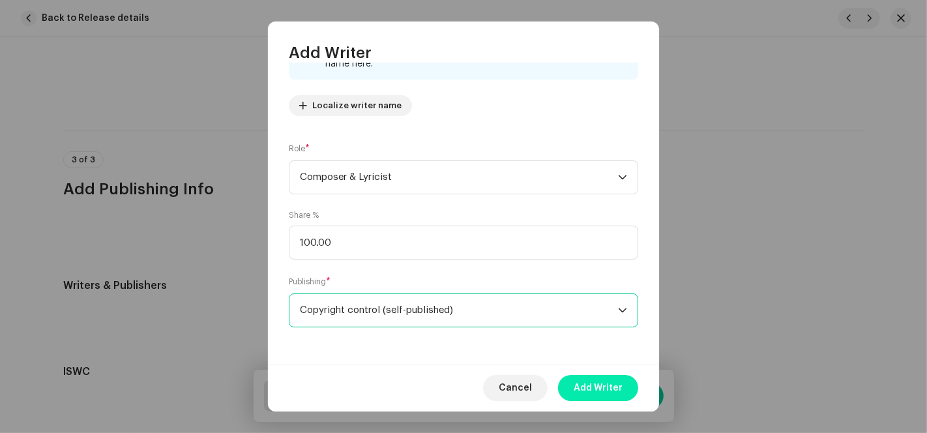
click at [607, 397] on span "Add Writer" at bounding box center [597, 388] width 49 height 26
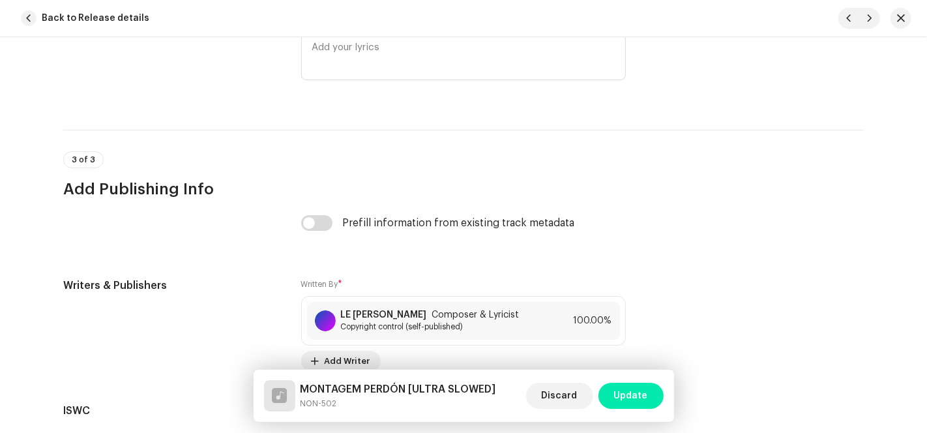
click at [650, 404] on button "Update" at bounding box center [630, 395] width 65 height 26
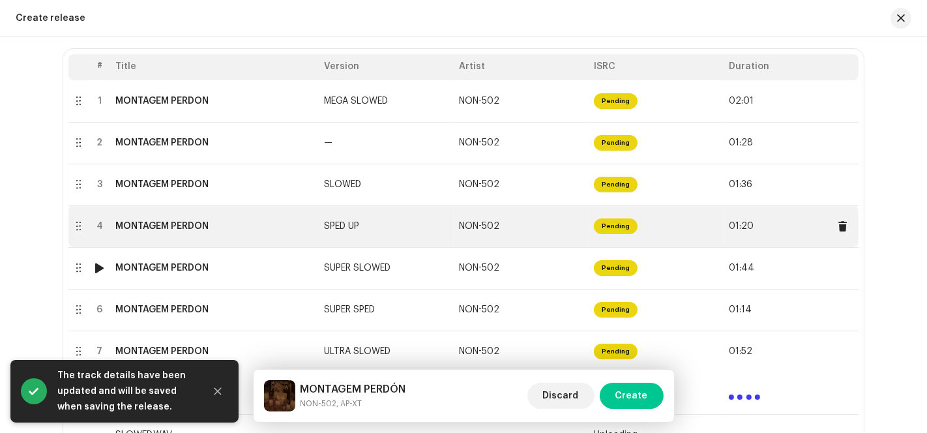
scroll to position [242, 0]
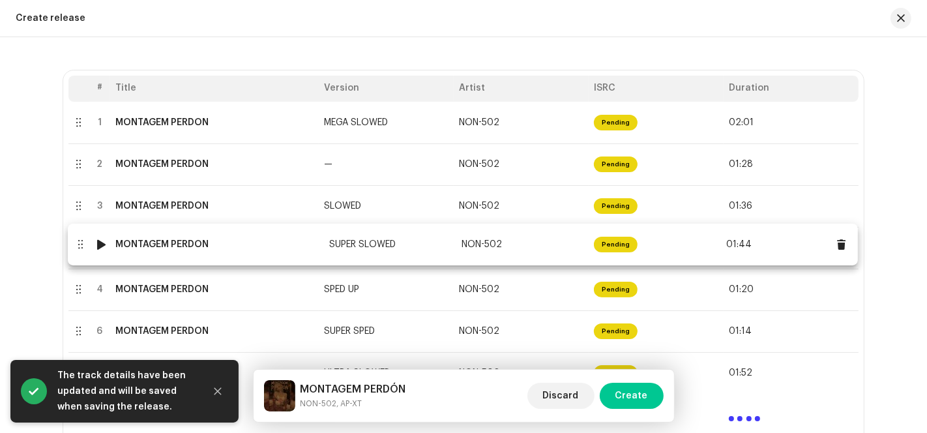
drag, startPoint x: 145, startPoint y: 298, endPoint x: 147, endPoint y: 253, distance: 45.0
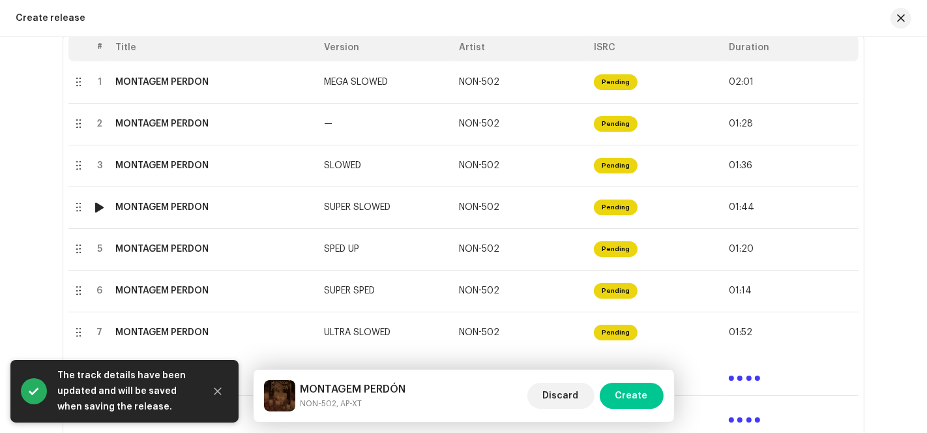
scroll to position [315, 0]
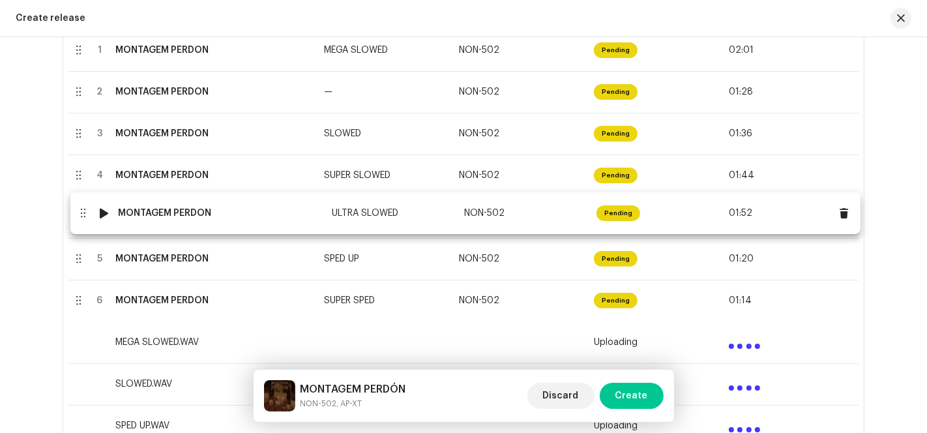
drag, startPoint x: 144, startPoint y: 307, endPoint x: 149, endPoint y: 220, distance: 86.8
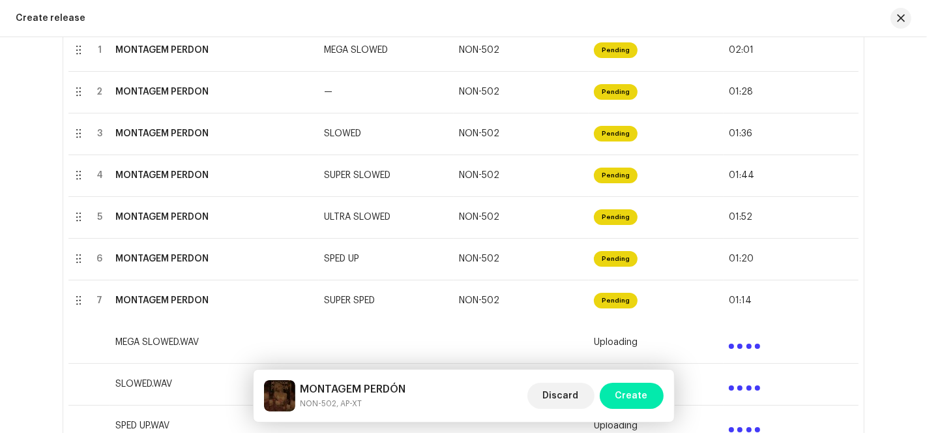
click at [632, 399] on span "Create" at bounding box center [631, 395] width 33 height 26
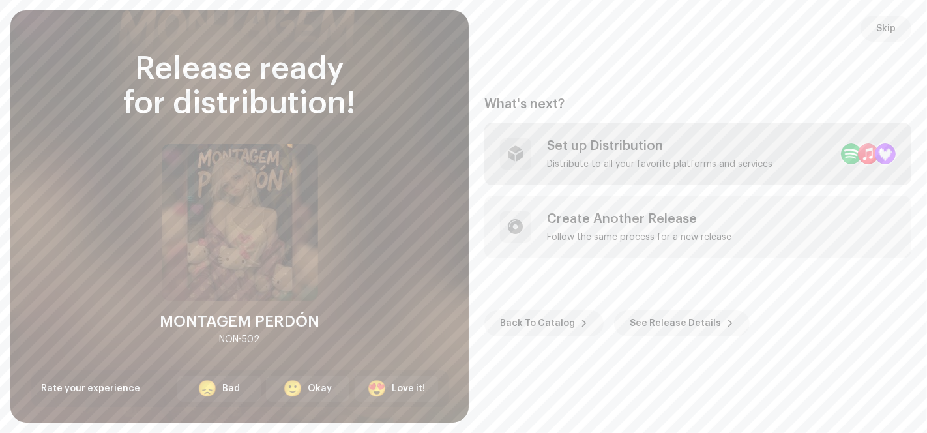
click at [702, 166] on div "Distribute to all your favorite platforms and services" at bounding box center [659, 164] width 225 height 10
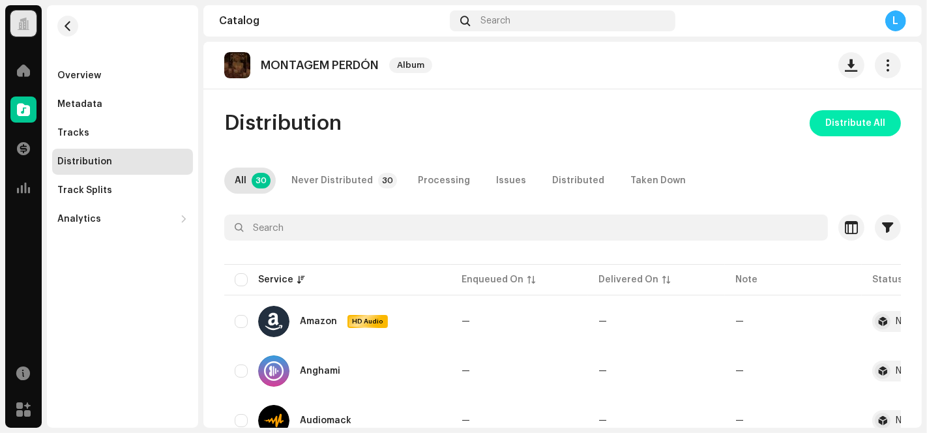
click at [832, 113] on span "Distribute All" at bounding box center [855, 123] width 60 height 26
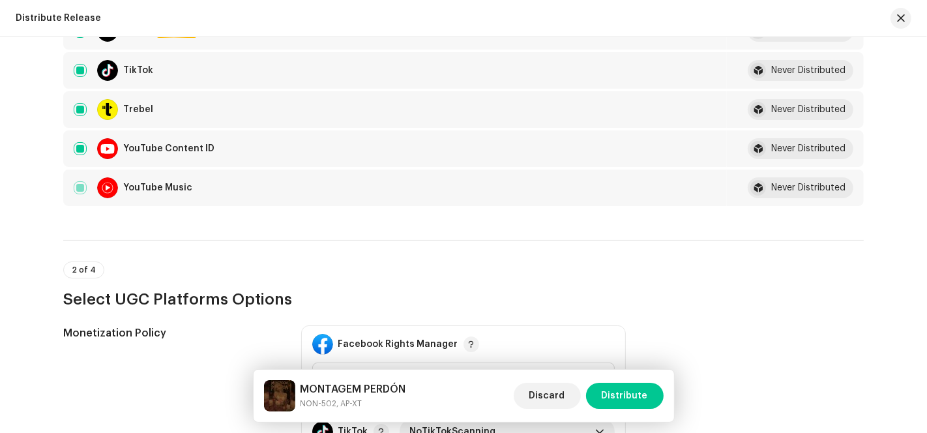
scroll to position [1230, 0]
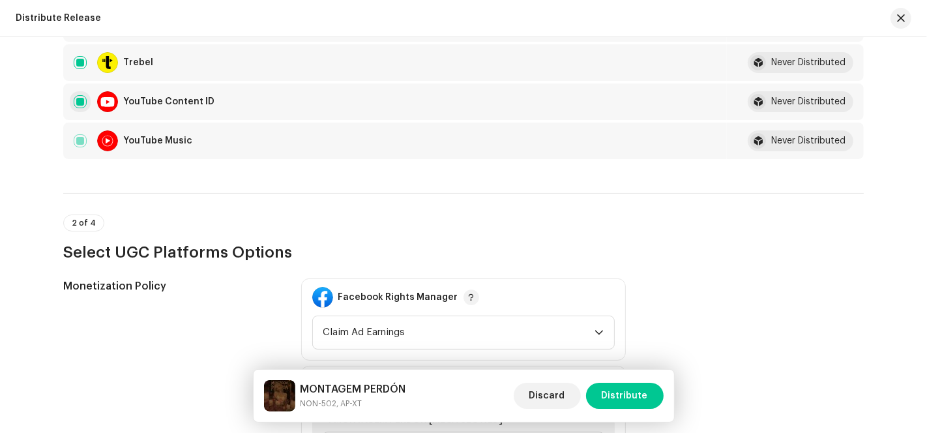
click at [76, 95] on input "checkbox" at bounding box center [80, 101] width 13 height 13
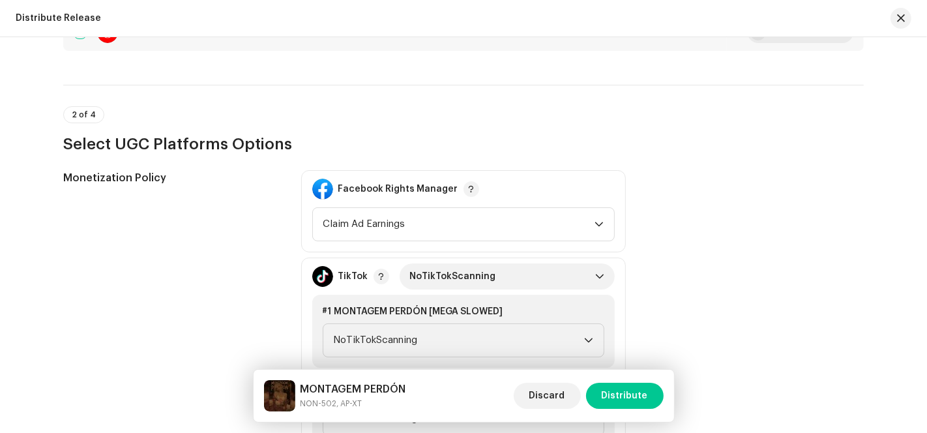
scroll to position [1448, 0]
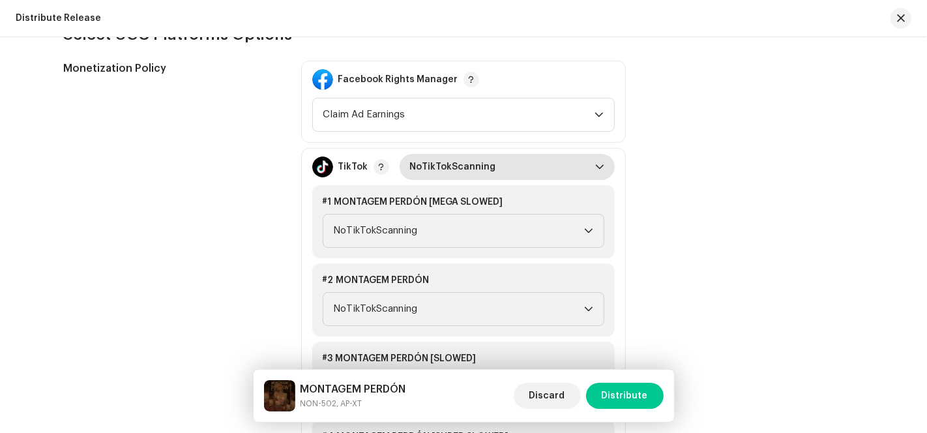
click at [566, 162] on span "NoTikTokScanning" at bounding box center [502, 167] width 185 height 26
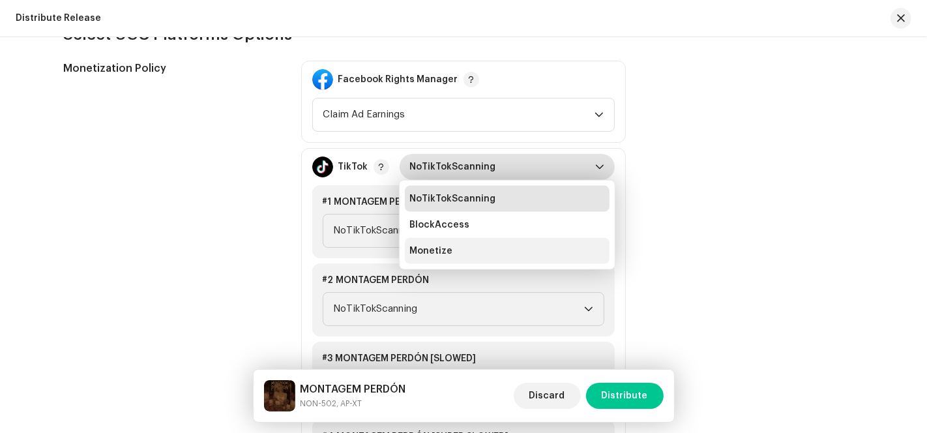
click at [513, 241] on li "Monetize" at bounding box center [507, 251] width 205 height 26
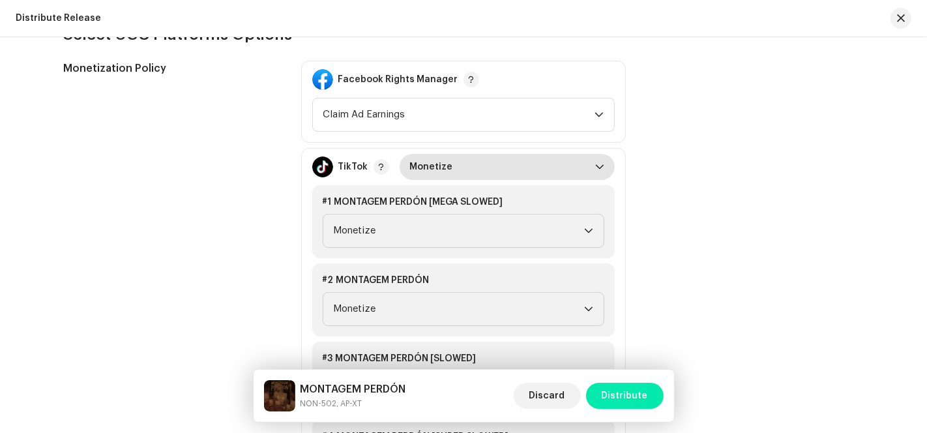
click at [634, 397] on span "Distribute" at bounding box center [624, 395] width 46 height 26
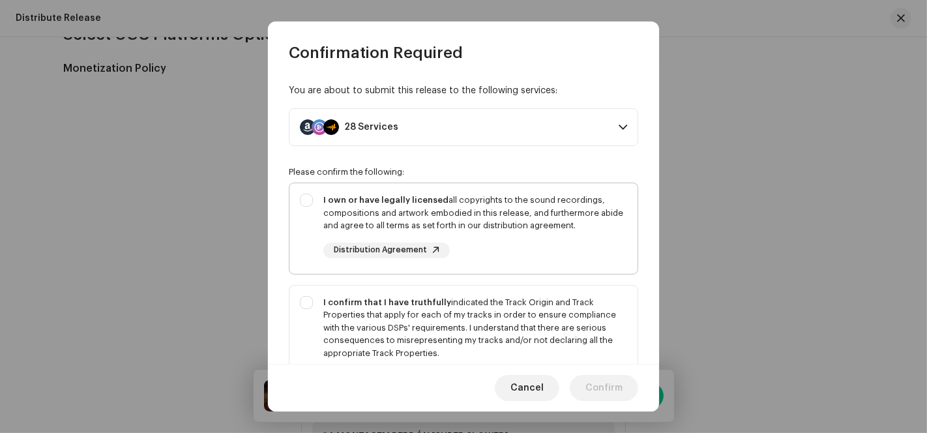
click at [305, 196] on div "I own or have legally licensed all copyrights to the sound recordings, composit…" at bounding box center [463, 225] width 348 height 85
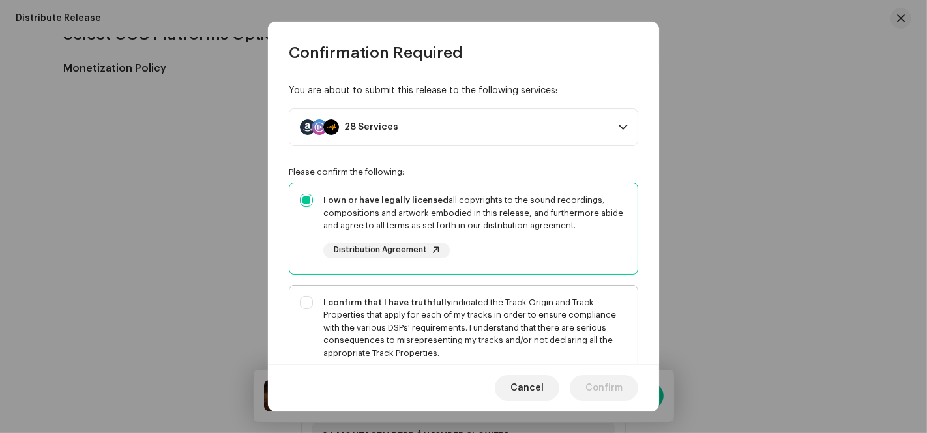
click at [305, 302] on div "I confirm that I have truthfully indicated the Track Origin and Track Propertie…" at bounding box center [463, 340] width 348 height 111
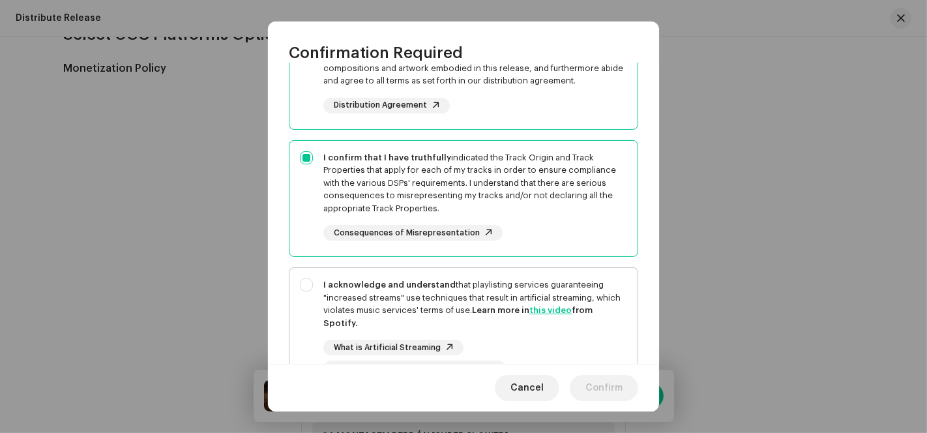
click at [301, 280] on div "I acknowledge and understand that playlisting services guaranteeing "increased …" at bounding box center [463, 327] width 348 height 119
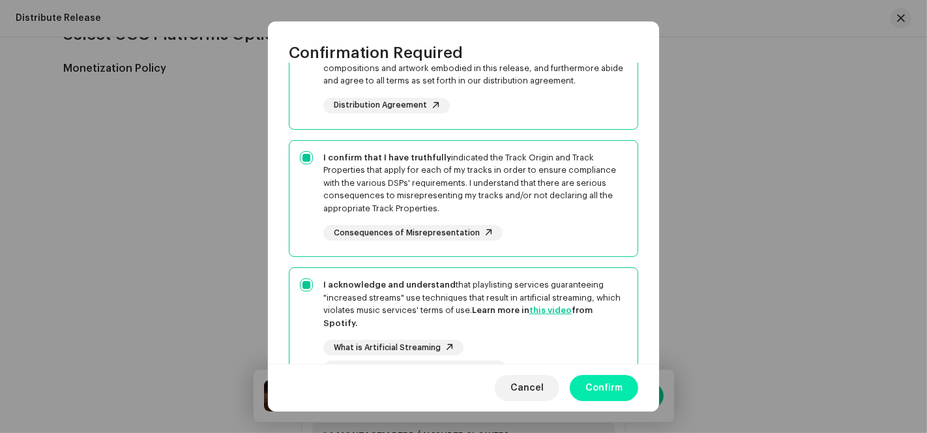
click at [604, 386] on span "Confirm" at bounding box center [603, 388] width 37 height 26
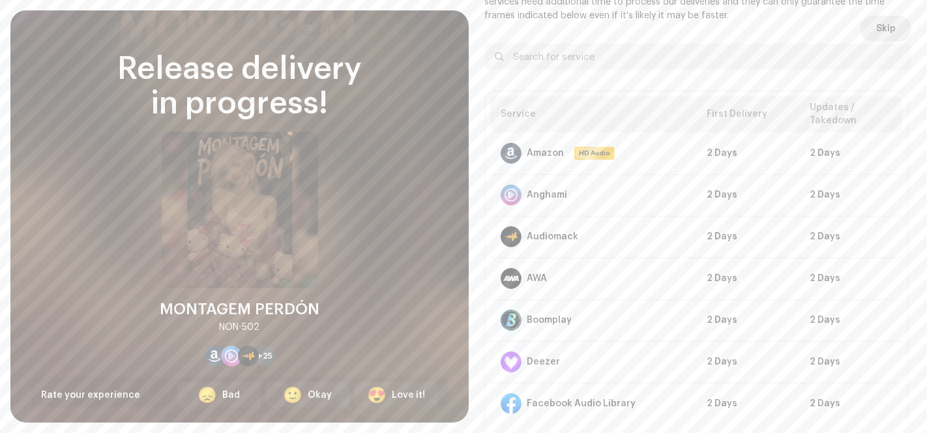
click at [891, 30] on button "Skip" at bounding box center [885, 29] width 51 height 26
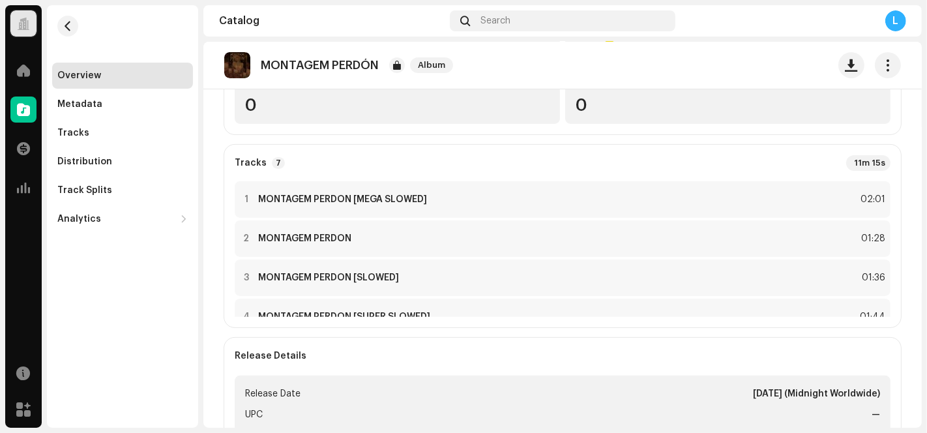
scroll to position [289, 0]
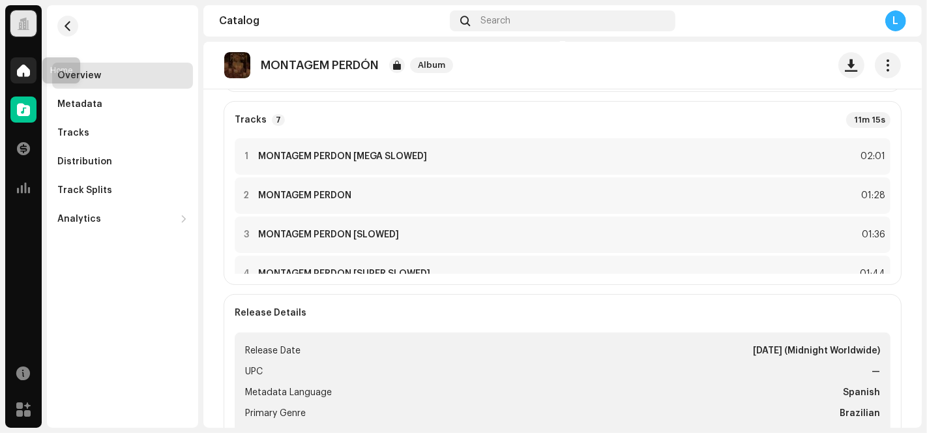
click at [26, 79] on div at bounding box center [23, 70] width 26 height 26
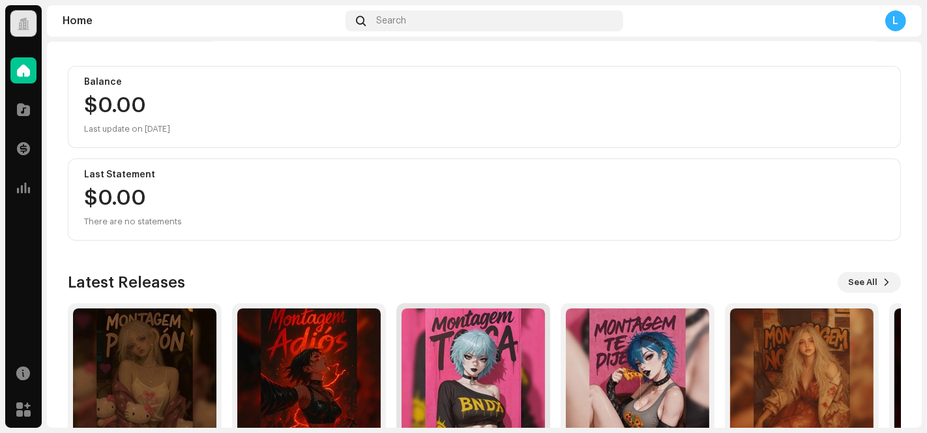
scroll to position [210, 0]
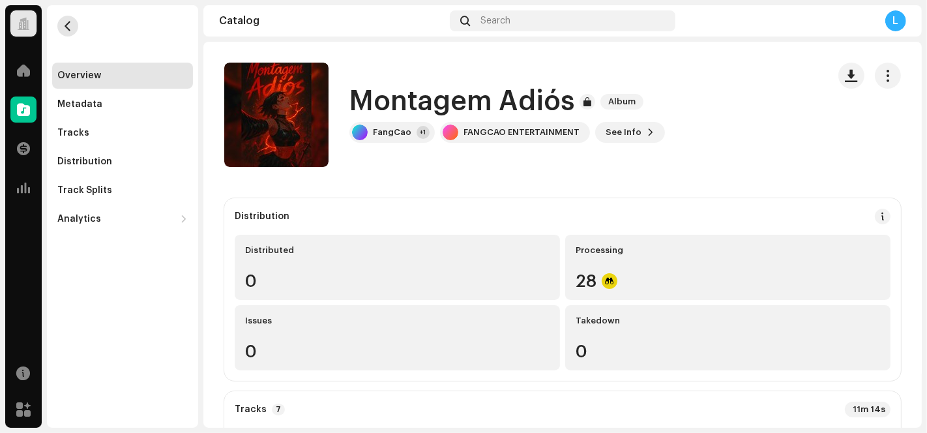
click at [70, 29] on span "button" at bounding box center [68, 26] width 10 height 10
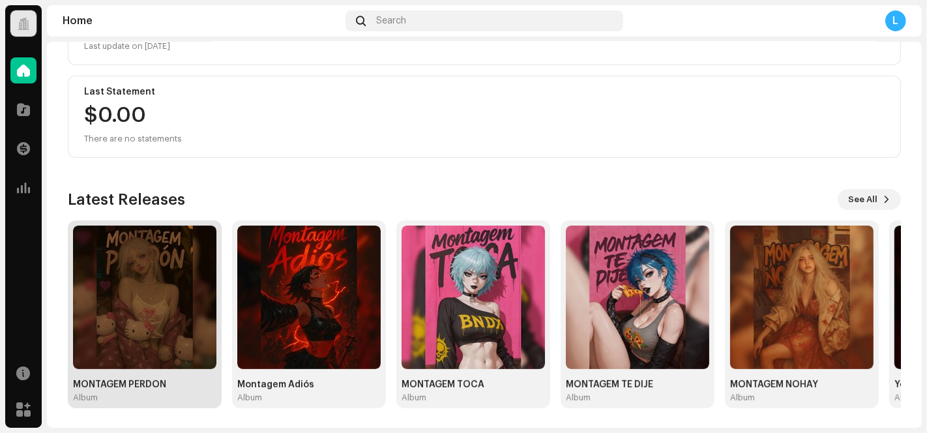
click at [126, 306] on img at bounding box center [144, 296] width 143 height 143
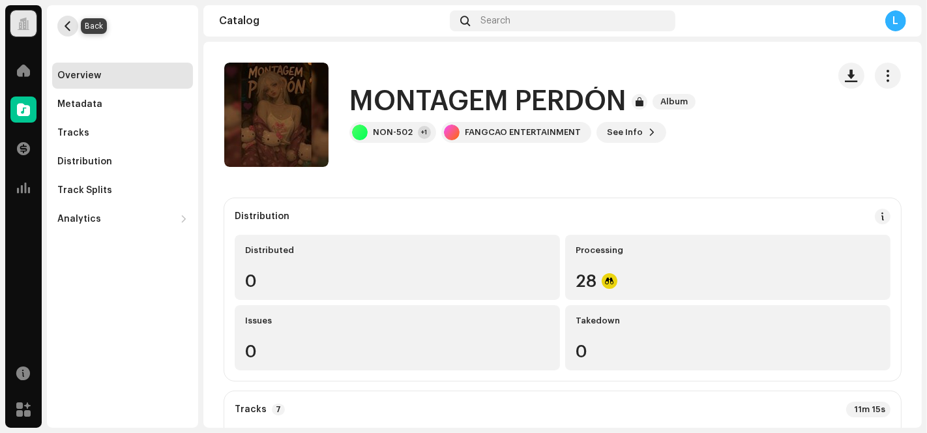
click at [70, 27] on span "button" at bounding box center [68, 26] width 10 height 10
